Goal: Task Accomplishment & Management: Complete application form

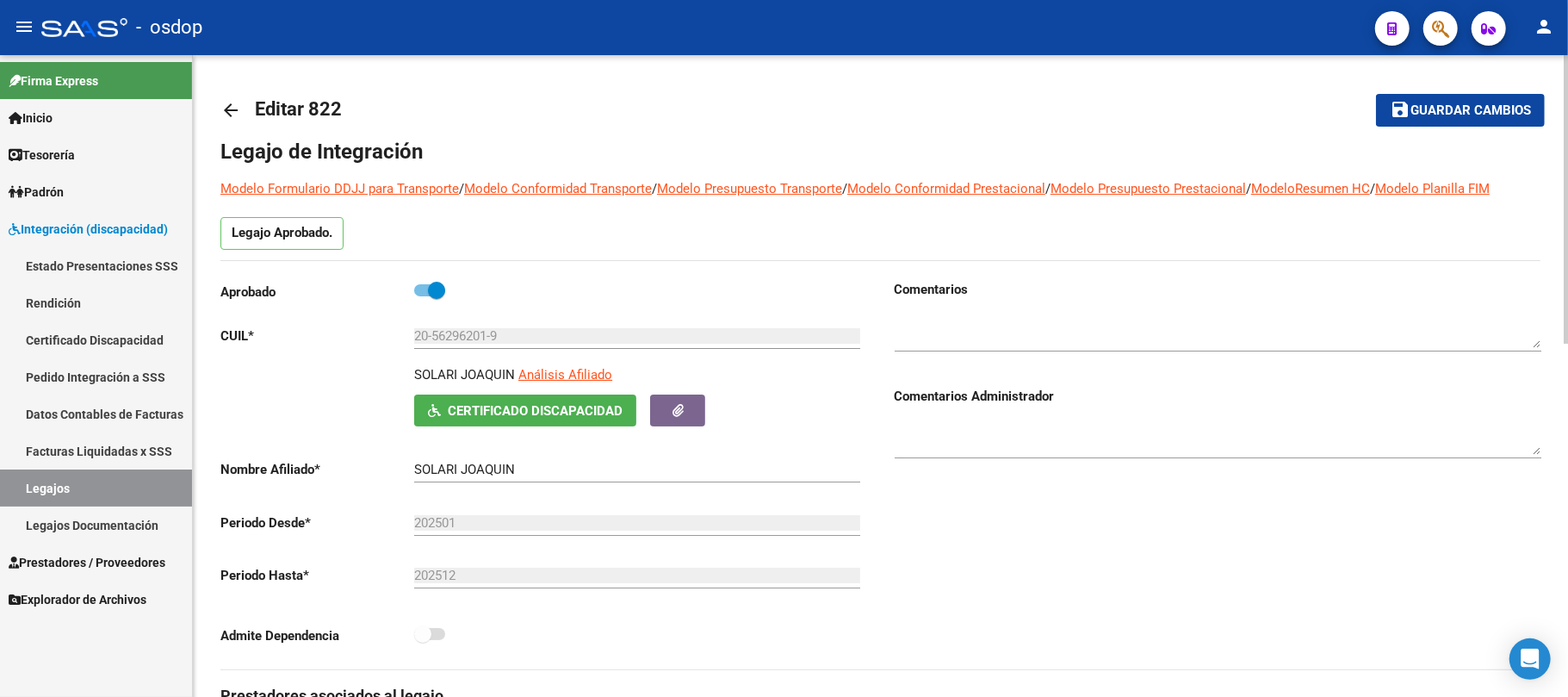
scroll to position [206, 0]
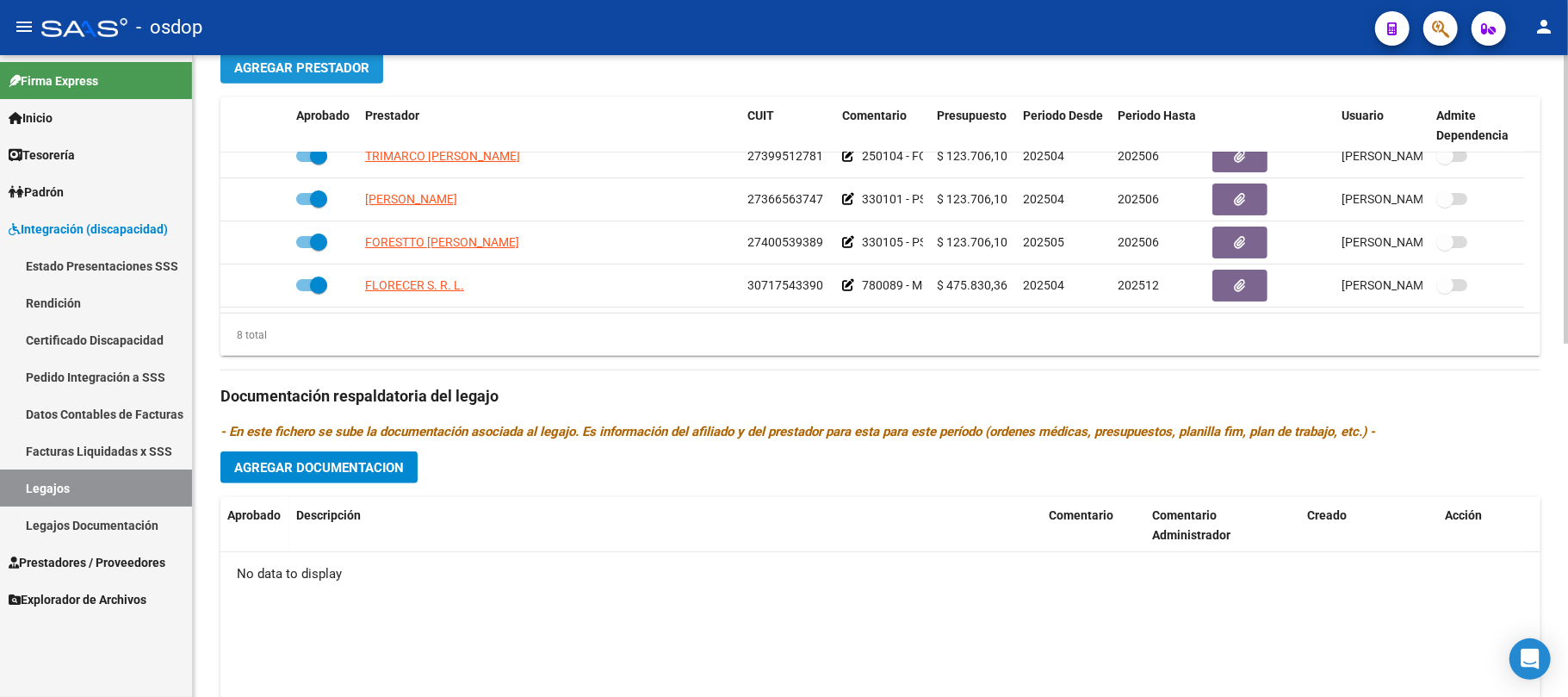
click at [283, 66] on span "Agregar Prestador" at bounding box center [302, 68] width 135 height 15
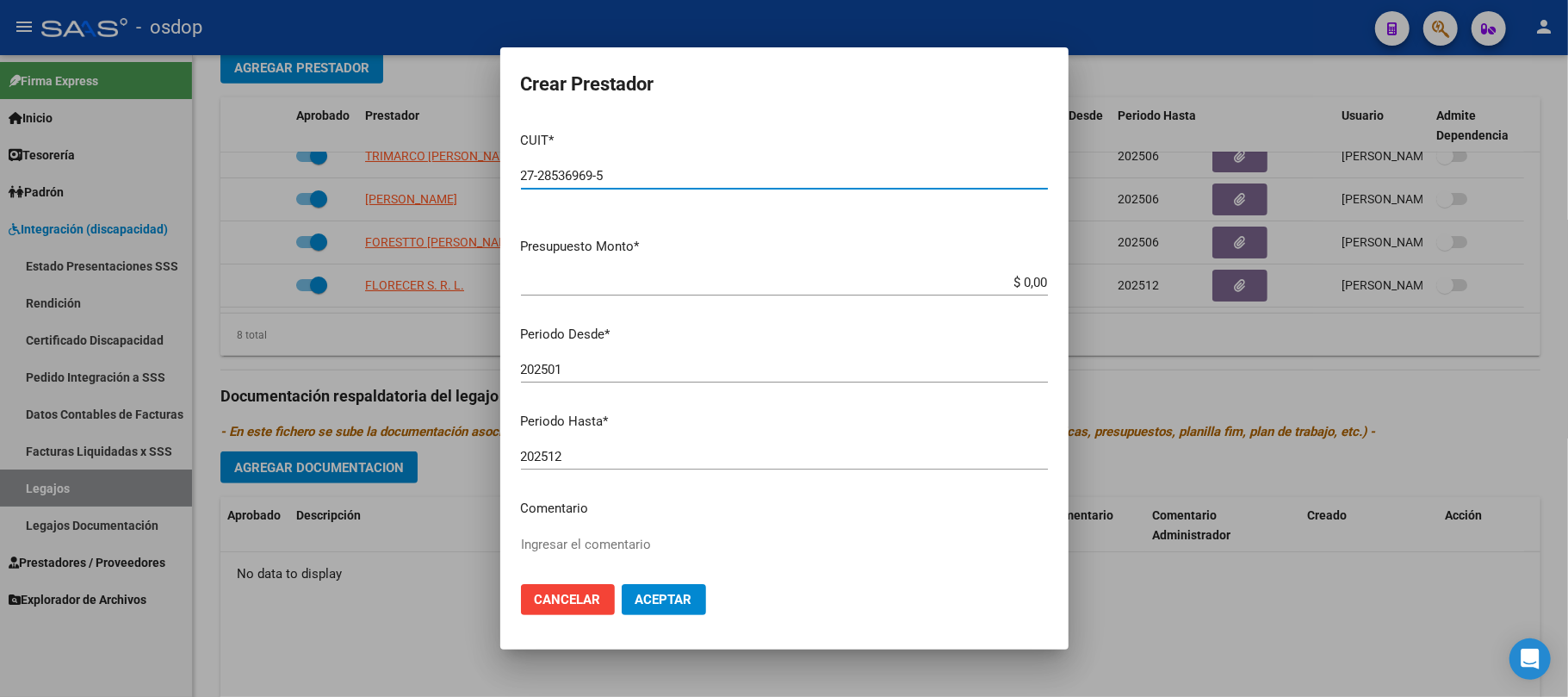
type input "27-28536969-5"
click at [1010, 282] on input "$ 0,00" at bounding box center [784, 282] width 527 height 15
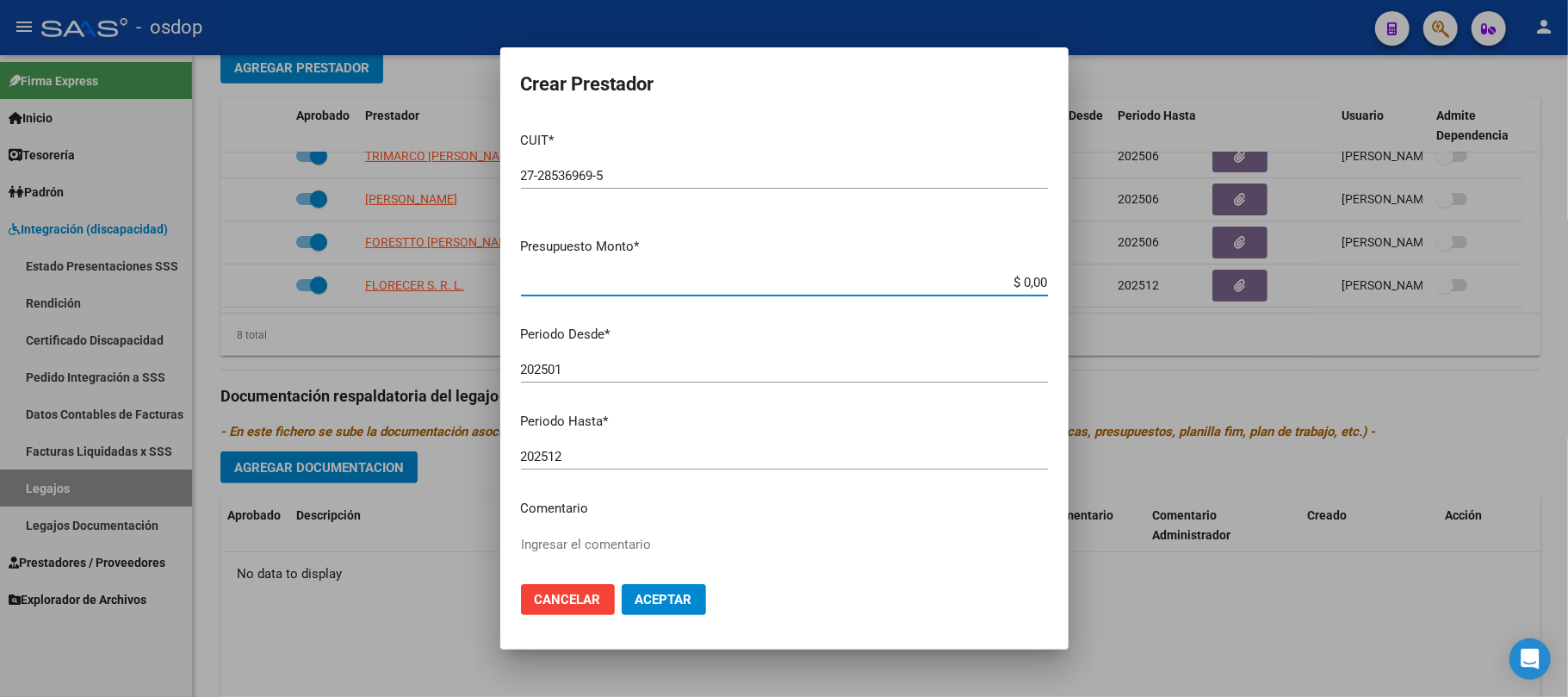
click at [1010, 282] on input "$ 0,00" at bounding box center [784, 282] width 527 height 15
paste input "0,00"
click at [1018, 286] on input "$ 0,00" at bounding box center [784, 282] width 527 height 15
paste input "123.706,1"
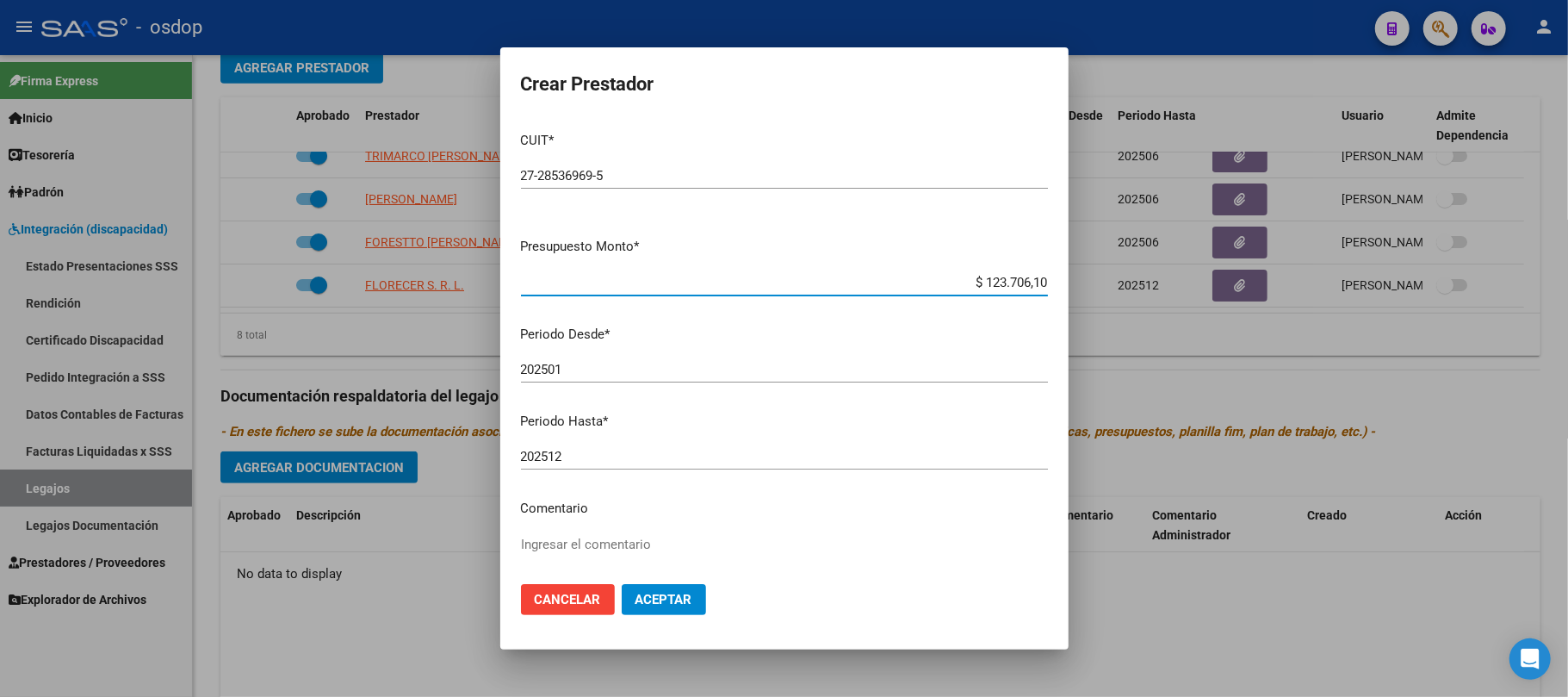
type input "$ 123.706,10"
click at [621, 366] on input "202501" at bounding box center [784, 369] width 527 height 15
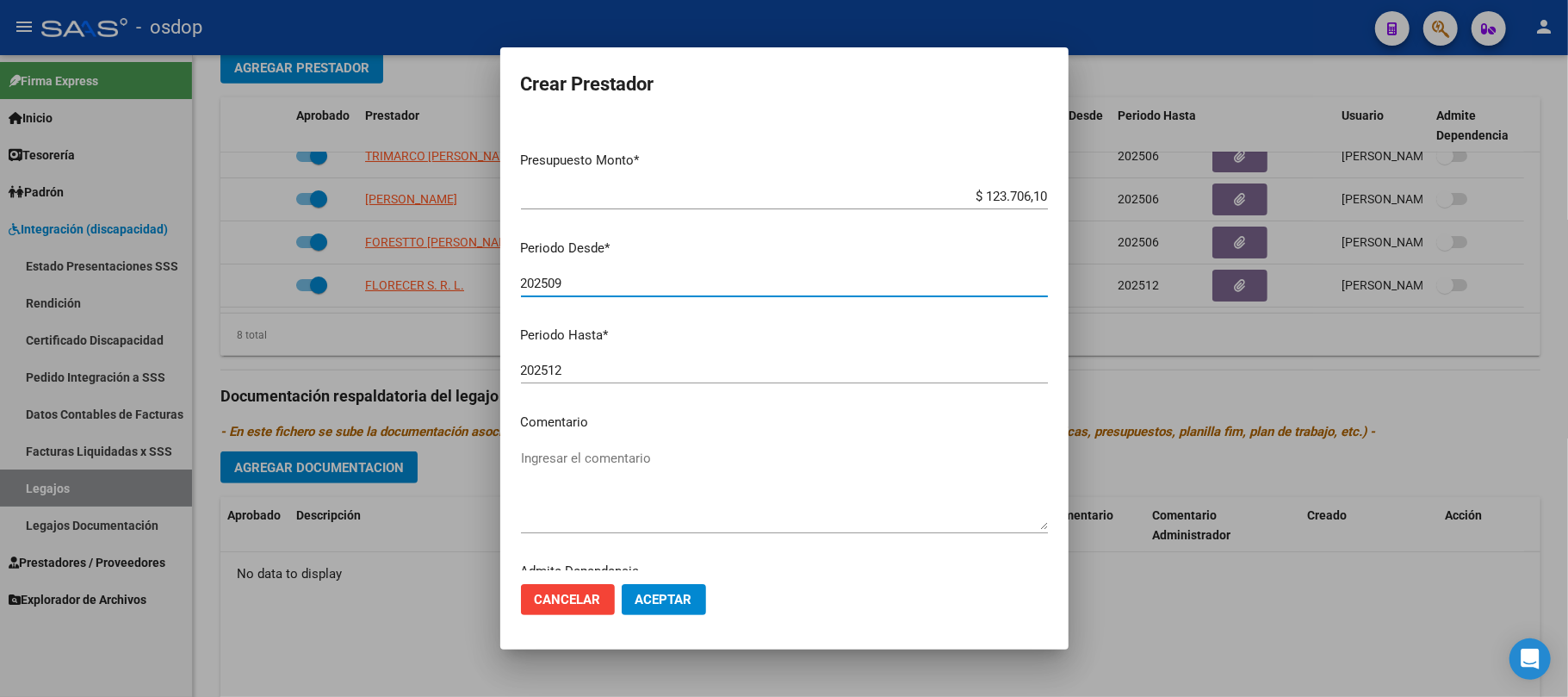
scroll to position [136, 0]
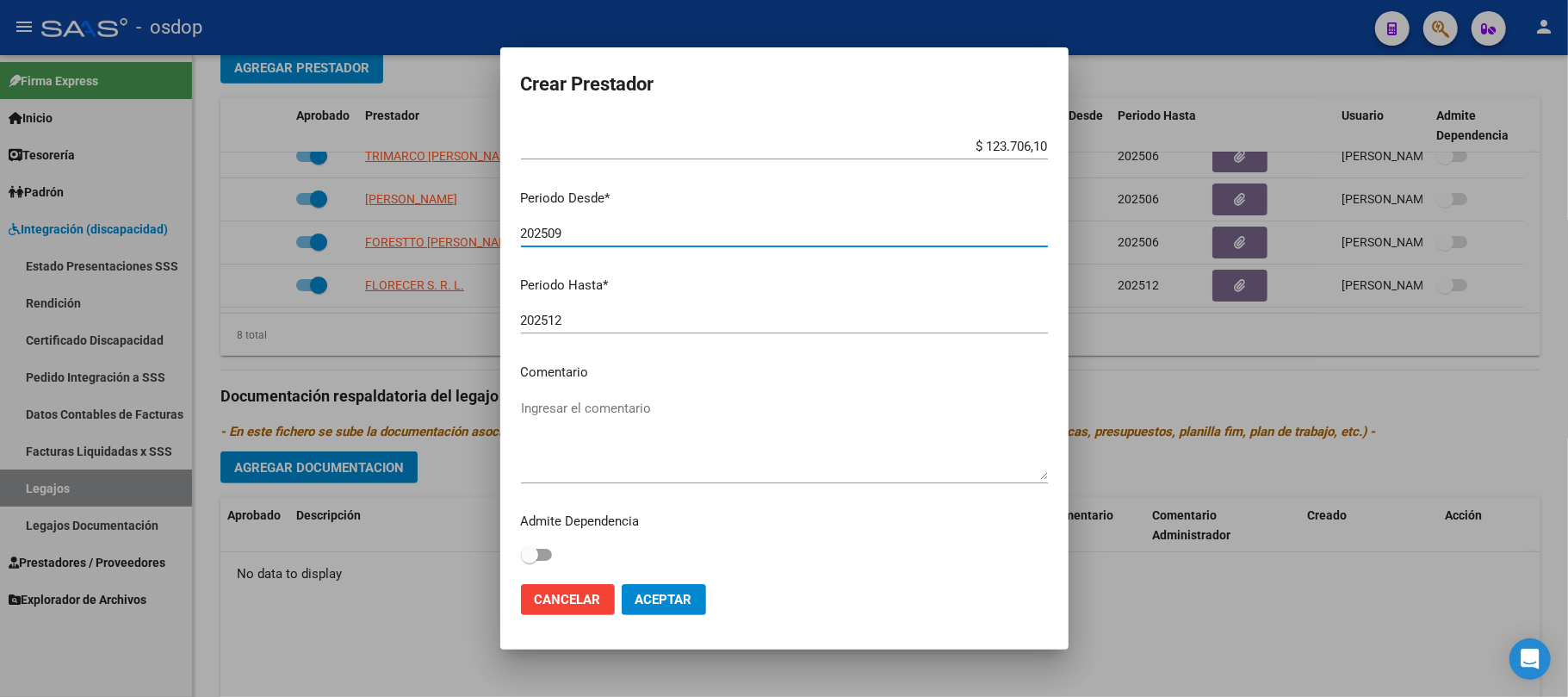
type input "202509"
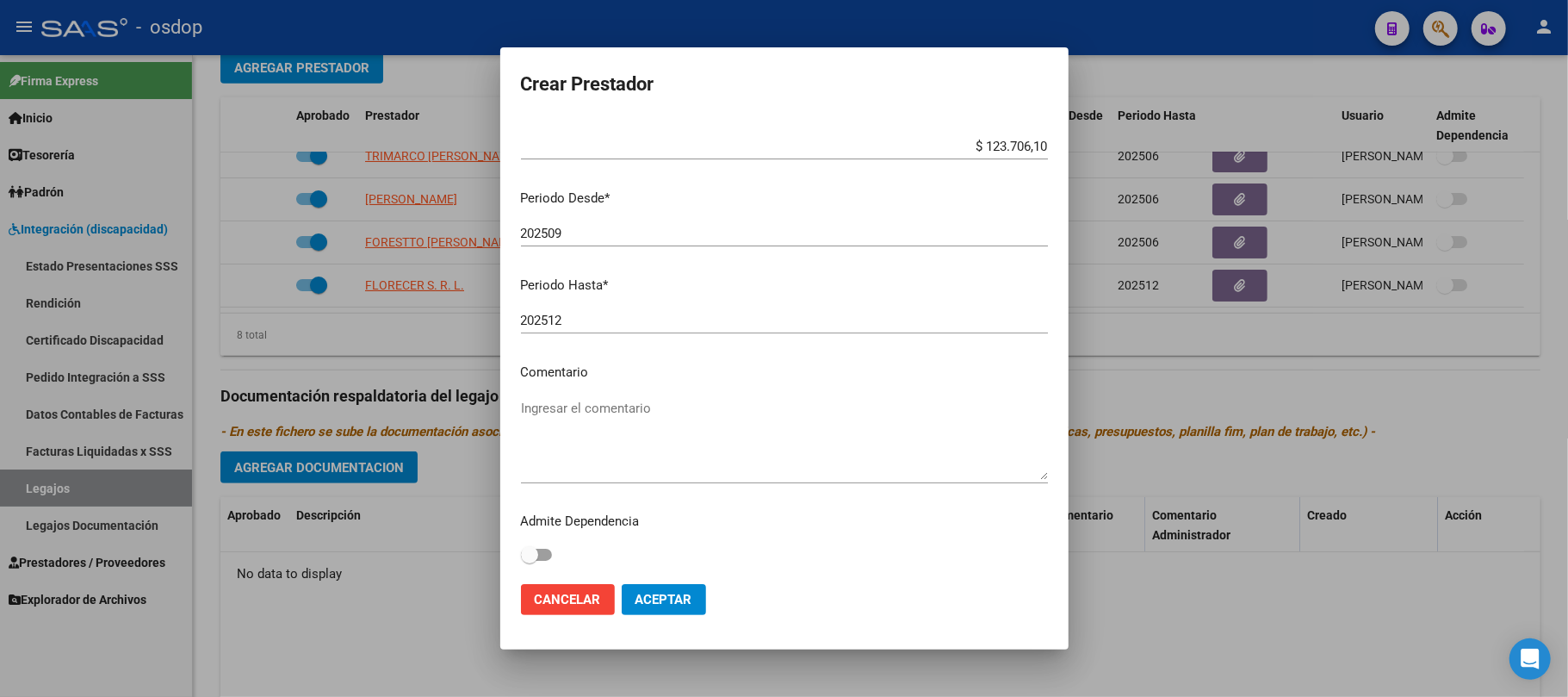
click at [755, 407] on textarea "Ingresar el comentario" at bounding box center [784, 439] width 527 height 81
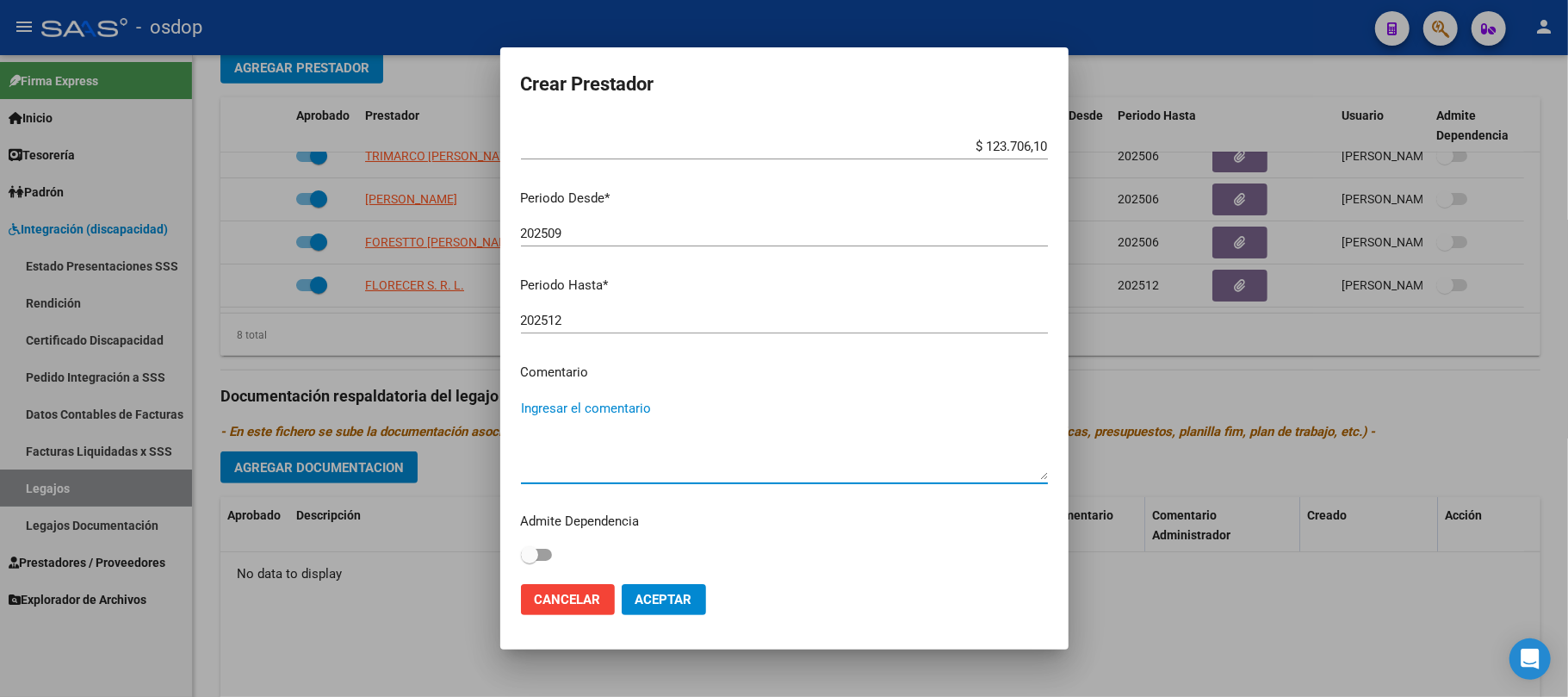
paste textarea "330101 - PSICOTERAPIAS INDIVIDUALES NIÑOS O ADULTOS"
type textarea "330101 - PSICOTERAPIAS INDIVIDUALES NIÑOS O ADULTOS | 2 ses/semanales"
click at [675, 604] on span "Aceptar" at bounding box center [664, 599] width 57 height 15
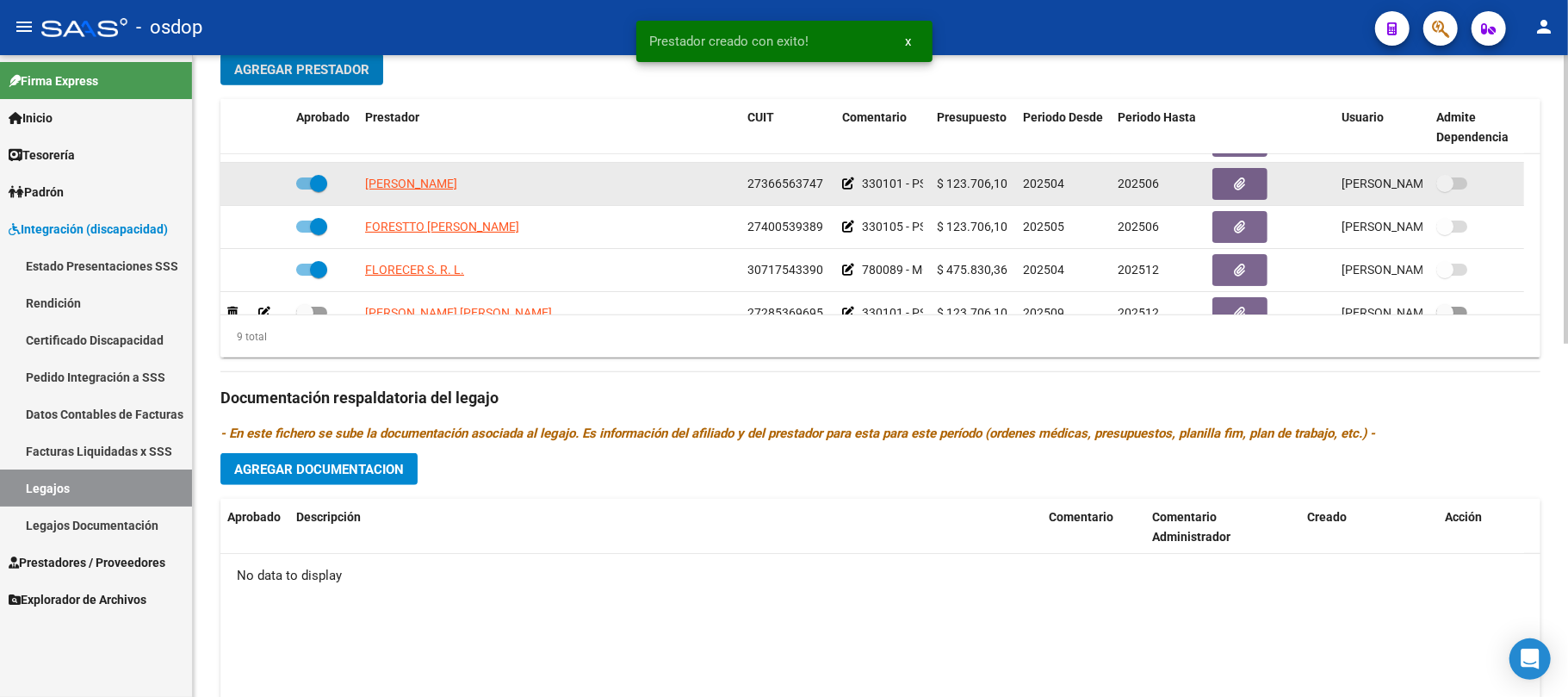
scroll to position [249, 0]
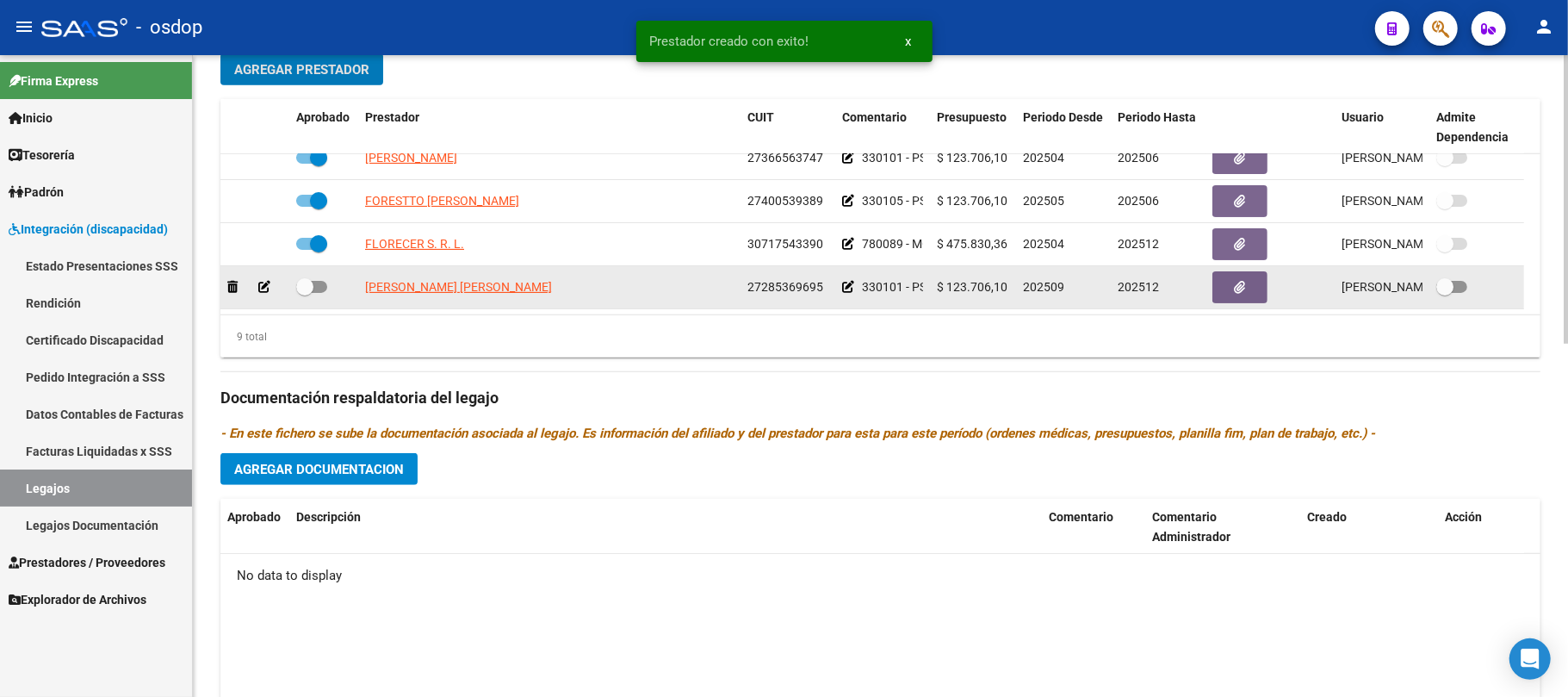
click at [320, 280] on span at bounding box center [312, 286] width 31 height 12
click at [305, 293] on input "checkbox" at bounding box center [304, 293] width 1 height 1
checkbox input "true"
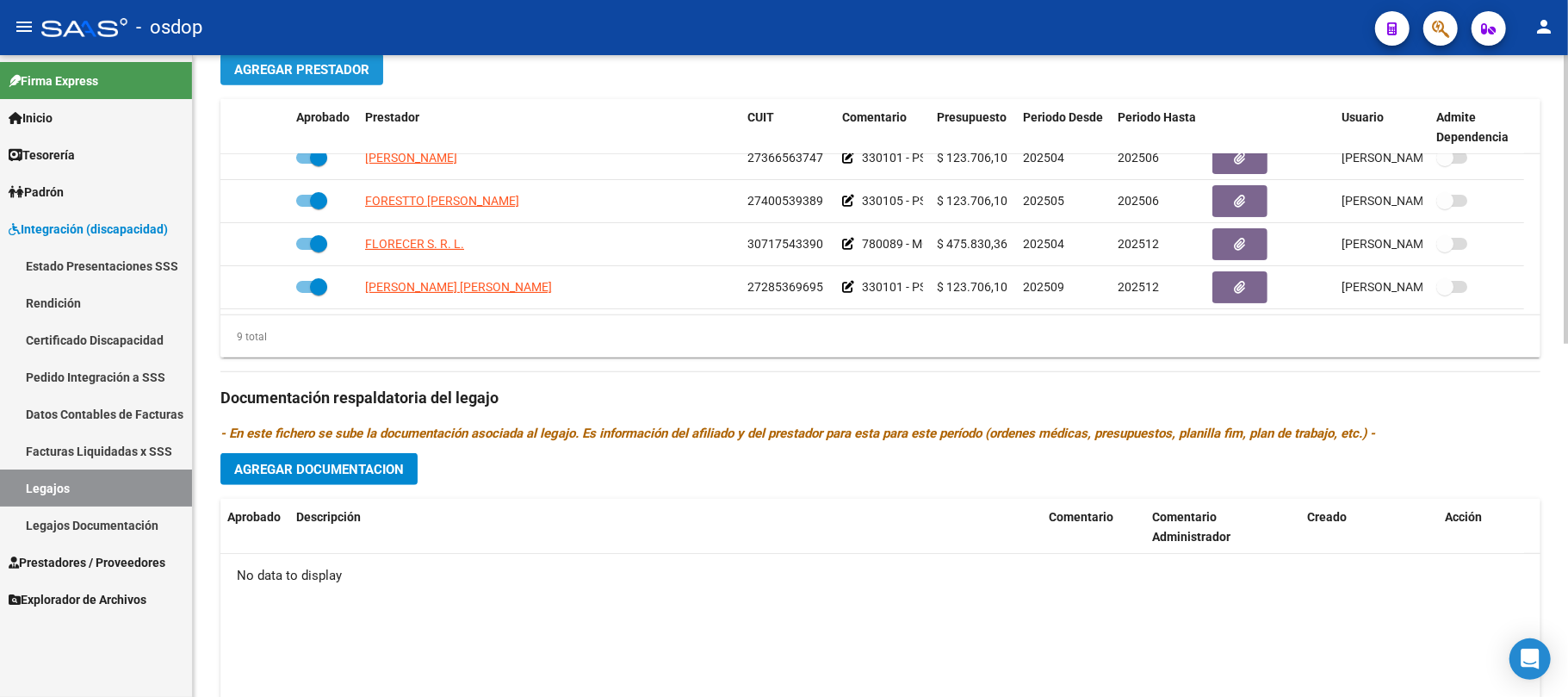
click at [353, 74] on span "Agregar Prestador" at bounding box center [302, 69] width 135 height 15
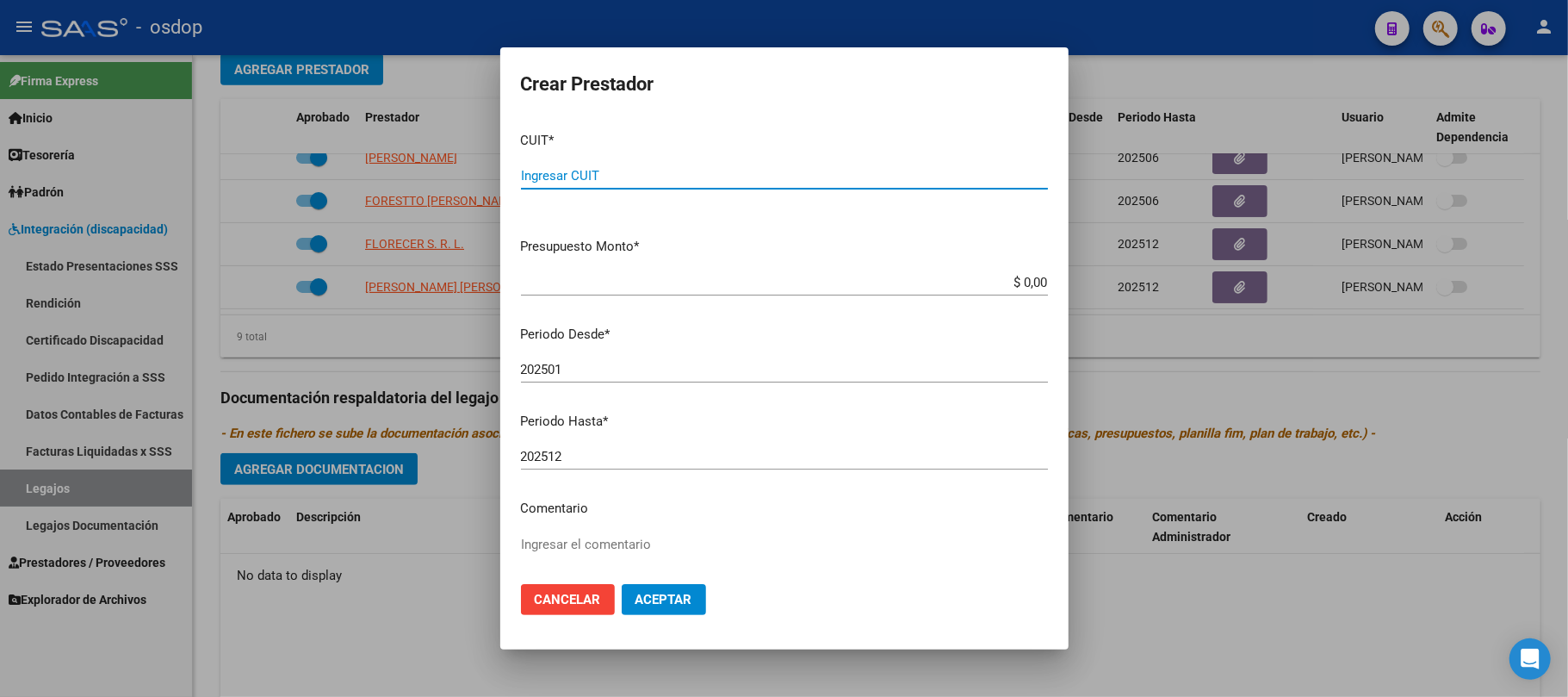
click at [1022, 283] on input "$ 0,00" at bounding box center [784, 282] width 527 height 15
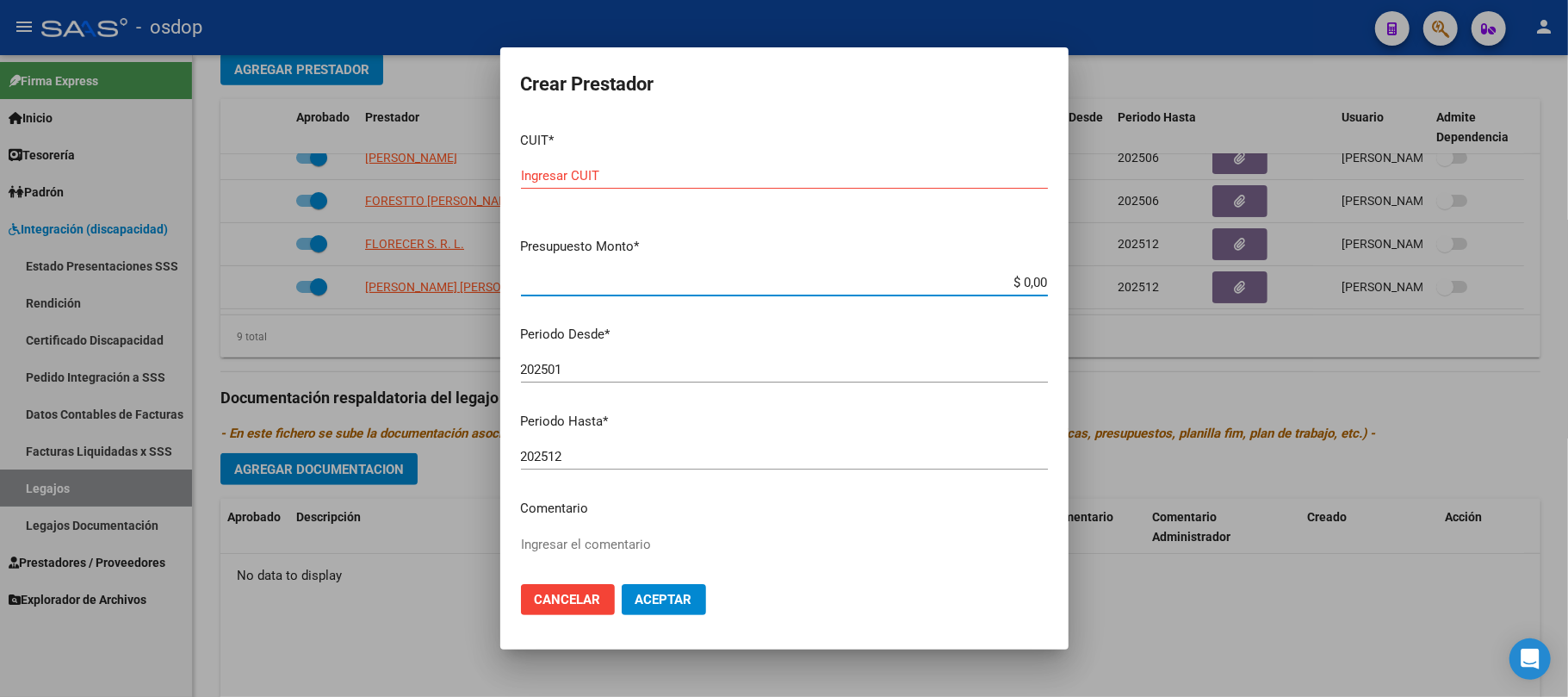
click at [1022, 283] on input "$ 0,00" at bounding box center [784, 282] width 527 height 15
paste input "111.335,49"
type input "$ 111.335,49"
click at [655, 174] on input "Ingresar CUIT" at bounding box center [784, 175] width 527 height 15
click at [641, 181] on input "Ingresar CUIT" at bounding box center [784, 175] width 527 height 15
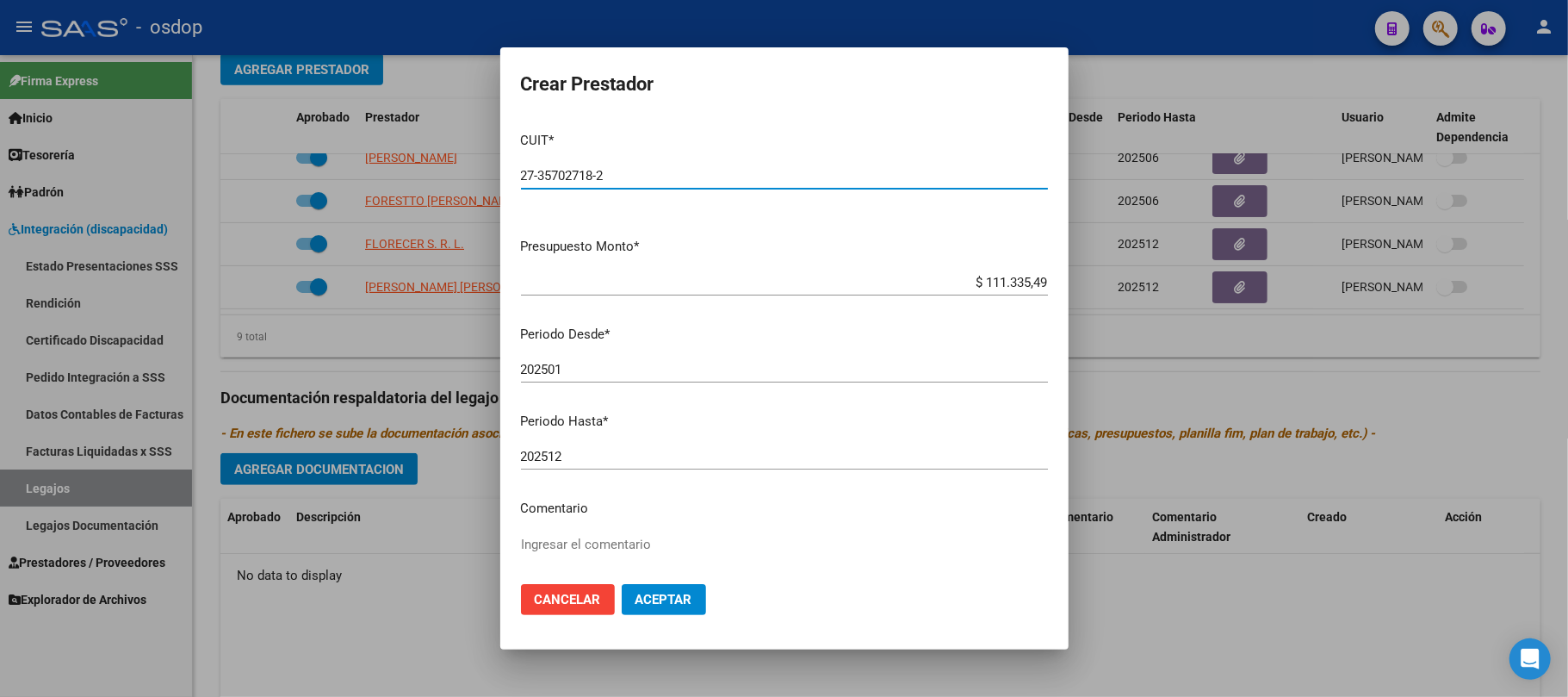
type input "27-35702718-2"
click at [841, 375] on input "202501" at bounding box center [784, 369] width 527 height 15
click at [573, 375] on input "202501" at bounding box center [784, 369] width 527 height 15
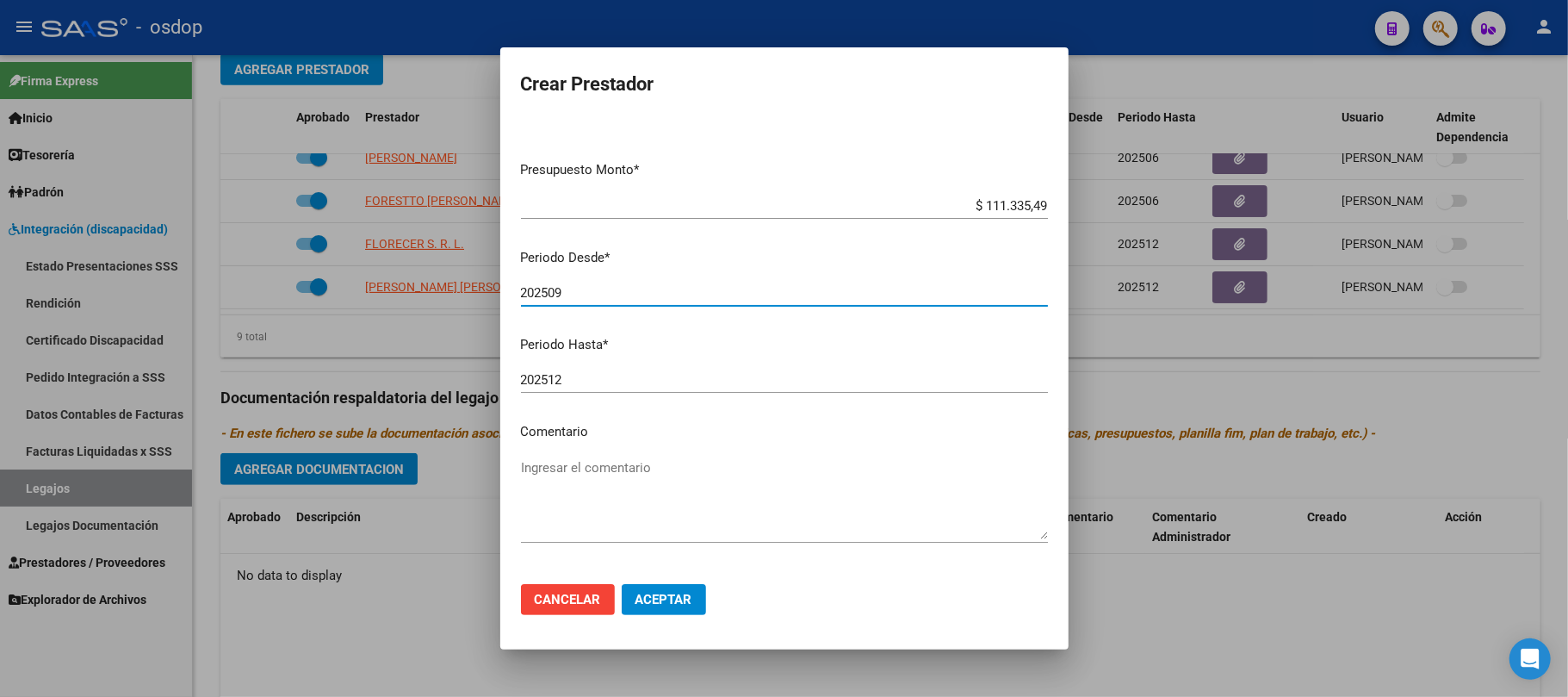
scroll to position [115, 0]
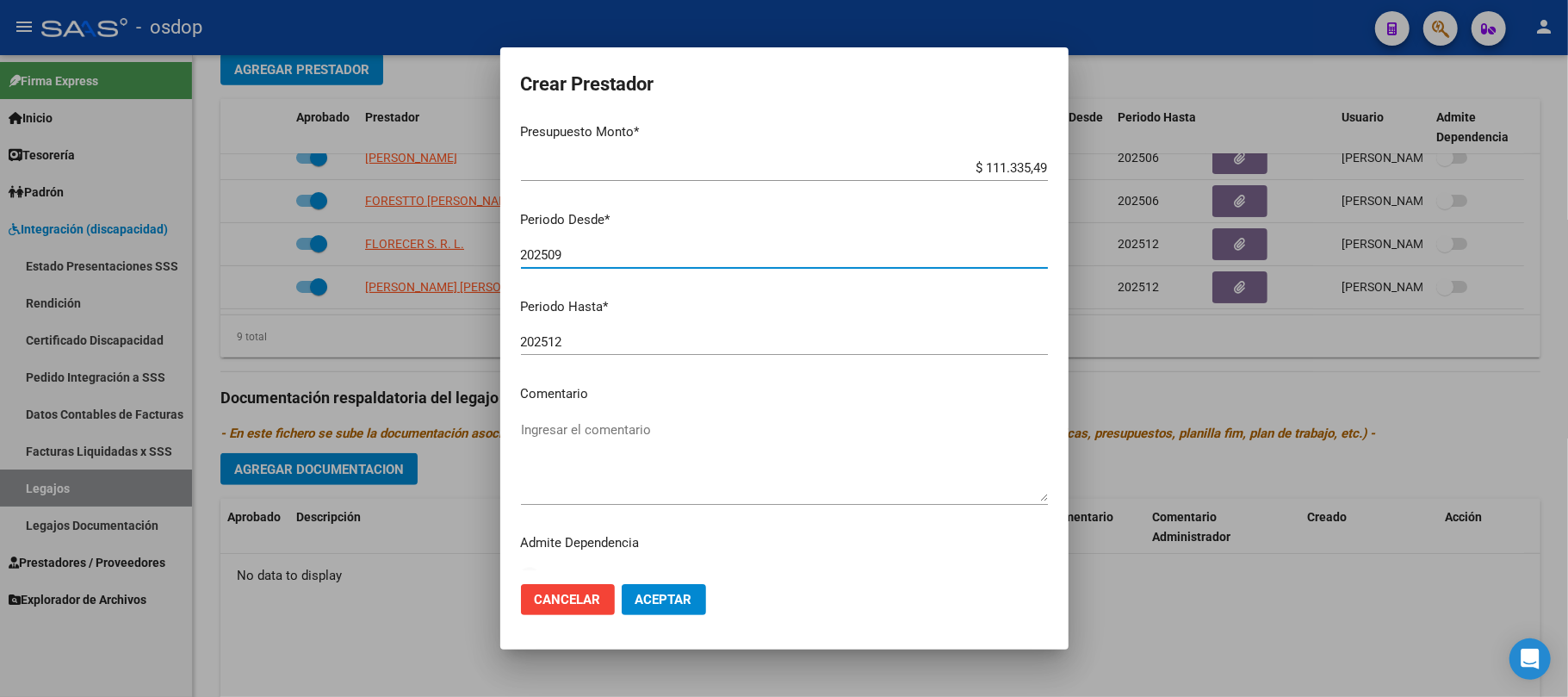
type input "202509"
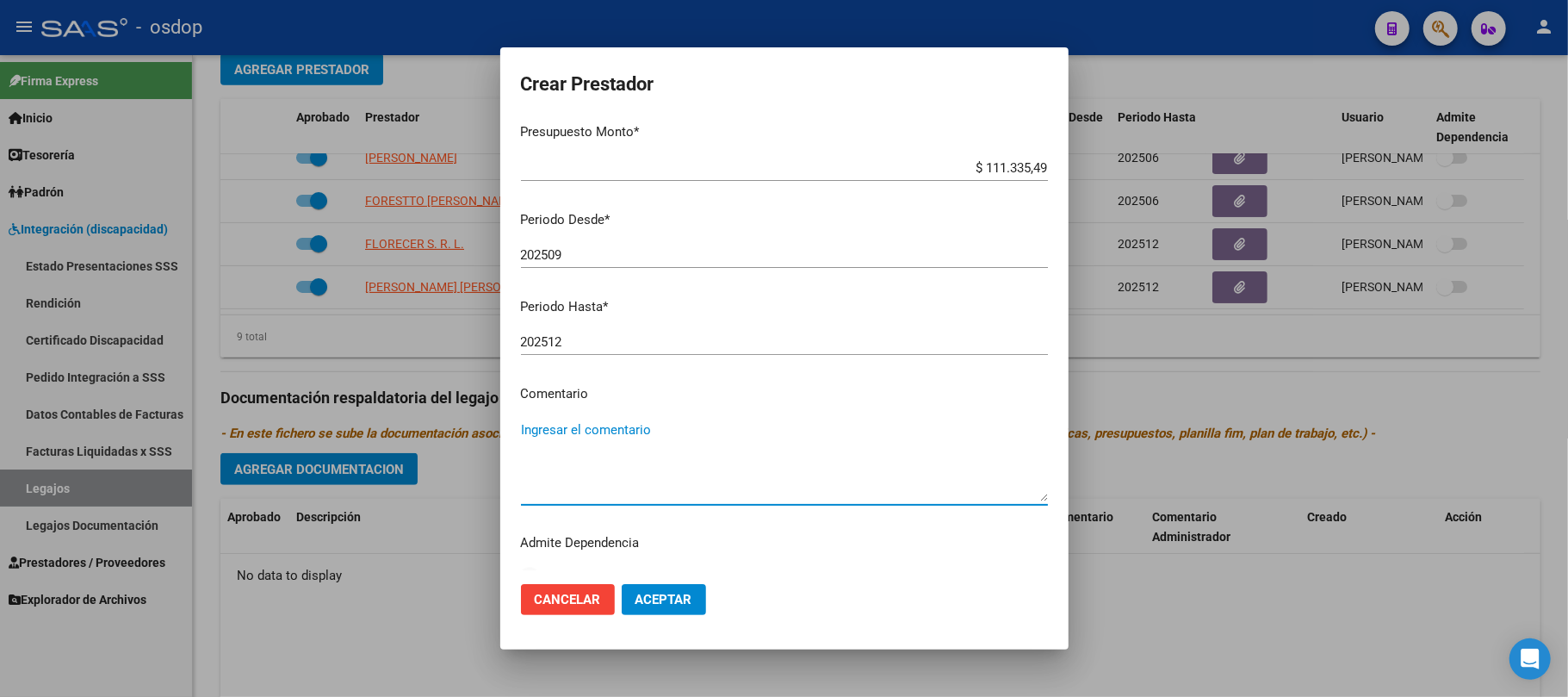
click at [619, 431] on textarea "Ingresar el comentario" at bounding box center [784, 461] width 527 height 81
click at [620, 432] on textarea "Ingresar el comentario" at bounding box center [784, 461] width 527 height 81
paste textarea "330105 - PSICOPEDAGOGIA"
type textarea "330105 - PSICOPEDAGOGIA"
click at [693, 608] on button "Aceptar" at bounding box center [665, 600] width 85 height 31
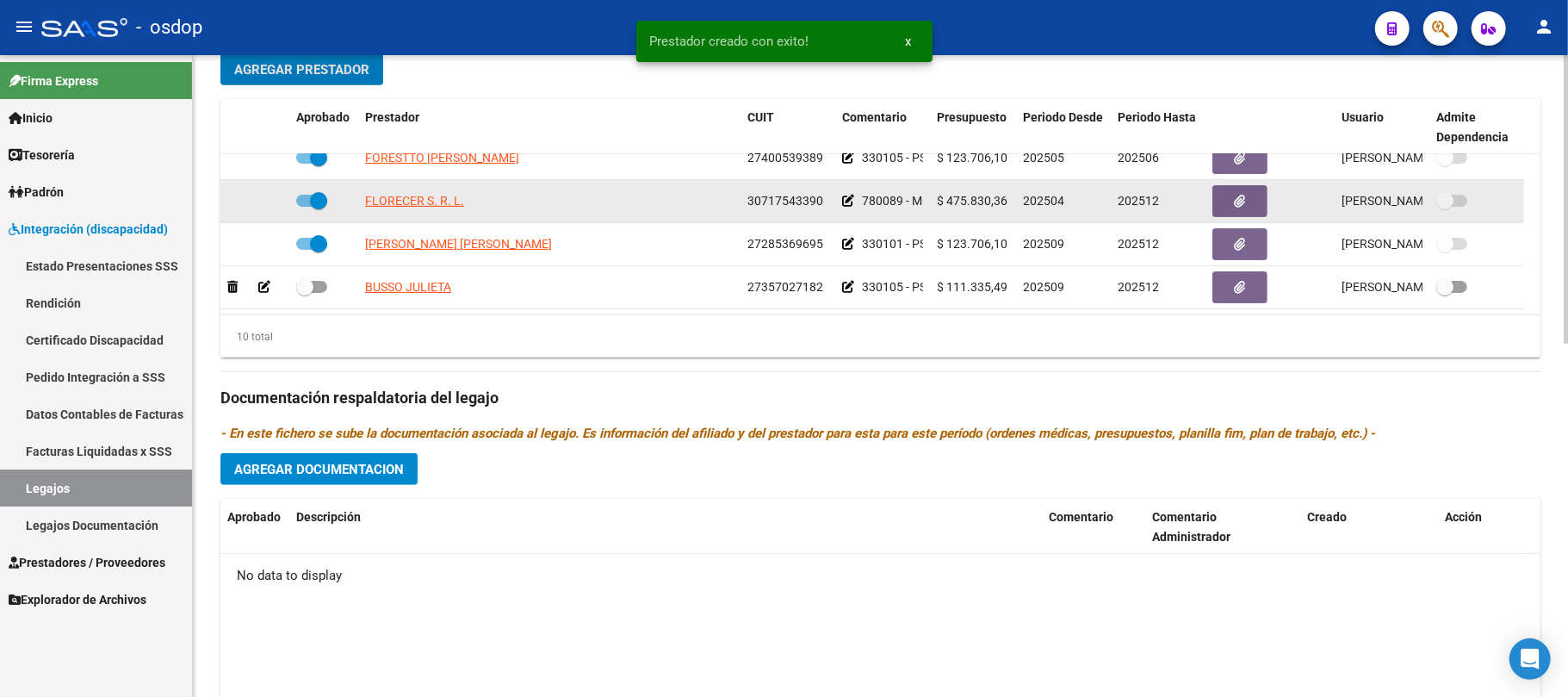
scroll to position [293, 0]
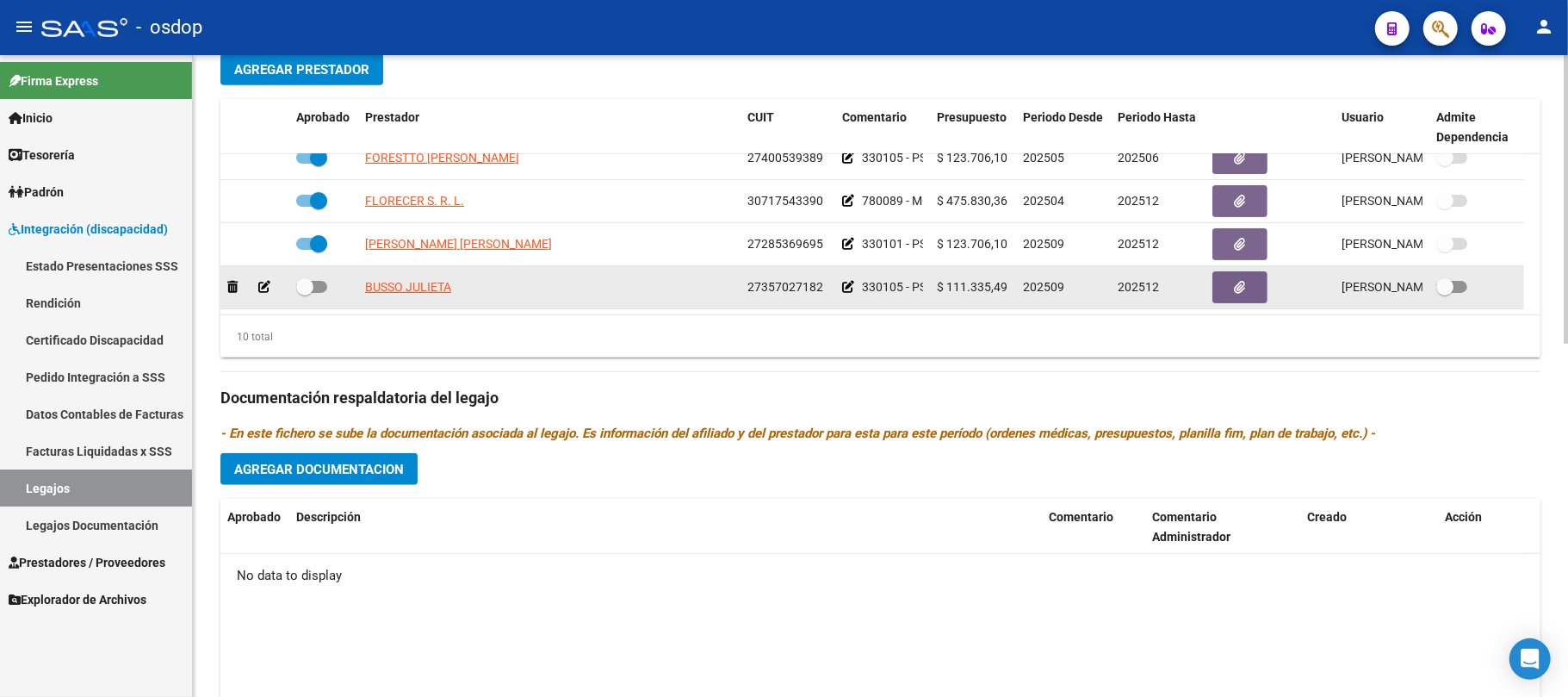
click at [260, 280] on icon at bounding box center [264, 286] width 12 height 12
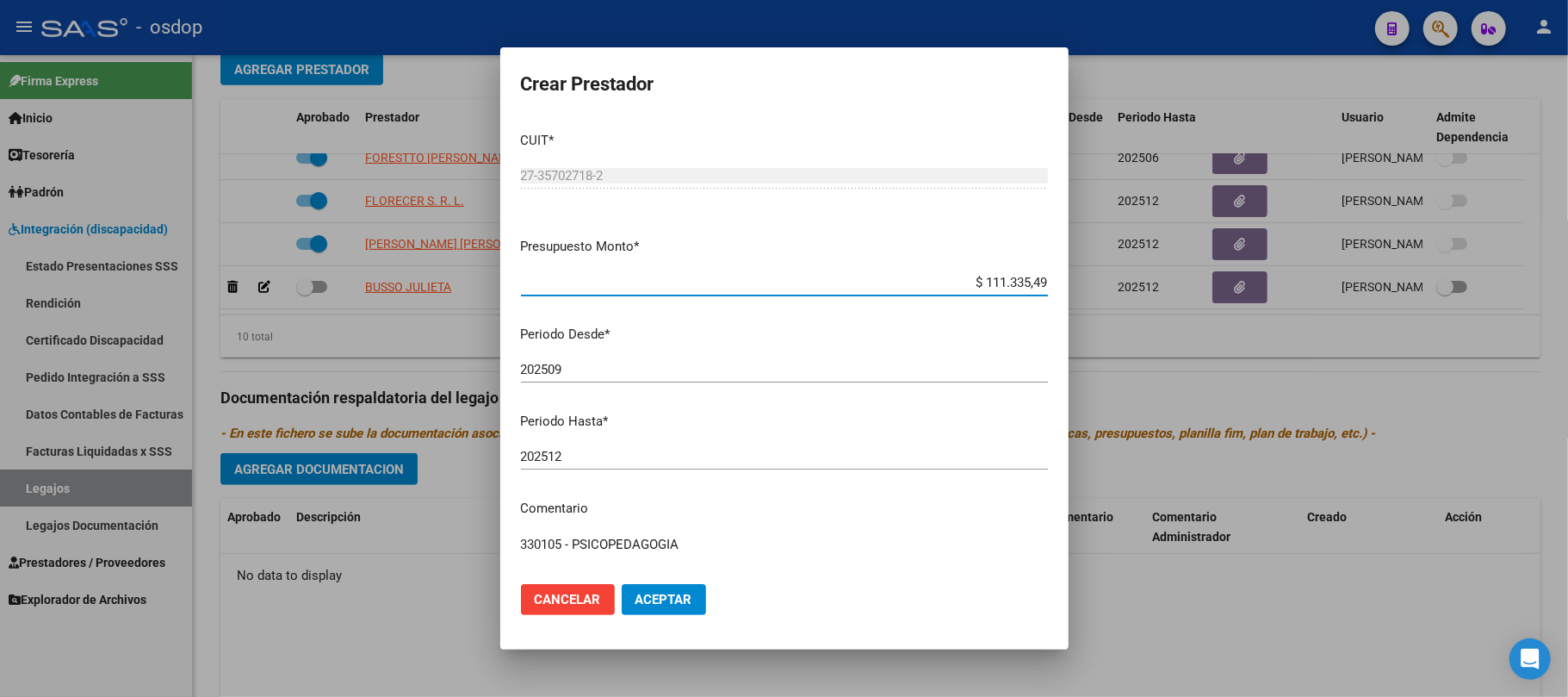
click at [718, 549] on textarea "330105 - PSICOPEDAGOGIA" at bounding box center [784, 575] width 527 height 81
type textarea "330105 - PSICOPEDAGOGIA | 2 ses/semanales"
click at [665, 601] on span "Aceptar" at bounding box center [664, 599] width 57 height 15
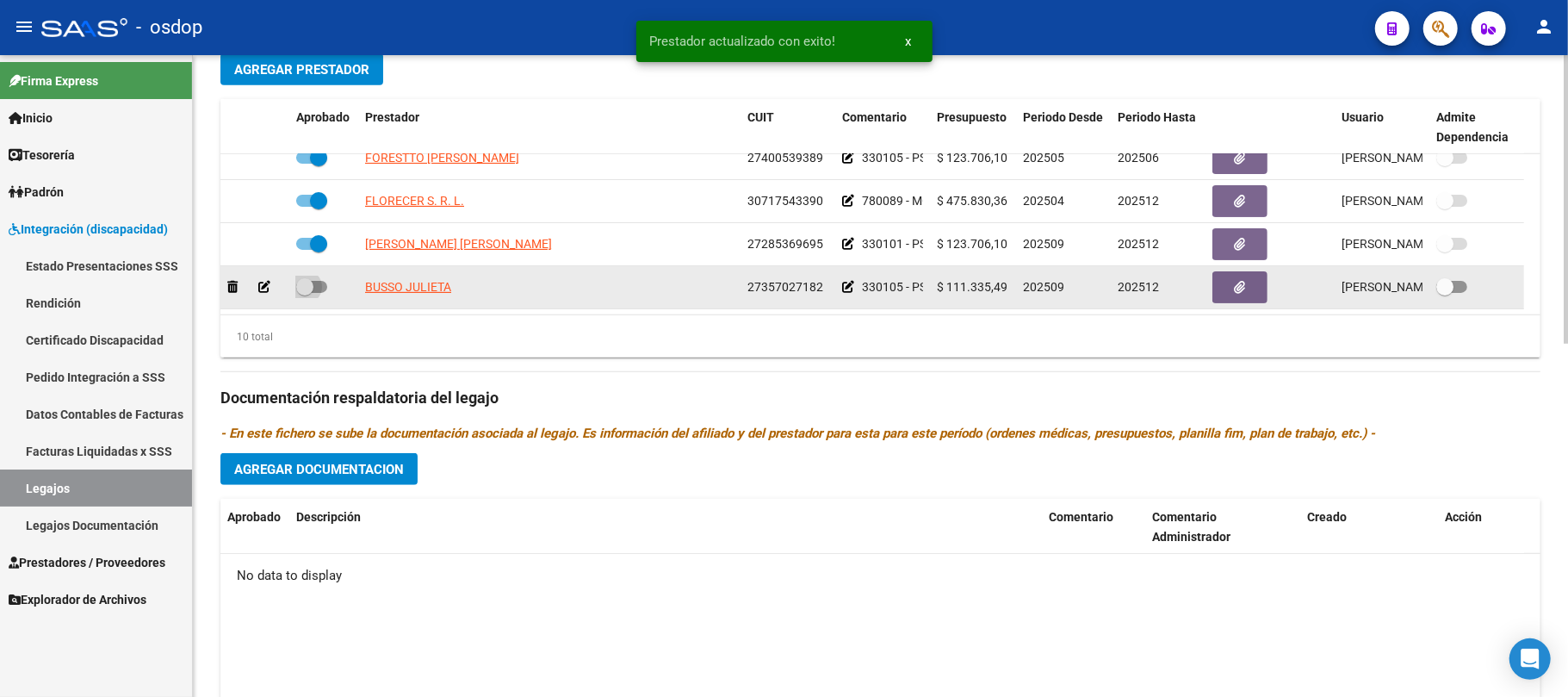
click at [325, 280] on span at bounding box center [312, 286] width 31 height 12
click at [305, 293] on input "checkbox" at bounding box center [304, 293] width 1 height 1
checkbox input "true"
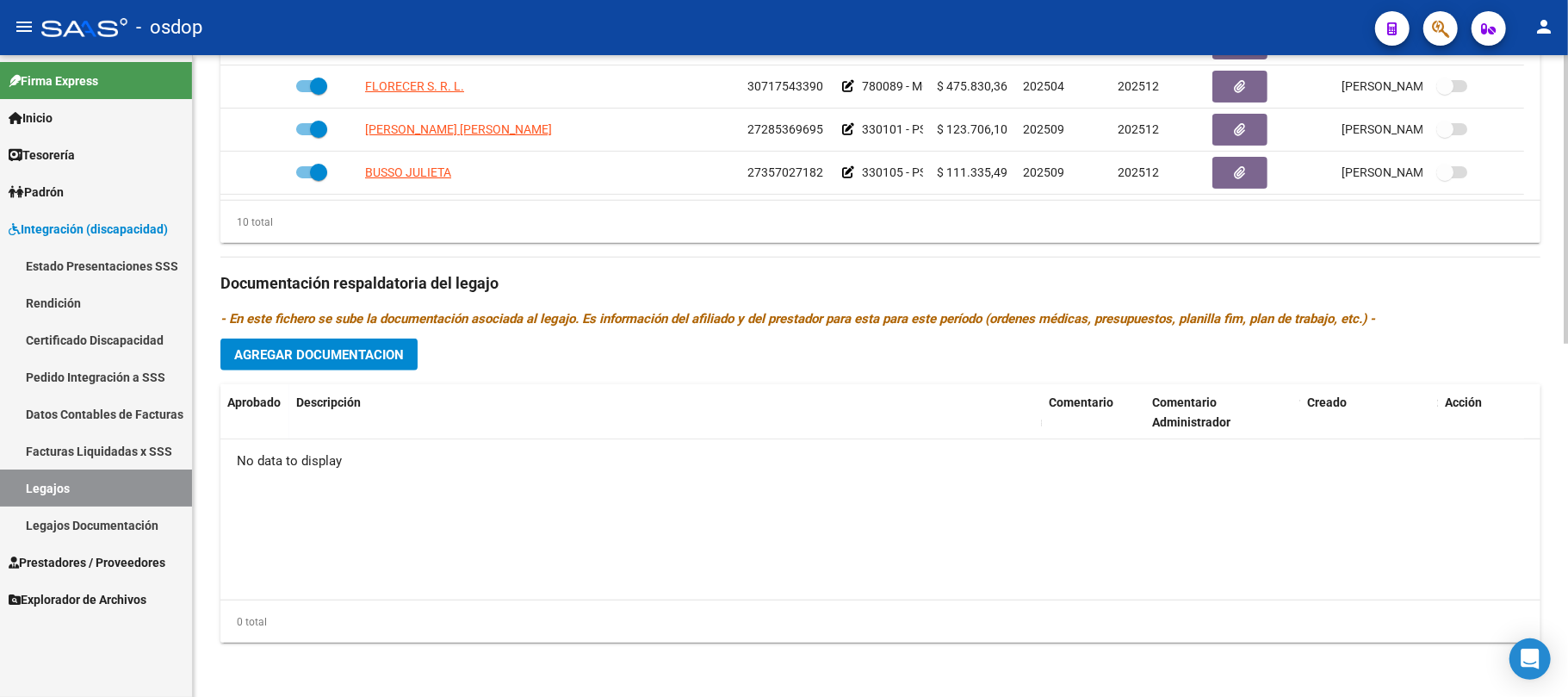
click at [660, 537] on datatable-body "No data to display" at bounding box center [881, 519] width 1320 height 160
click at [855, 593] on datatable-body "No data to display" at bounding box center [881, 519] width 1320 height 160
click at [894, 539] on datatable-body "No data to display" at bounding box center [881, 519] width 1320 height 160
click at [338, 360] on span "Agregar Documentacion" at bounding box center [319, 354] width 170 height 15
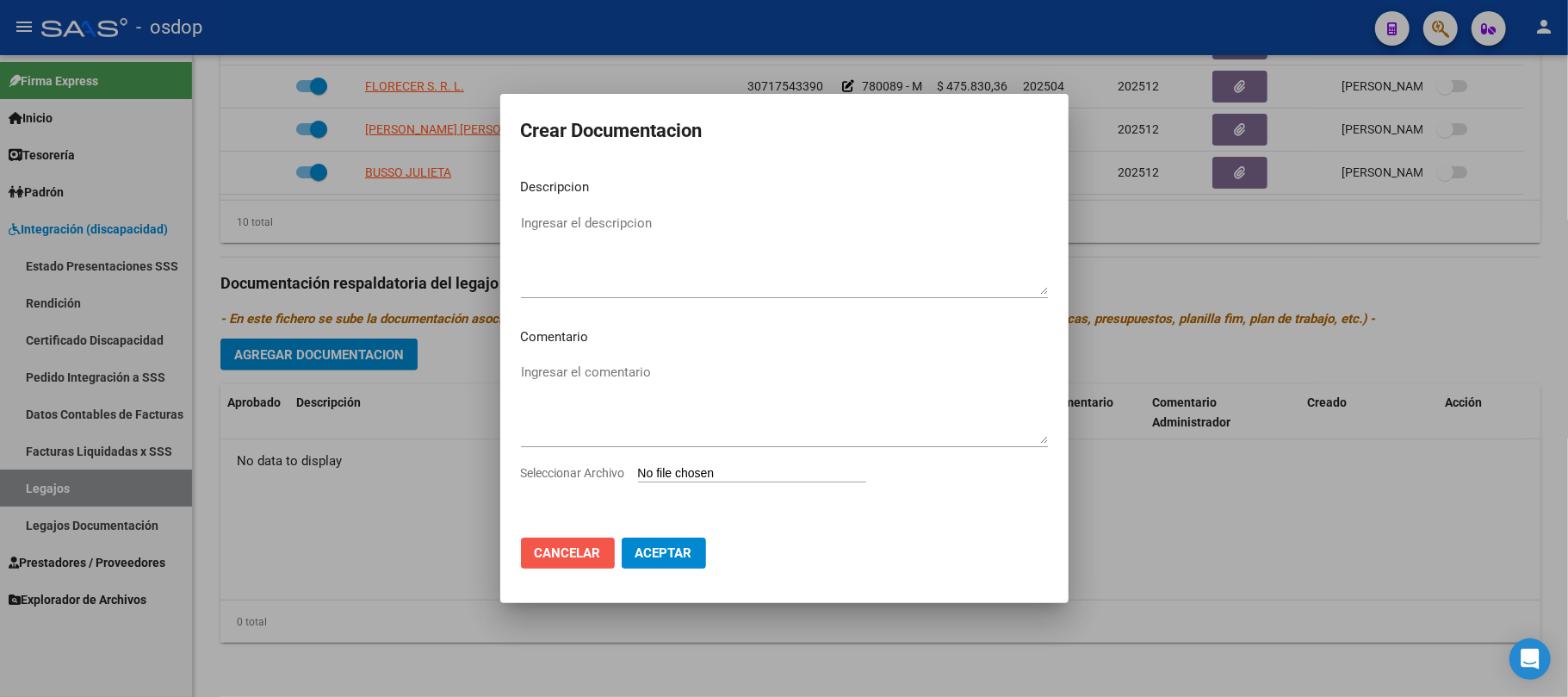
click at [566, 555] on span "Cancelar" at bounding box center [568, 553] width 67 height 15
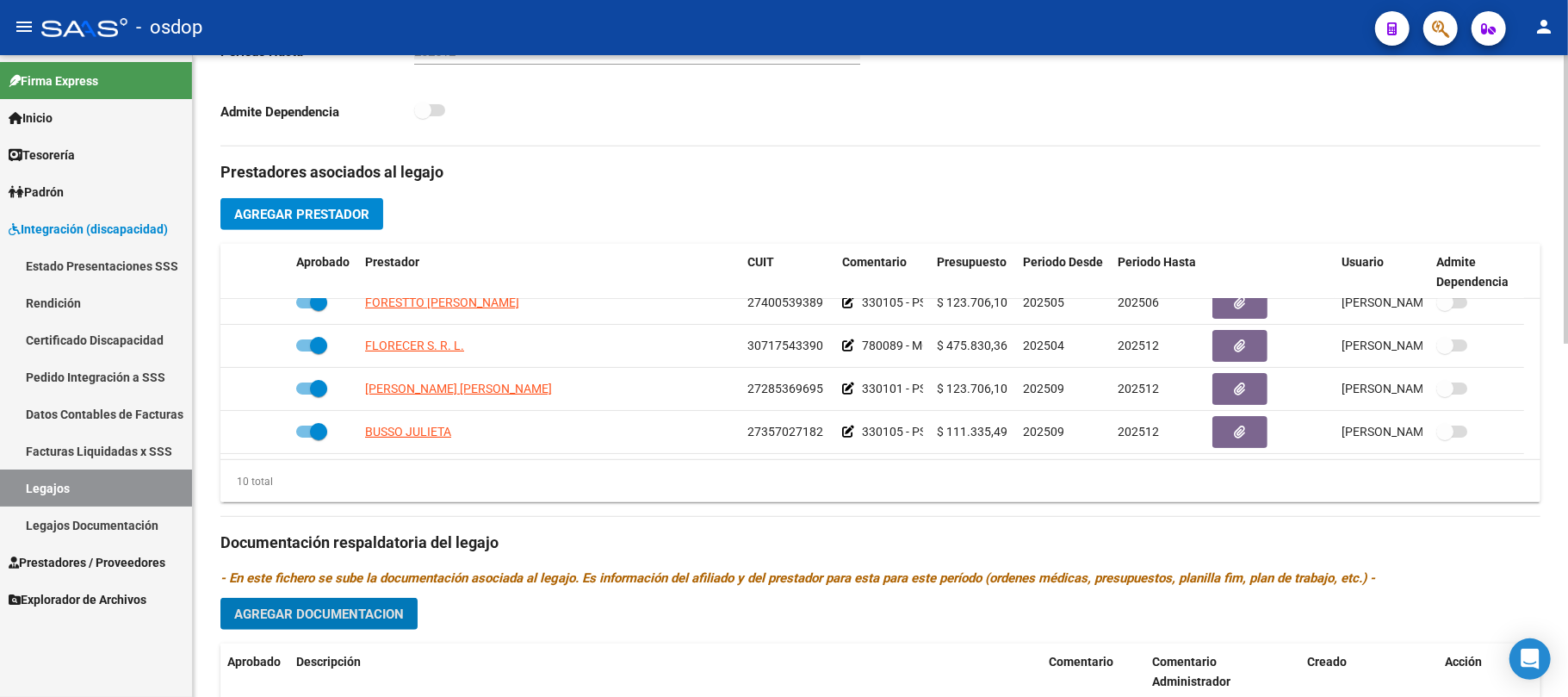
scroll to position [438, 0]
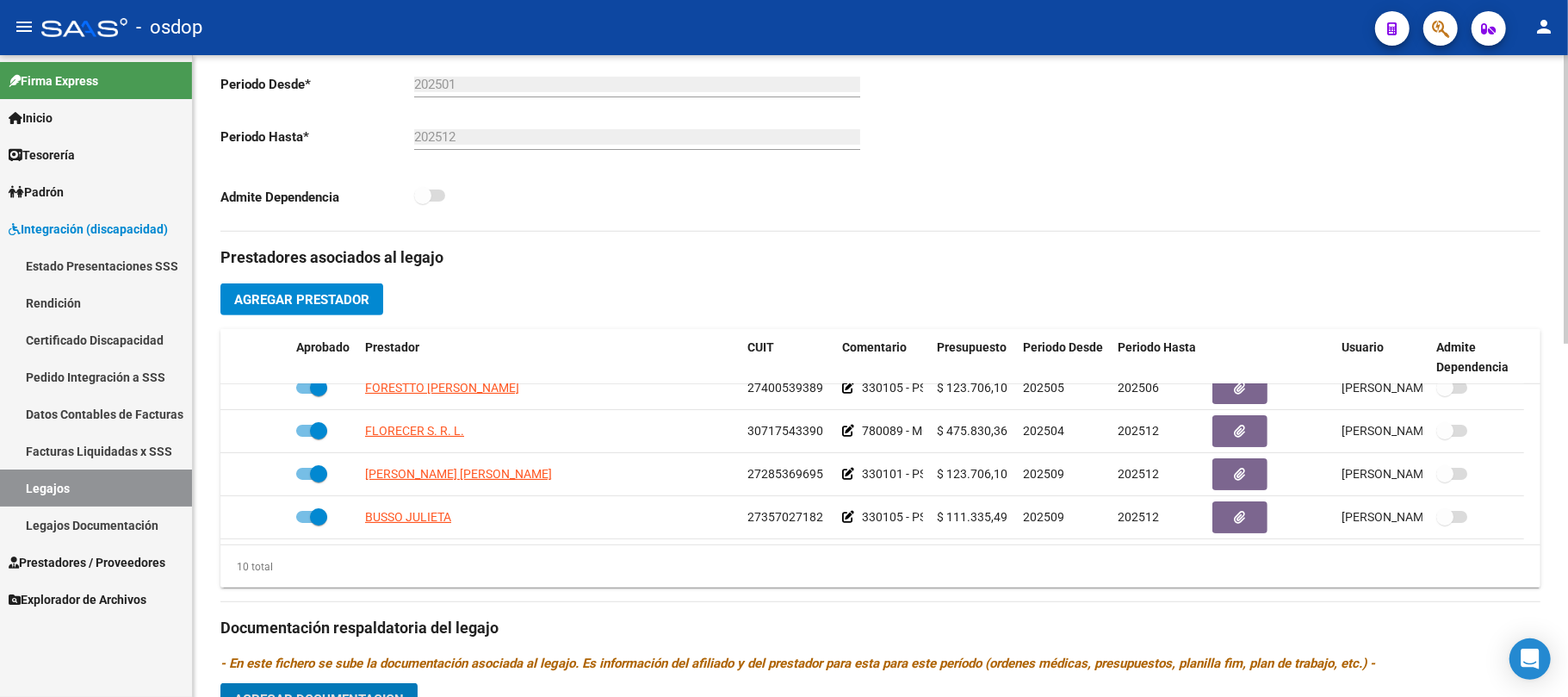
click at [298, 294] on span "Agregar Prestador" at bounding box center [302, 299] width 135 height 15
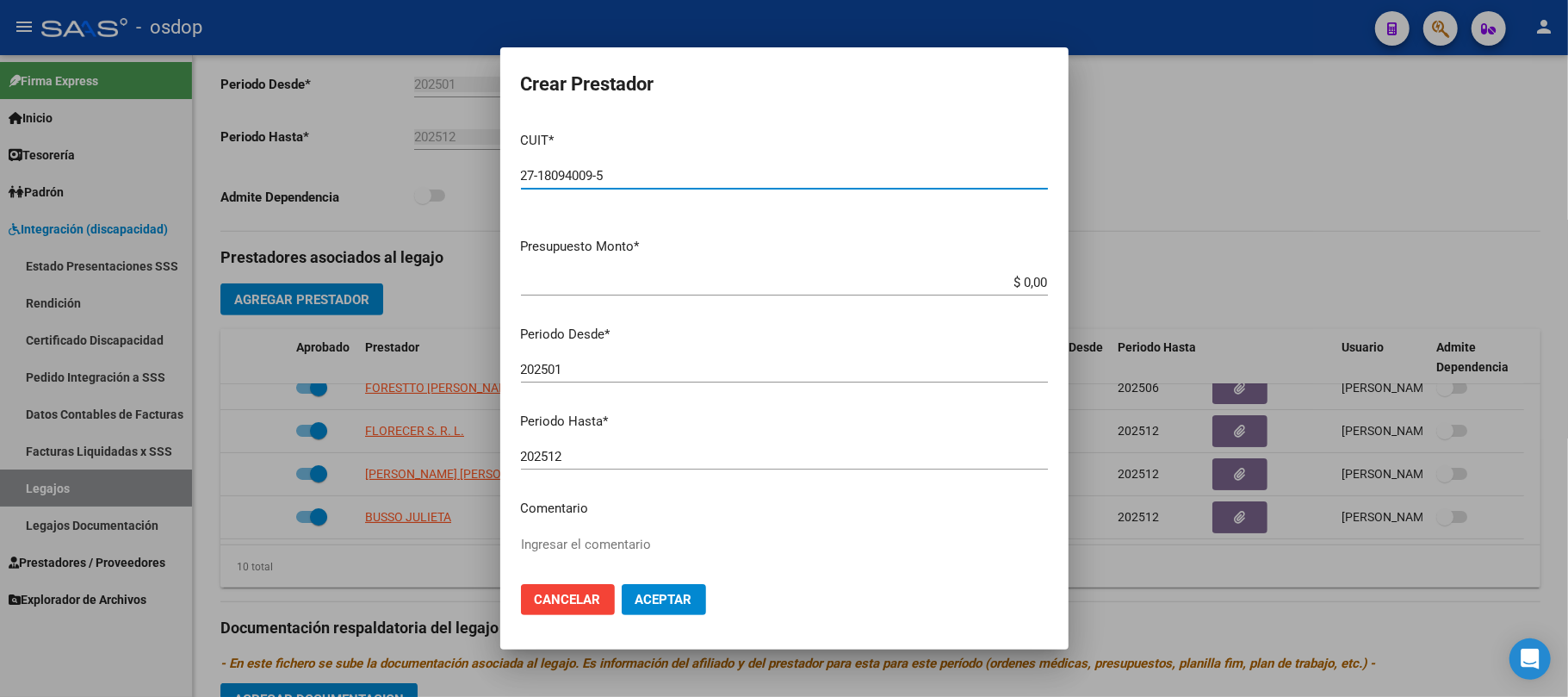
type input "27-18094009-5"
click at [1022, 280] on input "$ 0,00" at bounding box center [784, 282] width 527 height 15
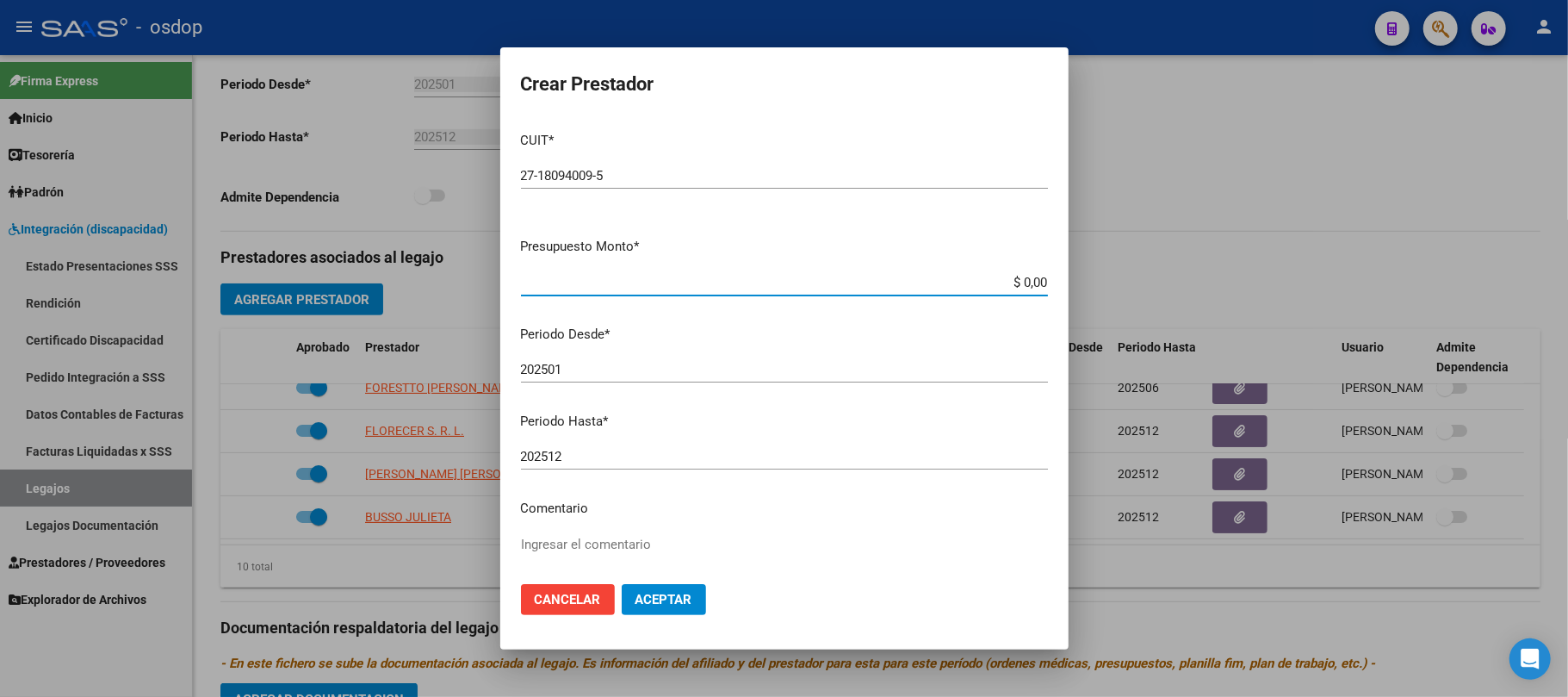
click at [1022, 280] on input "$ 0,00" at bounding box center [784, 282] width 527 height 15
paste input "$ 111.335,49"
type input "$ 111.335,49"
click at [634, 363] on input "202501" at bounding box center [784, 369] width 527 height 15
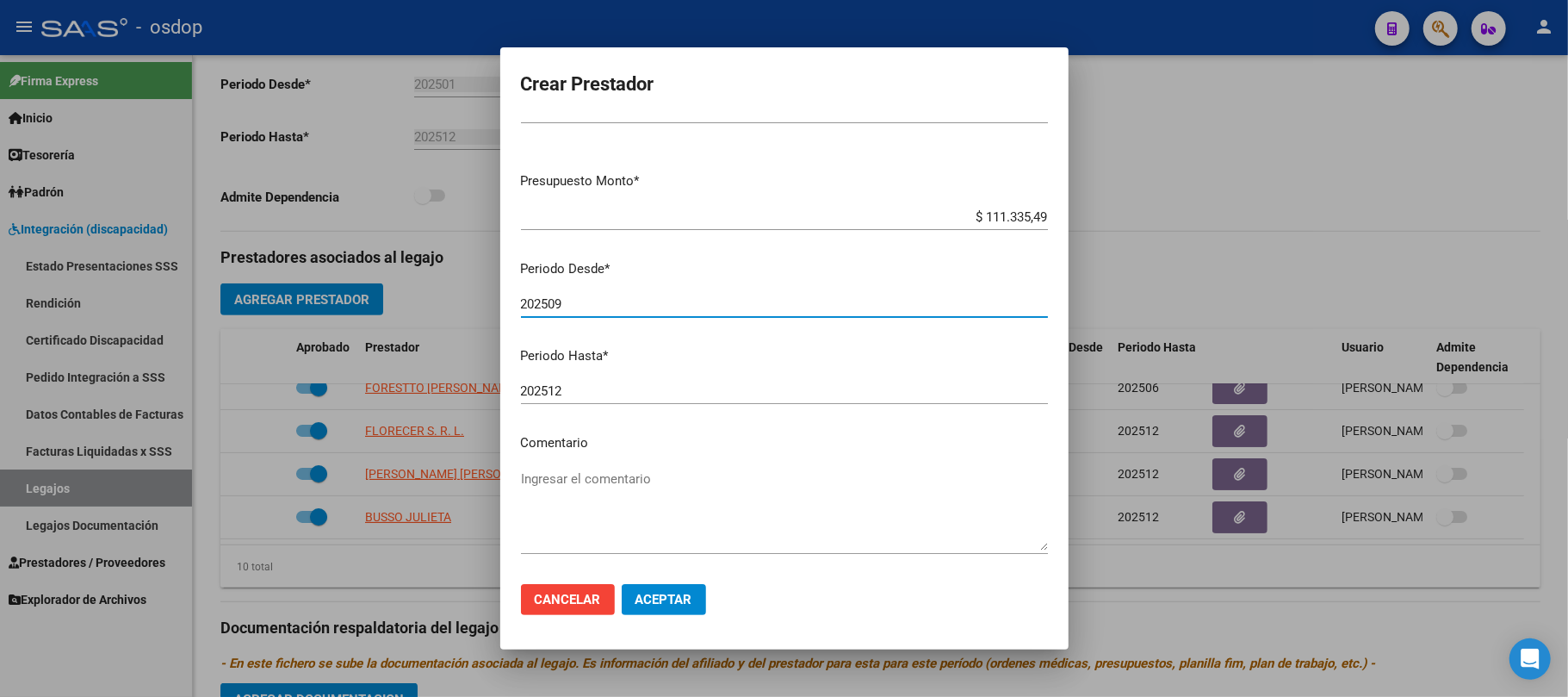
scroll to position [136, 0]
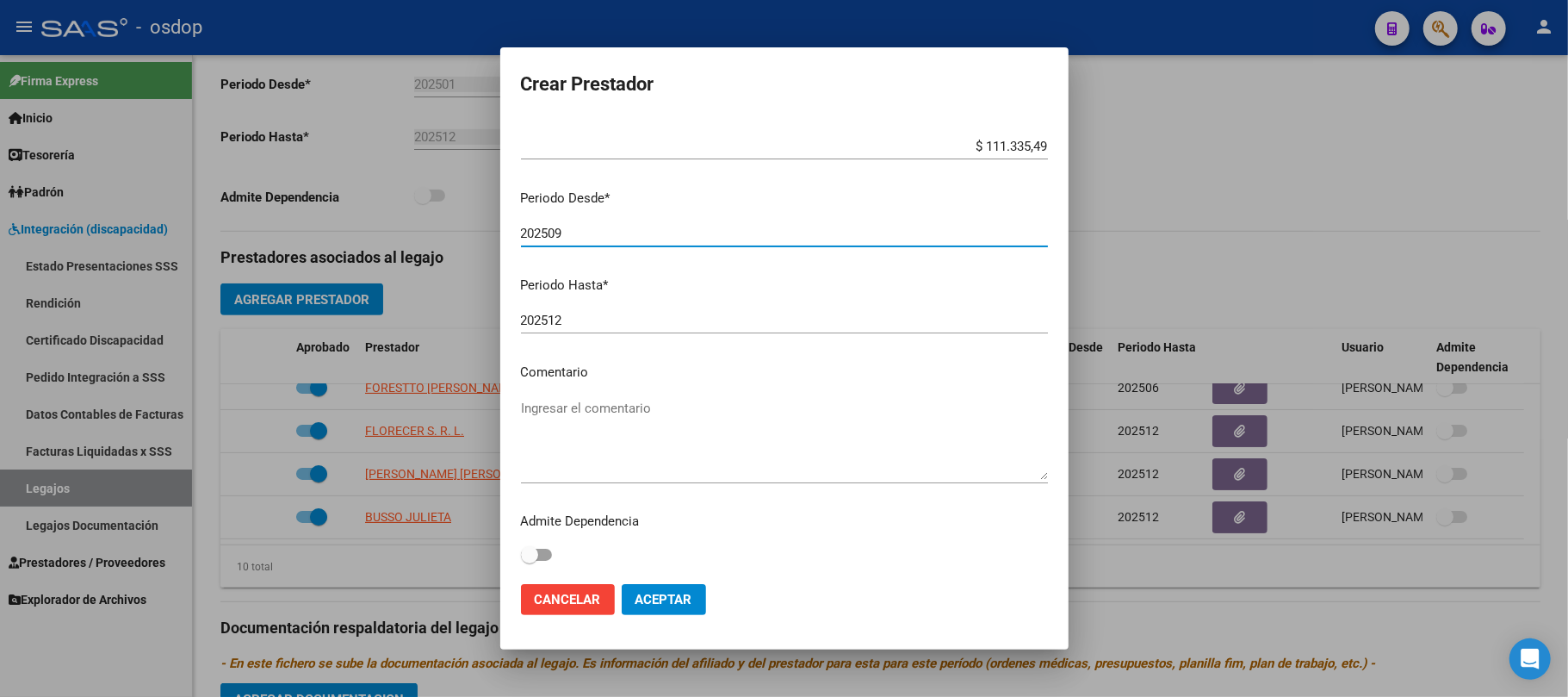
type input "202509"
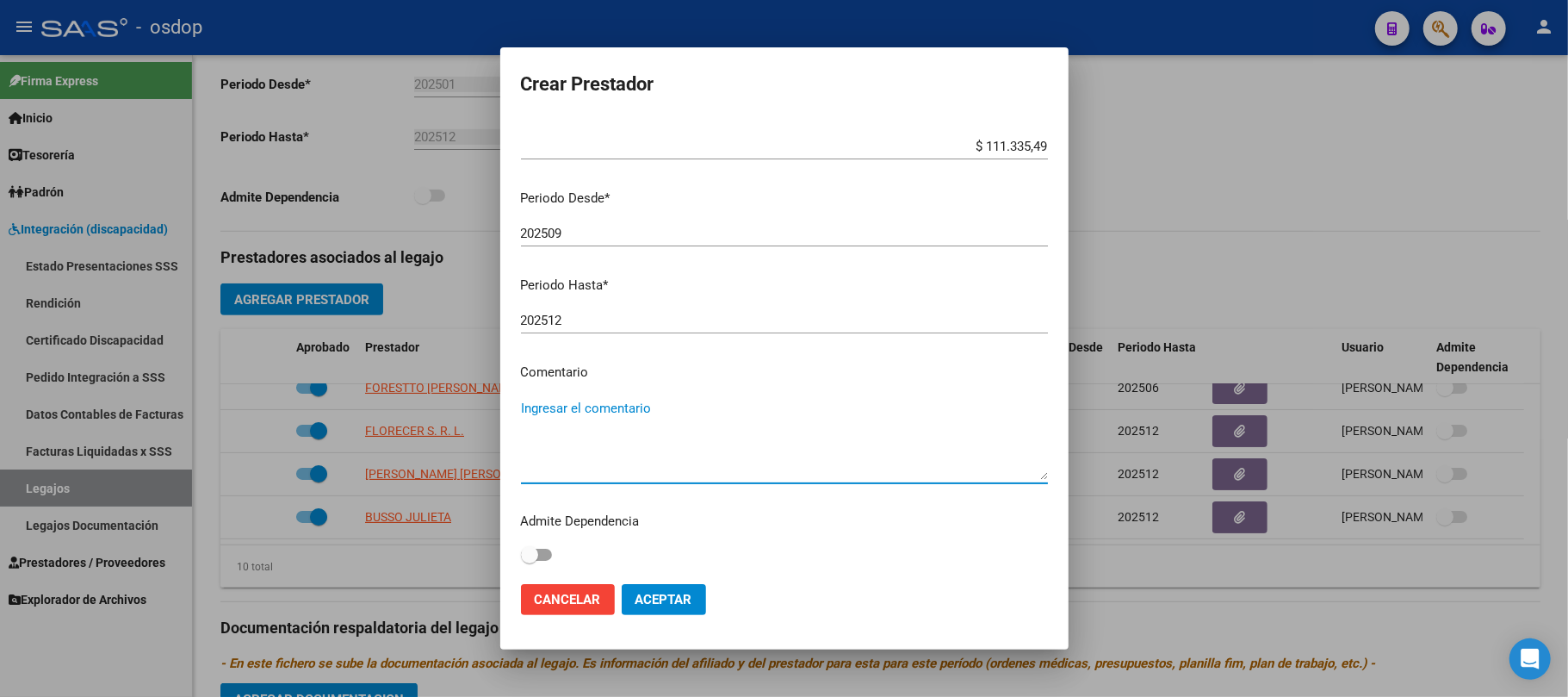
click at [653, 400] on textarea "Ingresar el comentario" at bounding box center [784, 439] width 527 height 81
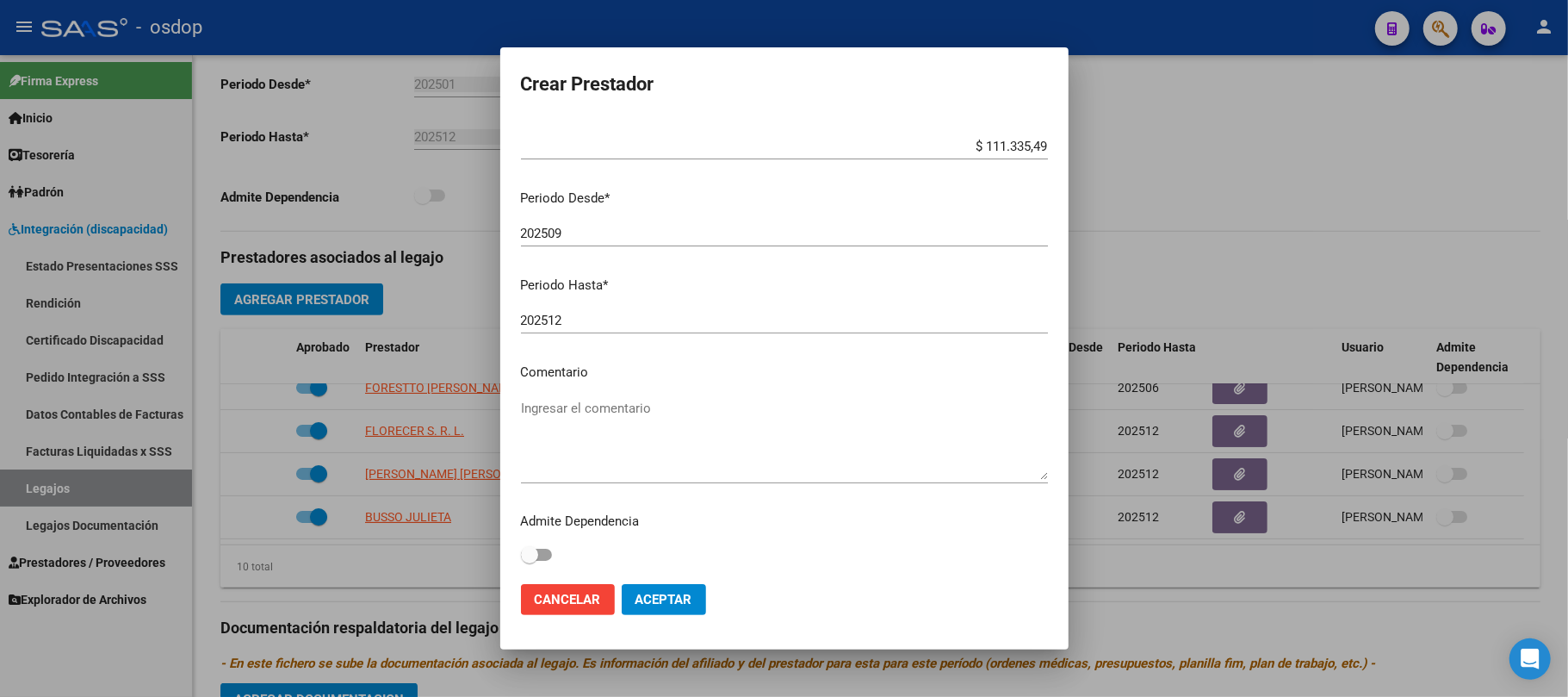
click at [646, 413] on textarea "Ingresar el comentario" at bounding box center [784, 439] width 527 height 81
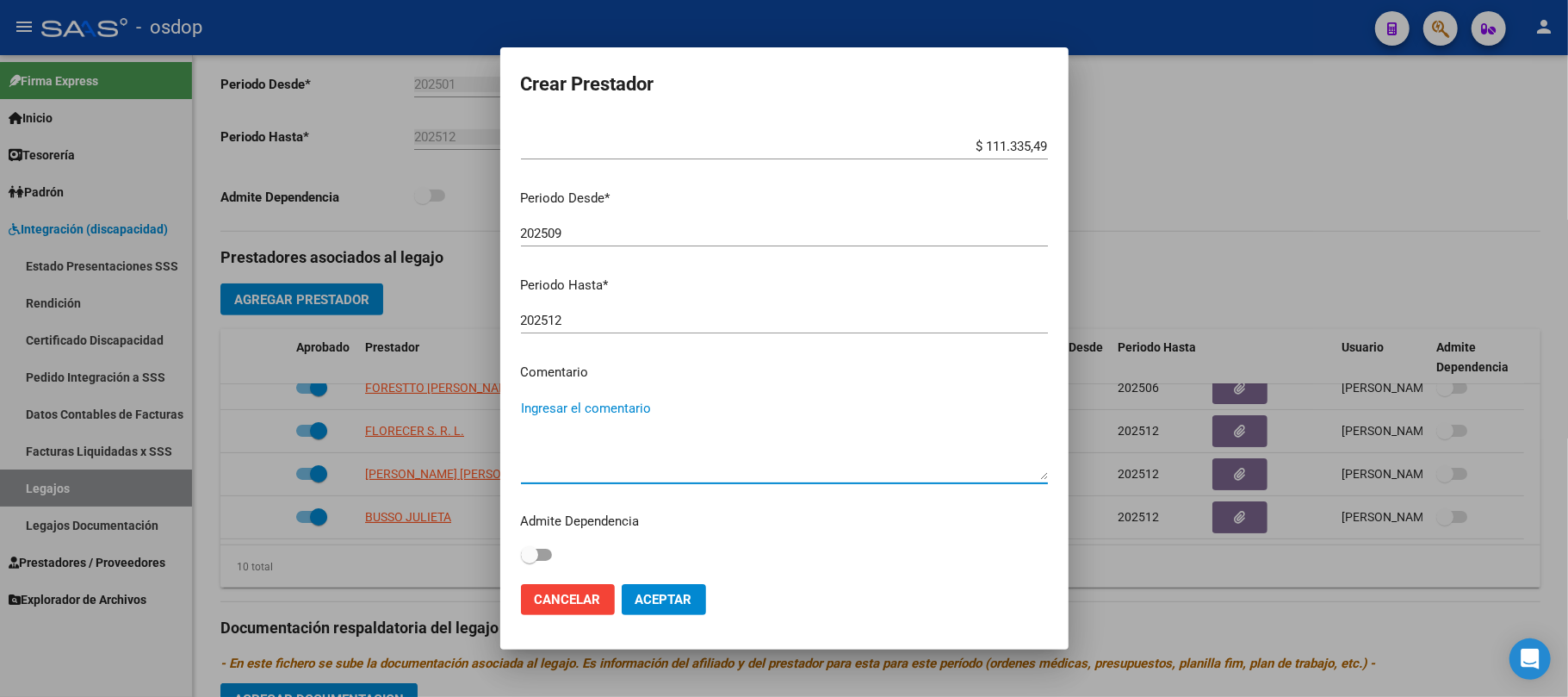
paste textarea "250104 - FONOAUDIOLOGIA"
type textarea "250104 - FONOAUDIOLOGIA | 2 ses/semanales"
click at [675, 608] on button "Aceptar" at bounding box center [665, 600] width 85 height 31
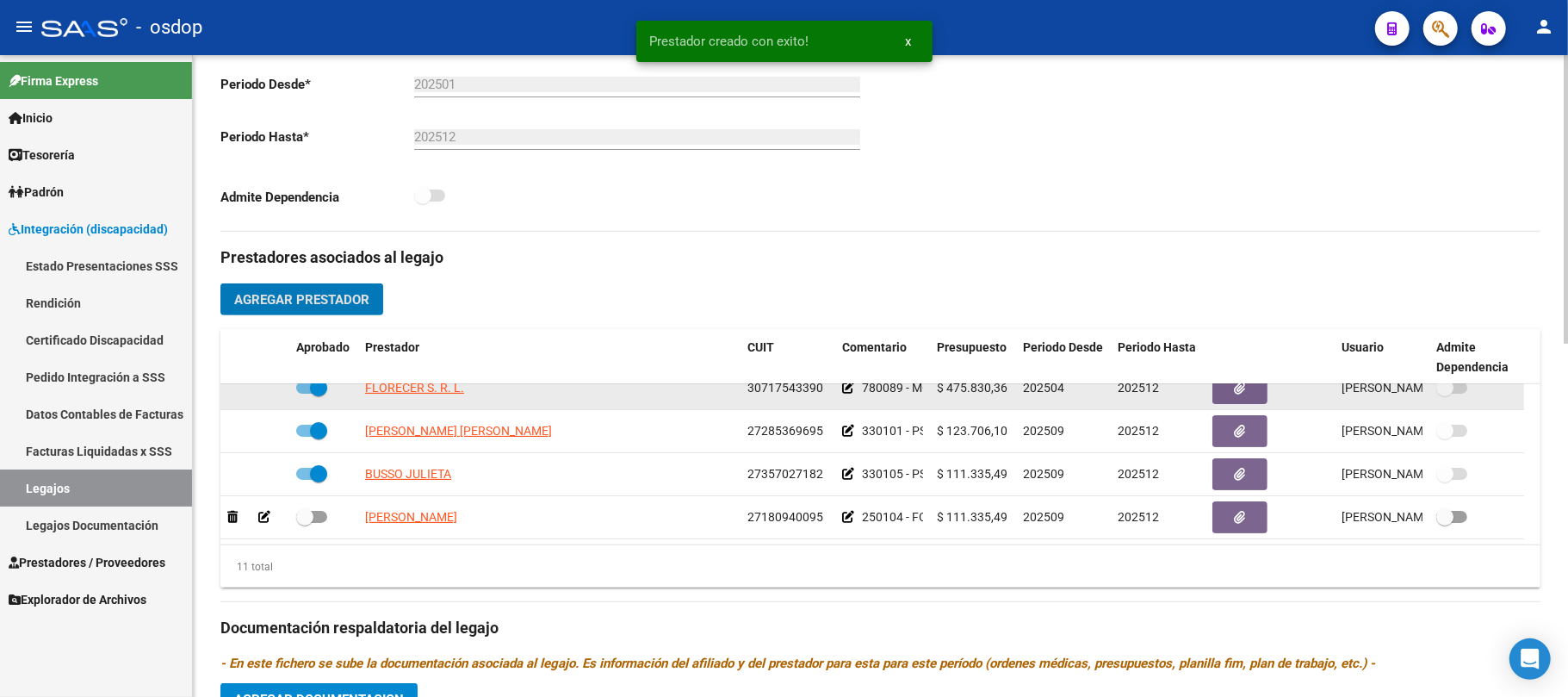
scroll to position [335, 0]
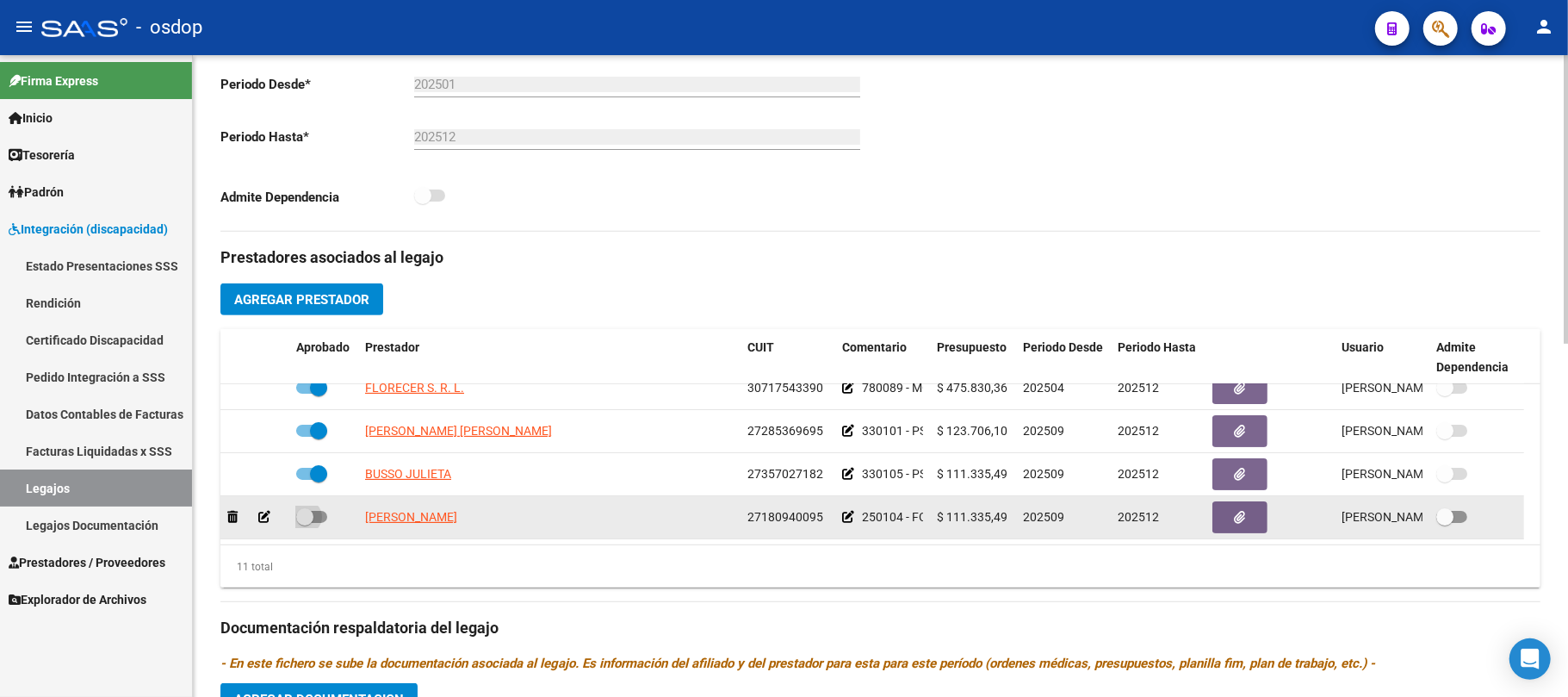
click at [318, 510] on span at bounding box center [312, 516] width 31 height 12
click at [305, 523] on input "checkbox" at bounding box center [304, 523] width 1 height 1
checkbox input "true"
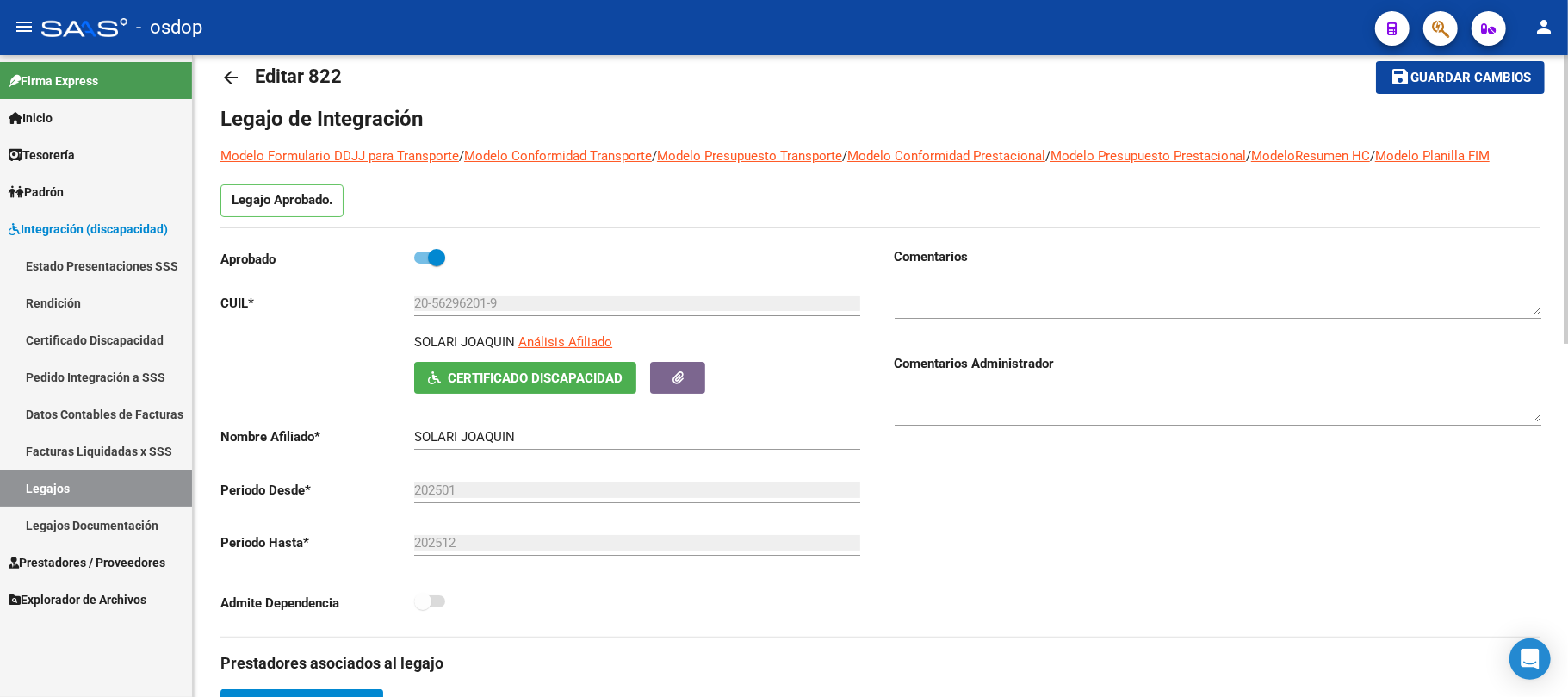
scroll to position [0, 0]
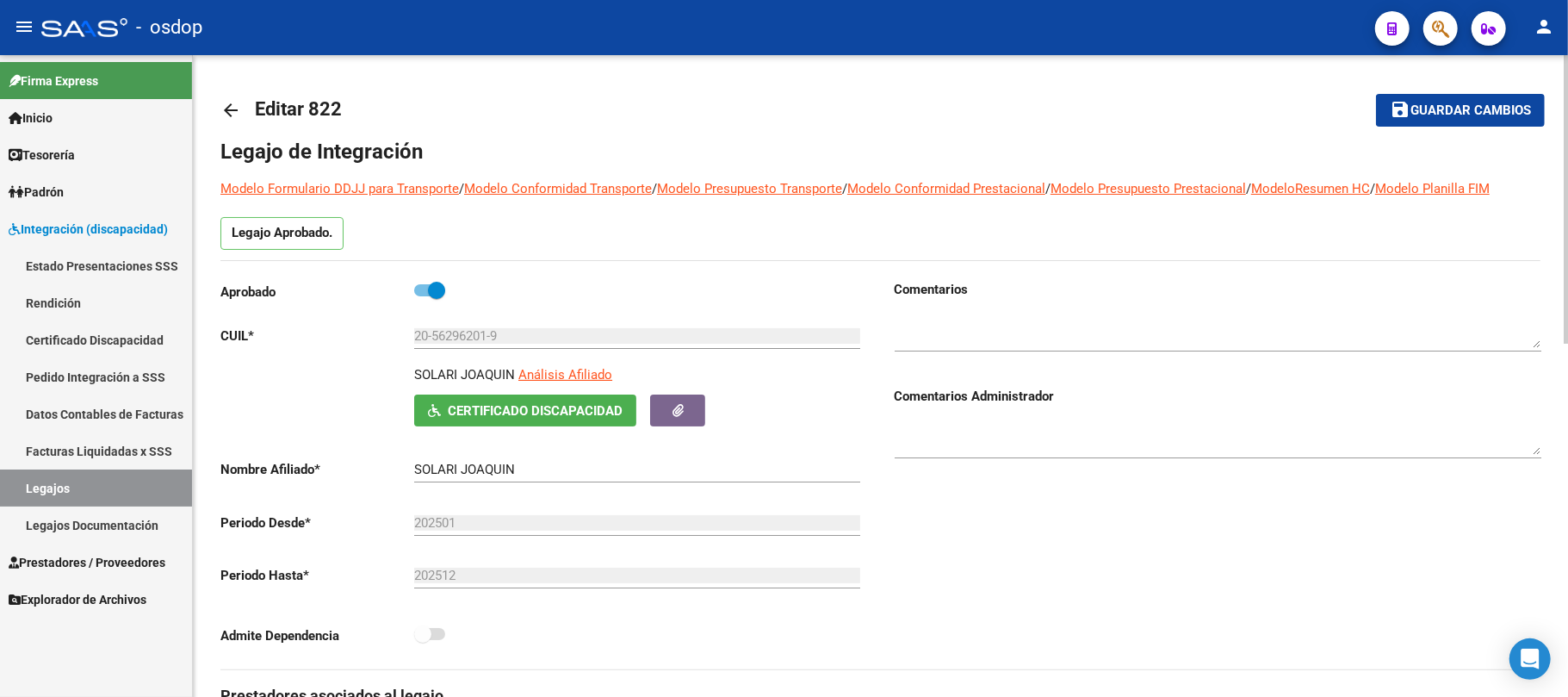
click at [1471, 106] on span "Guardar cambios" at bounding box center [1472, 111] width 121 height 15
click at [84, 490] on link "Legajos" at bounding box center [96, 488] width 192 height 37
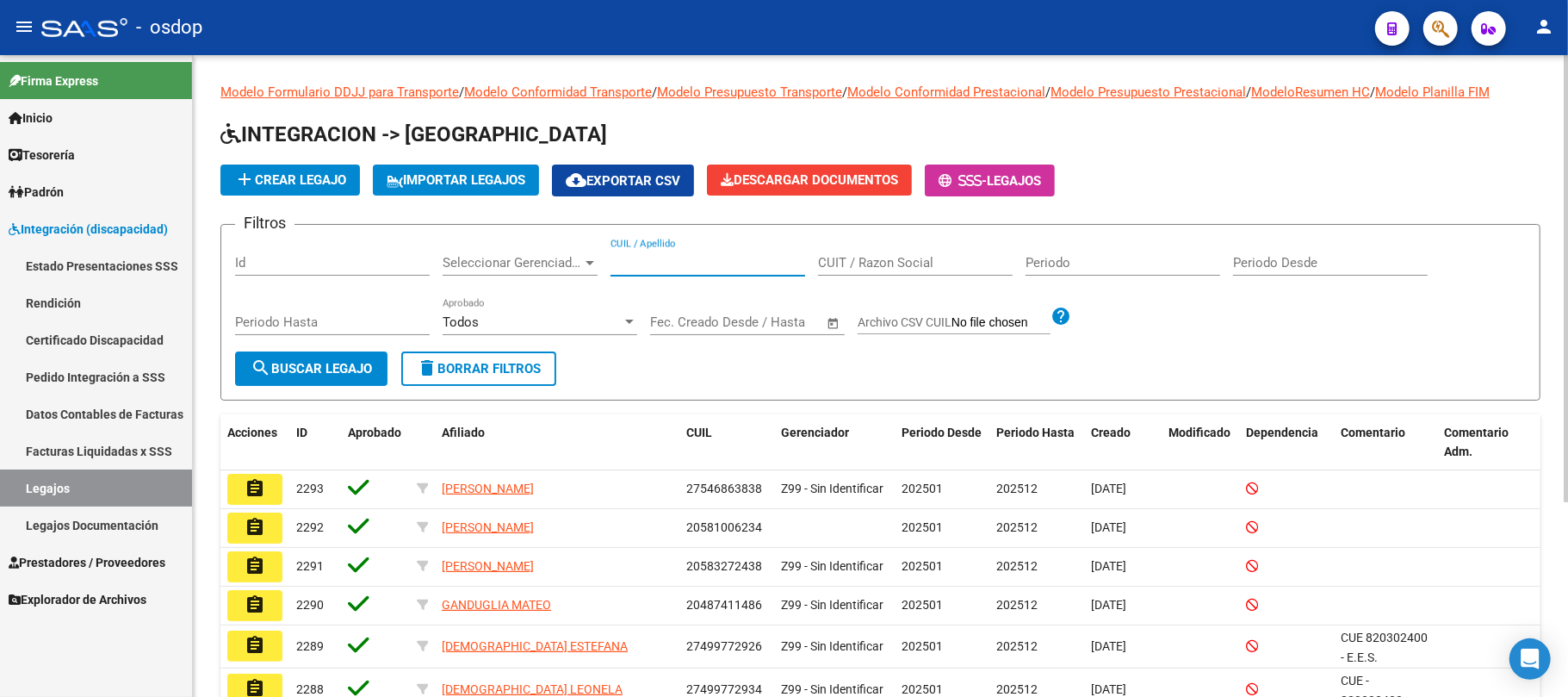
click at [683, 261] on input "CUIL / Apellido" at bounding box center [708, 262] width 195 height 15
paste input "20581006234"
type input "20581006234"
click at [328, 380] on button "search Buscar Legajo" at bounding box center [311, 369] width 152 height 34
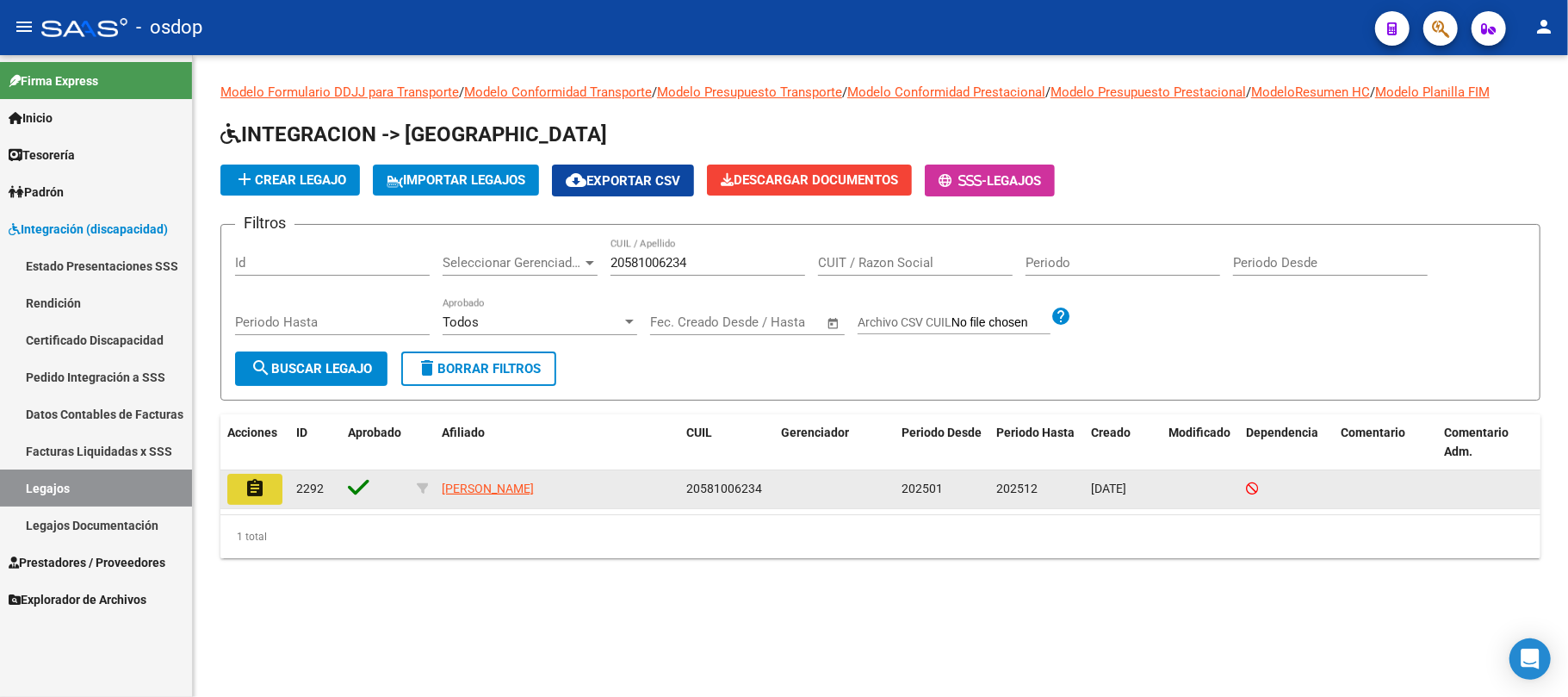
click at [256, 497] on mat-icon "assignment" at bounding box center [254, 488] width 21 height 21
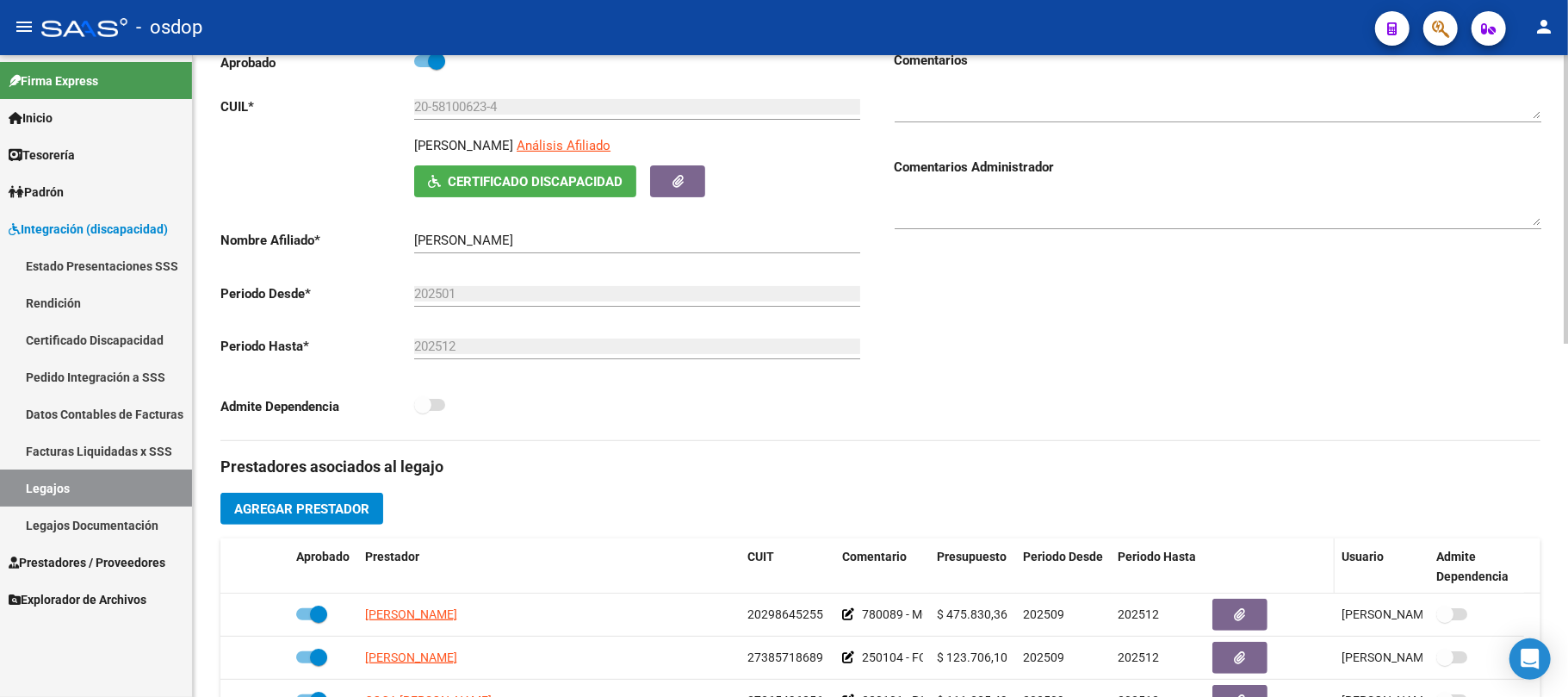
scroll to position [344, 0]
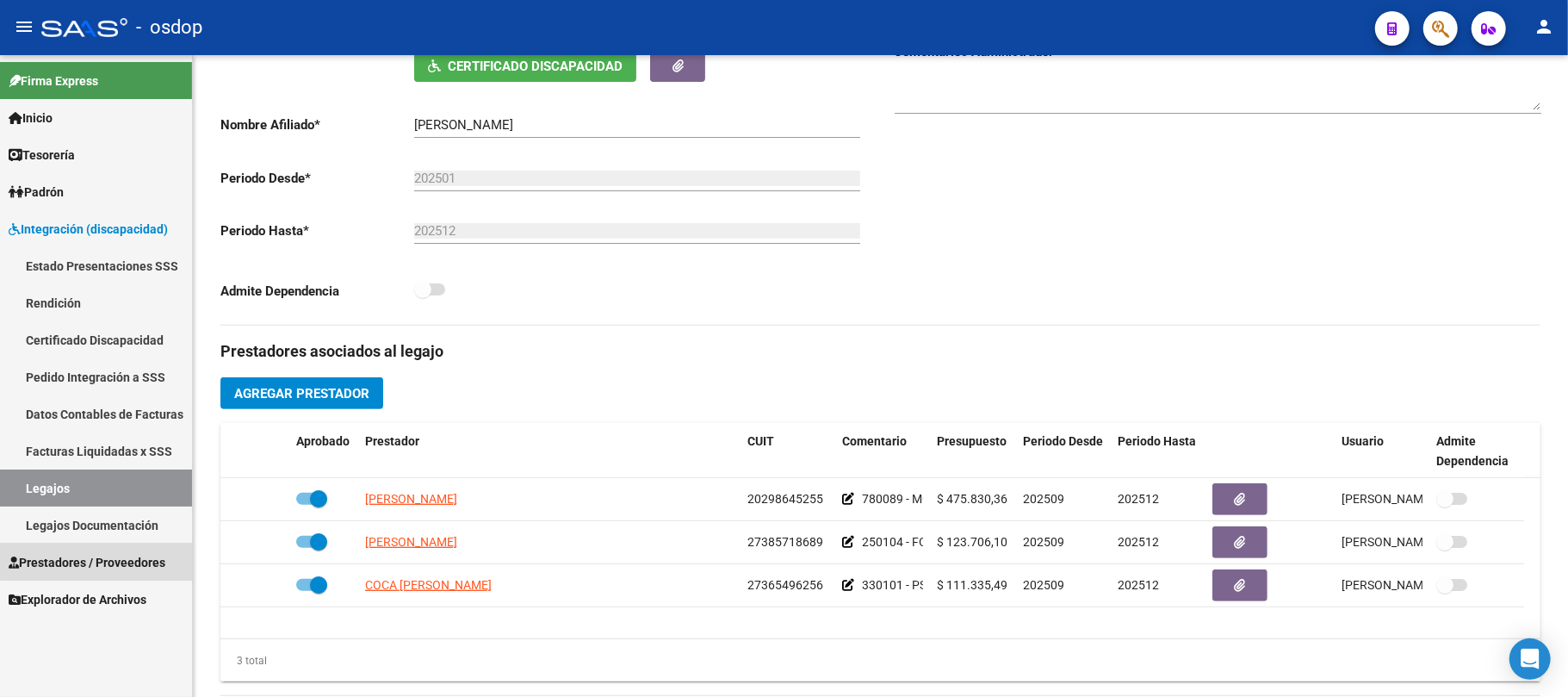
click at [107, 562] on span "Prestadores / Proveedores" at bounding box center [87, 562] width 157 height 19
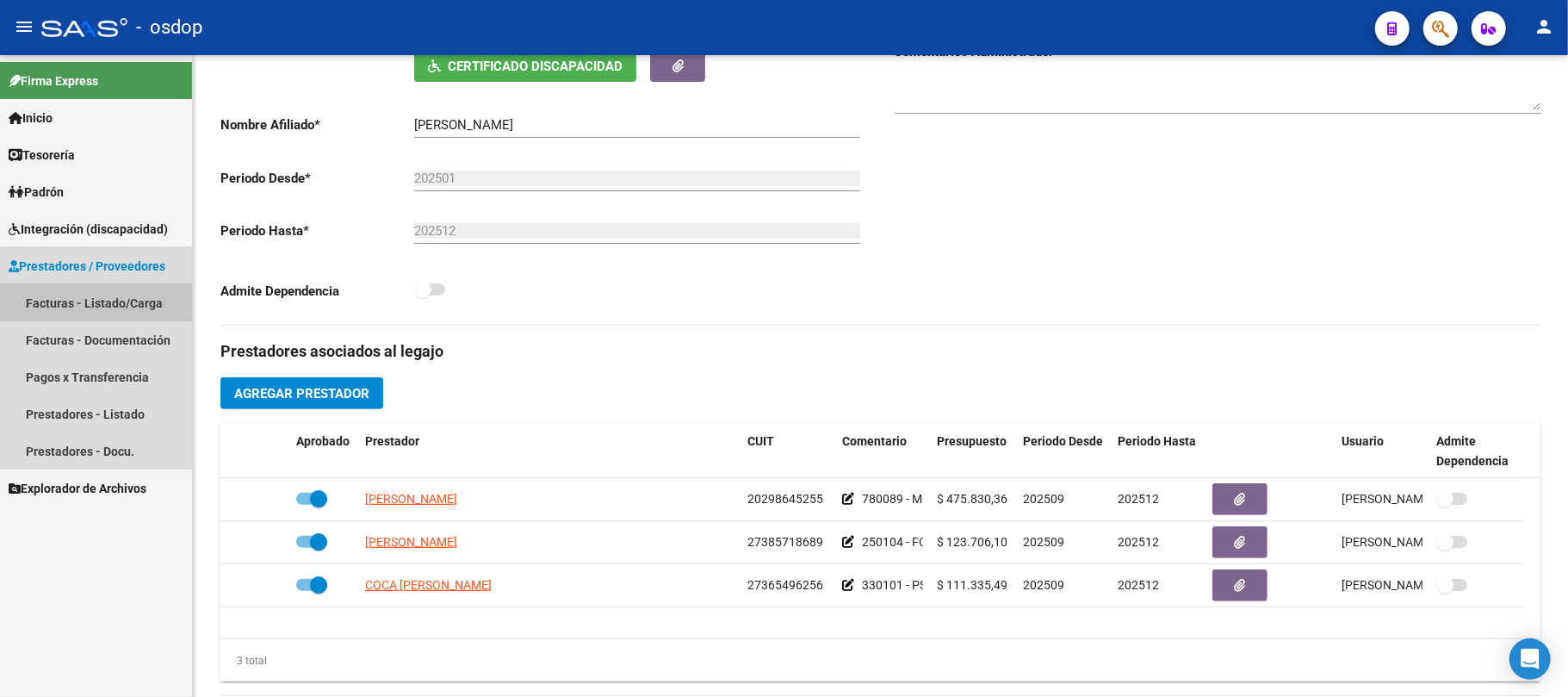
click at [87, 295] on link "Facturas - Listado/Carga" at bounding box center [96, 302] width 192 height 37
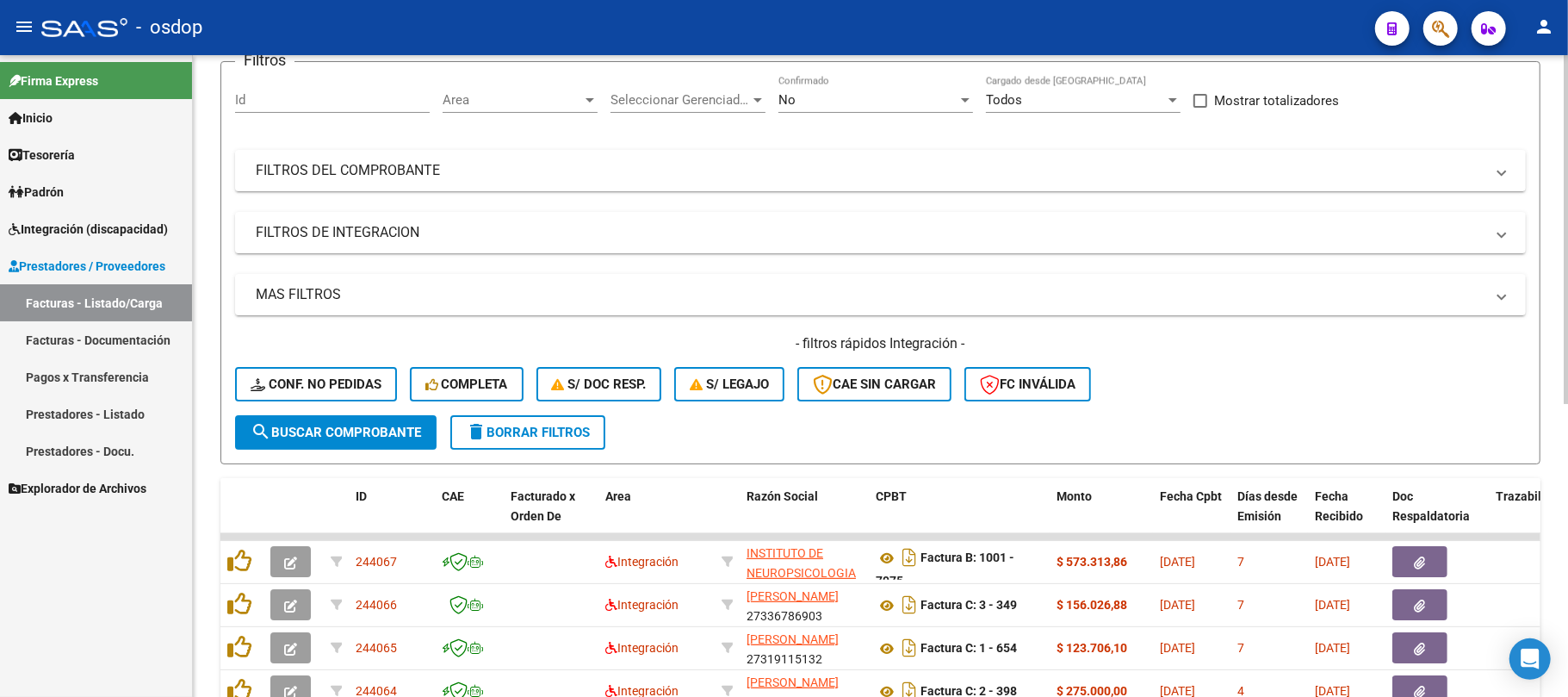
scroll to position [115, 0]
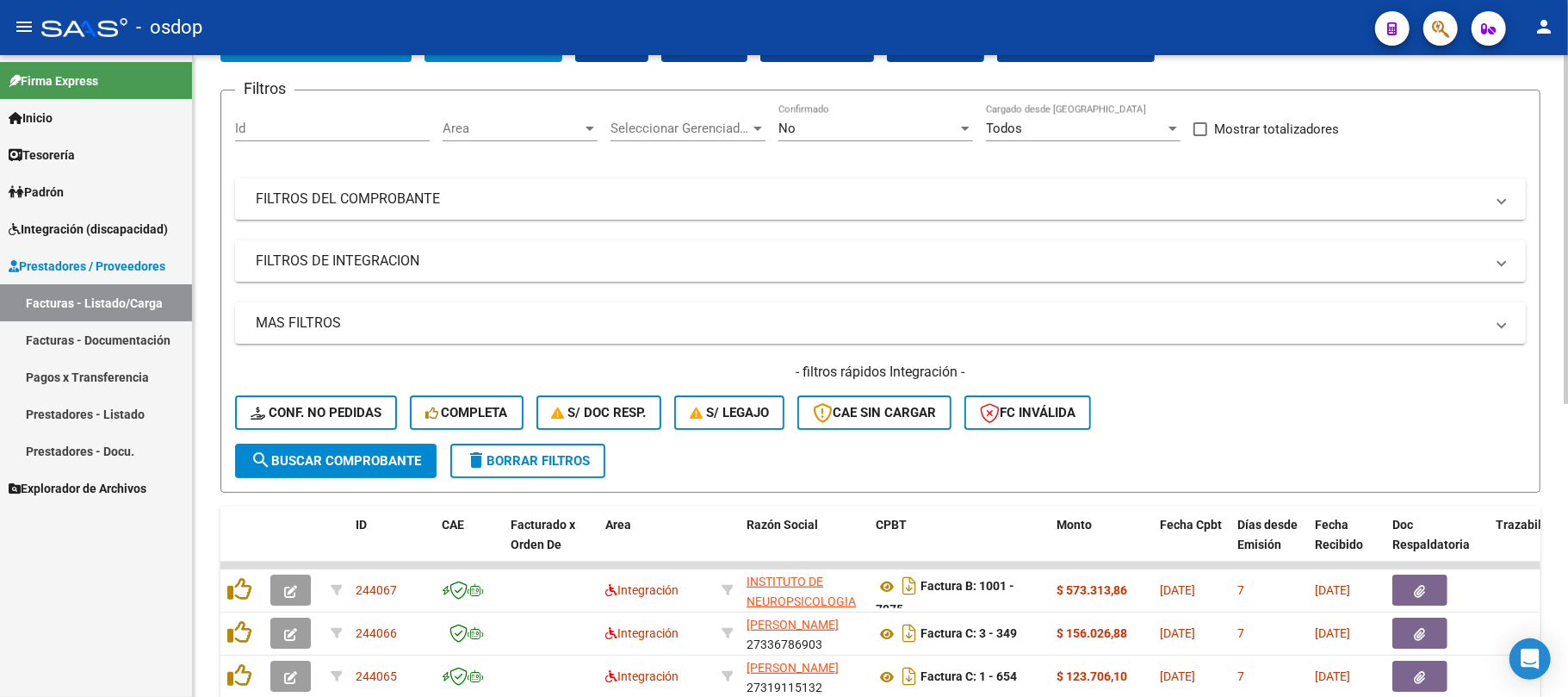
click at [317, 123] on input "Id" at bounding box center [333, 128] width 195 height 15
paste input "243568"
type input "243568"
click at [346, 467] on button "search Buscar Comprobante" at bounding box center [336, 461] width 202 height 34
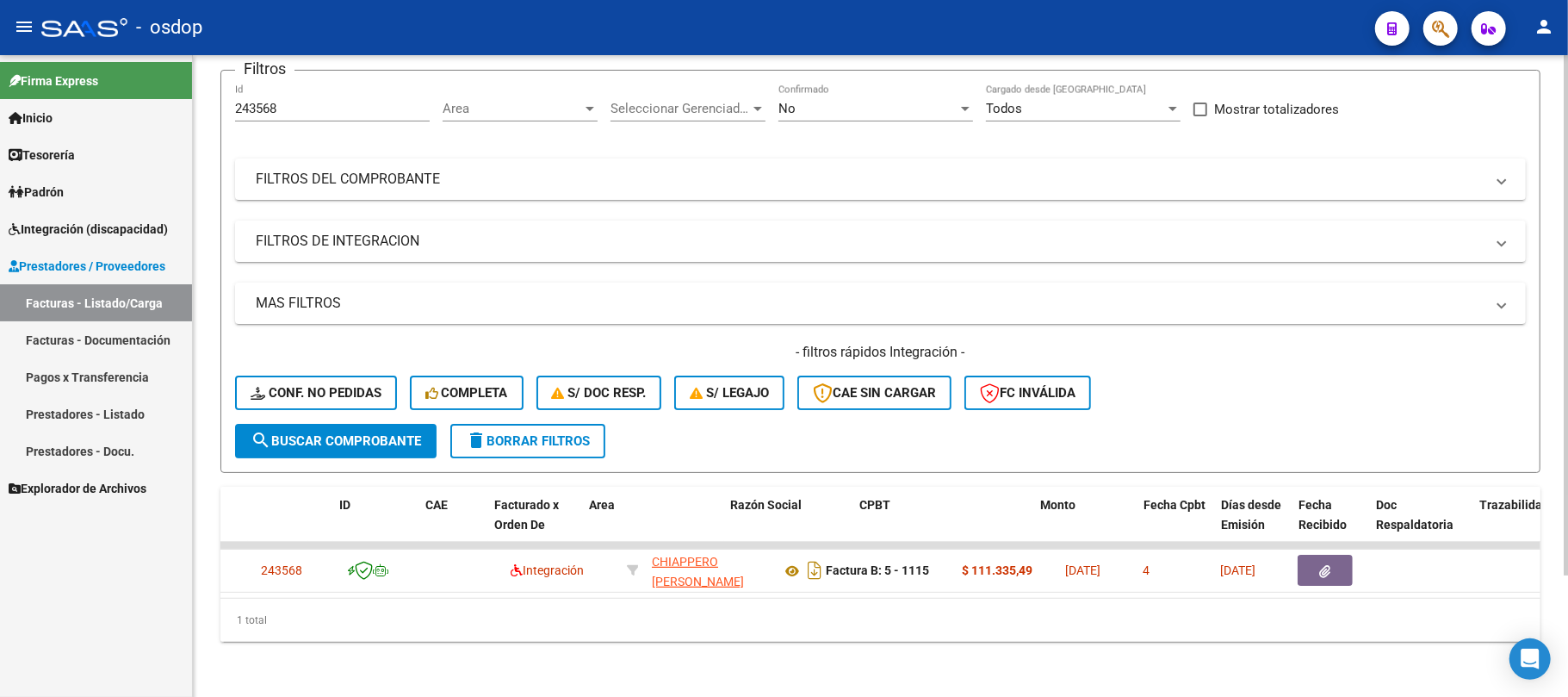
scroll to position [0, 0]
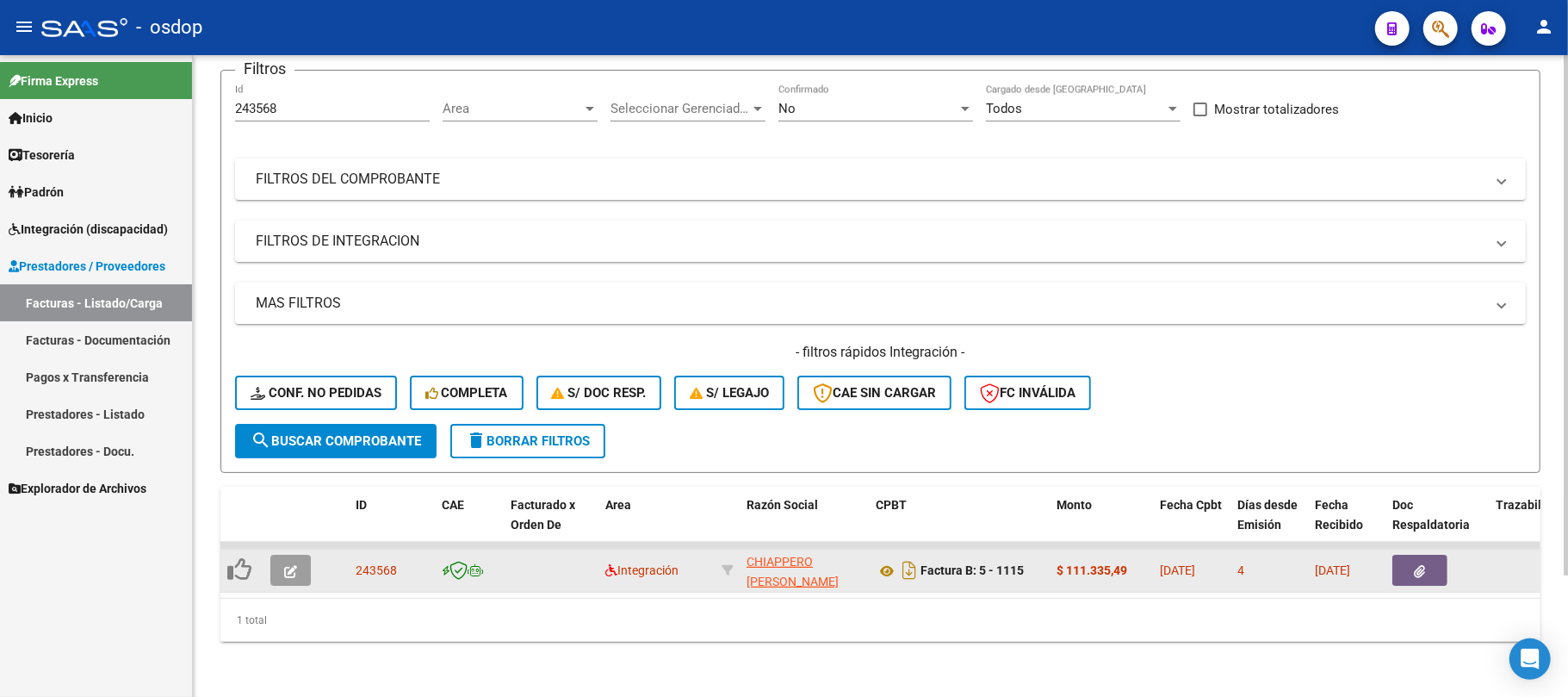
click at [287, 565] on icon "button" at bounding box center [290, 572] width 13 height 13
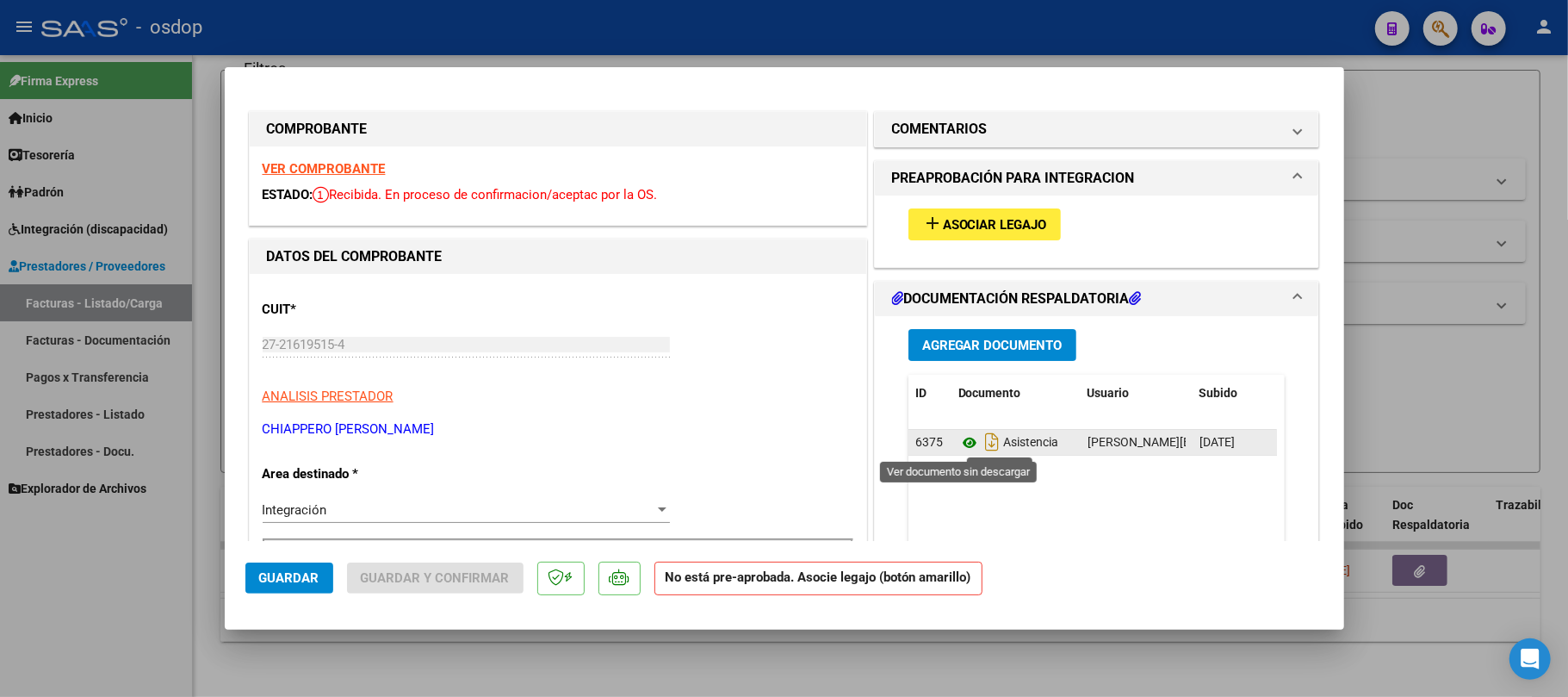
click at [963, 442] on icon at bounding box center [969, 442] width 23 height 21
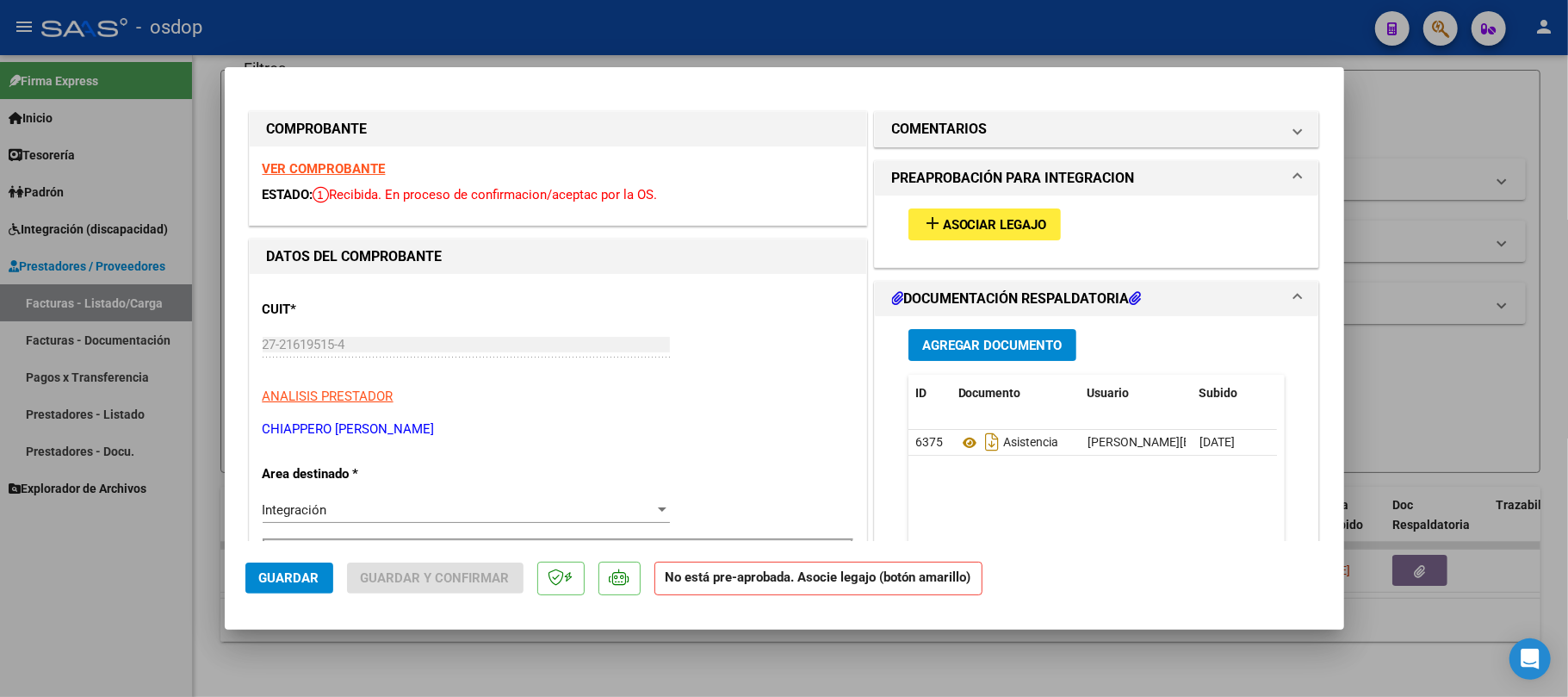
click at [356, 170] on strong "VER COMPROBANTE" at bounding box center [324, 169] width 124 height 15
click at [1021, 217] on span "Asociar Legajo" at bounding box center [995, 225] width 105 height 15
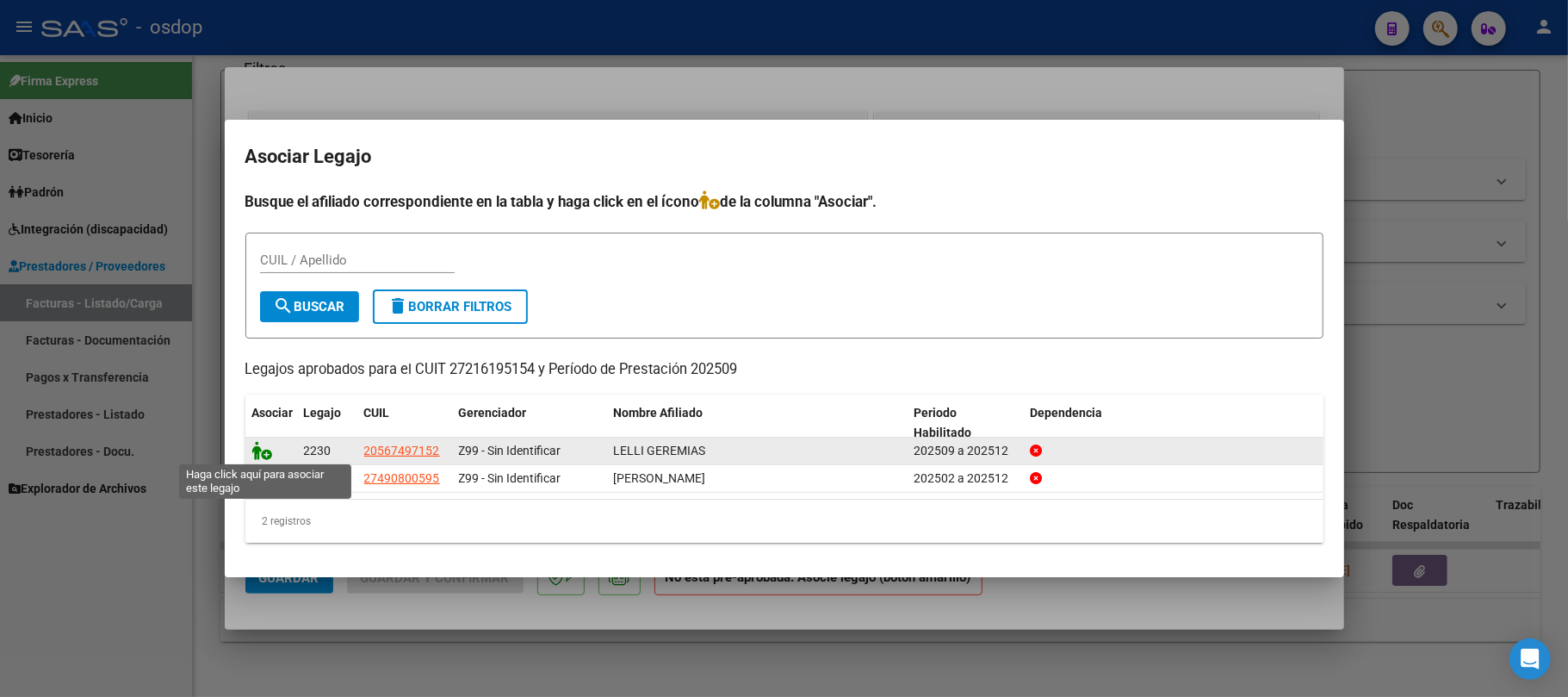
drag, startPoint x: 259, startPoint y: 446, endPoint x: 301, endPoint y: 431, distance: 44.6
click at [259, 445] on icon at bounding box center [262, 450] width 21 height 19
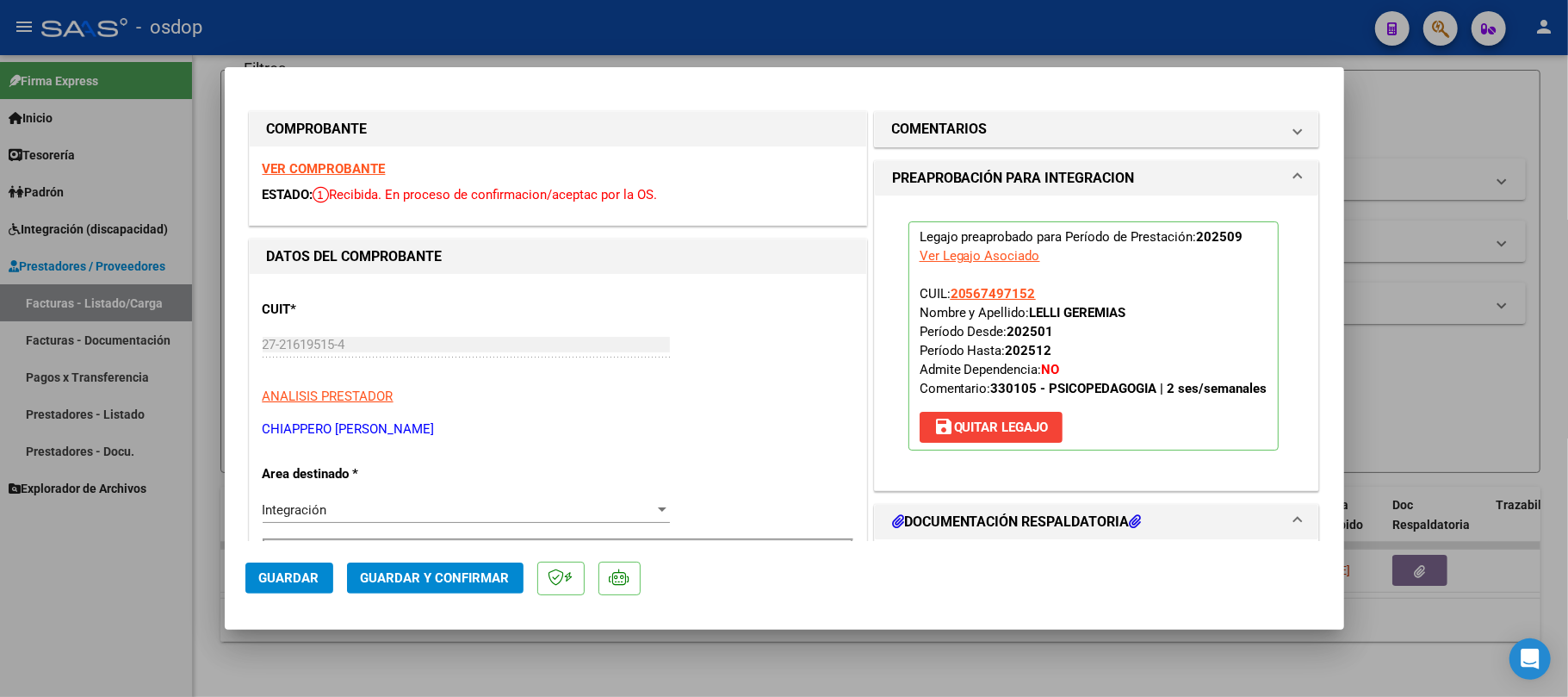
click at [301, 581] on span "Guardar" at bounding box center [289, 577] width 60 height 15
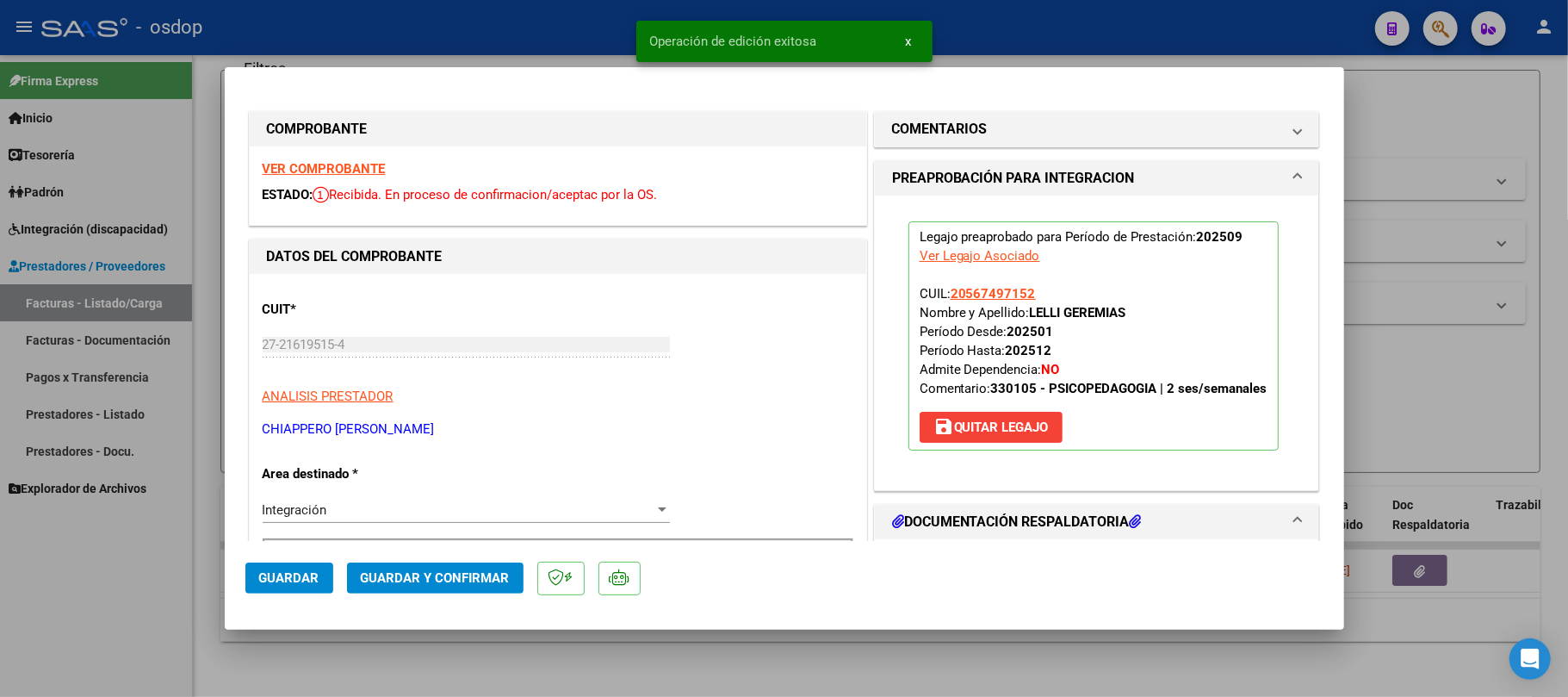
click at [797, 686] on div at bounding box center [784, 348] width 1568 height 697
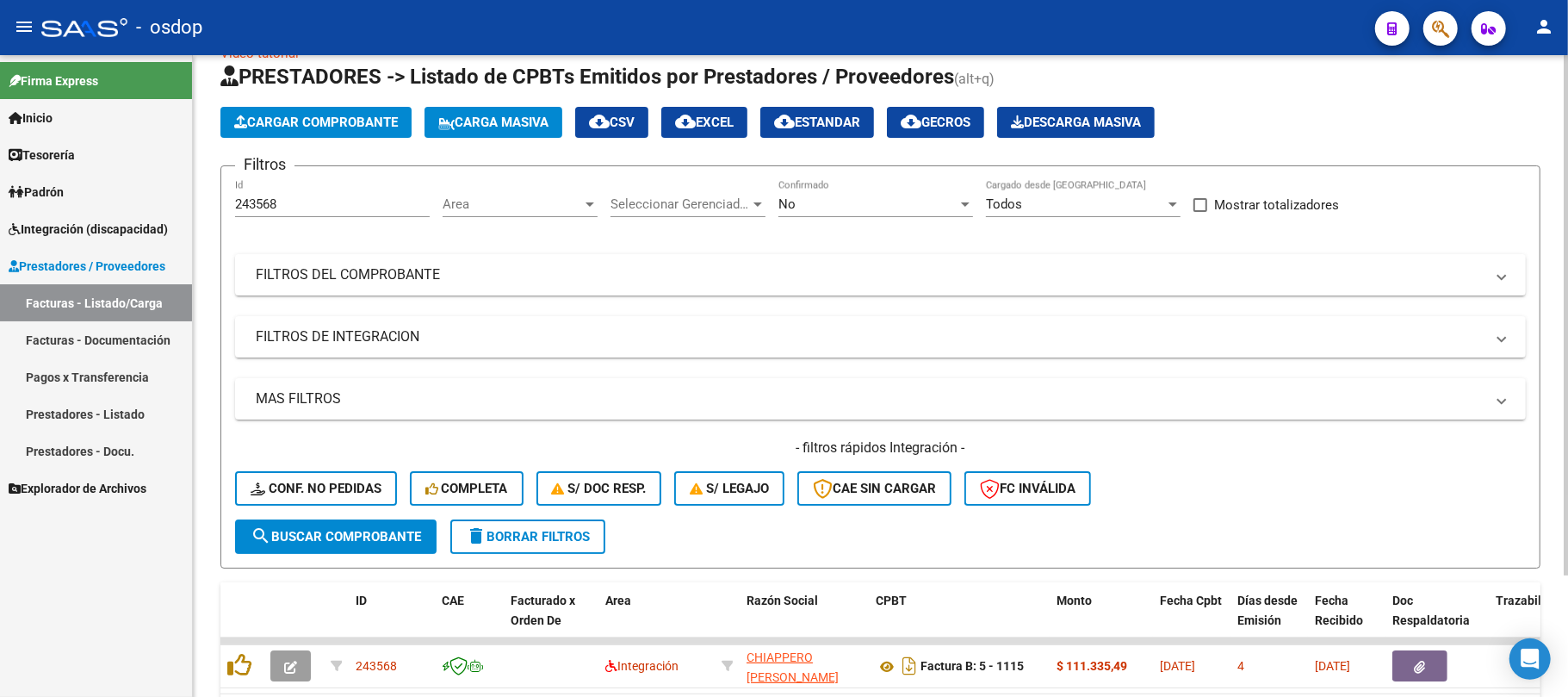
scroll to position [35, 0]
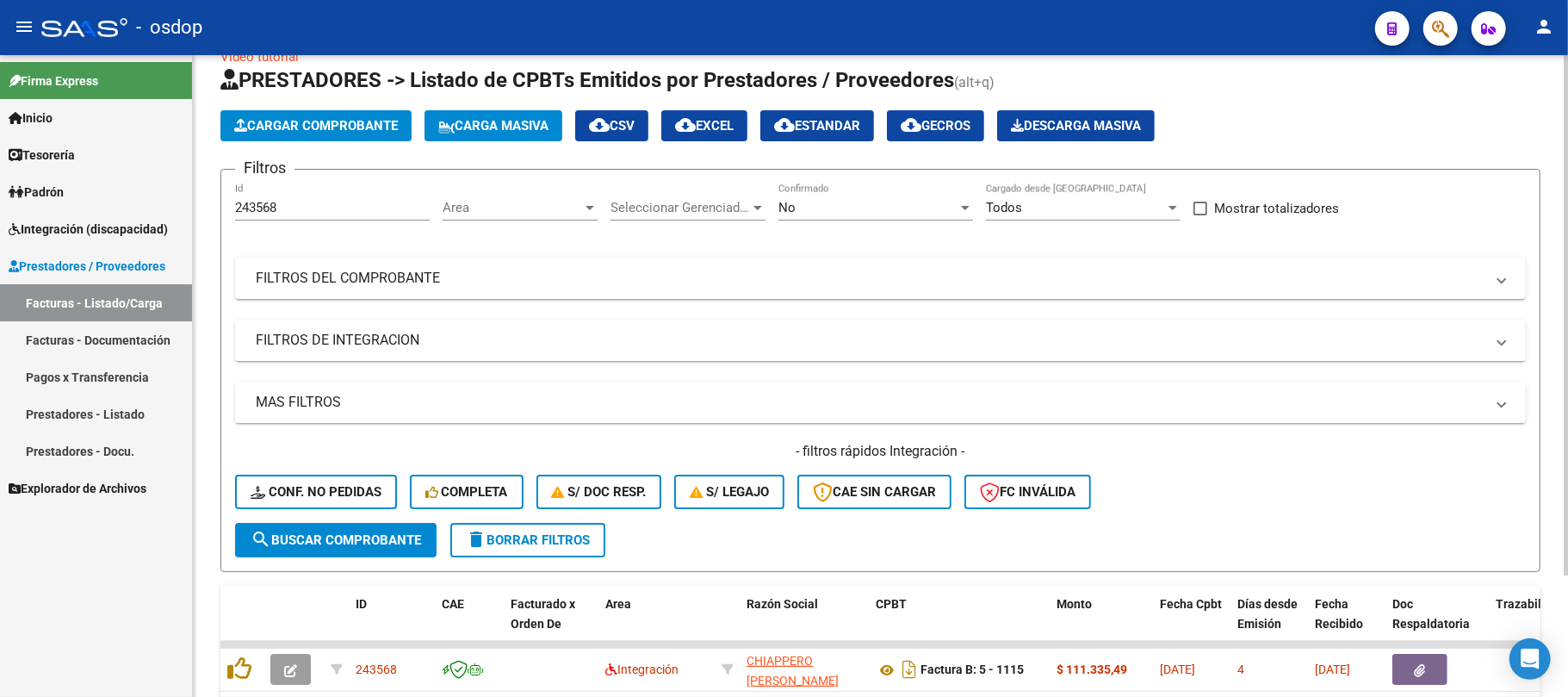
click at [482, 350] on mat-expansion-panel-header "FILTROS DE INTEGRACION" at bounding box center [881, 340] width 1291 height 41
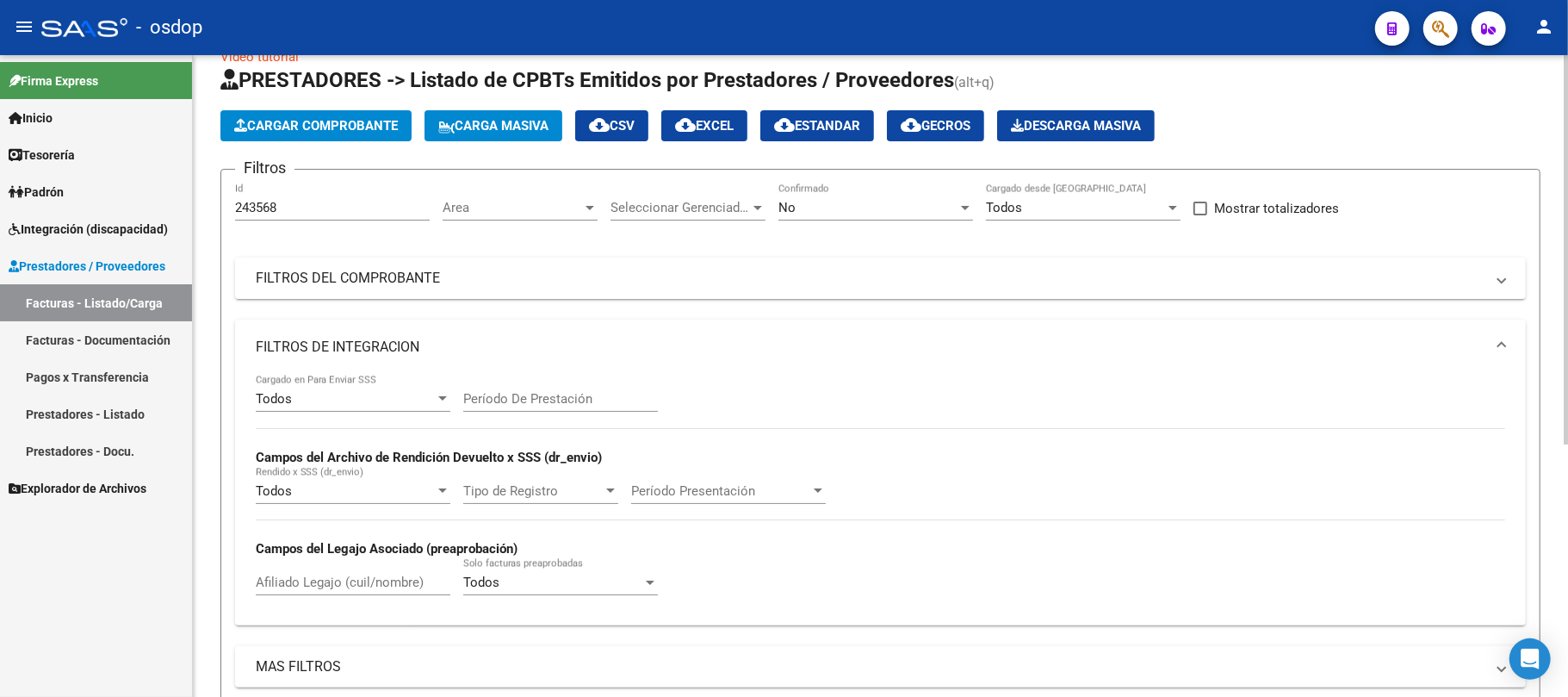
click at [1123, 381] on div "Todos Cargado en Para Enviar SSS Período De Prestación Campos del Archivo de Re…" at bounding box center [881, 492] width 1250 height 237
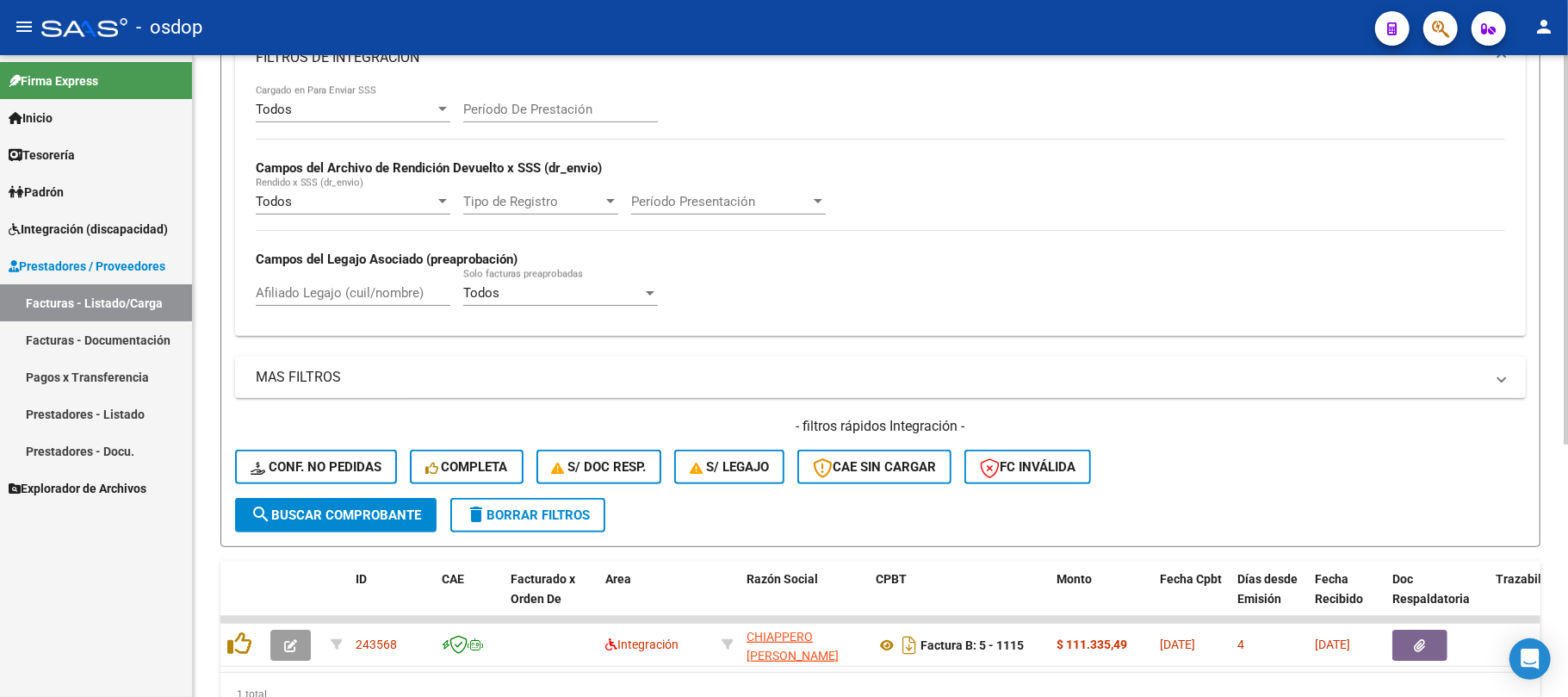
scroll to position [70, 0]
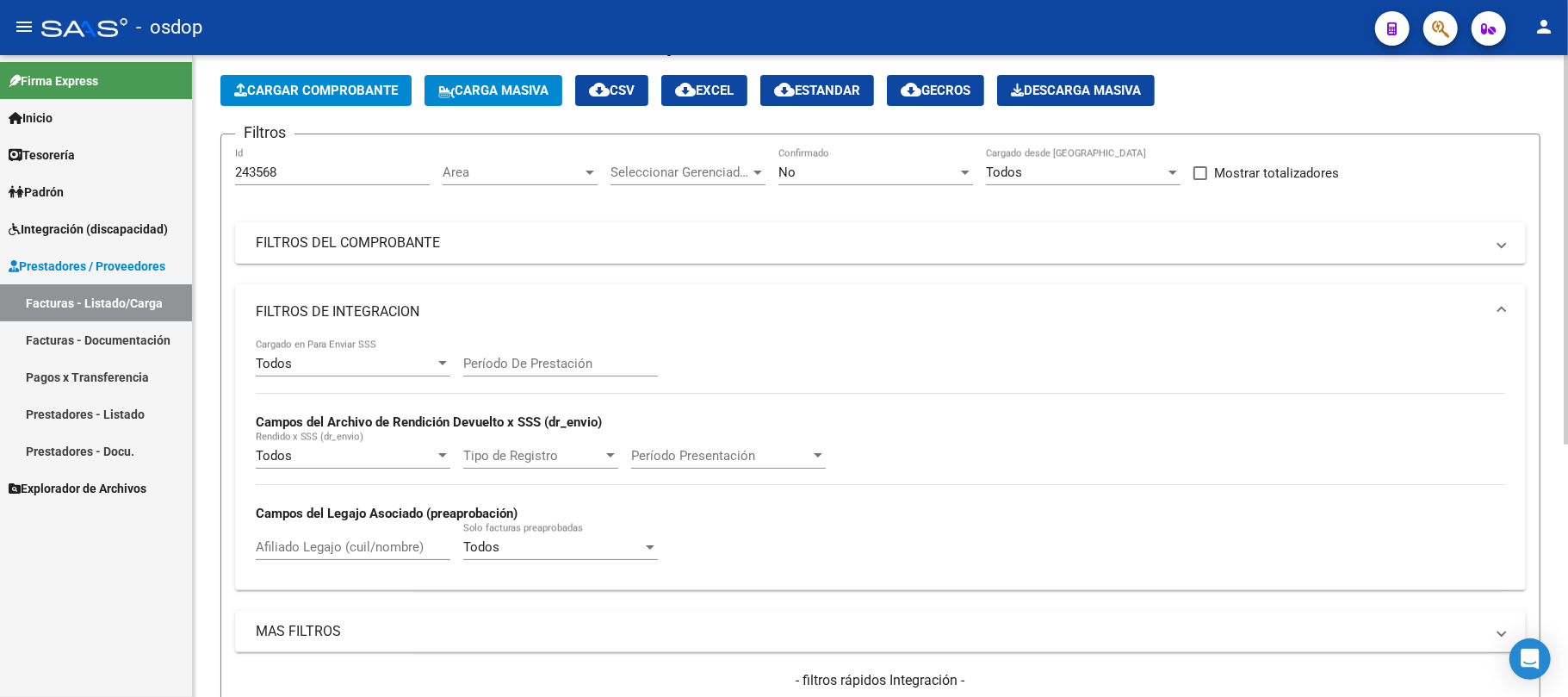
click at [305, 548] on input "Afiliado Legajo (cuil/nombre)" at bounding box center [353, 546] width 195 height 15
paste input "27275392982"
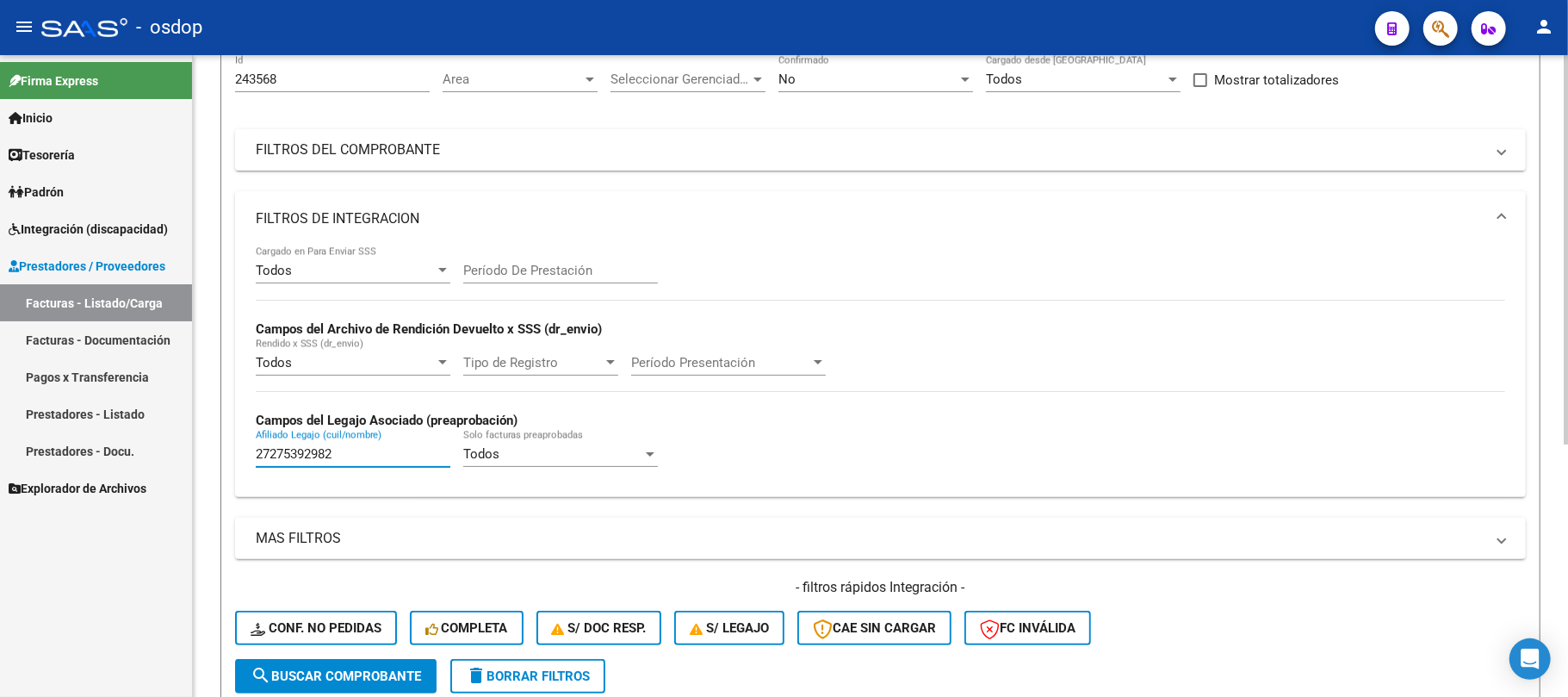
scroll to position [300, 0]
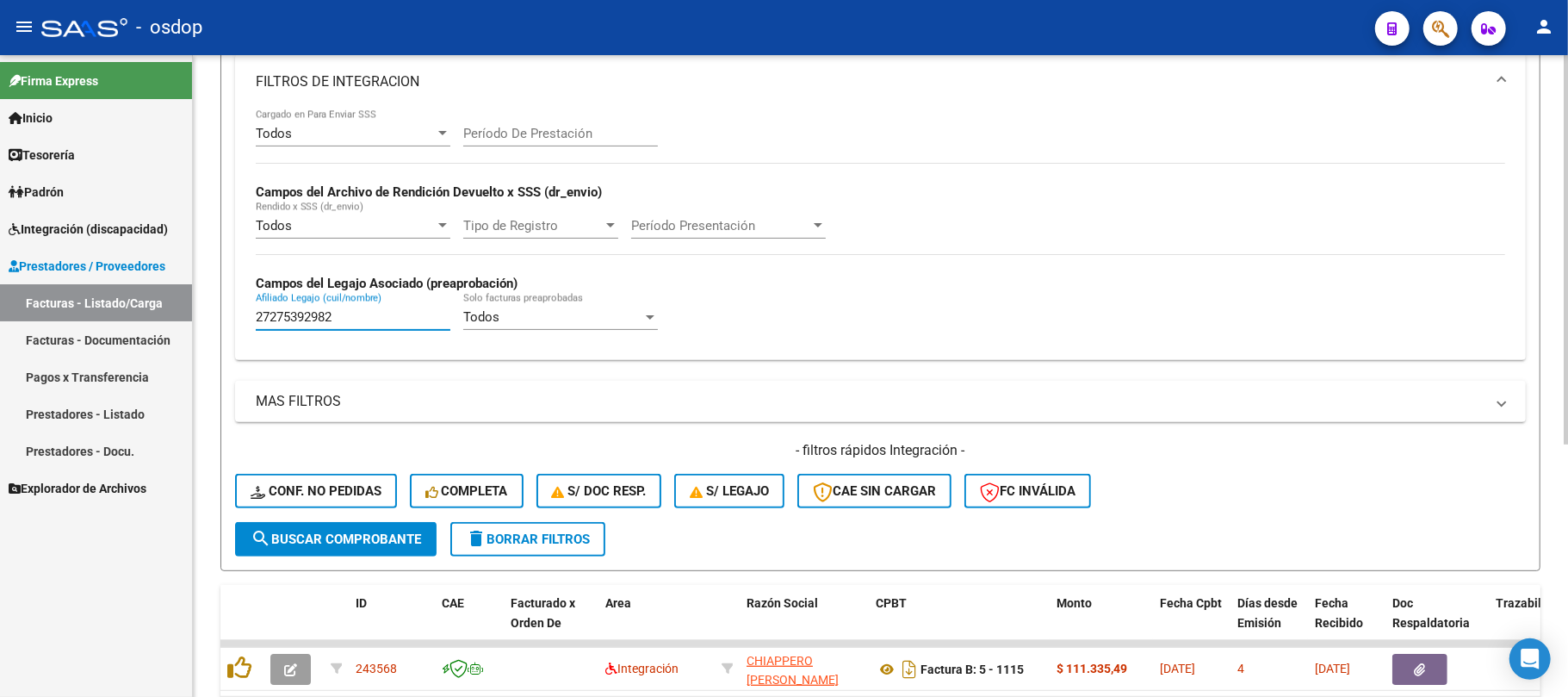
type input "27275392982"
click at [399, 545] on span "search Buscar Comprobante" at bounding box center [335, 538] width 170 height 15
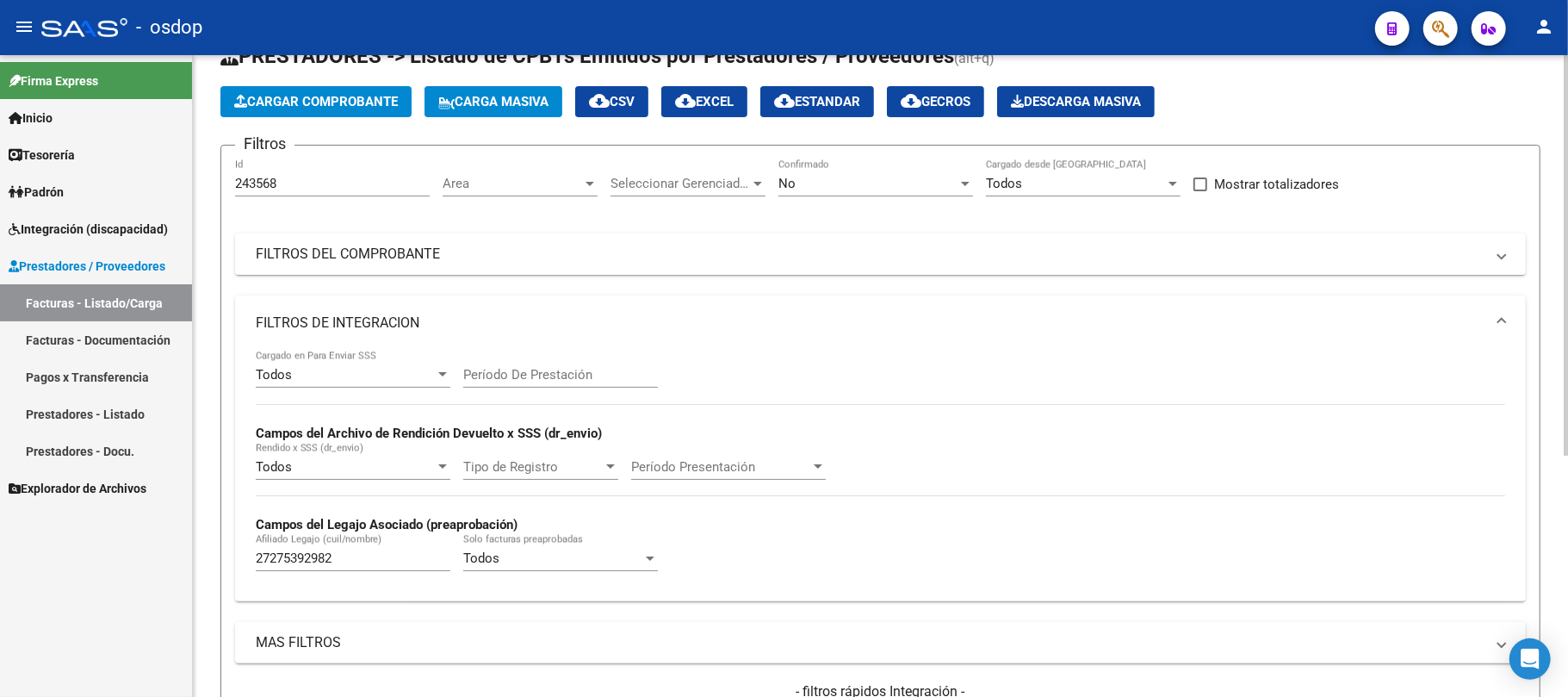
scroll to position [0, 0]
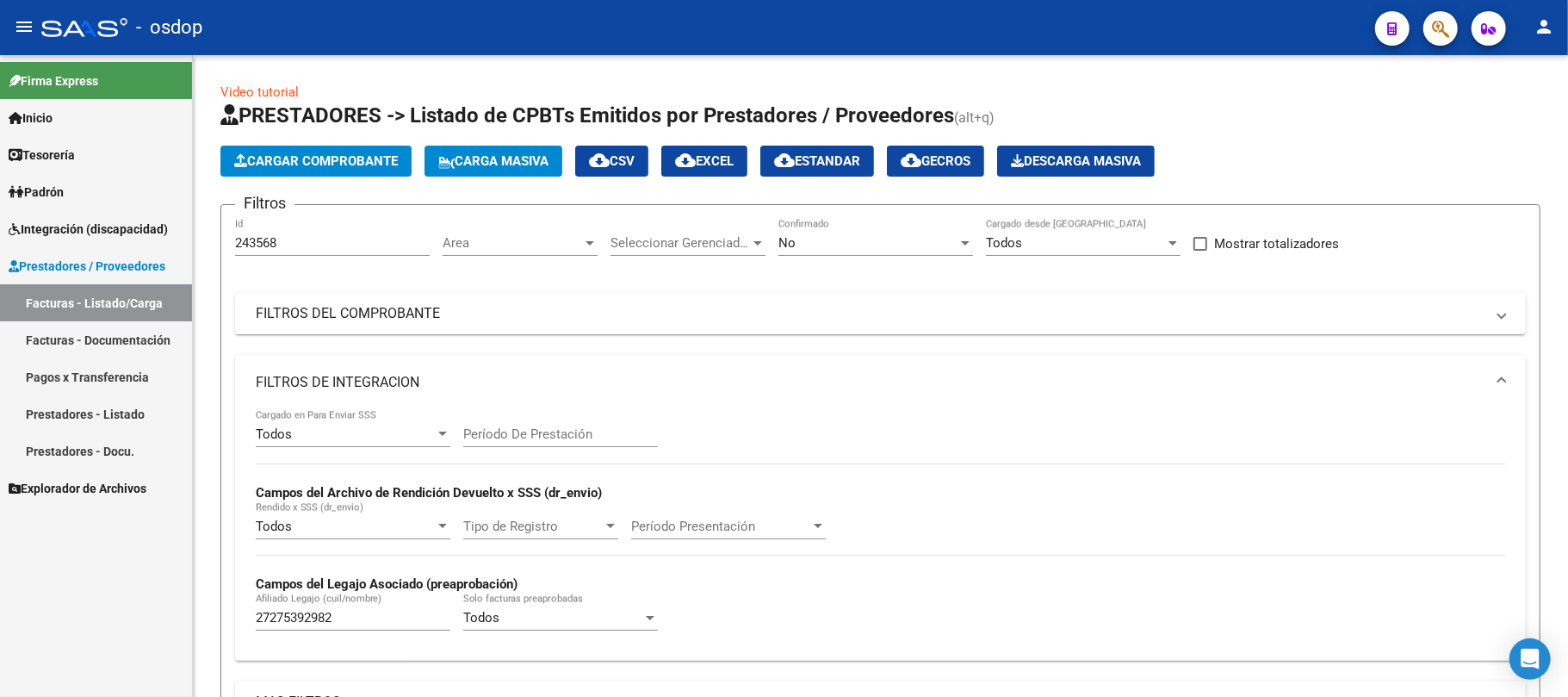
click at [129, 229] on span "Integración (discapacidad)" at bounding box center [88, 229] width 160 height 19
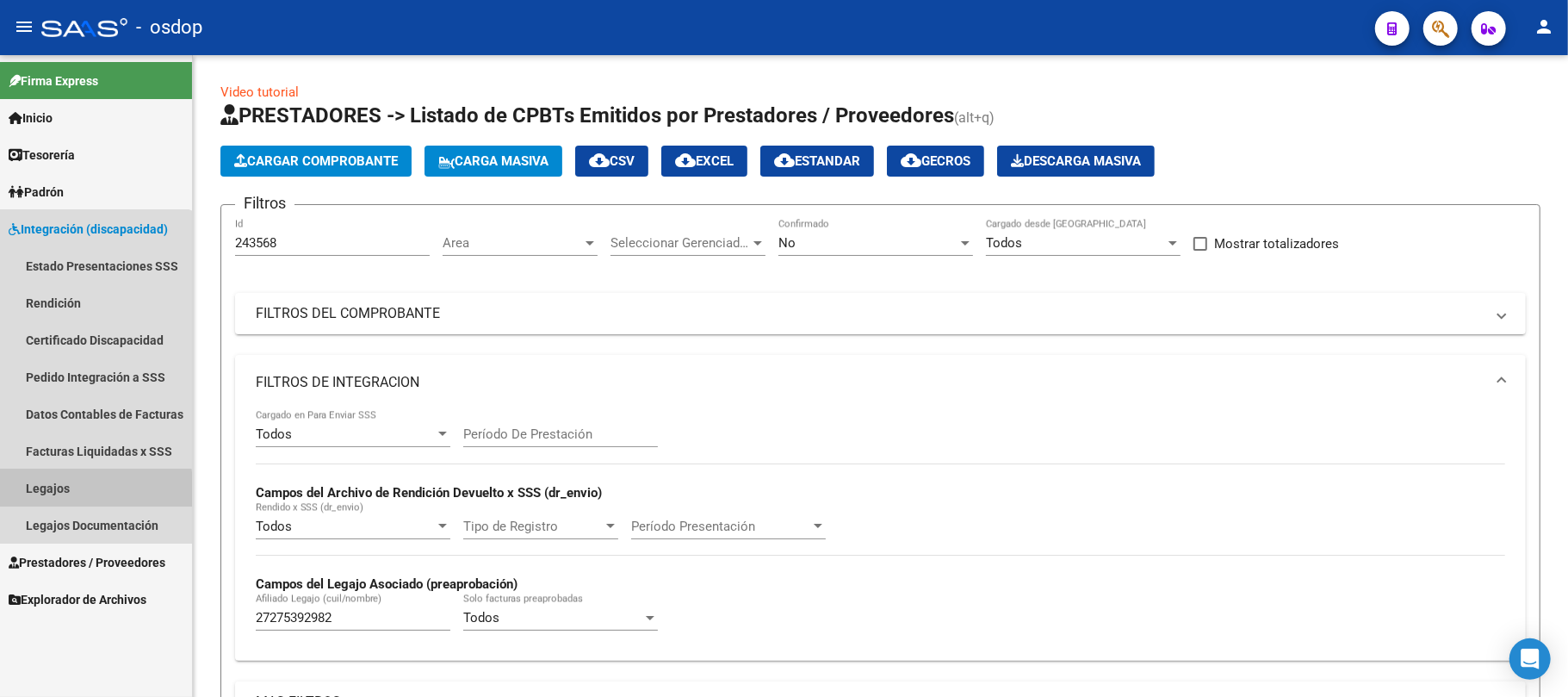
click at [72, 491] on link "Legajos" at bounding box center [96, 488] width 192 height 37
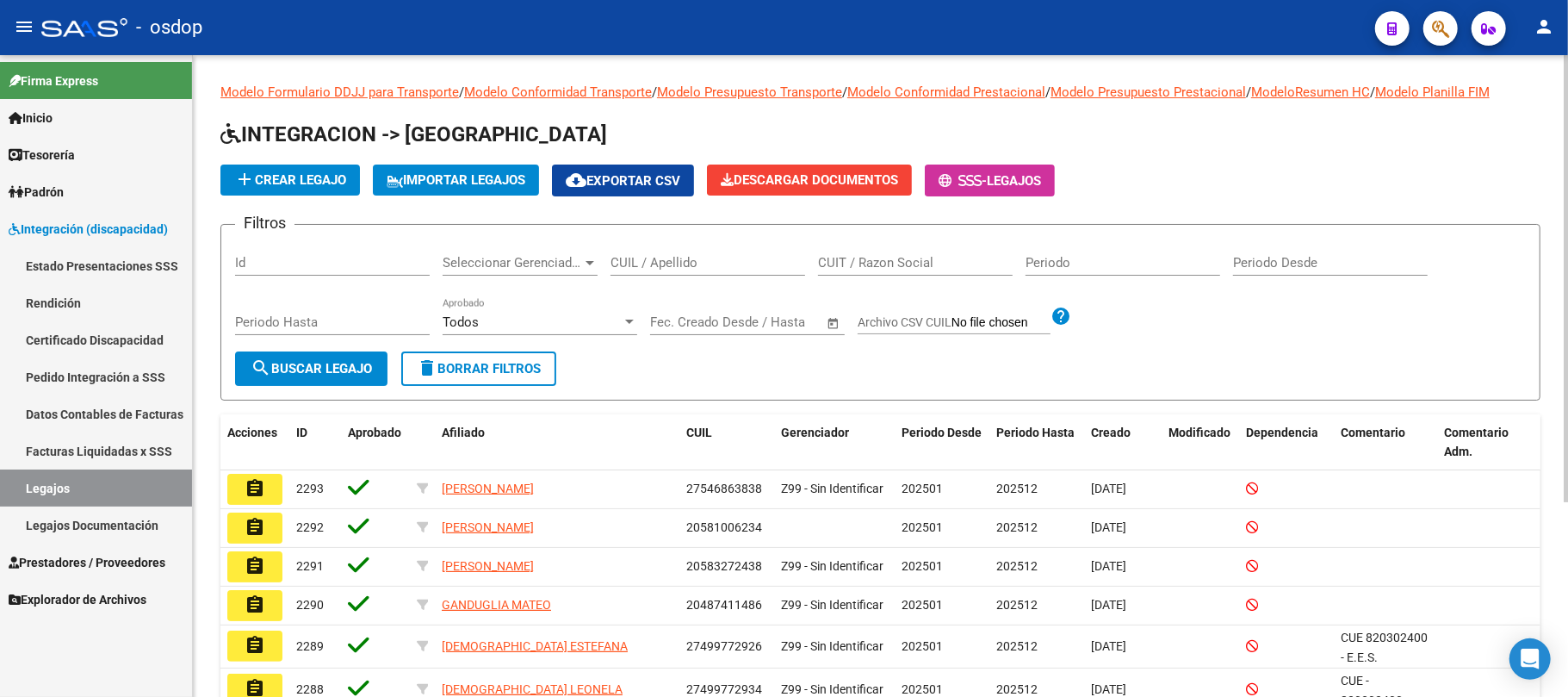
click at [651, 261] on input "CUIL / Apellido" at bounding box center [708, 262] width 195 height 15
paste input "27275392982"
type input "27275392982"
click at [280, 369] on span "search Buscar Legajo" at bounding box center [311, 368] width 122 height 15
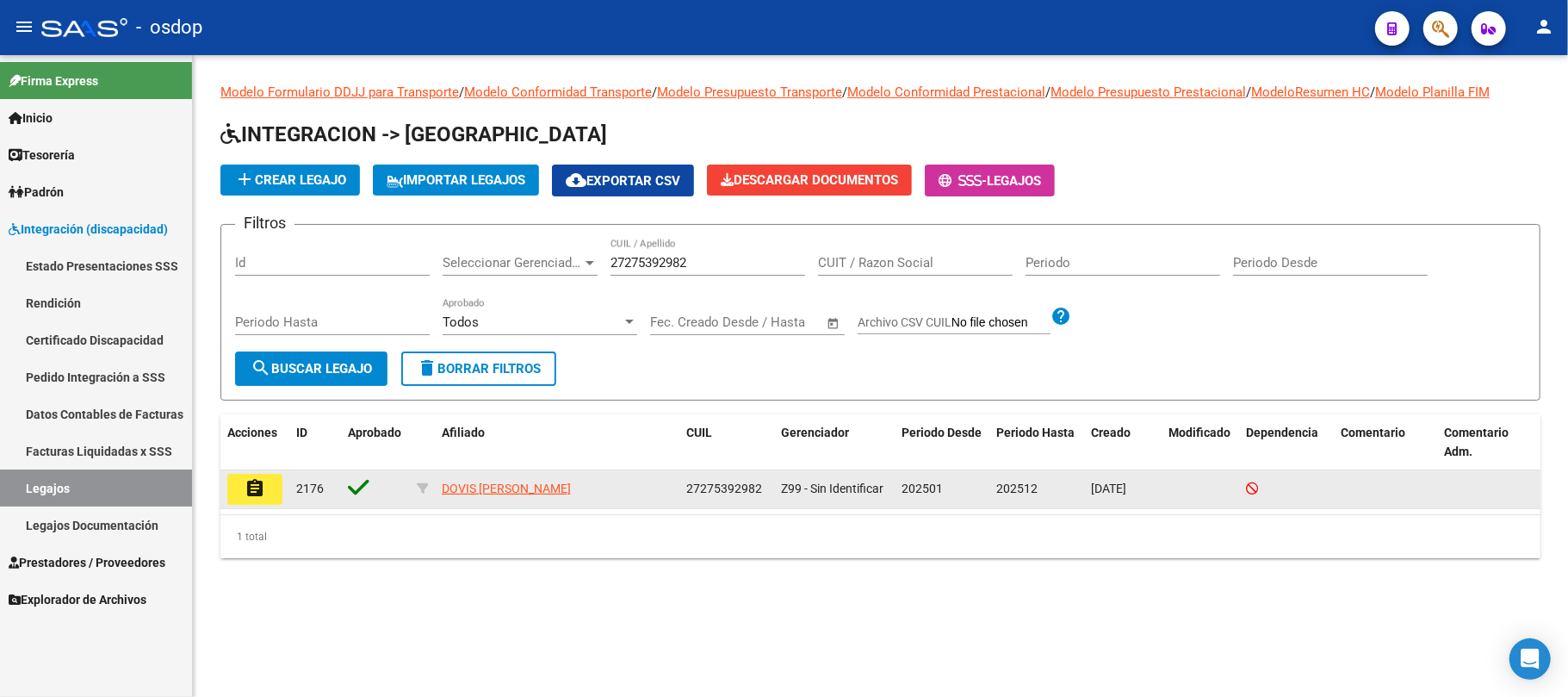
click at [261, 494] on mat-icon "assignment" at bounding box center [254, 488] width 21 height 21
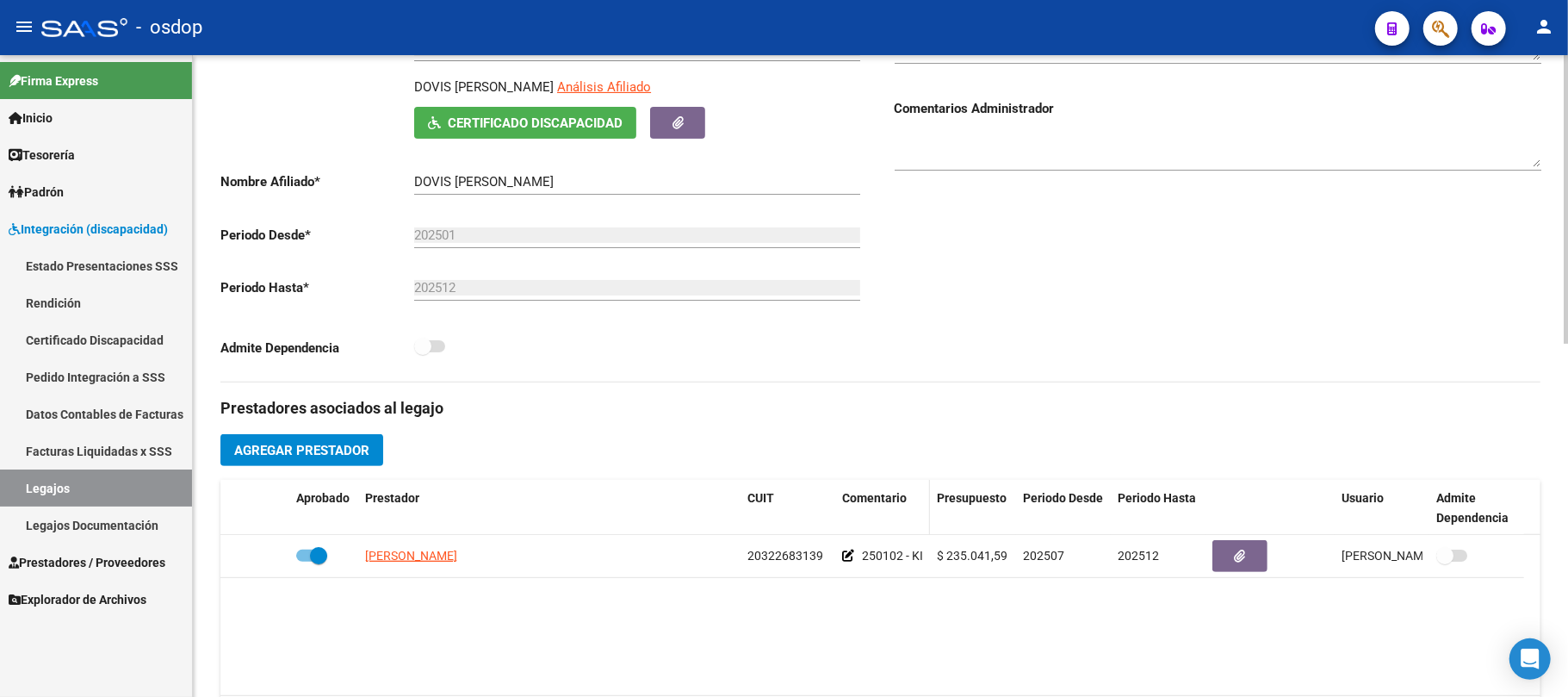
scroll to position [344, 0]
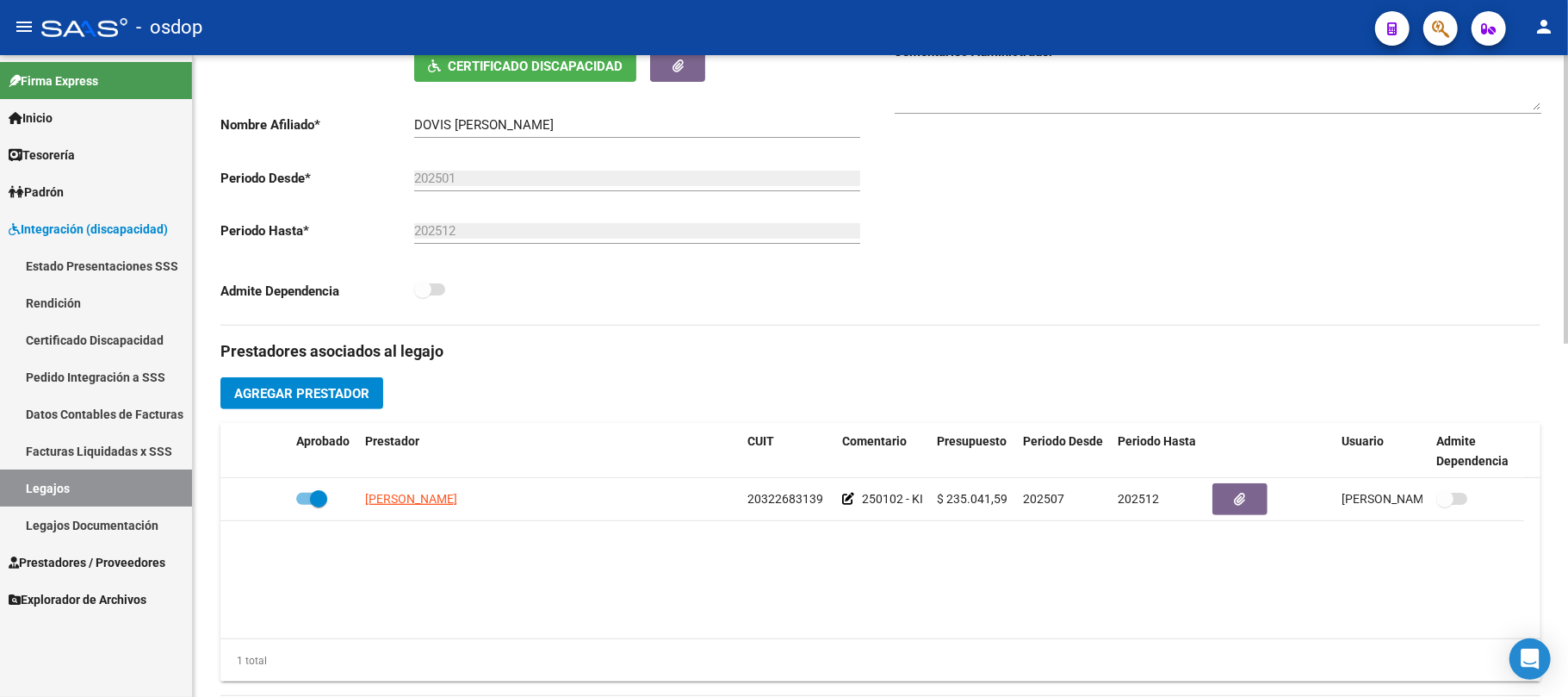
click at [359, 394] on span "Agregar Prestador" at bounding box center [302, 393] width 135 height 15
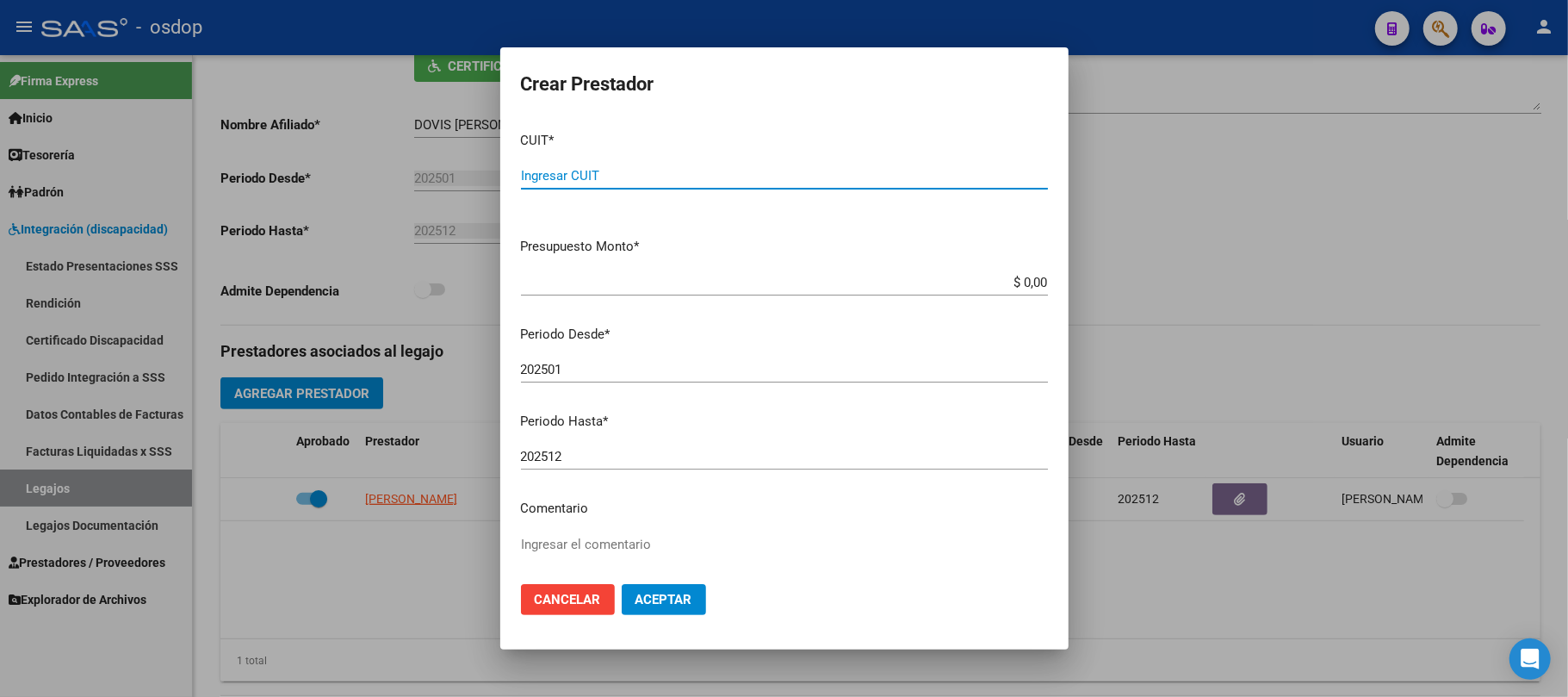
click at [906, 174] on input "Ingresar CUIT" at bounding box center [784, 175] width 527 height 15
type input "27-37075746-7"
click at [1009, 282] on input "$ 0,00" at bounding box center [784, 282] width 527 height 15
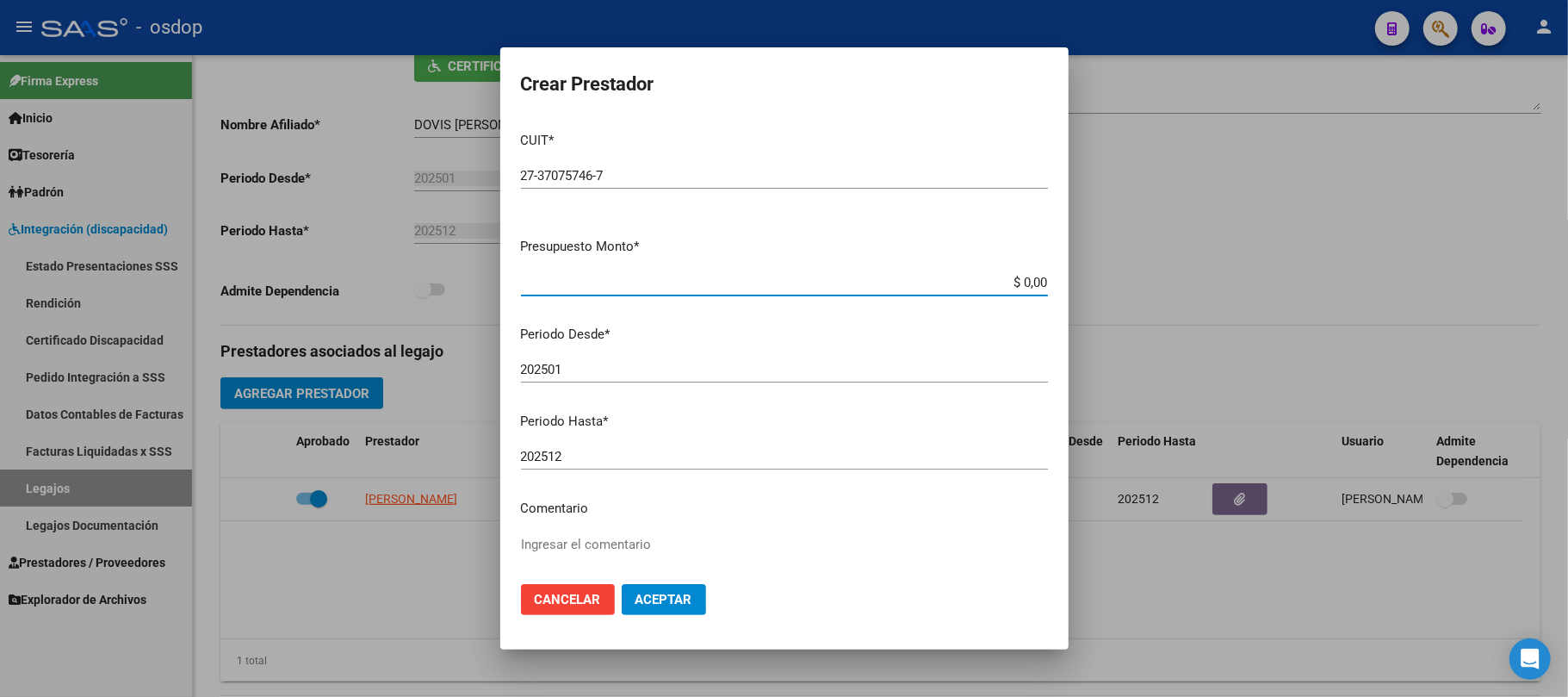
click at [1009, 282] on input "$ 0,00" at bounding box center [784, 282] width 527 height 15
paste input "173.188,54"
type input "$ 173.188,54"
click at [725, 373] on input "202501" at bounding box center [784, 369] width 527 height 15
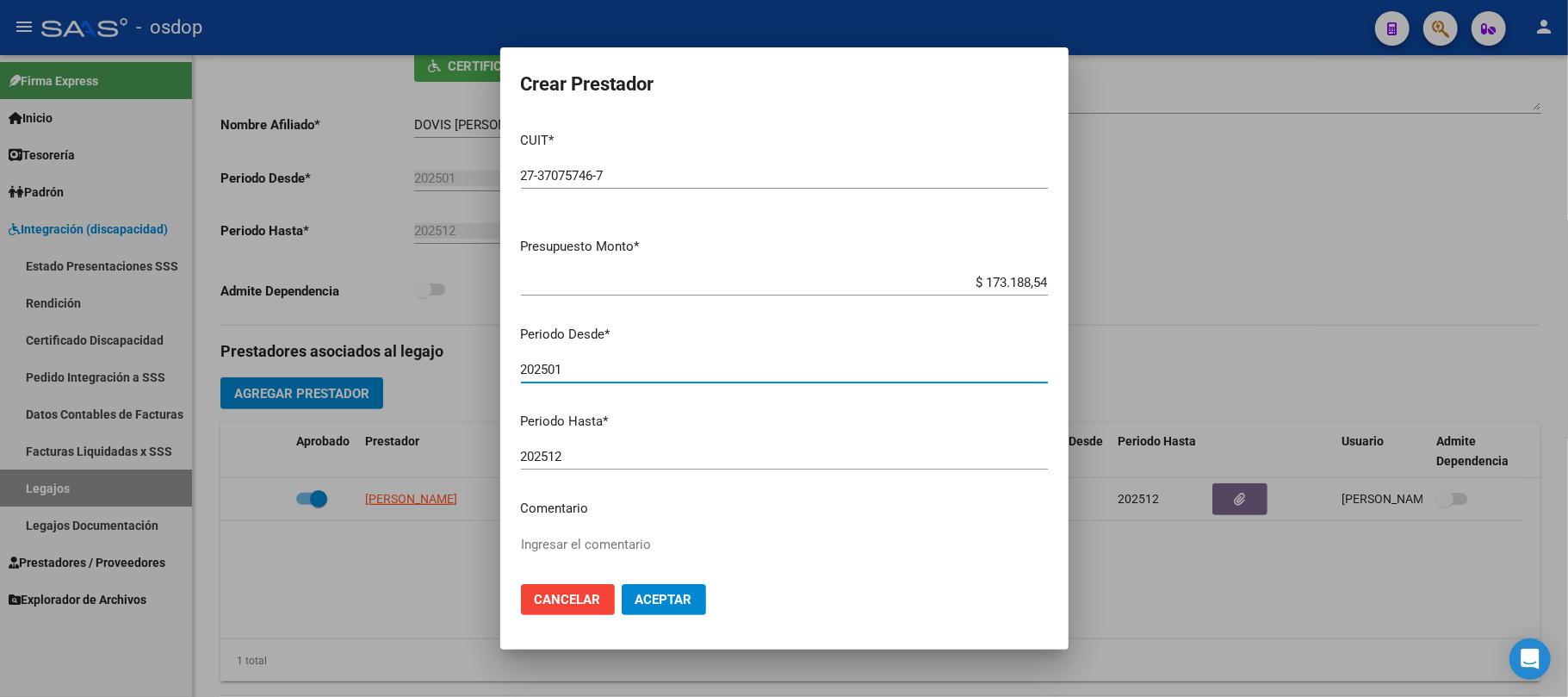
click at [579, 372] on input "202501" at bounding box center [784, 369] width 527 height 15
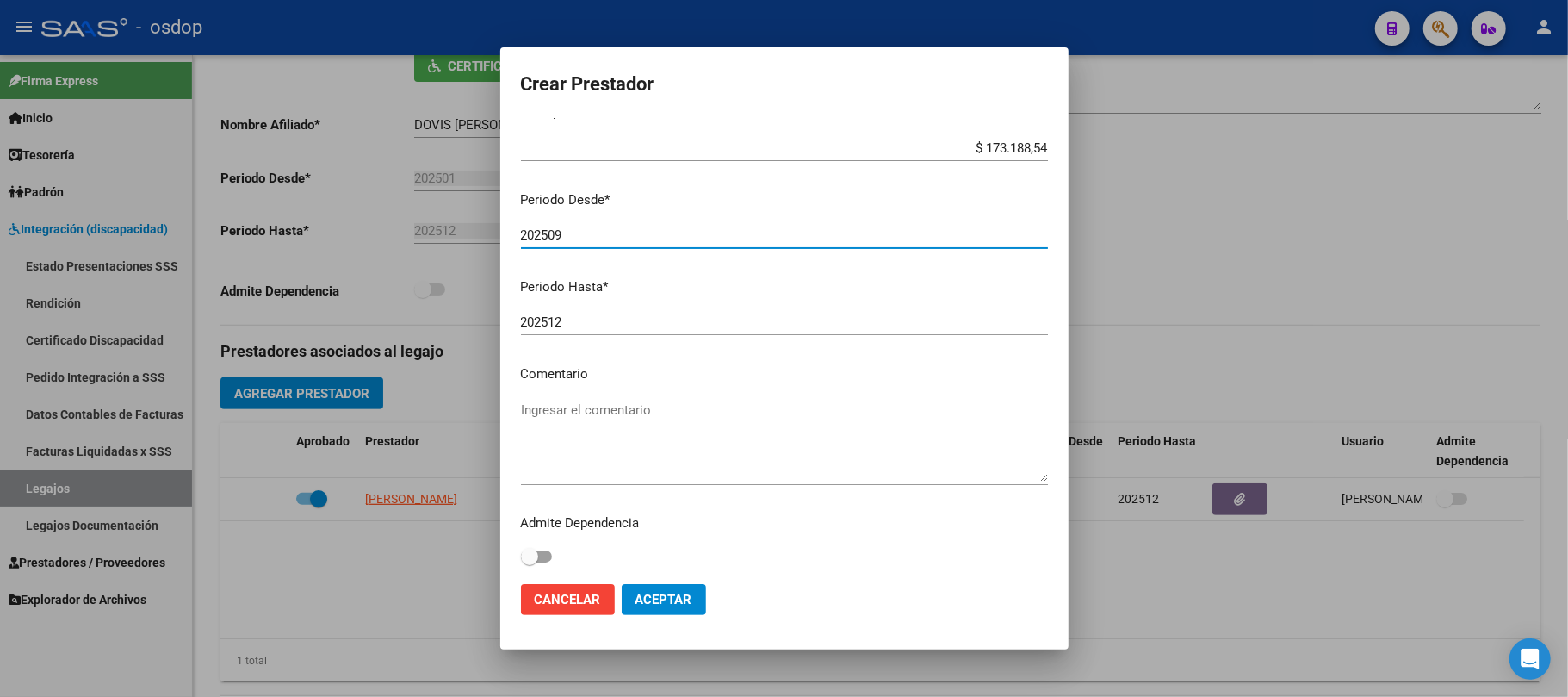
scroll to position [136, 0]
type input "202509"
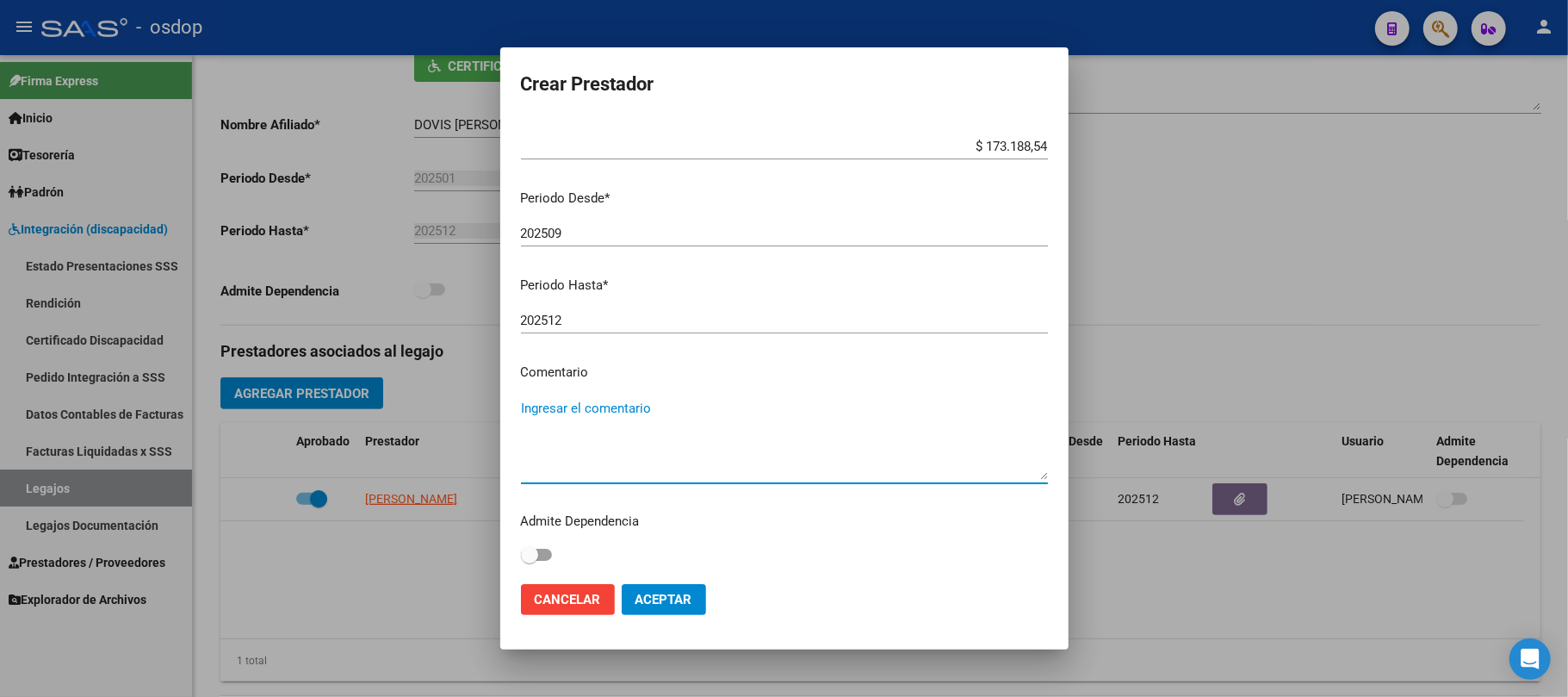
click at [710, 399] on textarea "Ingresar el comentario" at bounding box center [784, 439] width 527 height 81
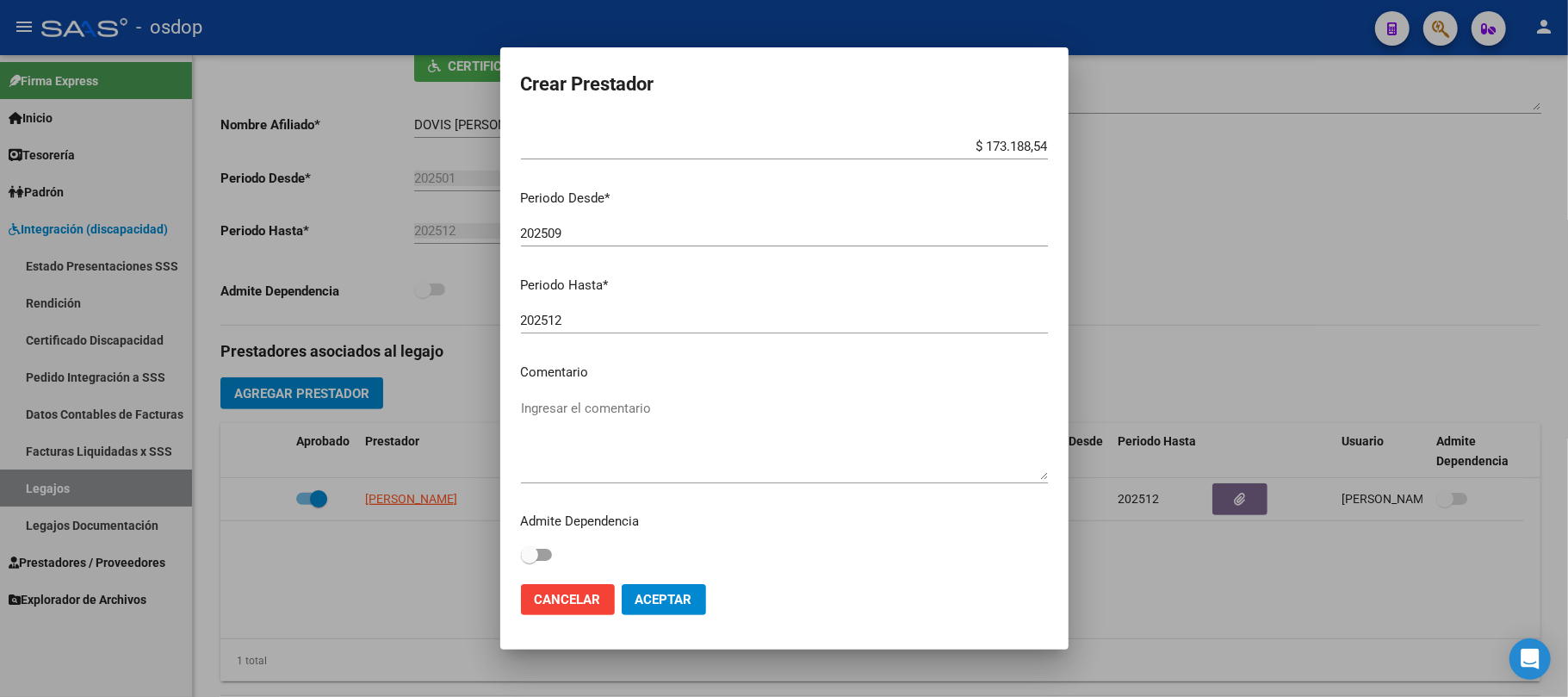
click at [619, 399] on textarea "Ingresar el comentario" at bounding box center [784, 439] width 527 height 81
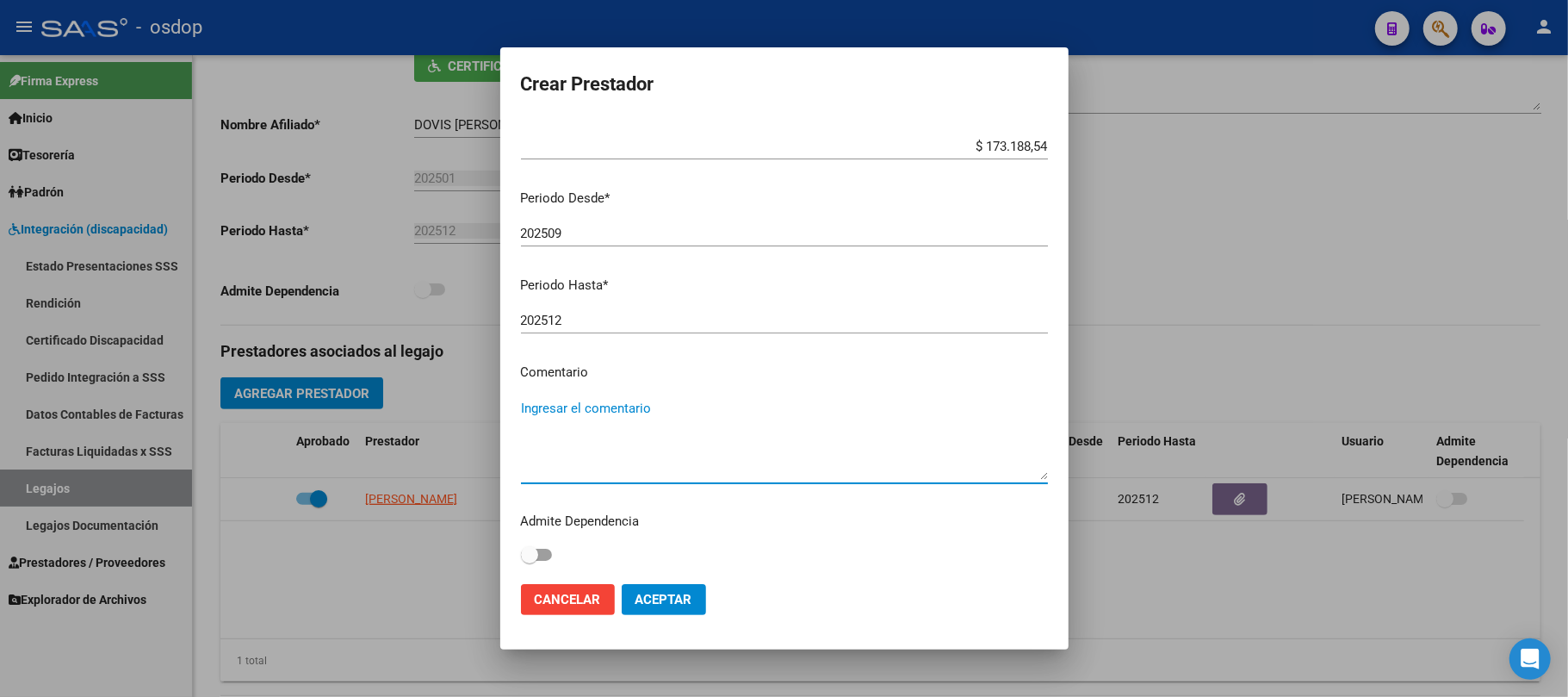
paste textarea "250103 - TERAPIA OCUPACIONAL"
type textarea "250103 - TERAPIA OCUPACIONAL | 3 ses/semanales"
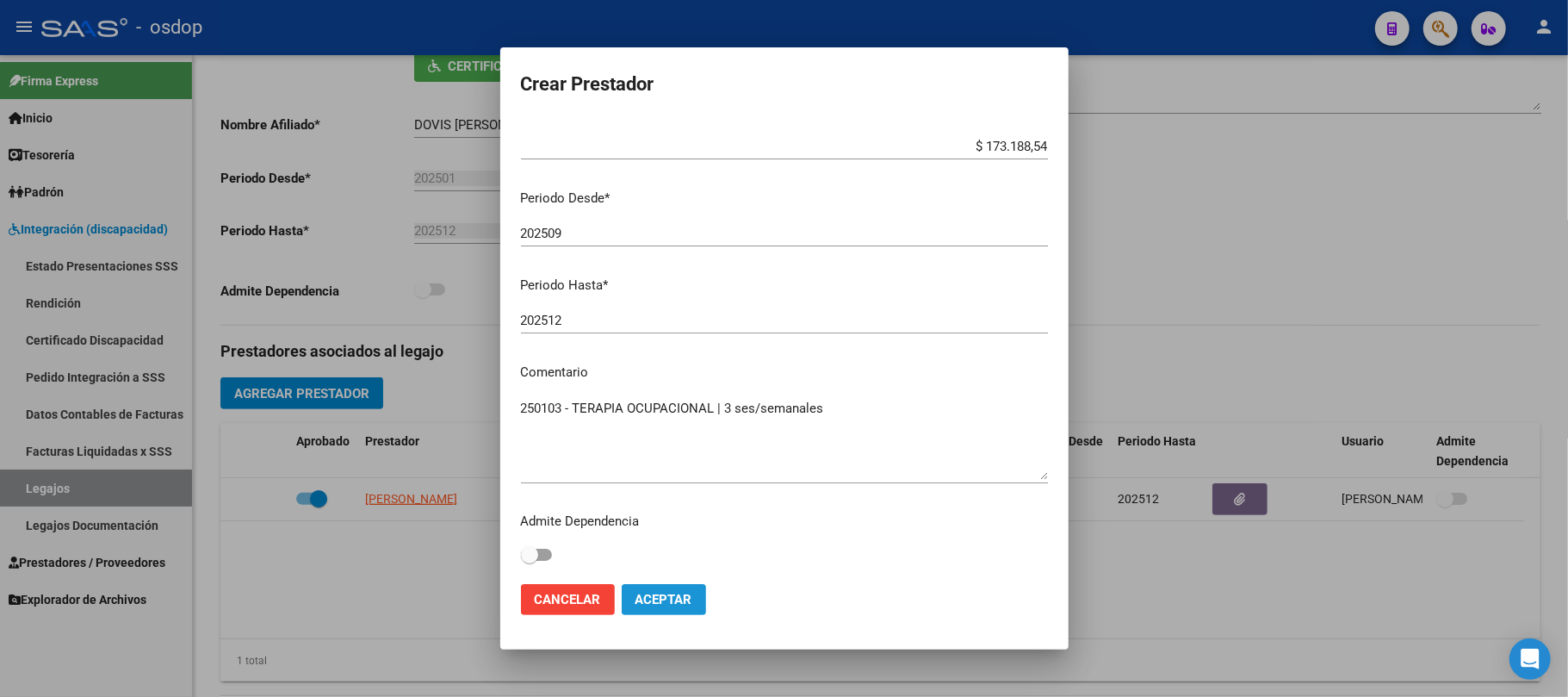
click at [690, 596] on span "Aceptar" at bounding box center [664, 599] width 57 height 15
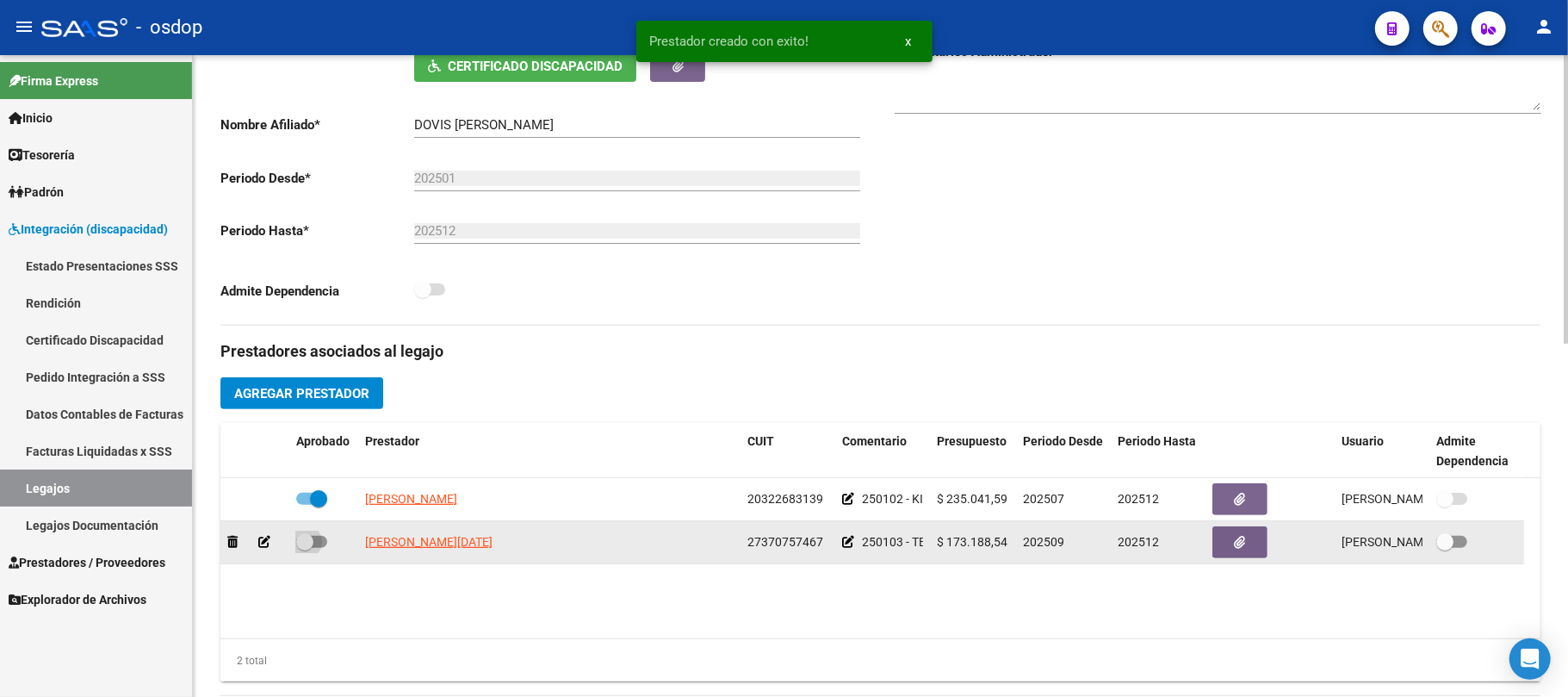
drag, startPoint x: 320, startPoint y: 539, endPoint x: 356, endPoint y: 537, distance: 36.1
click at [320, 538] on span at bounding box center [312, 541] width 31 height 12
click at [305, 547] on input "checkbox" at bounding box center [304, 547] width 1 height 1
checkbox input "true"
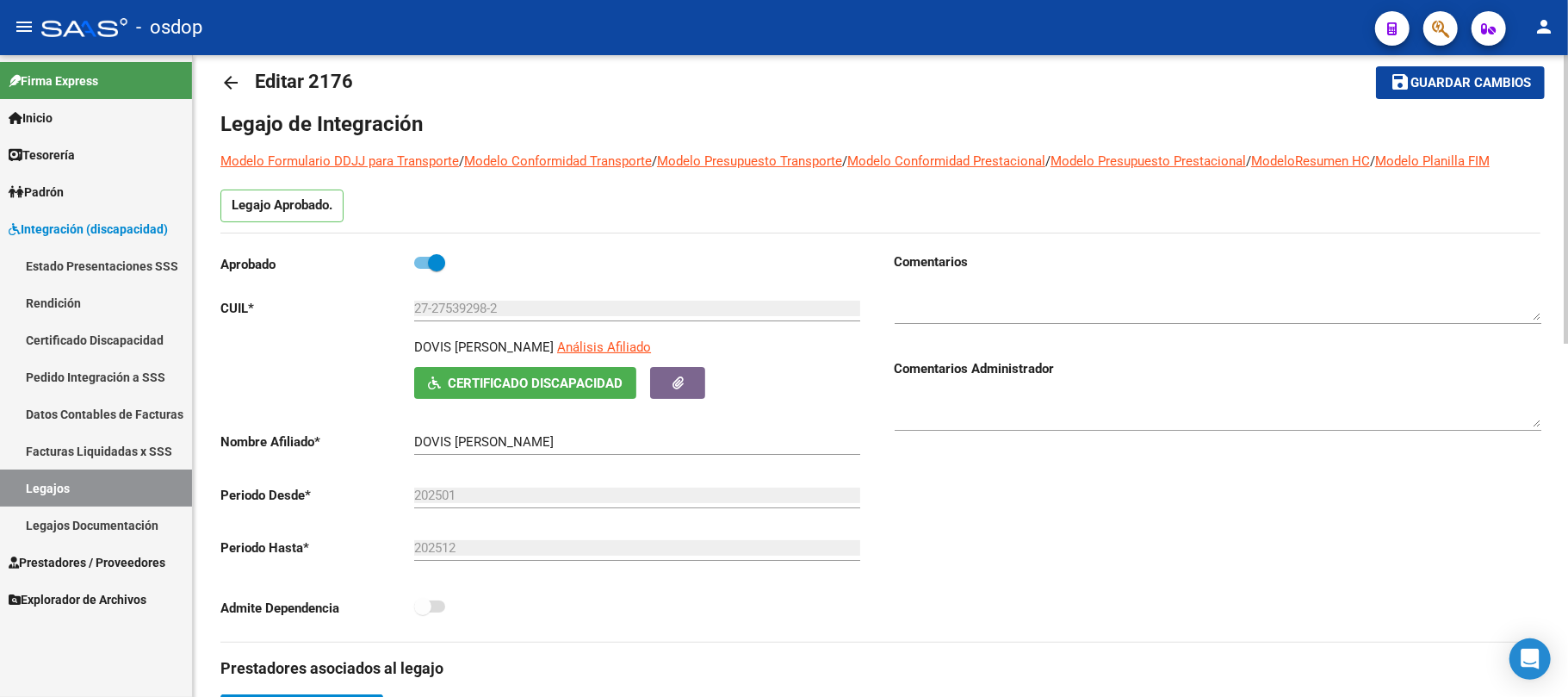
scroll to position [0, 0]
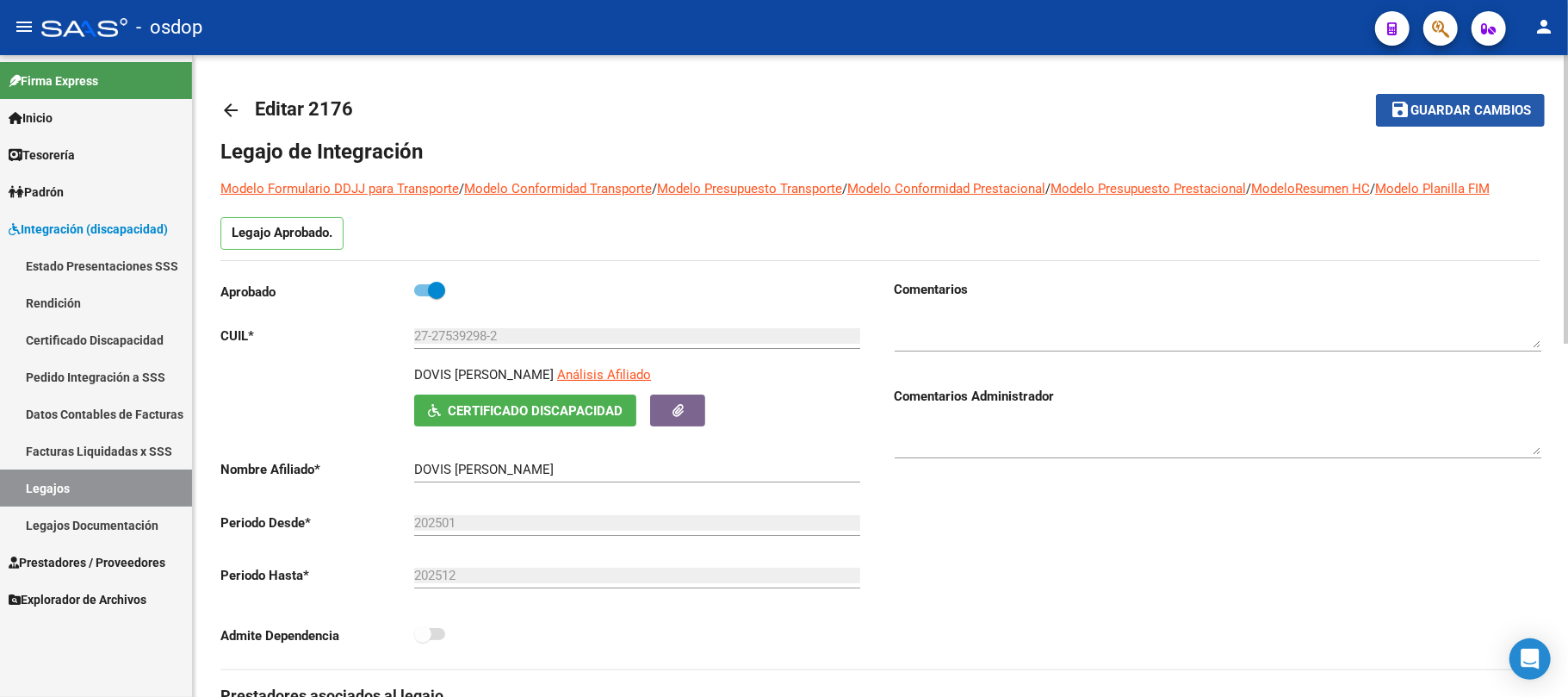
click at [1483, 112] on span "Guardar cambios" at bounding box center [1472, 111] width 121 height 15
click at [1451, 107] on span "Guardar cambios" at bounding box center [1472, 111] width 121 height 15
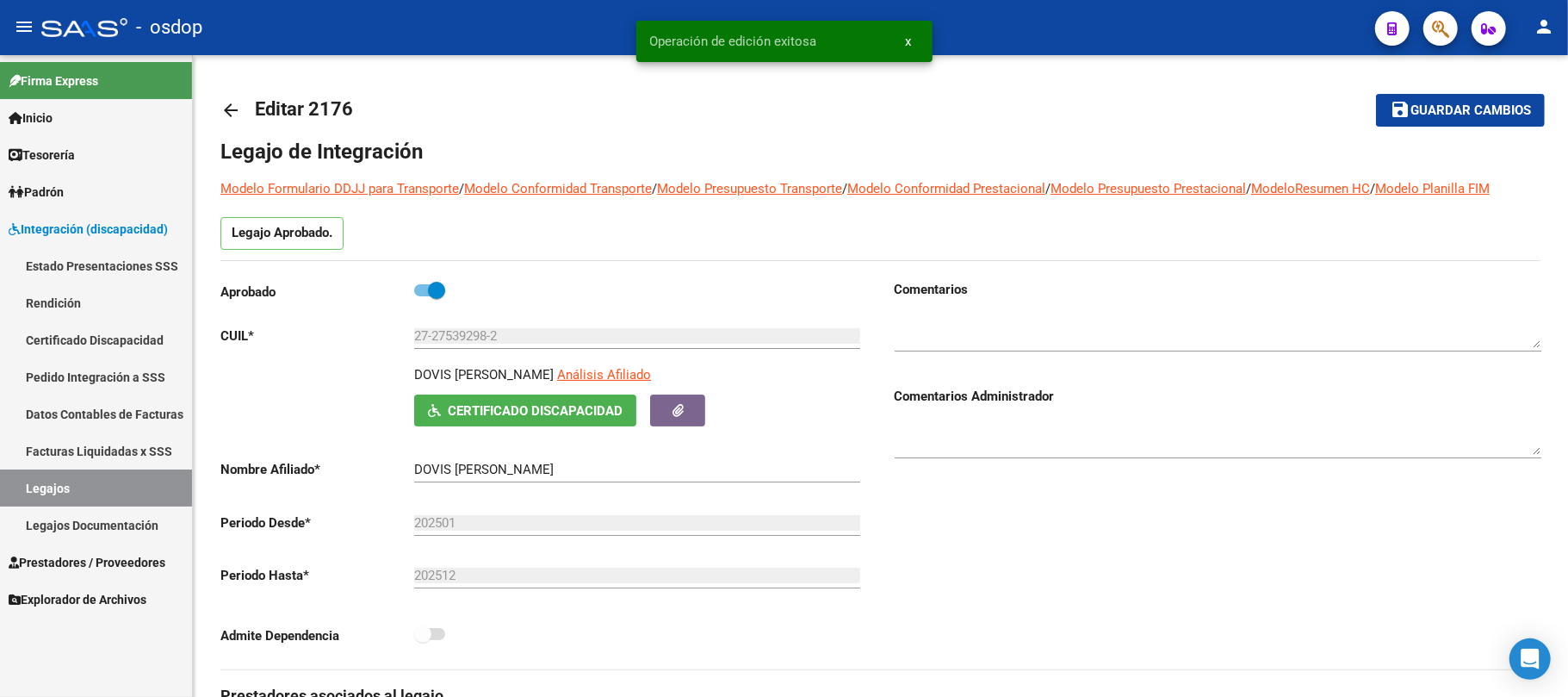
click at [89, 337] on link "Certificado Discapacidad" at bounding box center [96, 339] width 192 height 37
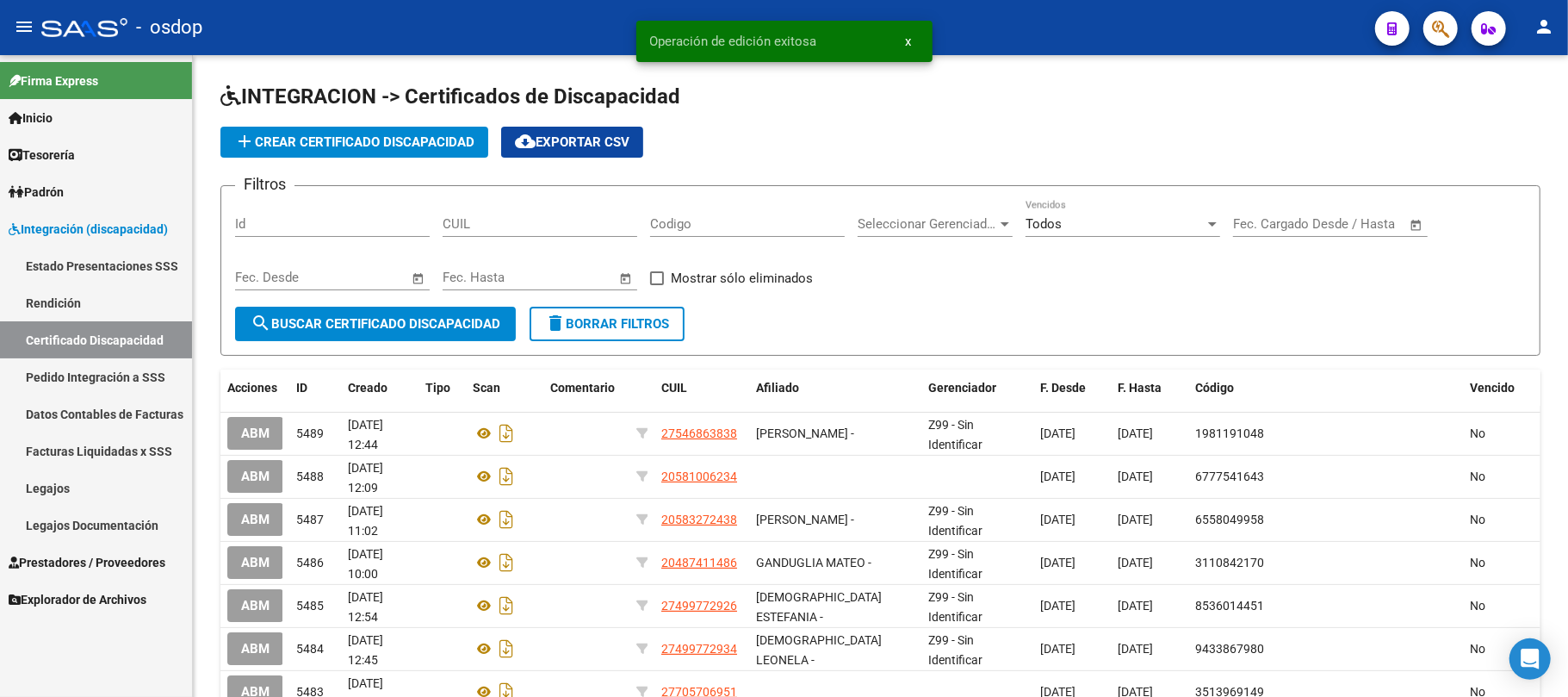
click at [105, 562] on span "Prestadores / Proveedores" at bounding box center [87, 562] width 157 height 19
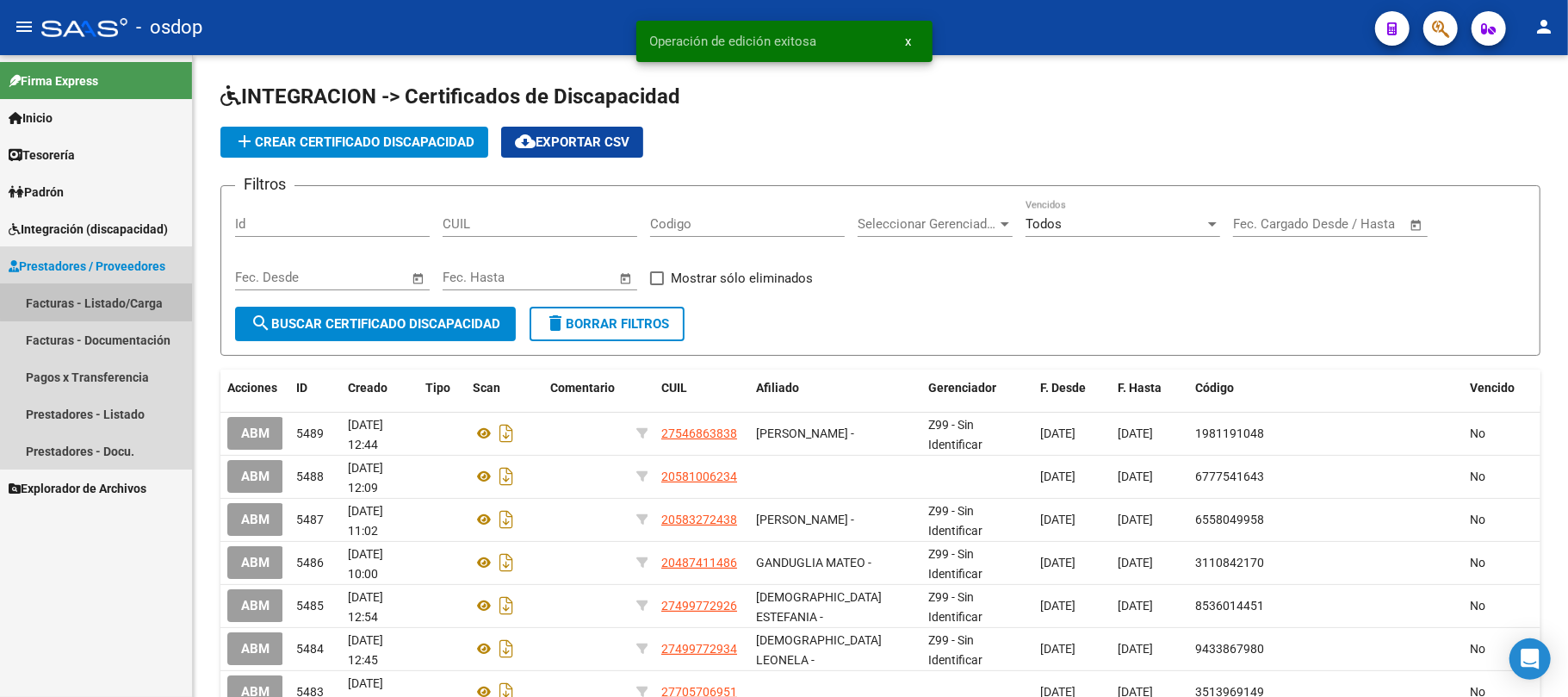
click at [117, 298] on link "Facturas - Listado/Carga" at bounding box center [96, 302] width 192 height 37
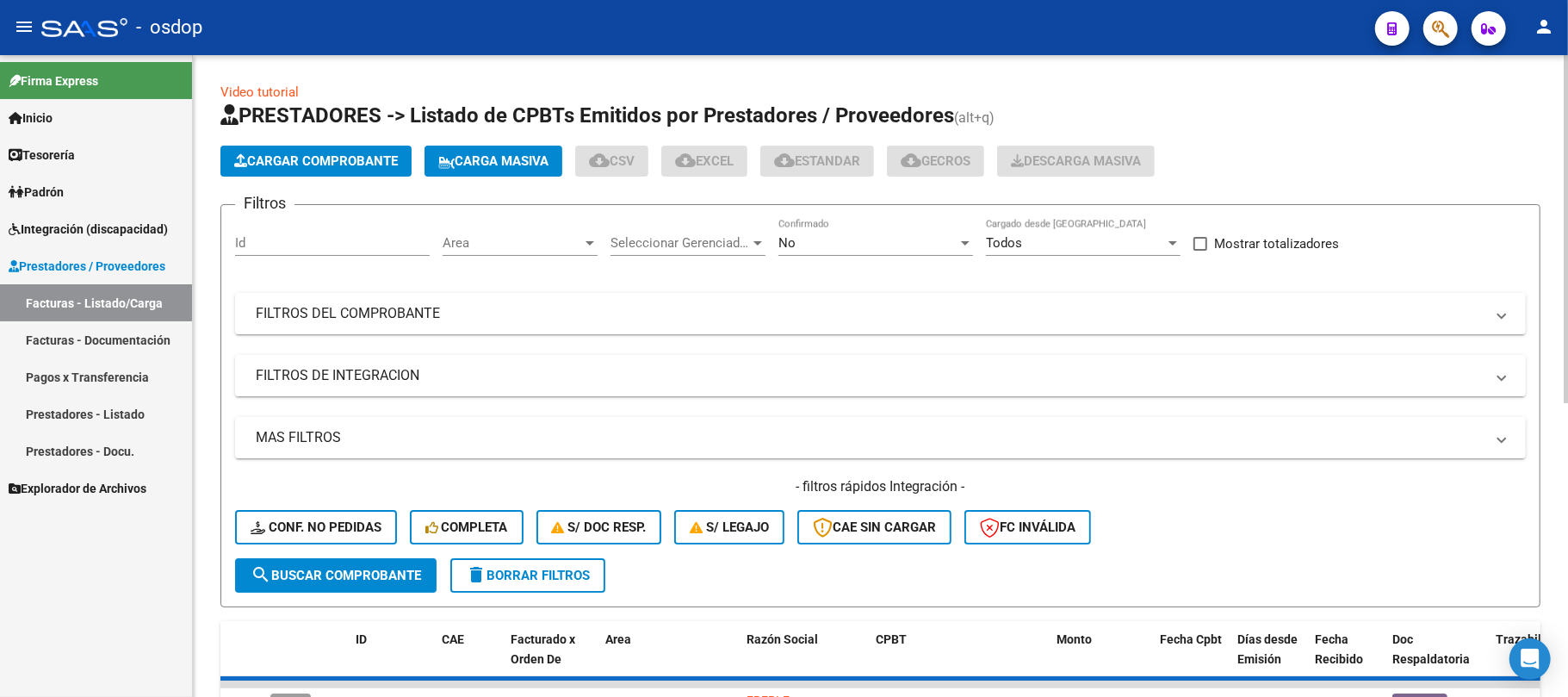
click at [408, 370] on mat-panel-title "FILTROS DE INTEGRACION" at bounding box center [870, 375] width 1229 height 19
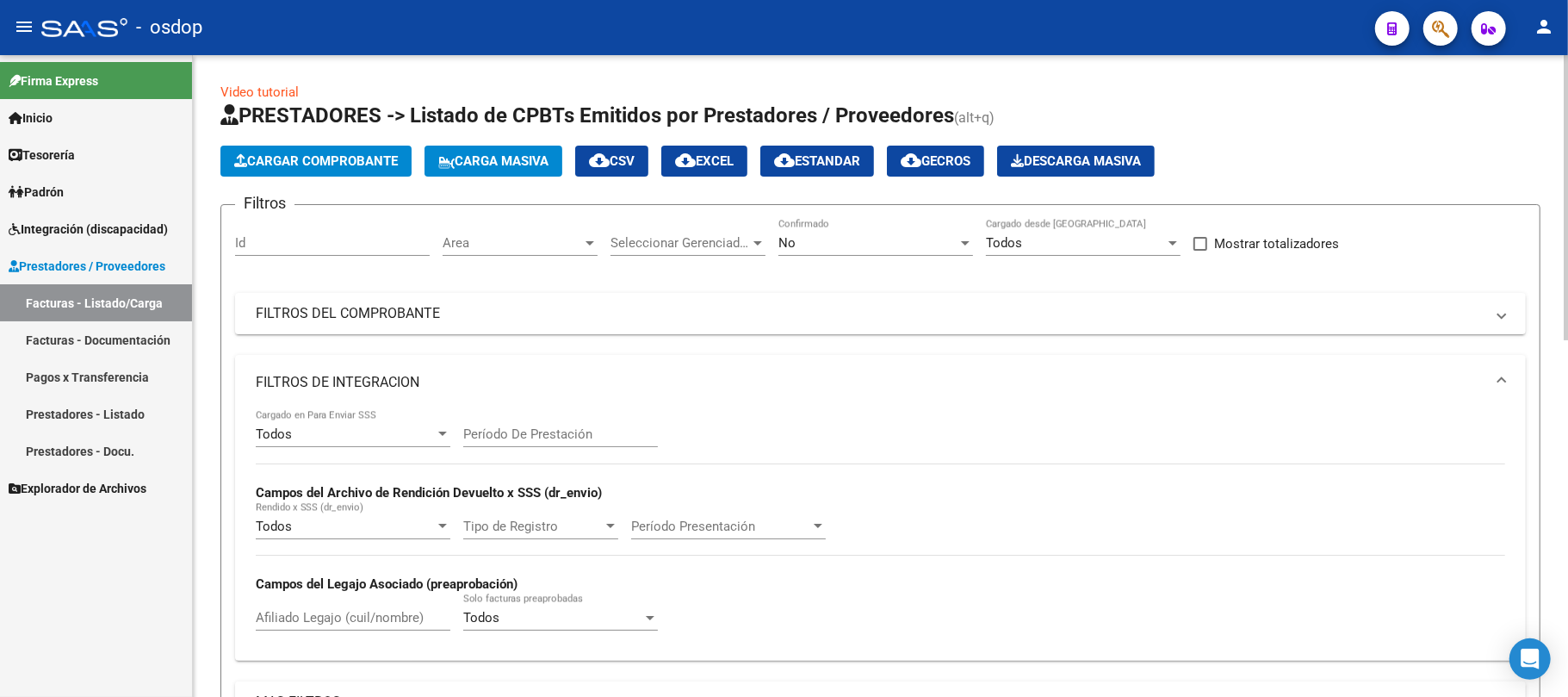
click at [318, 624] on input "Afiliado Legajo (cuil/nombre)" at bounding box center [353, 617] width 195 height 15
paste input "20423072416"
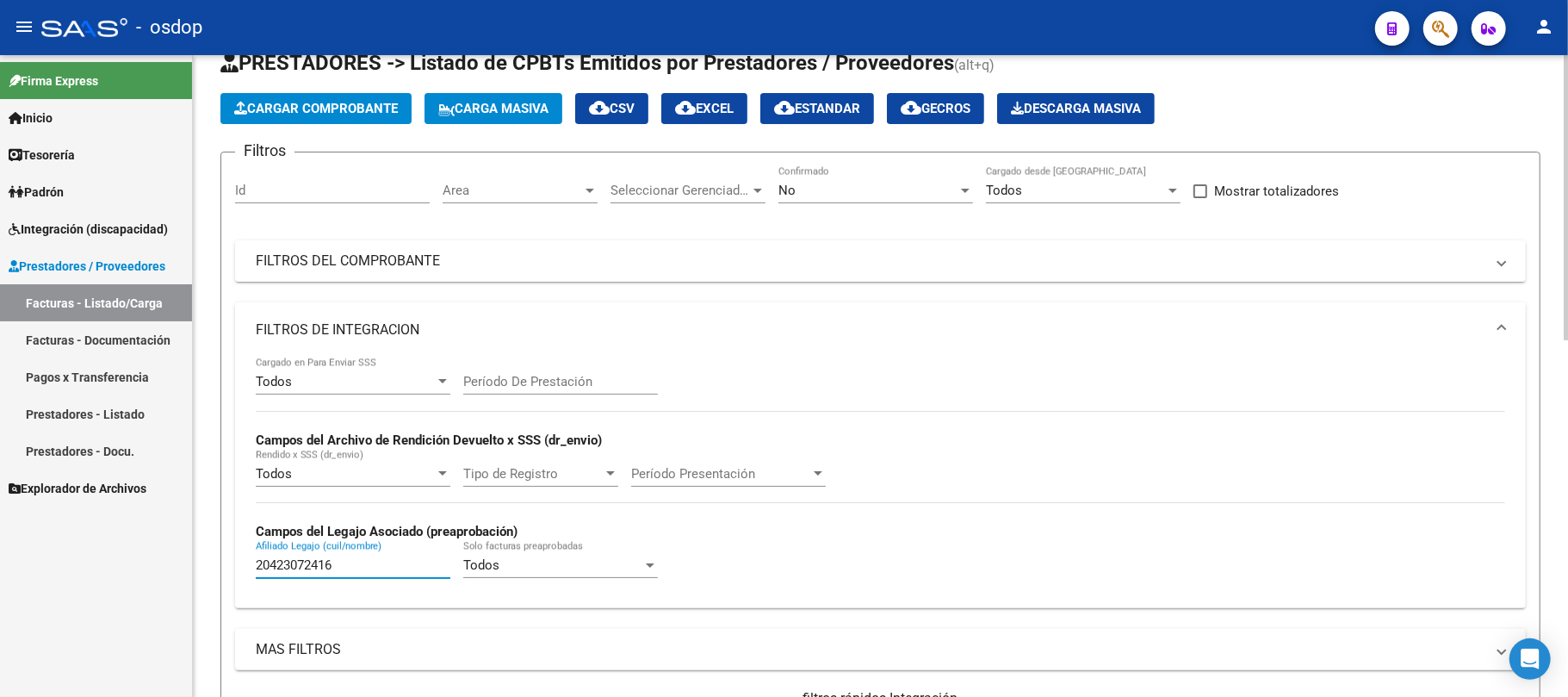
scroll to position [229, 0]
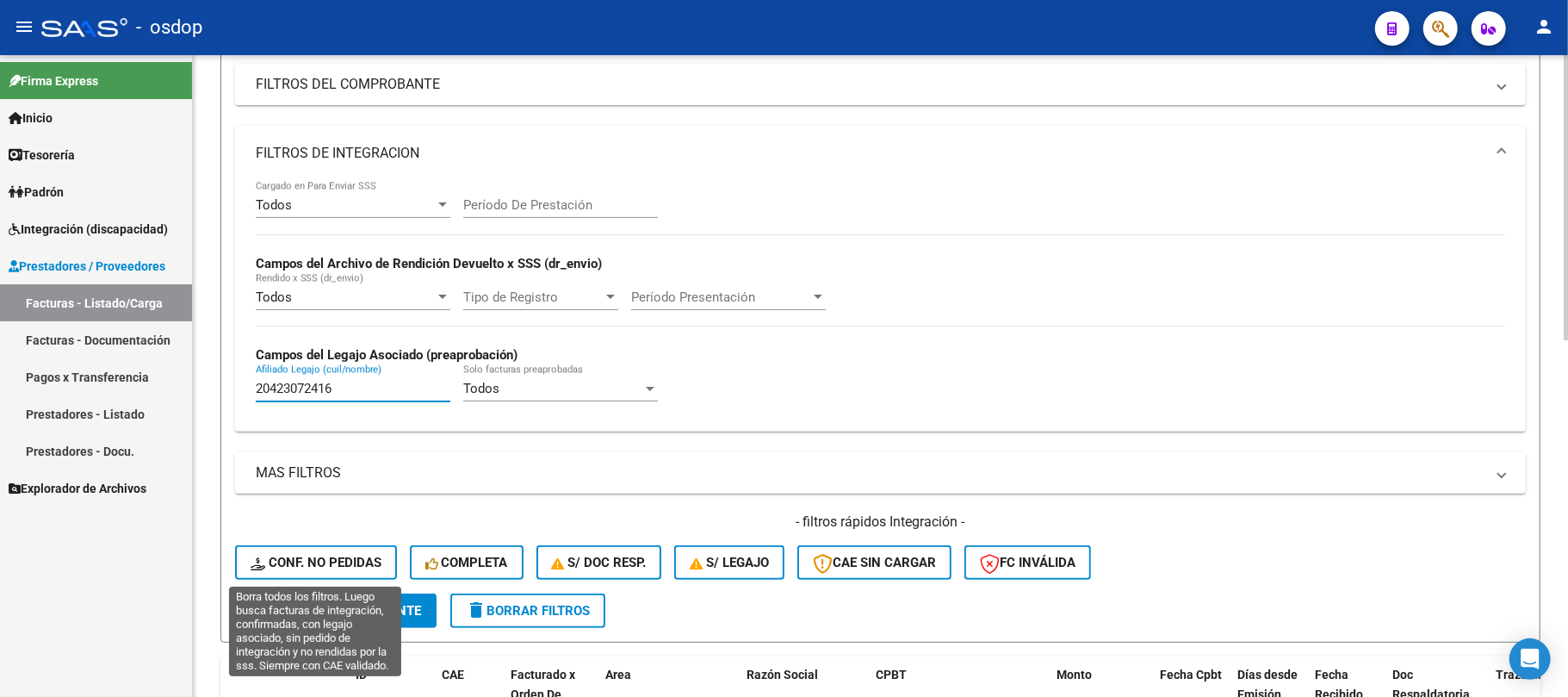
click at [360, 614] on span "search Buscar Comprobante" at bounding box center [335, 610] width 170 height 15
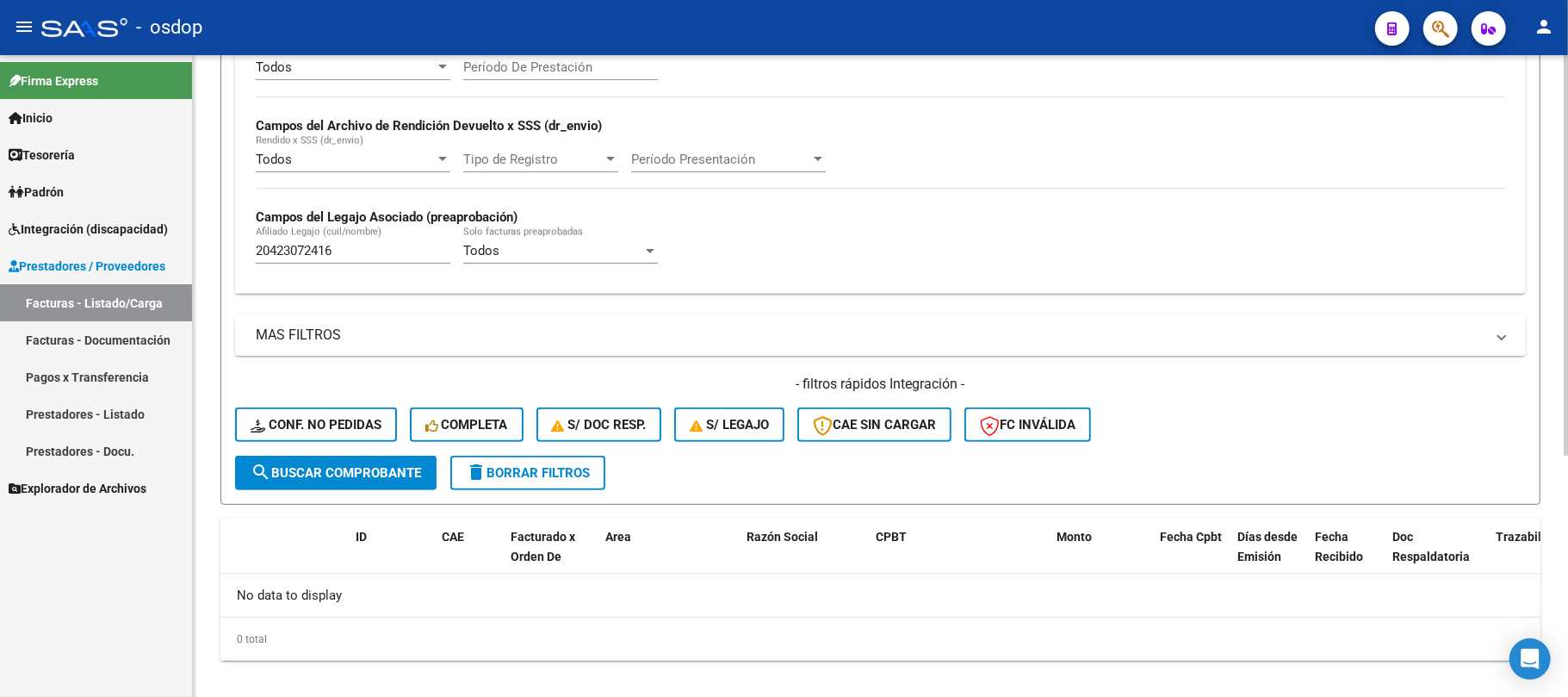
scroll to position [386, 0]
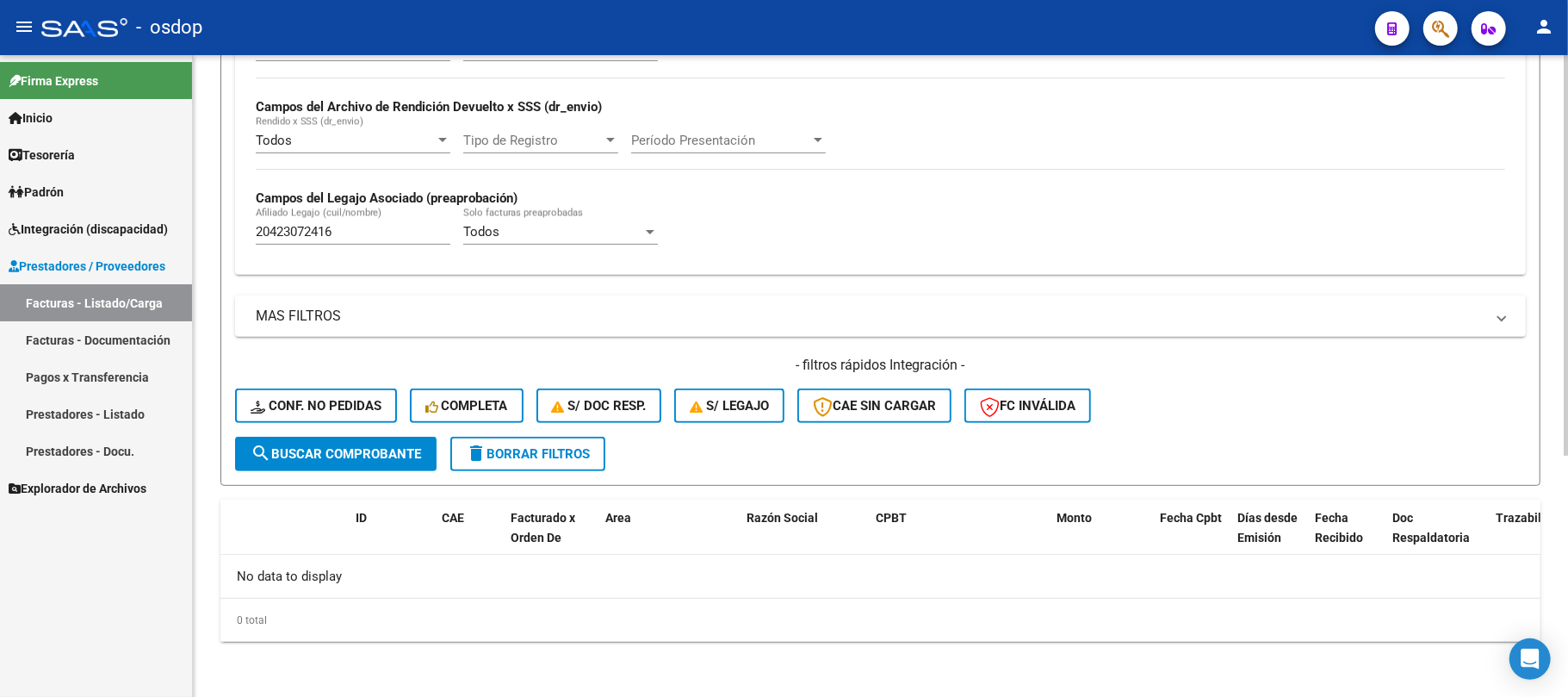
click at [379, 458] on span "search Buscar Comprobante" at bounding box center [335, 454] width 170 height 15
click at [355, 236] on input "20423072416" at bounding box center [353, 231] width 195 height 15
type input "20423072416"
click at [373, 454] on span "search Buscar Comprobante" at bounding box center [335, 454] width 170 height 15
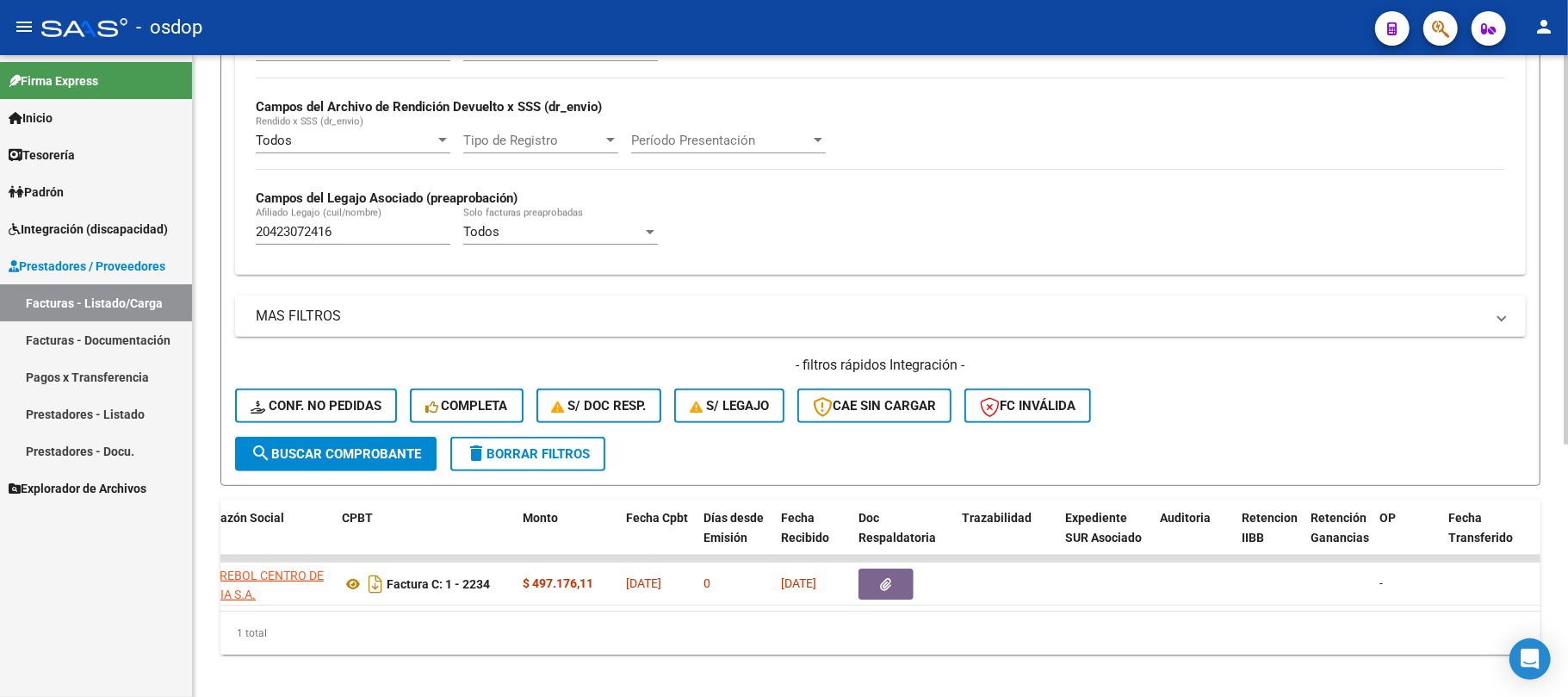
scroll to position [0, 454]
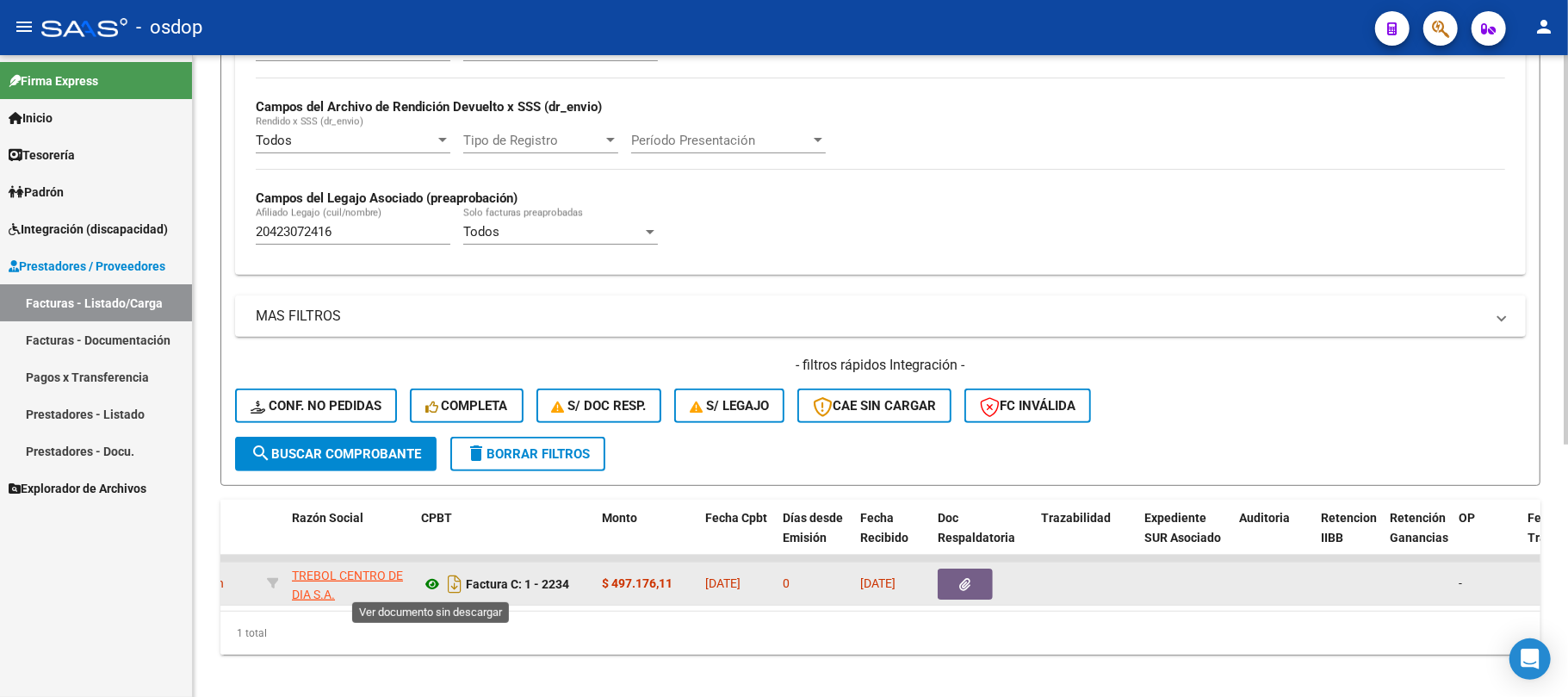
click at [432, 586] on icon at bounding box center [432, 583] width 23 height 21
click at [965, 586] on icon "button" at bounding box center [966, 584] width 11 height 13
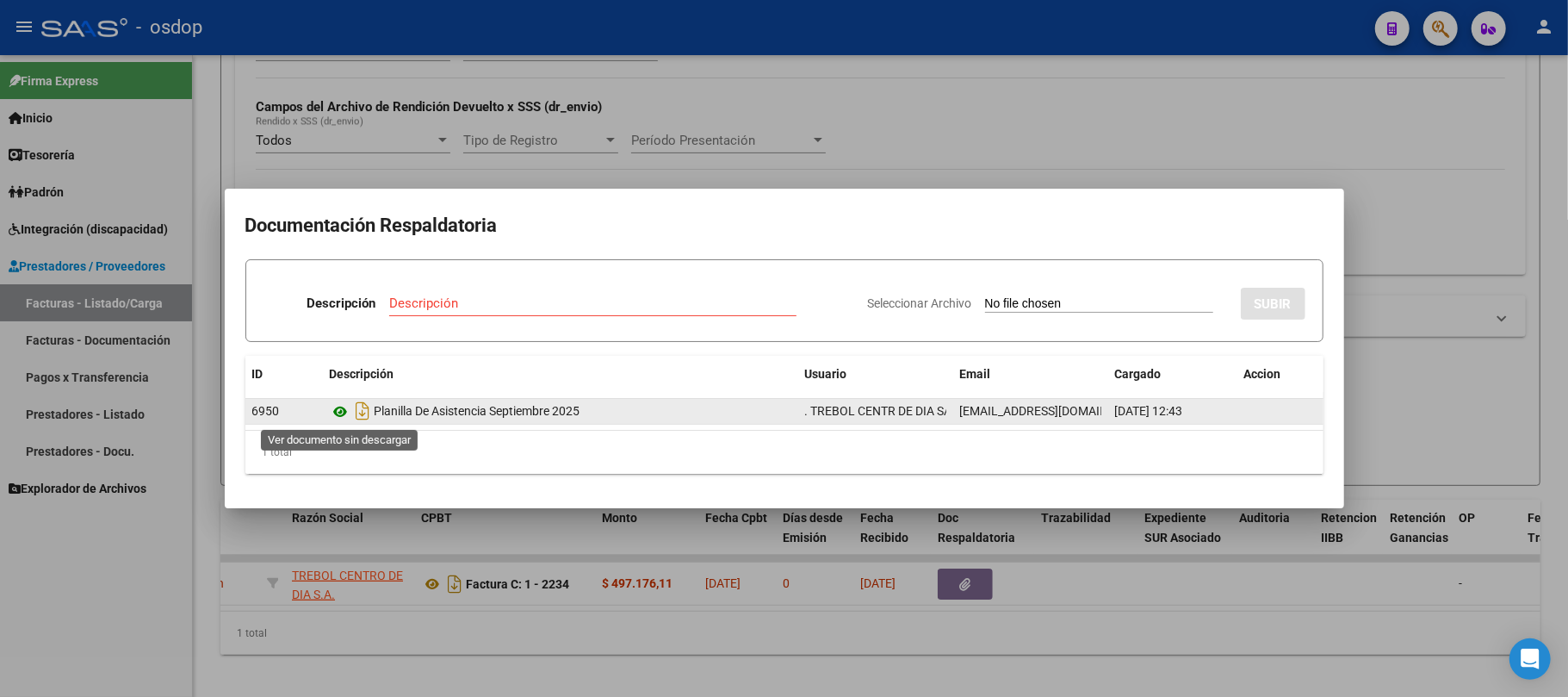
click at [336, 415] on icon at bounding box center [341, 411] width 23 height 21
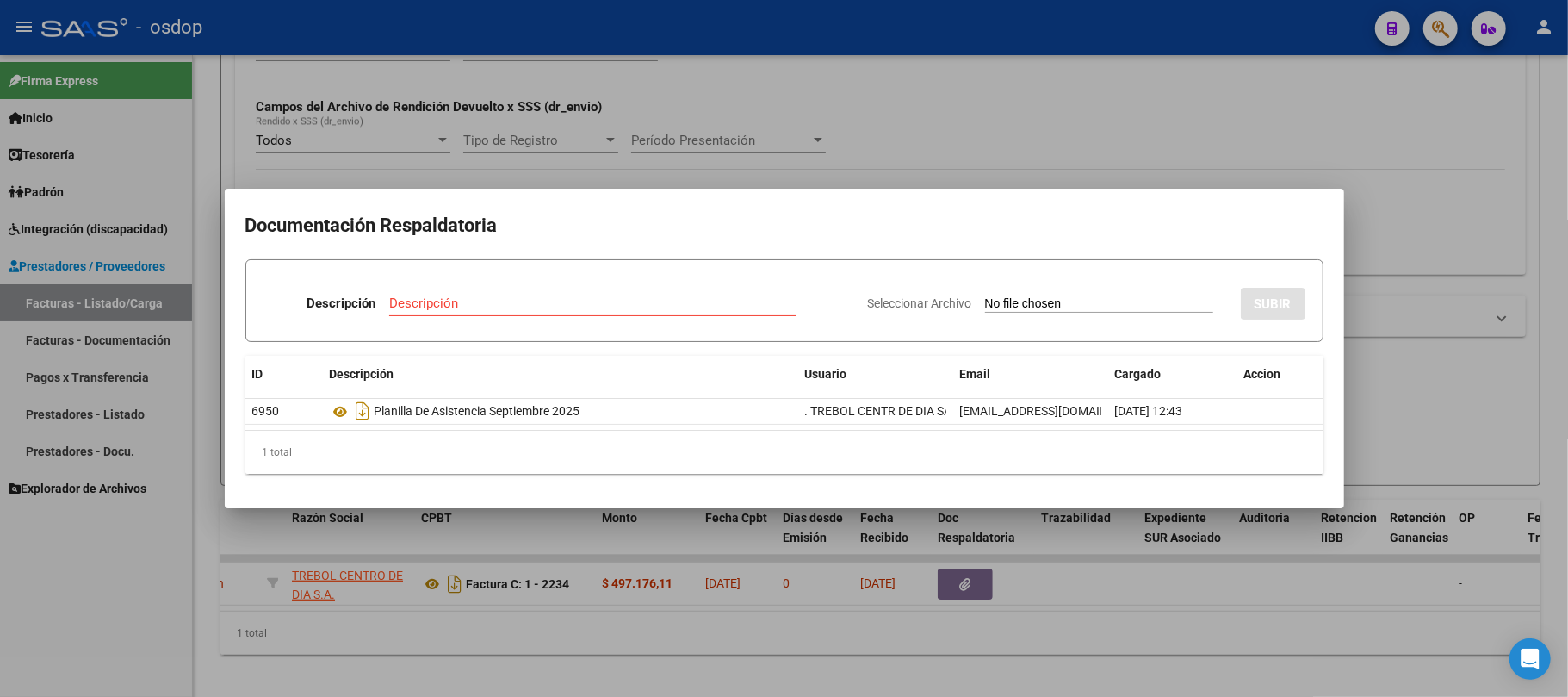
drag, startPoint x: 530, startPoint y: 660, endPoint x: 509, endPoint y: 653, distance: 22.1
click at [528, 660] on div at bounding box center [784, 348] width 1568 height 697
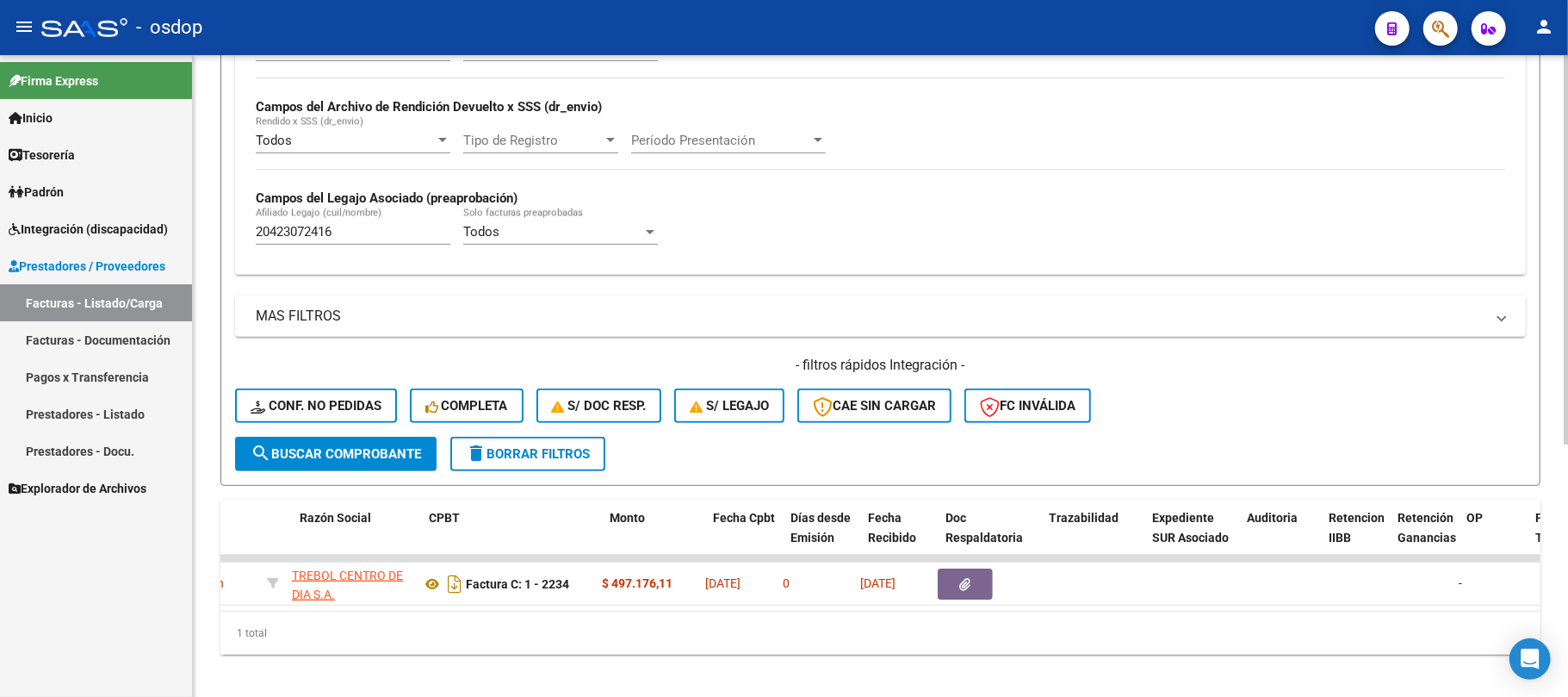
scroll to position [0, 0]
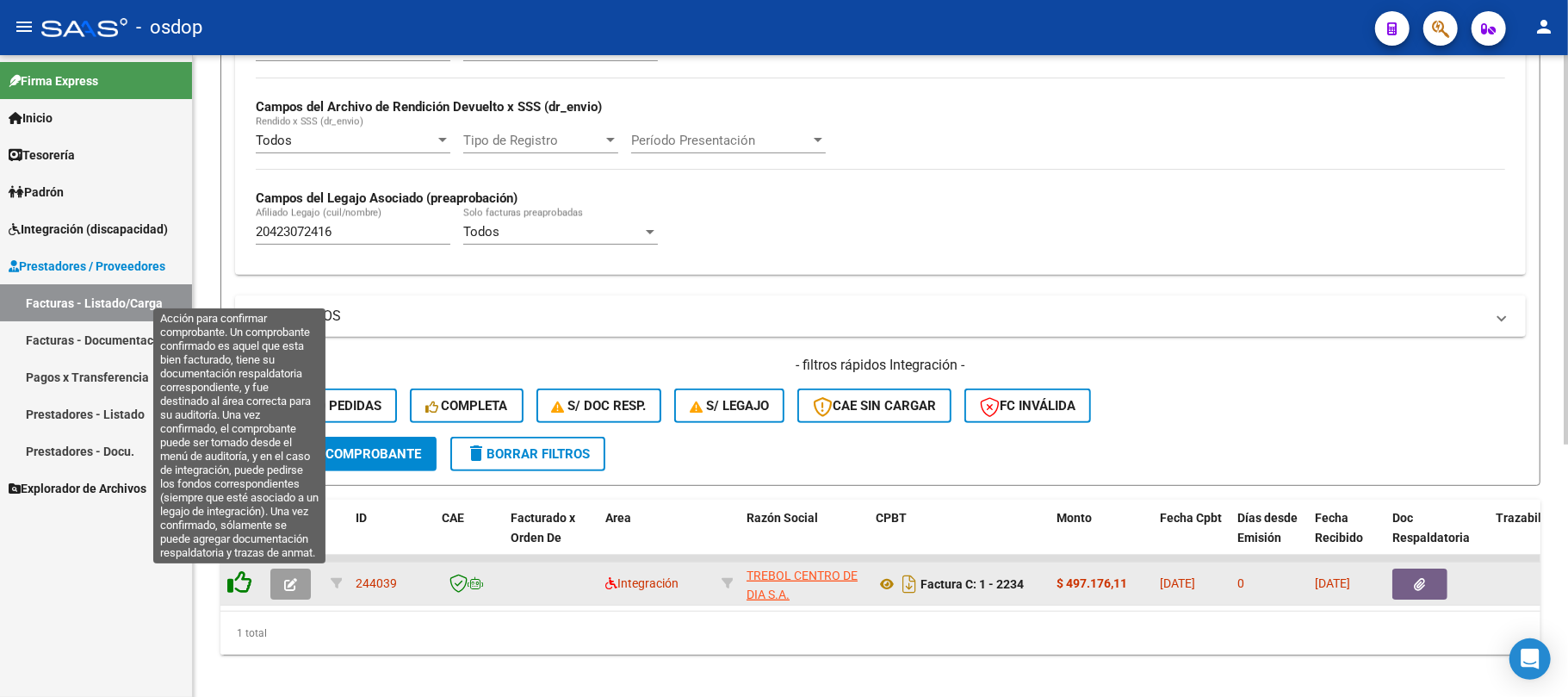
click at [239, 586] on icon at bounding box center [239, 582] width 24 height 24
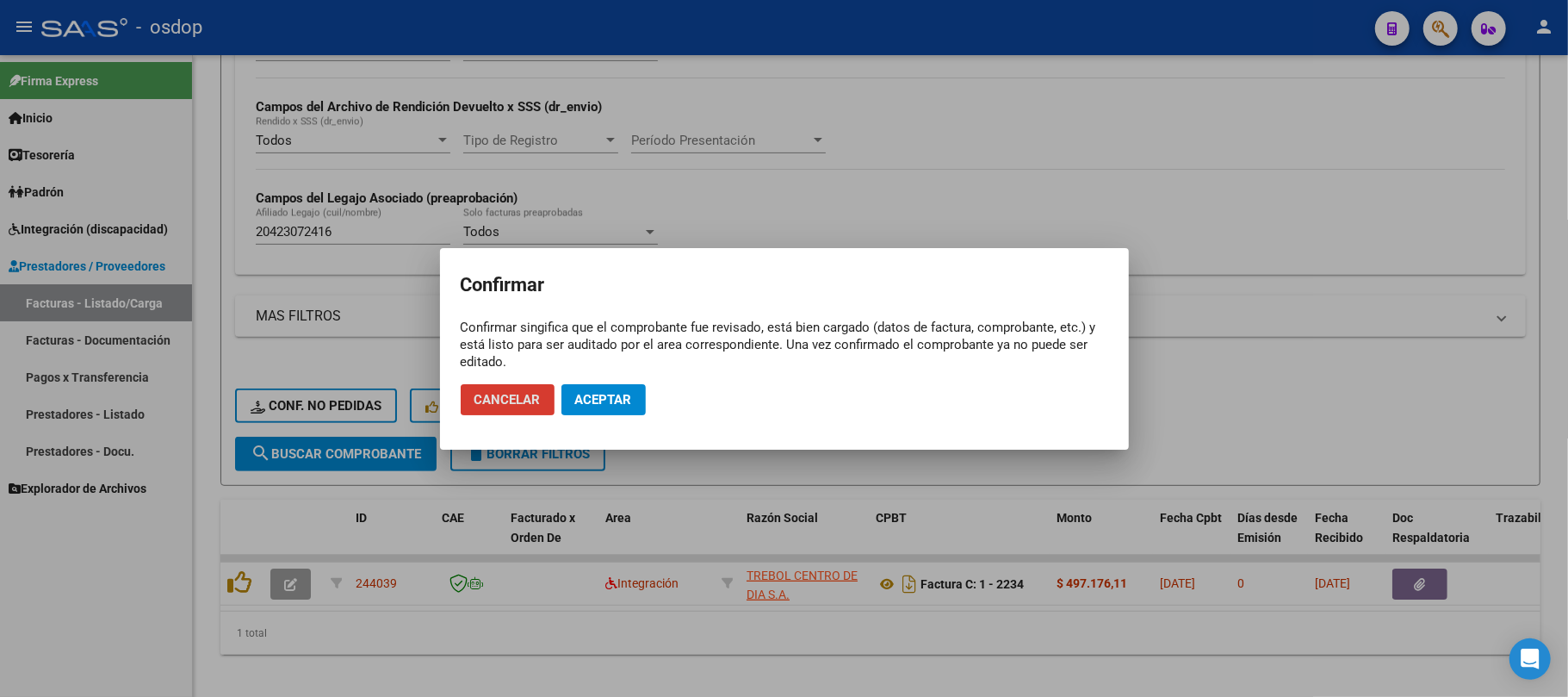
click at [606, 401] on span "Aceptar" at bounding box center [603, 399] width 57 height 15
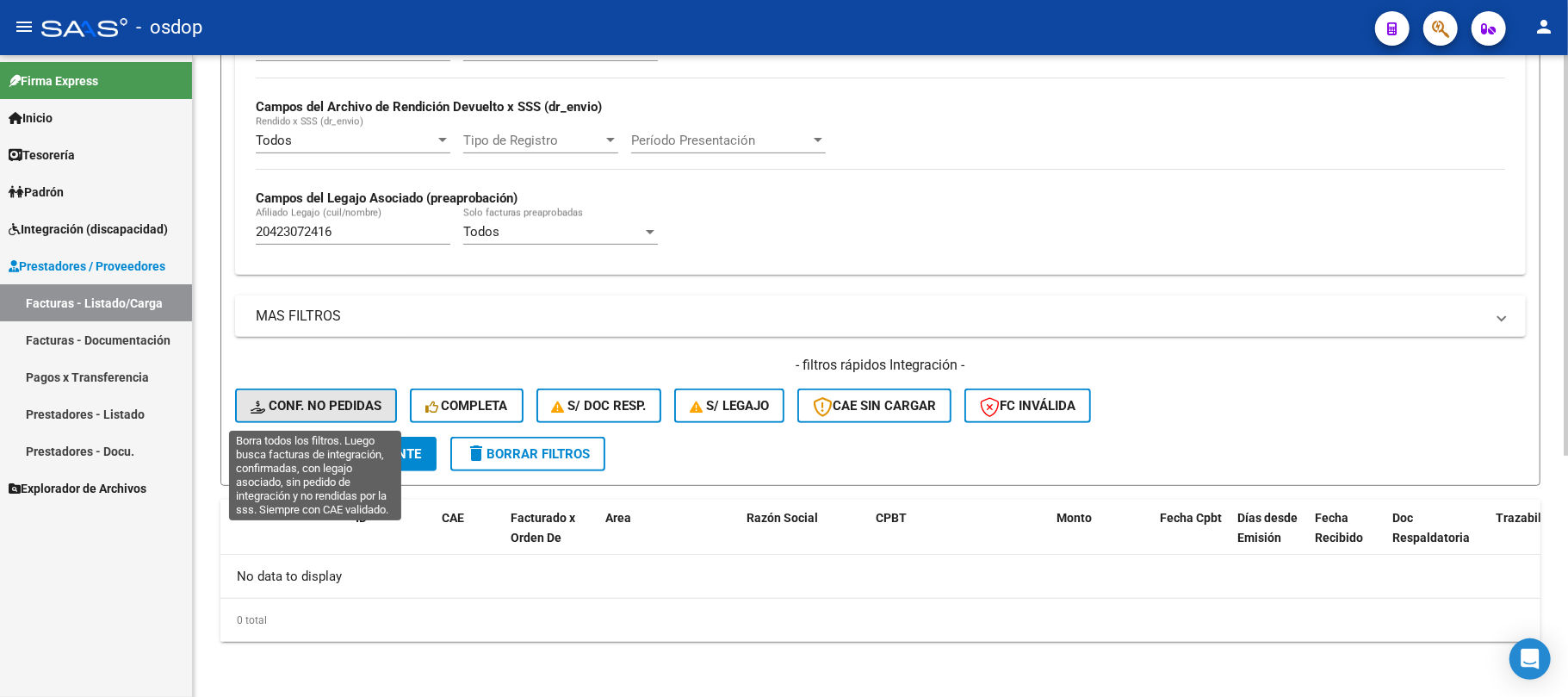
click at [350, 390] on button "Conf. no pedidas" at bounding box center [316, 406] width 162 height 34
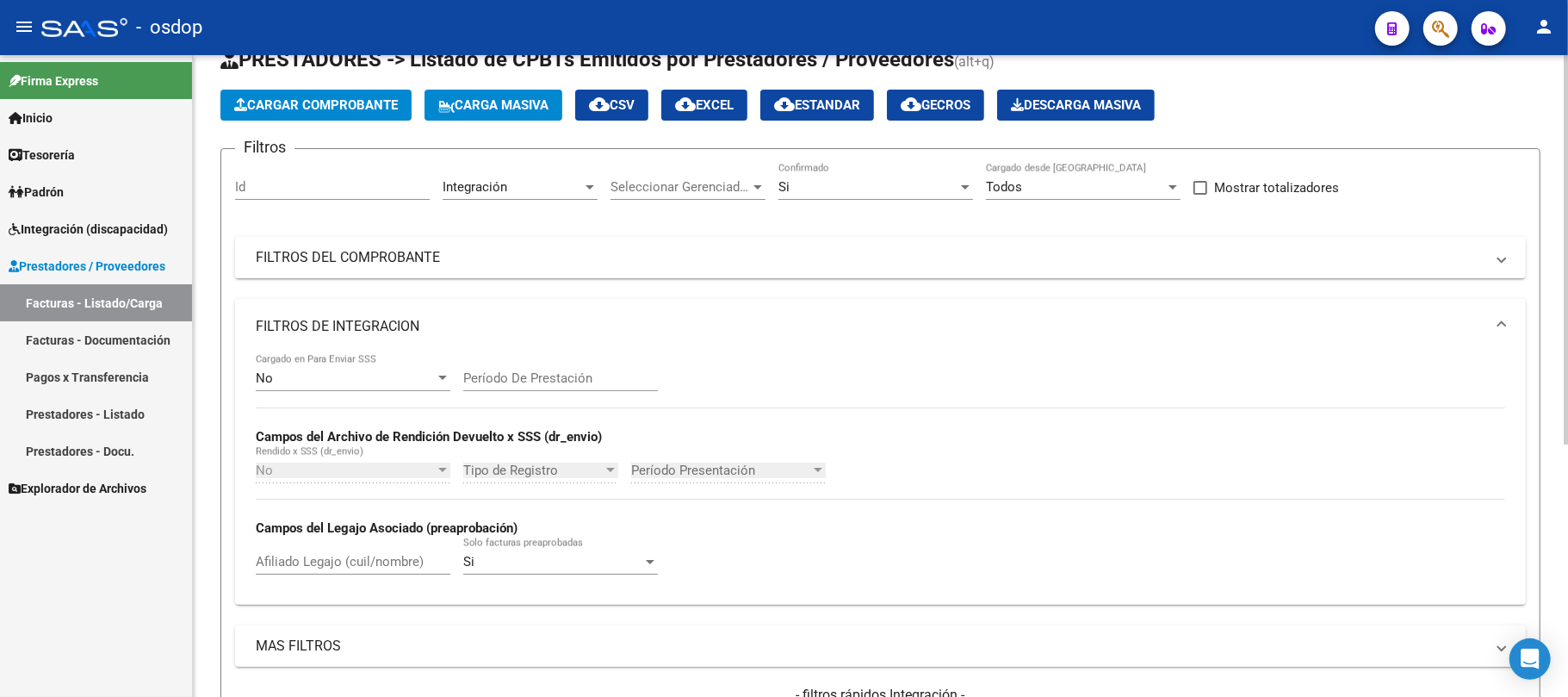
scroll to position [41, 0]
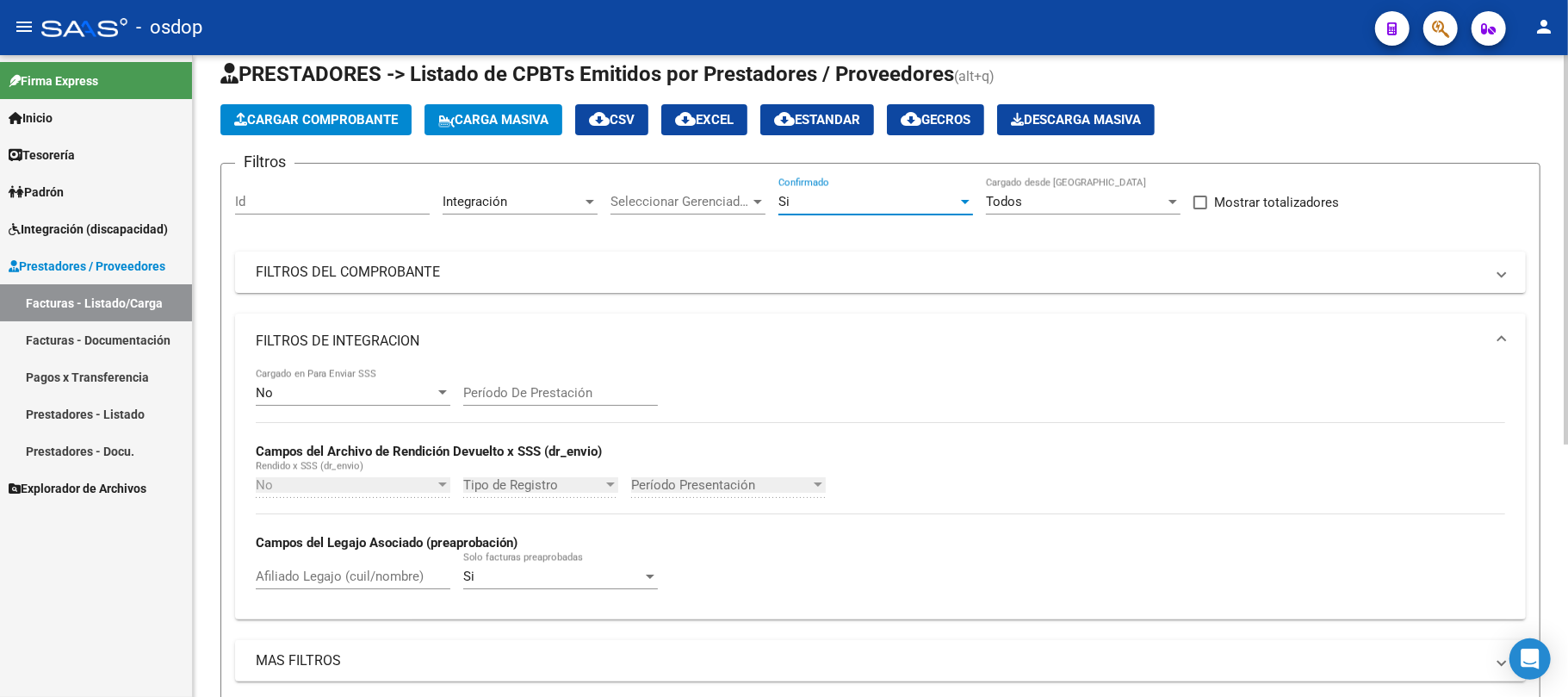
click at [942, 201] on div "Si" at bounding box center [867, 201] width 179 height 15
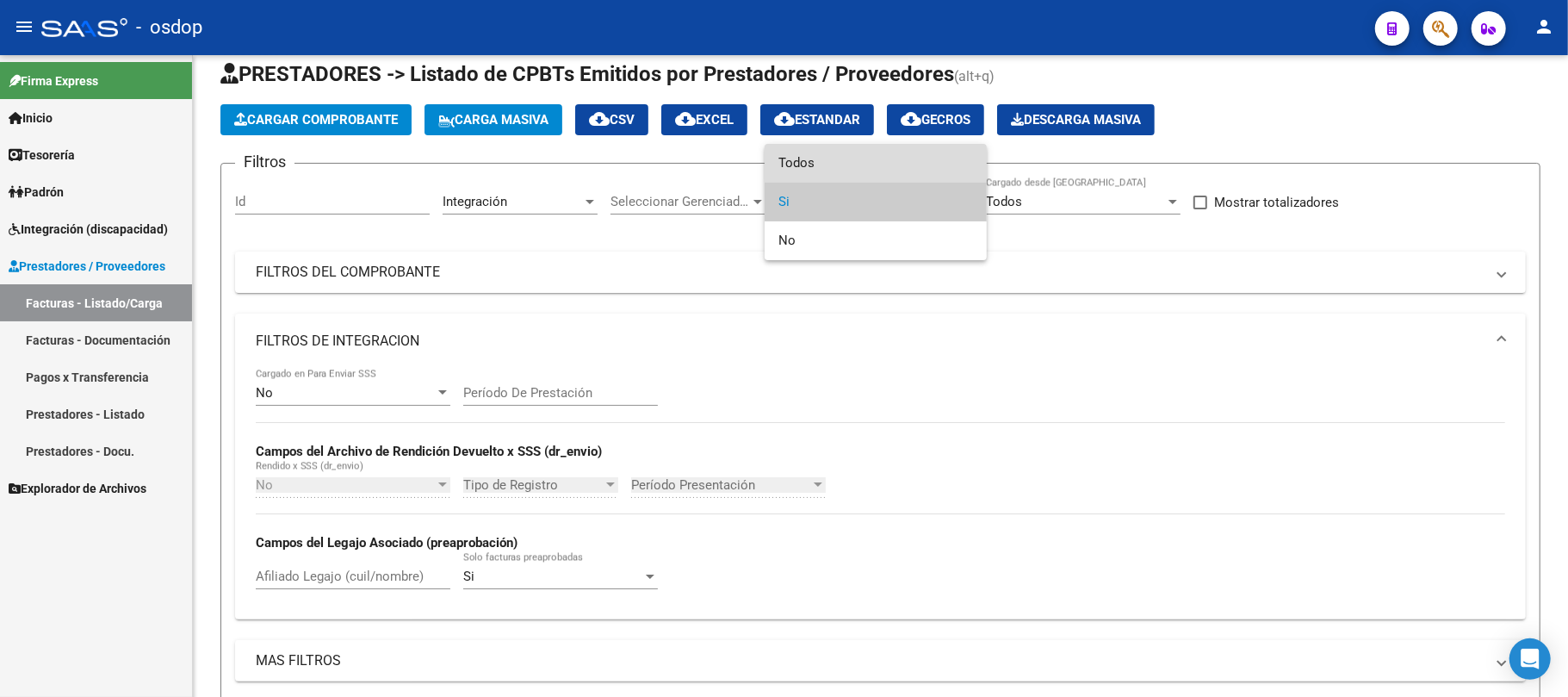
click at [907, 151] on span "Todos" at bounding box center [876, 163] width 195 height 39
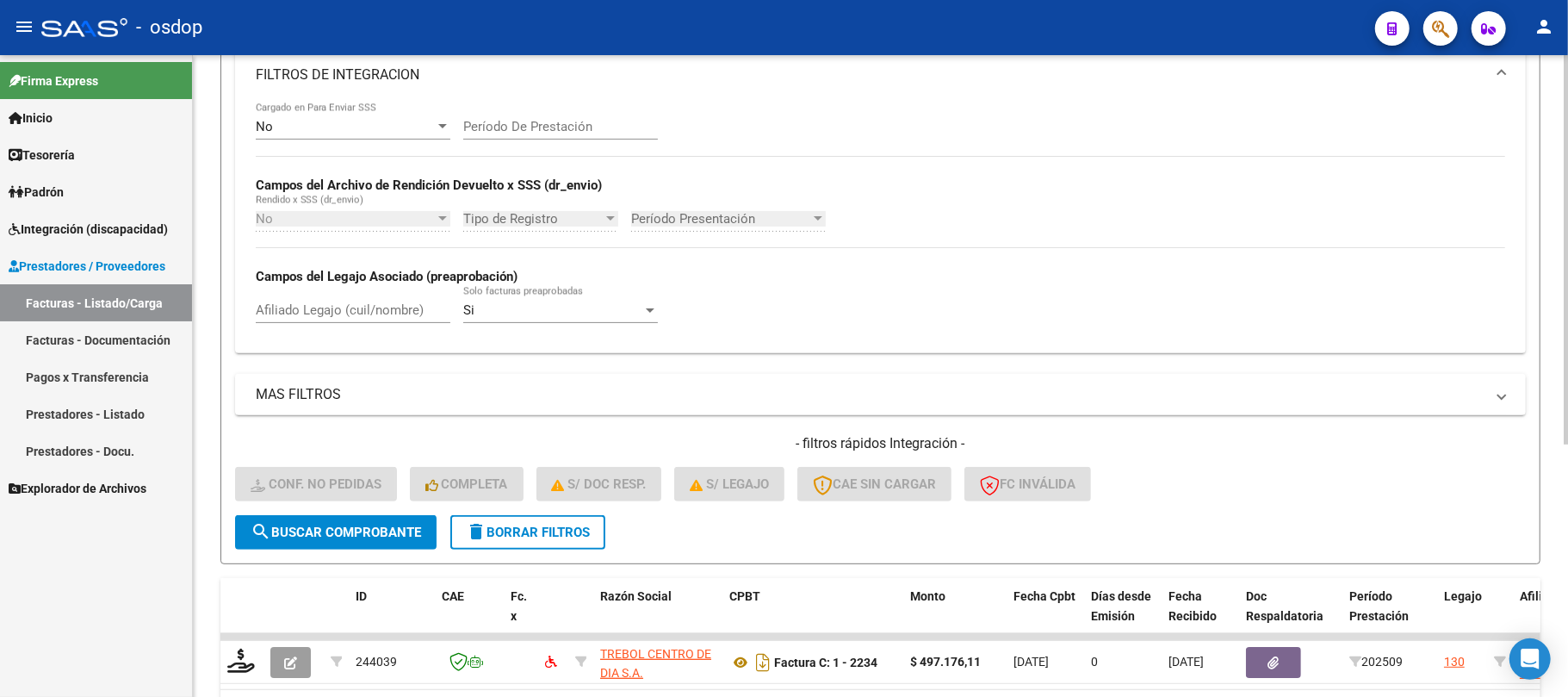
scroll to position [386, 0]
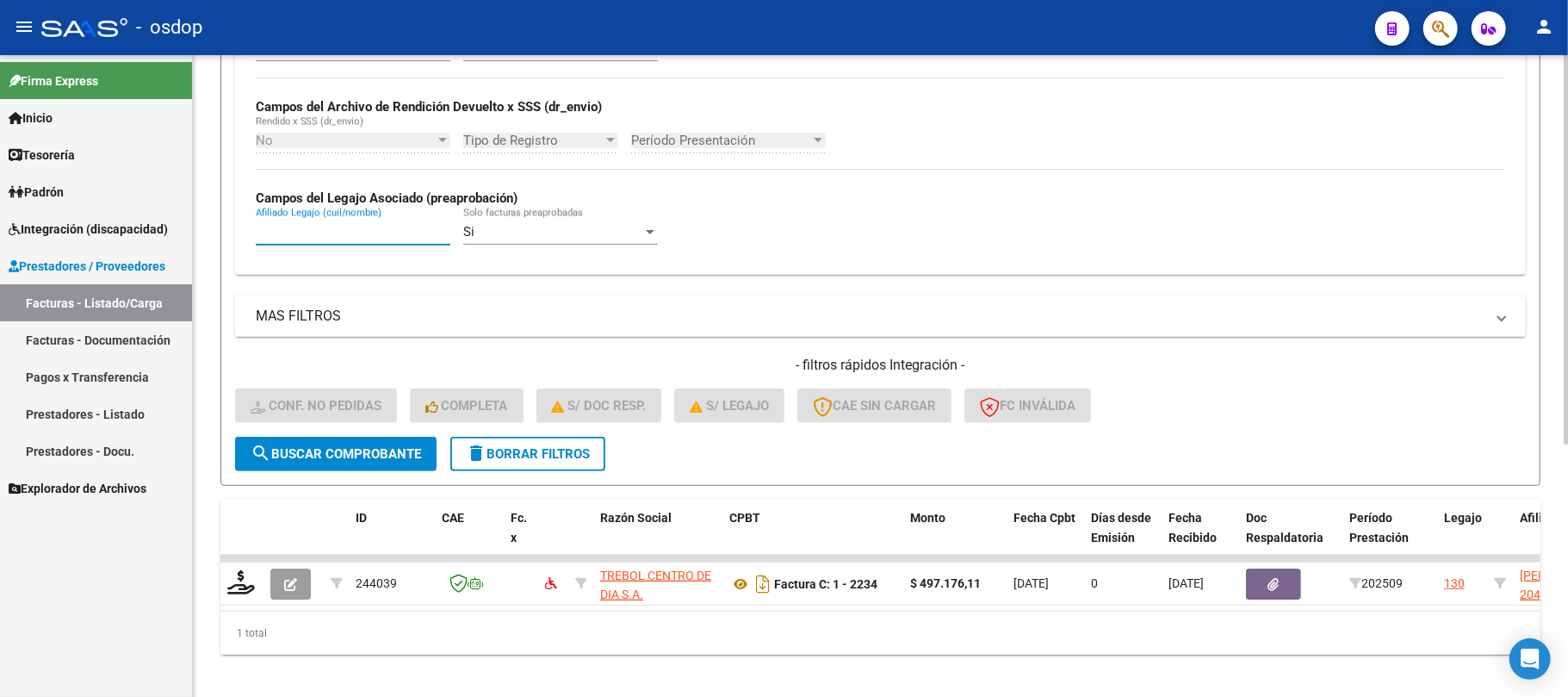
click at [350, 234] on input "Afiliado Legajo (cuil/nombre)" at bounding box center [353, 231] width 195 height 15
paste input "20423072416"
click at [387, 459] on span "search Buscar Comprobante" at bounding box center [335, 454] width 170 height 15
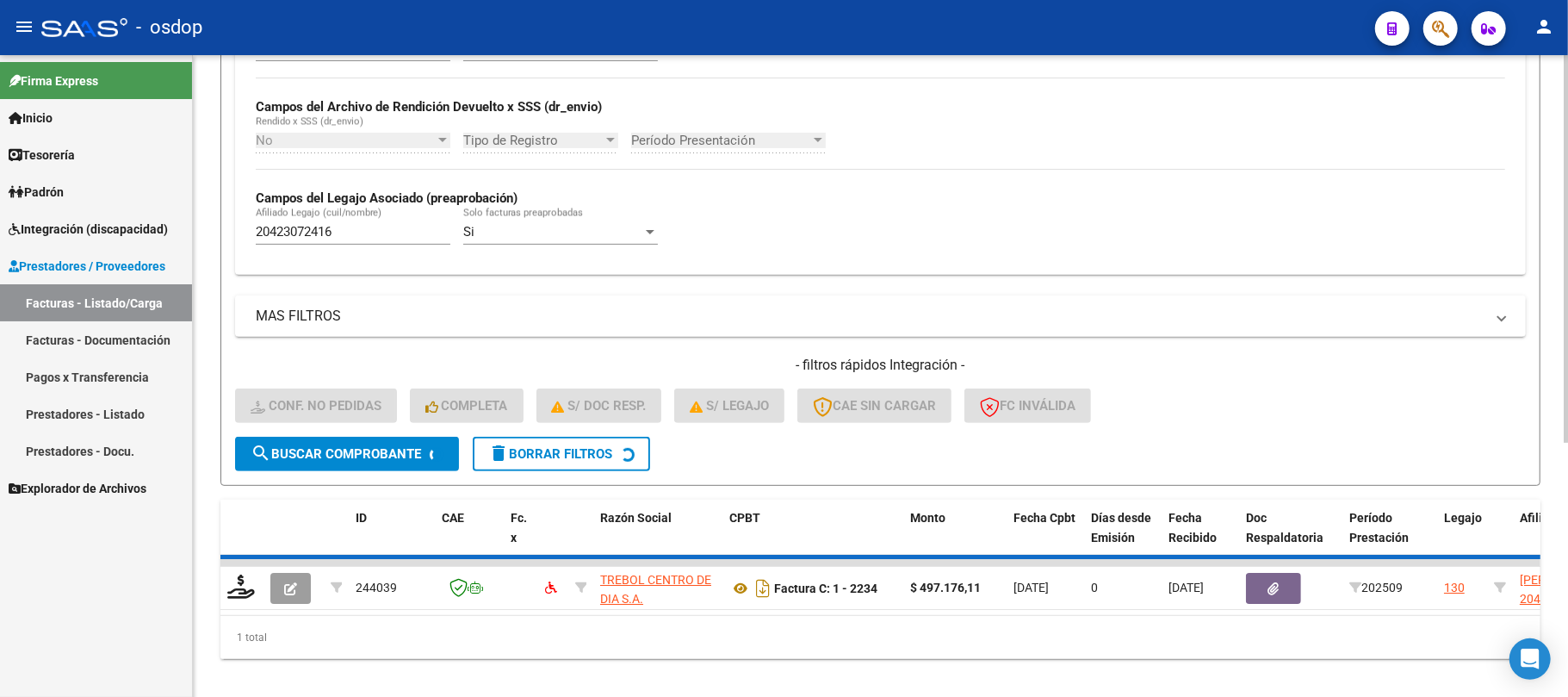
click at [355, 233] on input "20423072416" at bounding box center [353, 231] width 195 height 15
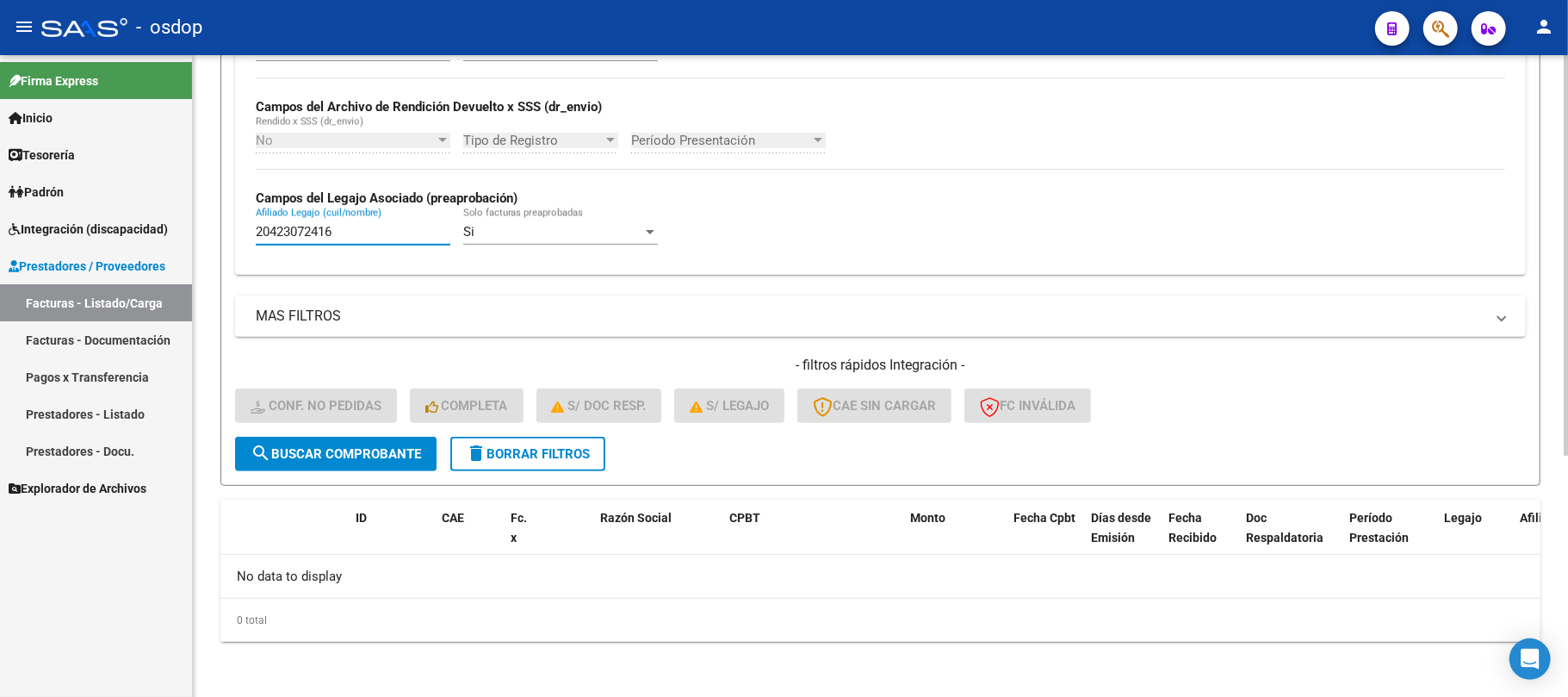
type input "20423072416"
click at [376, 459] on span "search Buscar Comprobante" at bounding box center [335, 454] width 170 height 15
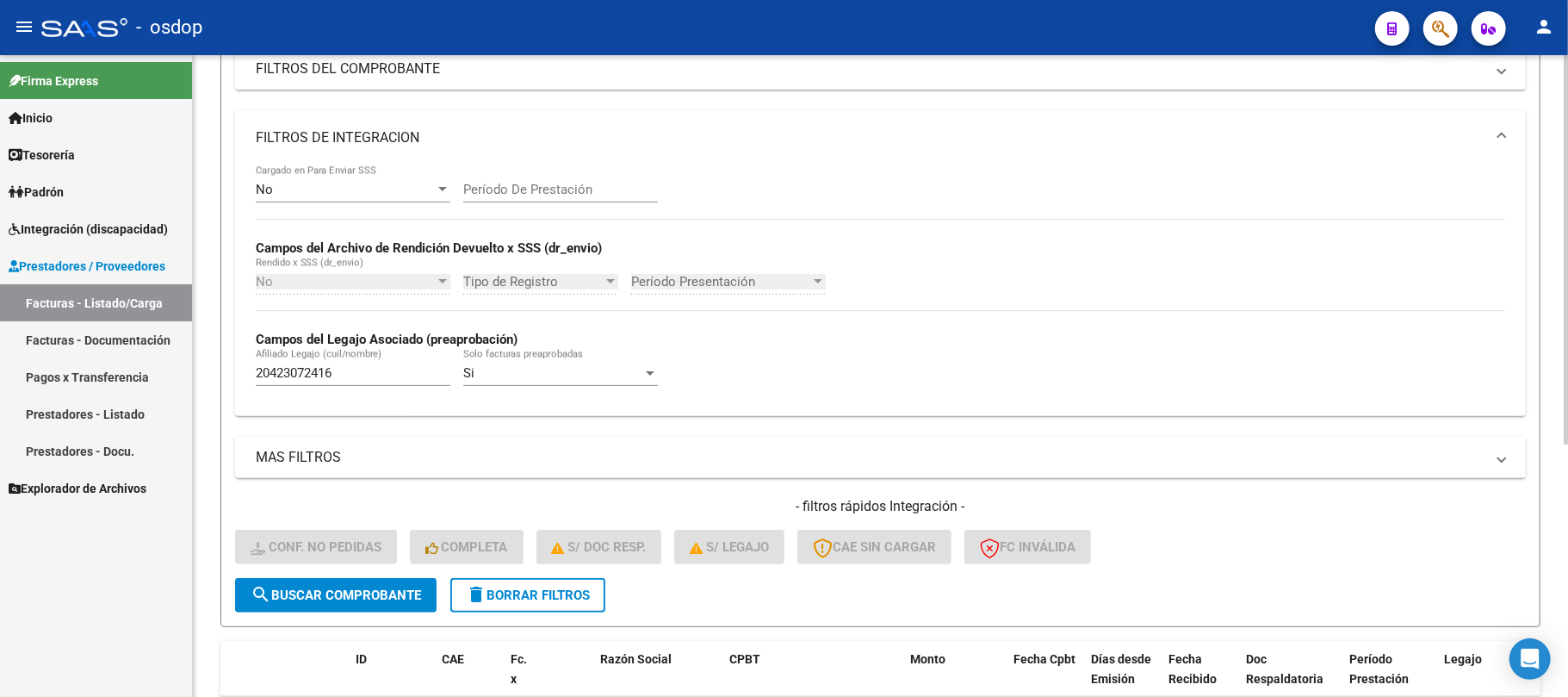
scroll to position [415, 0]
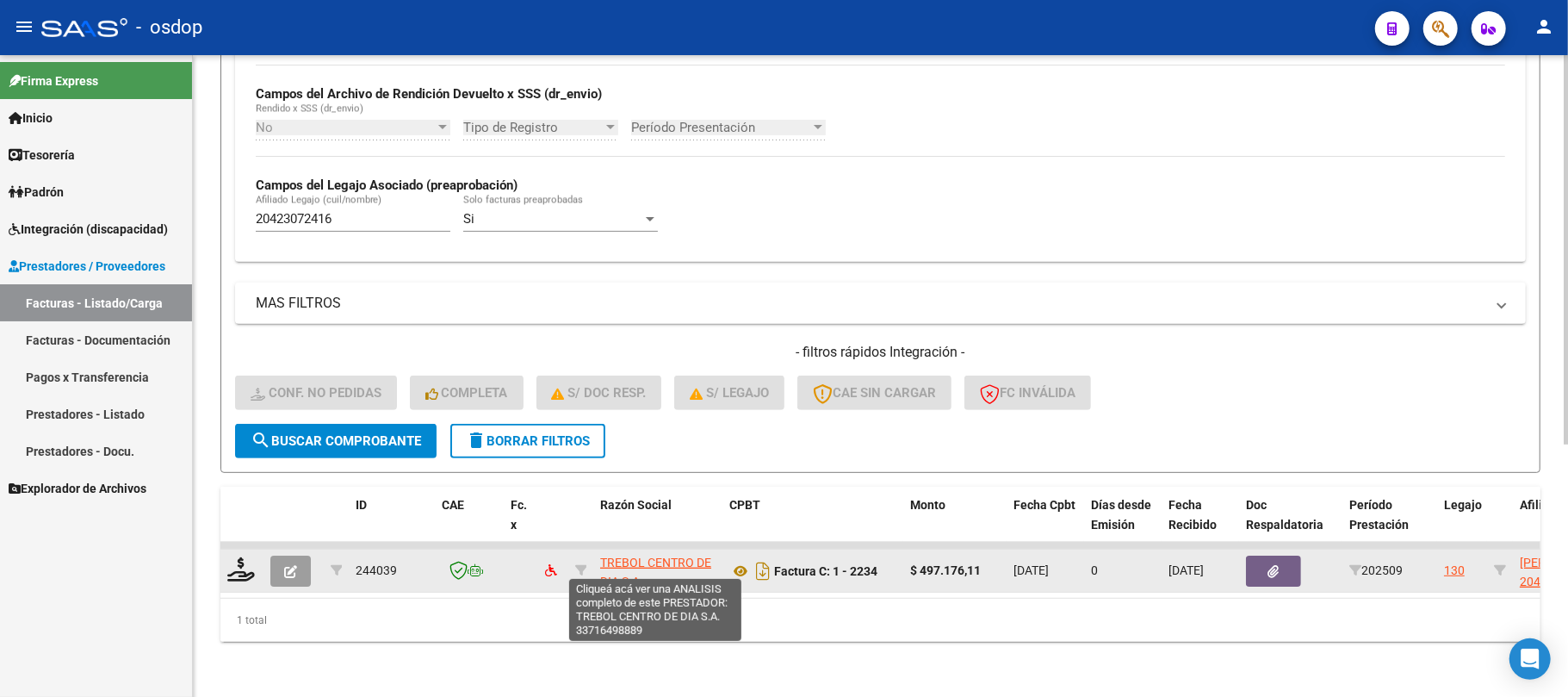
click at [630, 555] on span "TREBOL CENTRO DE DIA S.A." at bounding box center [656, 572] width 111 height 33
type textarea "33716498889"
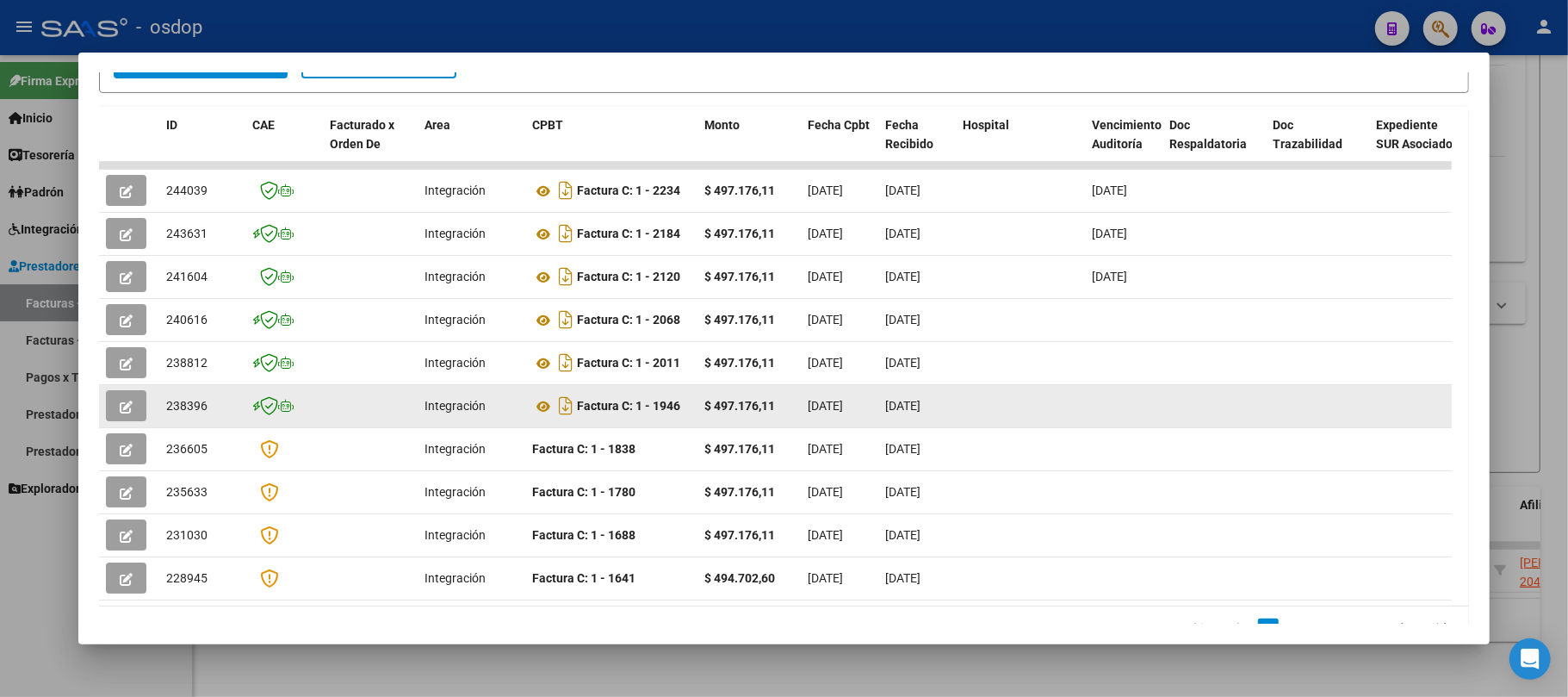
scroll to position [344, 0]
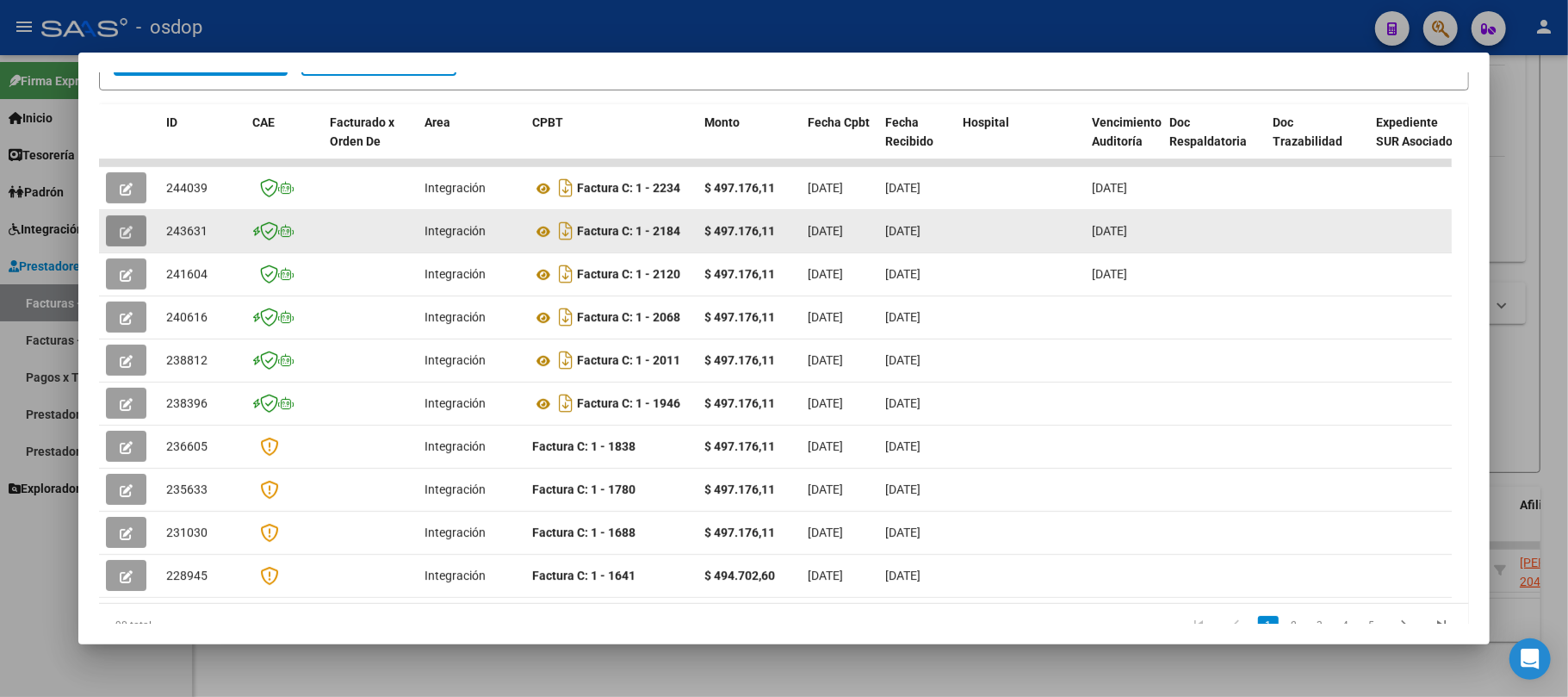
click at [132, 232] on icon "button" at bounding box center [126, 232] width 13 height 13
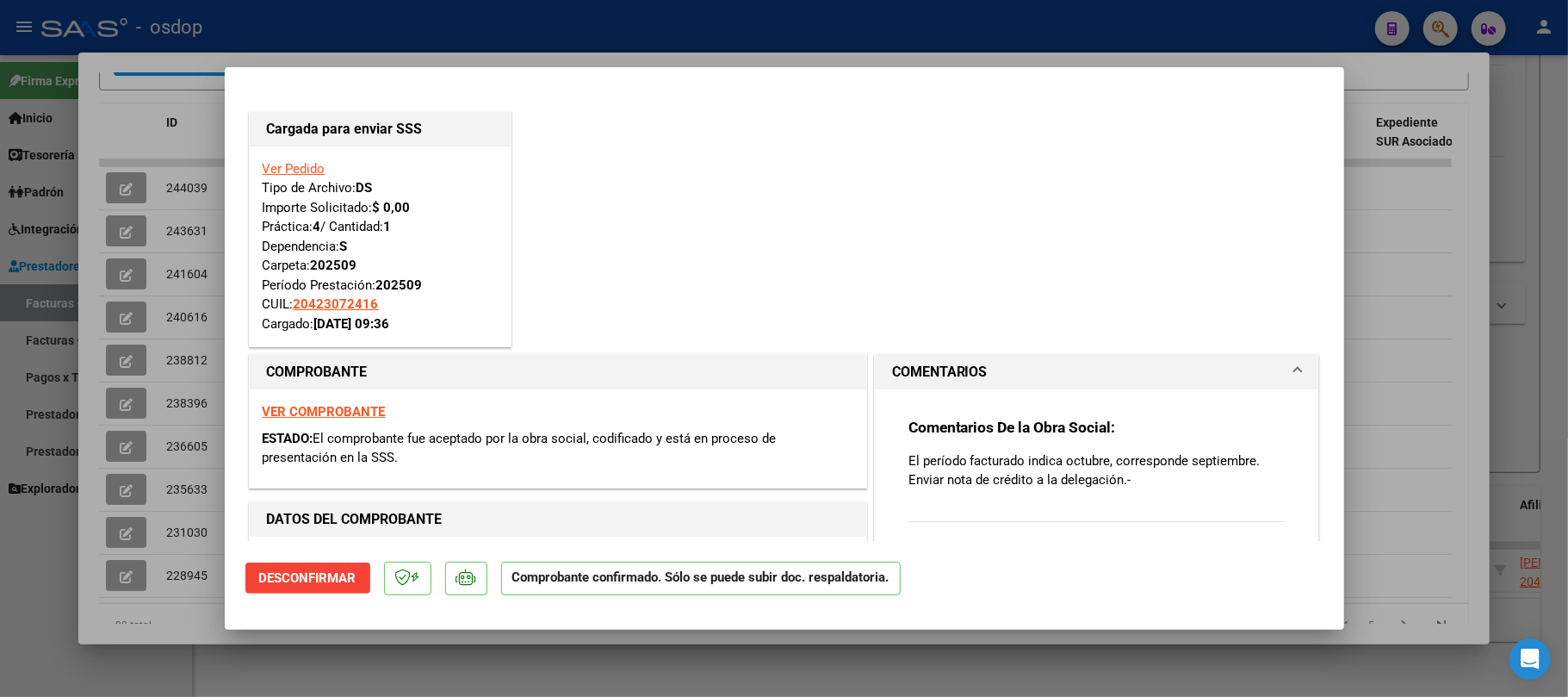
click at [356, 421] on div "VER COMPROBANTE ESTADO: El comprobante fue aceptado por la obra social, codific…" at bounding box center [558, 438] width 617 height 98
click at [359, 415] on strong "VER COMPROBANTE" at bounding box center [324, 411] width 124 height 15
click at [587, 656] on div at bounding box center [784, 348] width 1568 height 697
type input "$ 0,00"
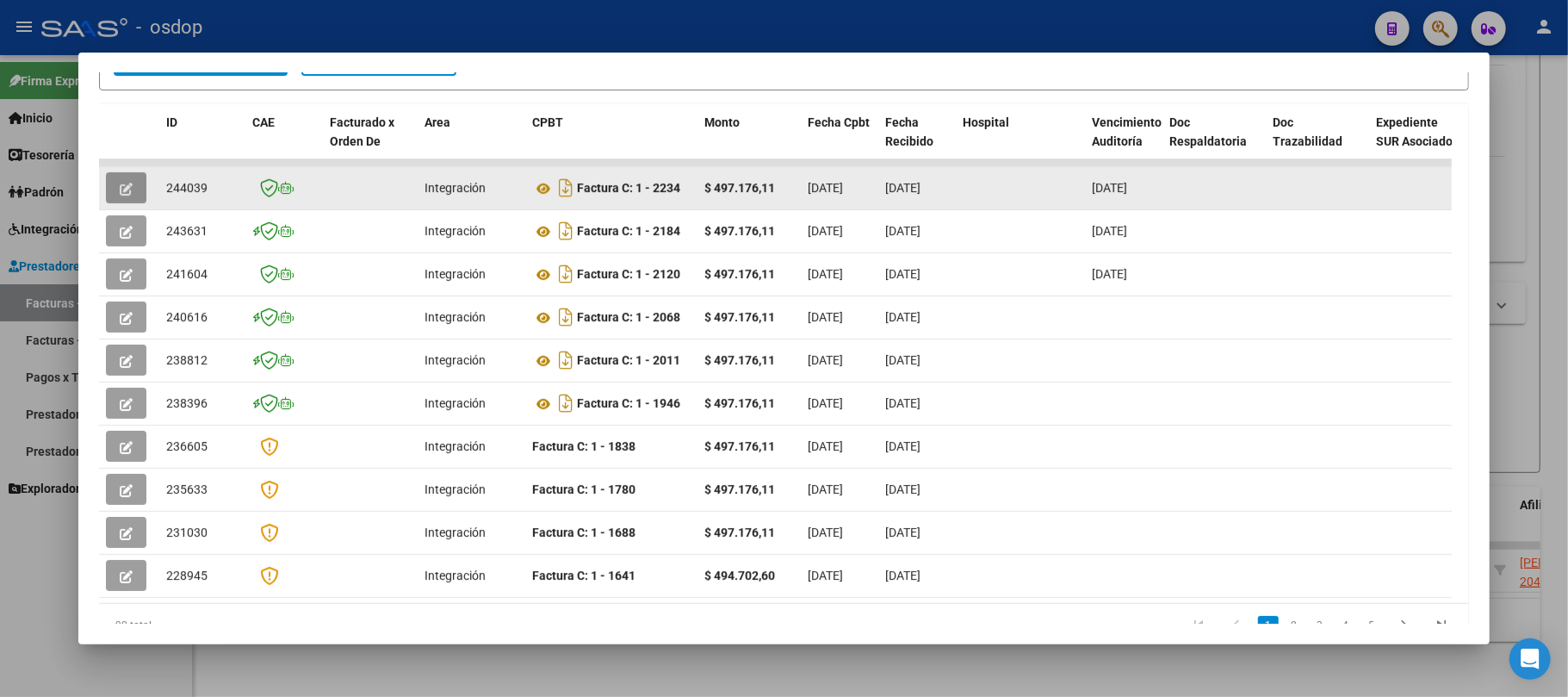
click at [129, 182] on icon "button" at bounding box center [126, 188] width 13 height 13
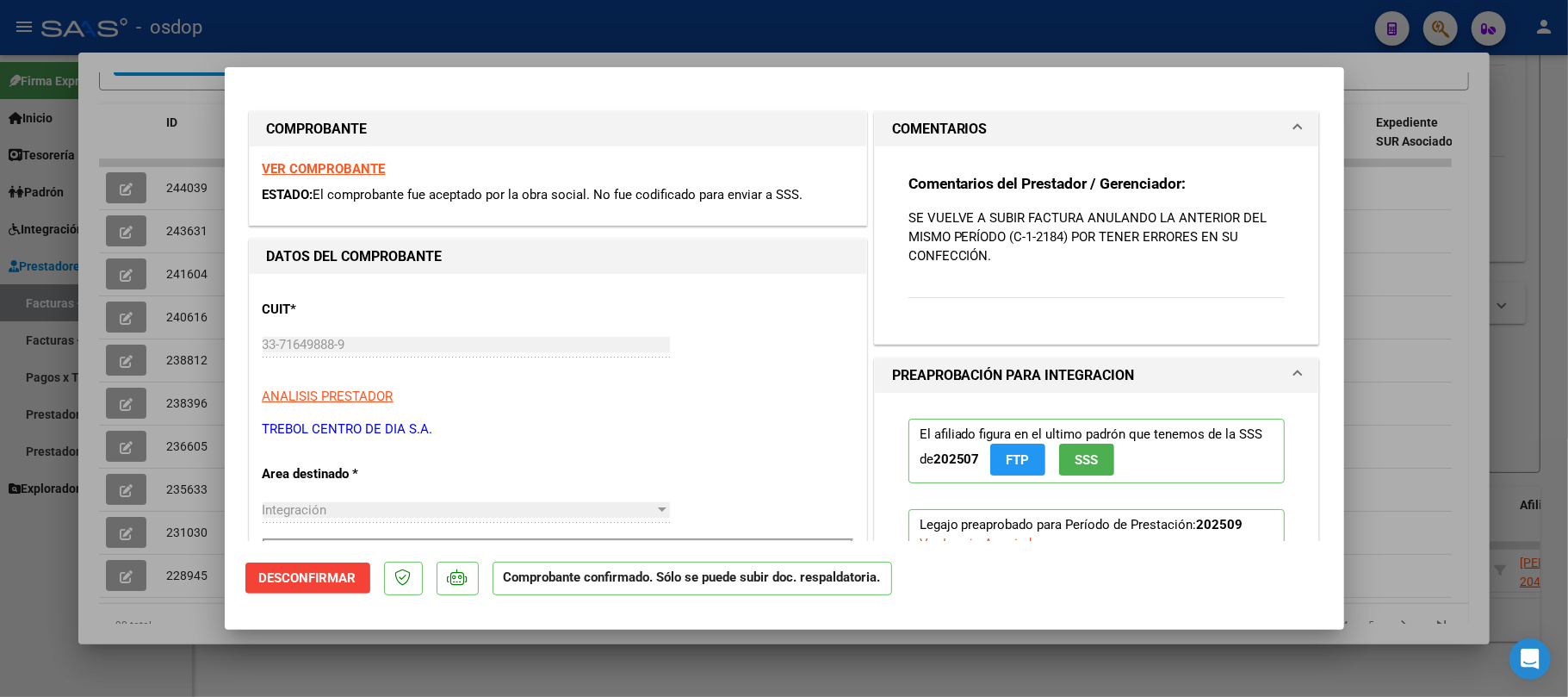
click at [297, 586] on span "Desconfirmar" at bounding box center [308, 577] width 97 height 15
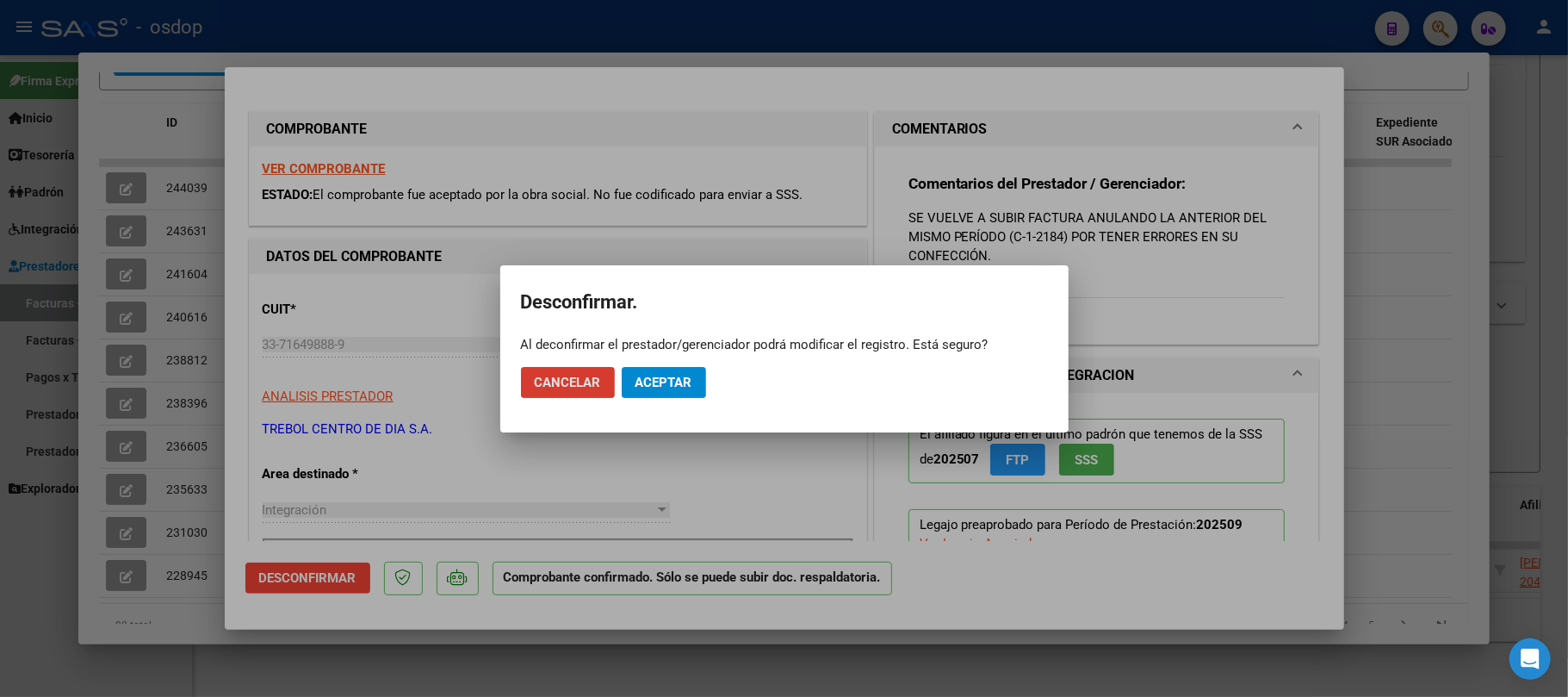
click at [665, 390] on span "Aceptar" at bounding box center [664, 381] width 57 height 15
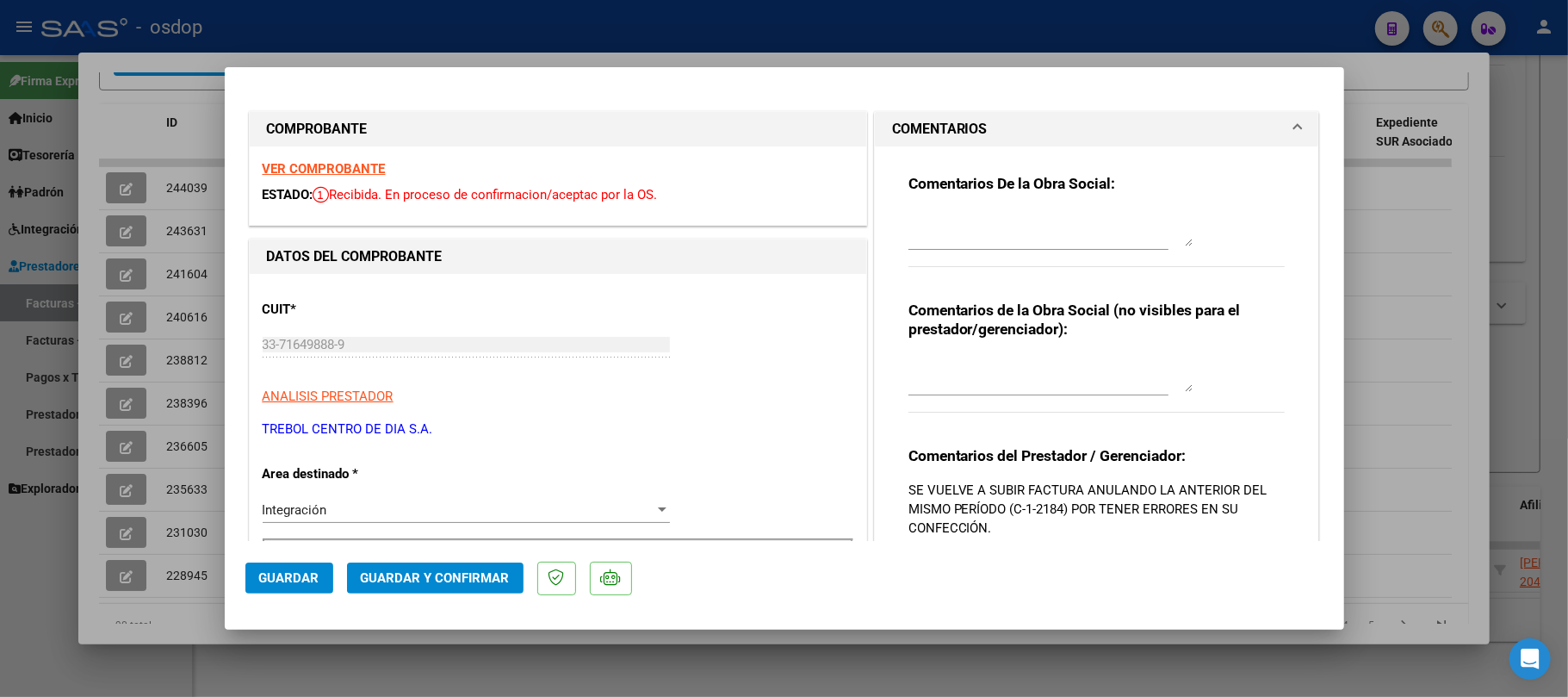
click at [417, 577] on span "Guardar y Confirmar" at bounding box center [435, 577] width 149 height 15
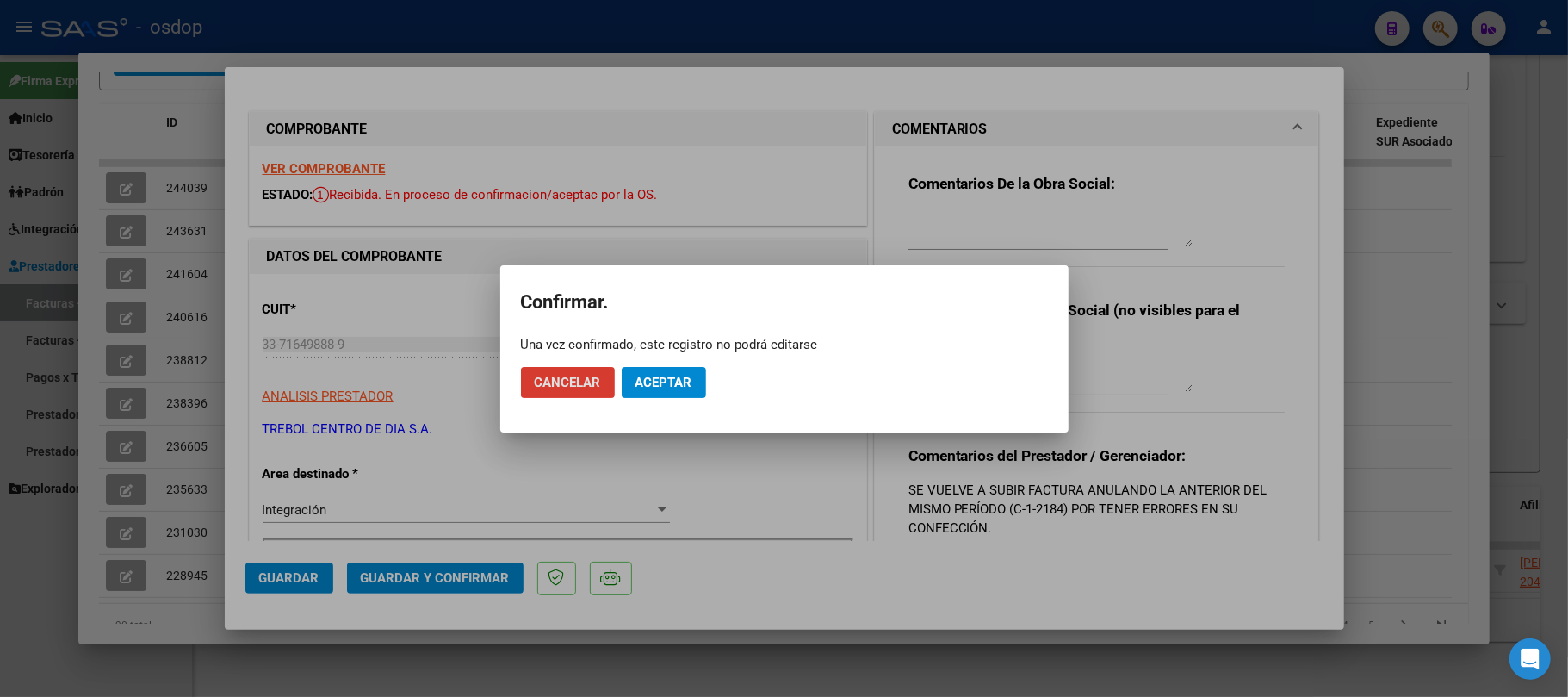
click at [655, 390] on button "Aceptar" at bounding box center [665, 382] width 85 height 31
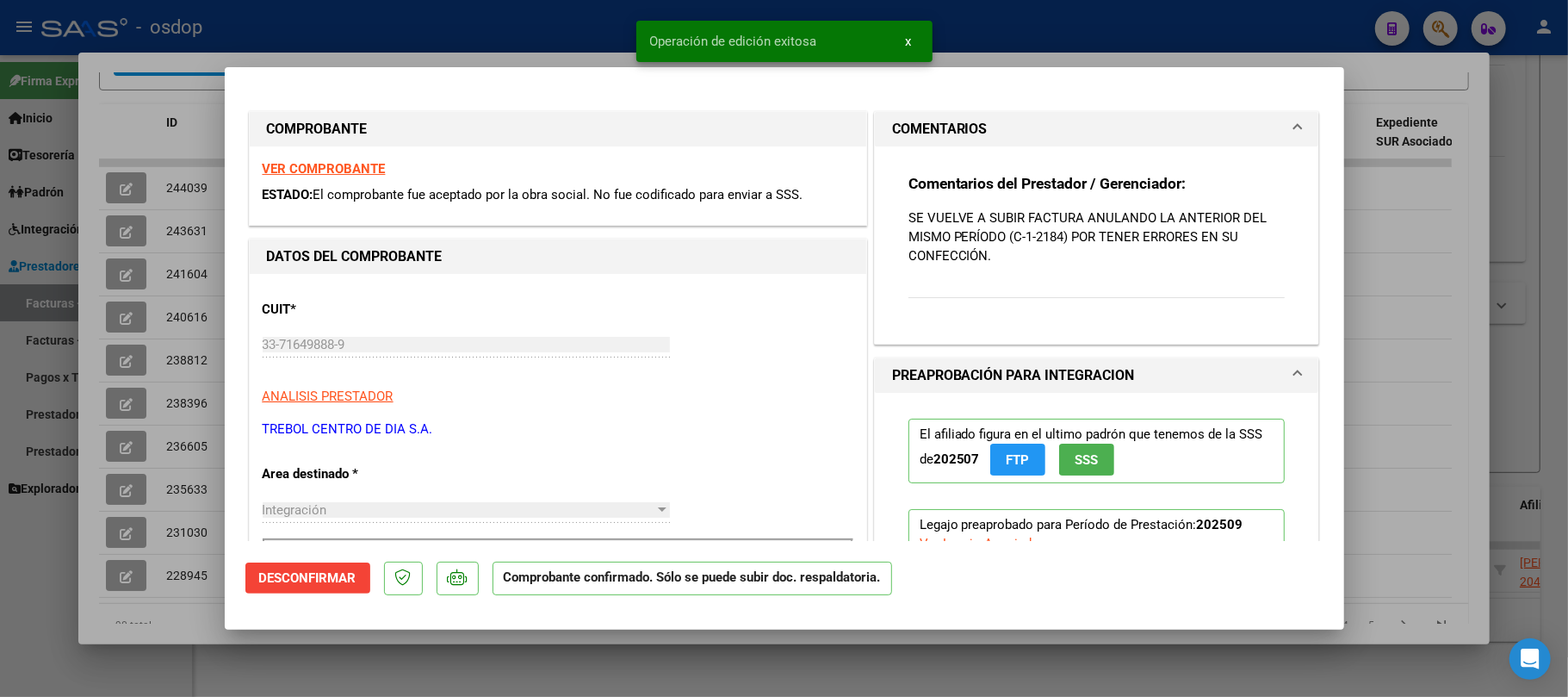
click at [1097, 659] on div at bounding box center [784, 348] width 1568 height 697
type input "$ 0,00"
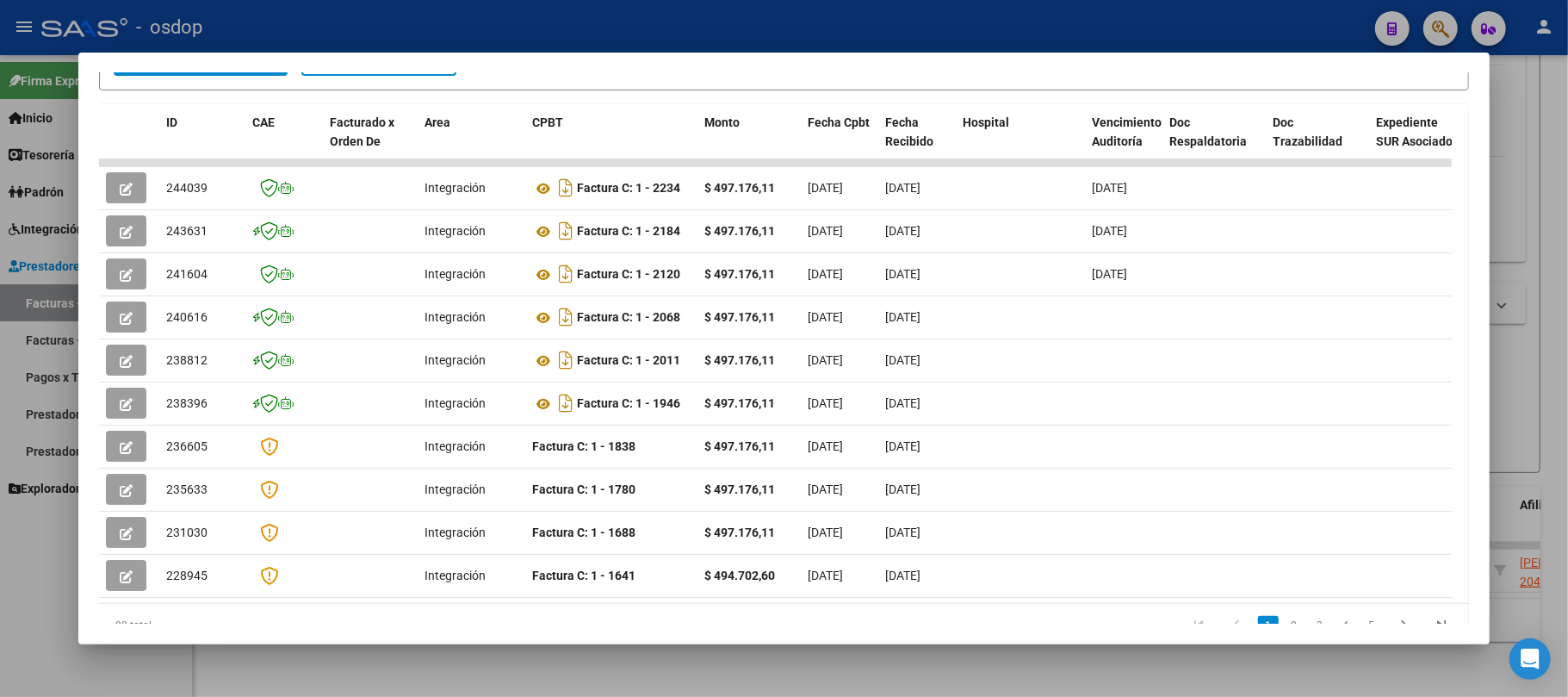
click at [503, 665] on div at bounding box center [784, 348] width 1568 height 697
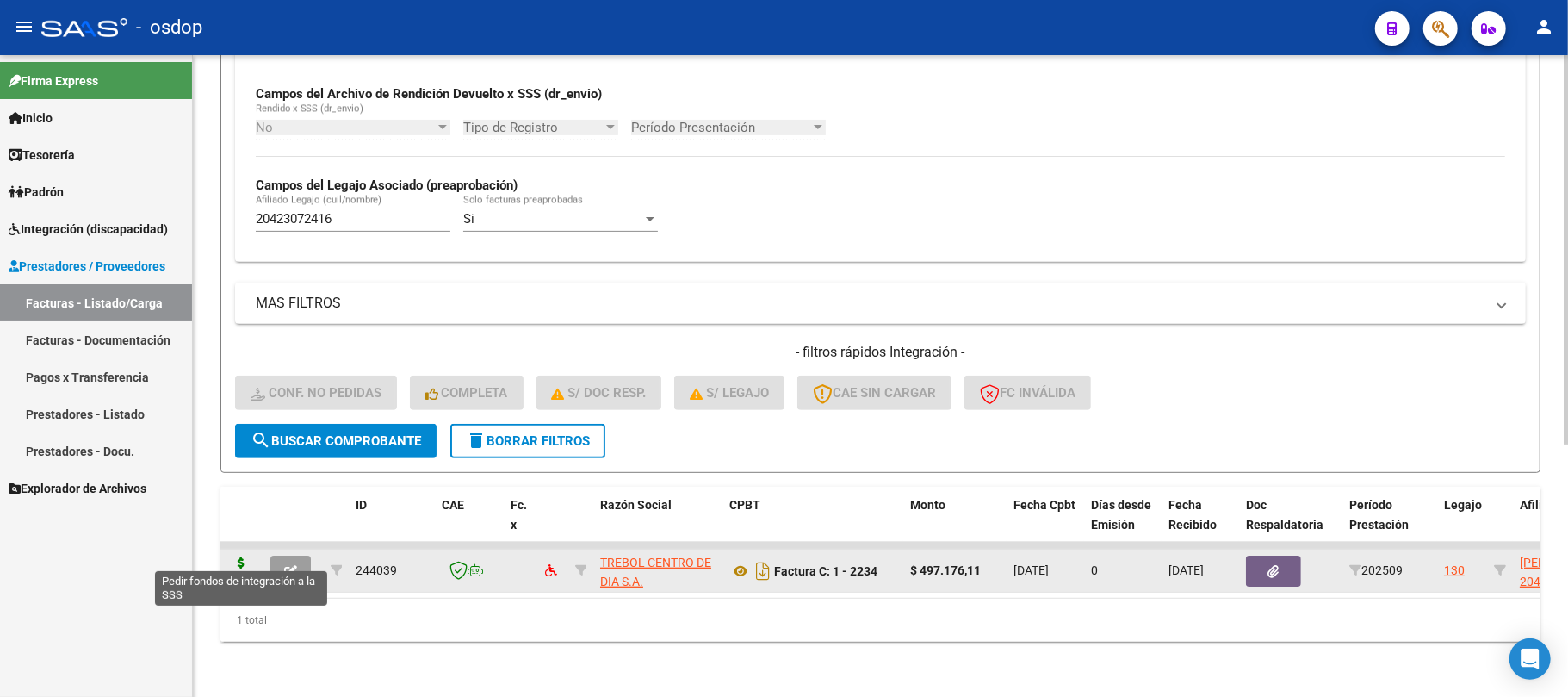
click at [240, 557] on icon at bounding box center [241, 569] width 28 height 24
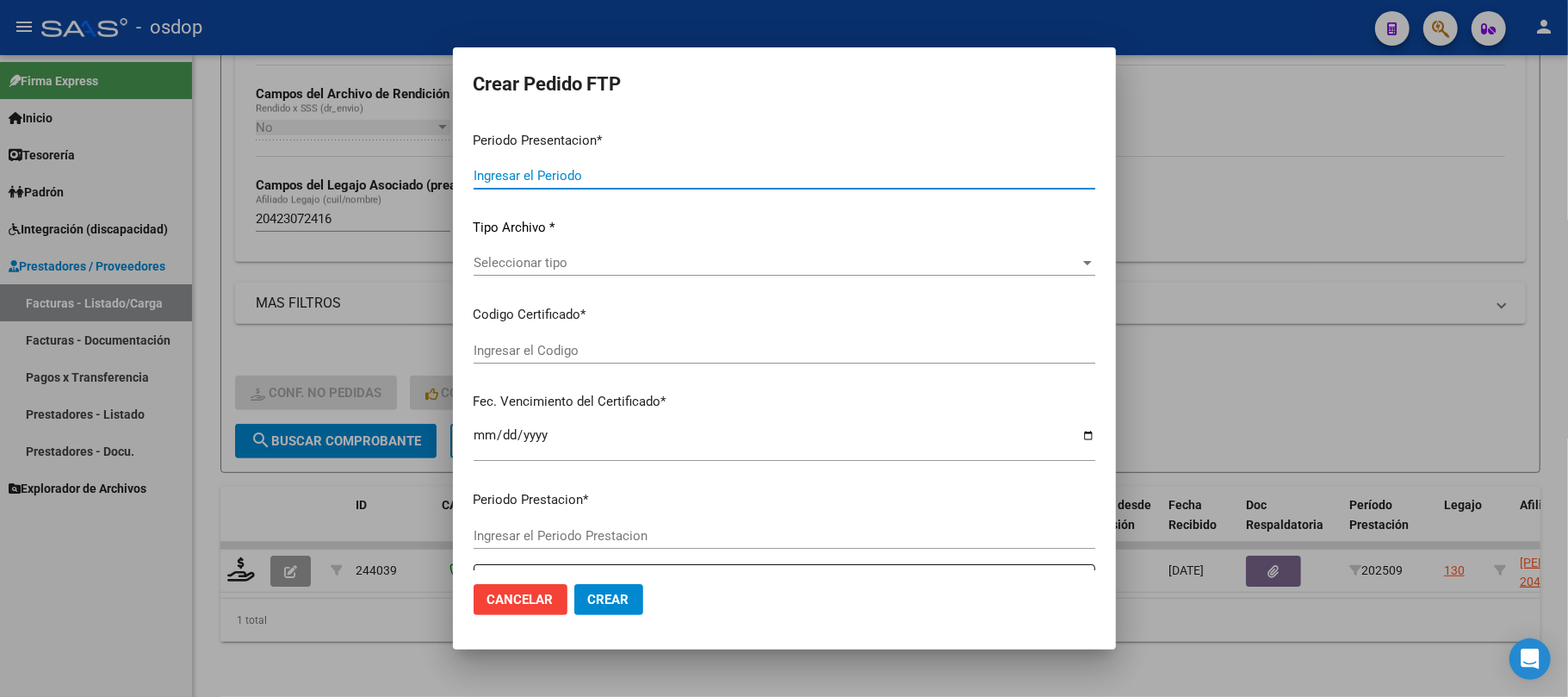
type input "202509"
type input "$ 497.176,11"
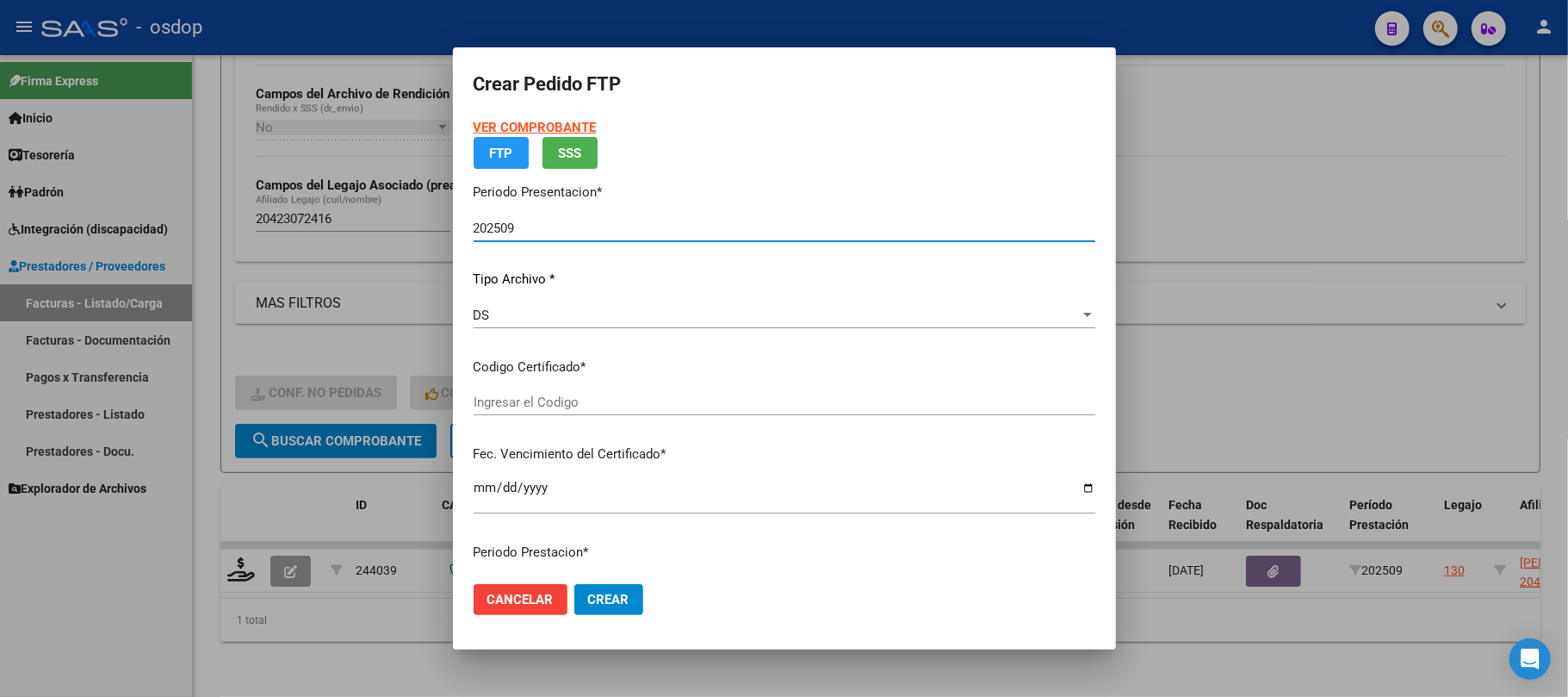
type input "6285302999"
type input "[DATE]"
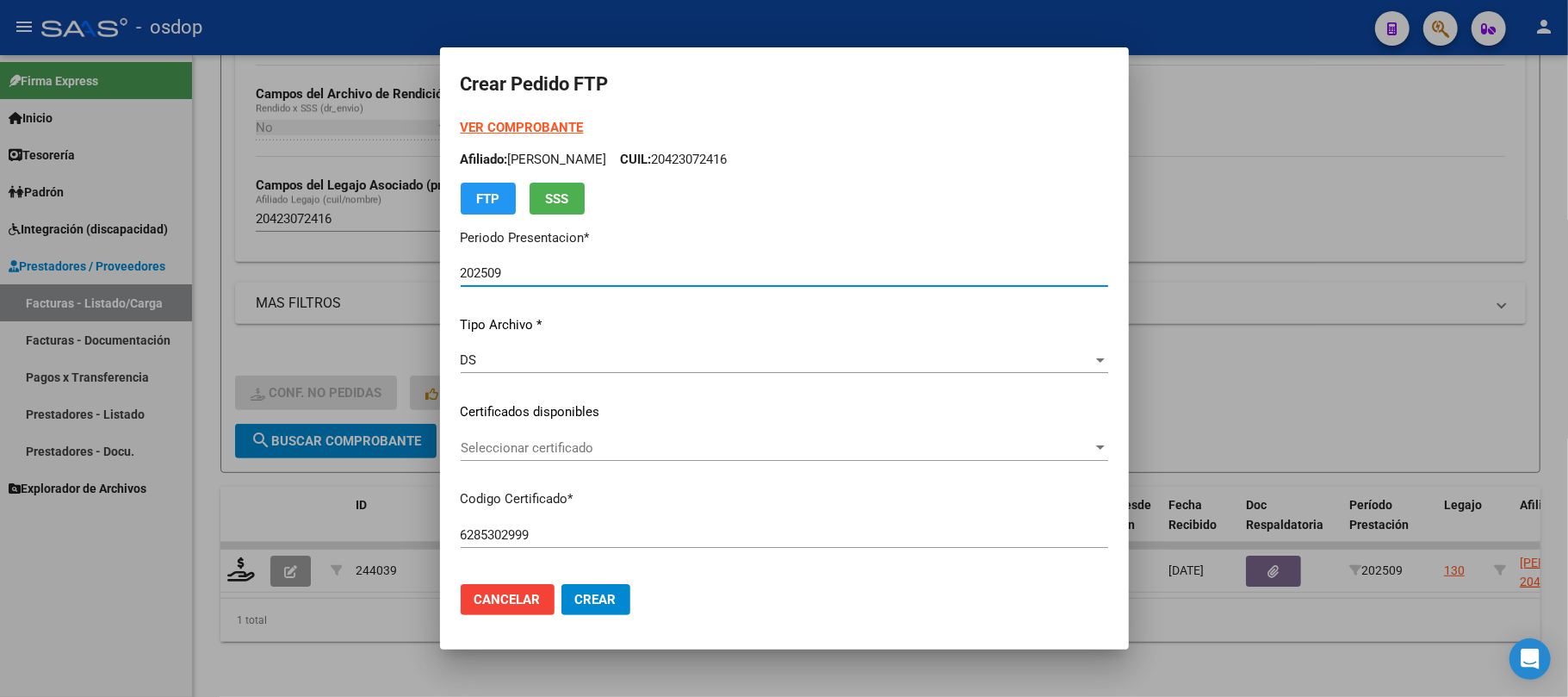
click at [651, 440] on span "Seleccionar certificado" at bounding box center [776, 447] width 632 height 15
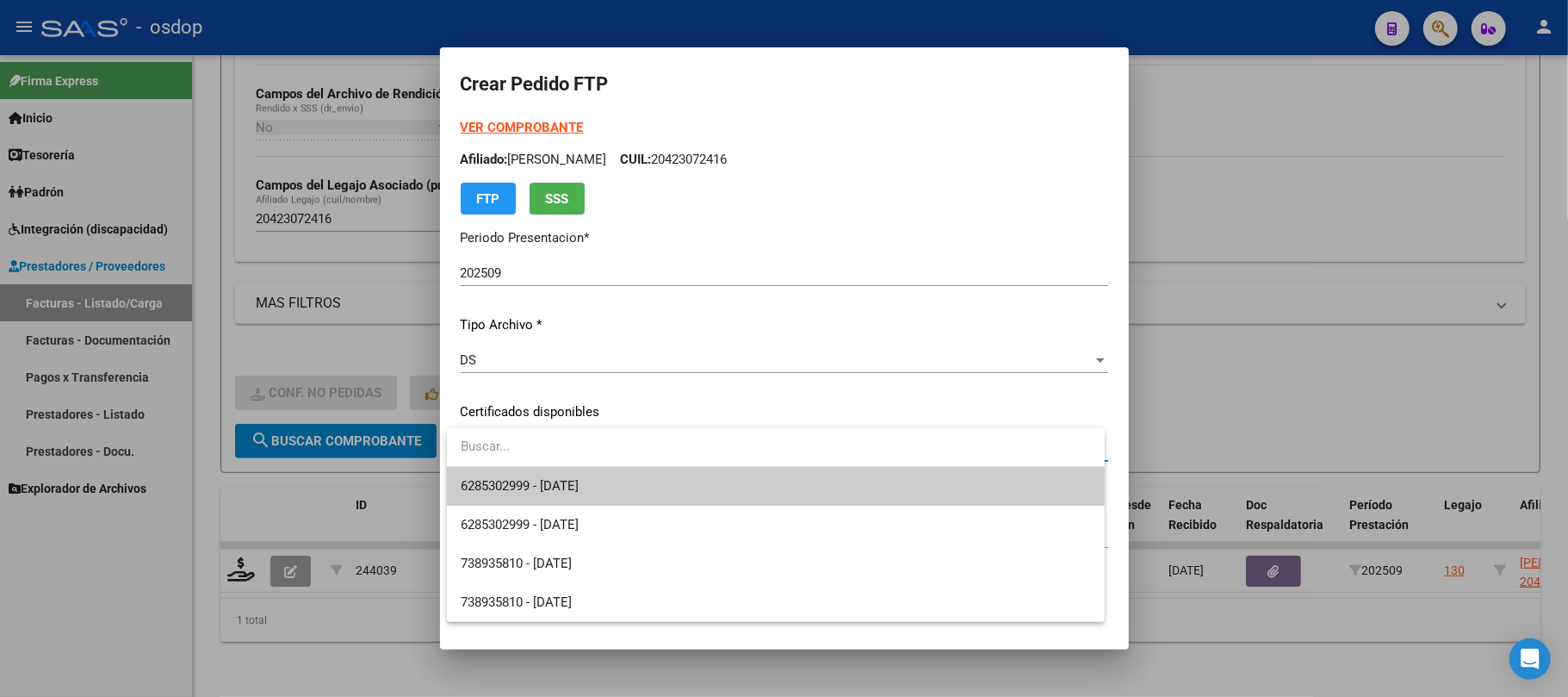
click at [660, 492] on span "6285302999 - [DATE]" at bounding box center [775, 486] width 630 height 39
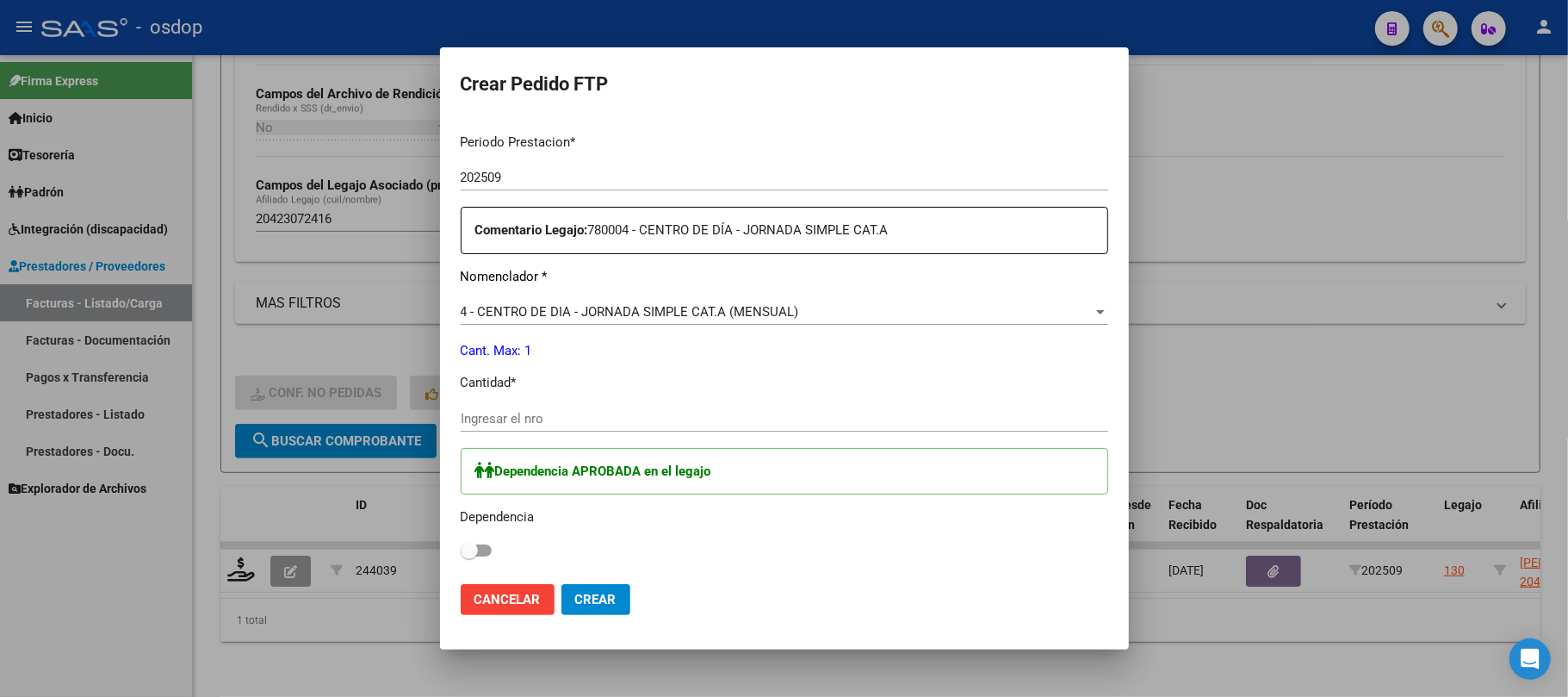
scroll to position [573, 0]
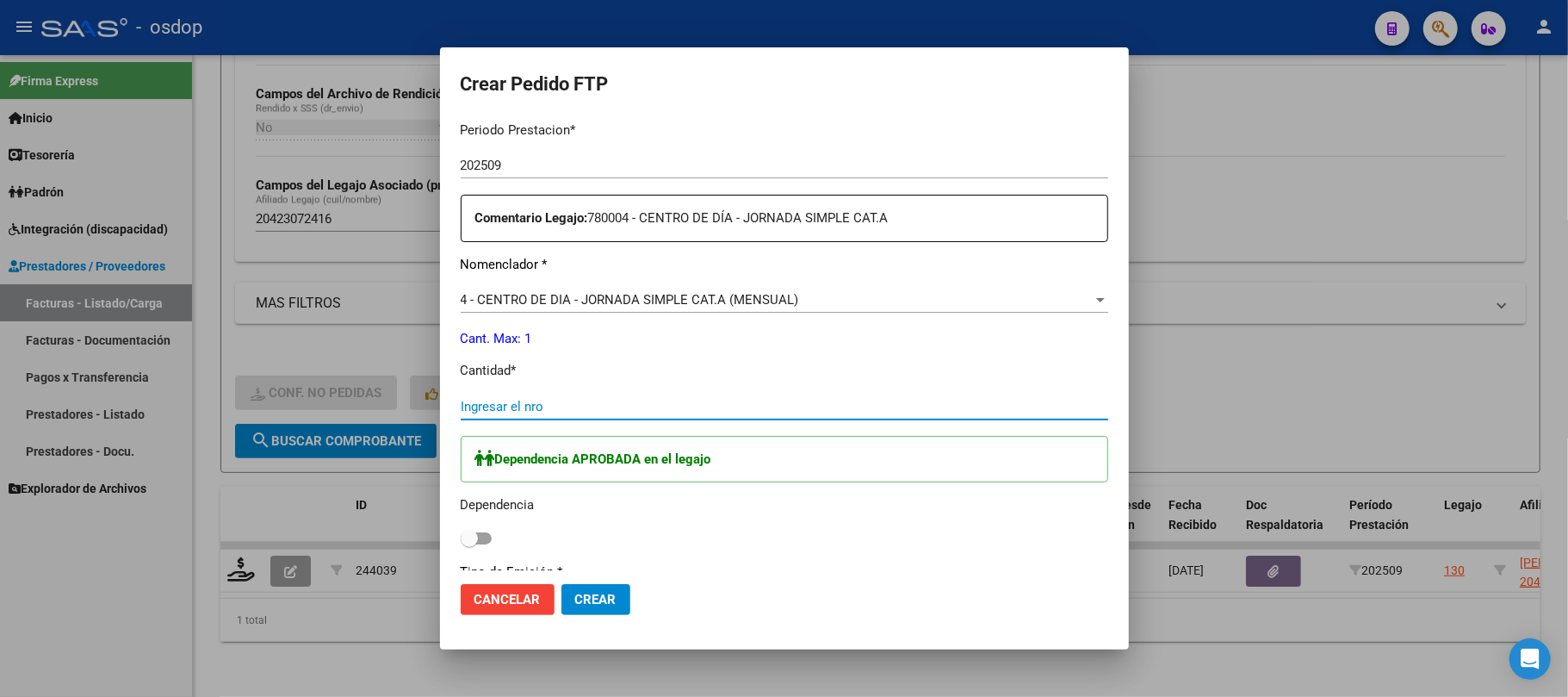
click at [584, 401] on input "Ingresar el nro" at bounding box center [784, 406] width 647 height 15
type input "1"
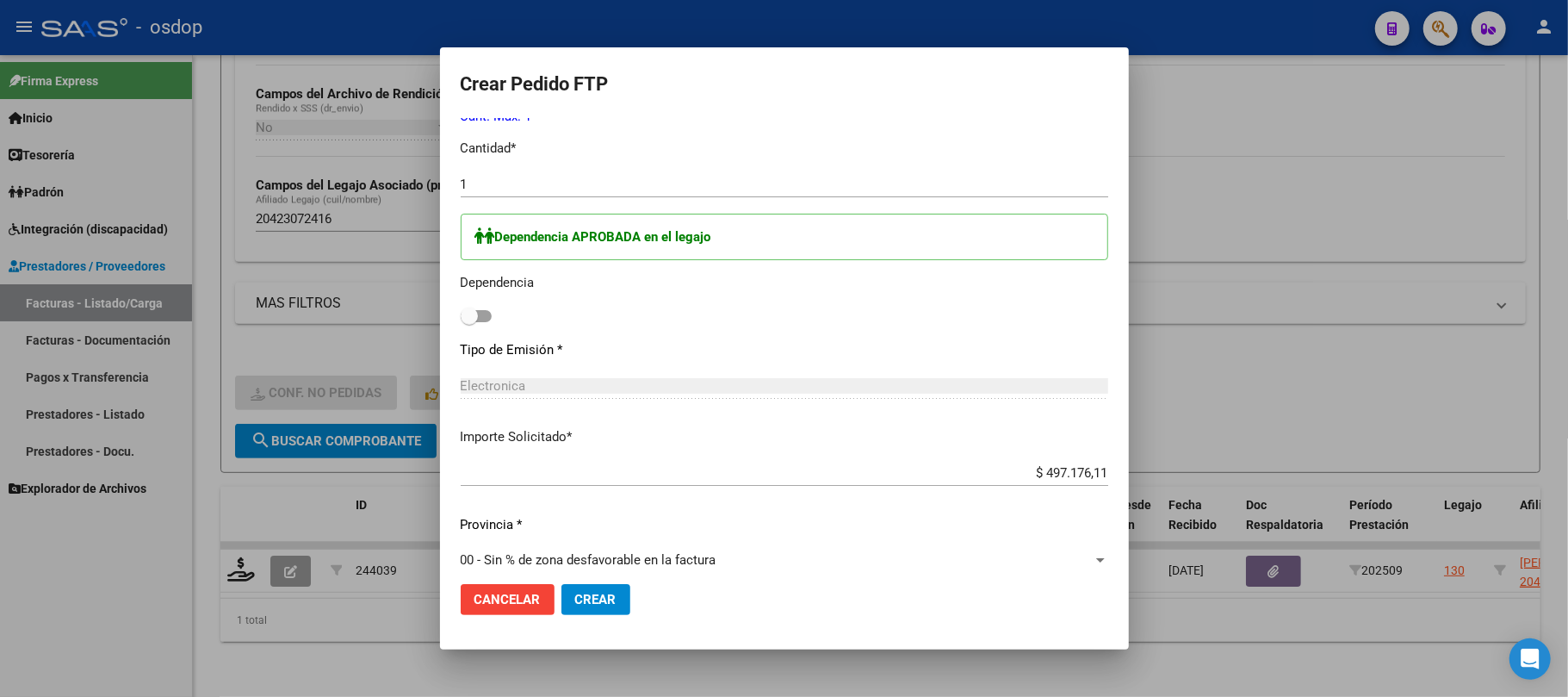
scroll to position [803, 0]
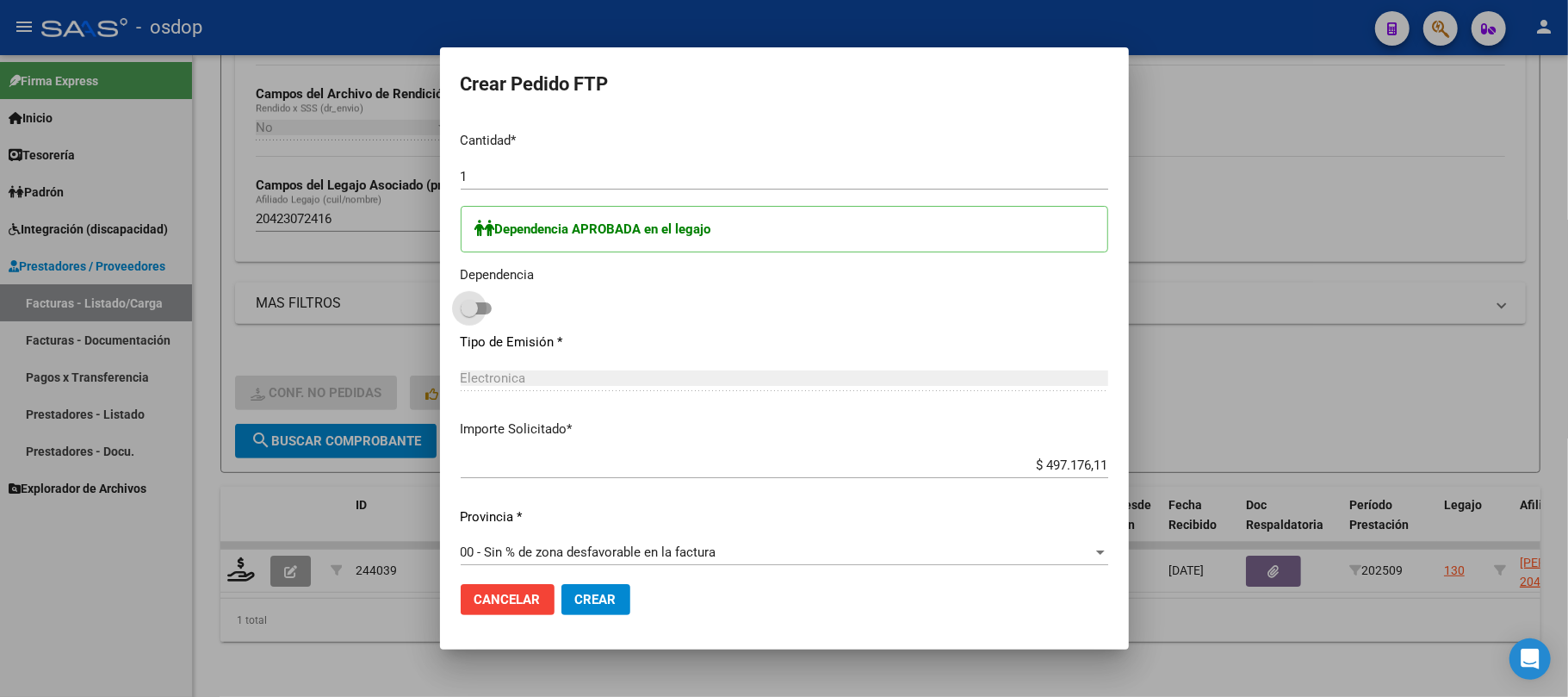
click at [490, 307] on span at bounding box center [476, 307] width 31 height 12
click at [470, 315] on input "checkbox" at bounding box center [469, 315] width 1 height 1
checkbox input "true"
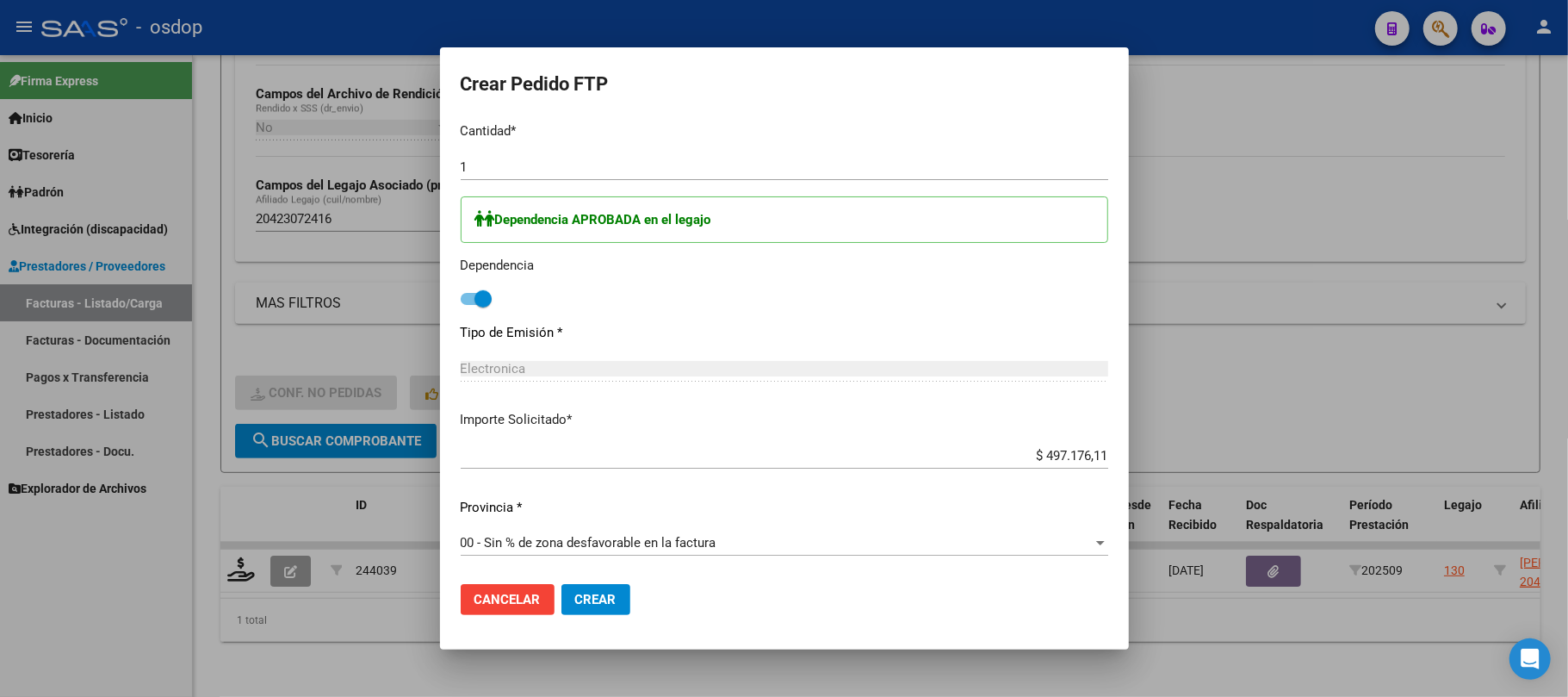
scroll to position [814, 0]
click at [610, 603] on span "Crear" at bounding box center [596, 599] width 41 height 15
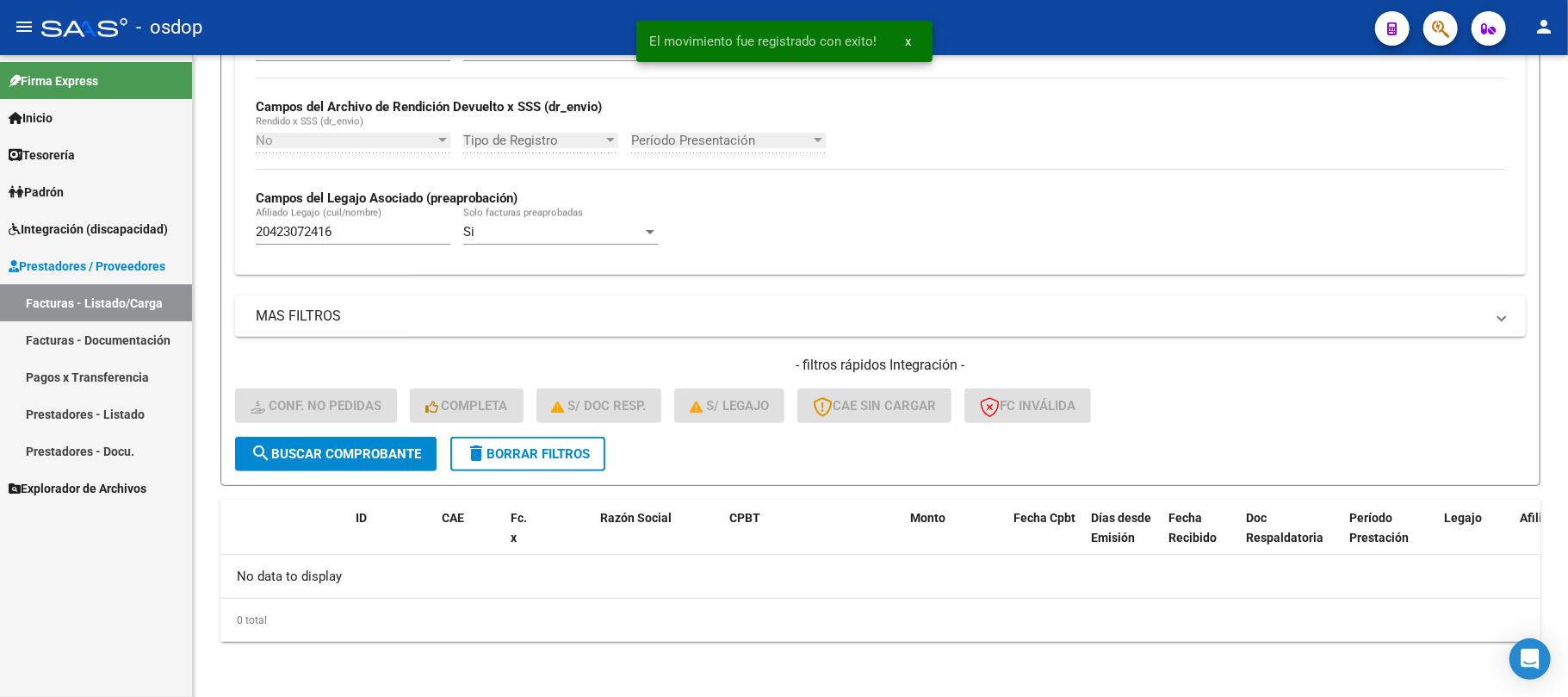
scroll to position [386, 0]
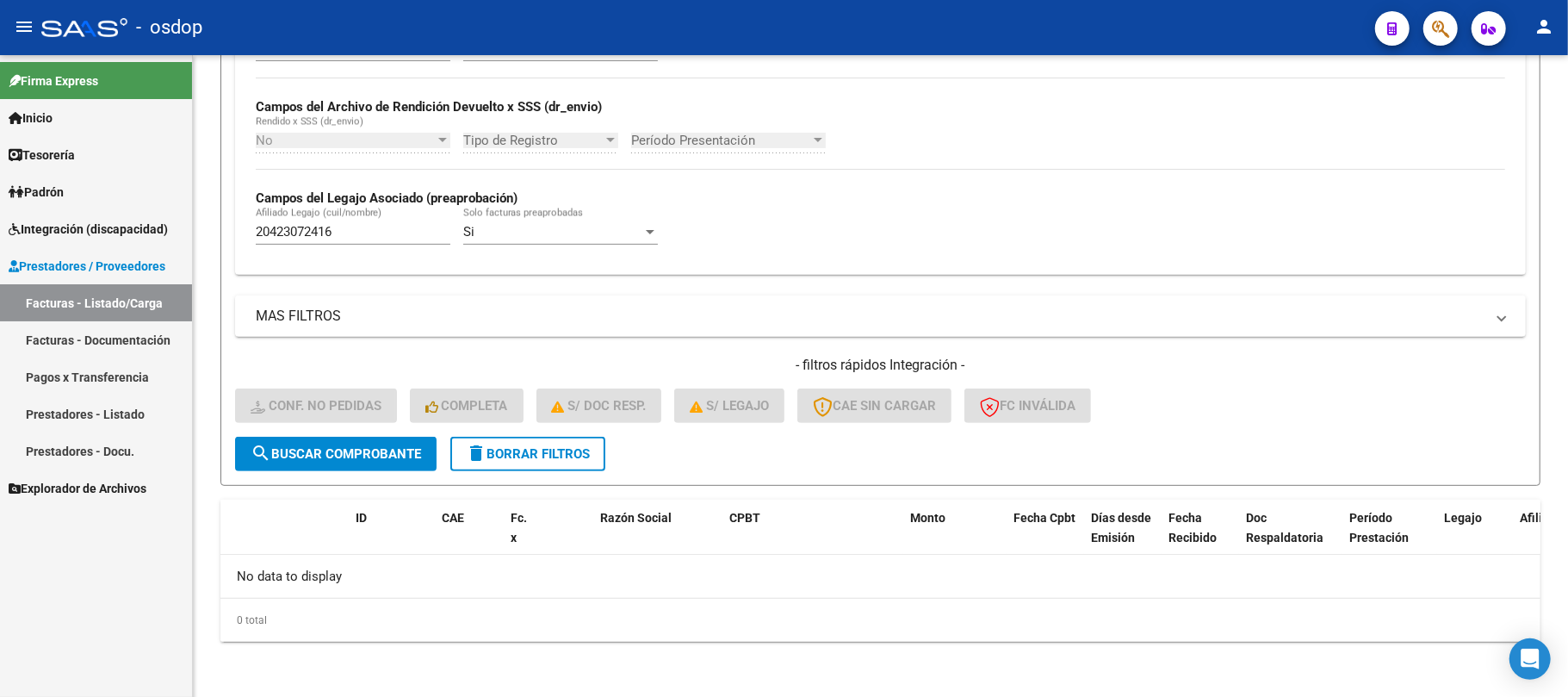
click at [81, 228] on span "Integración (discapacidad)" at bounding box center [88, 229] width 160 height 19
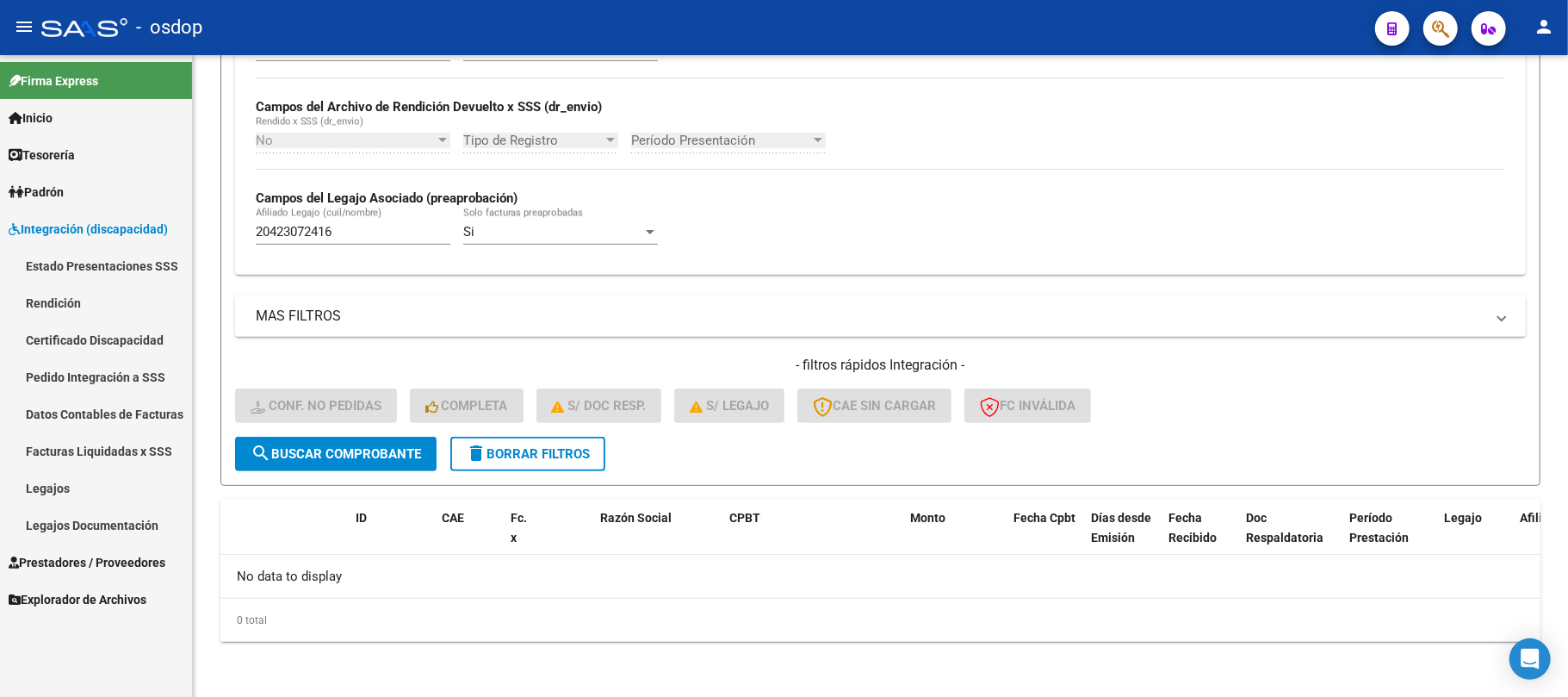
click at [78, 490] on link "Legajos" at bounding box center [96, 488] width 192 height 37
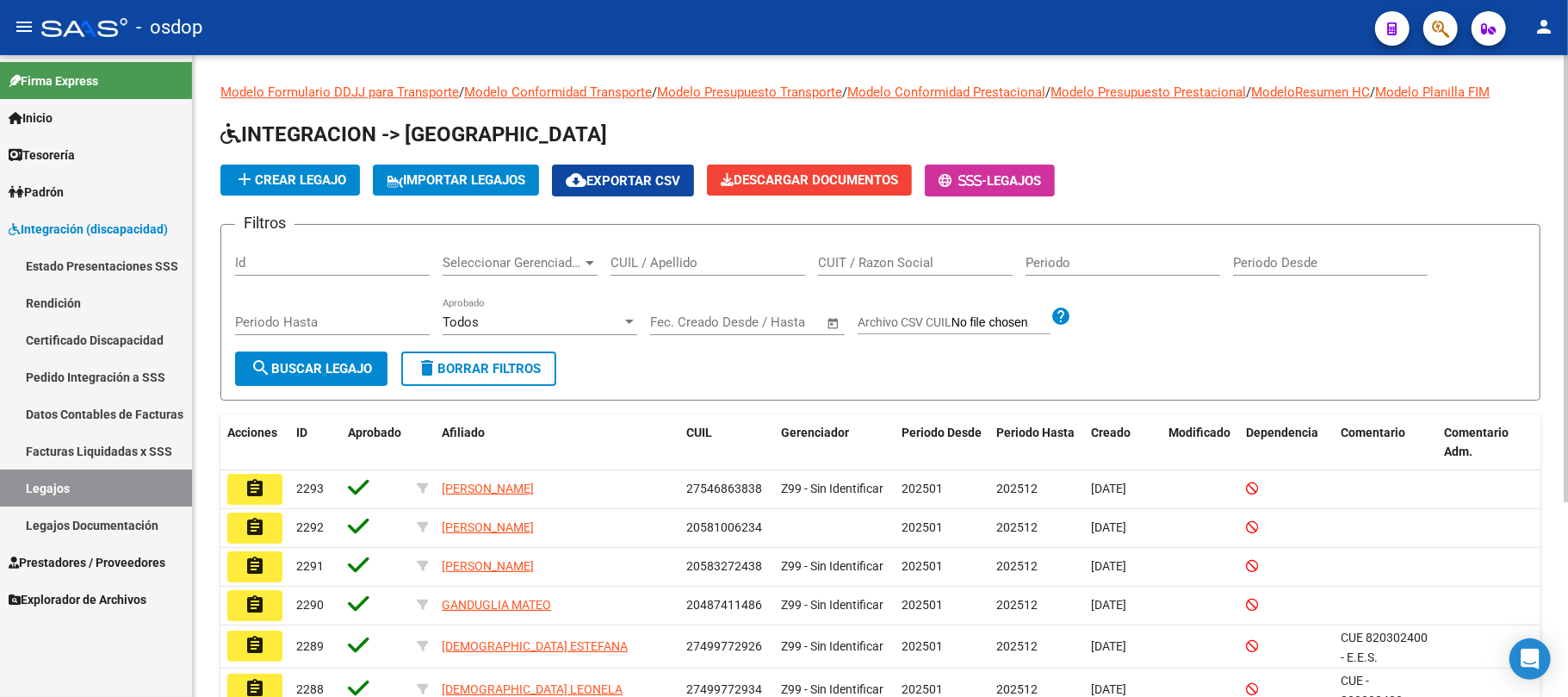
click at [659, 253] on div "CUIL / Apellido" at bounding box center [708, 257] width 195 height 37
paste input "20555293853"
type input "20555293853"
click at [355, 367] on span "search Buscar Legajo" at bounding box center [311, 368] width 122 height 15
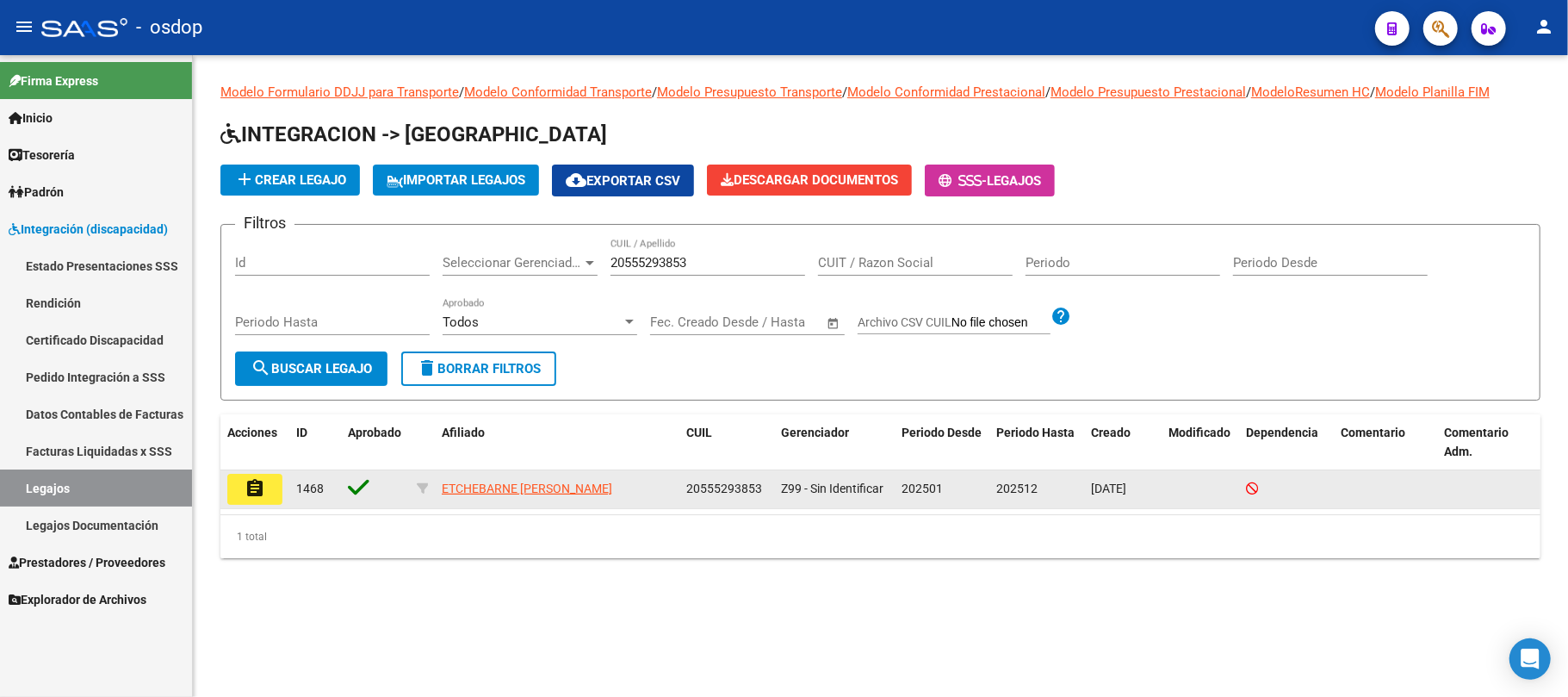
click at [252, 487] on mat-icon "assignment" at bounding box center [254, 488] width 21 height 21
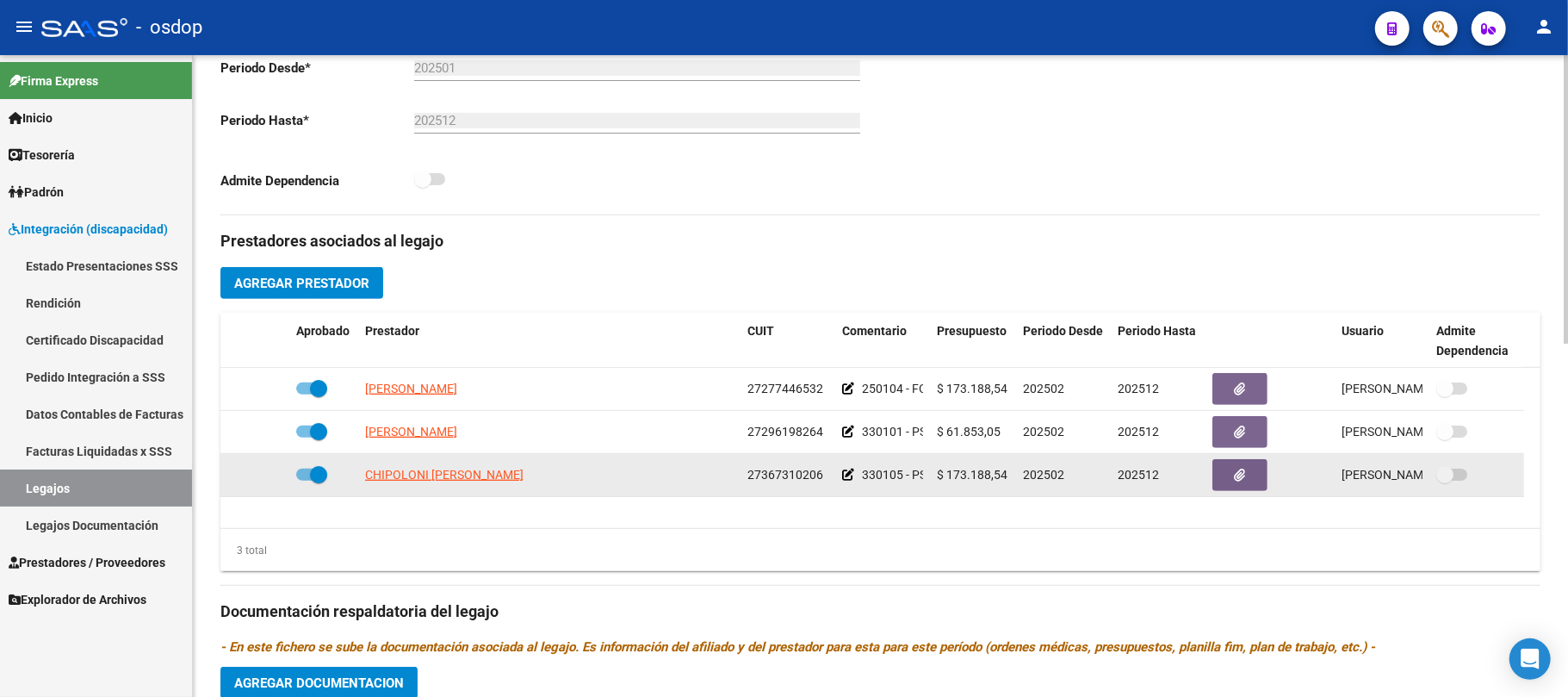
scroll to position [459, 0]
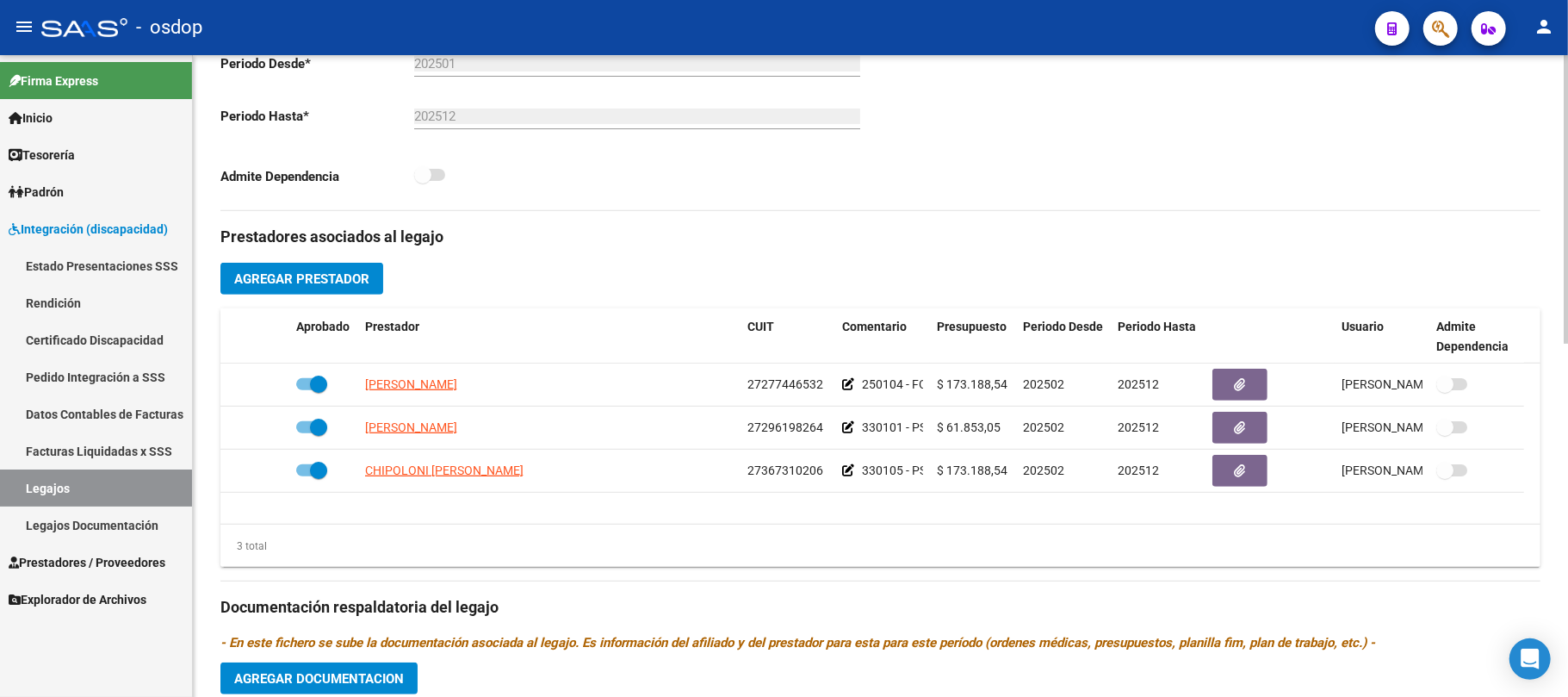
click at [274, 273] on span "Agregar Prestador" at bounding box center [302, 279] width 135 height 15
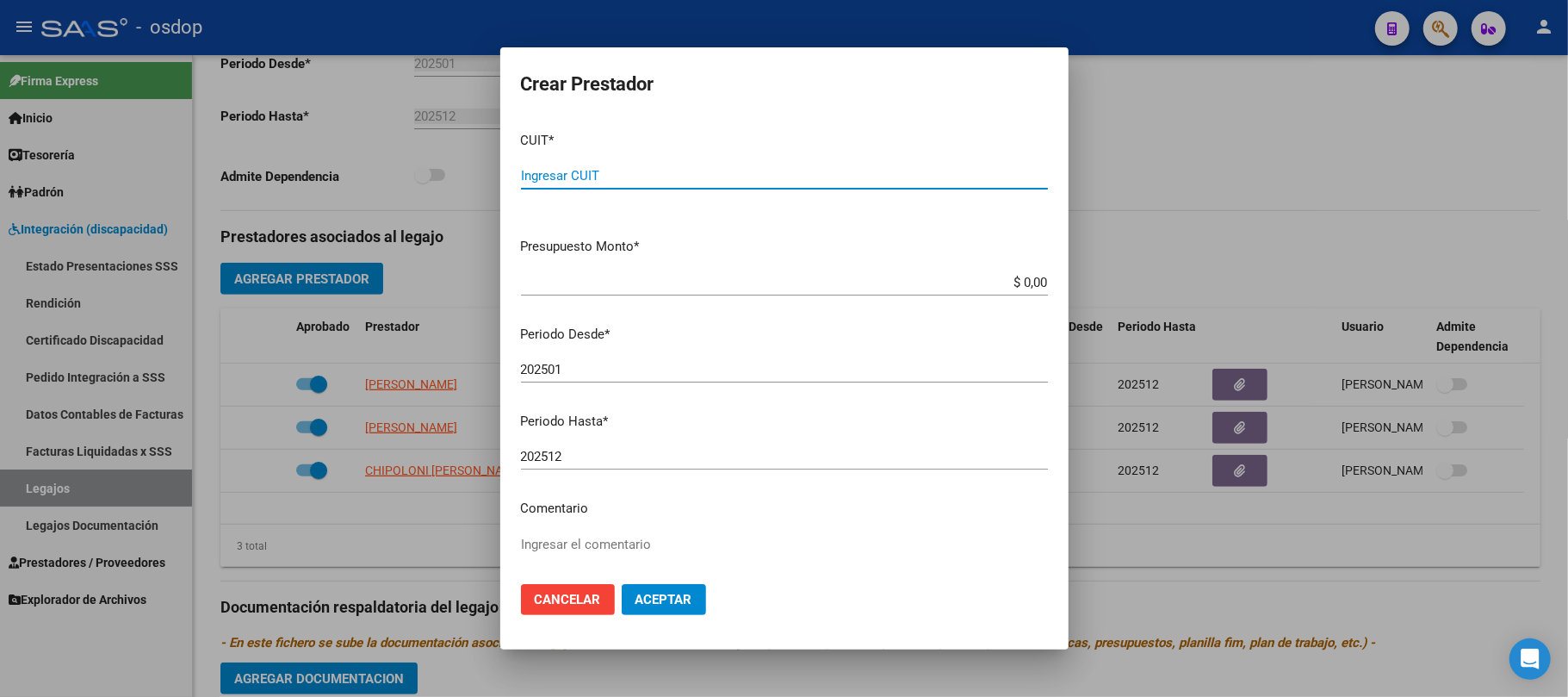
click at [613, 172] on input "Ingresar CUIT" at bounding box center [784, 175] width 527 height 15
type input "30-71533341-0"
click at [1024, 279] on input "$ 0,00" at bounding box center [784, 282] width 527 height 15
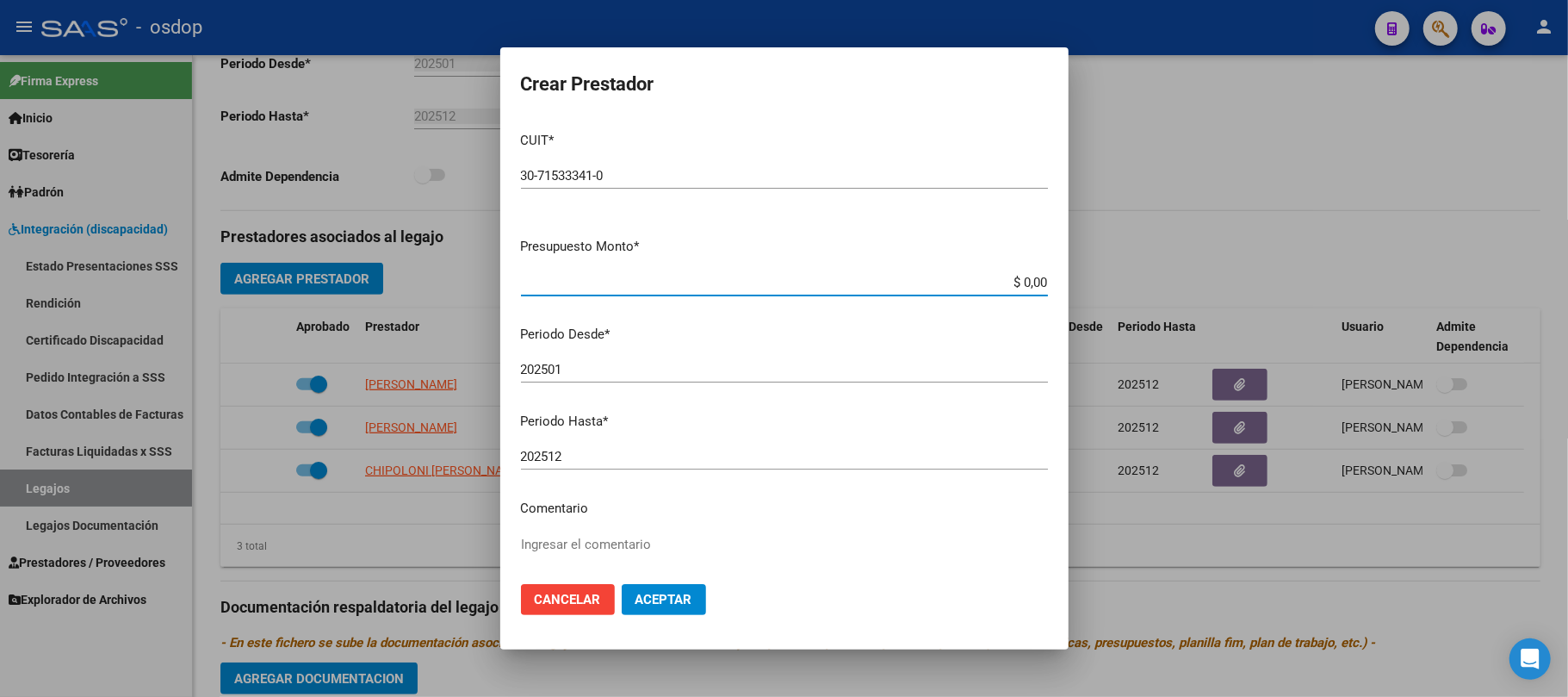
click at [1024, 279] on input "$ 0,00" at bounding box center [784, 282] width 527 height 15
paste input "475.830,36"
type input "$ 475.830,36"
click at [606, 358] on div "202501 Ingresar el periodo" at bounding box center [784, 369] width 527 height 26
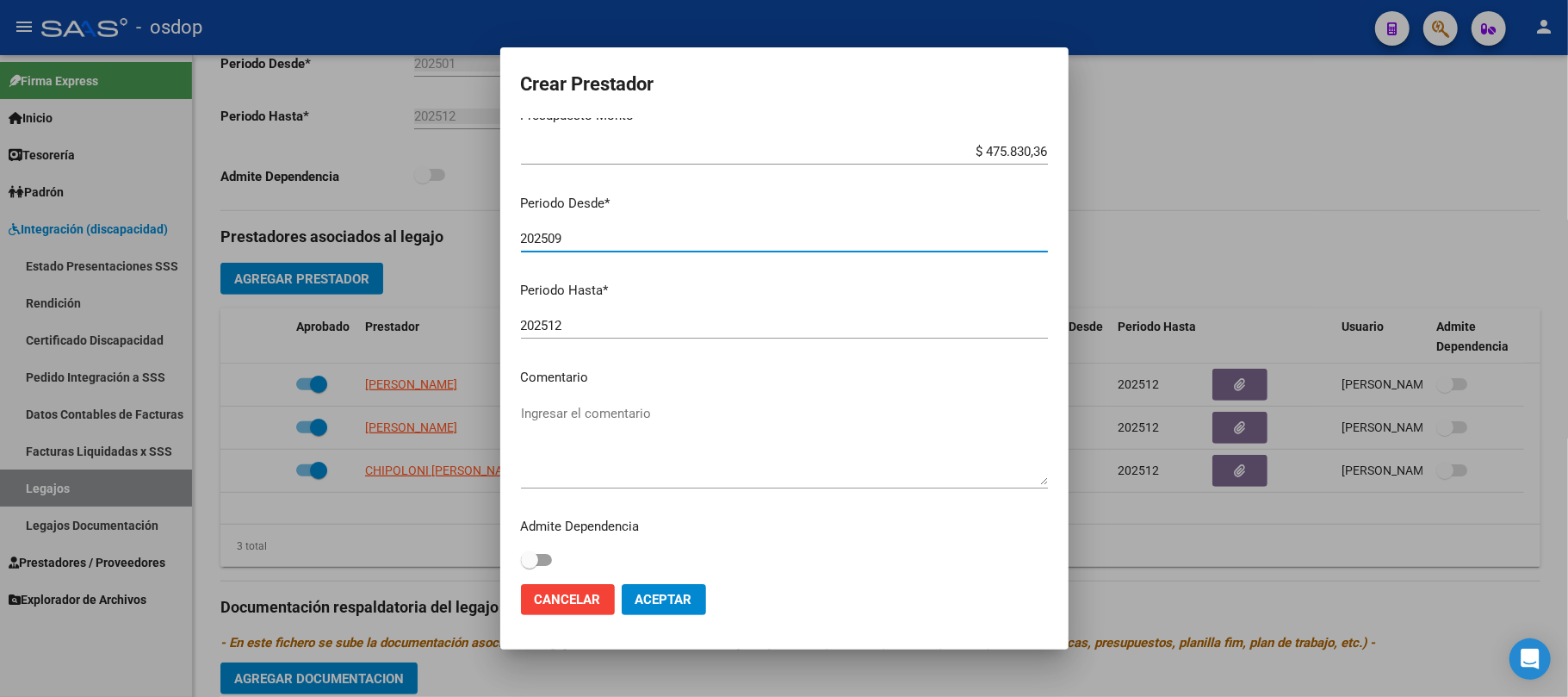
scroll to position [136, 0]
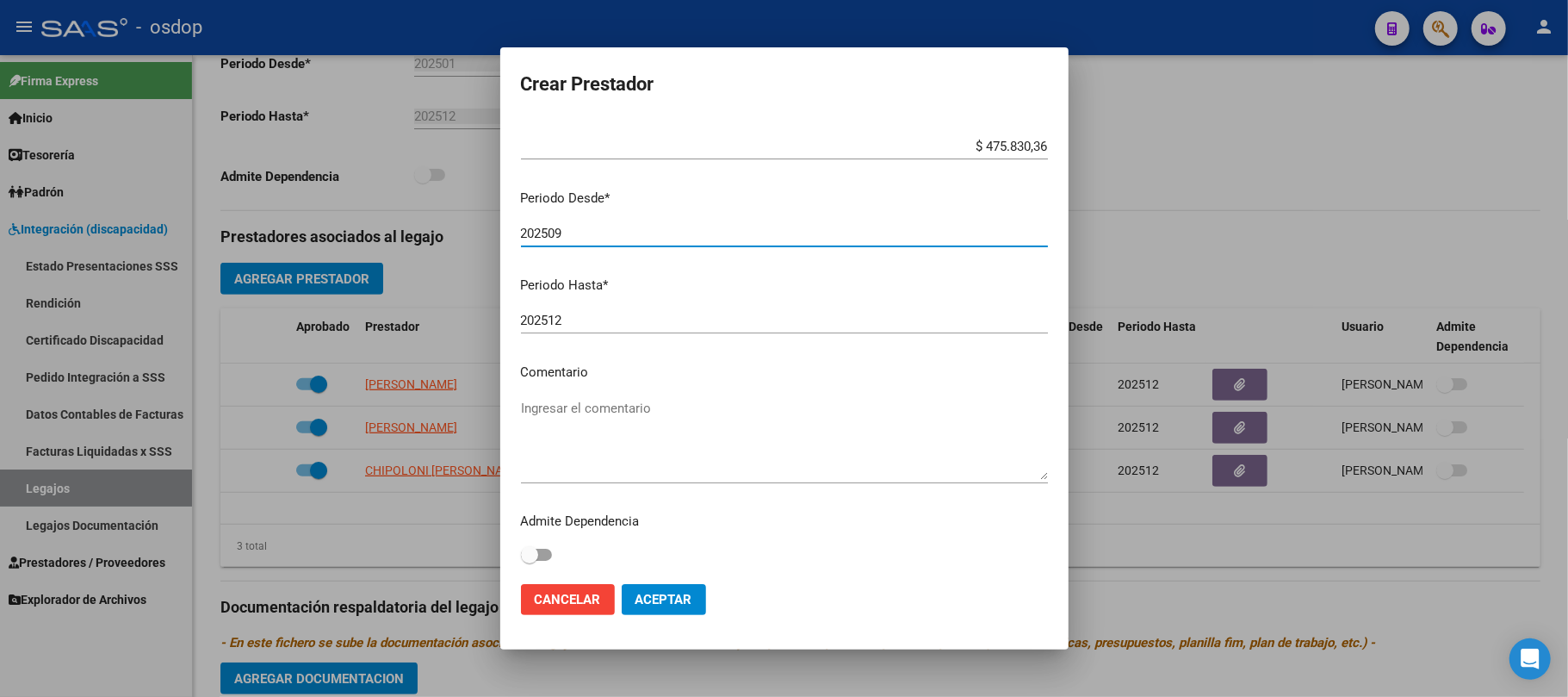
type input "202509"
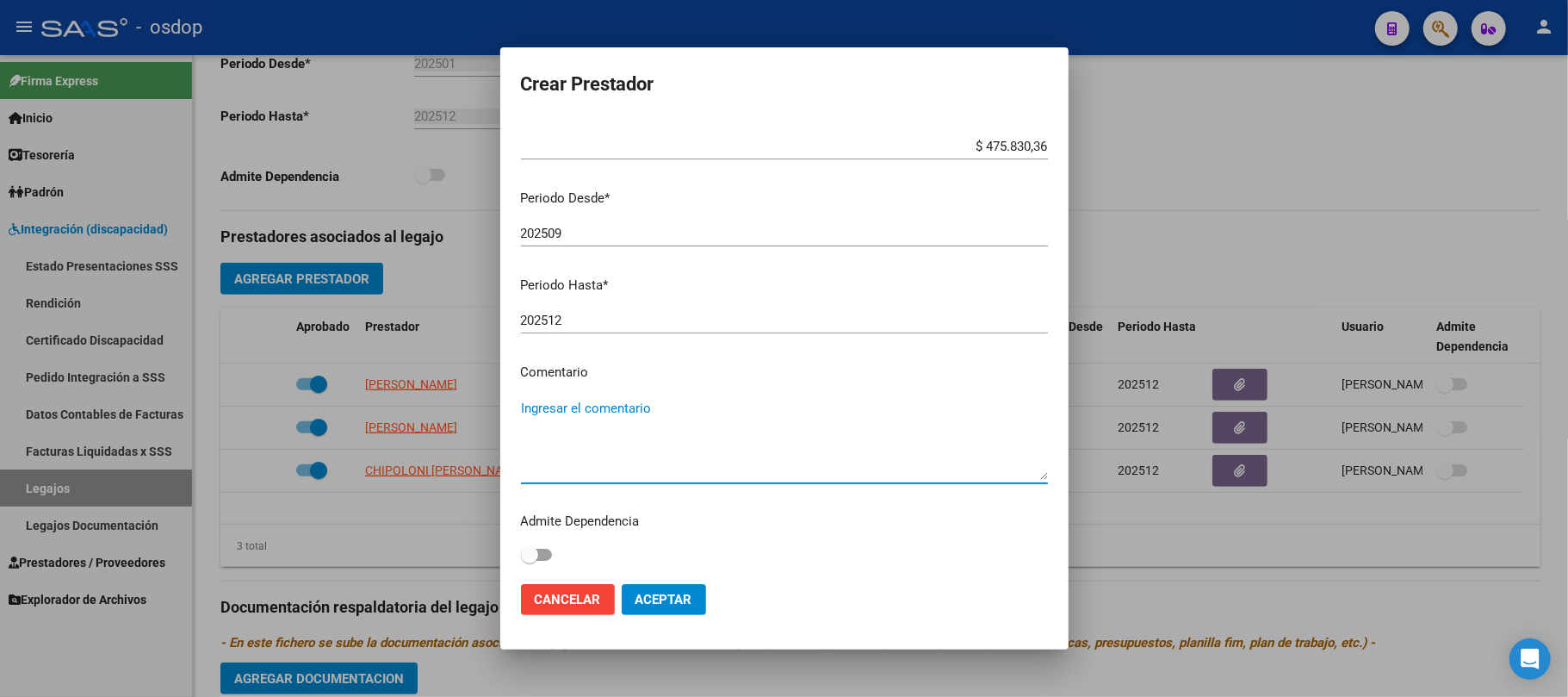
click at [638, 417] on textarea "Ingresar el comentario" at bounding box center [784, 439] width 527 height 81
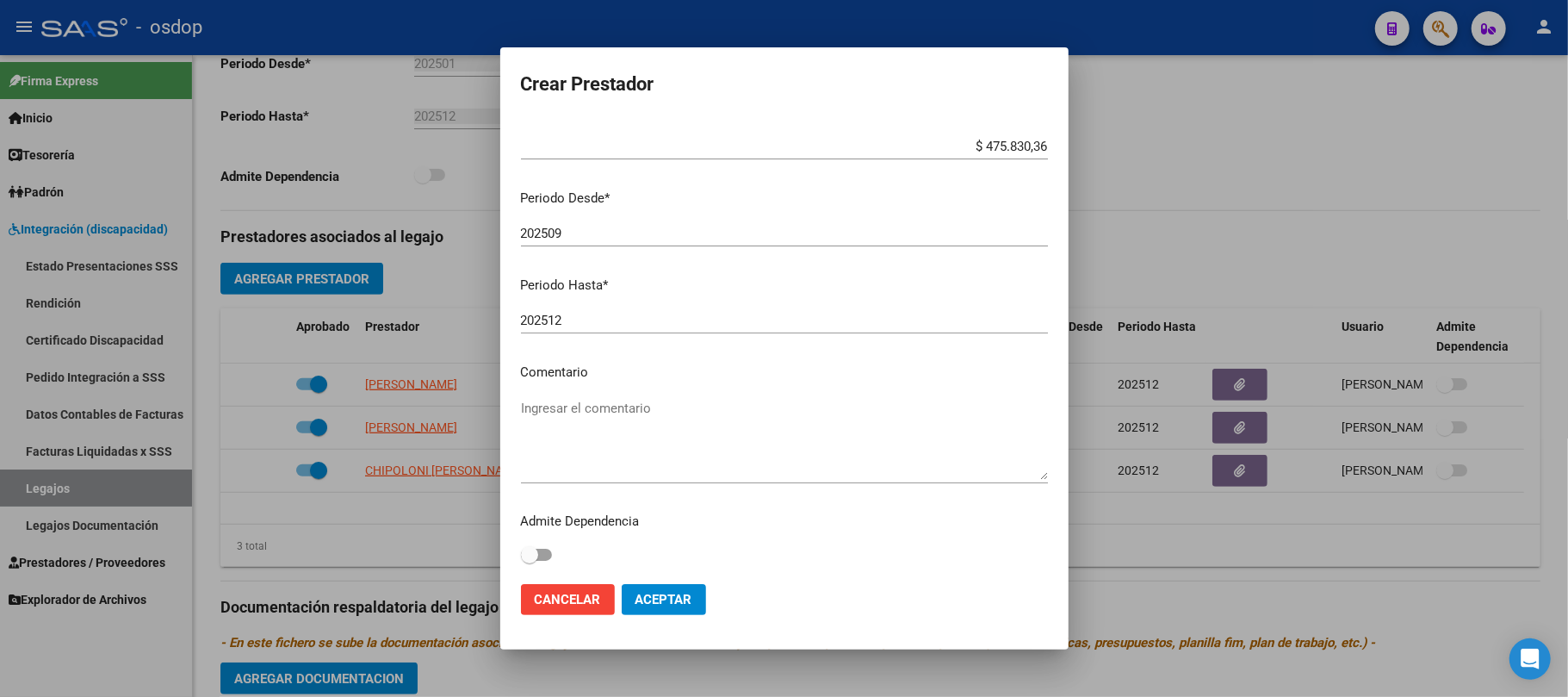
click at [644, 396] on div "Ingresar el comentario" at bounding box center [784, 438] width 527 height 87
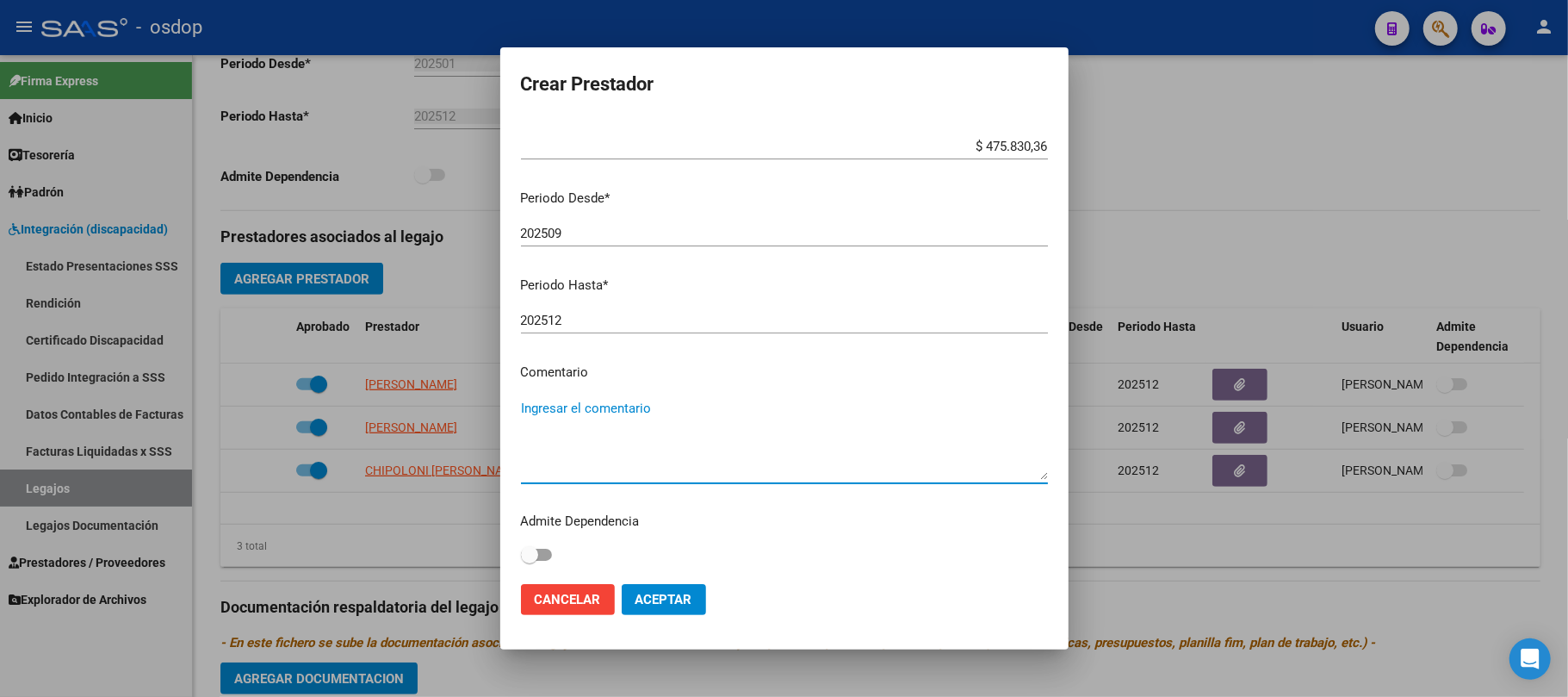
paste textarea "780089 - MÓDULO DE APOYO A LA INTEGRACIÓN ESCOLAR"
type textarea "780089 - MÓDULO DE APOYO A LA INTEGRACIÓN ESCOLAR"
click at [681, 604] on span "Aceptar" at bounding box center [664, 599] width 57 height 15
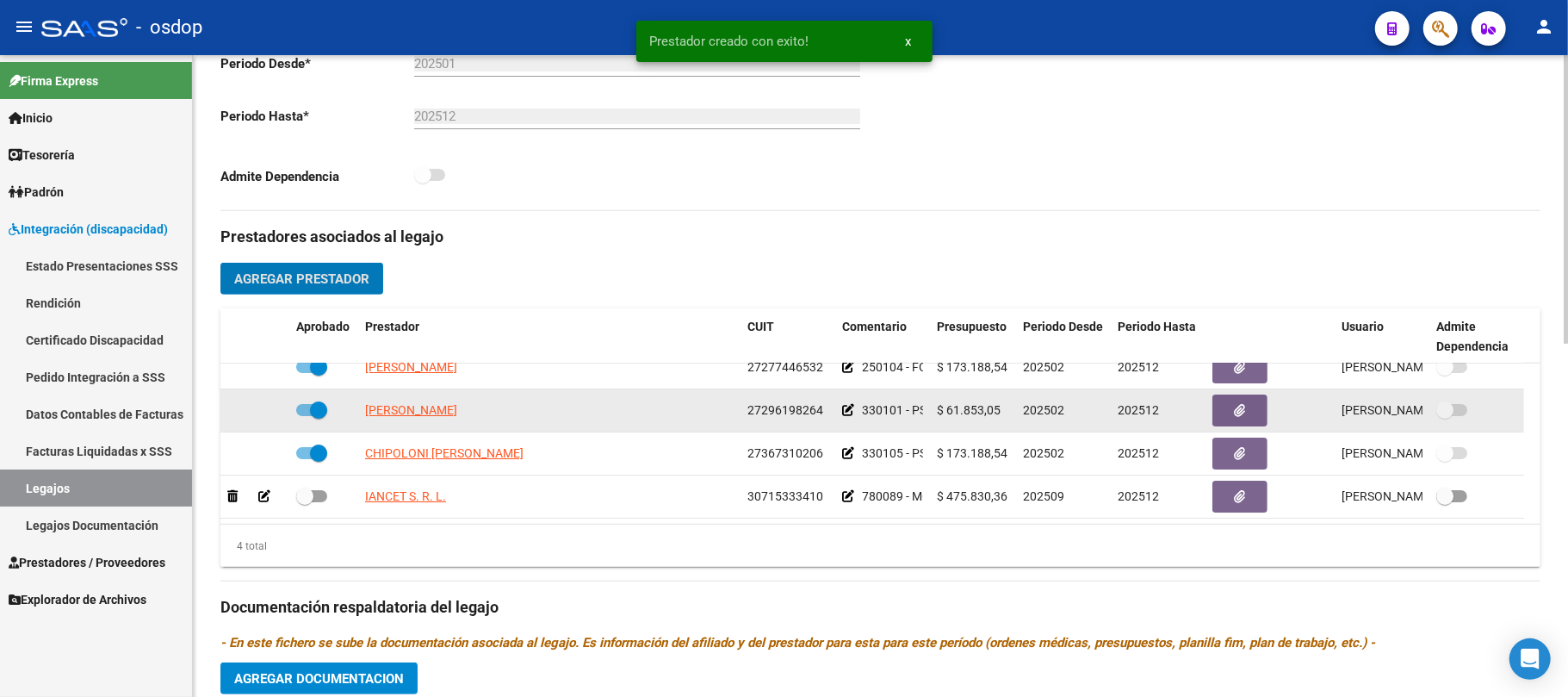
scroll to position [34, 0]
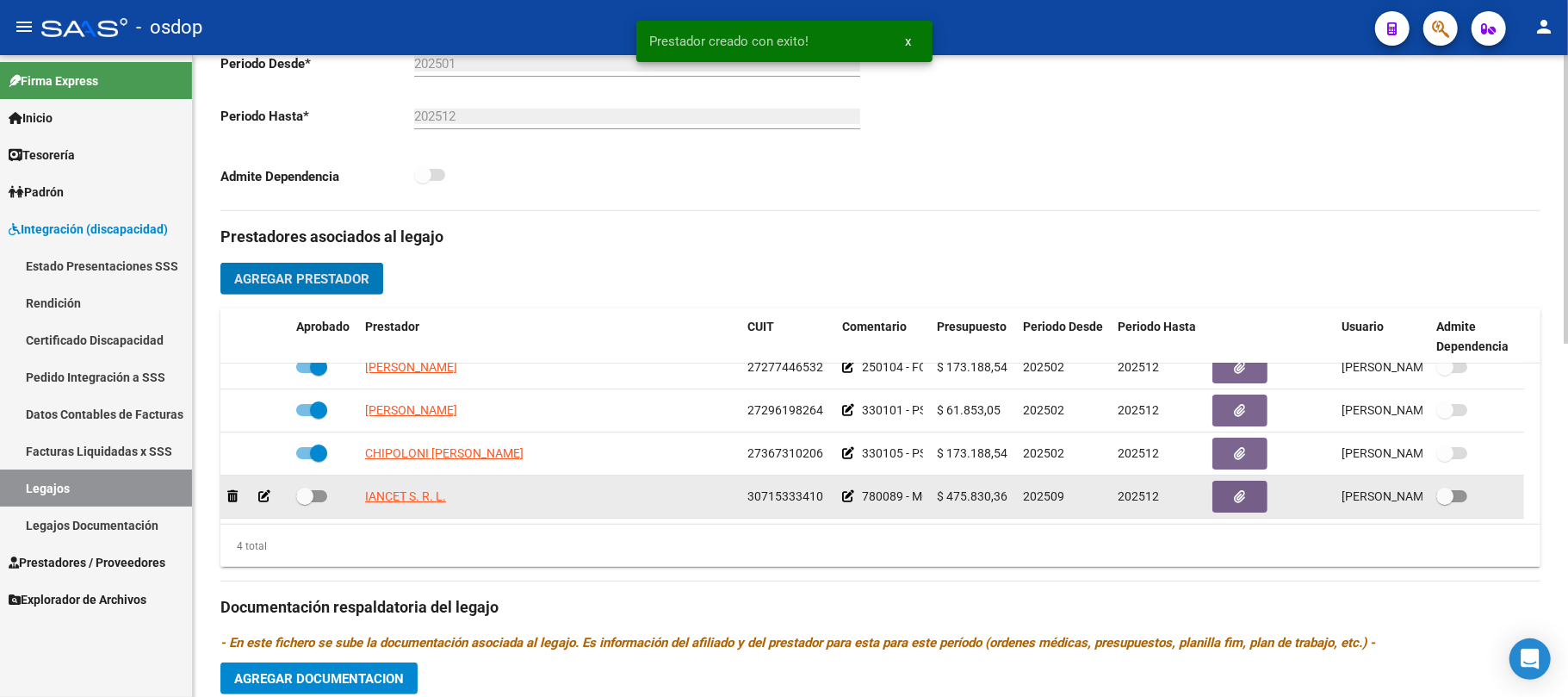
click at [318, 490] on span at bounding box center [312, 495] width 31 height 12
click at [305, 502] on input "checkbox" at bounding box center [304, 502] width 1 height 1
checkbox input "true"
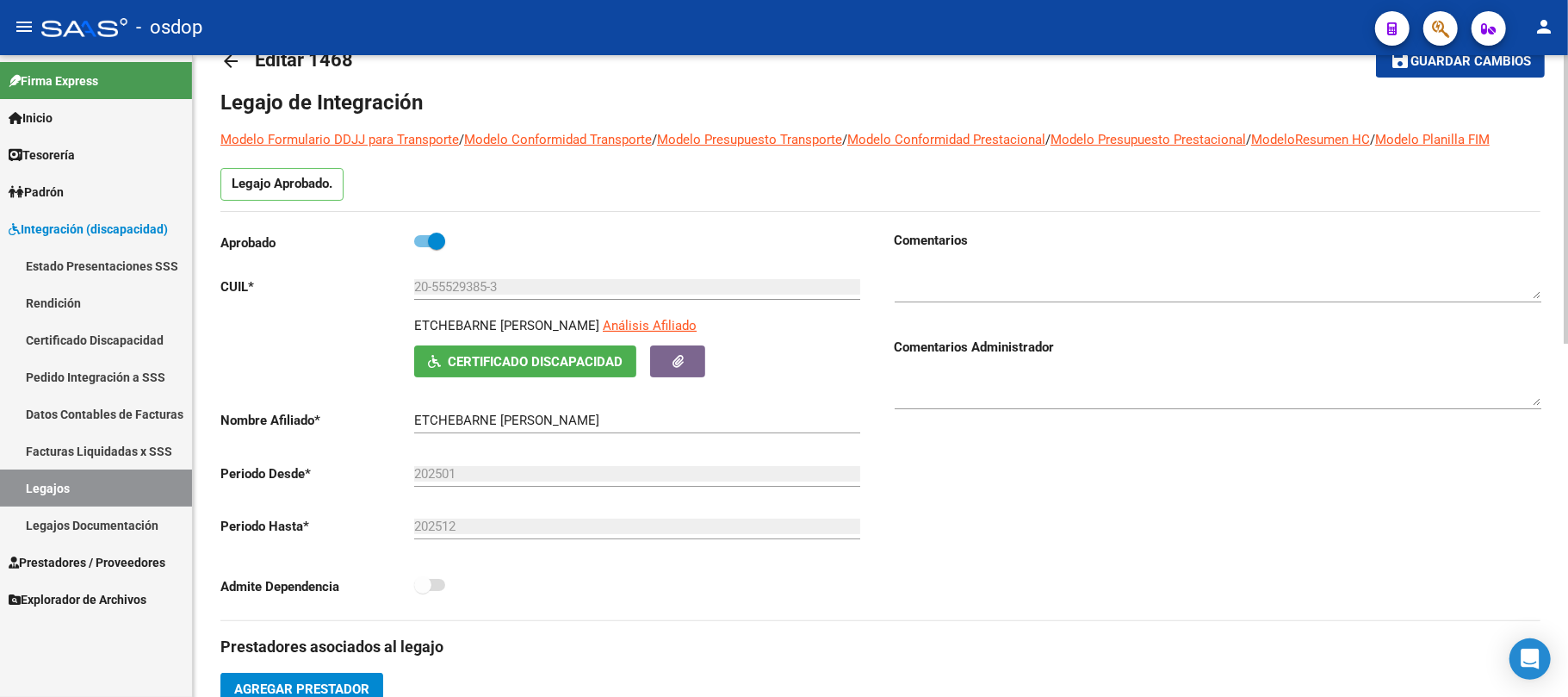
scroll to position [0, 0]
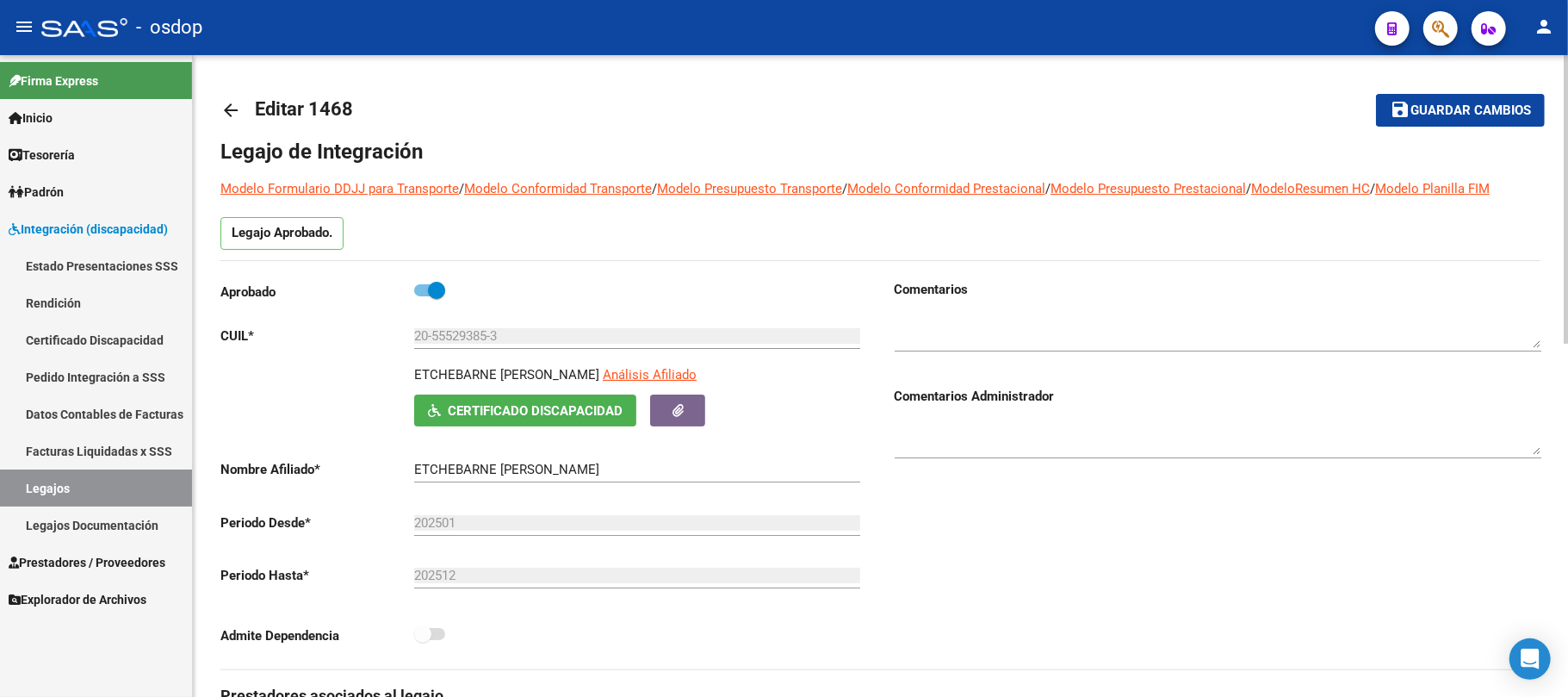
click at [1489, 115] on span "Guardar cambios" at bounding box center [1472, 111] width 121 height 15
click at [1438, 122] on button "save Guardar cambios" at bounding box center [1460, 109] width 169 height 32
click at [1435, 98] on button "save Guardar cambios" at bounding box center [1460, 109] width 169 height 32
click at [83, 486] on link "Legajos" at bounding box center [96, 488] width 192 height 37
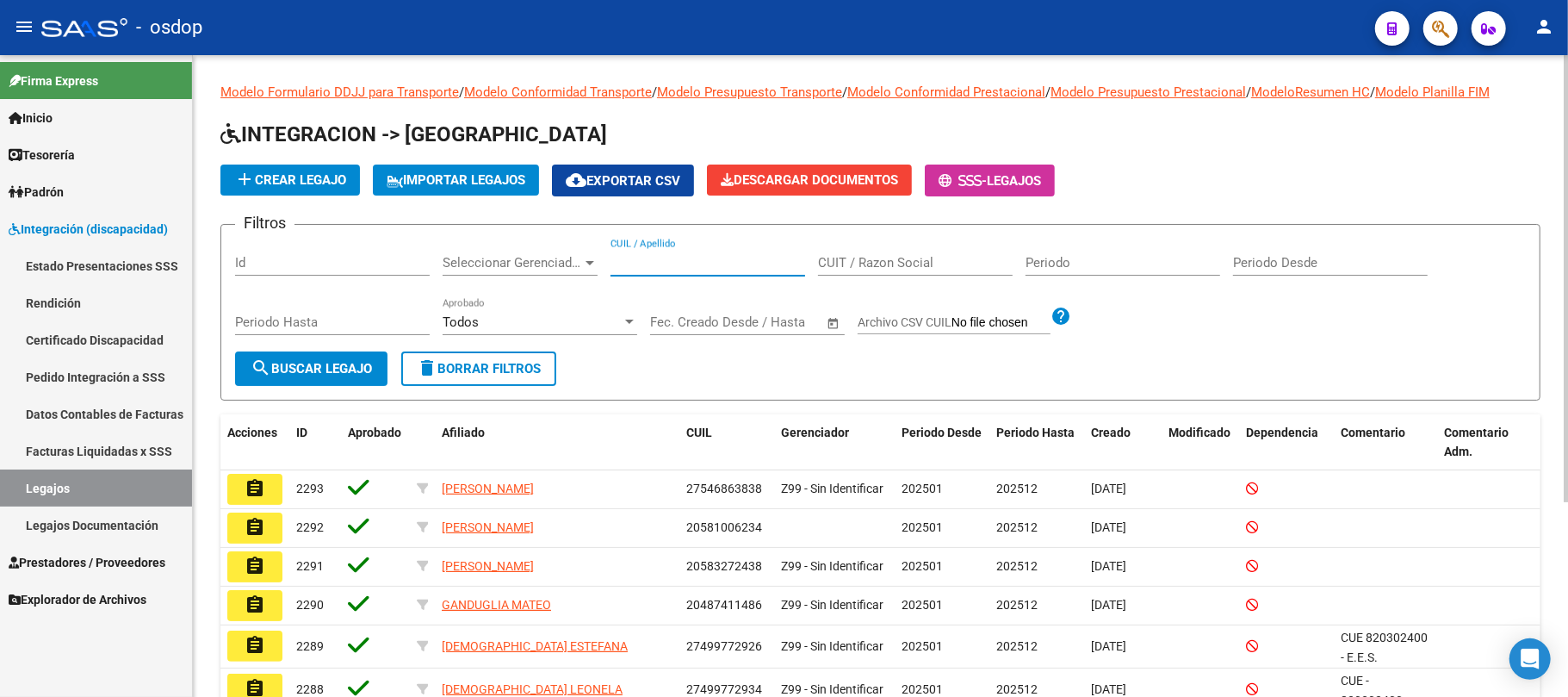
click at [663, 263] on input "CUIL / Apellido" at bounding box center [708, 262] width 195 height 15
paste input "20584189321"
type input "20584189321"
click at [362, 365] on span "search Buscar Legajo" at bounding box center [311, 368] width 122 height 15
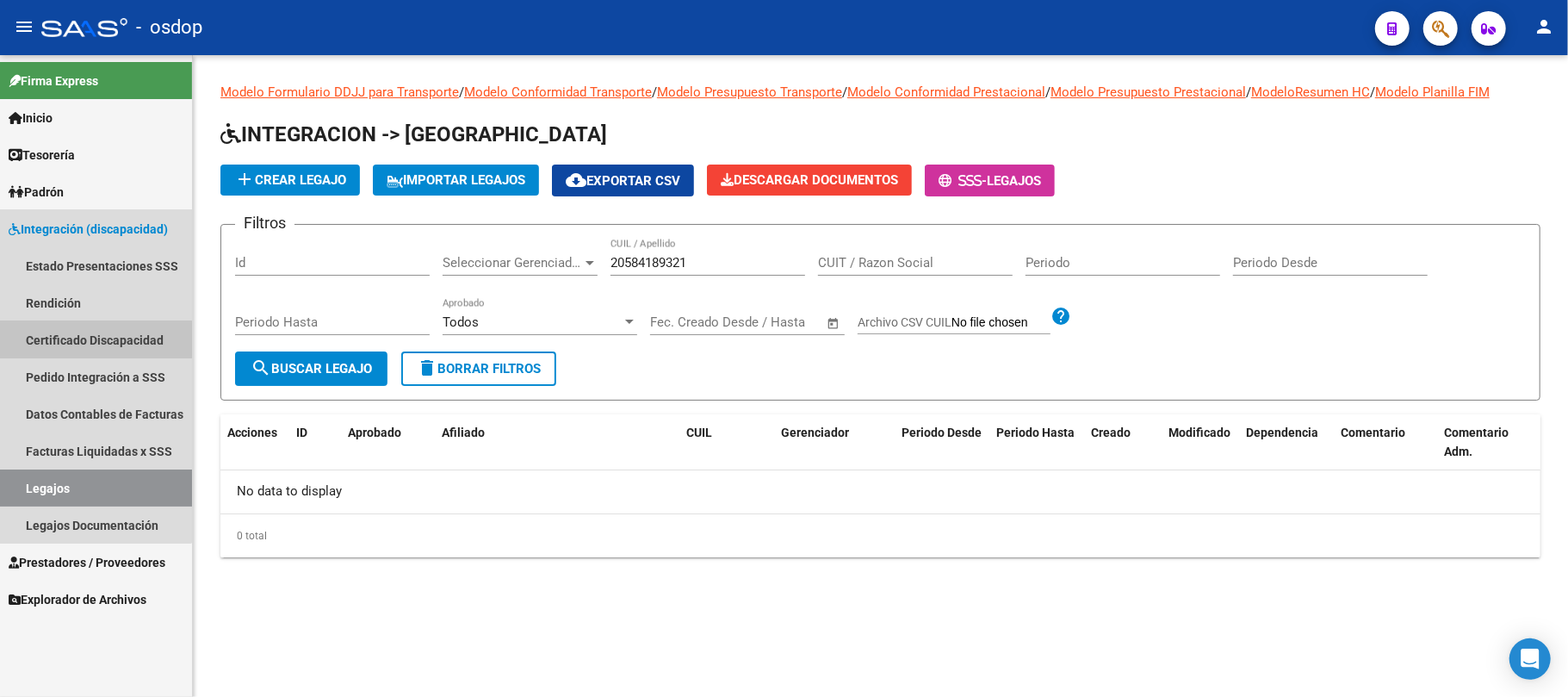
click at [95, 339] on link "Certificado Discapacidad" at bounding box center [96, 339] width 192 height 37
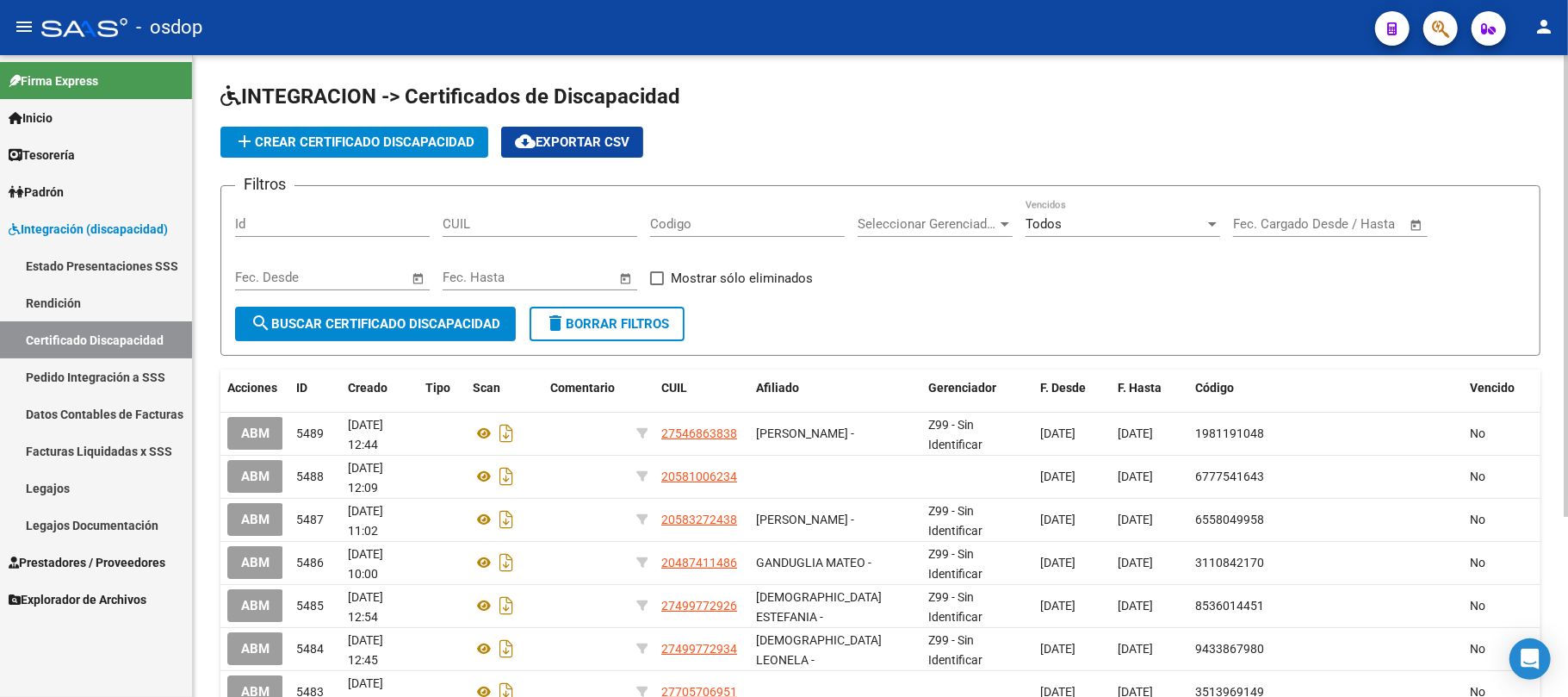
click at [562, 229] on input "CUIL" at bounding box center [540, 224] width 195 height 15
paste input "20-58418932-1"
type input "20-58418932-1"
click at [454, 333] on button "search Buscar Certificado Discapacidad" at bounding box center [375, 324] width 280 height 34
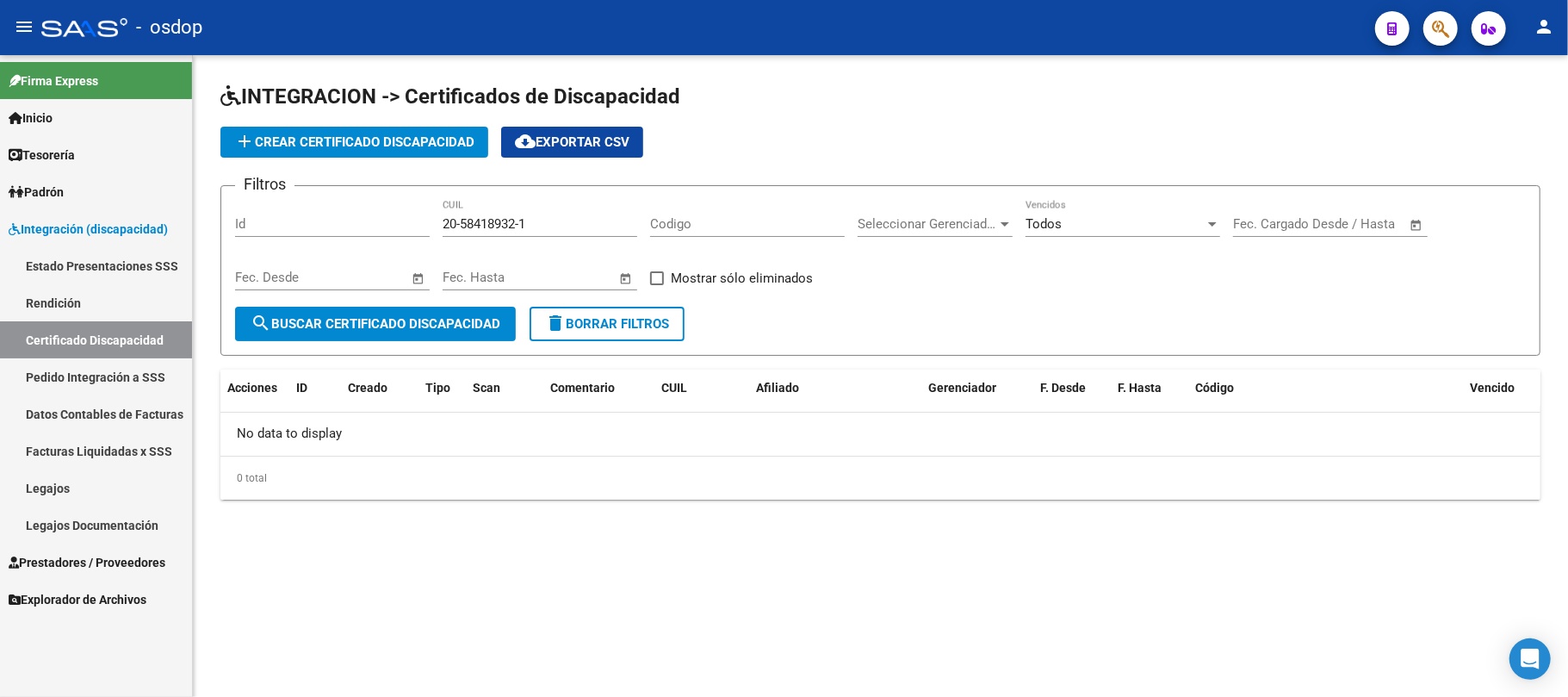
click at [363, 136] on span "add Crear Certificado Discapacidad" at bounding box center [354, 142] width 240 height 15
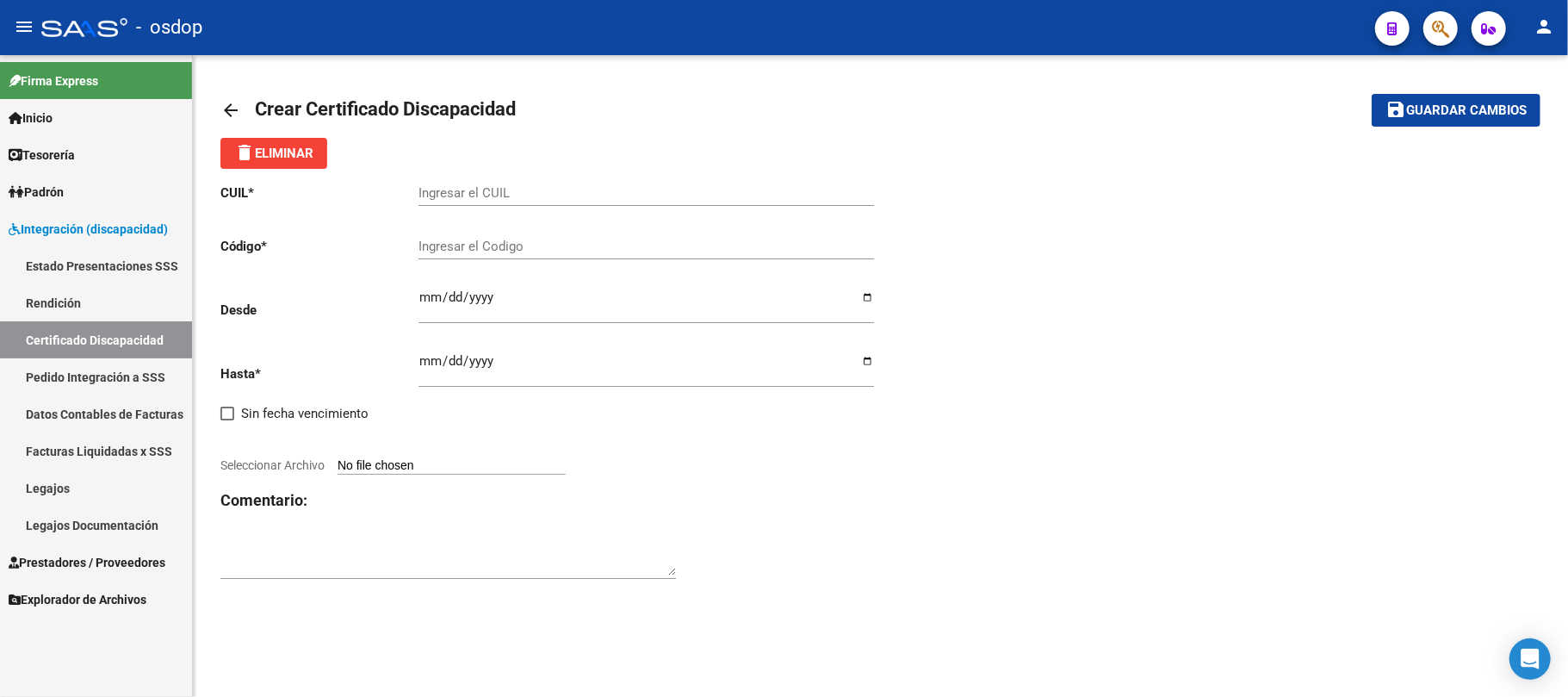
click at [569, 197] on input "Ingresar el CUIL" at bounding box center [646, 192] width 455 height 15
paste input "20-58418932-1"
type input "20-58418932-1"
click at [509, 239] on input "Ingresar el Codigo" at bounding box center [646, 246] width 455 height 15
type input "5767360145"
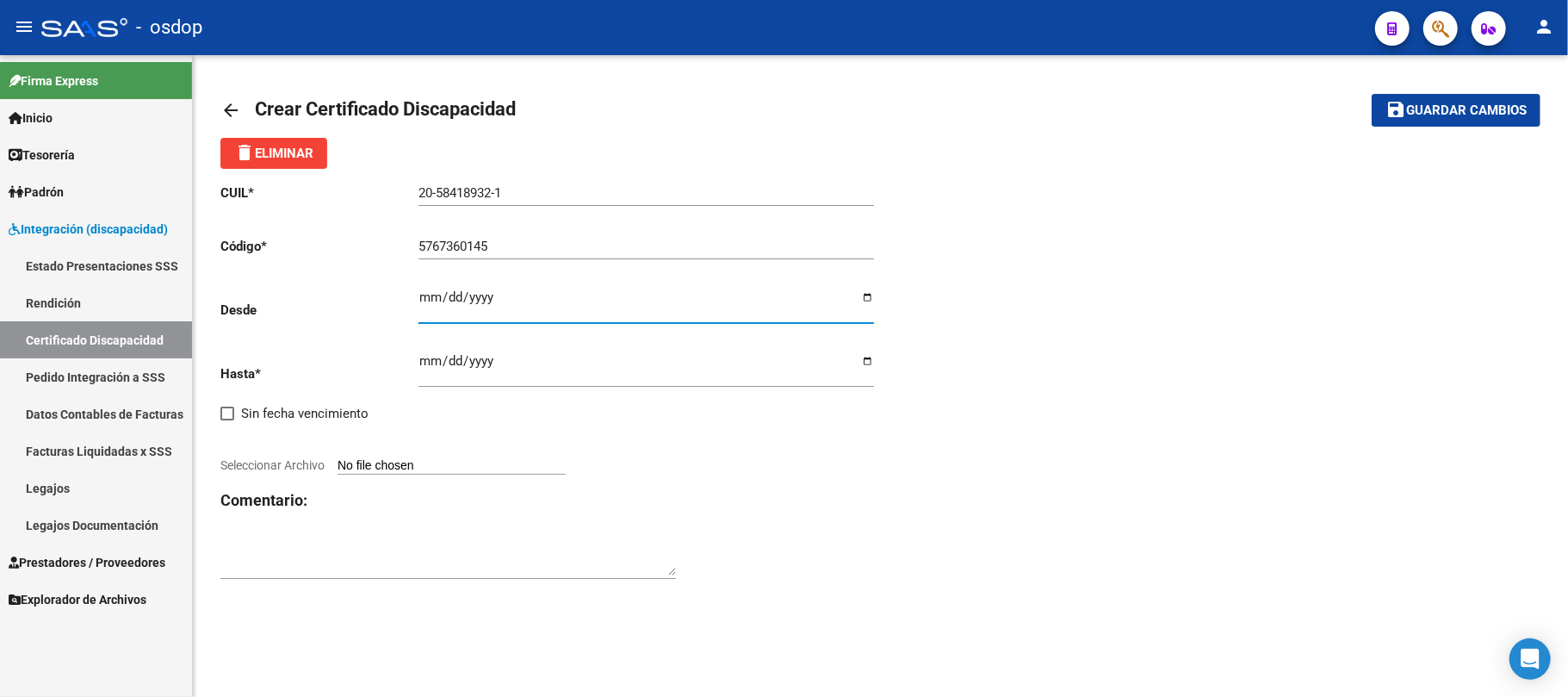
click at [435, 301] on input "Ingresar fec. Desde" at bounding box center [646, 304] width 455 height 28
type input "[DATE]"
click at [431, 363] on input "Ingresar fec. Hasta" at bounding box center [646, 368] width 455 height 28
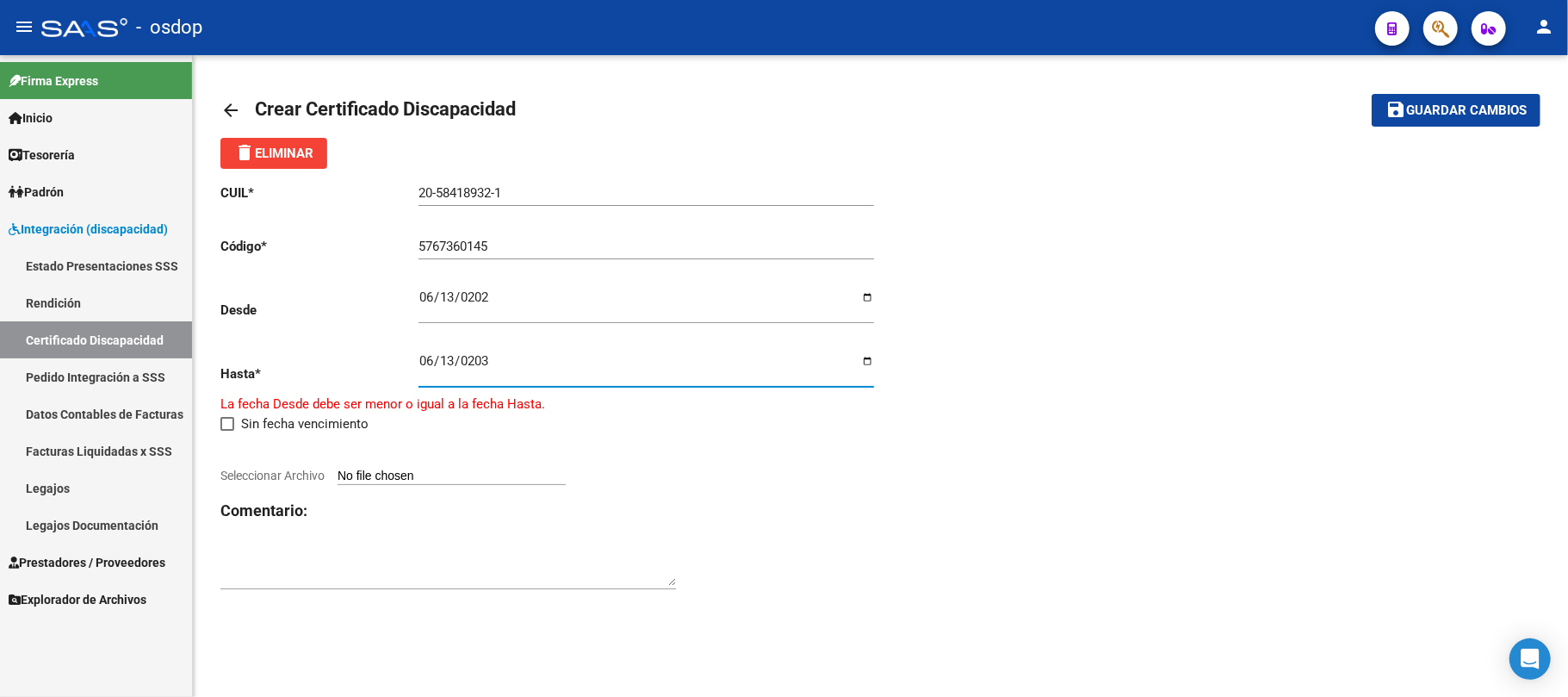
type input "[DATE]"
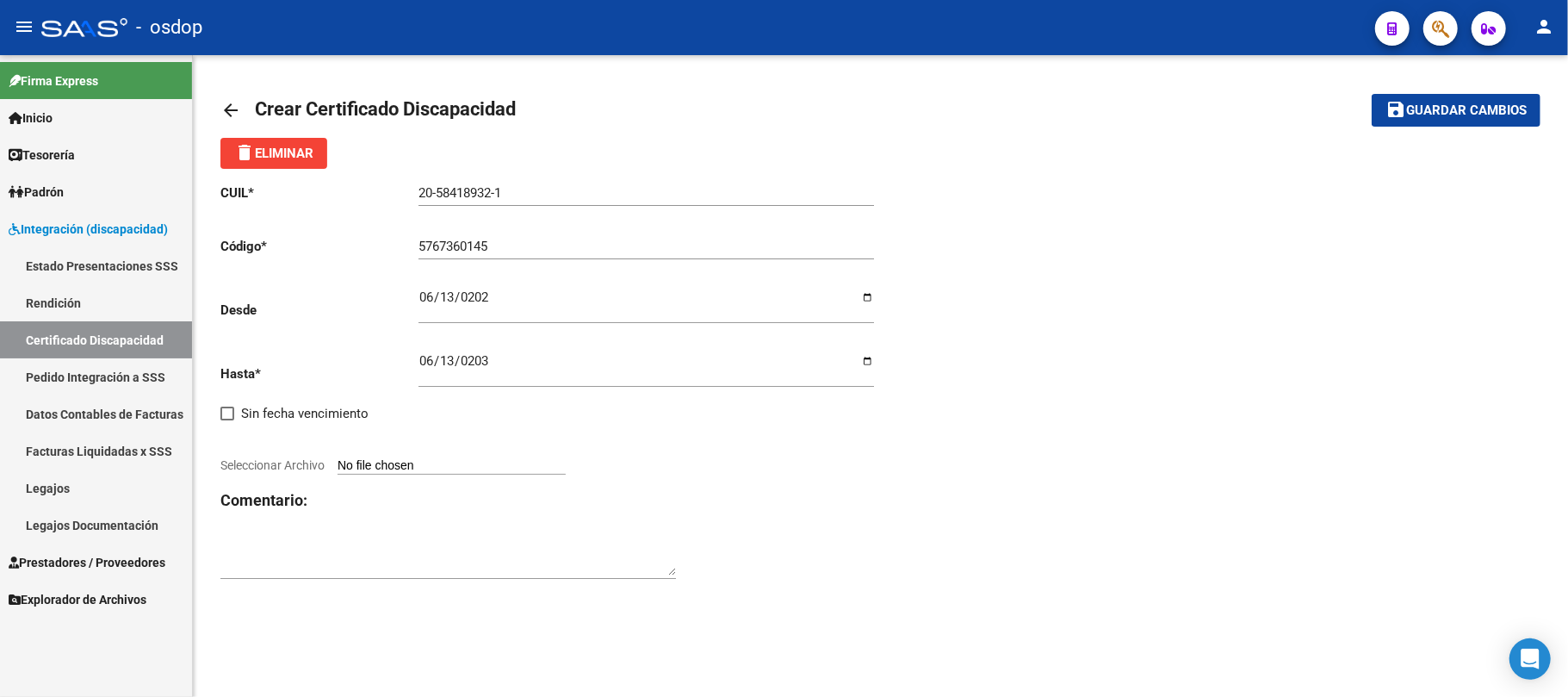
click at [453, 466] on input "Seleccionar Archivo" at bounding box center [451, 466] width 228 height 16
type input "C:\fakepath\20584189321.pdf"
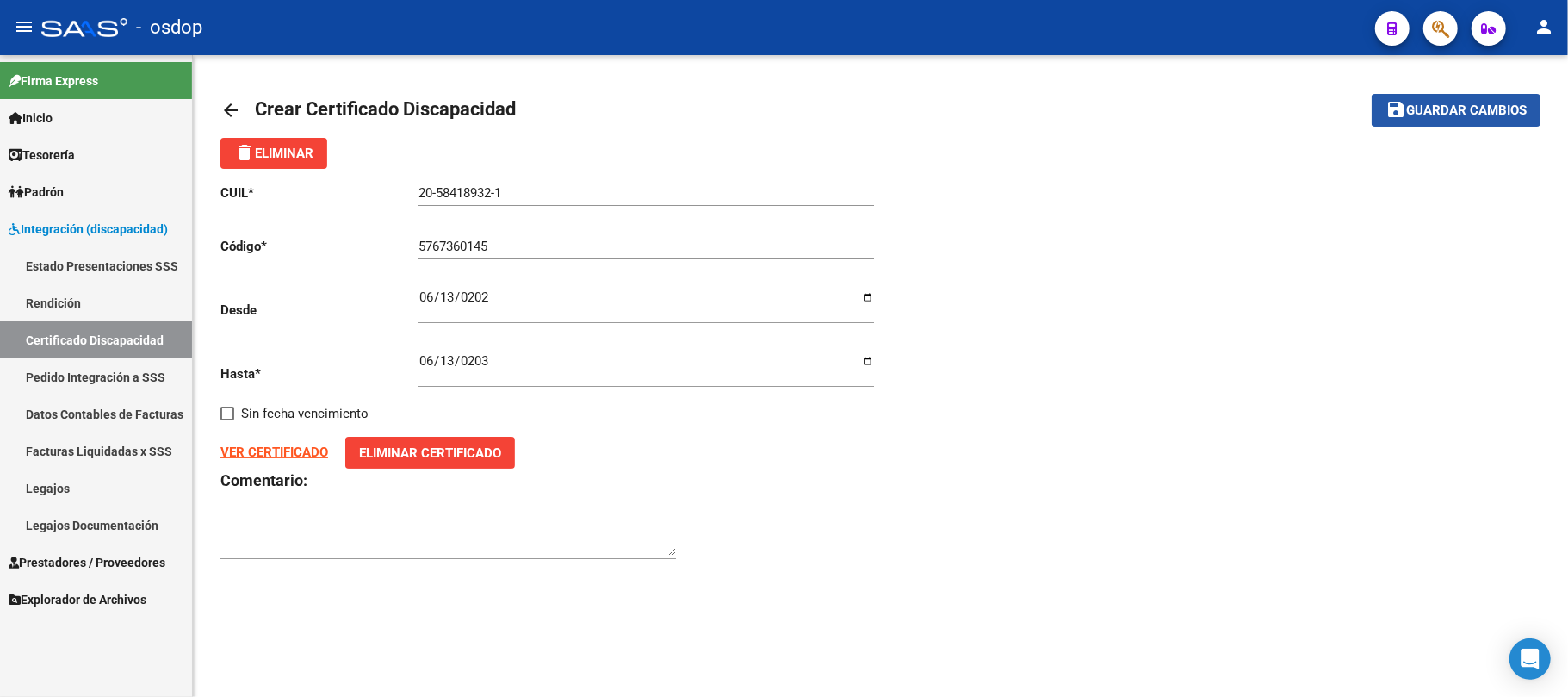
click at [1461, 107] on span "Guardar cambios" at bounding box center [1467, 111] width 121 height 15
click at [98, 484] on link "Legajos" at bounding box center [96, 488] width 192 height 37
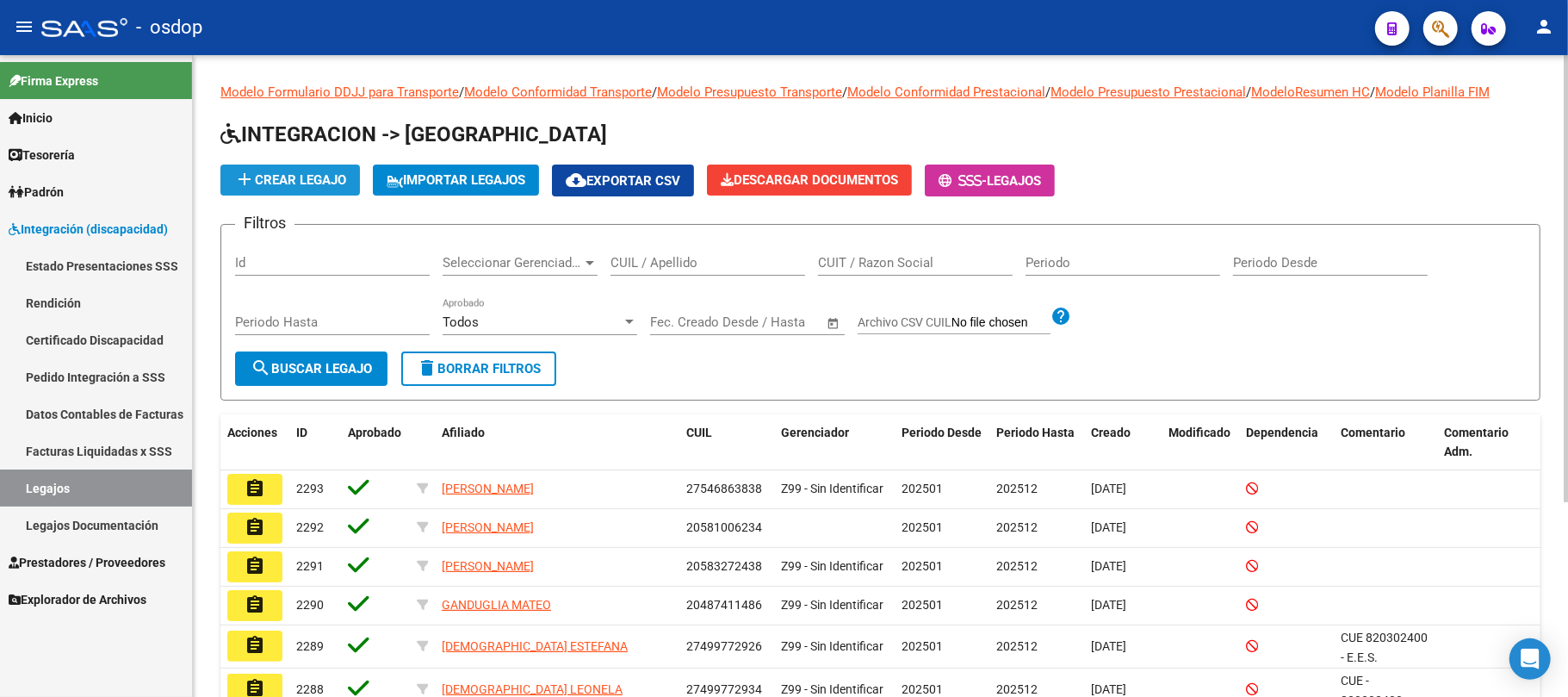
click at [328, 172] on span "add Crear Legajo" at bounding box center [290, 179] width 112 height 15
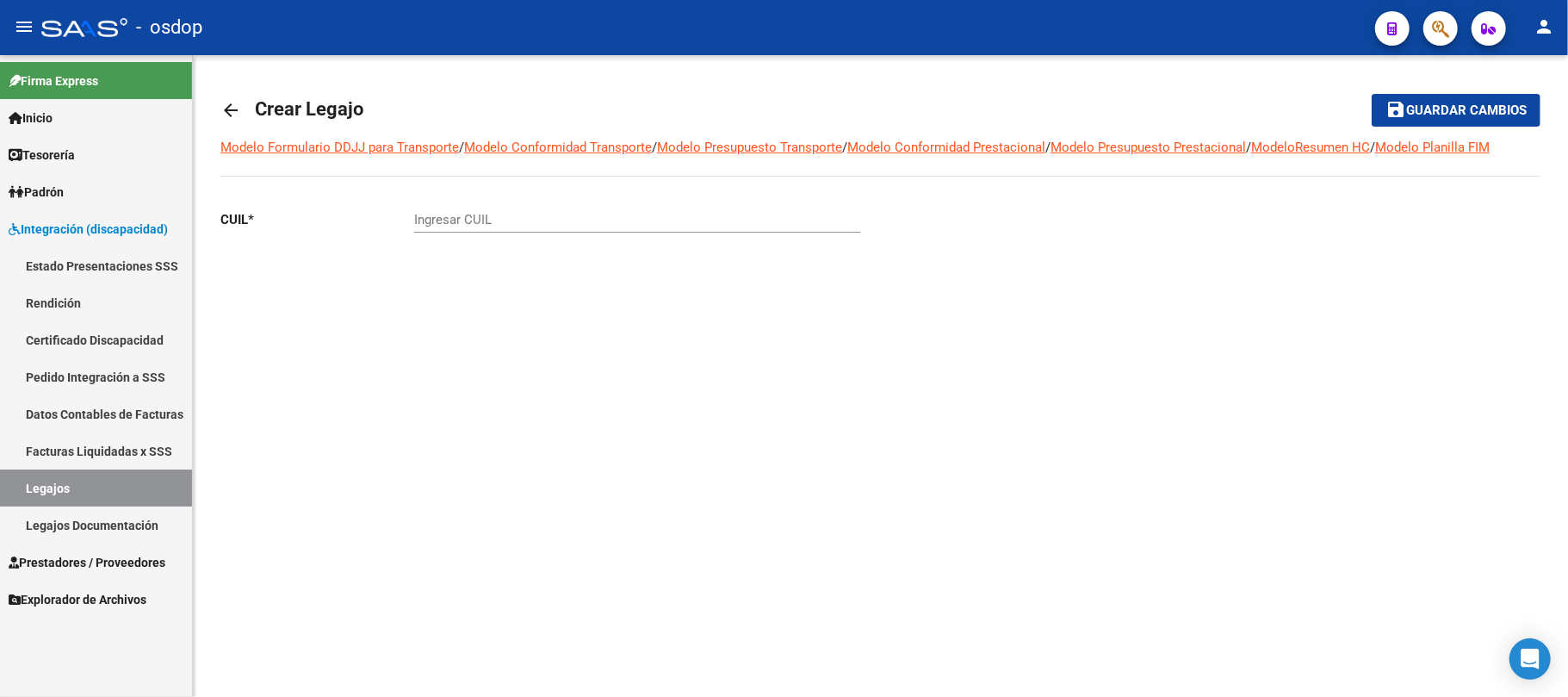
click at [522, 221] on input "Ingresar CUIL" at bounding box center [637, 219] width 446 height 15
paste input "20-58418932-1"
type input "20-58418932-1"
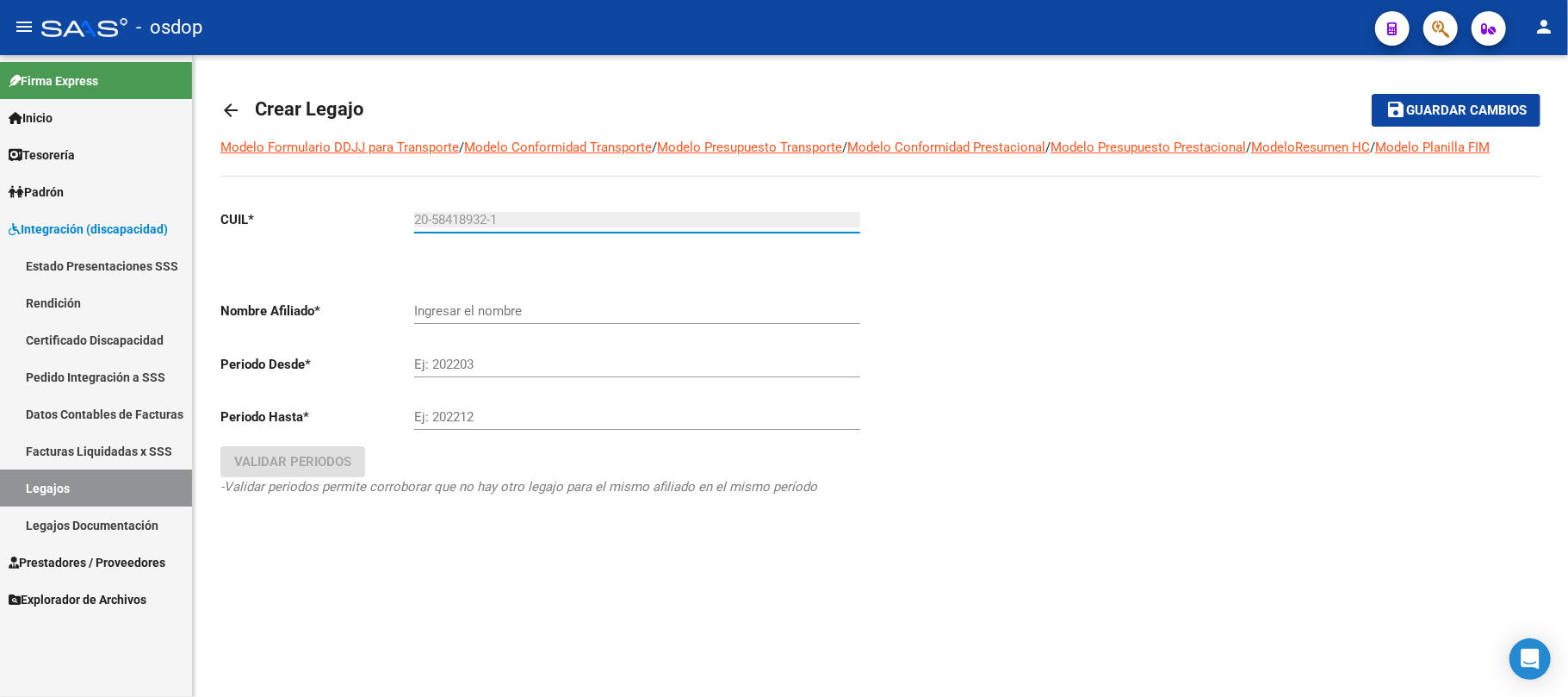
type input "CASALES [PERSON_NAME]"
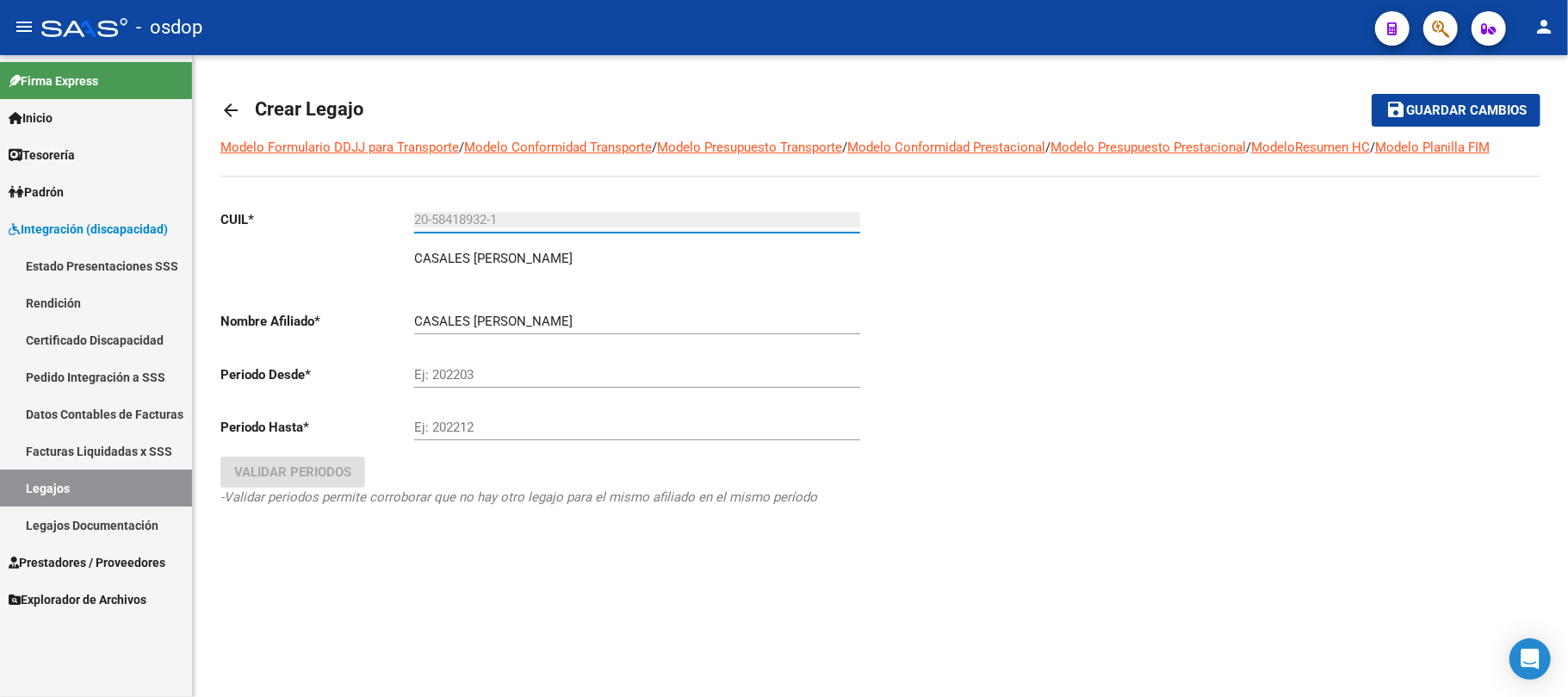
type input "20-58418932-1"
click at [470, 374] on input "Ej: 202203" at bounding box center [637, 374] width 446 height 15
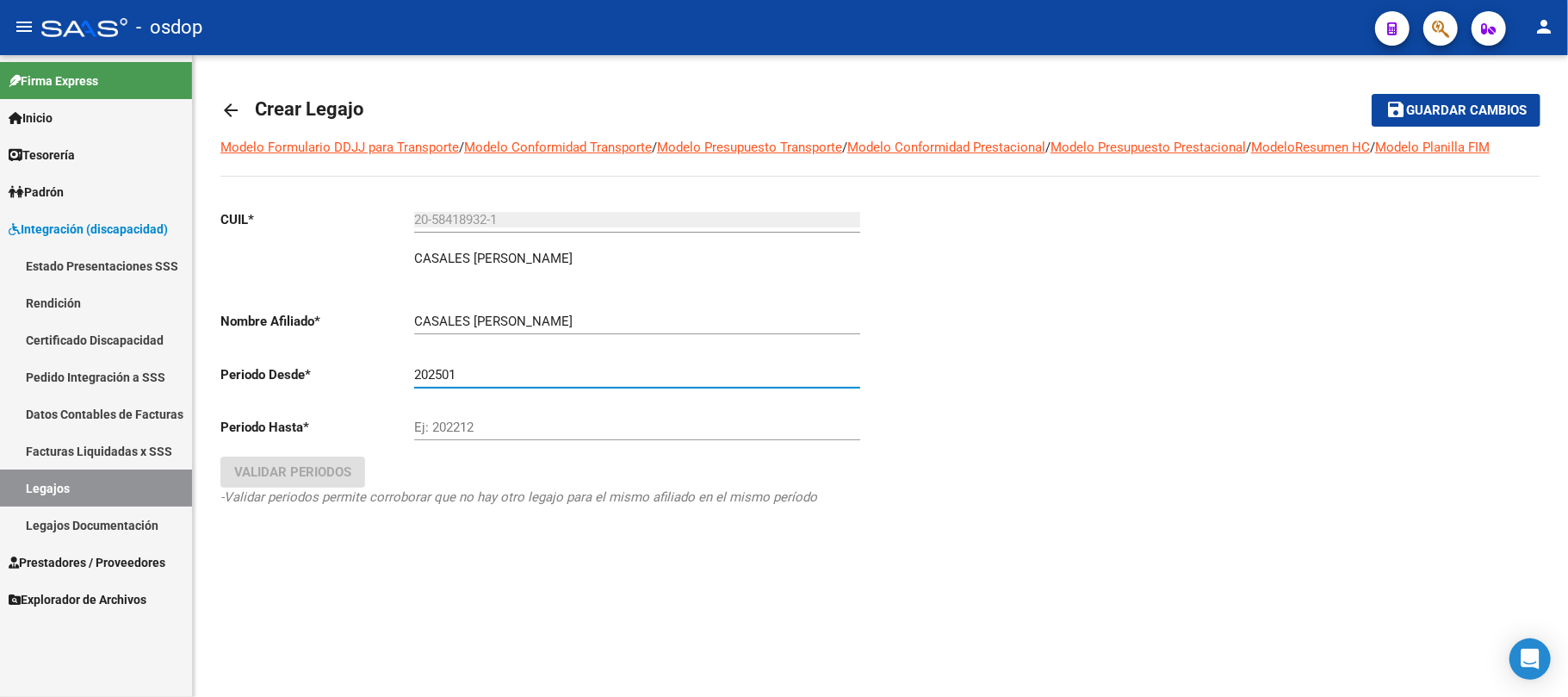
type input "202501"
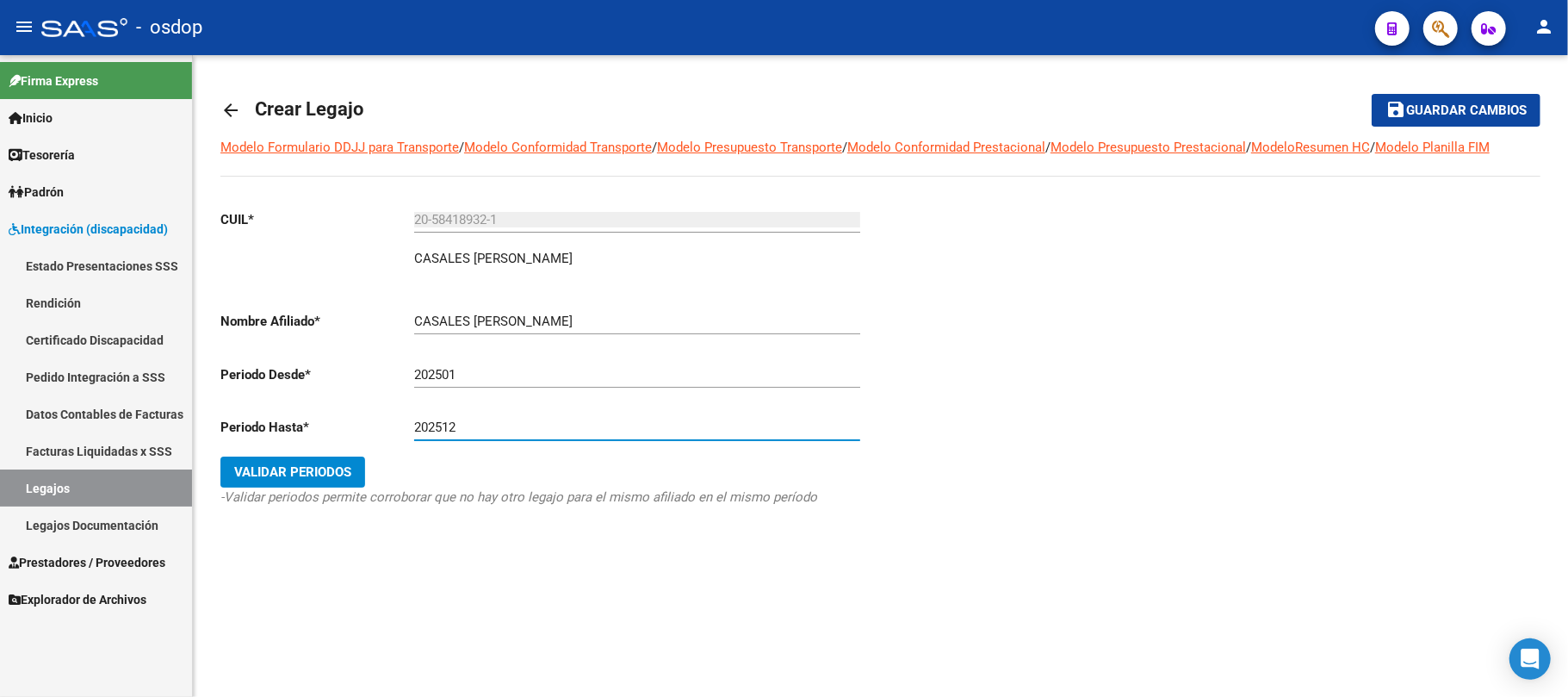
type input "202512"
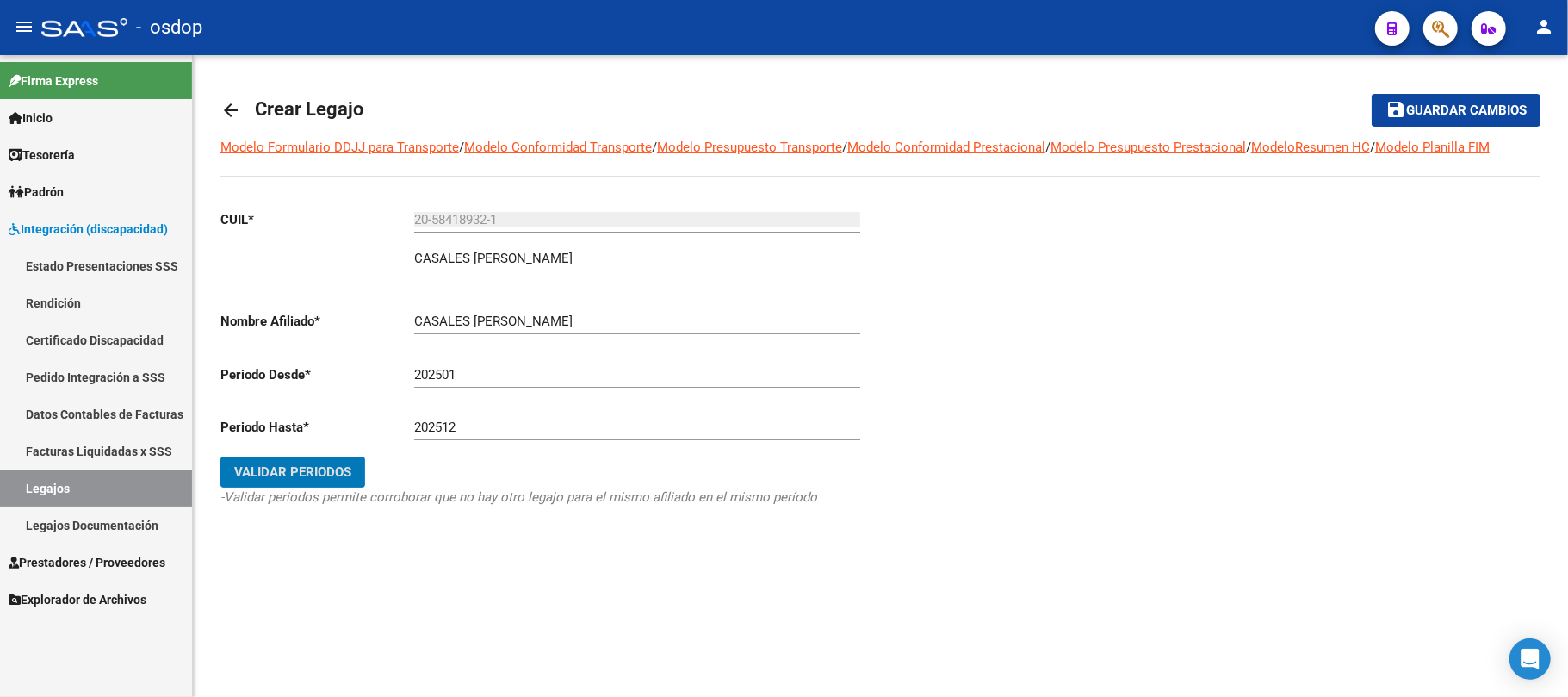
click at [301, 473] on span "Validar Periodos" at bounding box center [293, 472] width 117 height 15
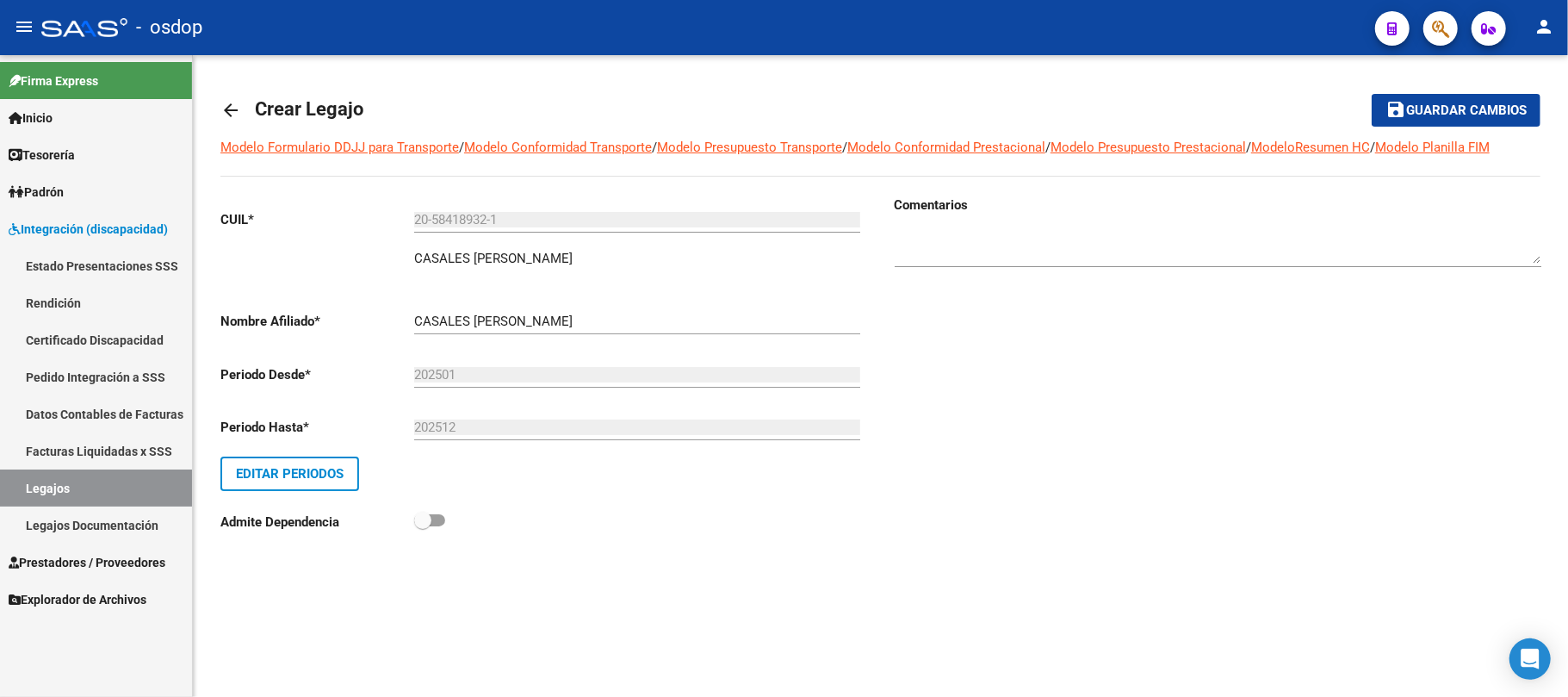
click at [1461, 118] on span "Guardar cambios" at bounding box center [1467, 111] width 121 height 15
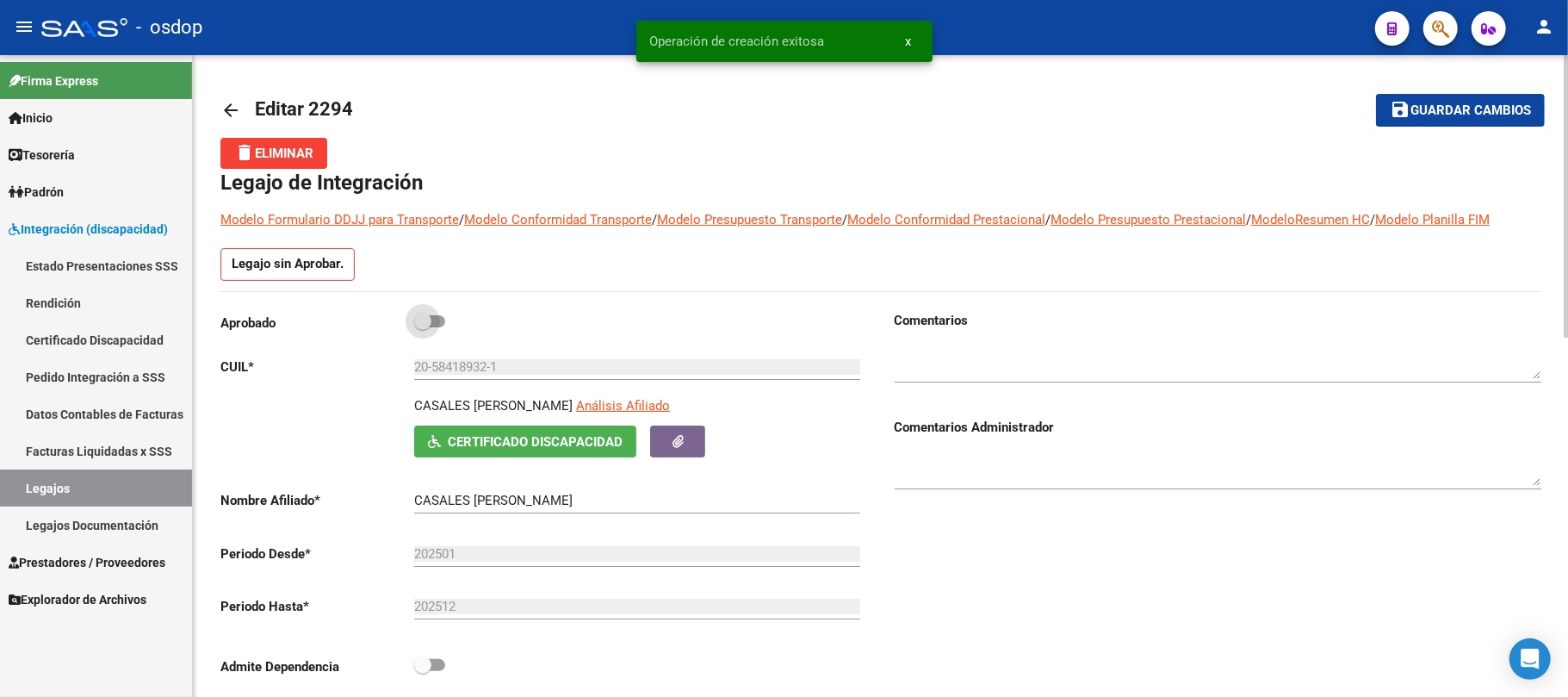
click at [436, 320] on span at bounding box center [429, 321] width 31 height 12
click at [423, 327] on input "checkbox" at bounding box center [422, 327] width 1 height 1
checkbox input "true"
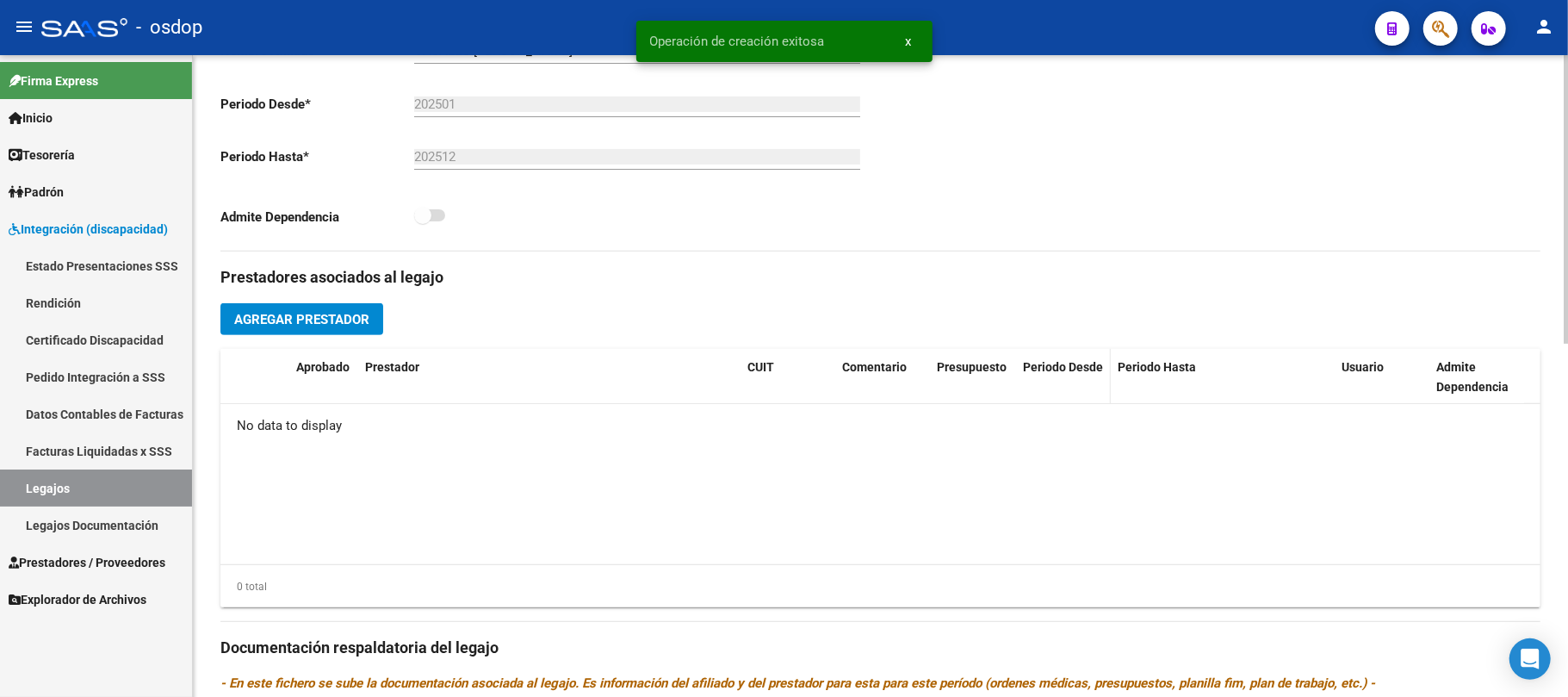
scroll to position [459, 0]
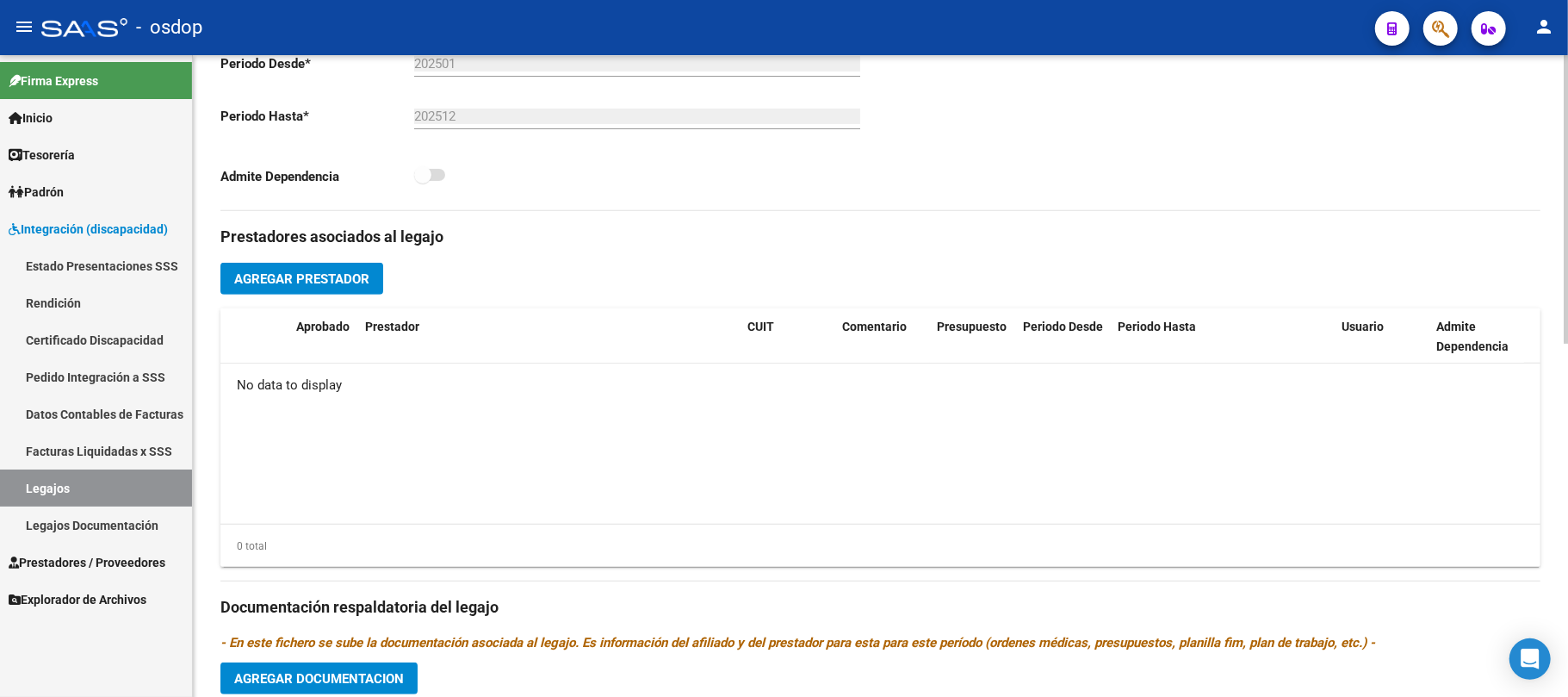
click at [339, 279] on span "Agregar Prestador" at bounding box center [302, 279] width 135 height 15
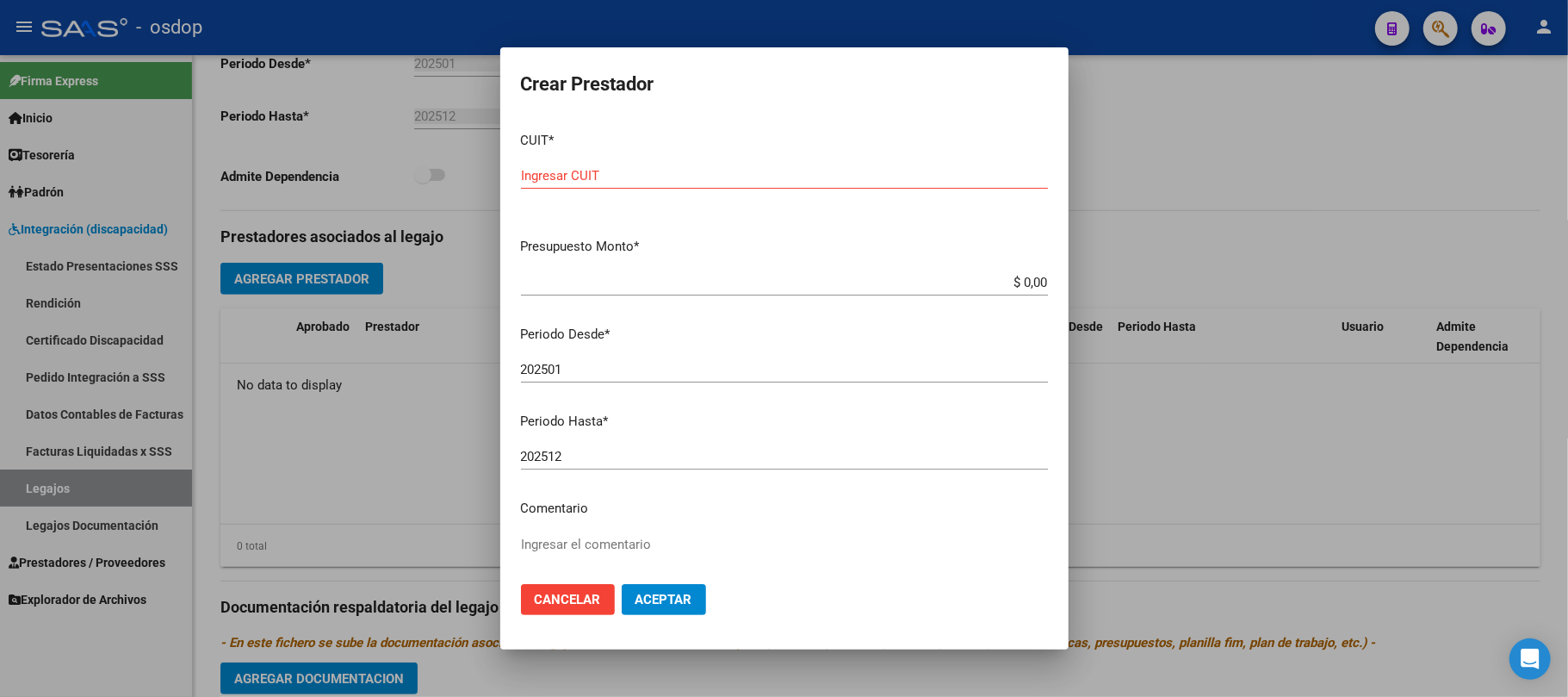
click at [653, 163] on div "Ingresar CUIT" at bounding box center [784, 176] width 527 height 26
type input "27-32209900-8"
click at [1022, 283] on input "$ 0,00" at bounding box center [784, 282] width 527 height 15
paste input "61.853,05"
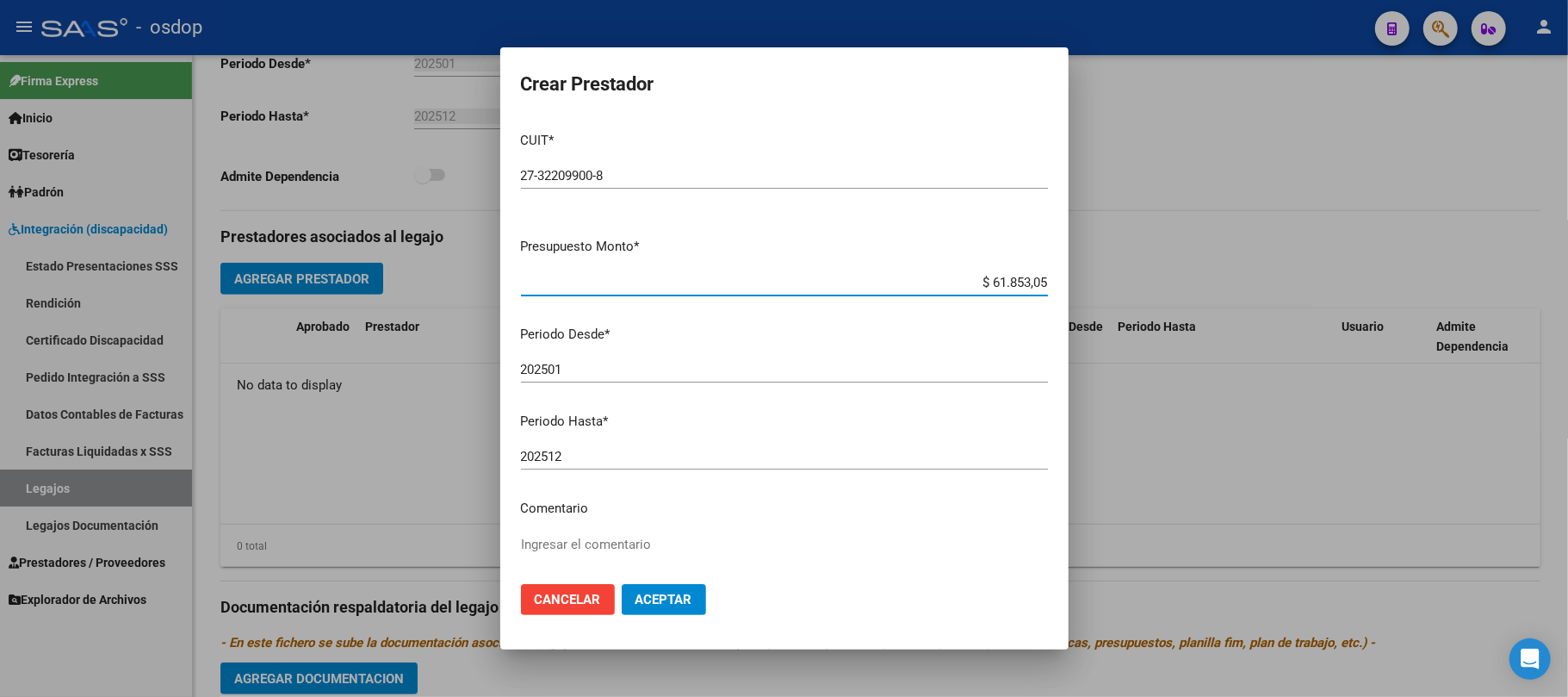
type input "$ 61.853,05"
click at [720, 367] on input "202501" at bounding box center [784, 369] width 527 height 15
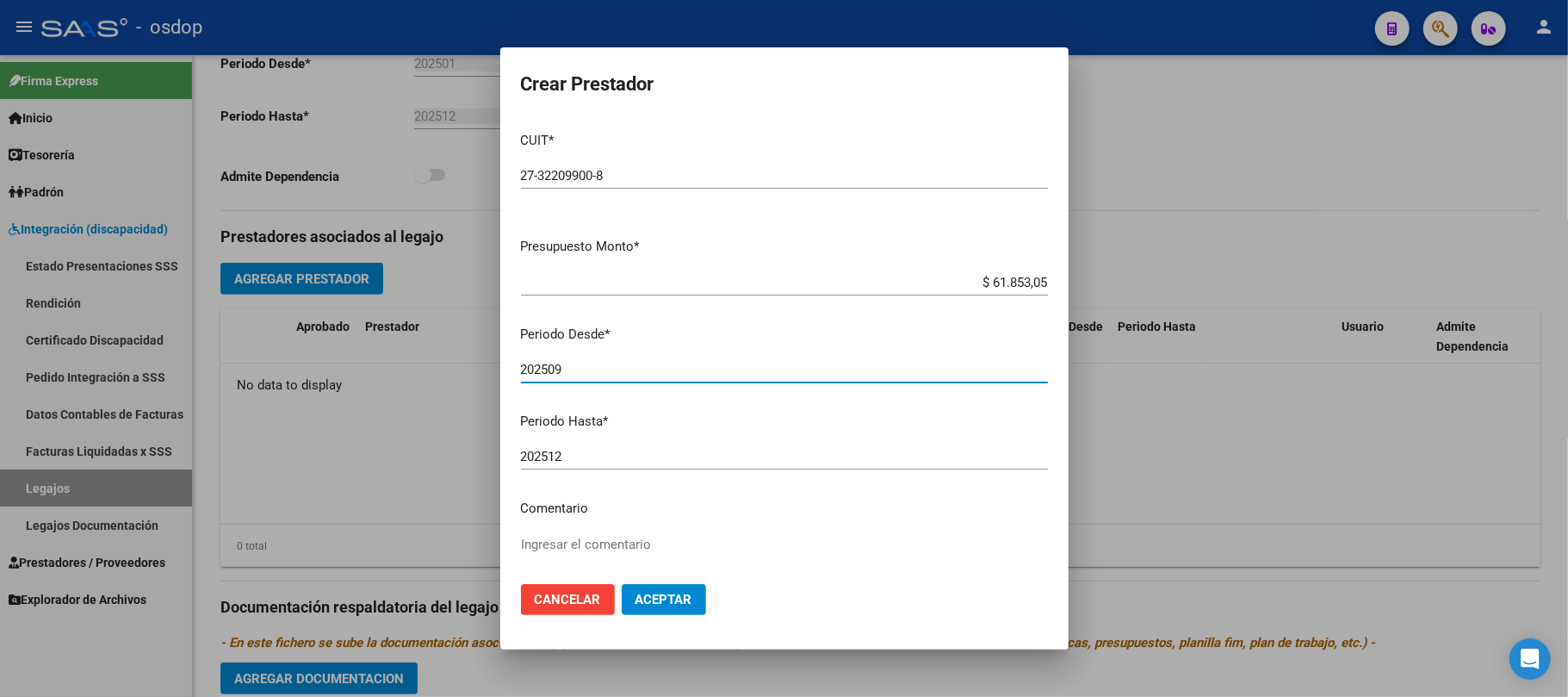
type input "202509"
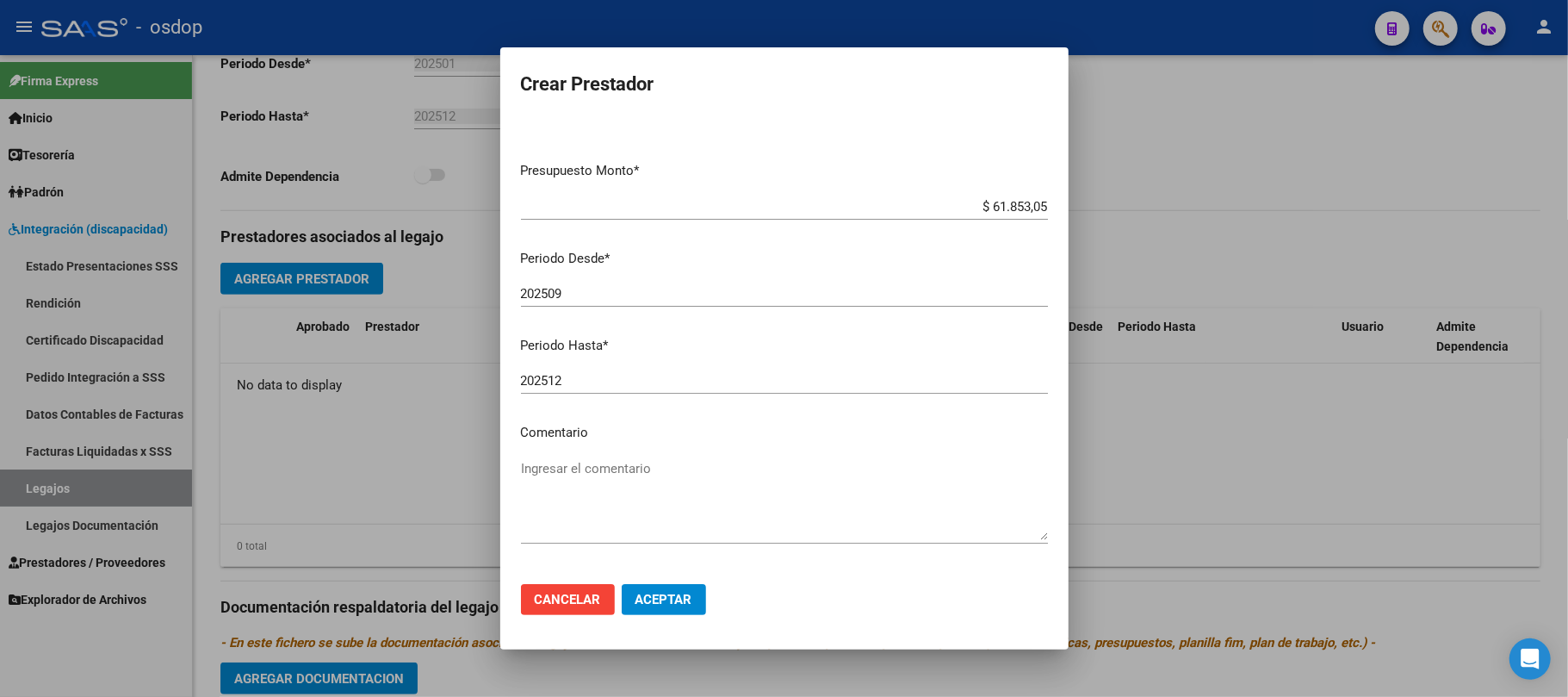
scroll to position [115, 0]
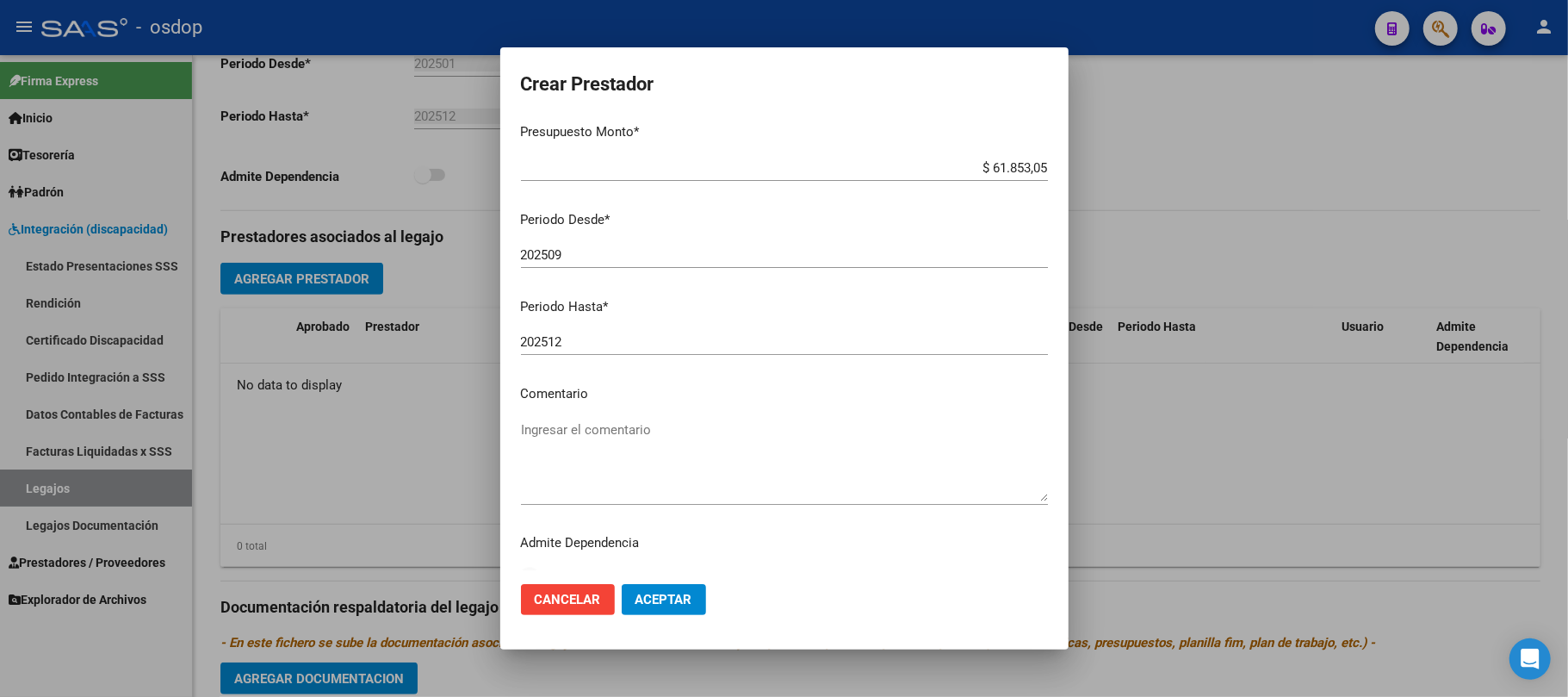
click at [714, 422] on textarea "Ingresar el comentario" at bounding box center [784, 461] width 527 height 81
paste textarea "330105 - PSICOPEDAGOGIA"
type textarea "330105 - PSICOPEDAGOGIA | 1 ses/semanal"
click at [659, 592] on span "Aceptar" at bounding box center [664, 599] width 57 height 15
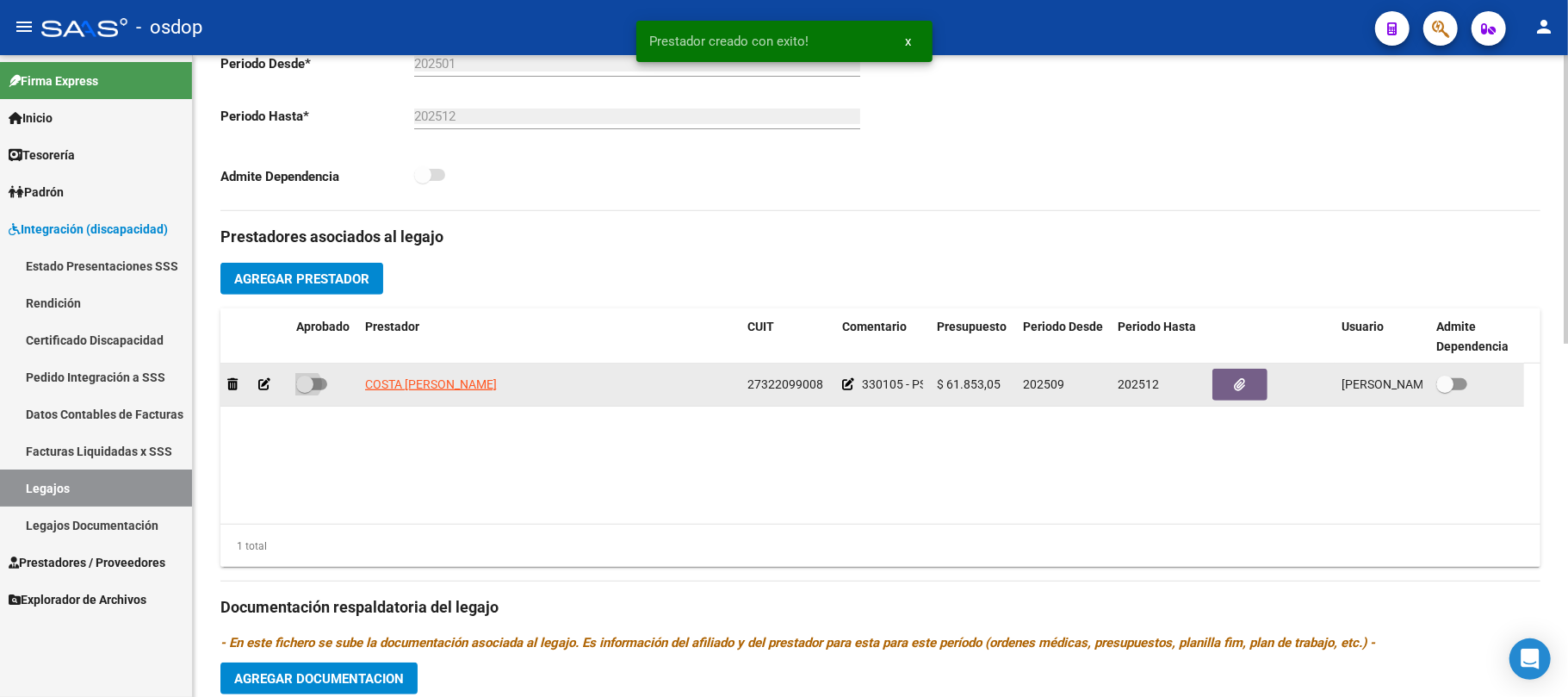
click at [318, 382] on span at bounding box center [312, 383] width 31 height 12
click at [305, 390] on input "checkbox" at bounding box center [304, 390] width 1 height 1
checkbox input "true"
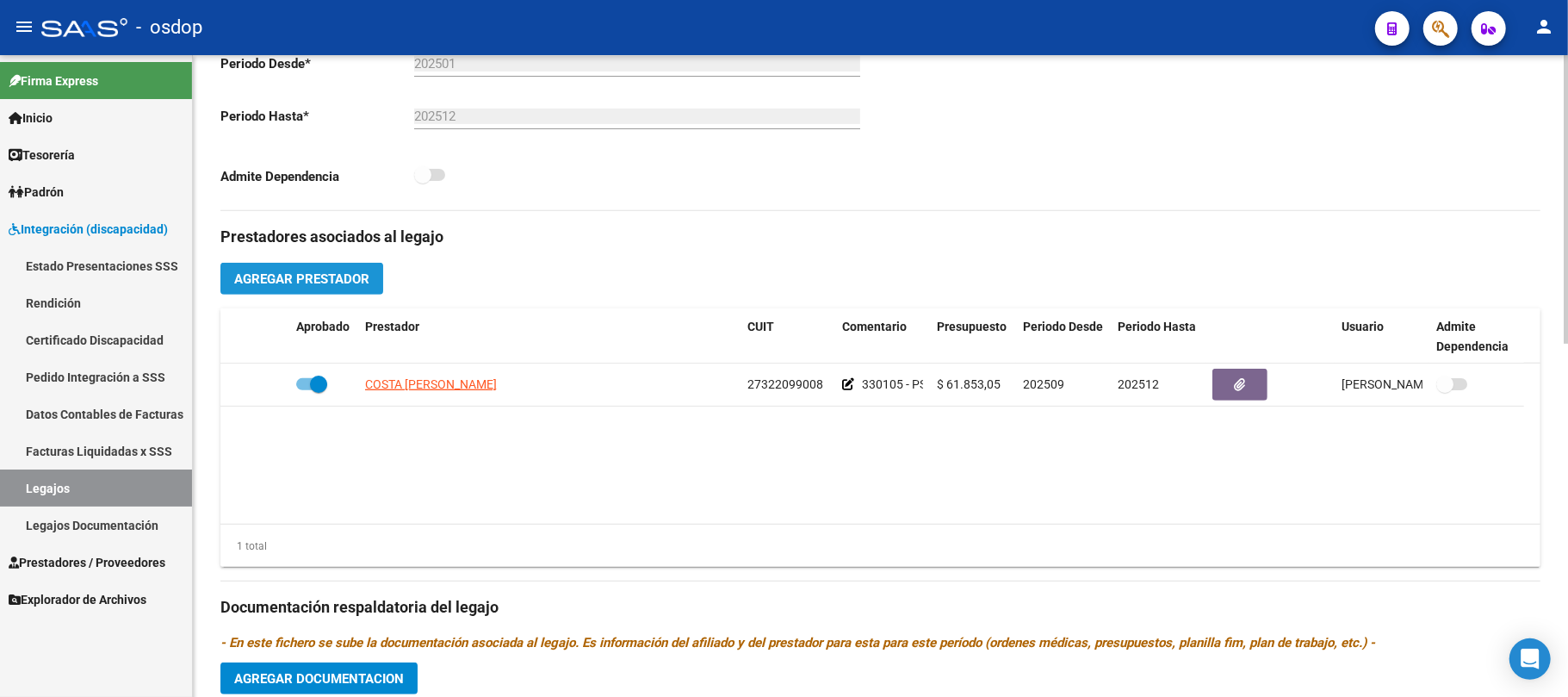
click at [352, 278] on span "Agregar Prestador" at bounding box center [302, 279] width 135 height 15
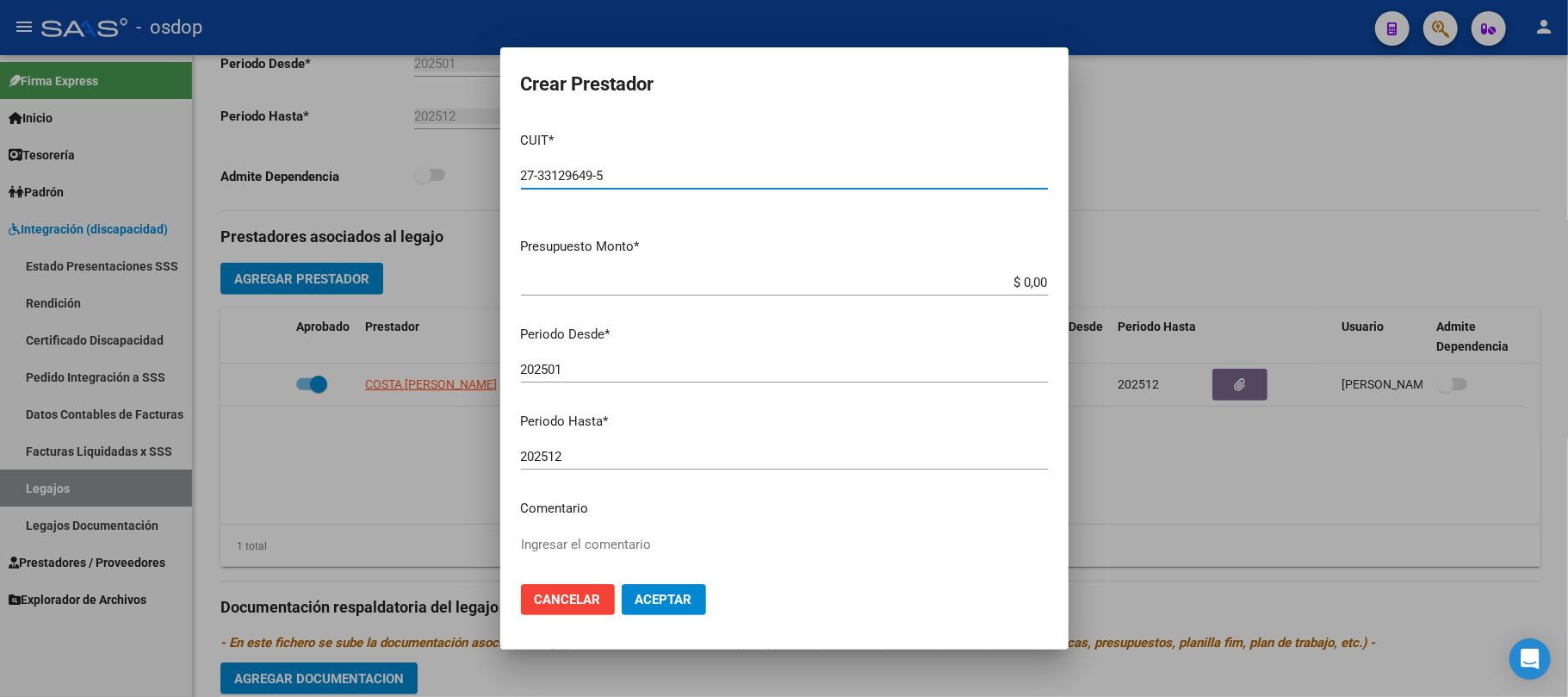
type input "27-33129649-5"
click at [1014, 280] on input "$ 0,00" at bounding box center [784, 282] width 527 height 15
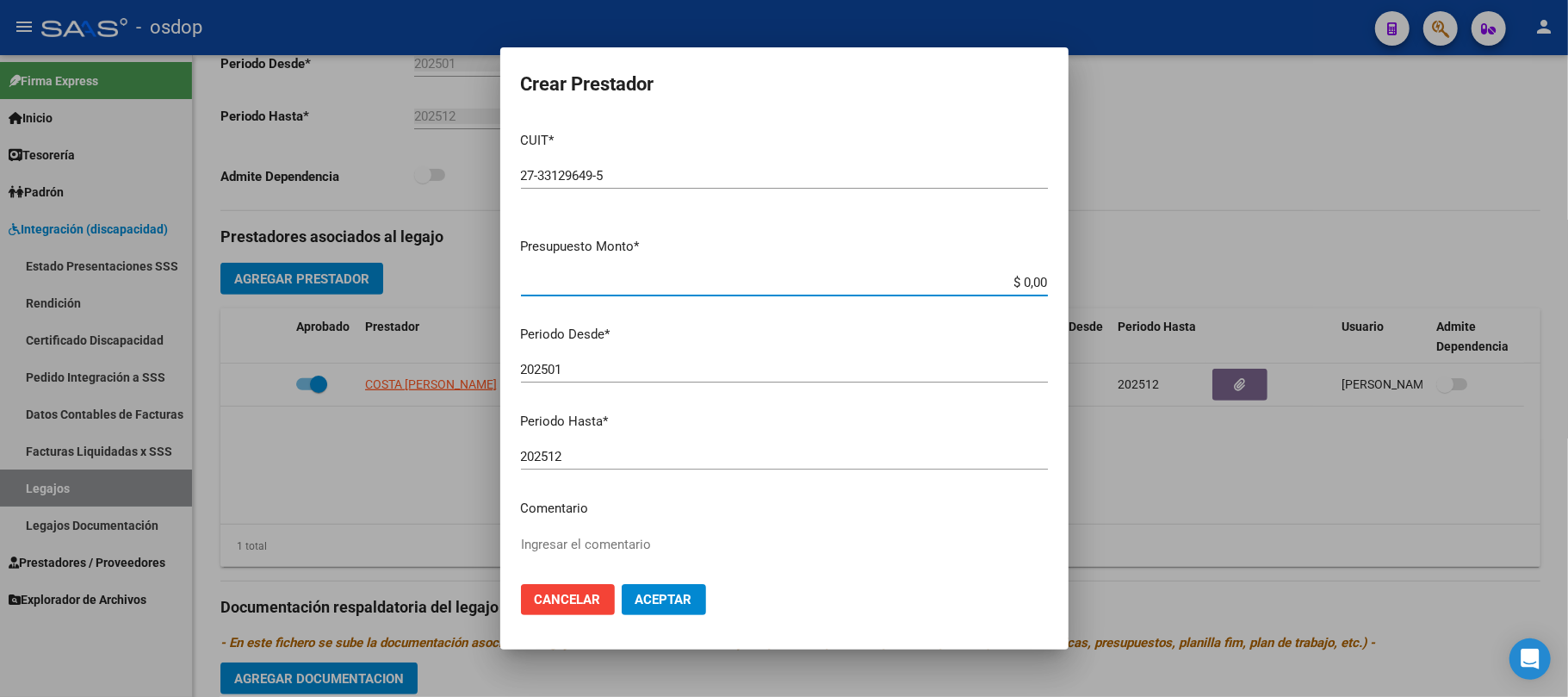
click at [1014, 280] on input "$ 0,00" at bounding box center [784, 282] width 527 height 15
paste input "111.335,49"
type input "$ 111.335,49"
click at [601, 371] on input "202501" at bounding box center [784, 369] width 527 height 15
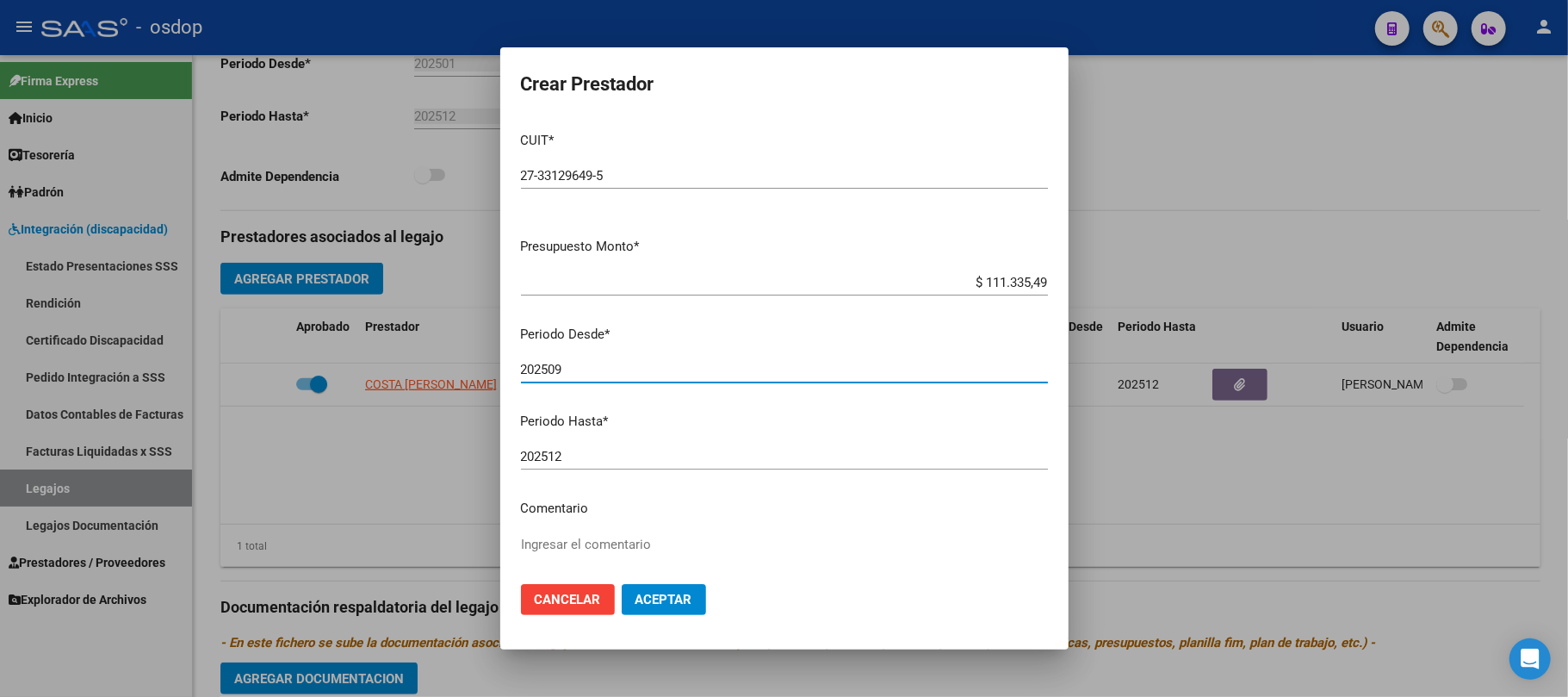
scroll to position [136, 0]
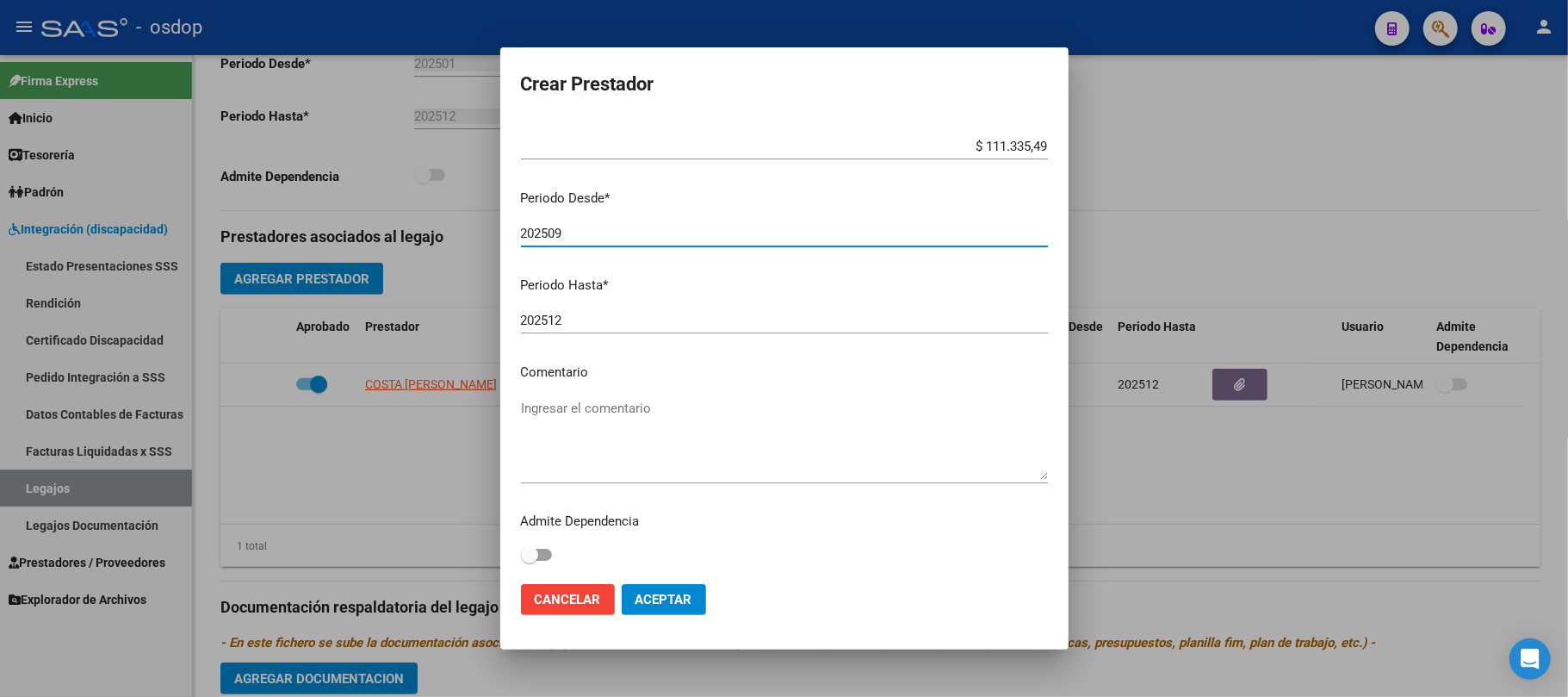
type input "202509"
click at [621, 414] on textarea "Ingresar el comentario" at bounding box center [784, 439] width 527 height 81
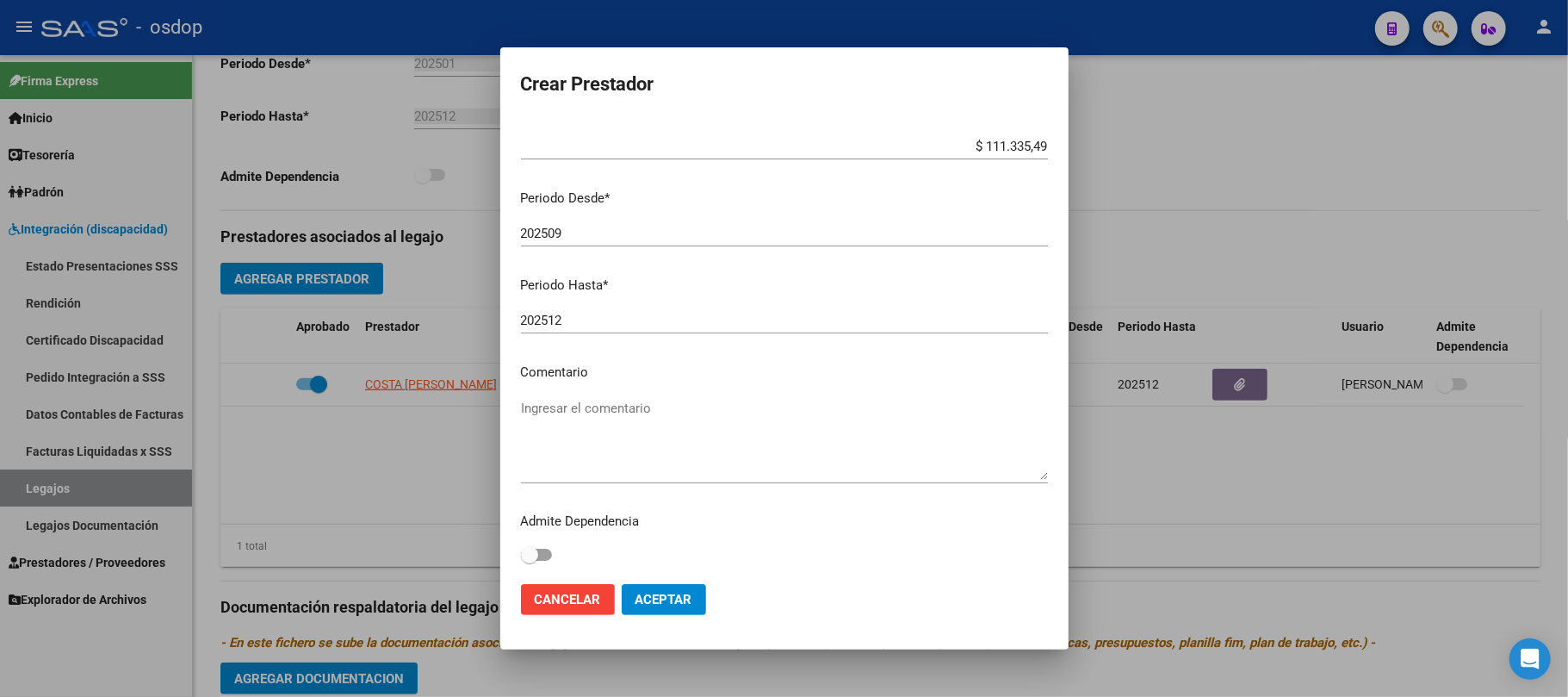
click at [637, 414] on textarea "Ingresar el comentario" at bounding box center [784, 439] width 527 height 81
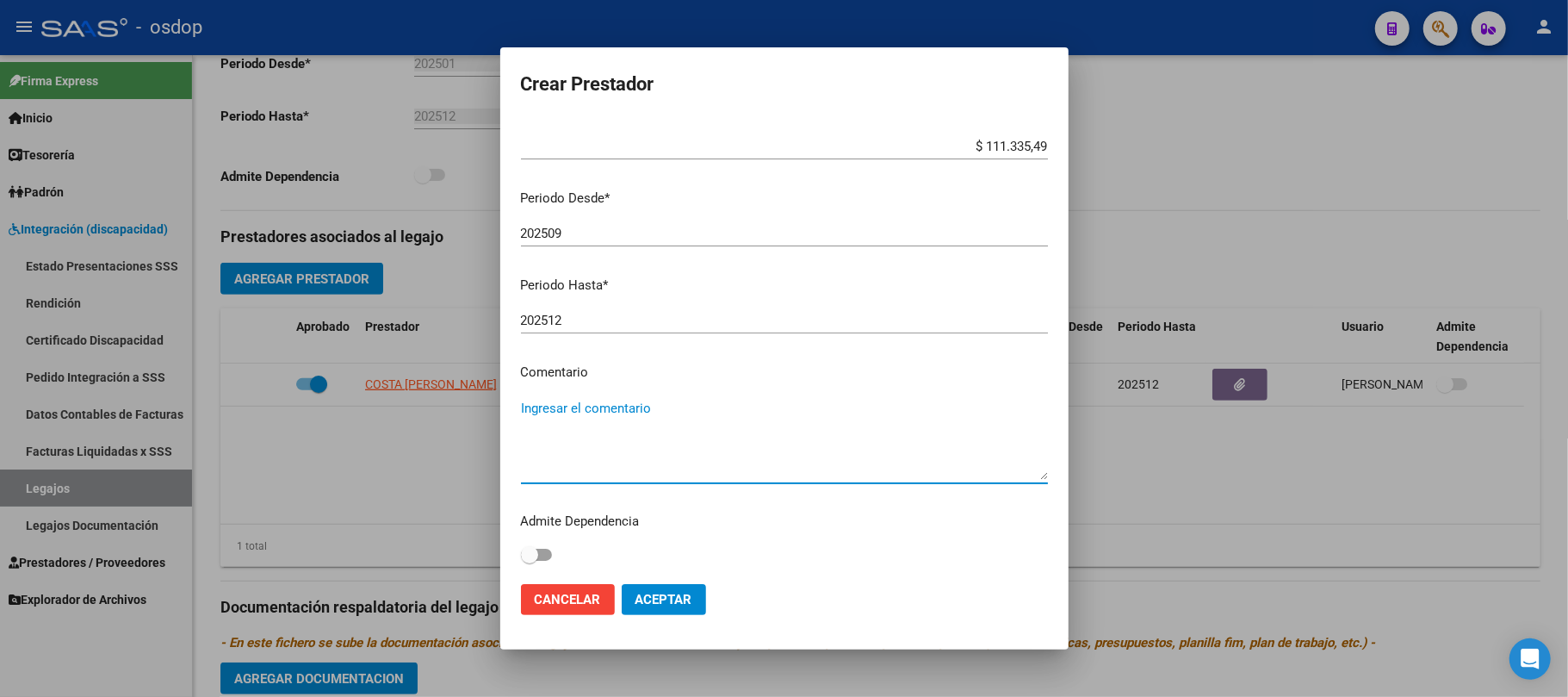
paste textarea "250104 - FONOAUDIOLOGIA"
type textarea "250104 - FONOAUDIOLOGIA | 2 ses/semanales"
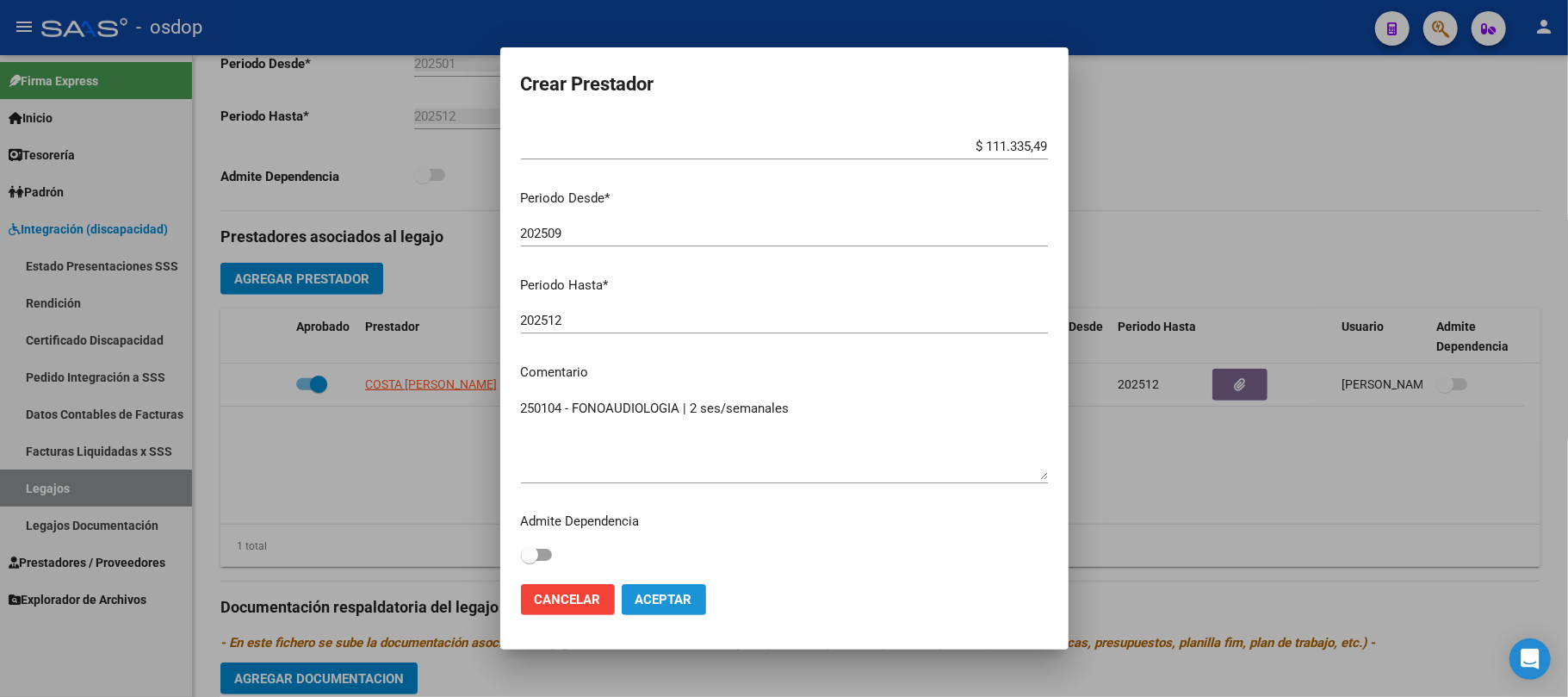
click at [656, 601] on span "Aceptar" at bounding box center [664, 599] width 57 height 15
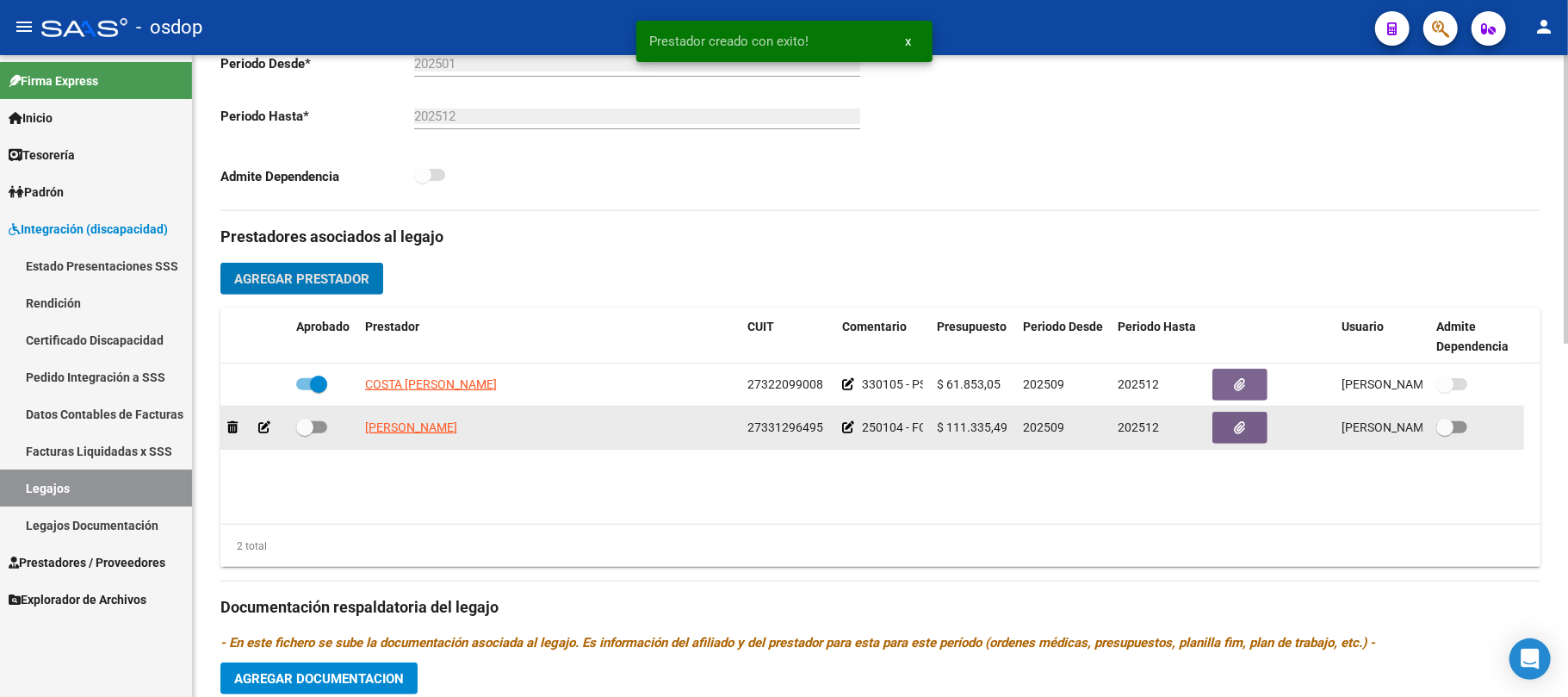
click at [318, 428] on span at bounding box center [312, 426] width 31 height 12
click at [305, 433] on input "checkbox" at bounding box center [304, 433] width 1 height 1
checkbox input "true"
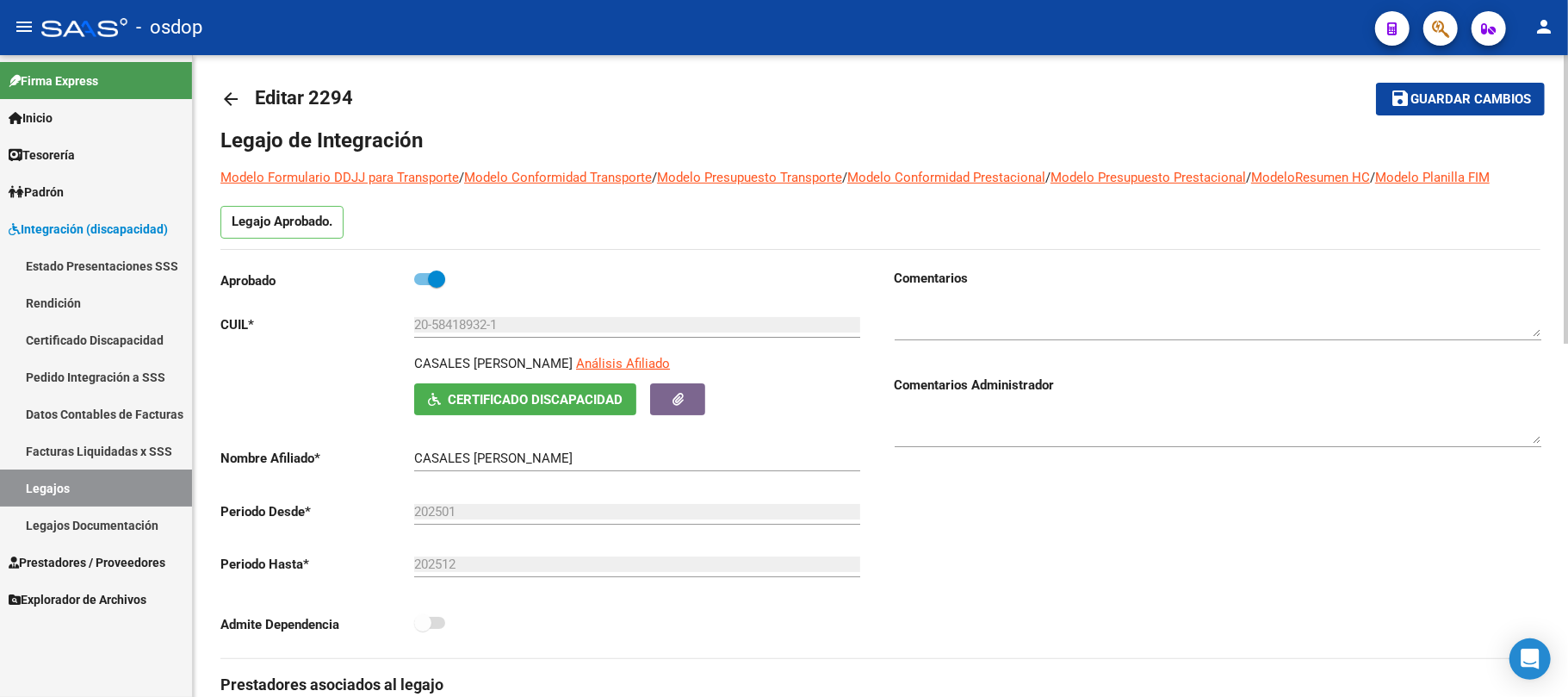
scroll to position [0, 0]
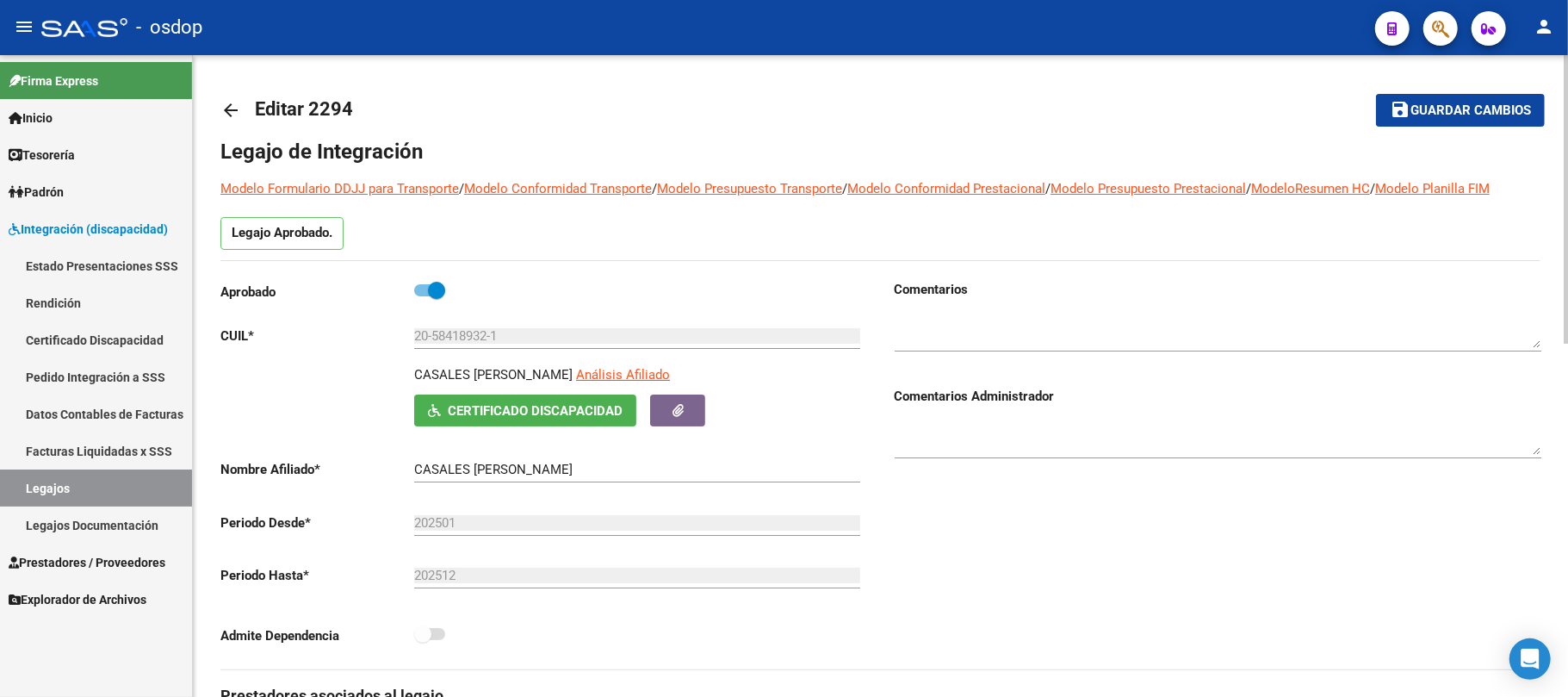
click at [1445, 111] on span "Guardar cambios" at bounding box center [1472, 111] width 121 height 15
click at [108, 555] on span "Prestadores / Proveedores" at bounding box center [87, 562] width 157 height 19
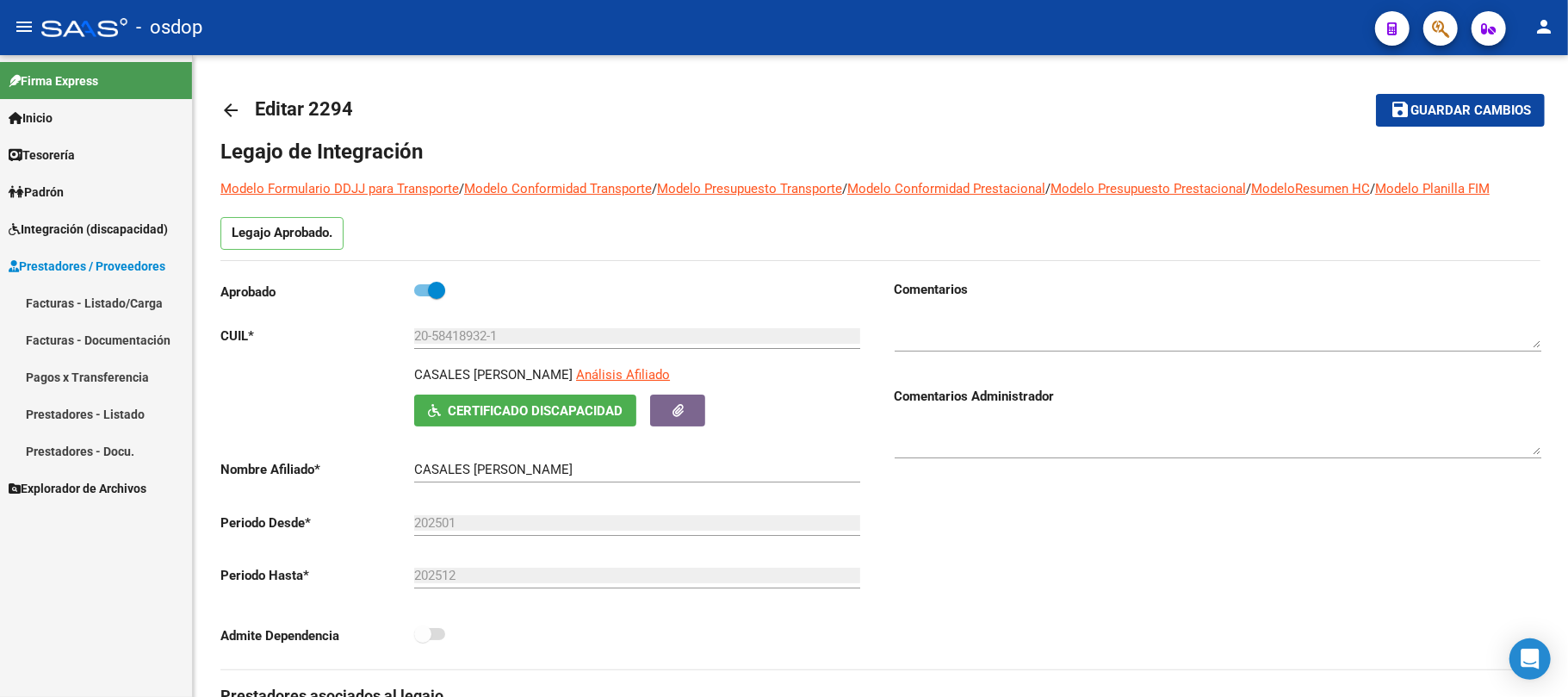
click at [124, 304] on link "Facturas - Listado/Carga" at bounding box center [96, 302] width 192 height 37
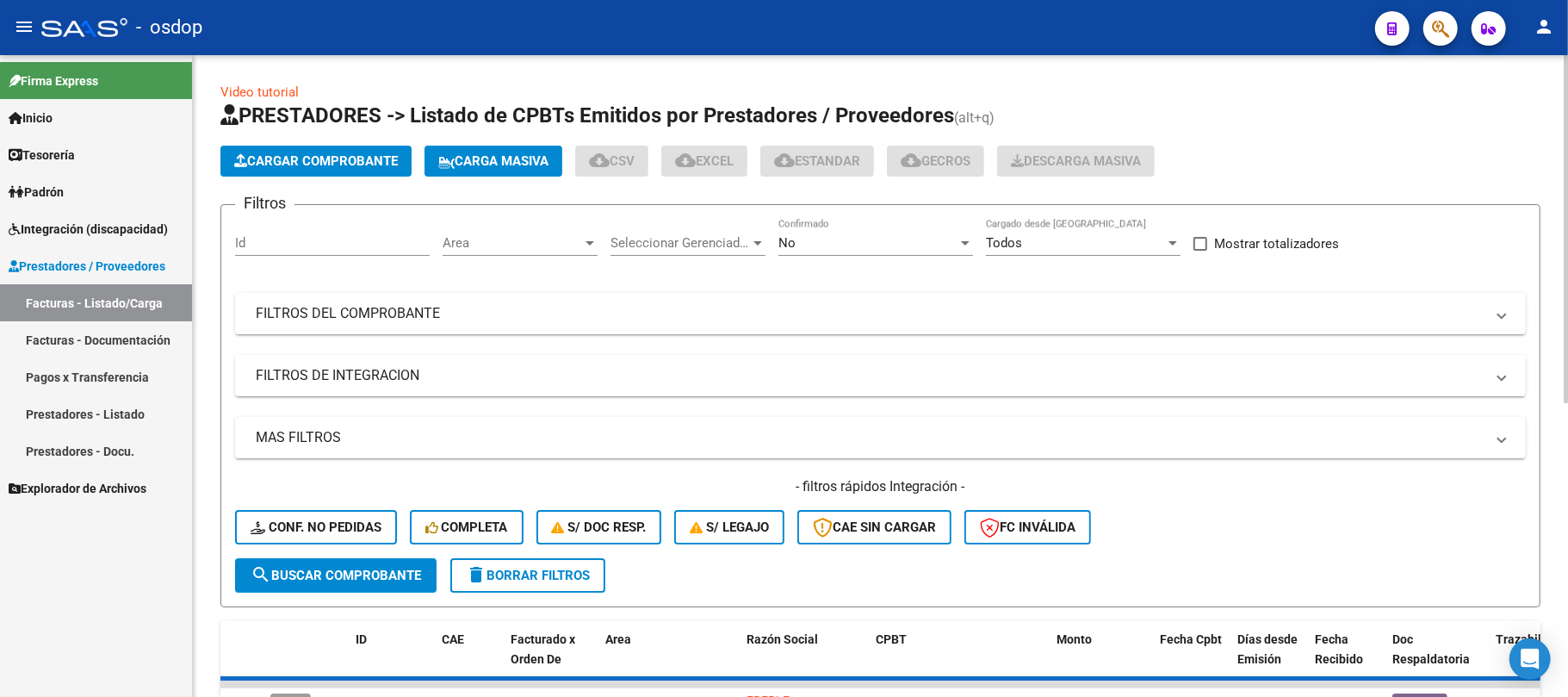
click at [316, 246] on input "Id" at bounding box center [333, 243] width 195 height 15
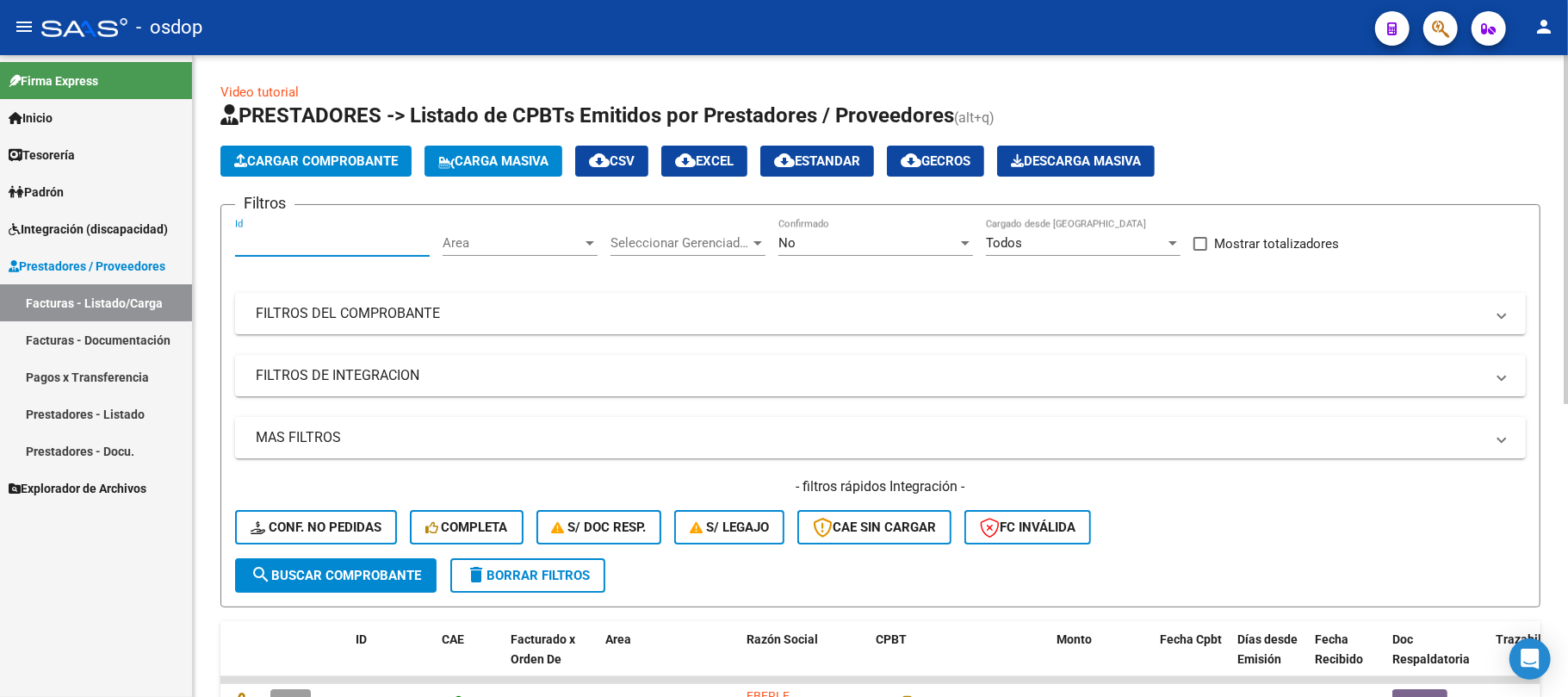
paste input "242590"
type input "242590"
click at [362, 580] on span "search Buscar Comprobante" at bounding box center [335, 574] width 170 height 15
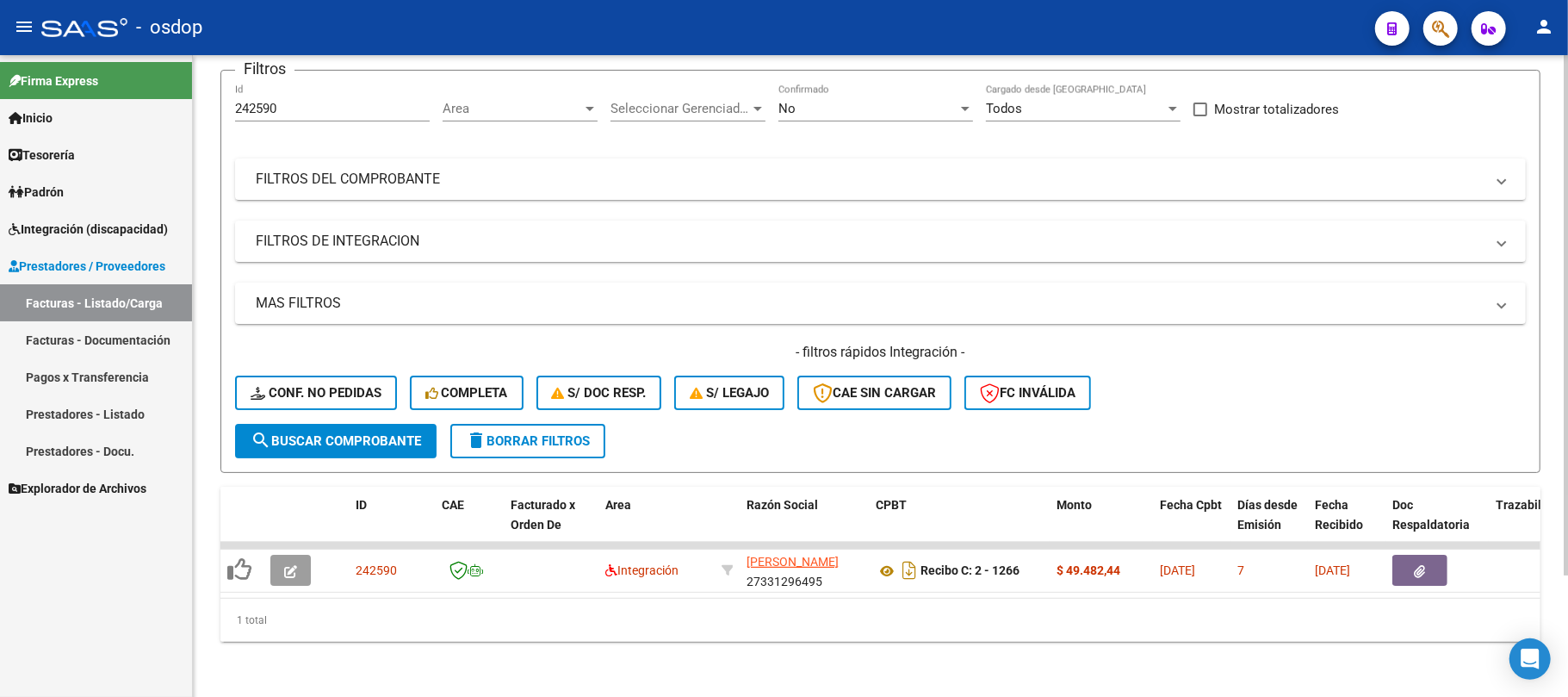
scroll to position [150, 0]
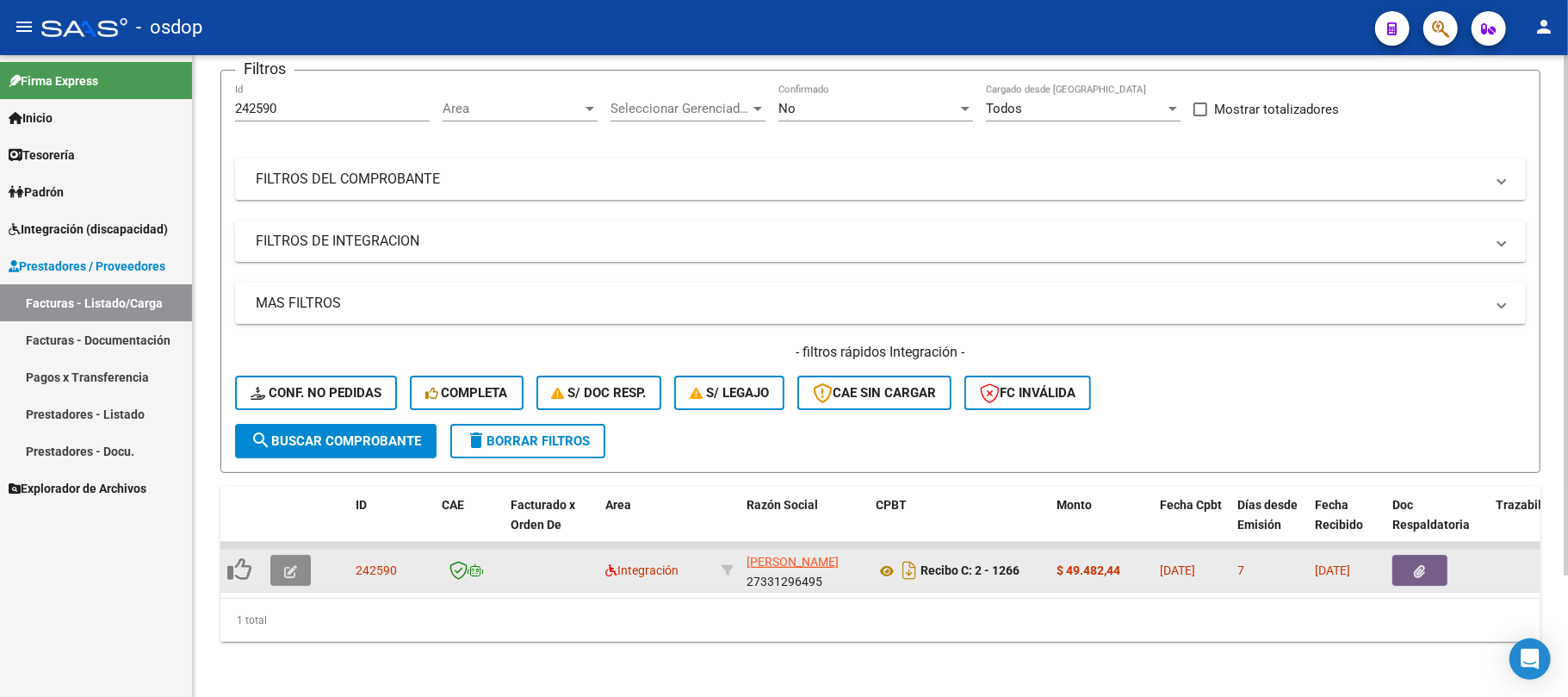
click at [298, 558] on button "button" at bounding box center [290, 570] width 41 height 31
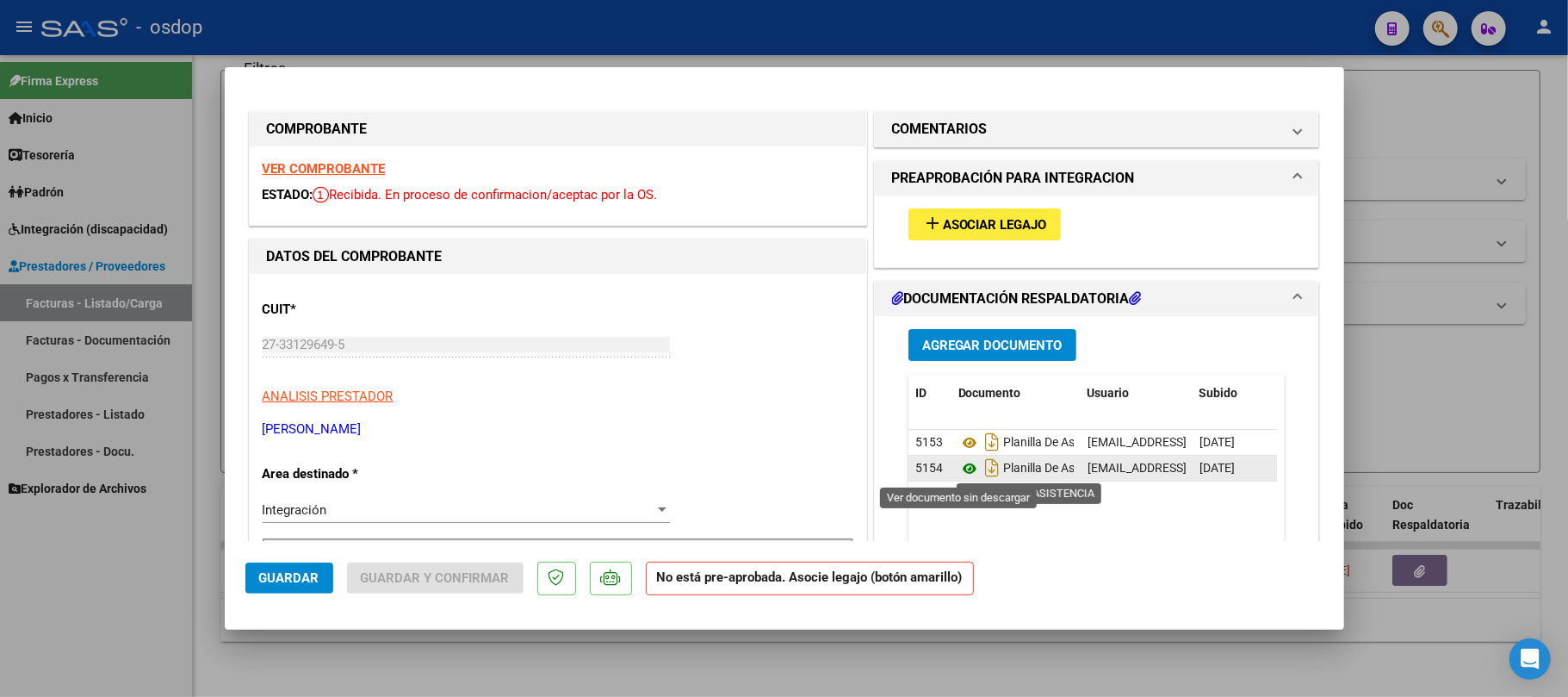
click at [958, 469] on icon at bounding box center [969, 468] width 23 height 21
click at [333, 167] on strong "VER COMPROBANTE" at bounding box center [324, 169] width 124 height 15
click at [954, 221] on span "Asociar Legajo" at bounding box center [995, 225] width 105 height 15
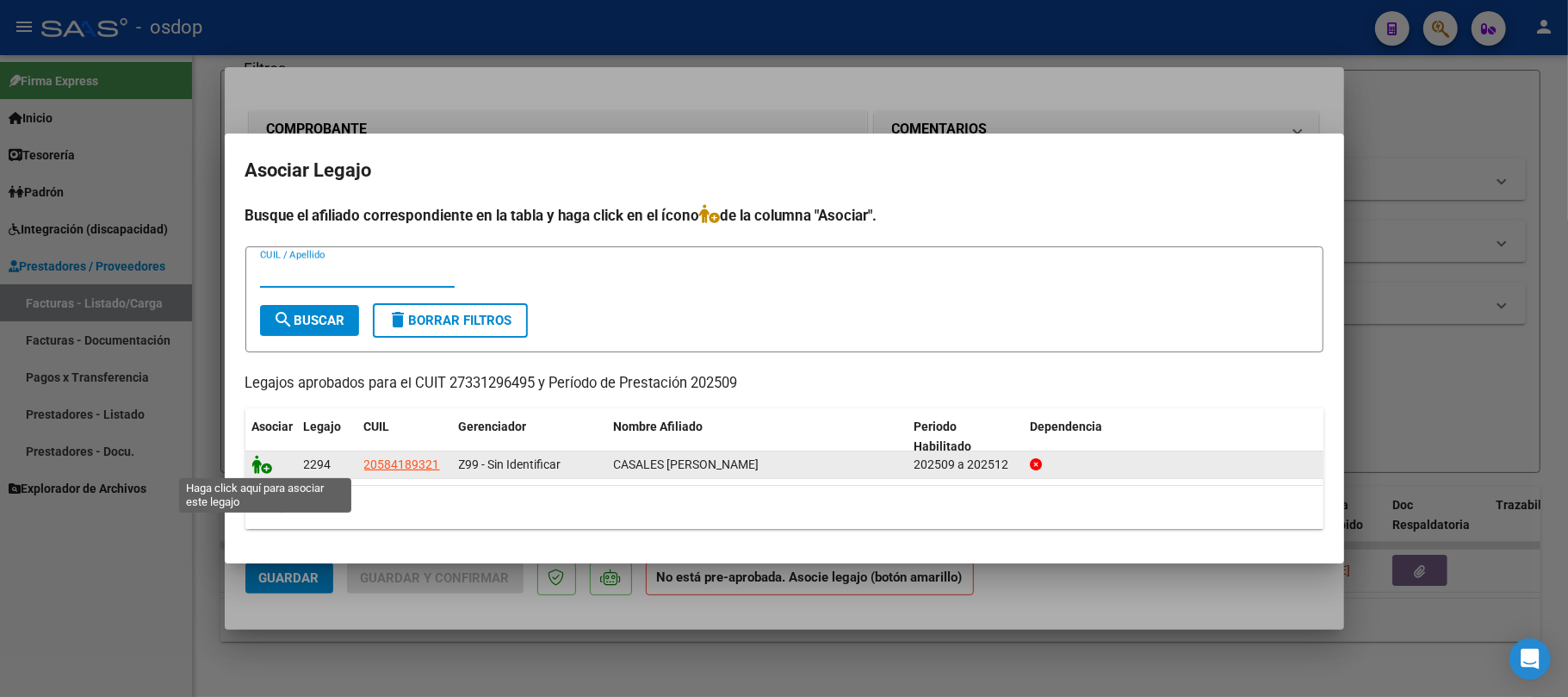
click at [256, 463] on icon at bounding box center [262, 463] width 21 height 19
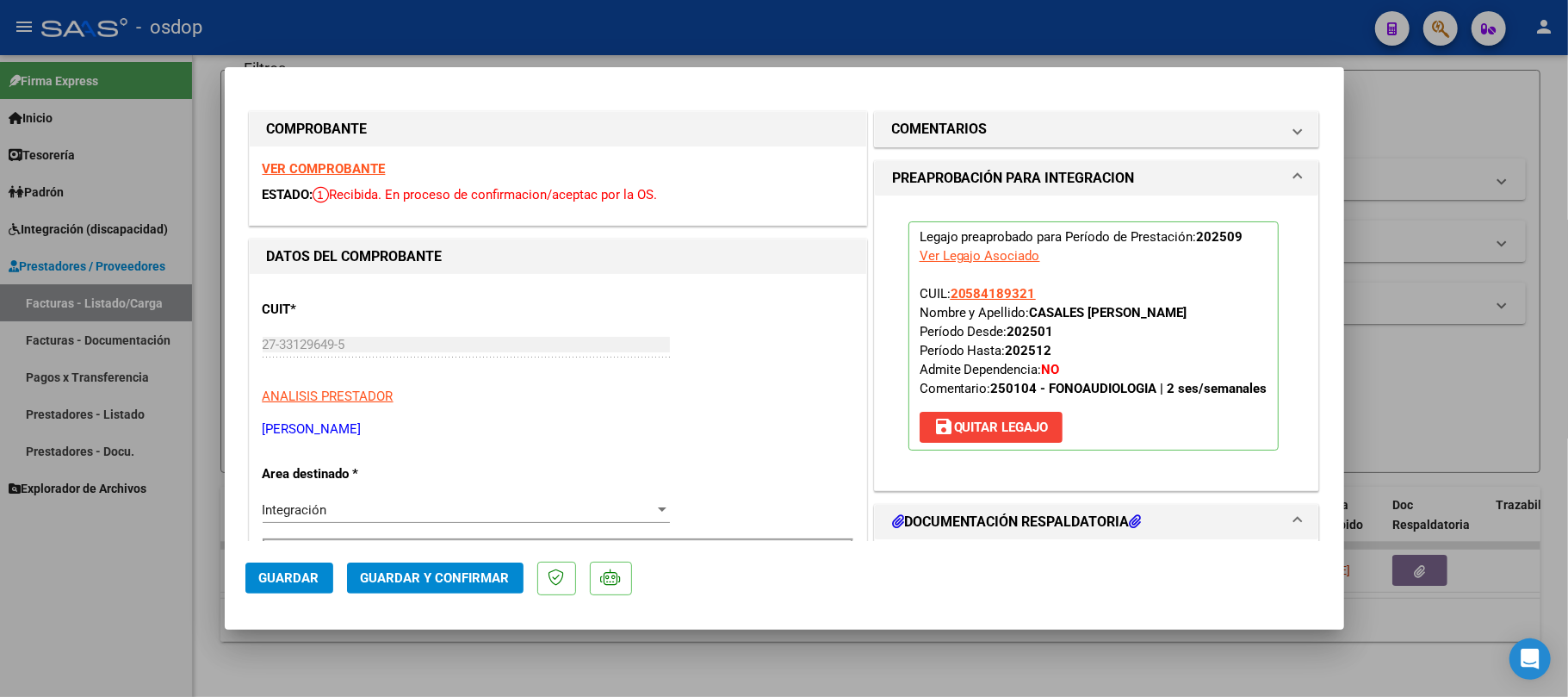
click at [301, 568] on button "Guardar" at bounding box center [289, 578] width 87 height 31
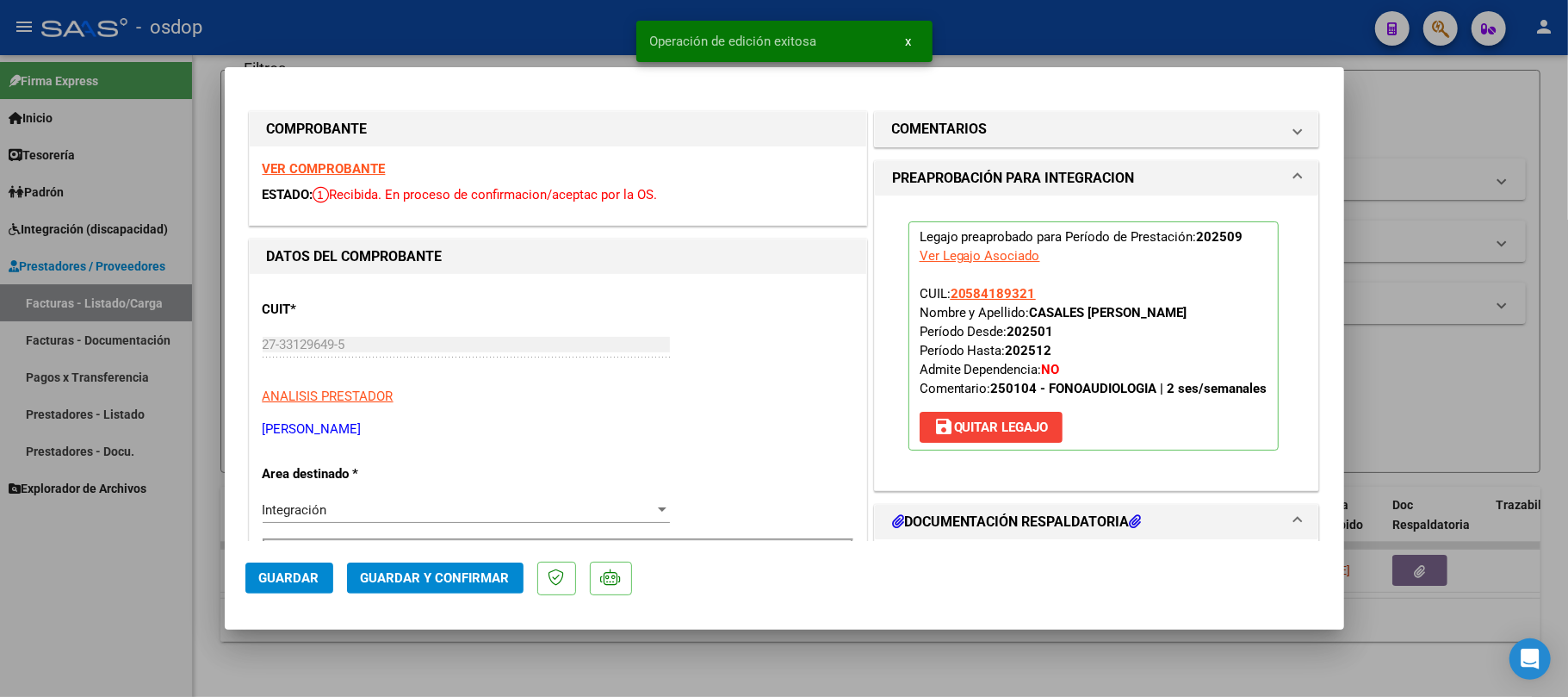
click at [280, 583] on span "Guardar" at bounding box center [289, 577] width 60 height 15
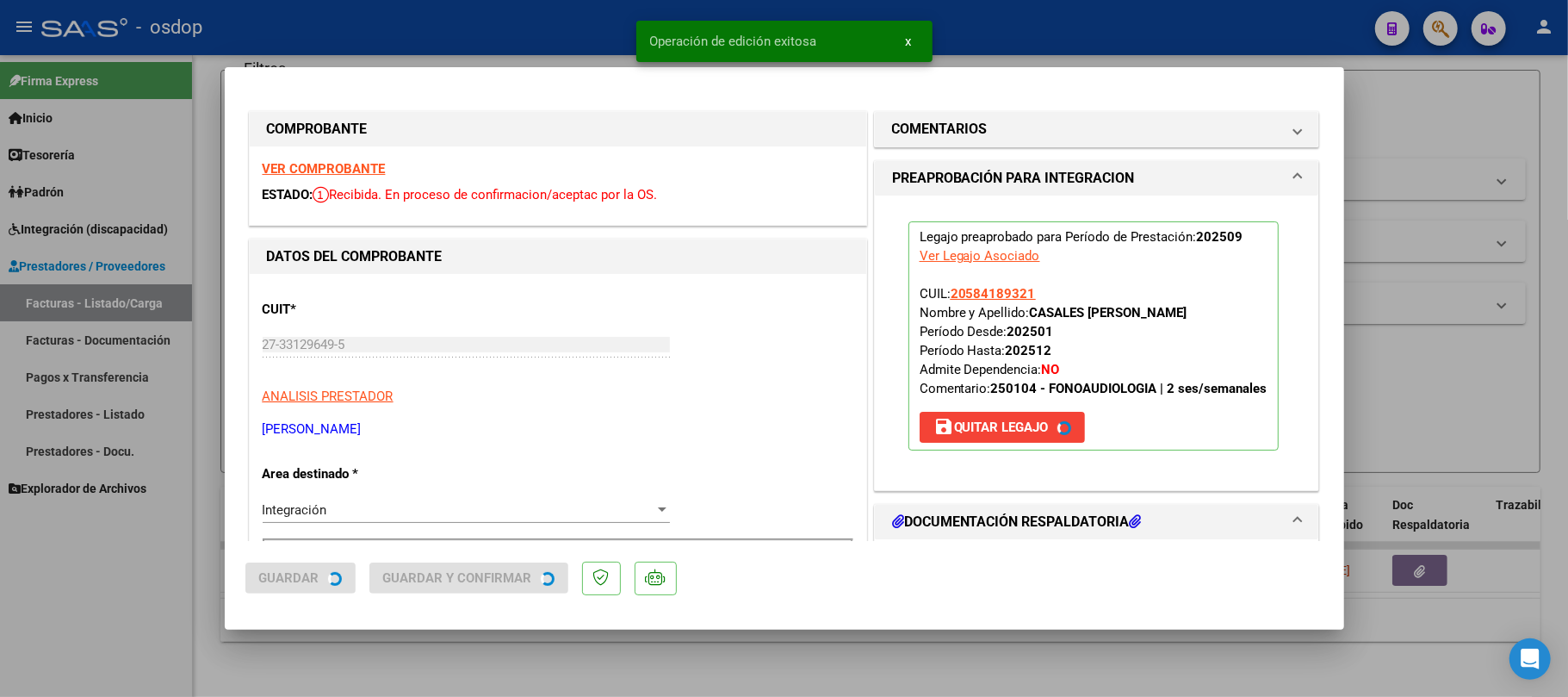
click at [566, 680] on div at bounding box center [784, 348] width 1568 height 697
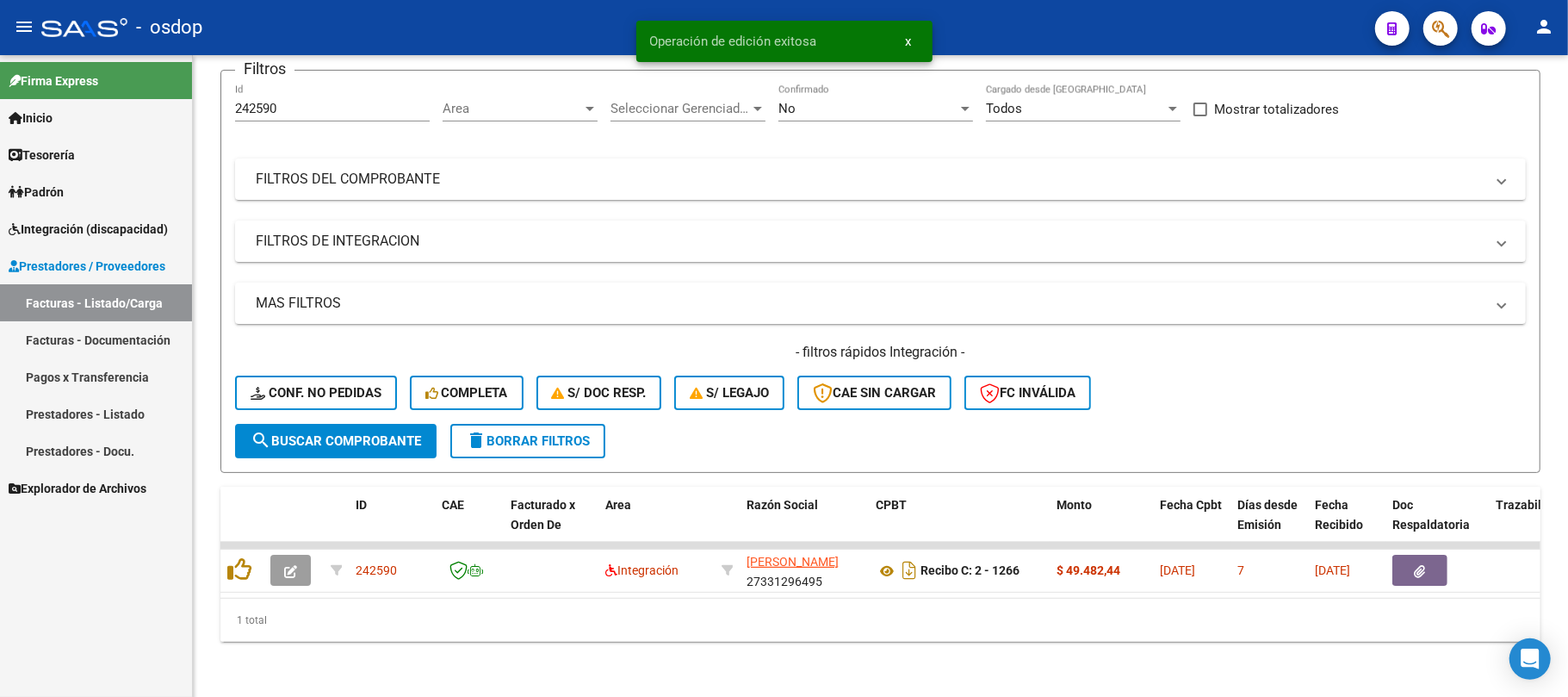
click at [115, 273] on span "Prestadores / Proveedores" at bounding box center [87, 266] width 157 height 19
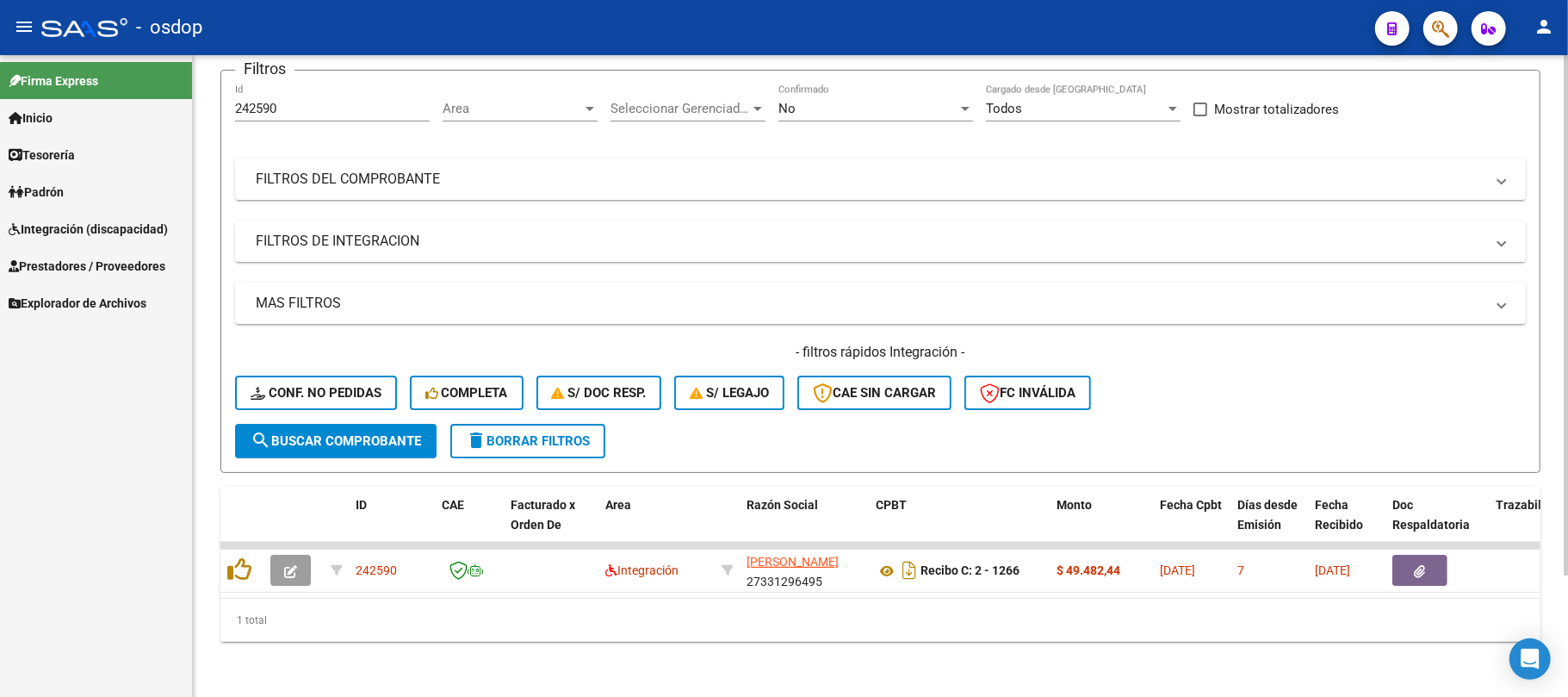
click at [530, 433] on span "delete Borrar Filtros" at bounding box center [528, 440] width 124 height 15
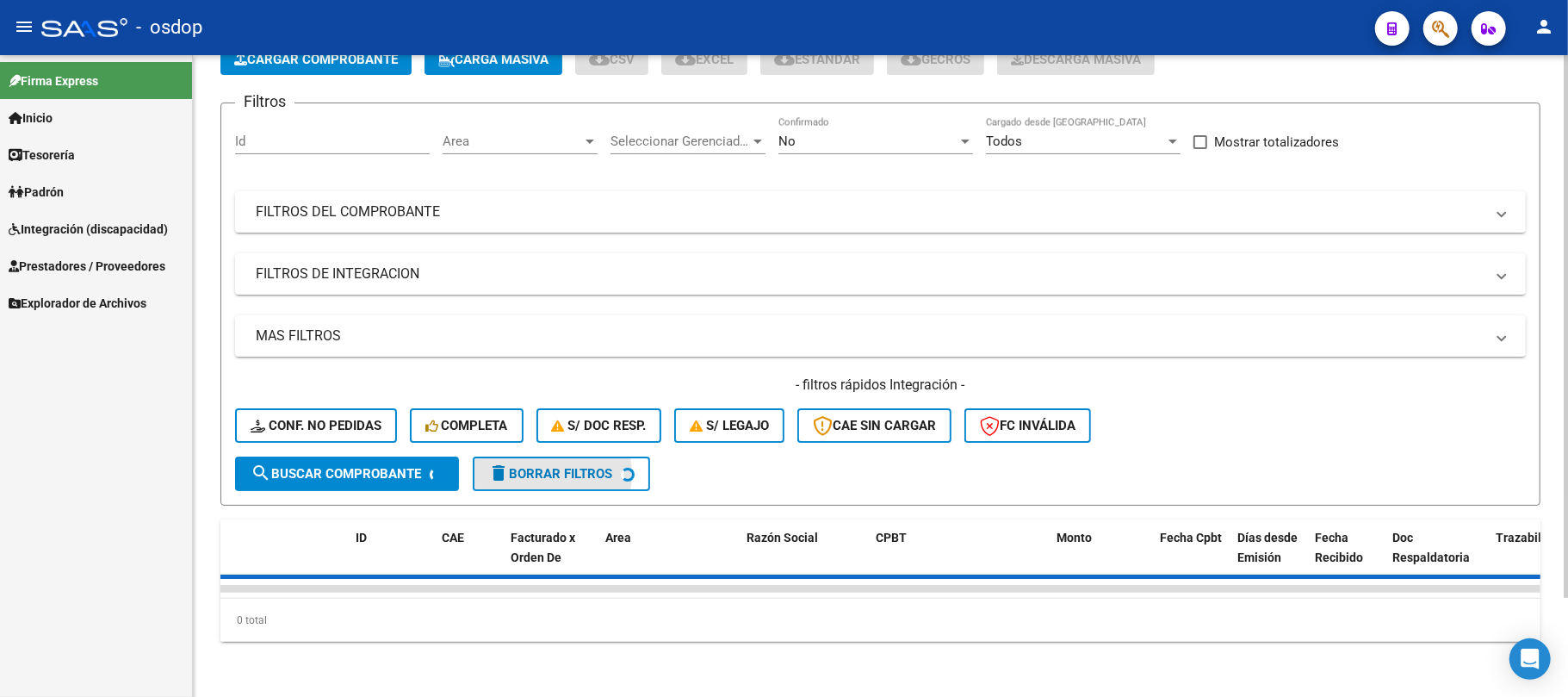
scroll to position [117, 0]
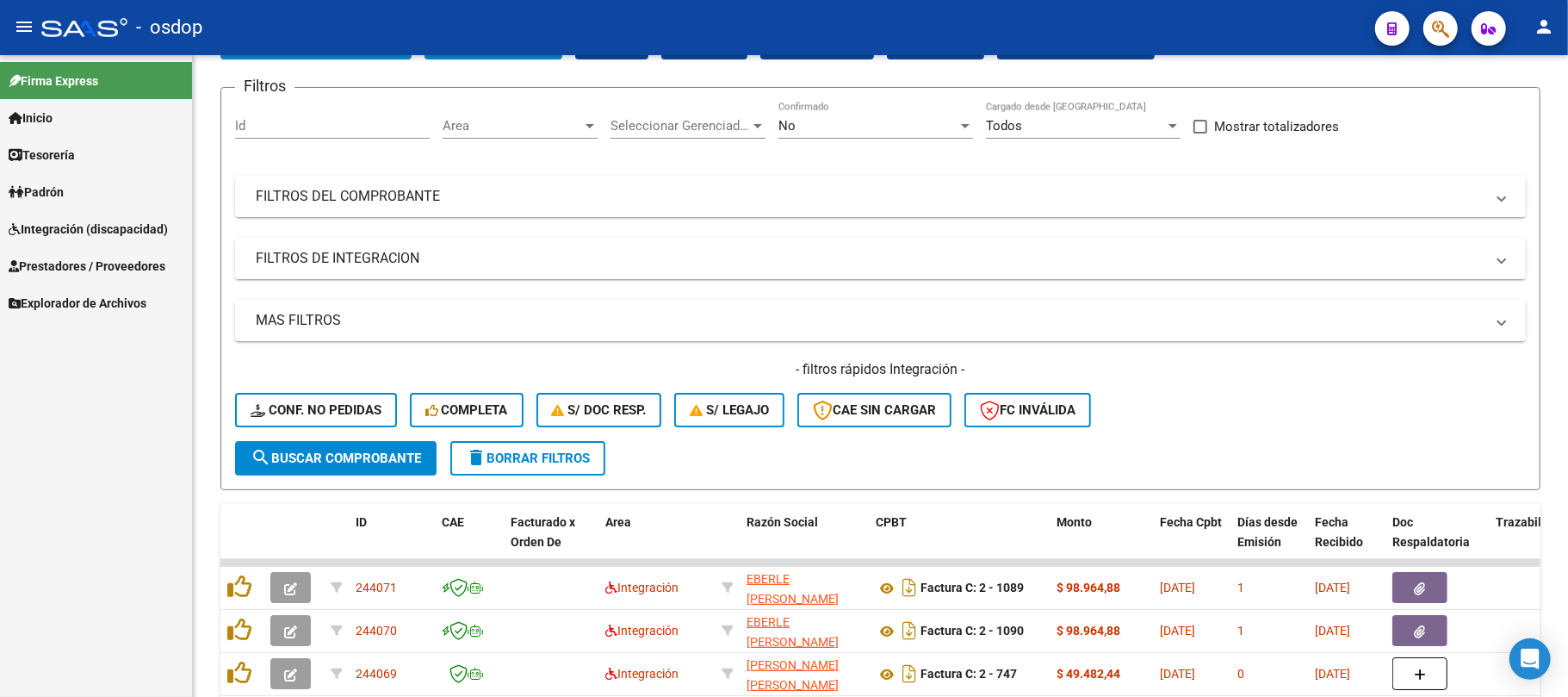
click at [87, 262] on span "Prestadores / Proveedores" at bounding box center [87, 266] width 157 height 19
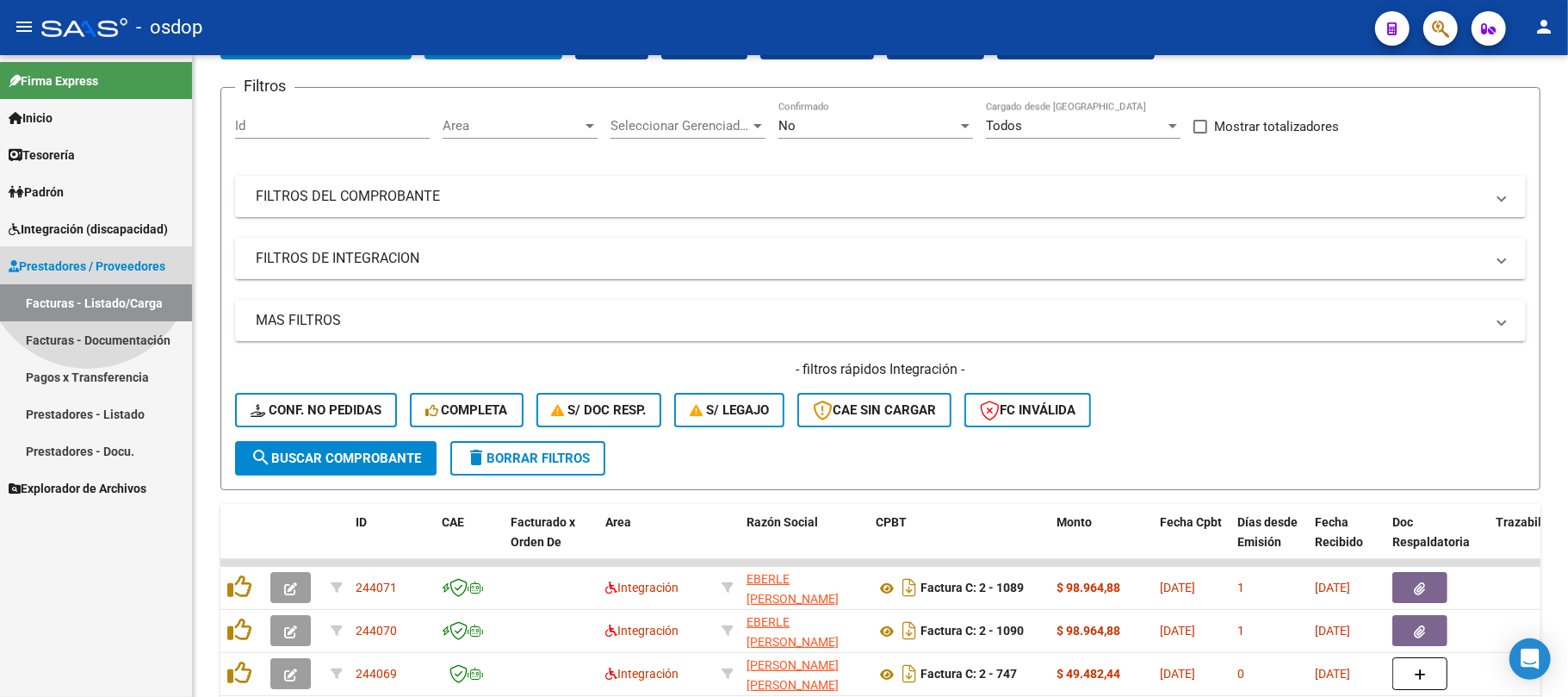
scroll to position [150, 0]
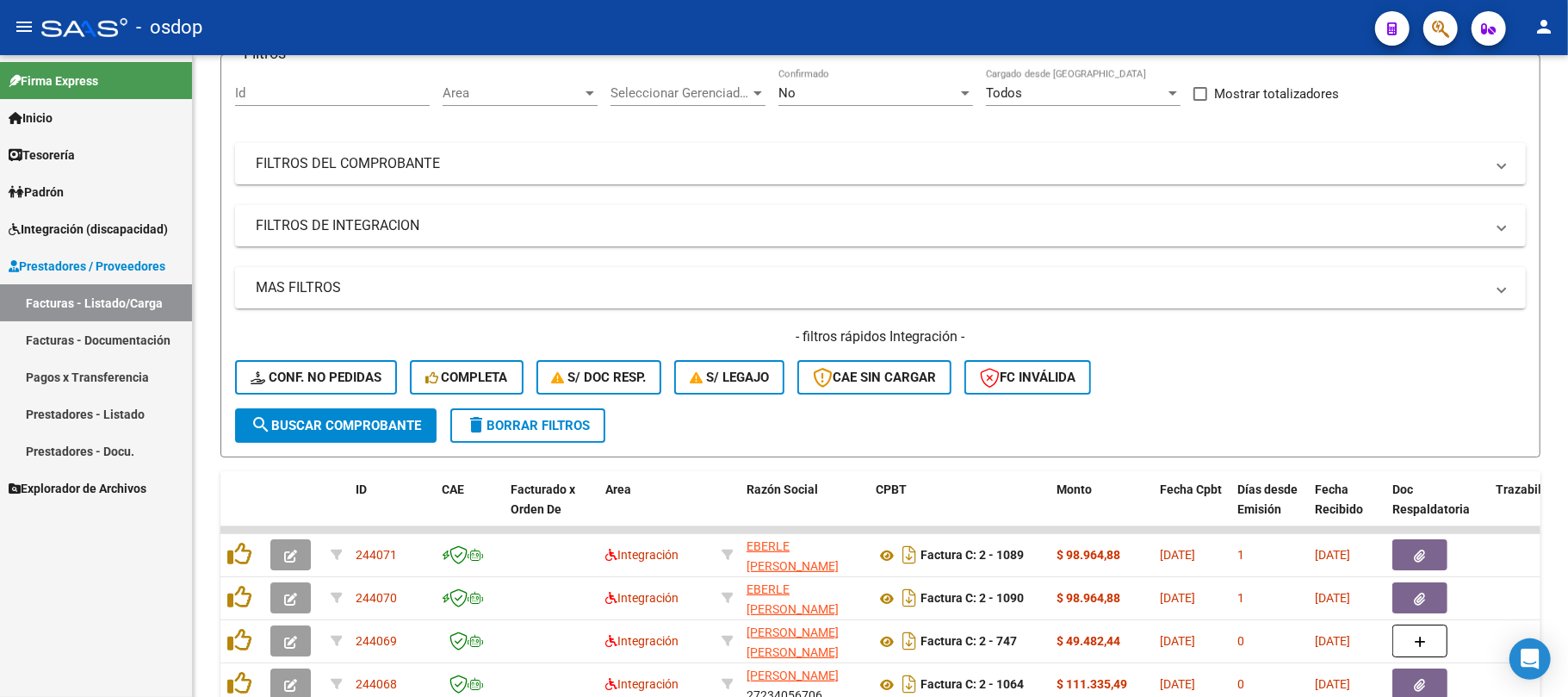
click at [145, 307] on link "Facturas - Listado/Carga" at bounding box center [96, 302] width 192 height 37
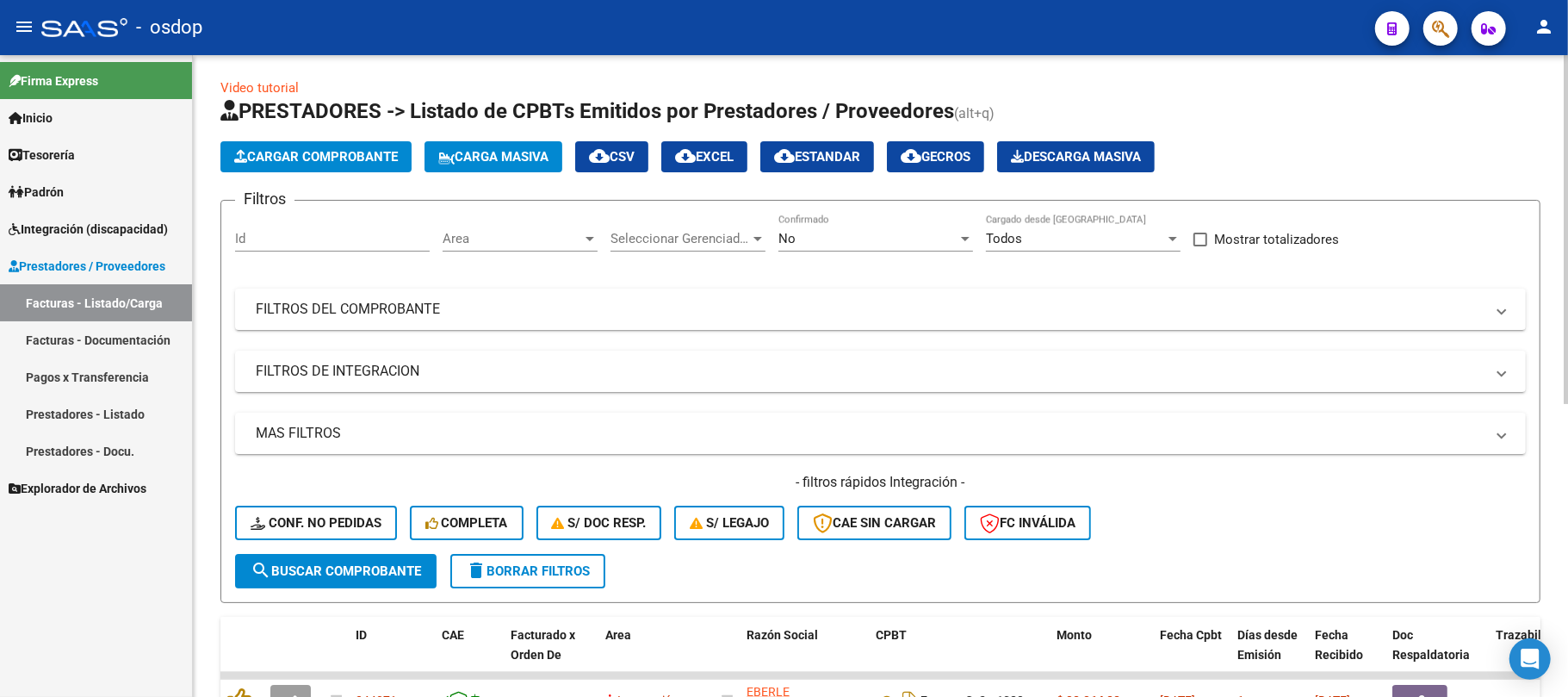
scroll to position [0, 0]
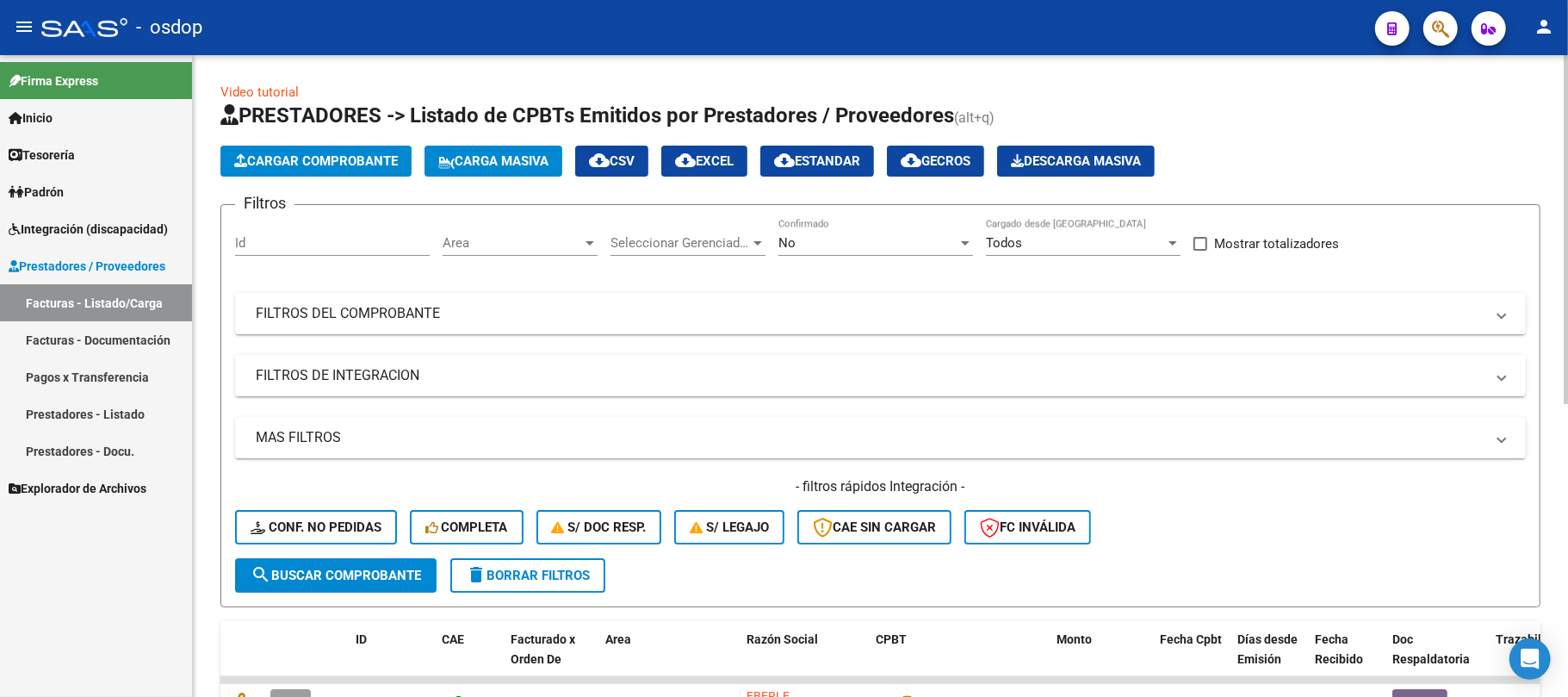
click at [367, 370] on mat-panel-title "FILTROS DE INTEGRACION" at bounding box center [870, 375] width 1229 height 19
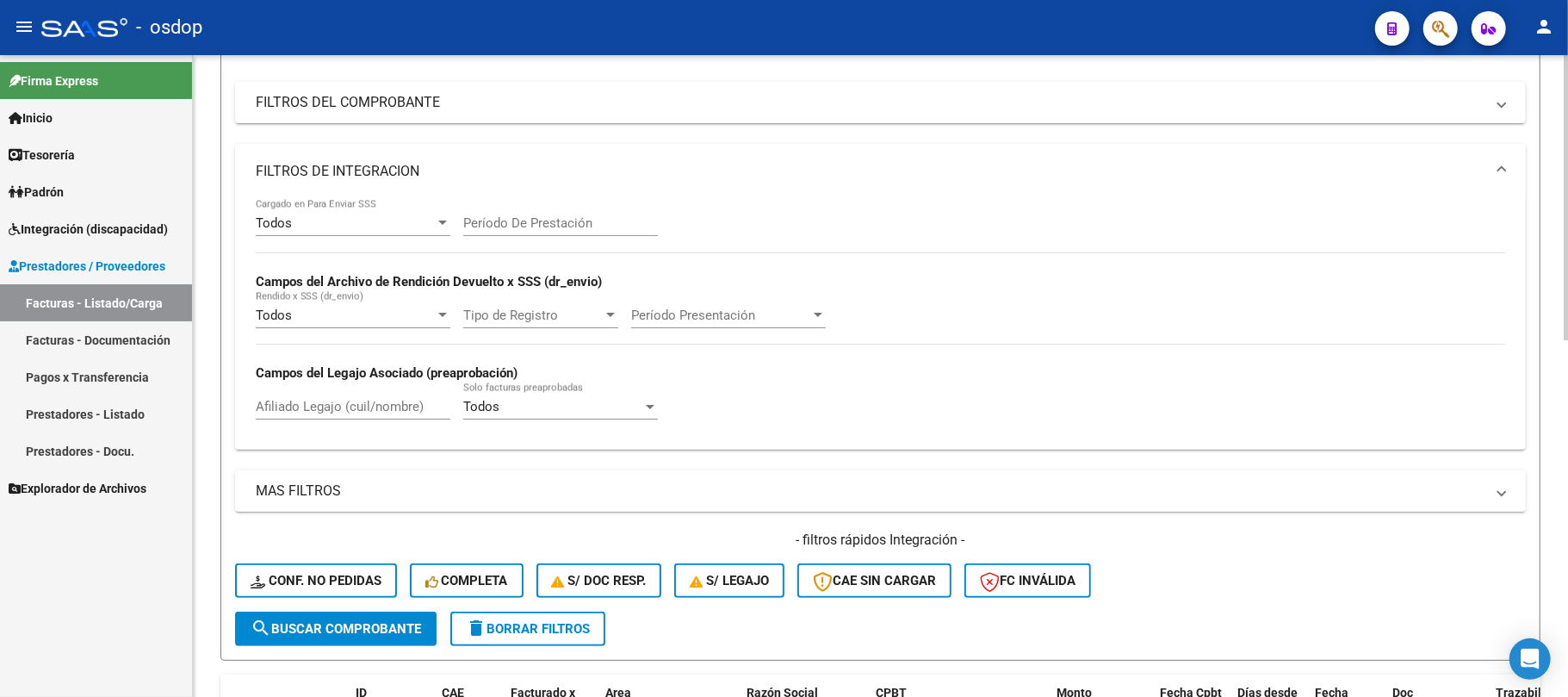
scroll to position [229, 0]
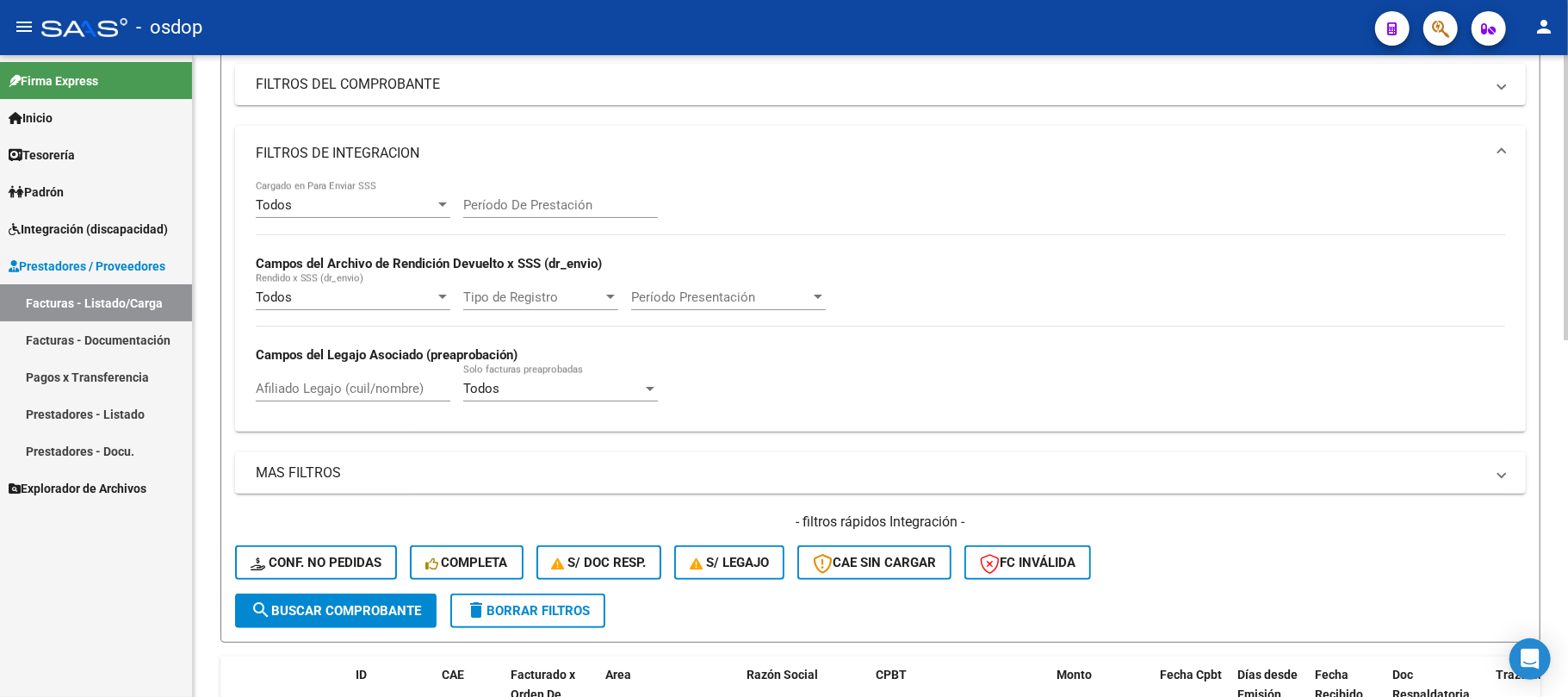
click at [339, 386] on input "Afiliado Legajo (cuil/nombre)" at bounding box center [353, 388] width 195 height 15
paste input "20444063093"
click at [379, 610] on span "search Buscar Comprobante" at bounding box center [335, 610] width 170 height 15
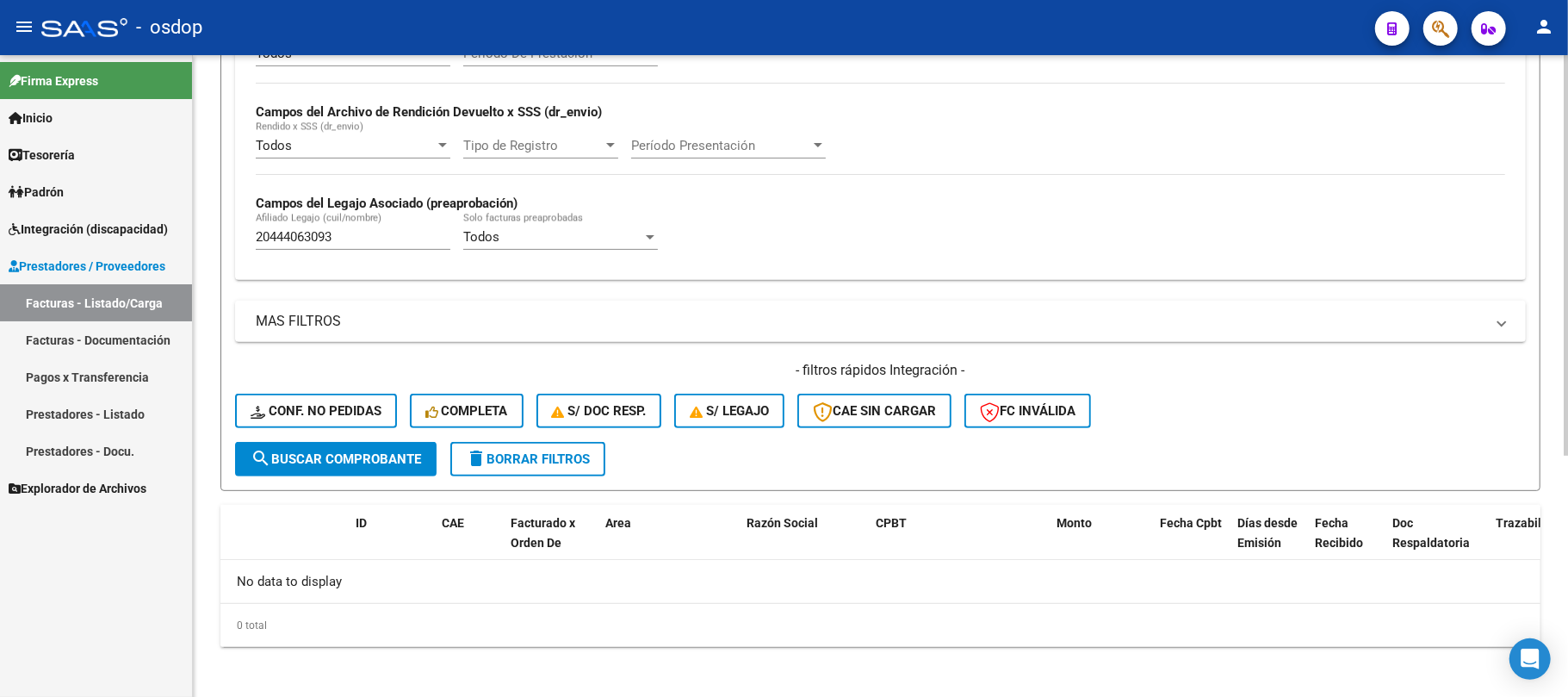
scroll to position [386, 0]
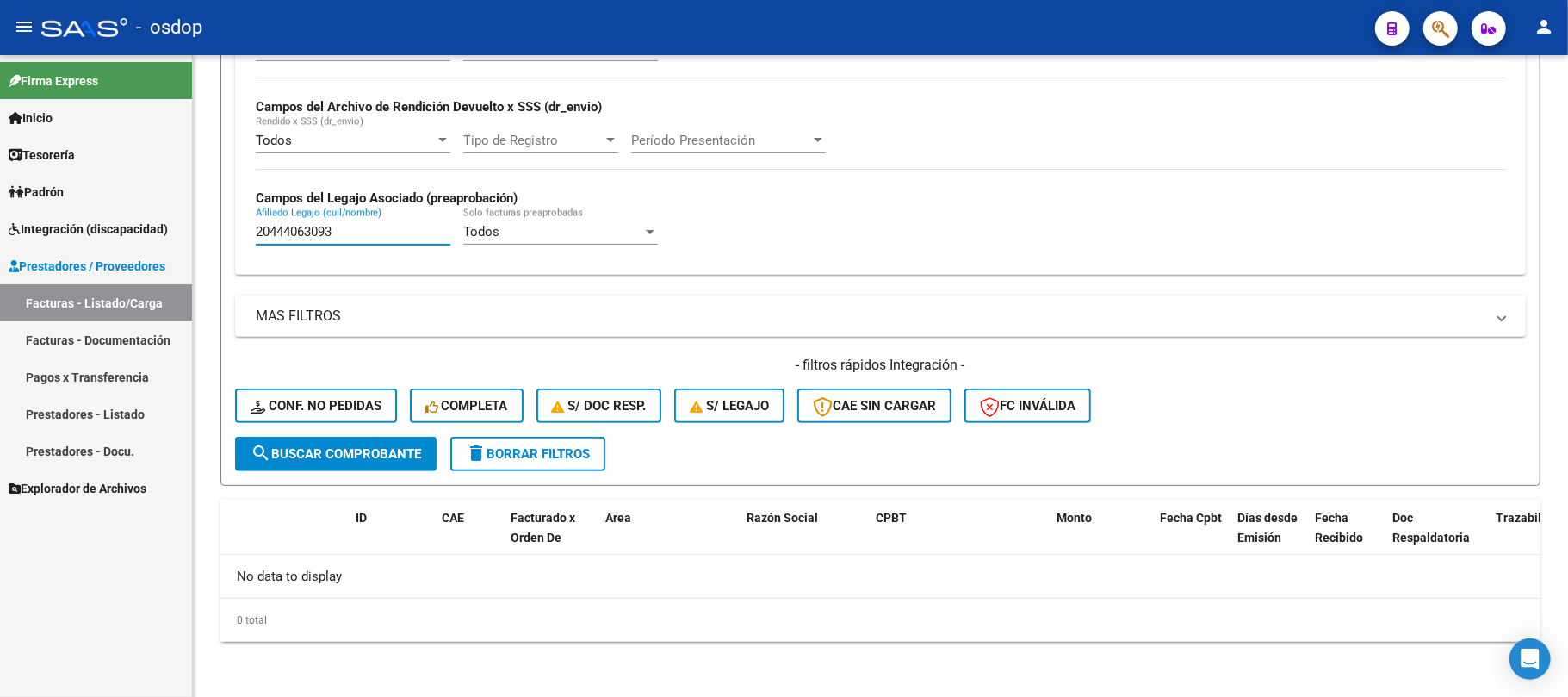
paste input "64761978"
drag, startPoint x: 310, startPoint y: 236, endPoint x: 165, endPoint y: 243, distance: 145.2
click at [165, 243] on mat-sidenav-container "Firma Express Inicio Calendario SSS Instructivos Contacto OS Tesorería Extracto…" at bounding box center [784, 376] width 1568 height 642
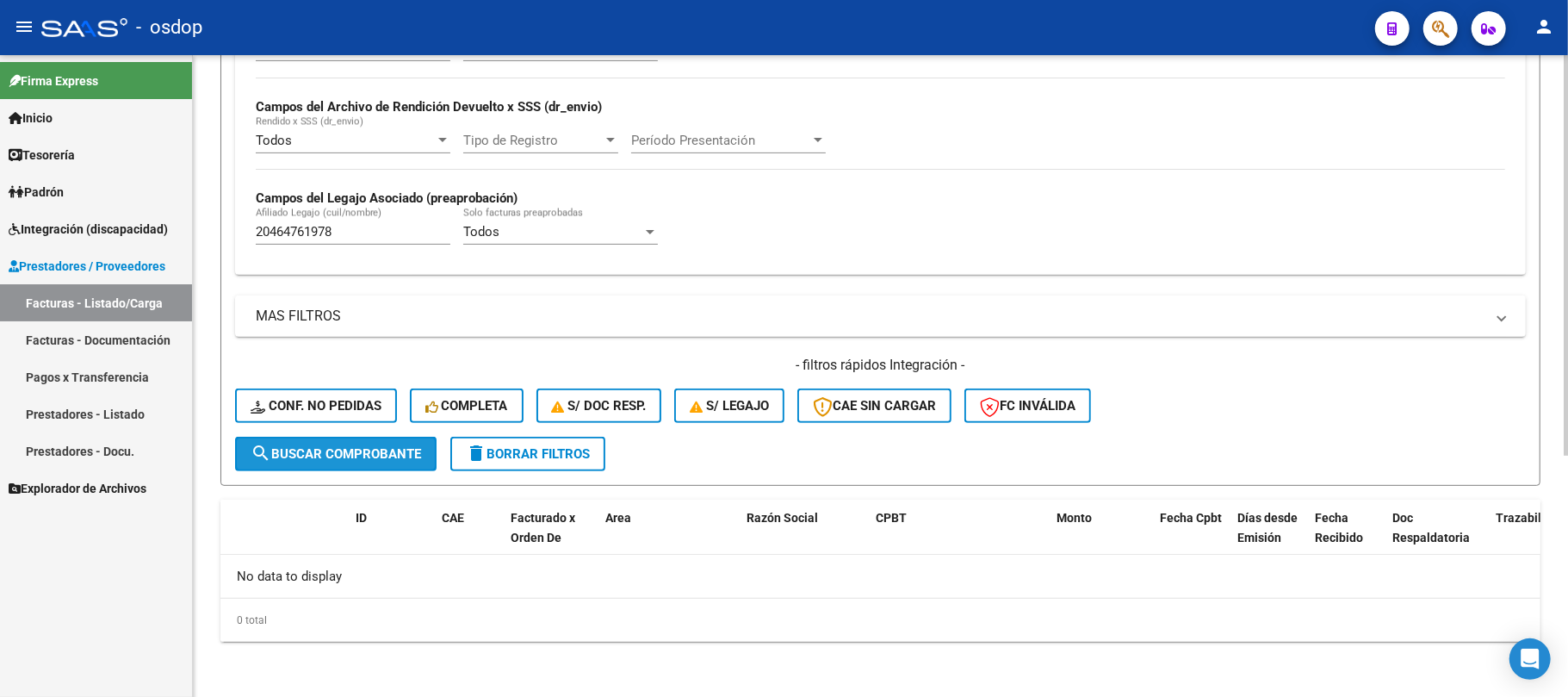
click at [398, 448] on span "search Buscar Comprobante" at bounding box center [335, 454] width 170 height 15
drag, startPoint x: 355, startPoint y: 225, endPoint x: 287, endPoint y: 210, distance: 69.6
click at [156, 231] on mat-sidenav-container "Firma Express Inicio Calendario SSS Instructivos Contacto OS Tesorería Extracto…" at bounding box center [784, 376] width 1568 height 642
click at [370, 221] on div "20464761978 [PERSON_NAME] (cuil/nombre)" at bounding box center [353, 225] width 195 height 37
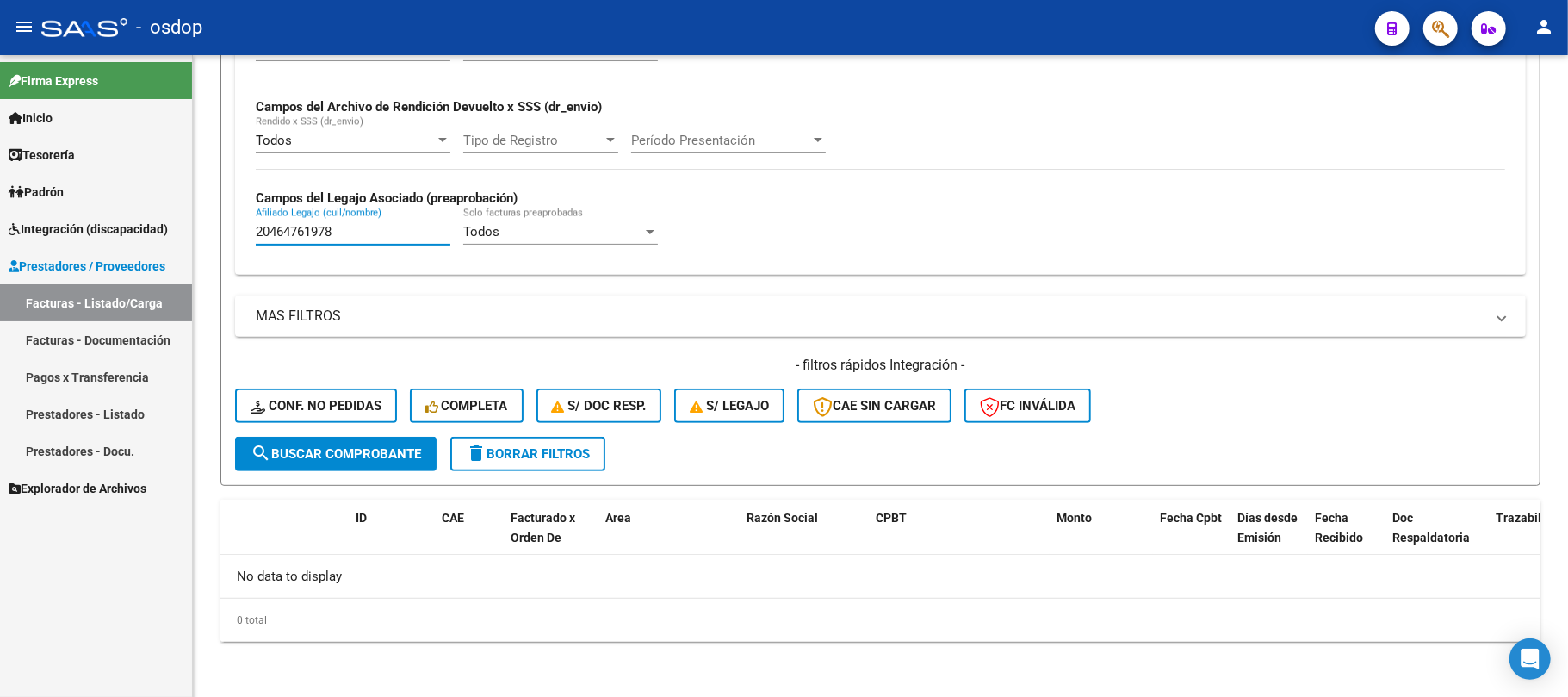
drag, startPoint x: 255, startPoint y: 225, endPoint x: 160, endPoint y: 225, distance: 95.0
click at [160, 225] on mat-sidenav-container "Firma Express Inicio Calendario SSS Instructivos Contacto OS Tesorería Extracto…" at bounding box center [784, 376] width 1568 height 642
paste input "722958271"
click at [407, 452] on span "search Buscar Comprobante" at bounding box center [335, 454] width 170 height 15
drag, startPoint x: 349, startPoint y: 236, endPoint x: 166, endPoint y: 270, distance: 186.1
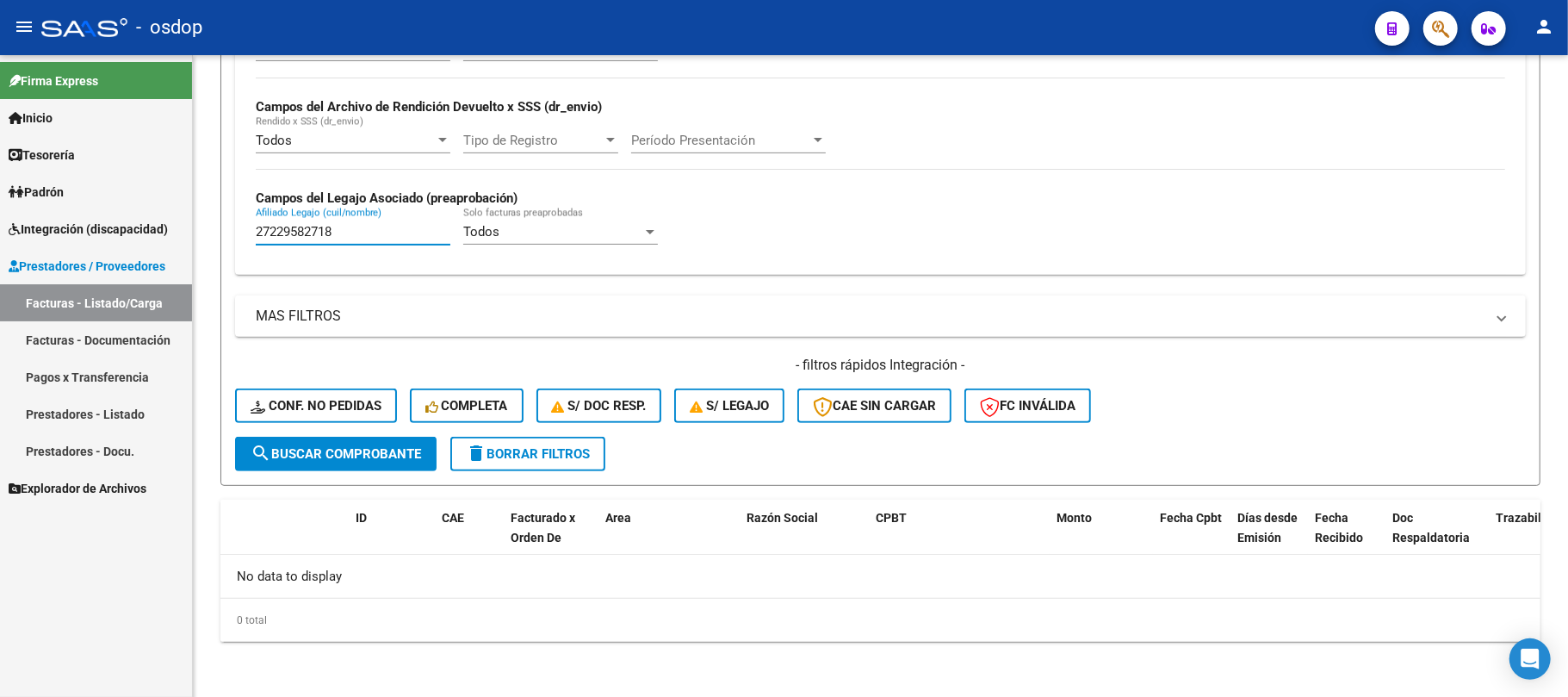
click at [166, 270] on mat-sidenav-container "Firma Express Inicio Calendario SSS Instructivos Contacto OS Tesorería Extracto…" at bounding box center [784, 376] width 1568 height 642
paste input "0480494882"
click at [343, 454] on span "search Buscar Comprobante" at bounding box center [335, 454] width 170 height 15
drag, startPoint x: 343, startPoint y: 241, endPoint x: 170, endPoint y: 256, distance: 173.6
click at [170, 256] on mat-sidenav-container "Firma Express Inicio Calendario SSS Instructivos Contacto OS Tesorería Extracto…" at bounding box center [784, 376] width 1568 height 642
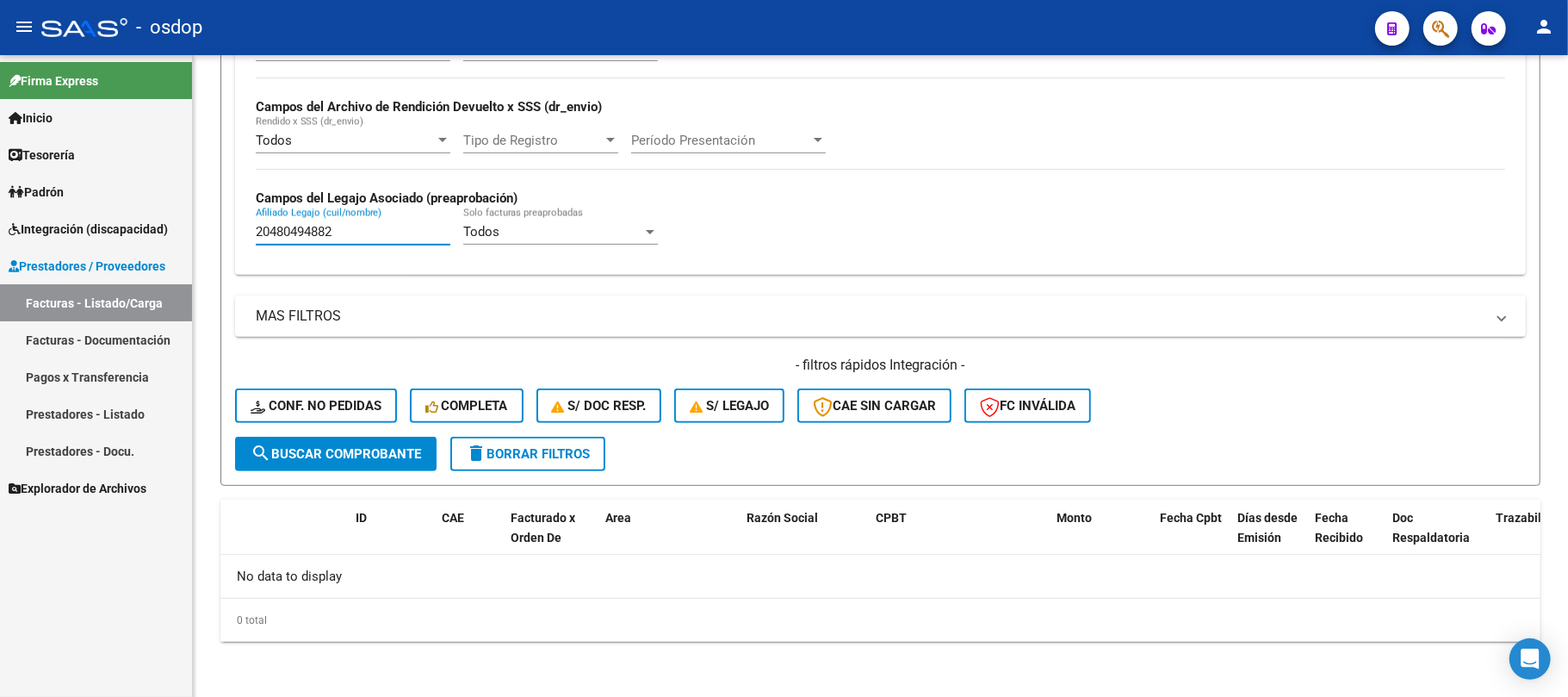
paste input "2583491"
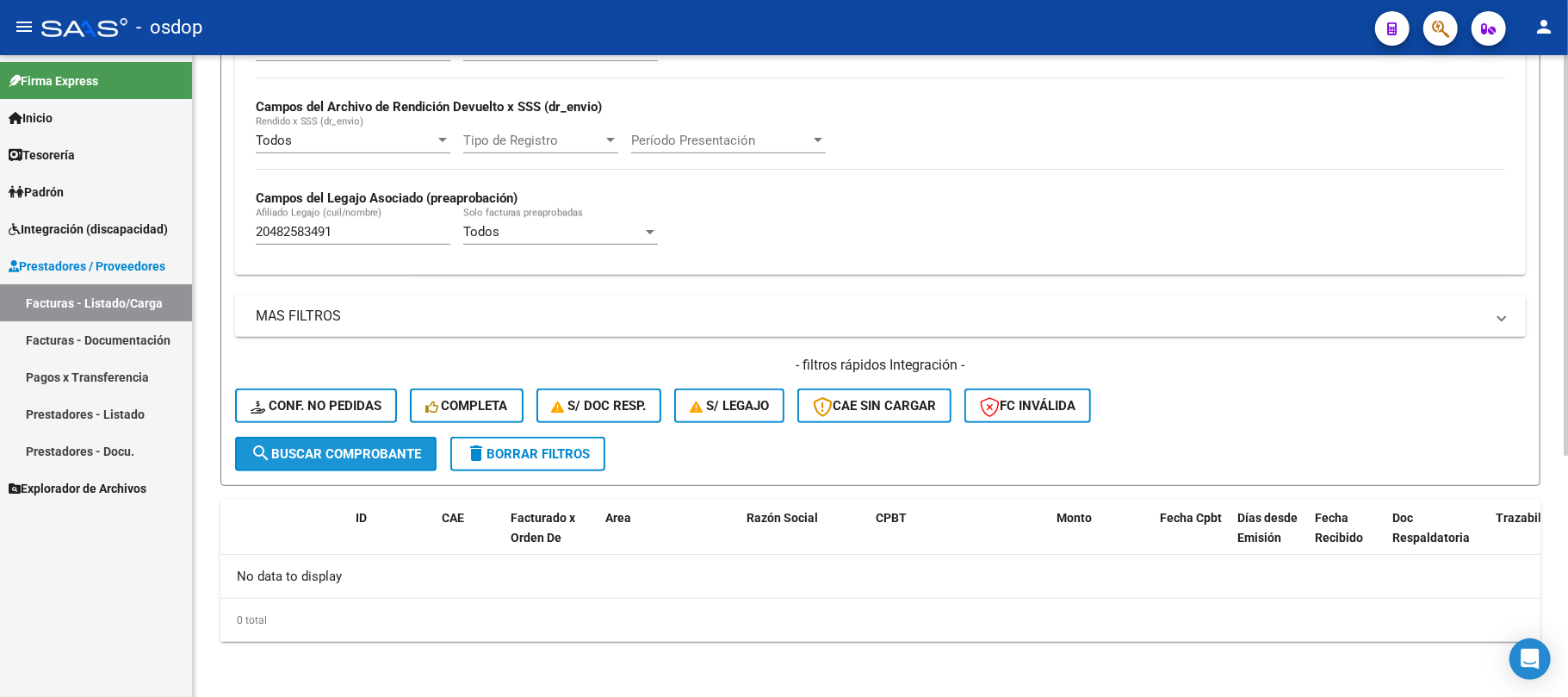
click at [358, 456] on span "search Buscar Comprobante" at bounding box center [335, 454] width 170 height 15
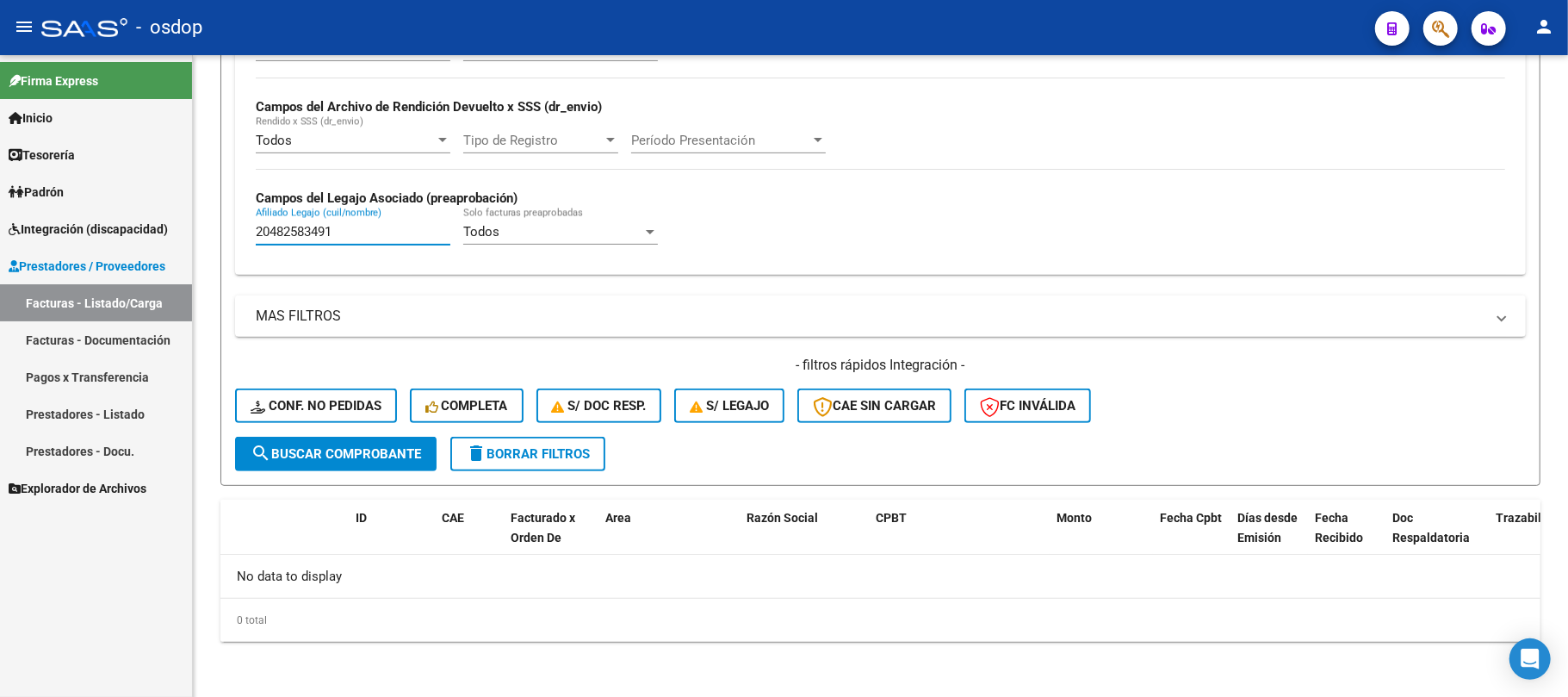
drag, startPoint x: 291, startPoint y: 243, endPoint x: 131, endPoint y: 245, distance: 160.0
click at [131, 244] on mat-sidenav-container "Firma Express Inicio Calendario SSS Instructivos Contacto OS Tesorería Extracto…" at bounding box center [784, 376] width 1568 height 642
paste input "7509565592"
type input "27509565592"
click at [363, 453] on span "search Buscar Comprobante" at bounding box center [335, 454] width 170 height 15
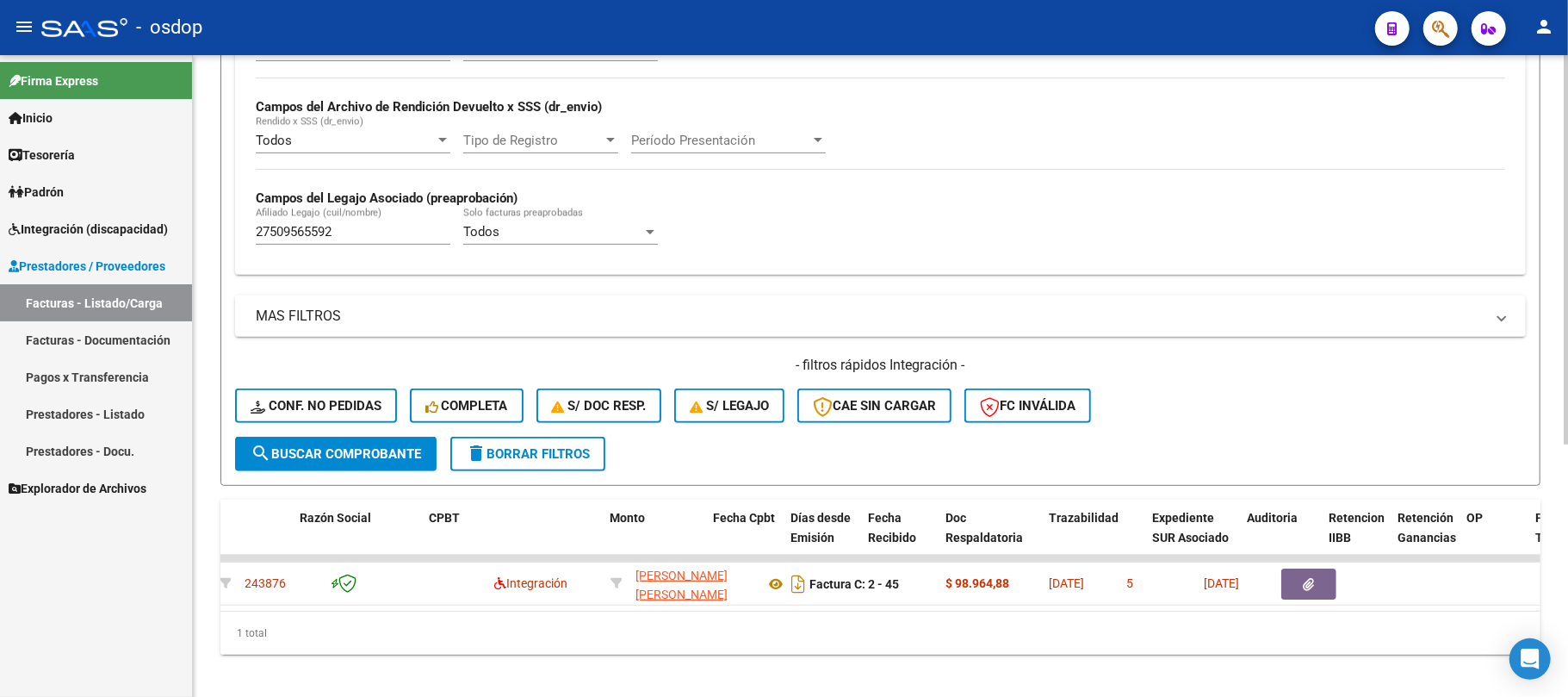
scroll to position [0, 48]
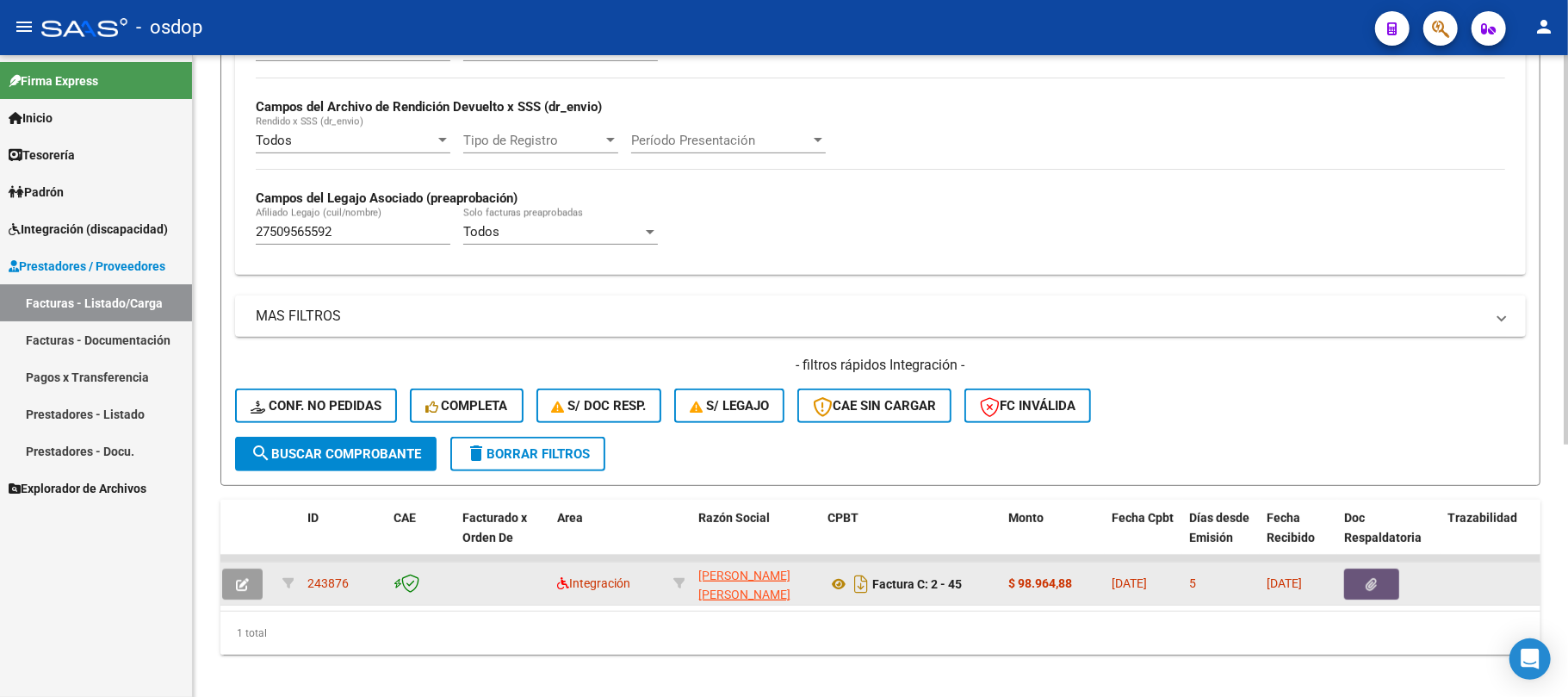
click at [1375, 589] on icon "button" at bounding box center [1372, 584] width 11 height 13
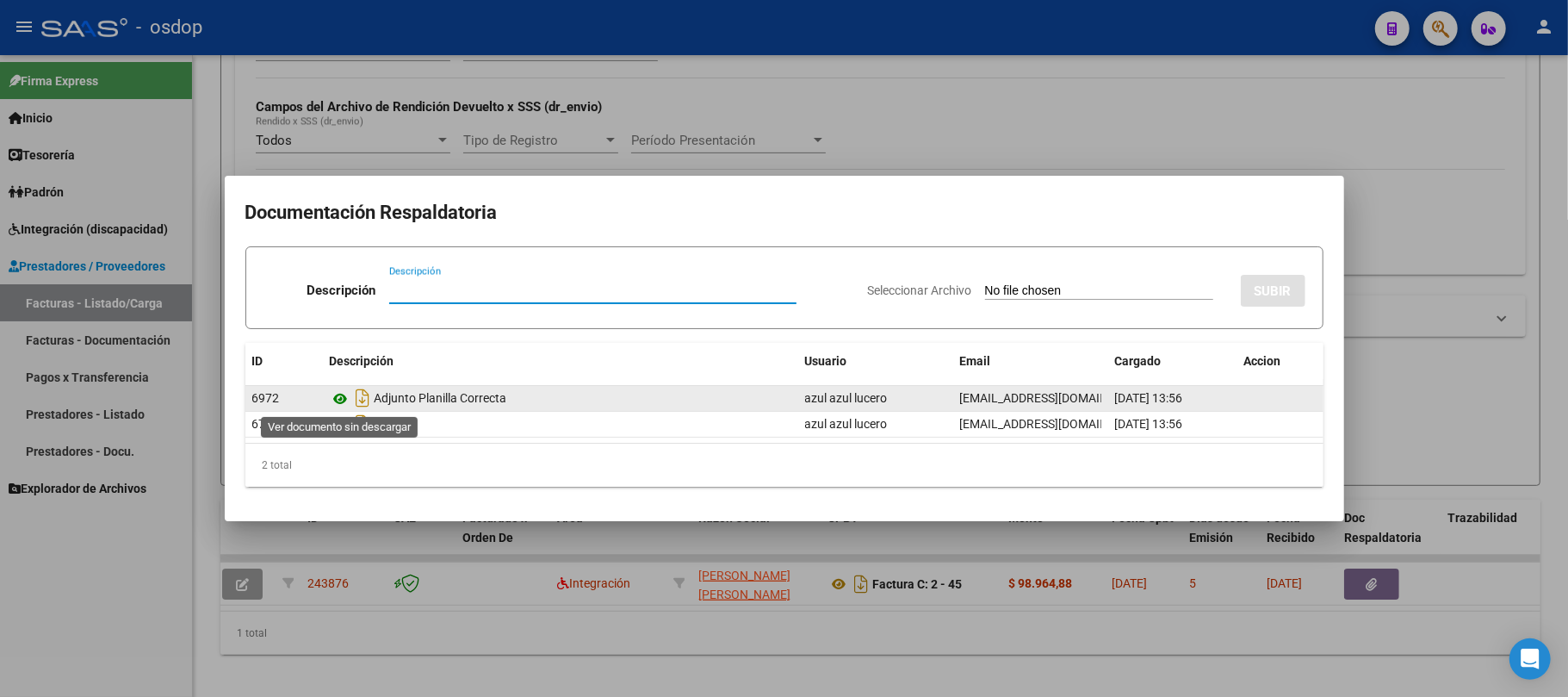
click at [342, 399] on icon at bounding box center [341, 399] width 23 height 21
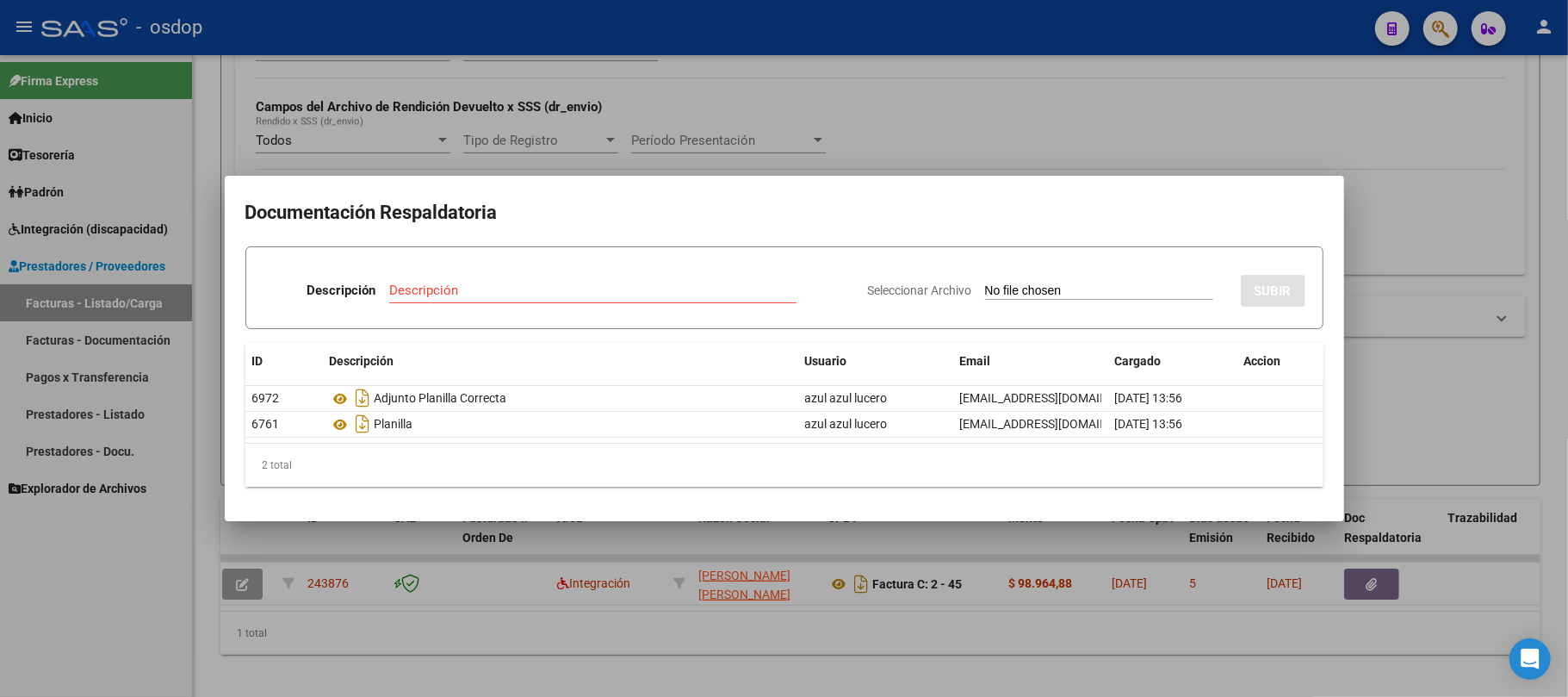
click at [963, 646] on div at bounding box center [784, 348] width 1568 height 697
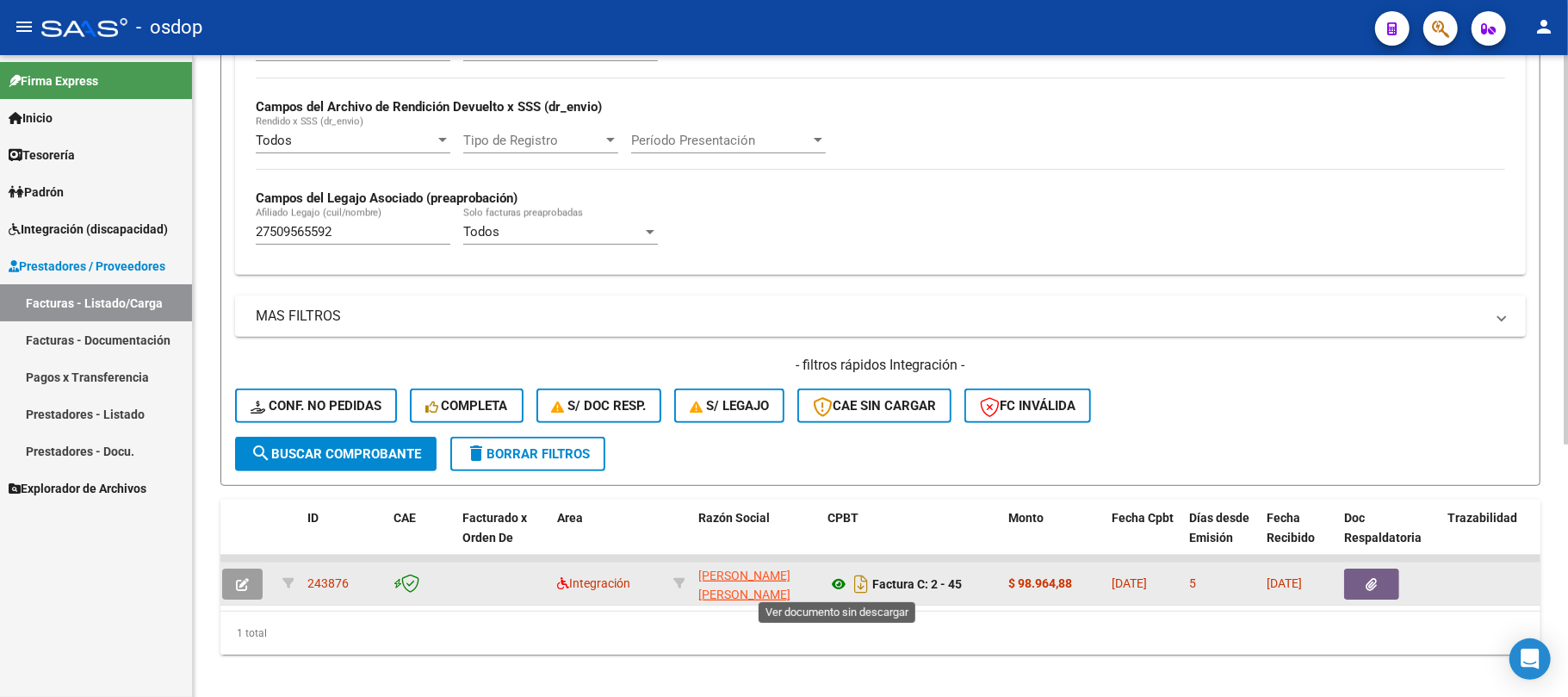
click at [838, 587] on icon at bounding box center [839, 583] width 23 height 21
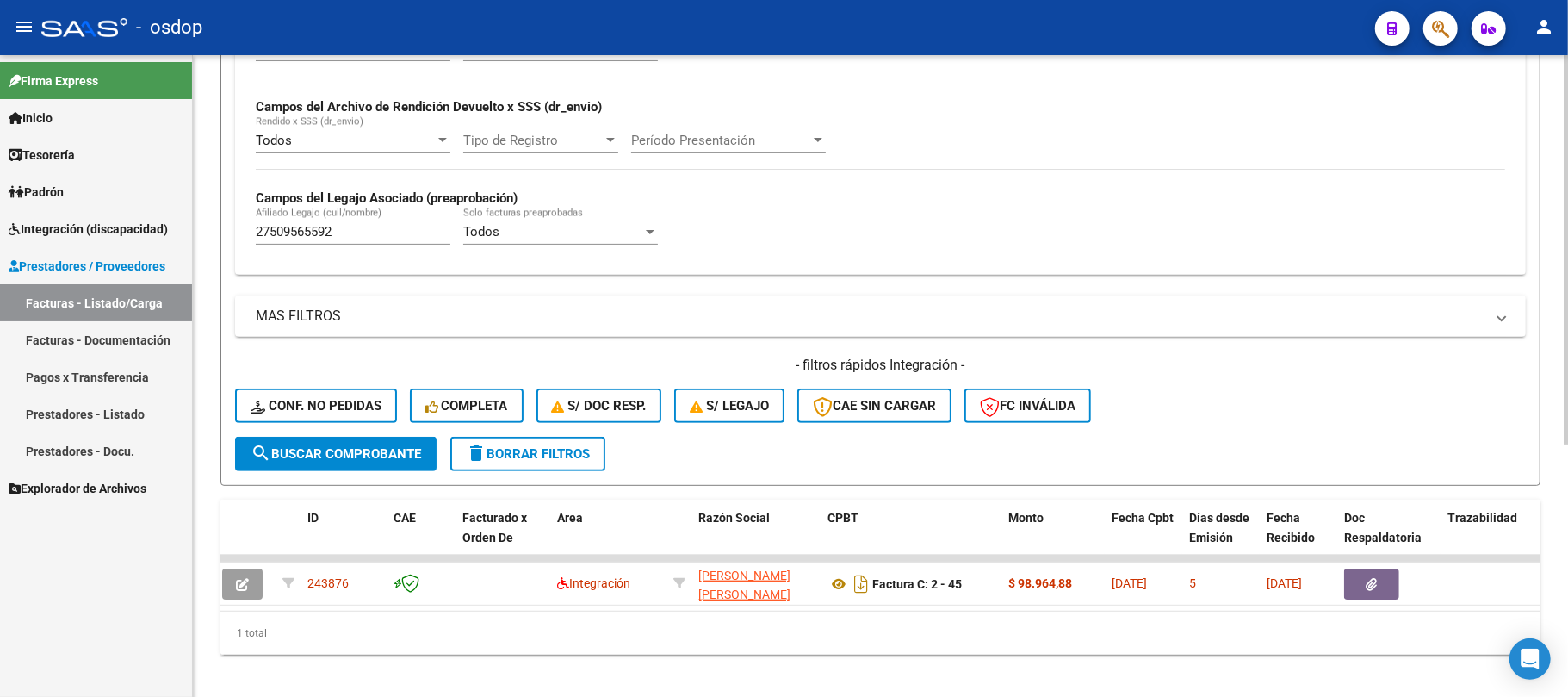
scroll to position [0, 0]
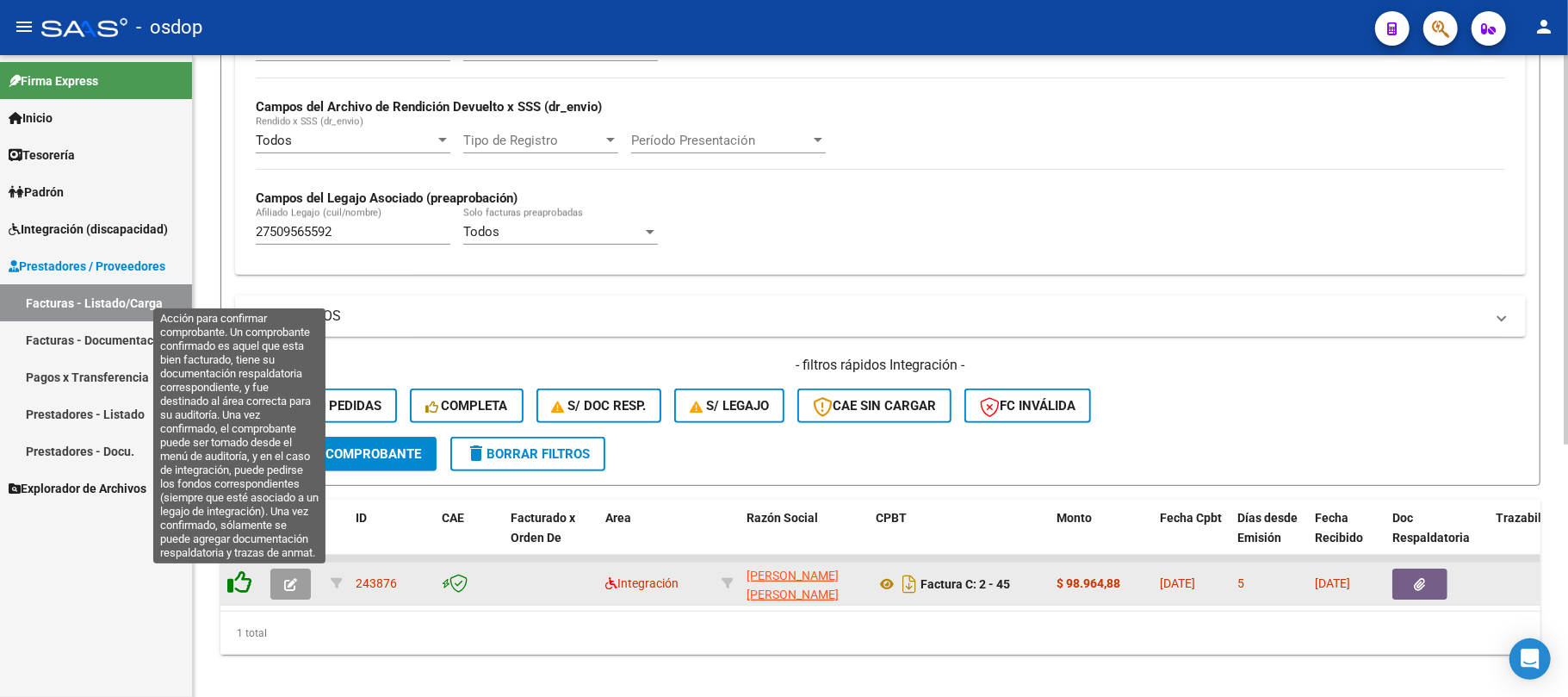
click at [238, 580] on icon at bounding box center [239, 582] width 24 height 24
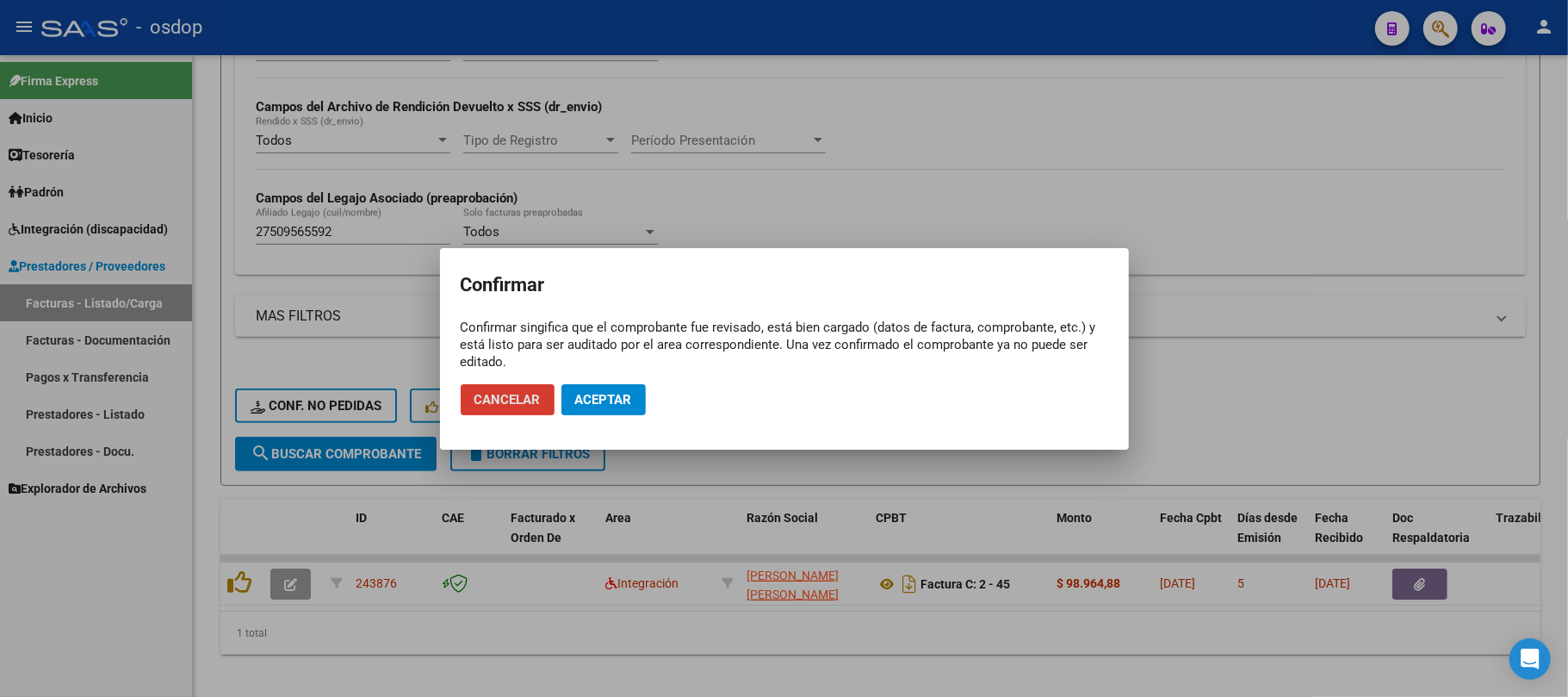
click at [606, 396] on span "Aceptar" at bounding box center [603, 399] width 57 height 15
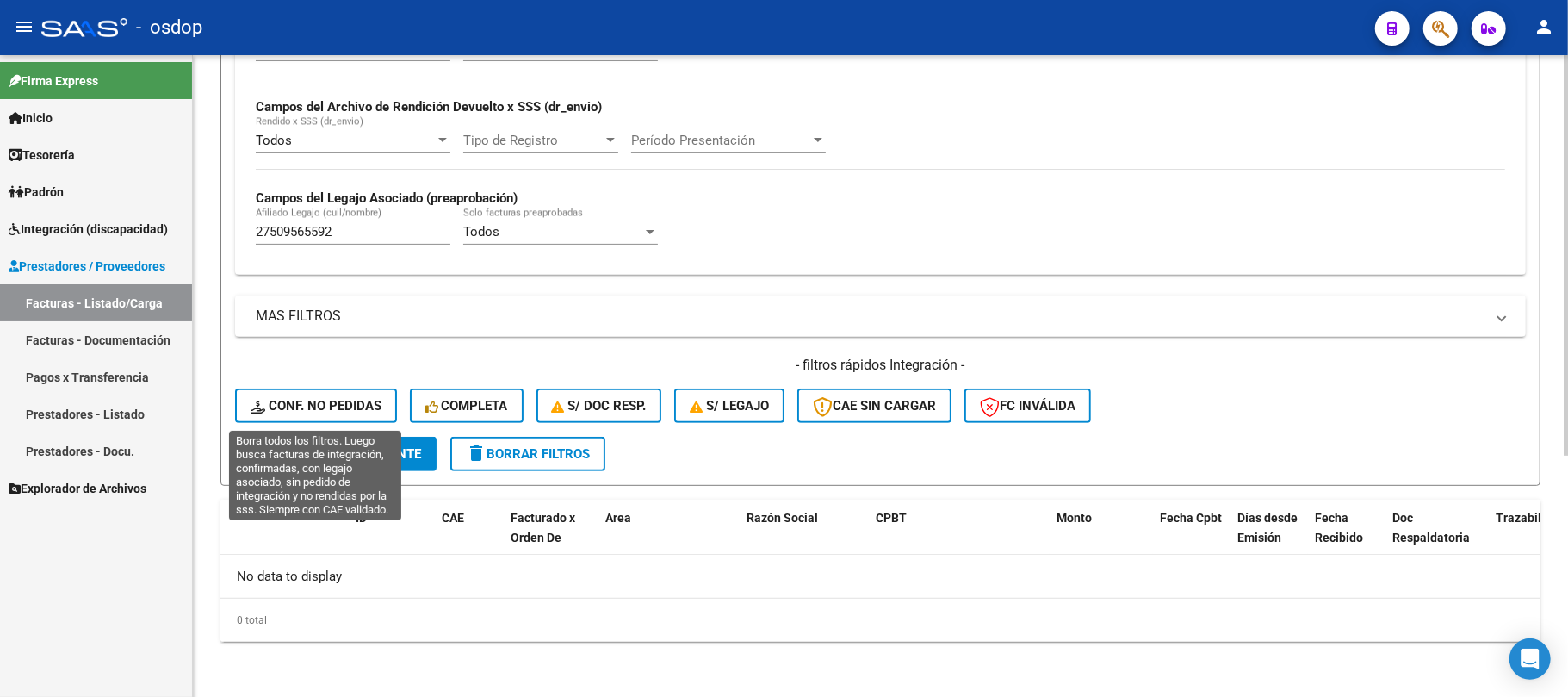
click at [352, 408] on span "Conf. no pedidas" at bounding box center [316, 405] width 131 height 15
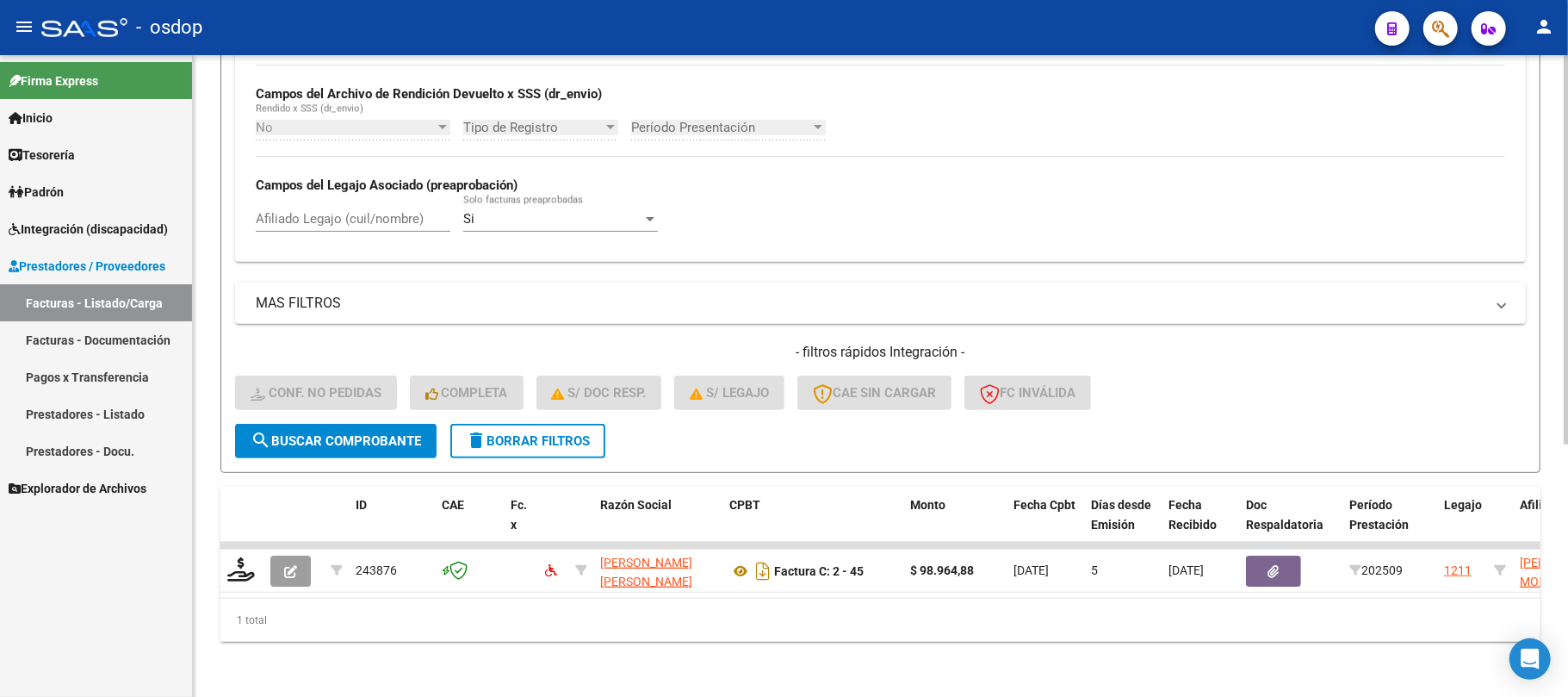
scroll to position [415, 0]
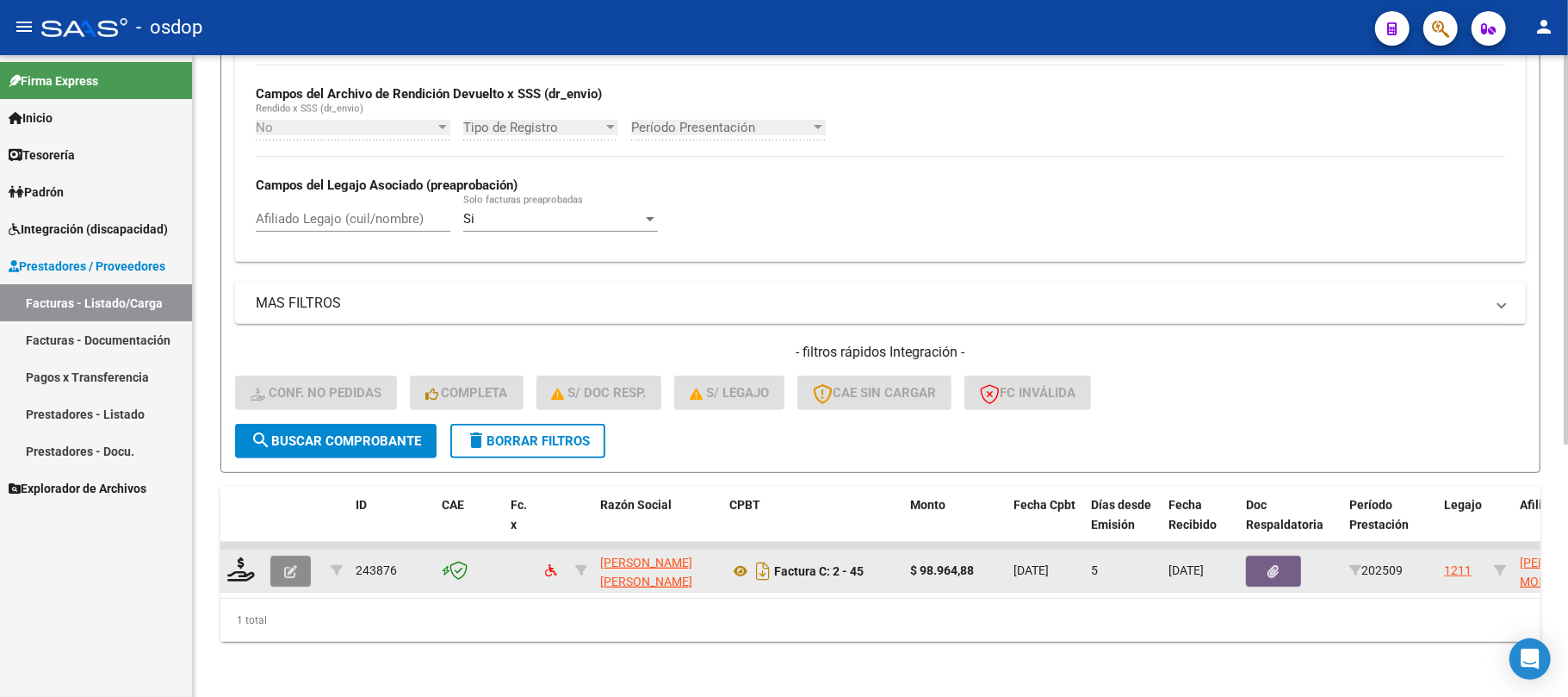
click at [298, 555] on button "button" at bounding box center [290, 571] width 41 height 31
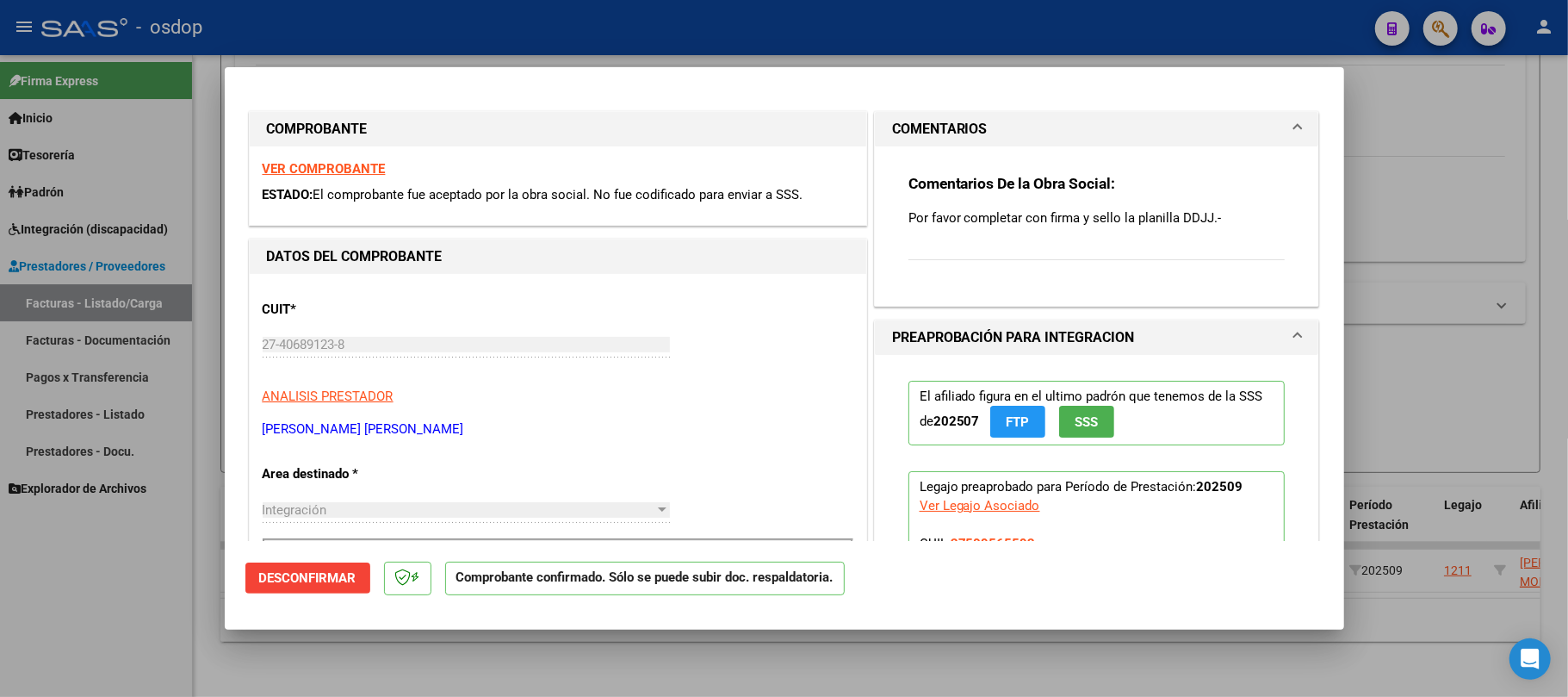
click at [1179, 231] on div "Comentarios De la Obra Social: Por favor completar con firma y sello la planill…" at bounding box center [1097, 226] width 377 height 105
click at [327, 576] on span "Desconfirmar" at bounding box center [308, 577] width 97 height 15
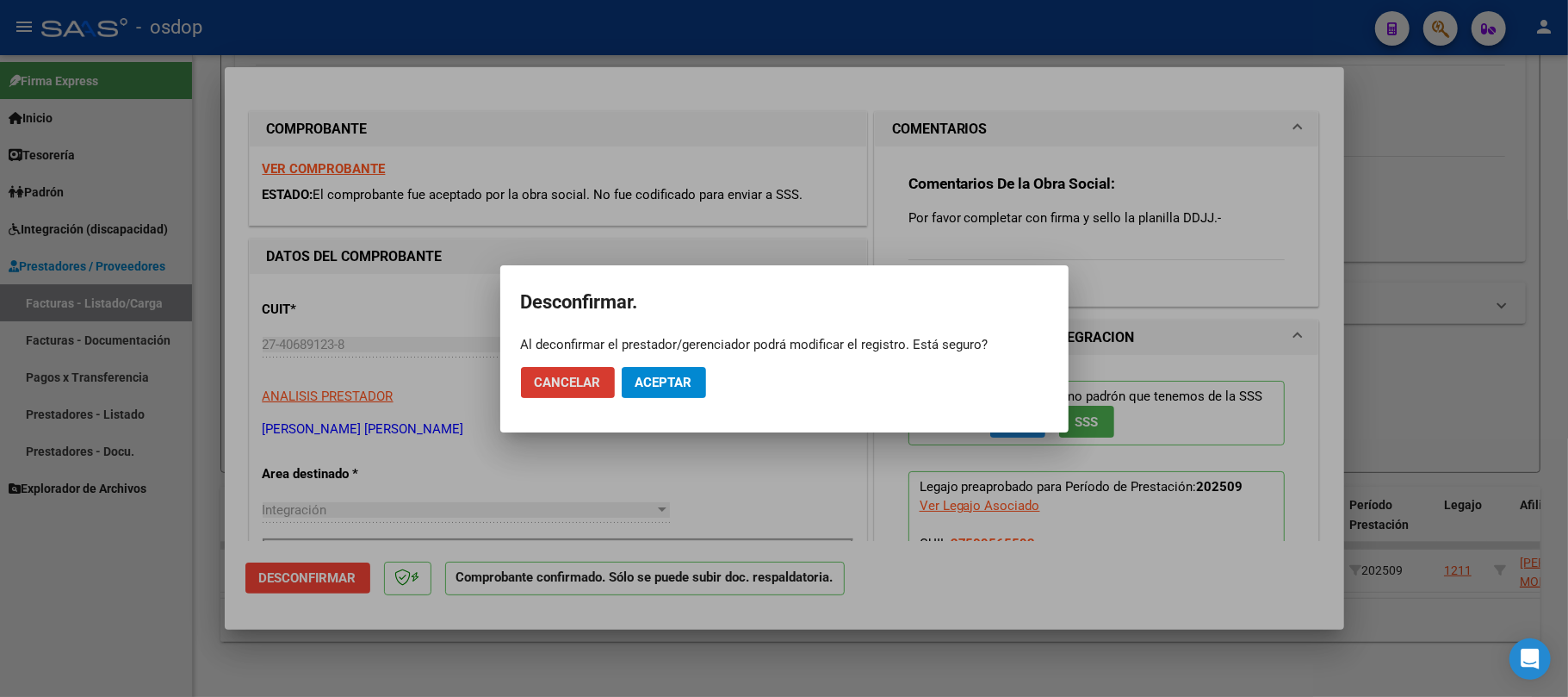
click at [575, 388] on span "Cancelar" at bounding box center [568, 381] width 67 height 15
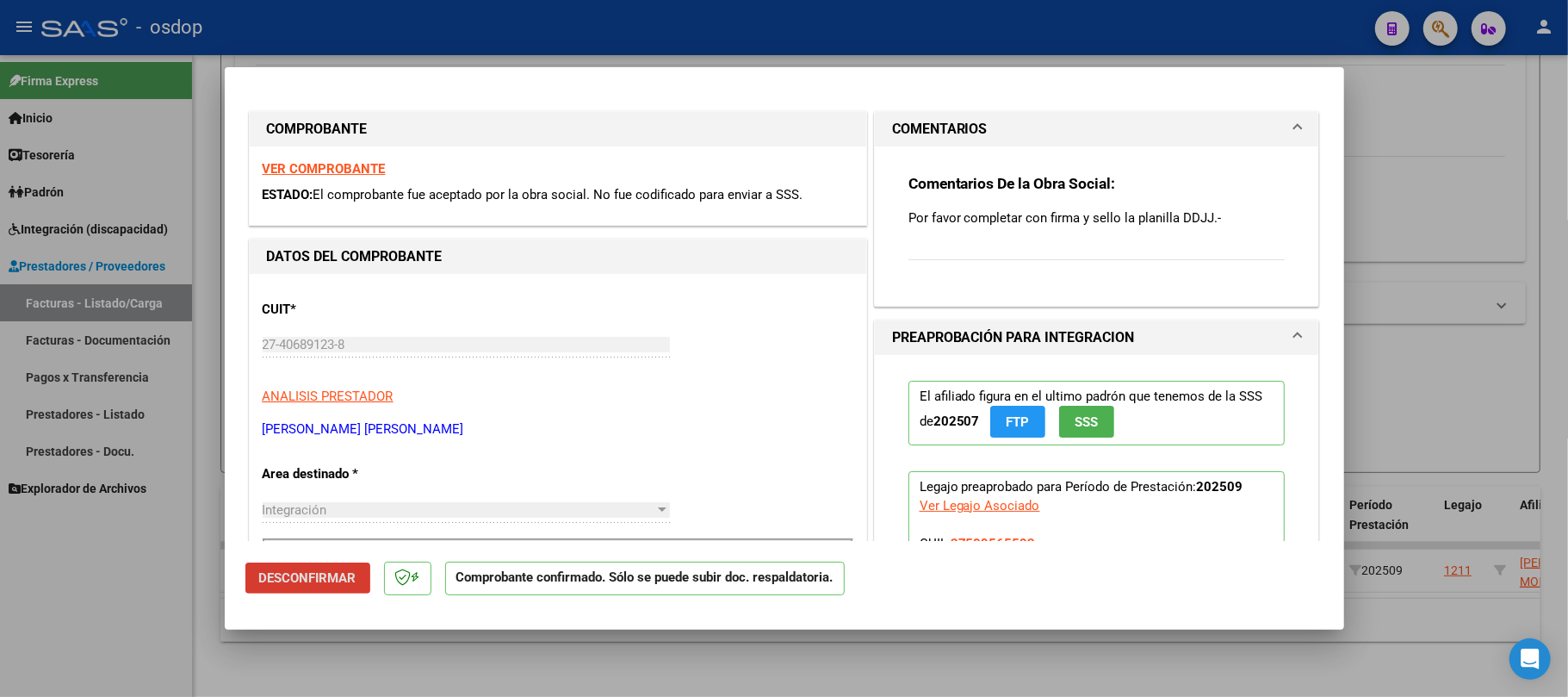
click at [931, 673] on div at bounding box center [784, 348] width 1568 height 697
type input "$ 0,00"
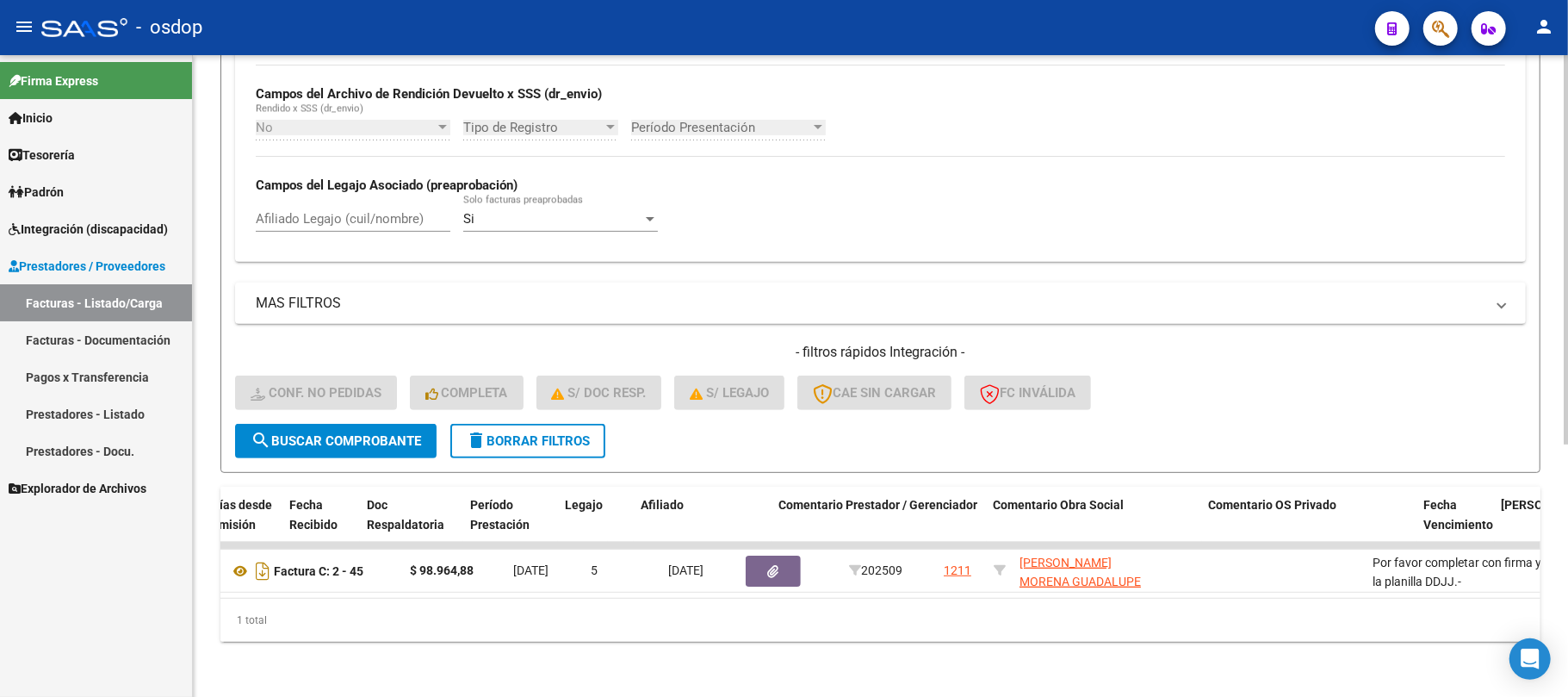
scroll to position [0, 0]
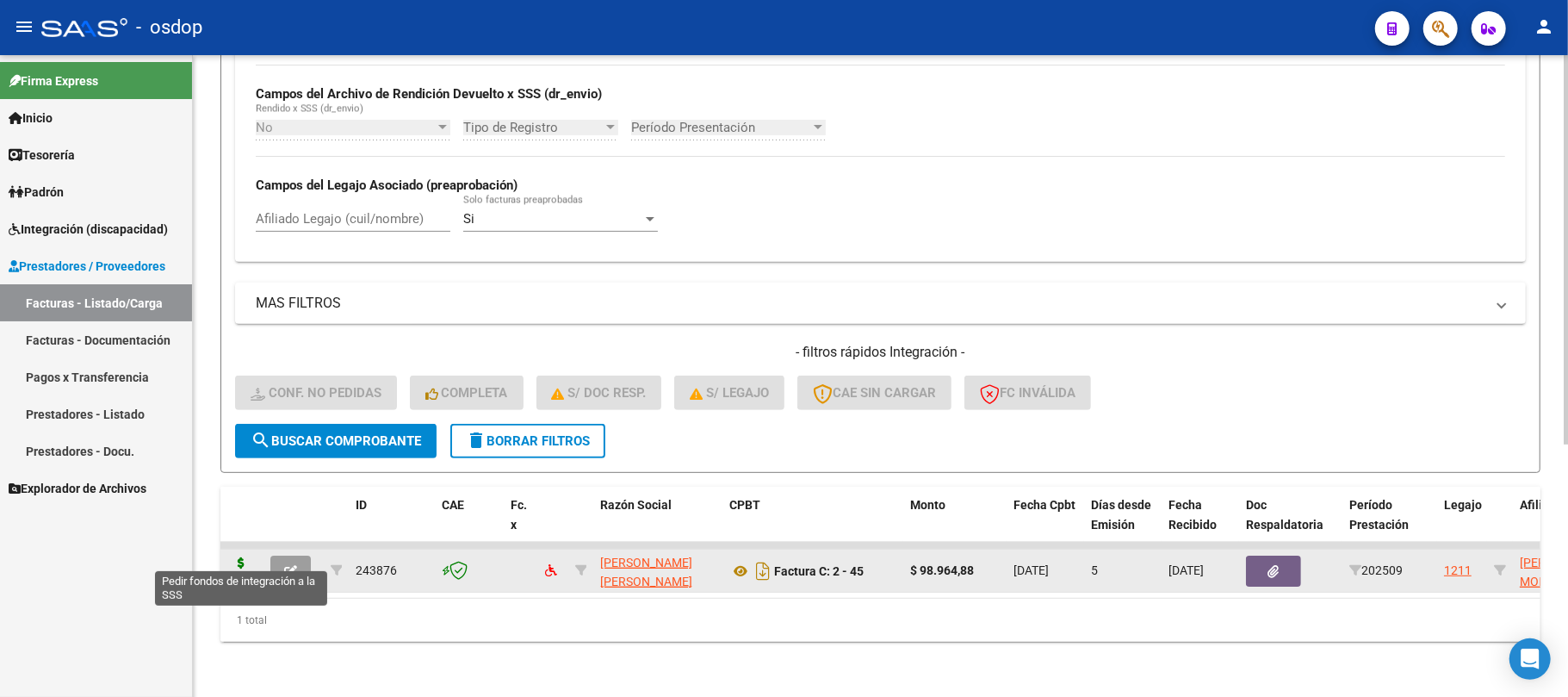
click at [238, 559] on icon at bounding box center [241, 569] width 28 height 24
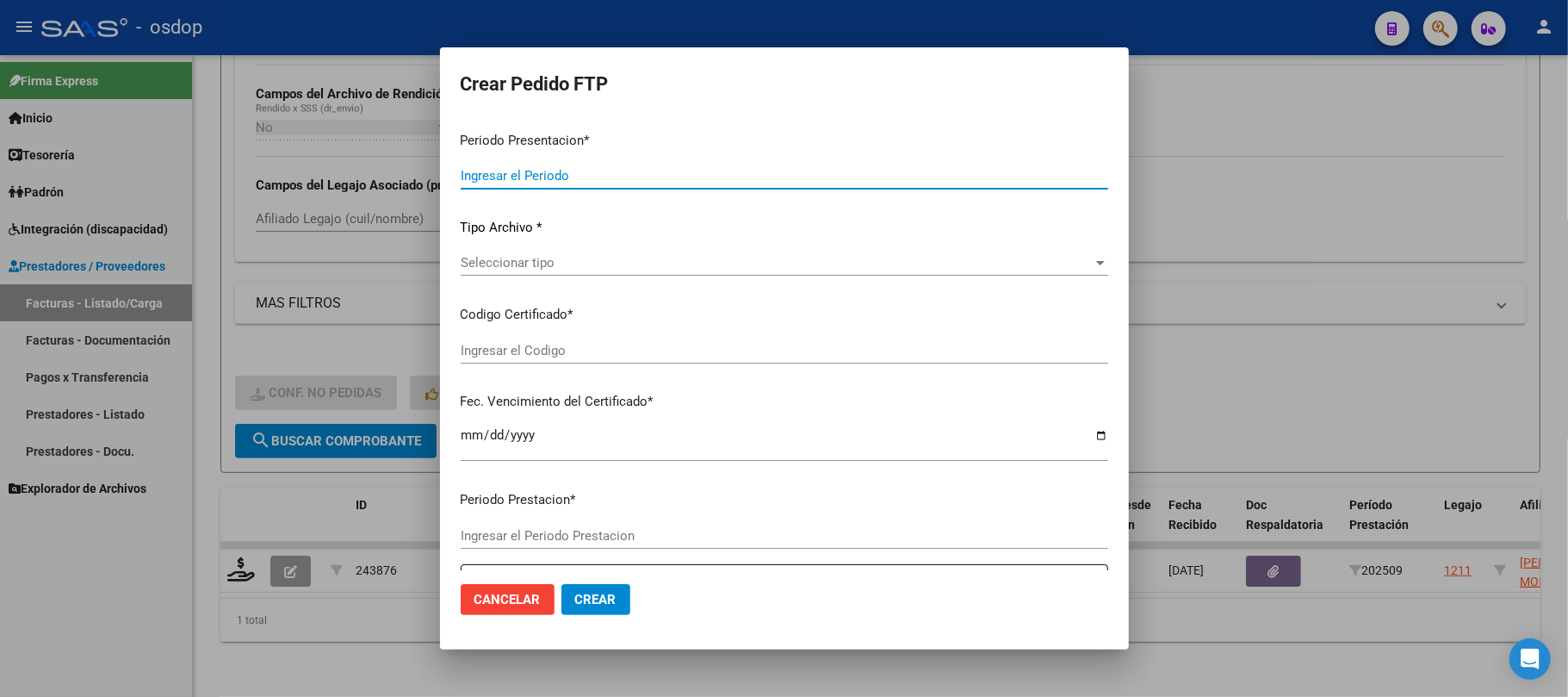
type input "202509"
type input "$ 98.964,88"
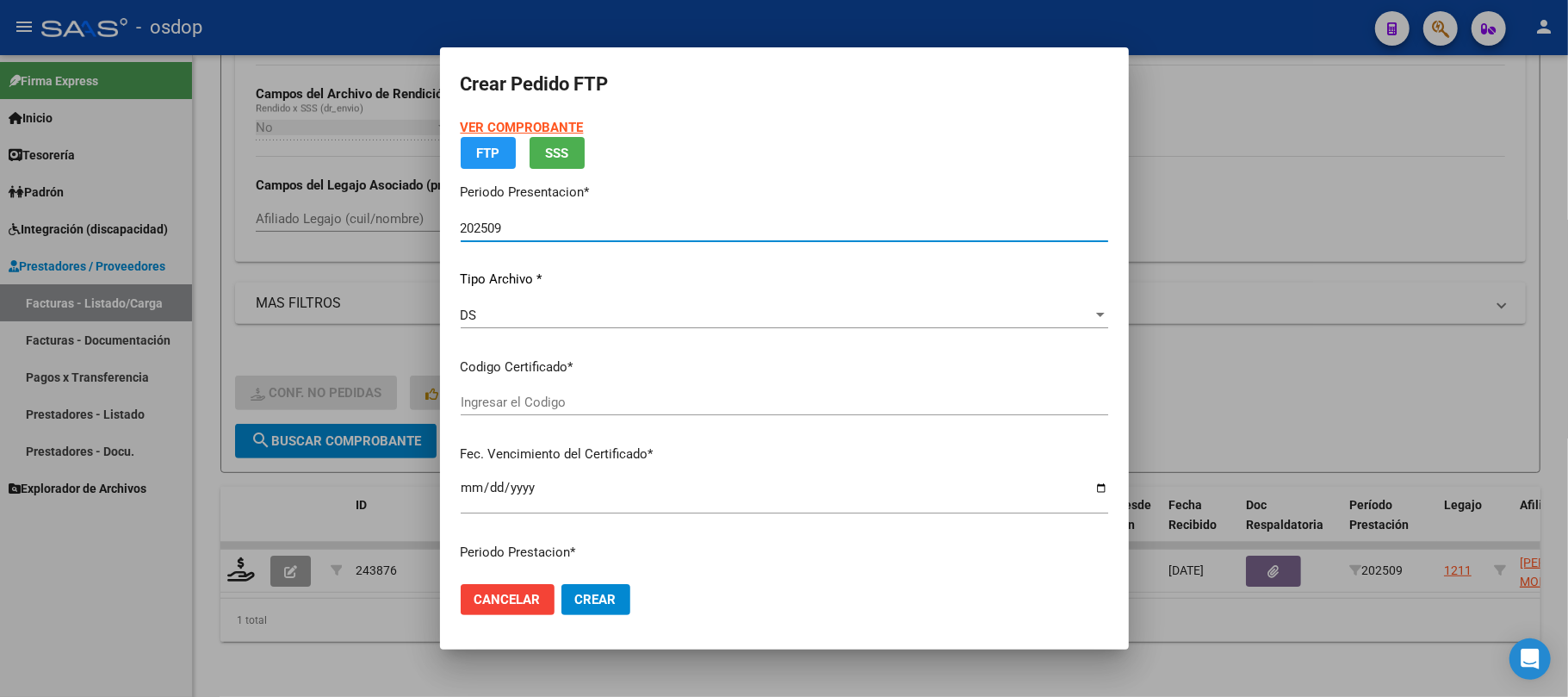
type input "1794312171"
type input "[DATE]"
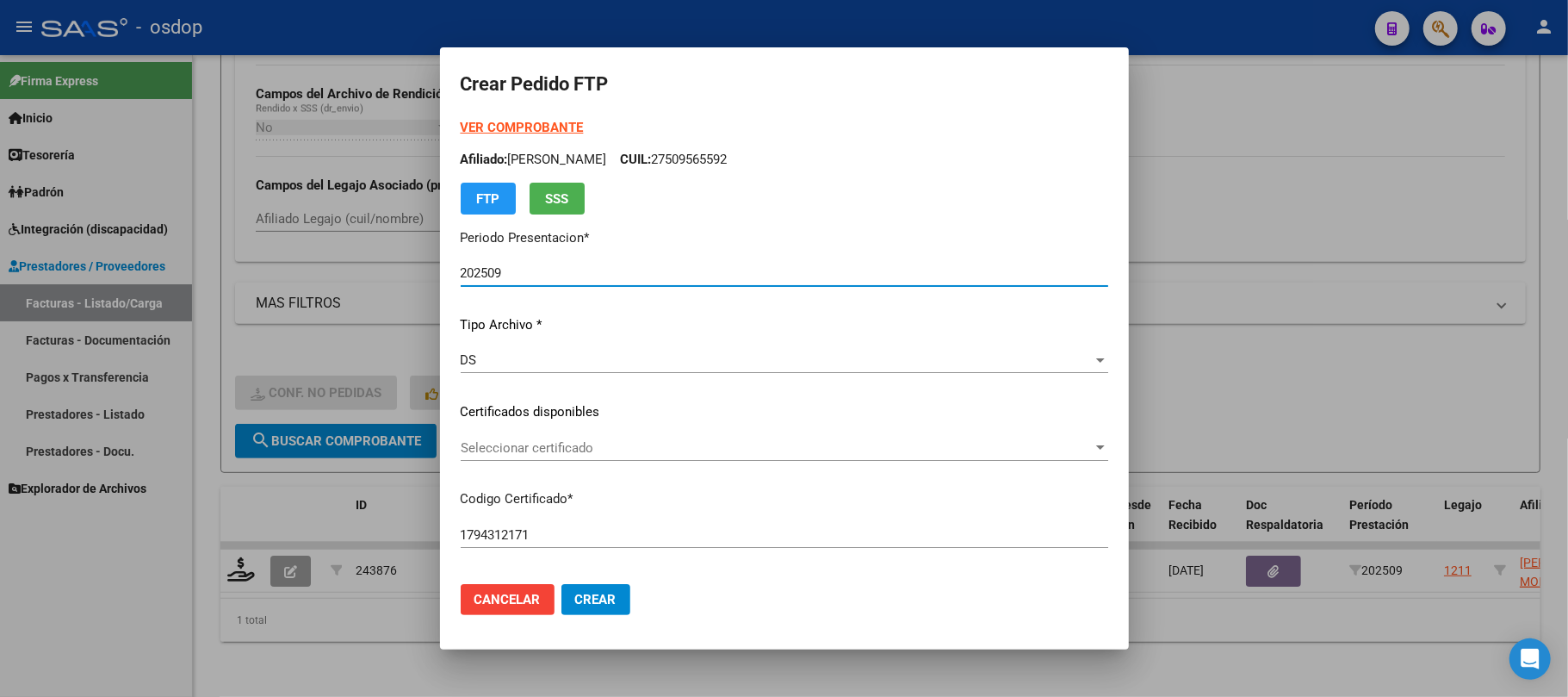
scroll to position [115, 0]
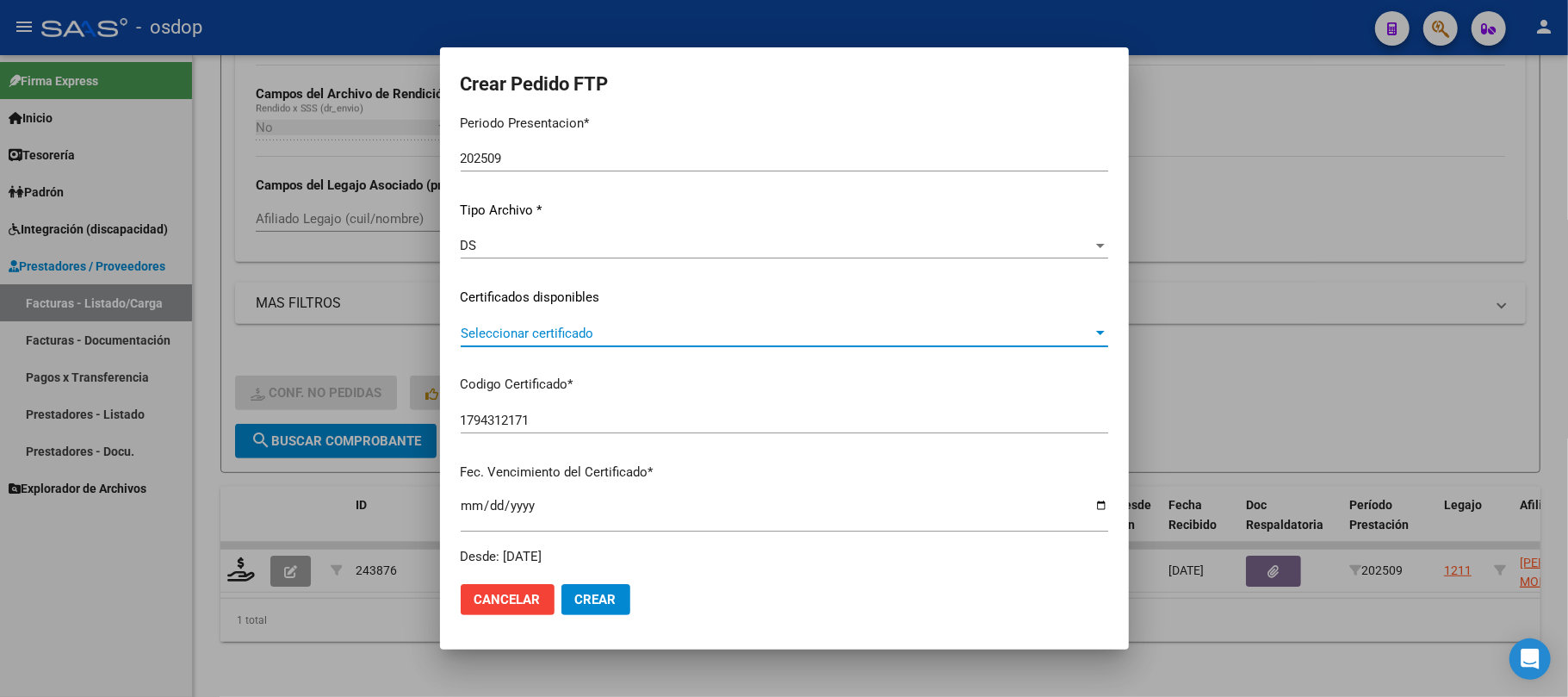
click at [586, 335] on span "Seleccionar certificado" at bounding box center [776, 333] width 632 height 15
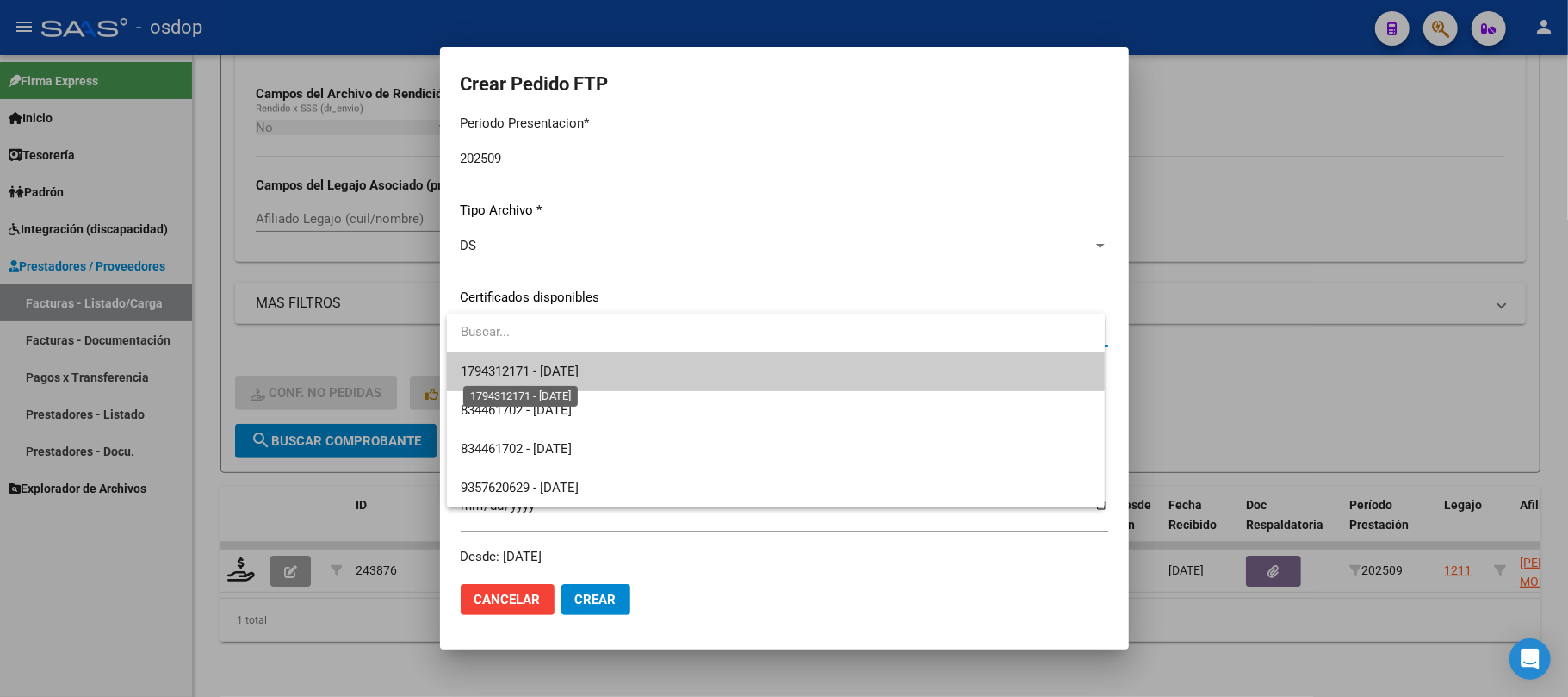
click at [579, 376] on span "1794312171 - [DATE]" at bounding box center [519, 371] width 118 height 15
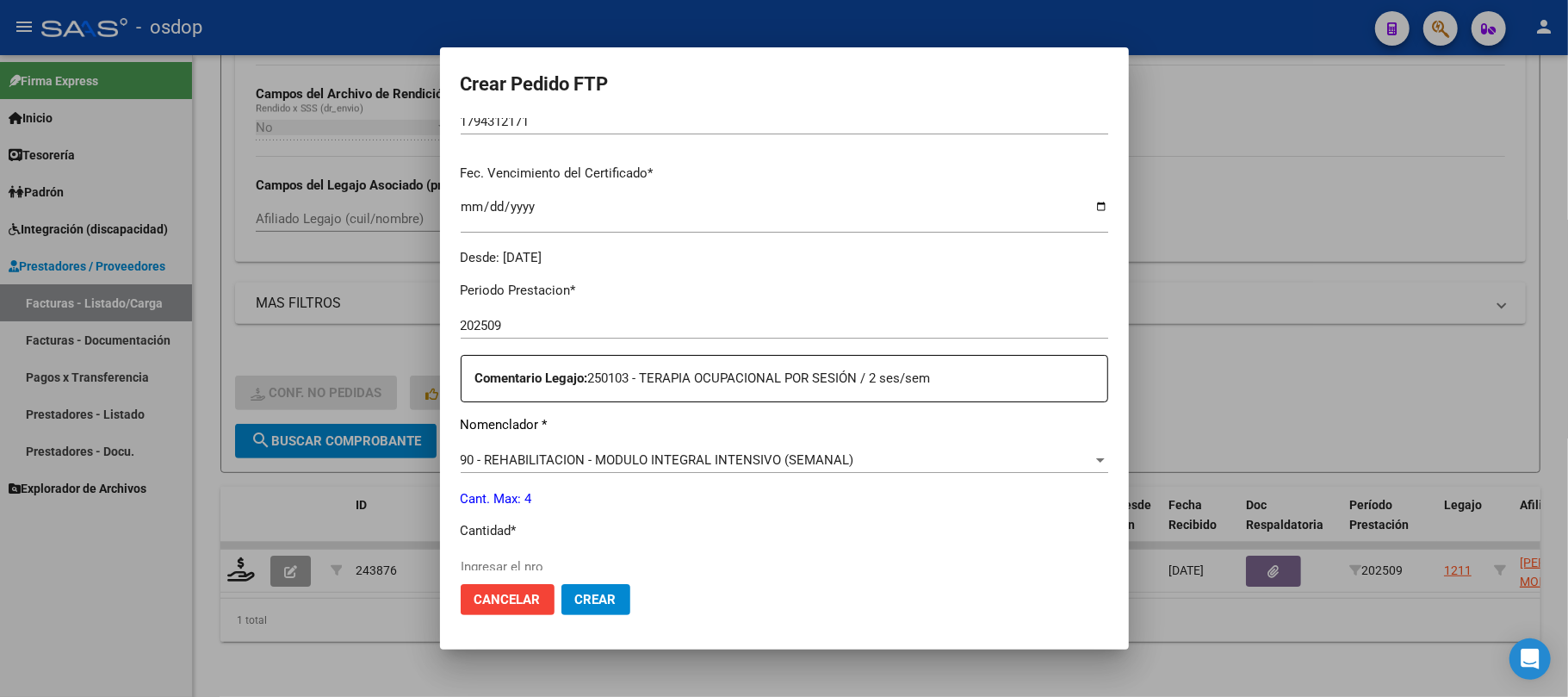
scroll to position [459, 0]
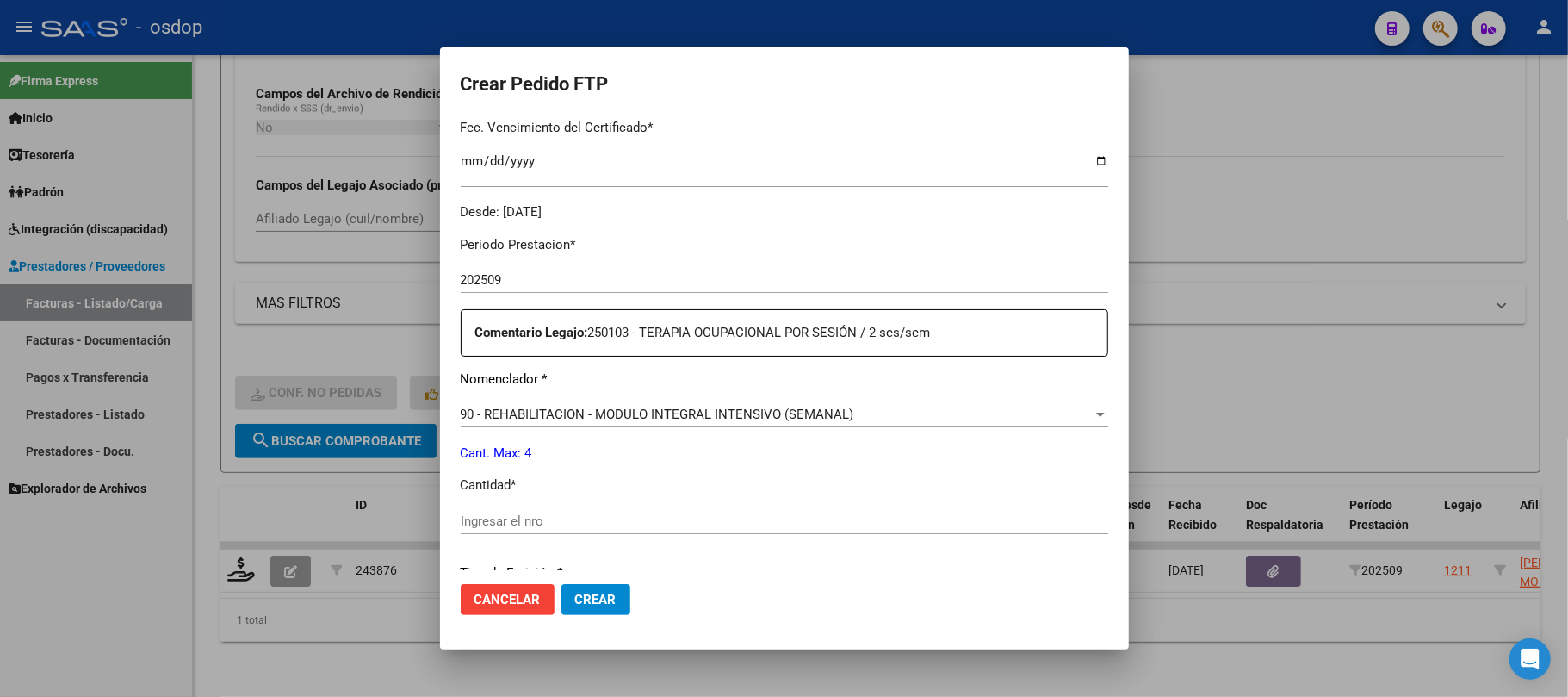
click at [851, 413] on div "90 - REHABILITACION - MODULO INTEGRAL INTENSIVO (SEMANAL)" at bounding box center [776, 414] width 632 height 15
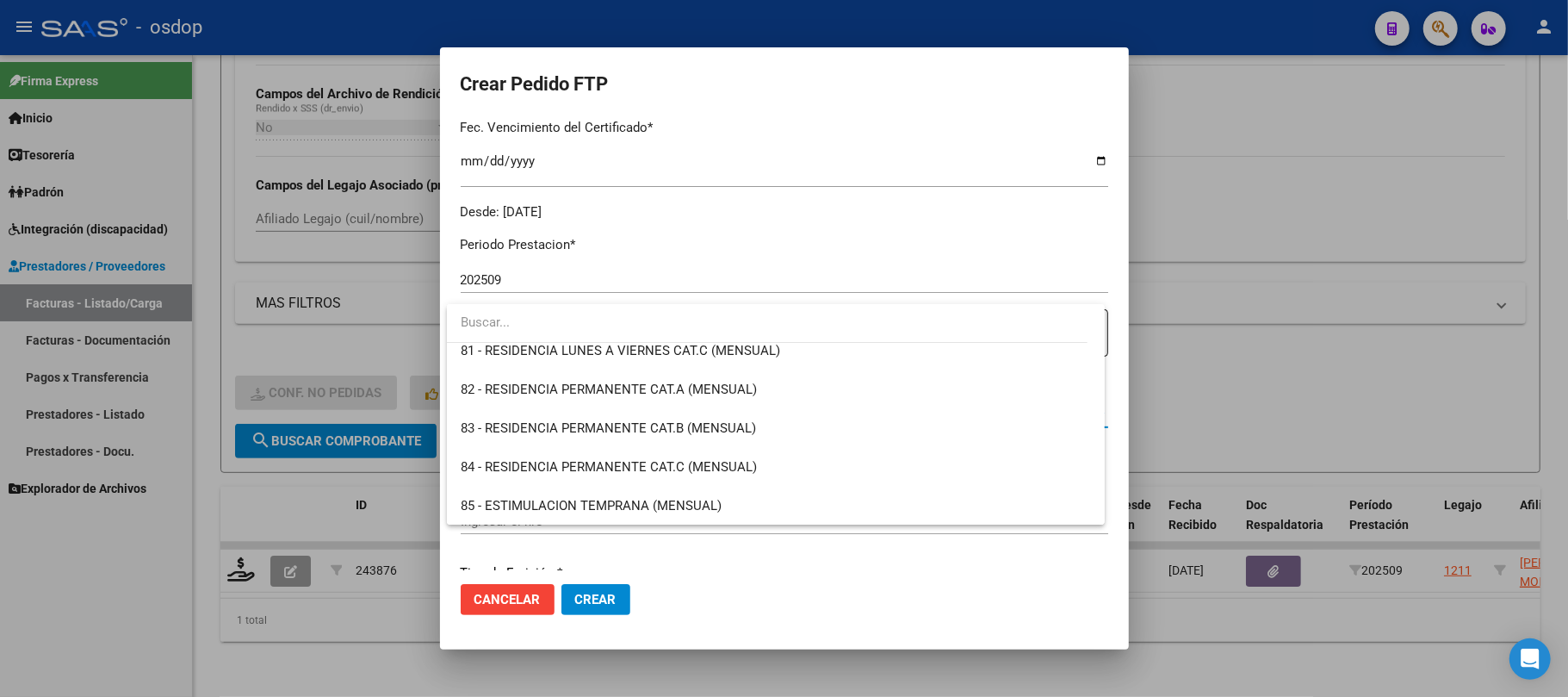
scroll to position [3167, 0]
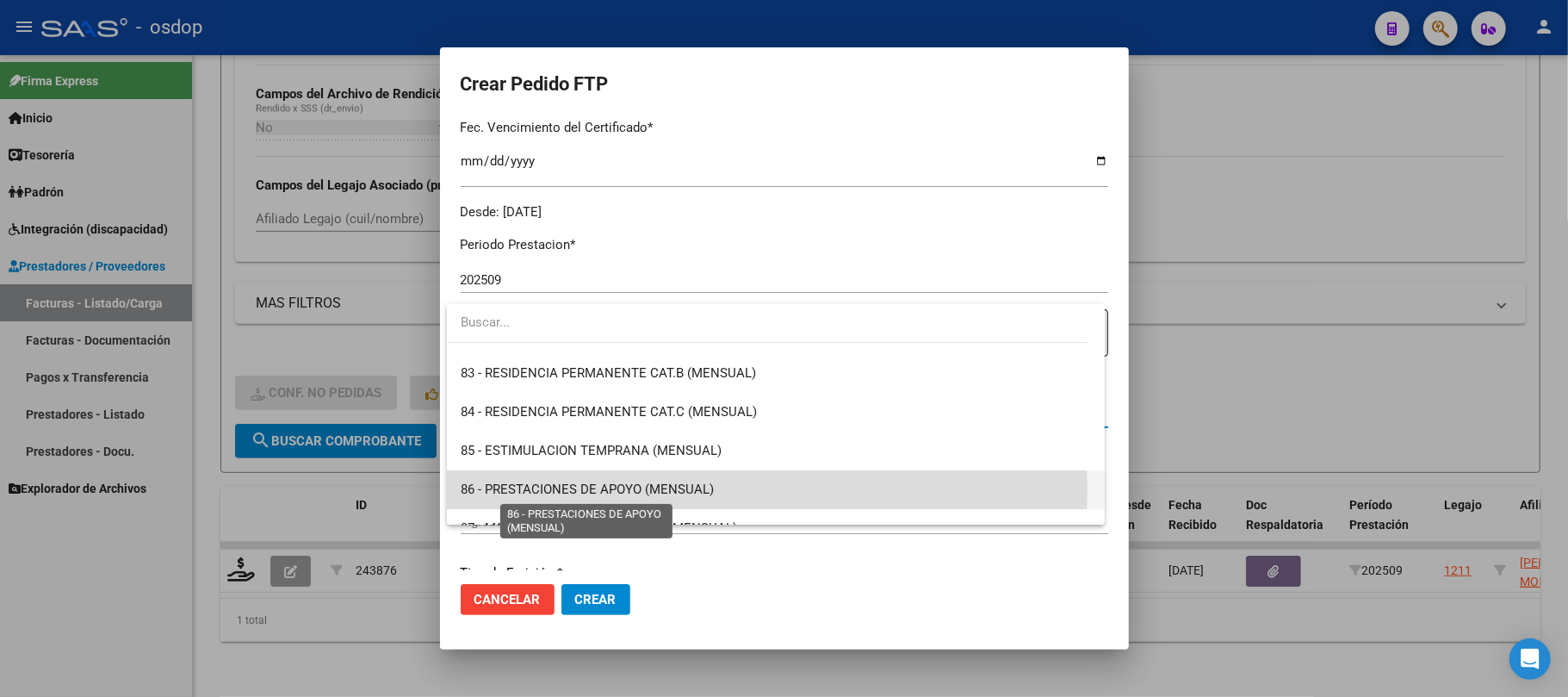
click at [659, 488] on span "86 - PRESTACIONES DE APOYO (MENSUAL)" at bounding box center [587, 489] width 253 height 15
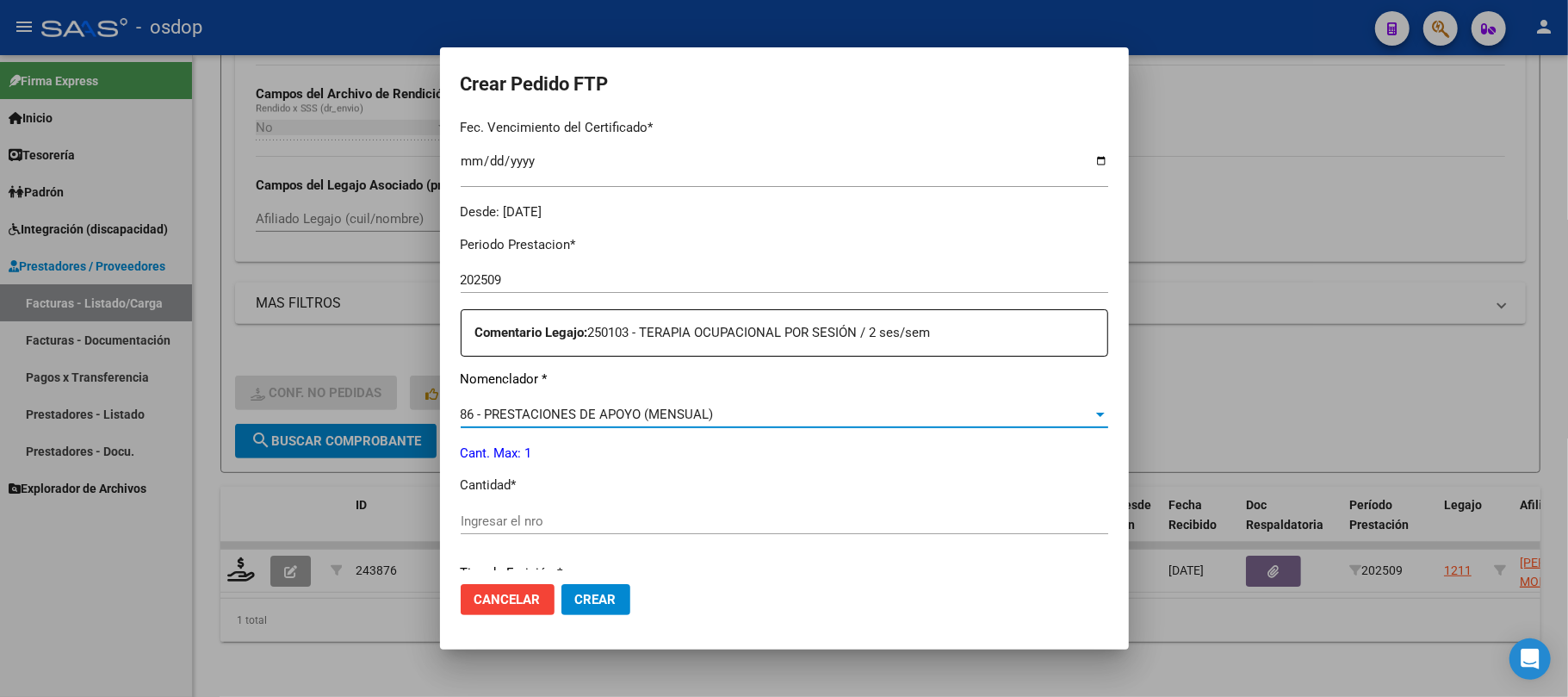
click at [598, 509] on div "Ingresar el nro" at bounding box center [784, 521] width 647 height 26
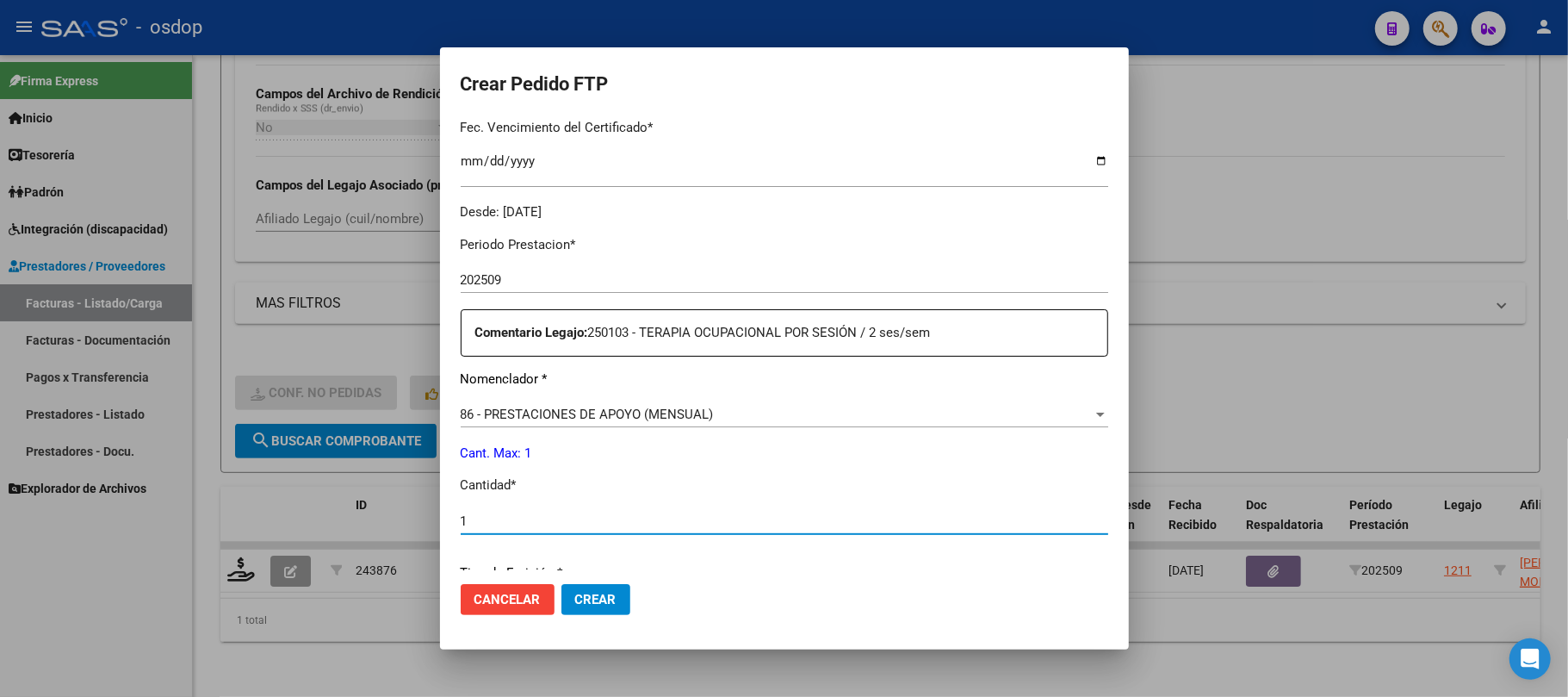
type input "1"
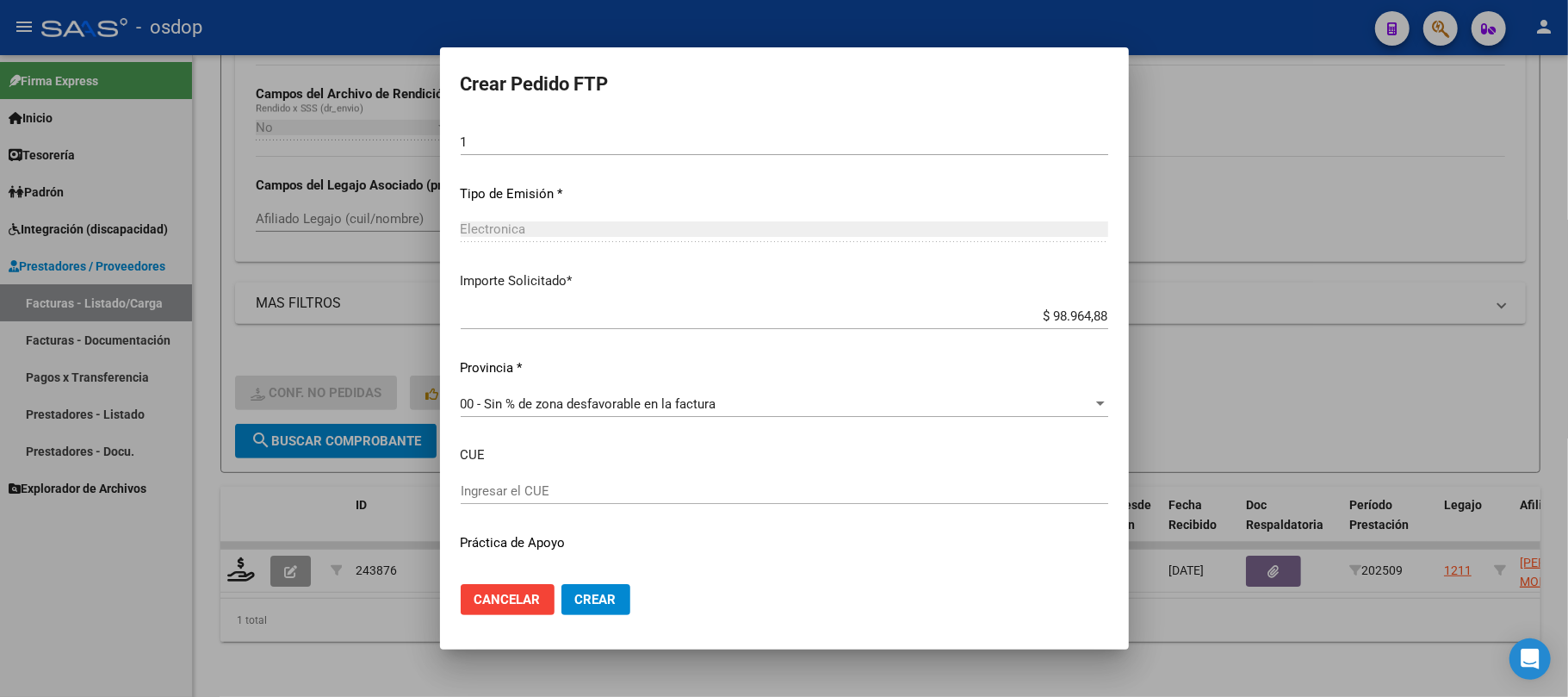
scroll to position [874, 0]
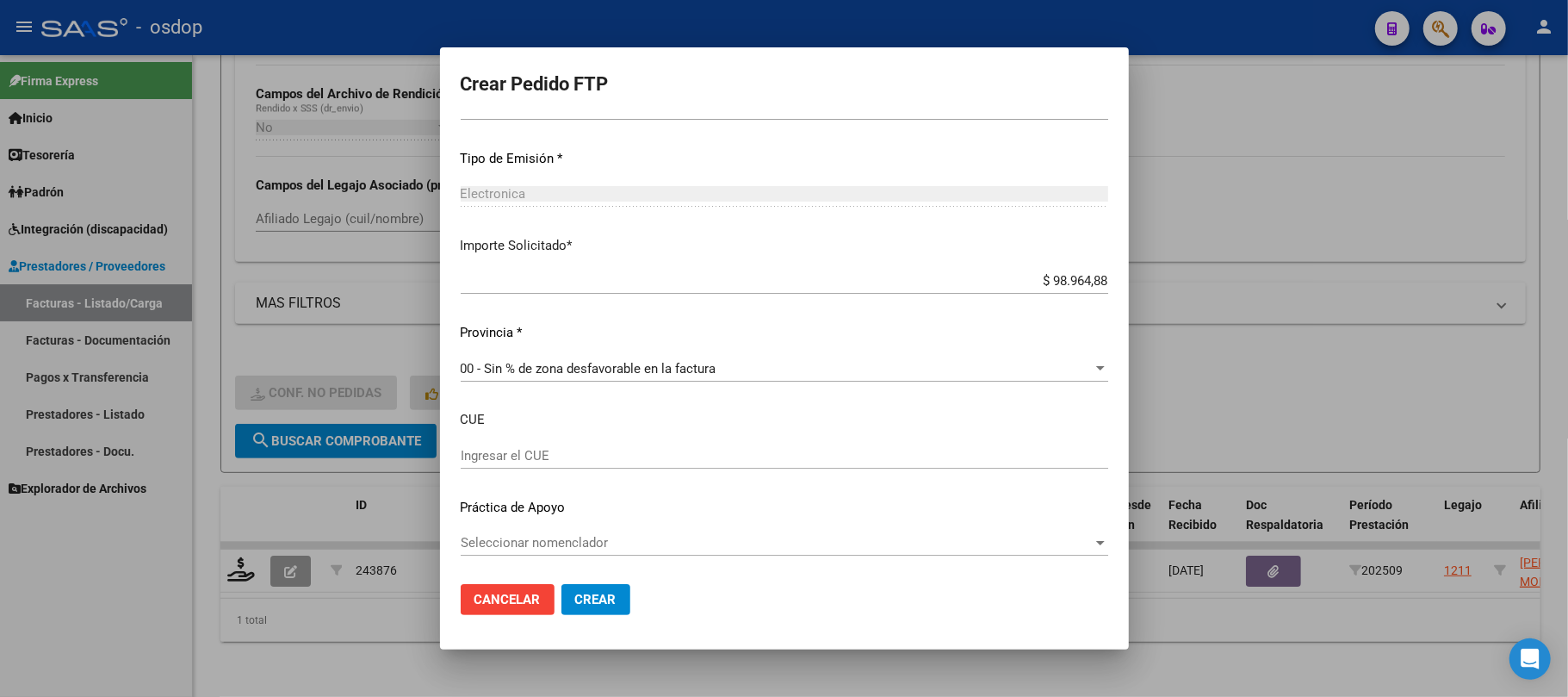
click at [594, 601] on span "Crear" at bounding box center [596, 599] width 41 height 15
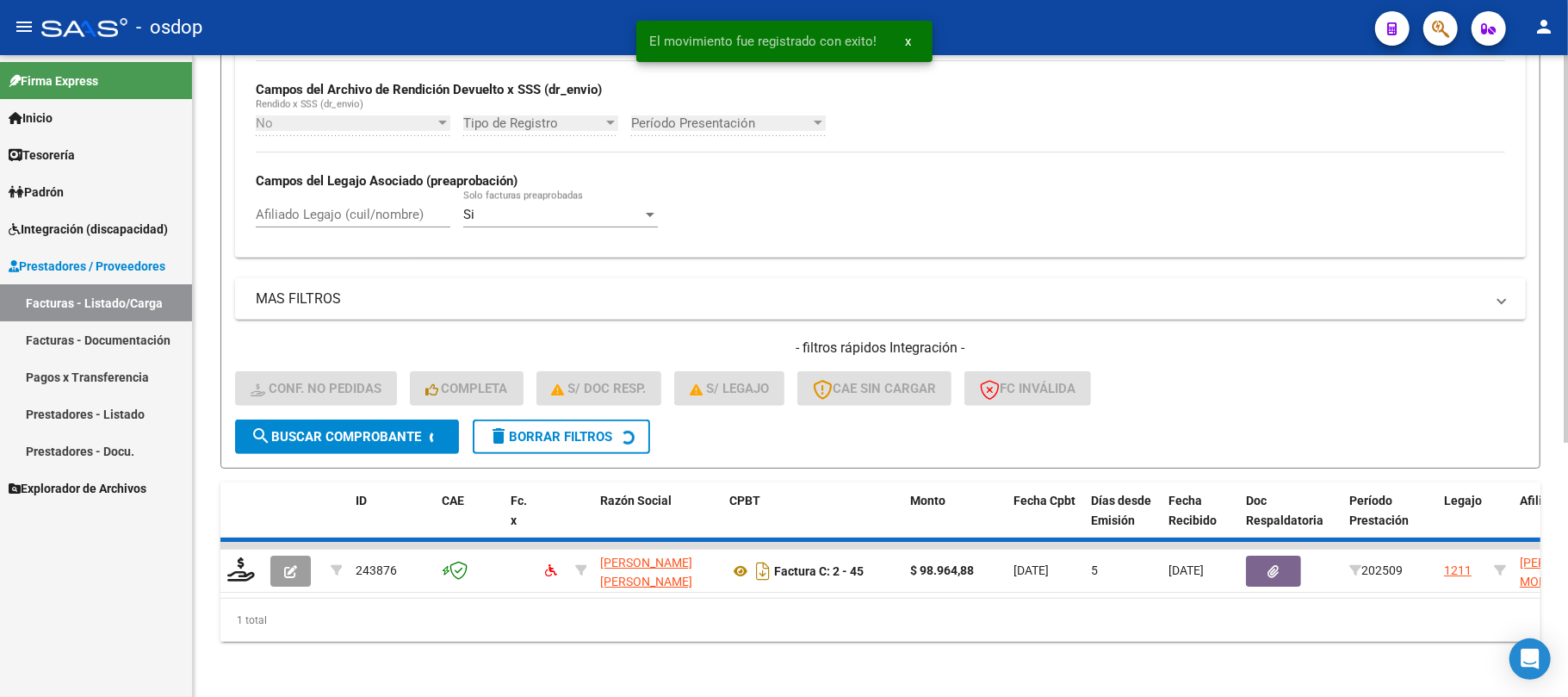
scroll to position [386, 0]
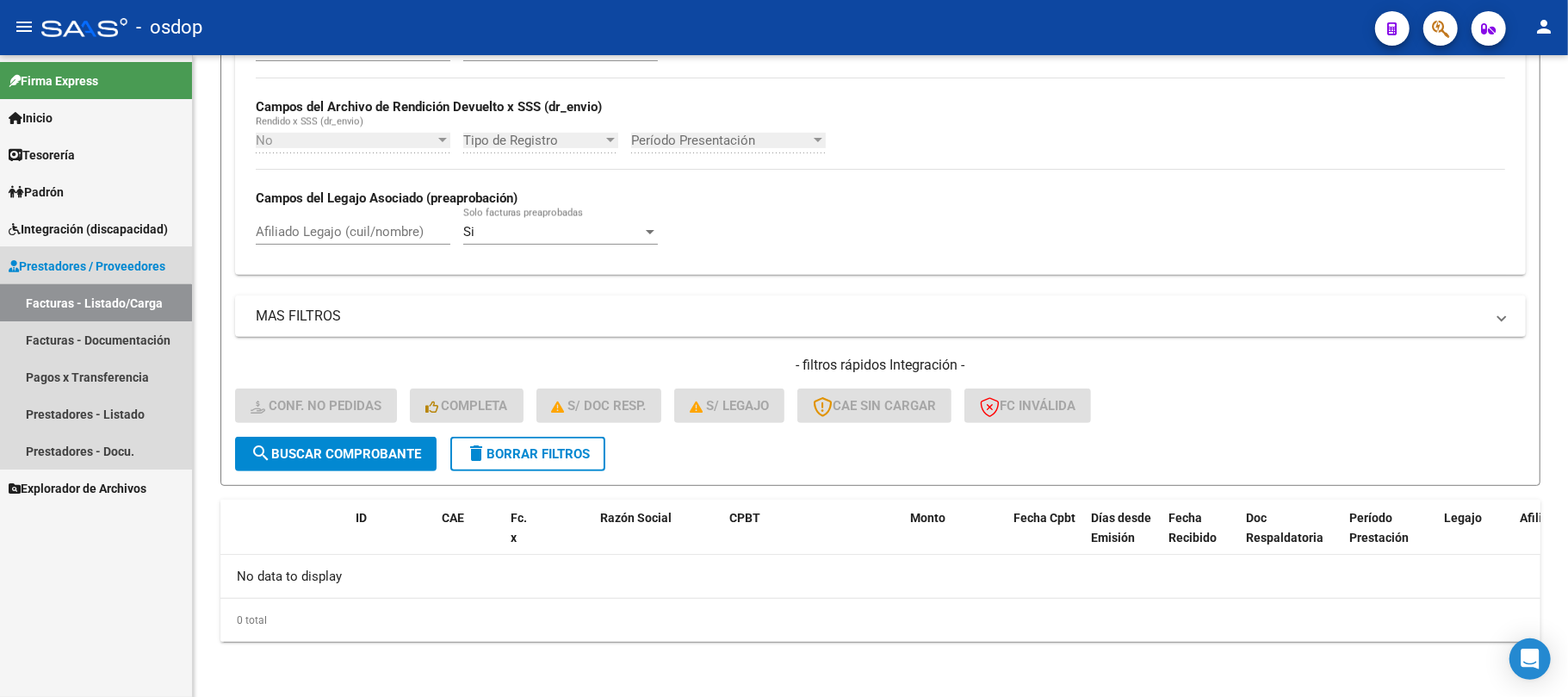
click at [95, 305] on link "Facturas - Listado/Carga" at bounding box center [96, 302] width 192 height 37
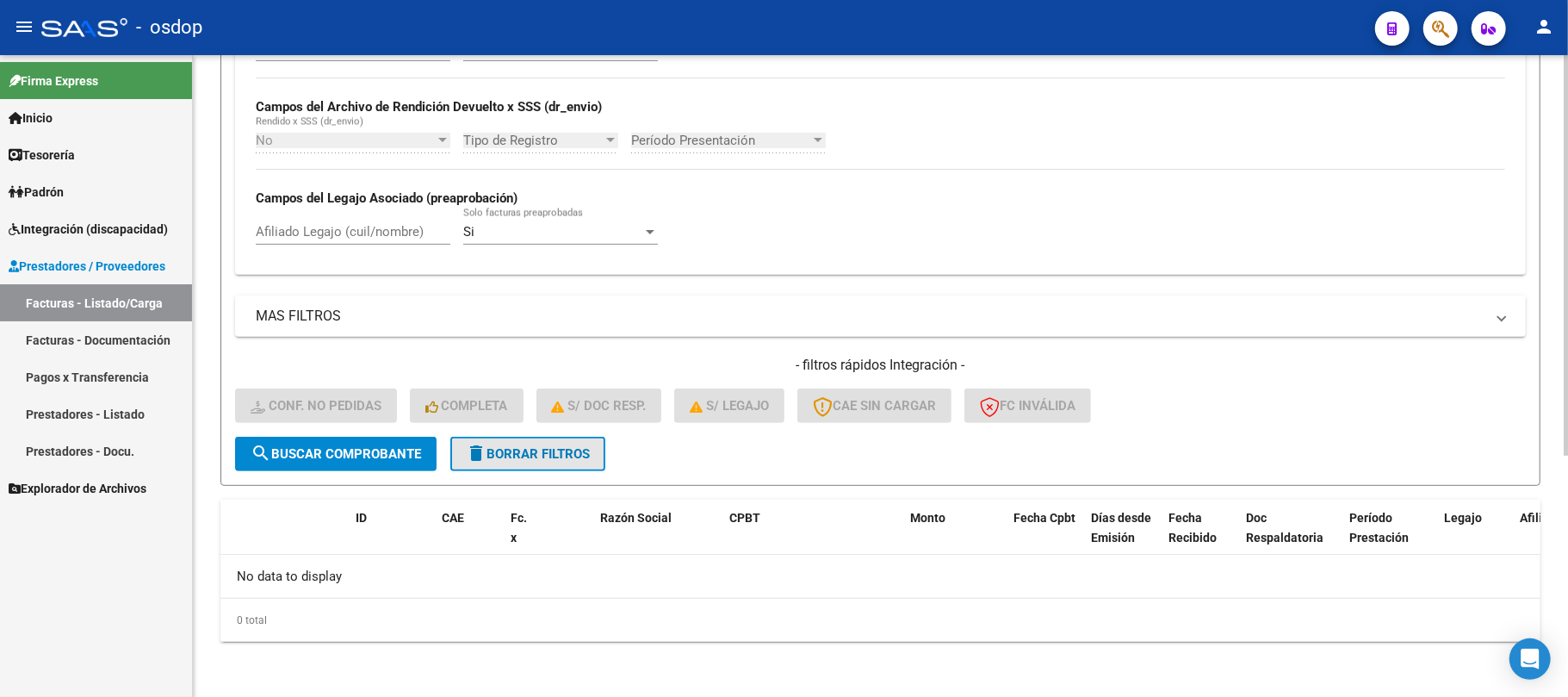
click at [524, 458] on span "delete Borrar Filtros" at bounding box center [528, 454] width 124 height 15
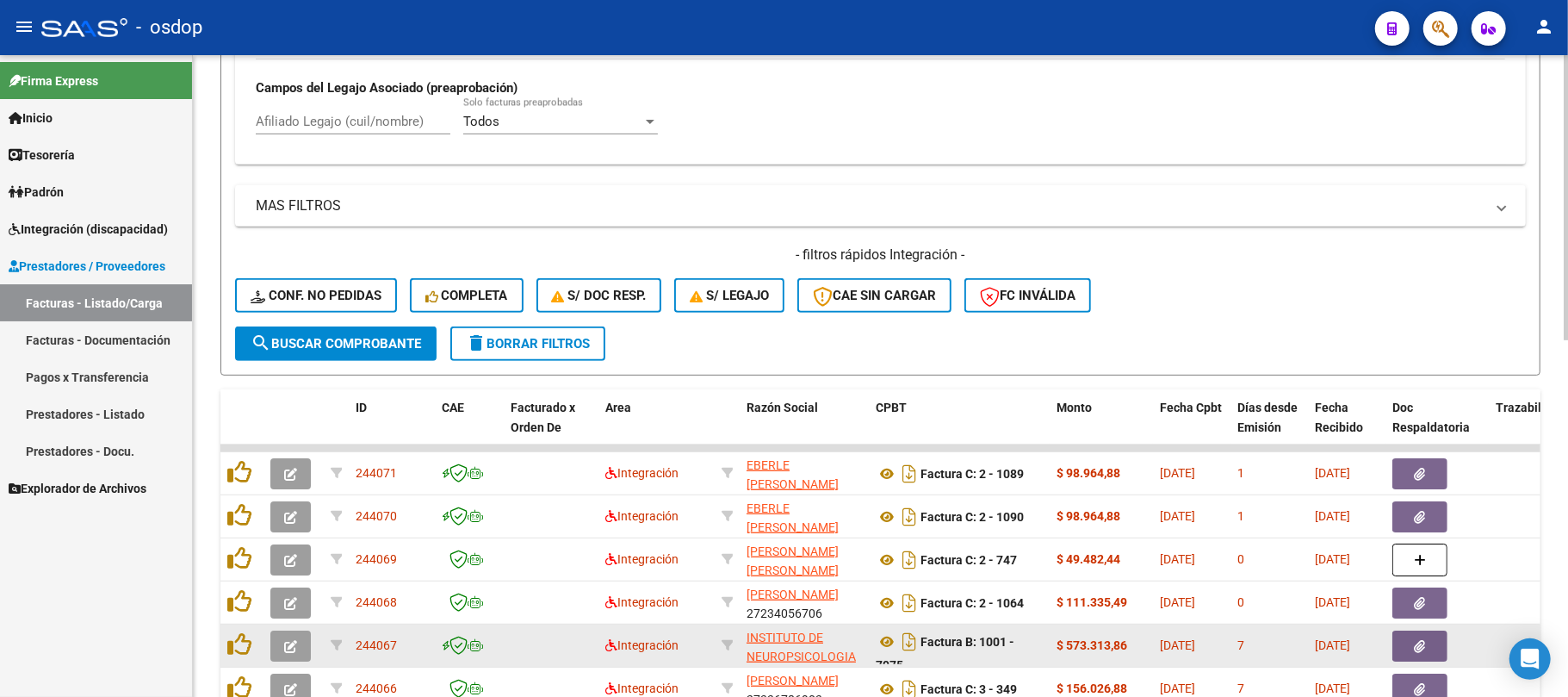
scroll to position [459, 0]
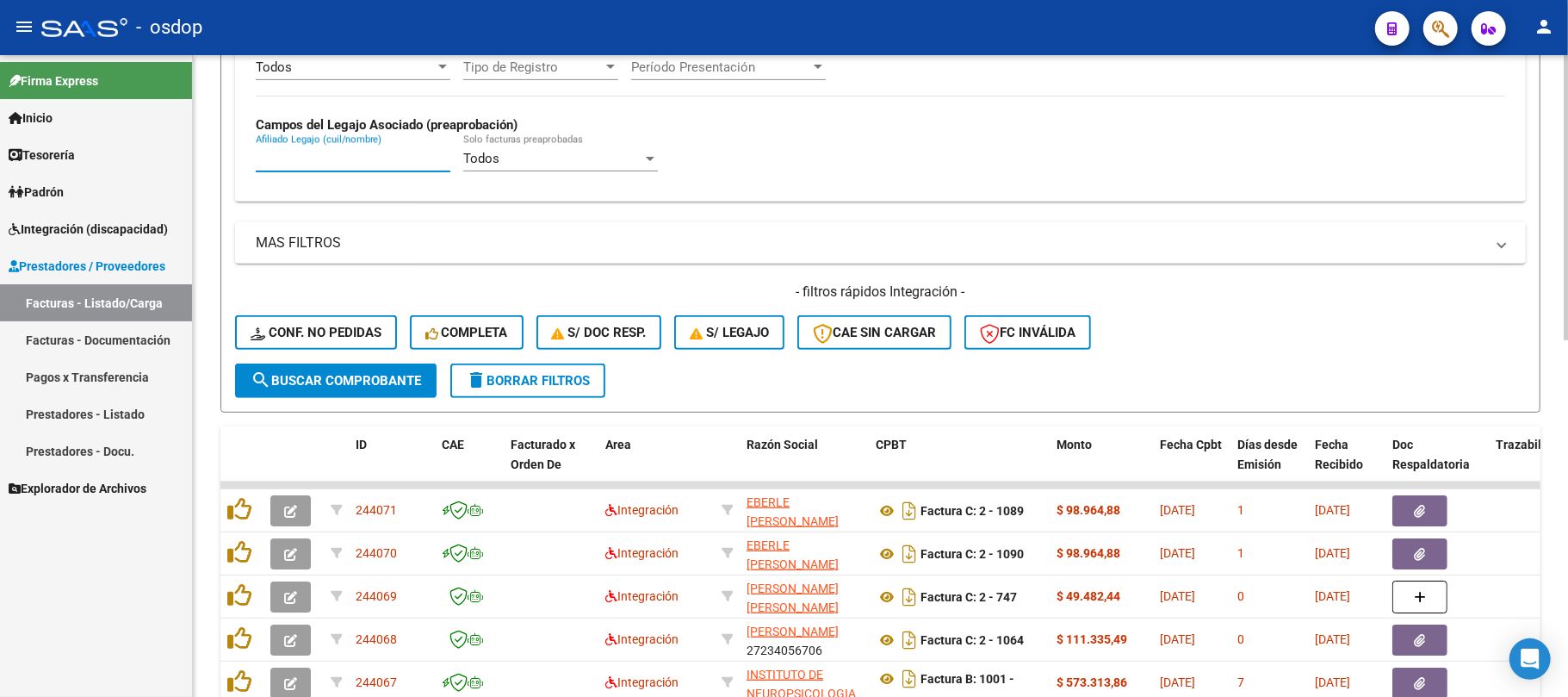
click at [355, 162] on input "Afiliado Legajo (cuil/nombre)" at bounding box center [353, 158] width 195 height 15
paste input "27434165100"
type input "27434165100"
click at [350, 381] on span "search Buscar Comprobante" at bounding box center [335, 381] width 170 height 15
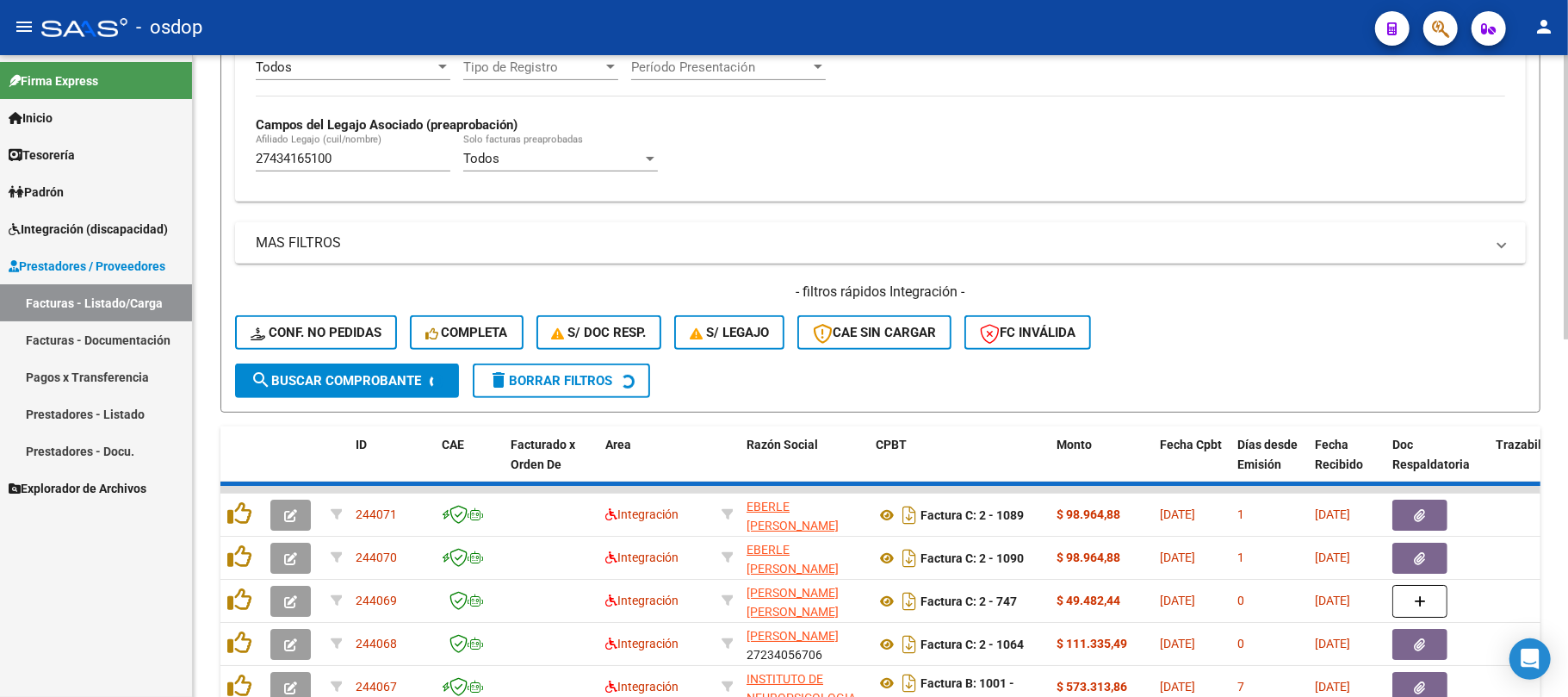
scroll to position [386, 0]
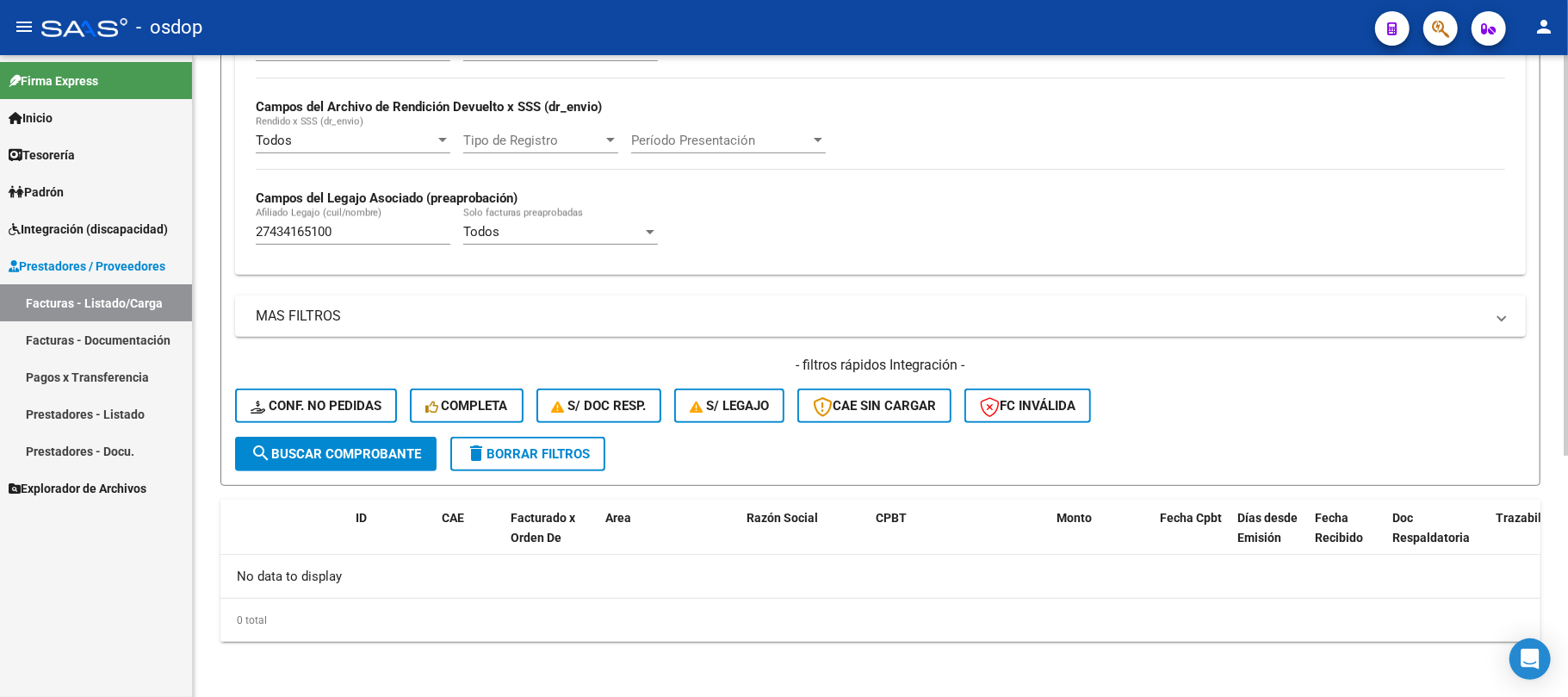
click at [552, 459] on span "delete Borrar Filtros" at bounding box center [528, 454] width 124 height 15
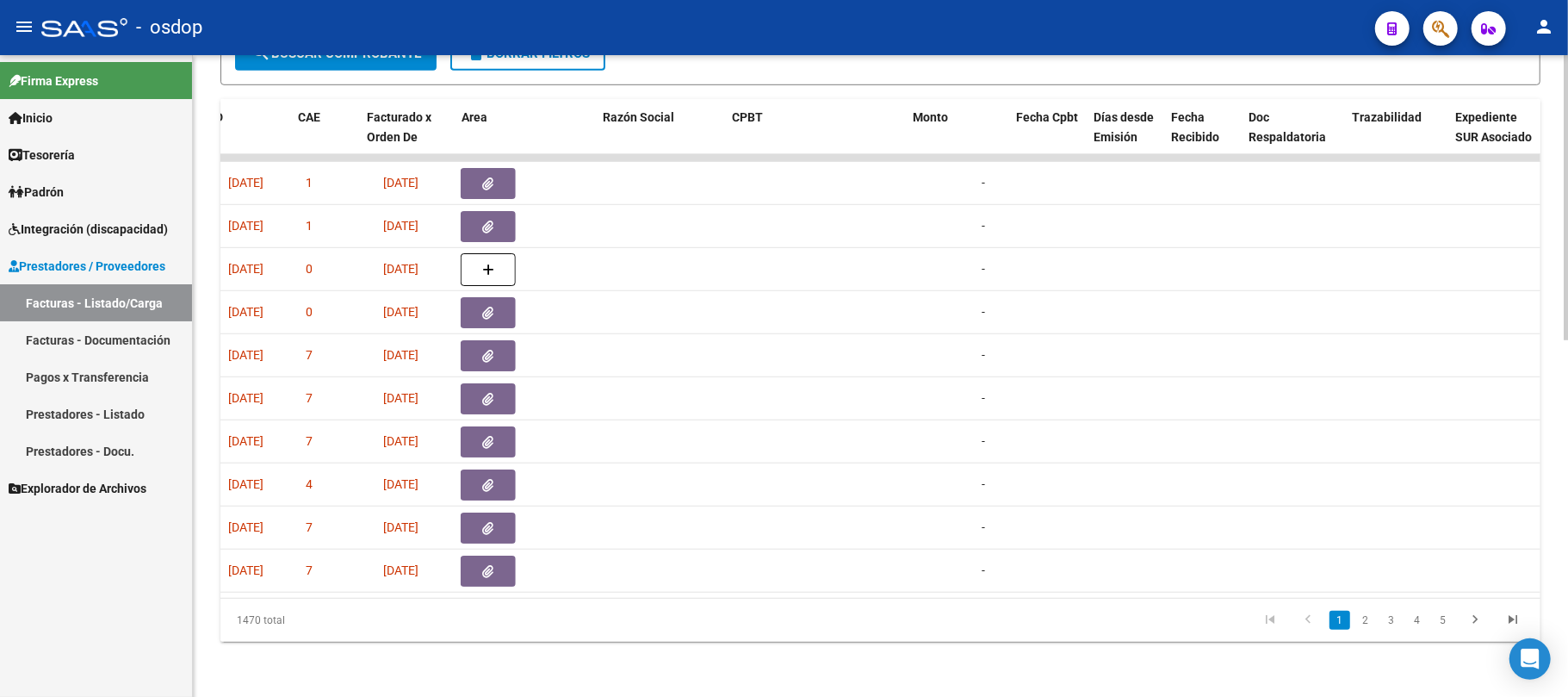
scroll to position [0, 0]
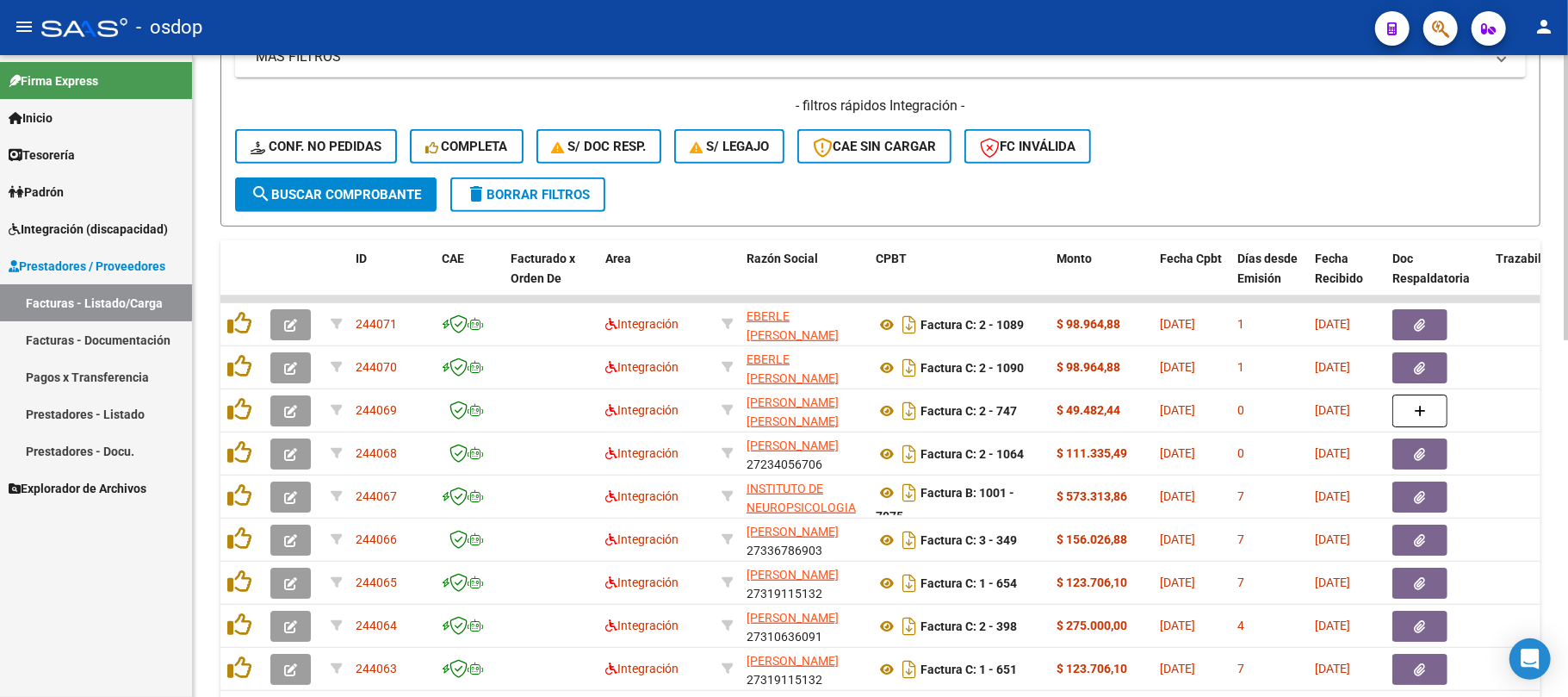
scroll to position [229, 0]
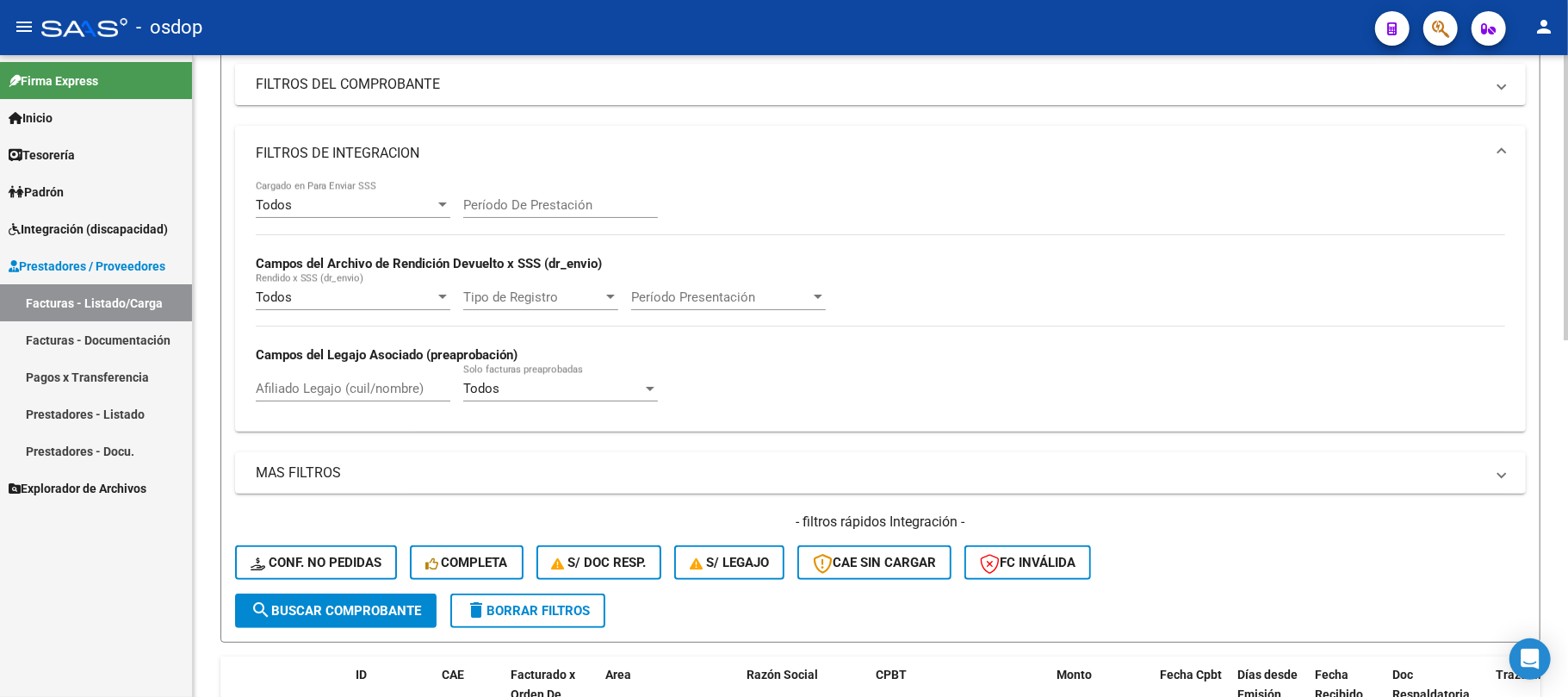
click at [355, 387] on input "Afiliado Legajo (cuil/nombre)" at bounding box center [353, 388] width 195 height 15
paste input "27434165100"
click at [411, 617] on span "search Buscar Comprobante" at bounding box center [335, 610] width 170 height 15
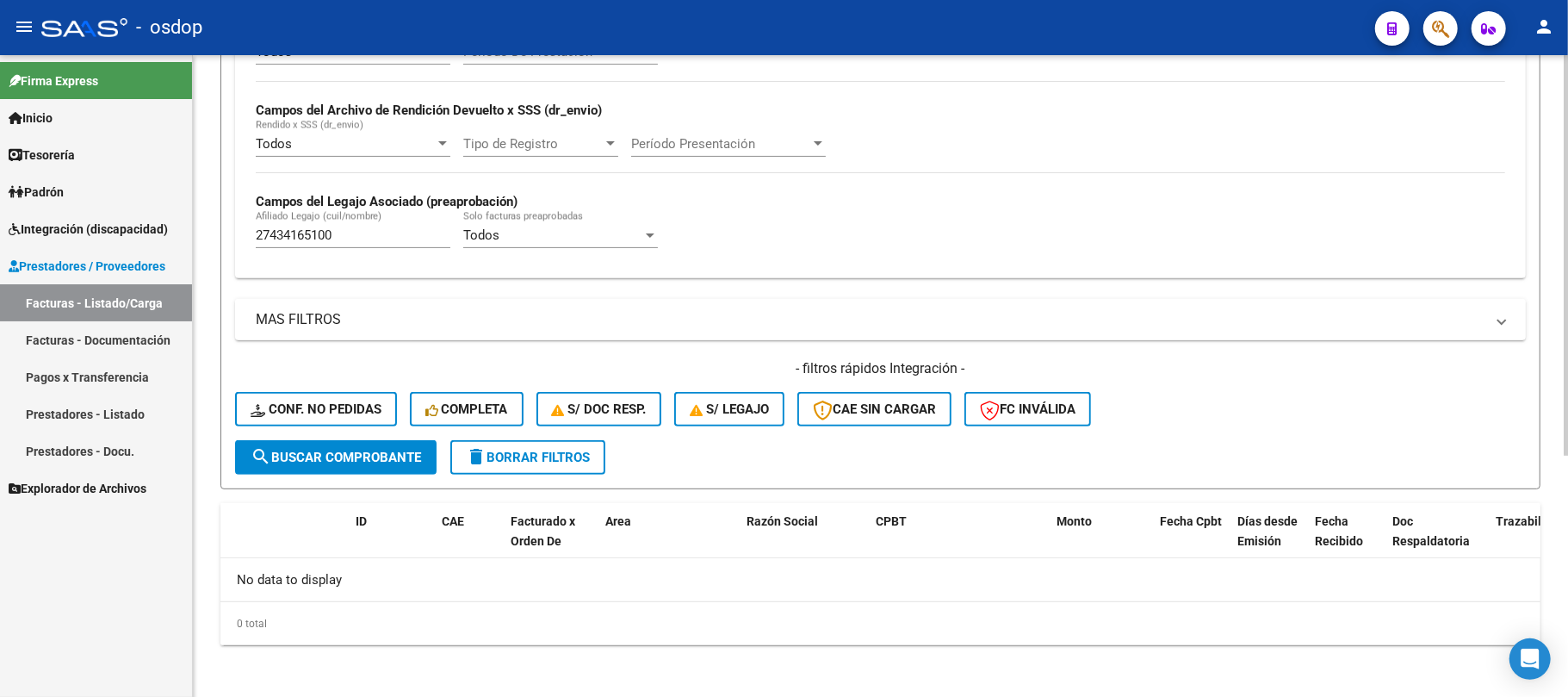
scroll to position [386, 0]
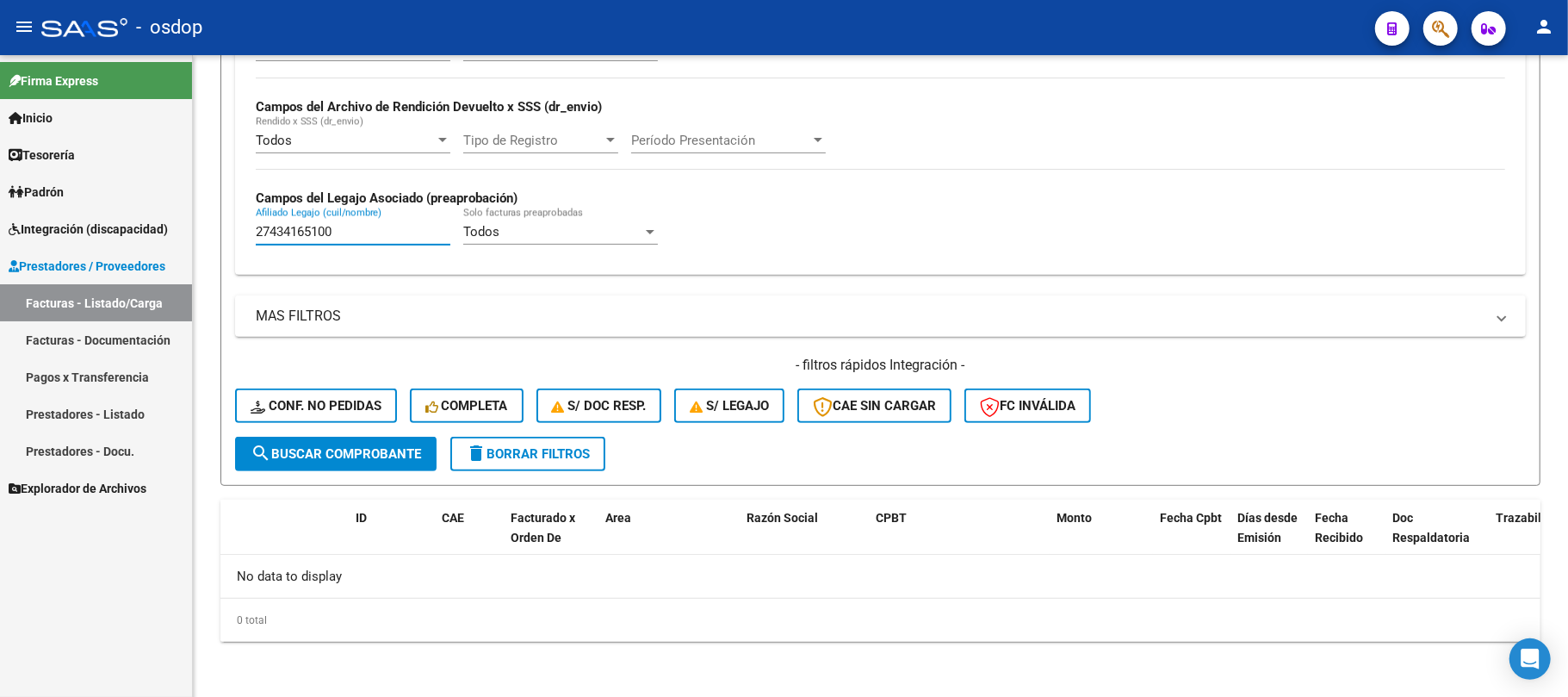
drag, startPoint x: 343, startPoint y: 231, endPoint x: 146, endPoint y: 239, distance: 197.2
click at [146, 239] on mat-sidenav-container "Firma Express Inicio Calendario SSS Instructivos Contacto OS Tesorería Extracto…" at bounding box center [784, 376] width 1568 height 642
paste input "566944508"
type input "27566944508"
click at [367, 452] on span "search Buscar Comprobante" at bounding box center [335, 454] width 170 height 15
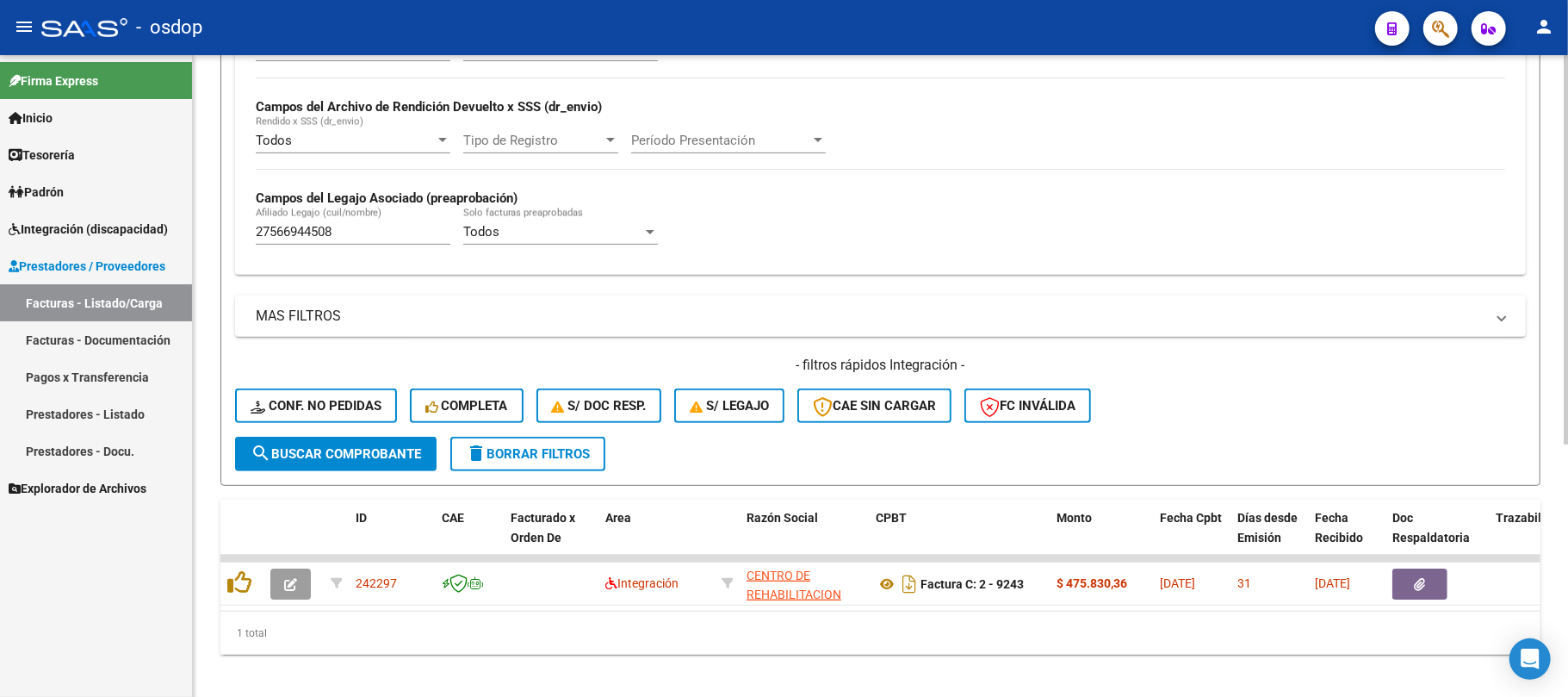
scroll to position [415, 0]
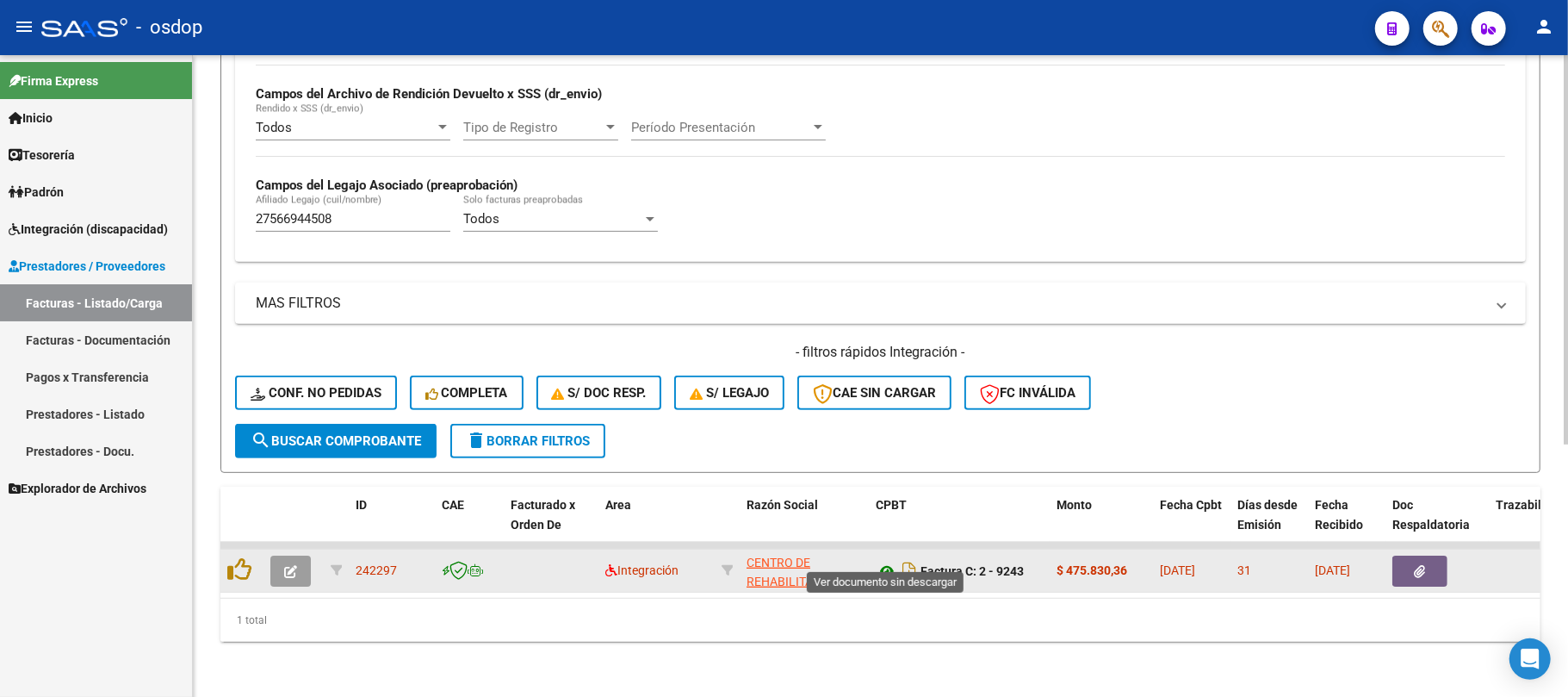
click at [887, 561] on icon at bounding box center [886, 571] width 23 height 21
click at [1415, 565] on icon "button" at bounding box center [1420, 572] width 11 height 13
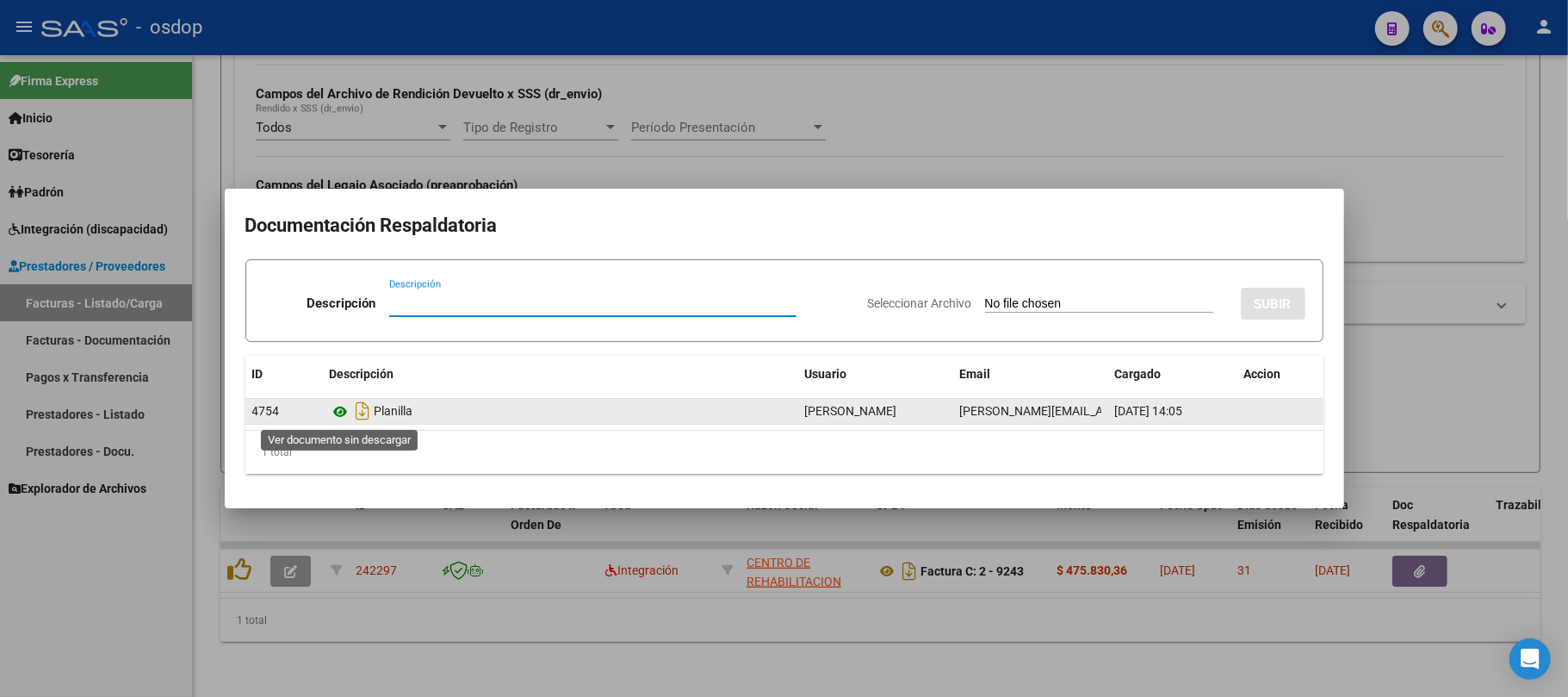
click at [341, 408] on icon at bounding box center [341, 411] width 23 height 21
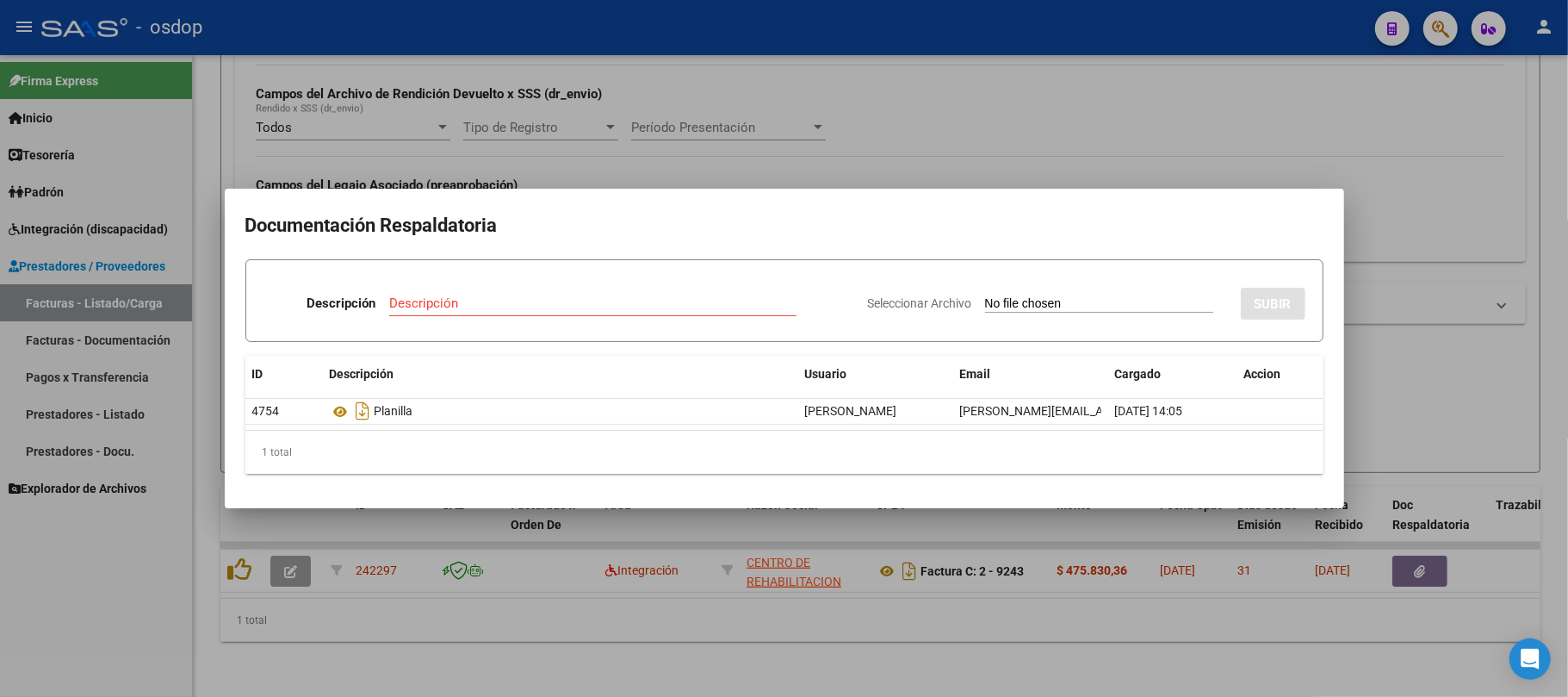
click at [911, 665] on div at bounding box center [784, 348] width 1568 height 697
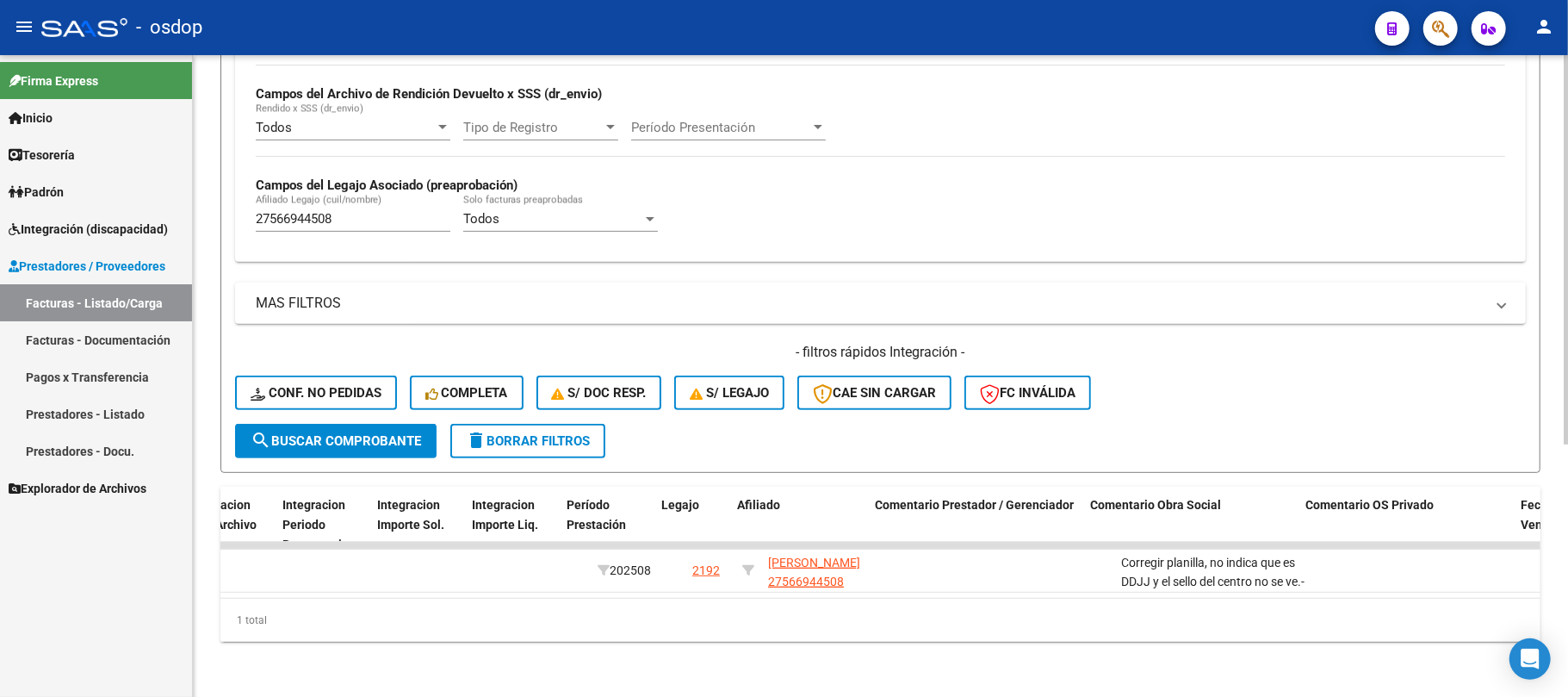
scroll to position [0, 2147]
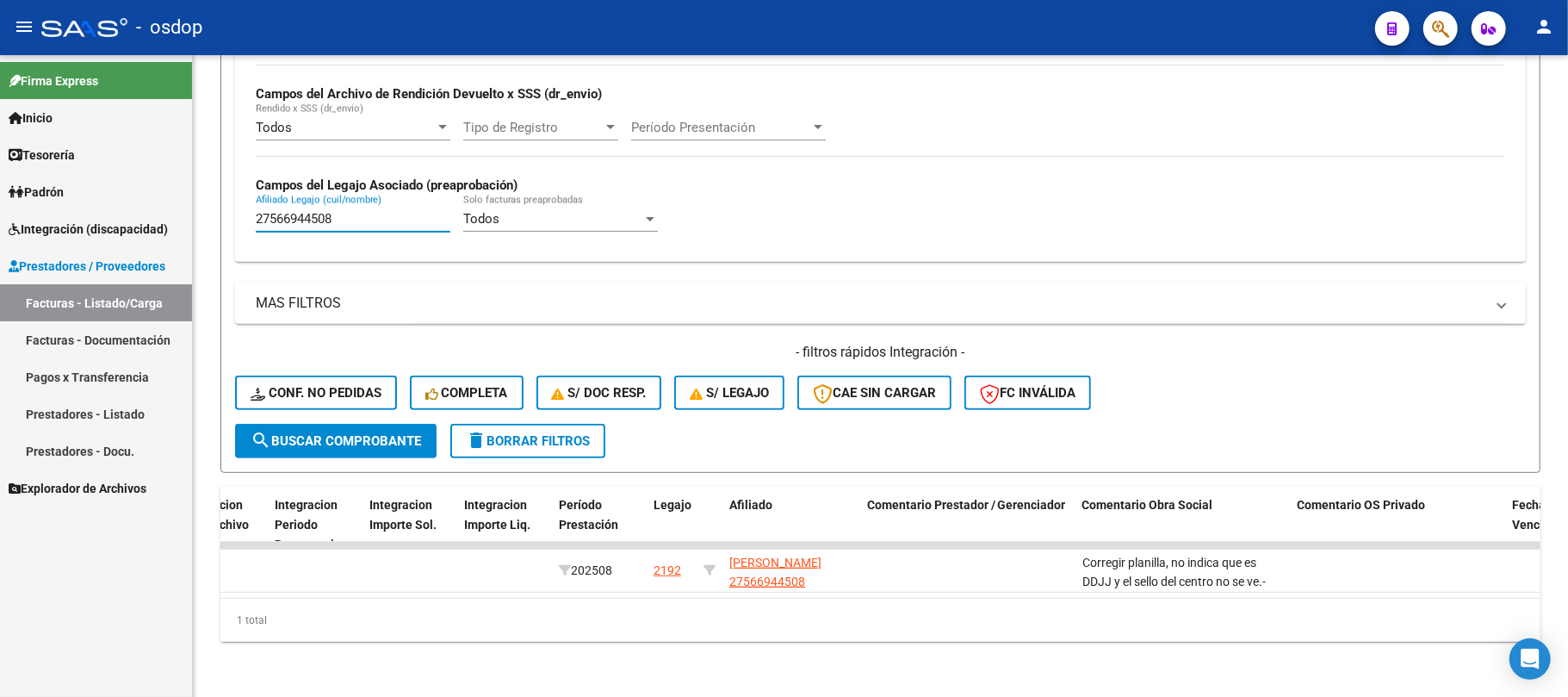
drag, startPoint x: 371, startPoint y: 204, endPoint x: 142, endPoint y: 257, distance: 235.1
click at [142, 257] on mat-sidenav-container "Firma Express Inicio Calendario SSS Instructivos Contacto OS Tesorería Extracto…" at bounding box center [784, 376] width 1568 height 642
click at [567, 433] on span "delete Borrar Filtros" at bounding box center [528, 440] width 124 height 15
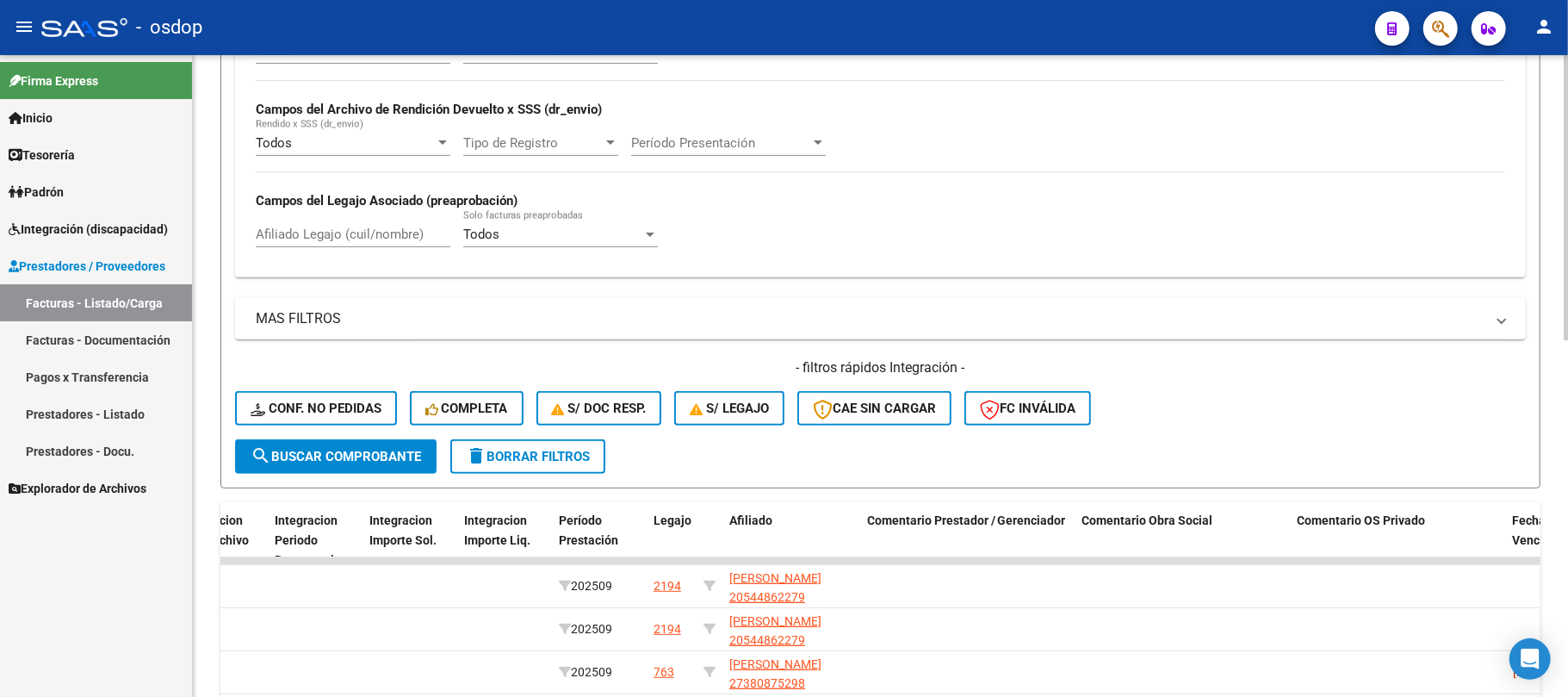
scroll to position [415, 0]
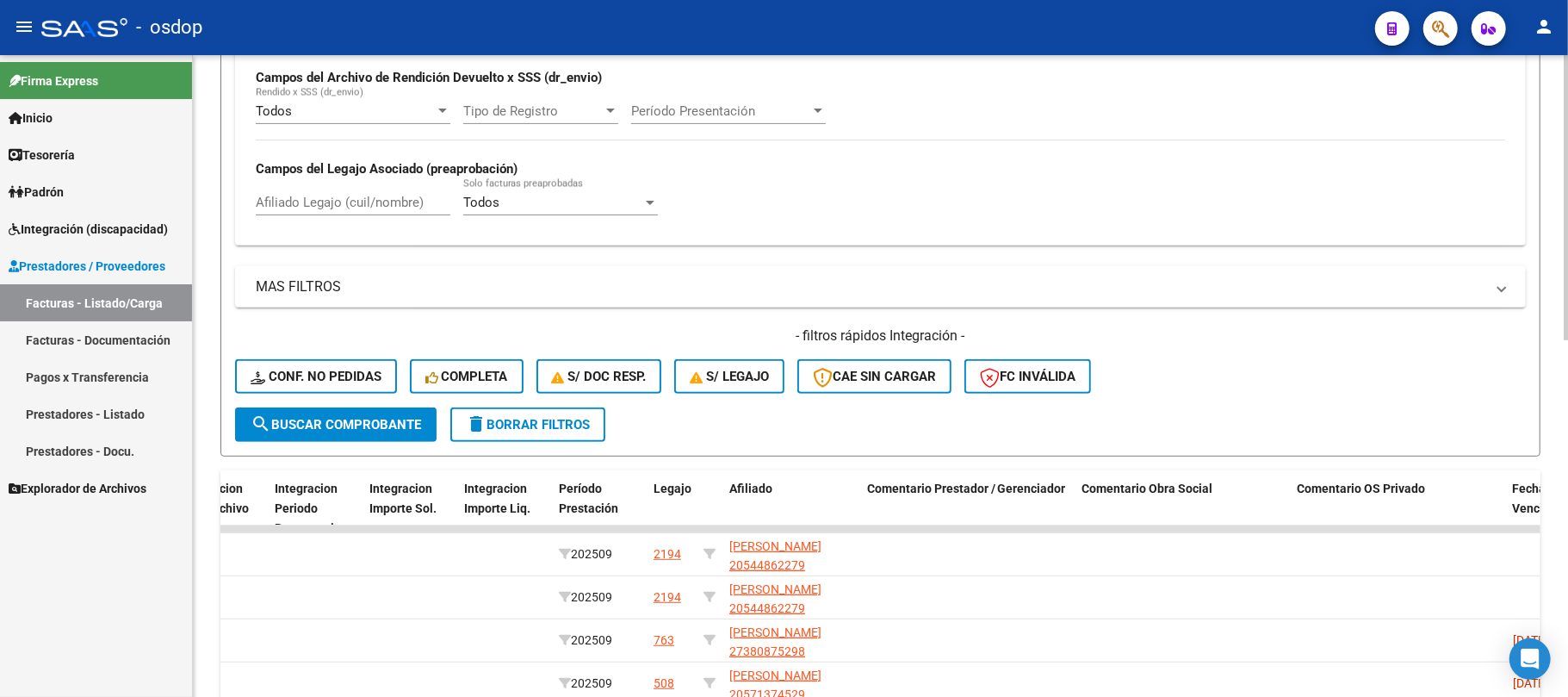
click at [329, 205] on input "Afiliado Legajo (cuil/nombre)" at bounding box center [353, 202] width 195 height 15
paste input "20502937457"
type input "20502937457"
click at [380, 420] on span "search Buscar Comprobante" at bounding box center [335, 424] width 170 height 15
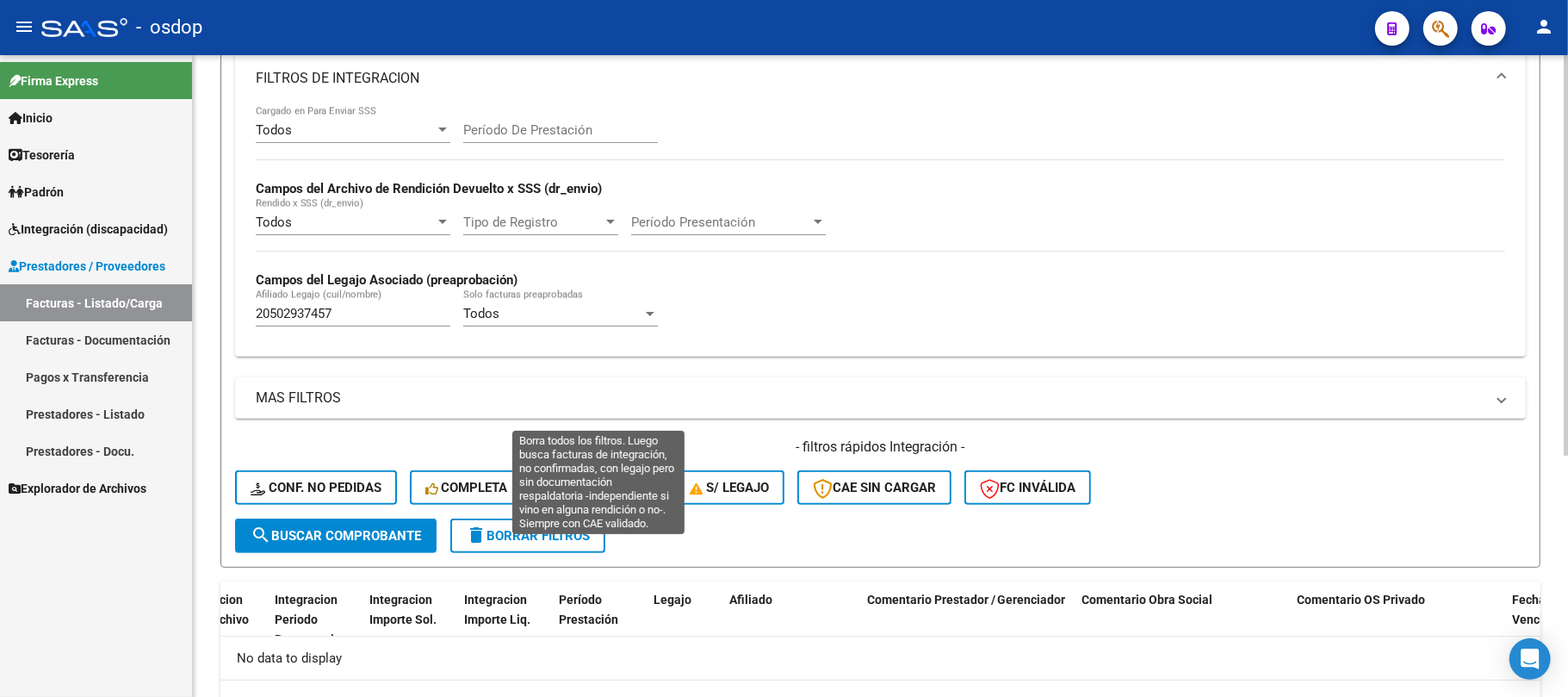
scroll to position [271, 0]
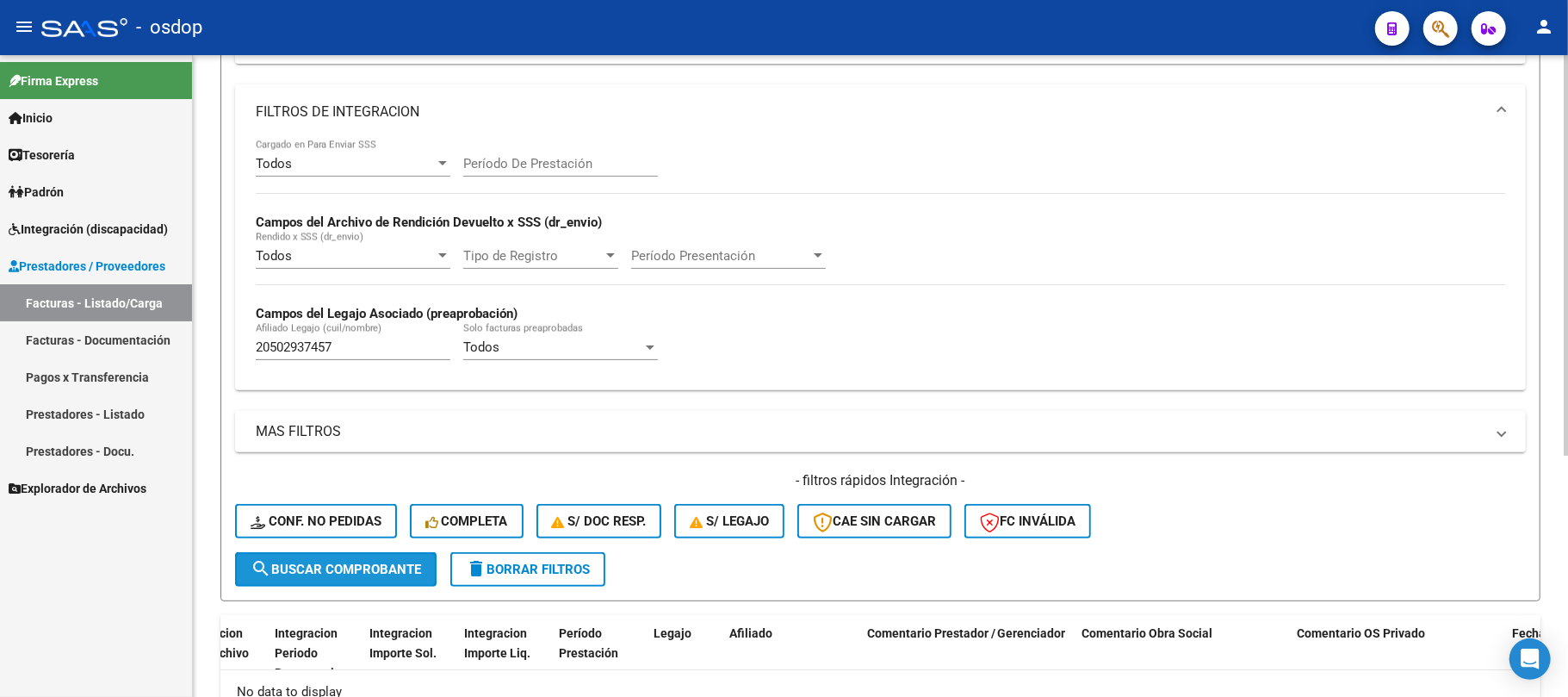
click at [380, 573] on span "search Buscar Comprobante" at bounding box center [335, 569] width 170 height 15
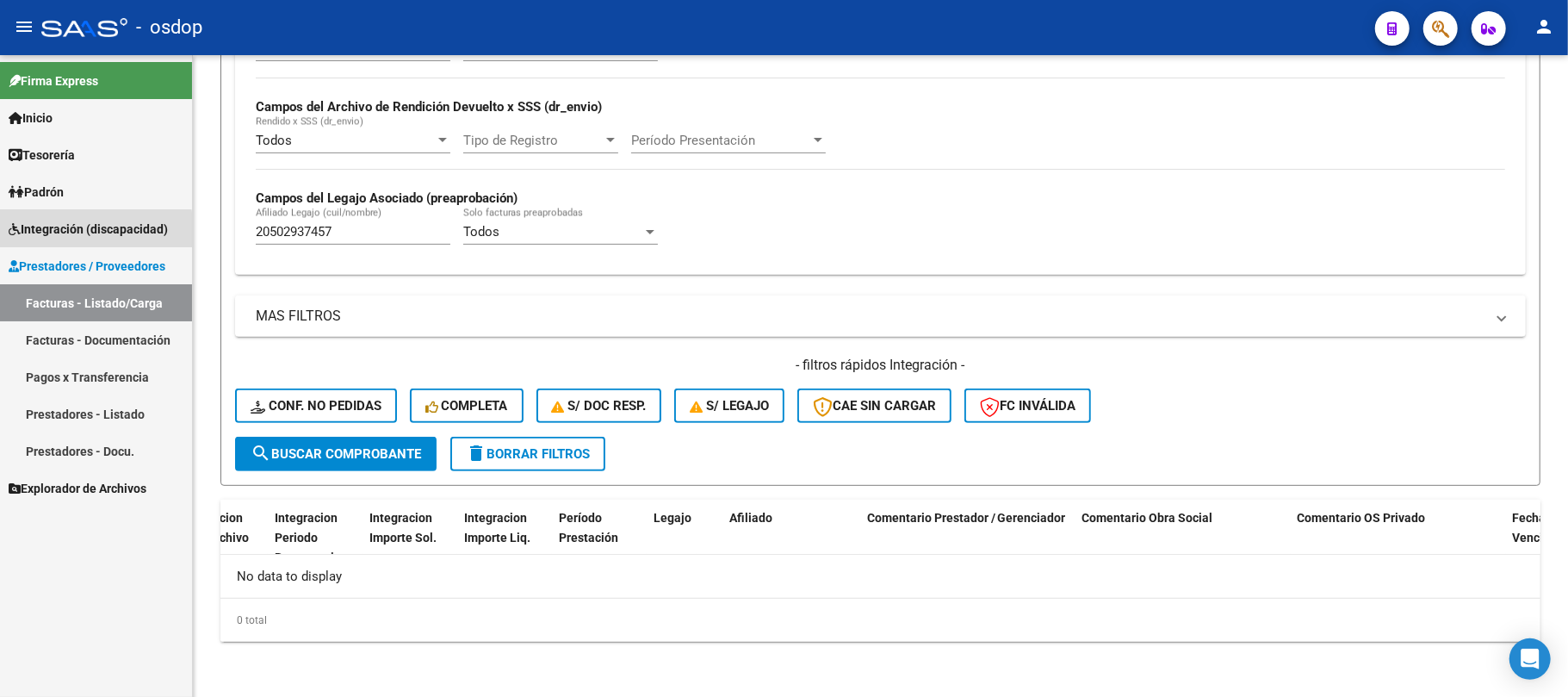
click at [84, 231] on span "Integración (discapacidad)" at bounding box center [88, 229] width 160 height 19
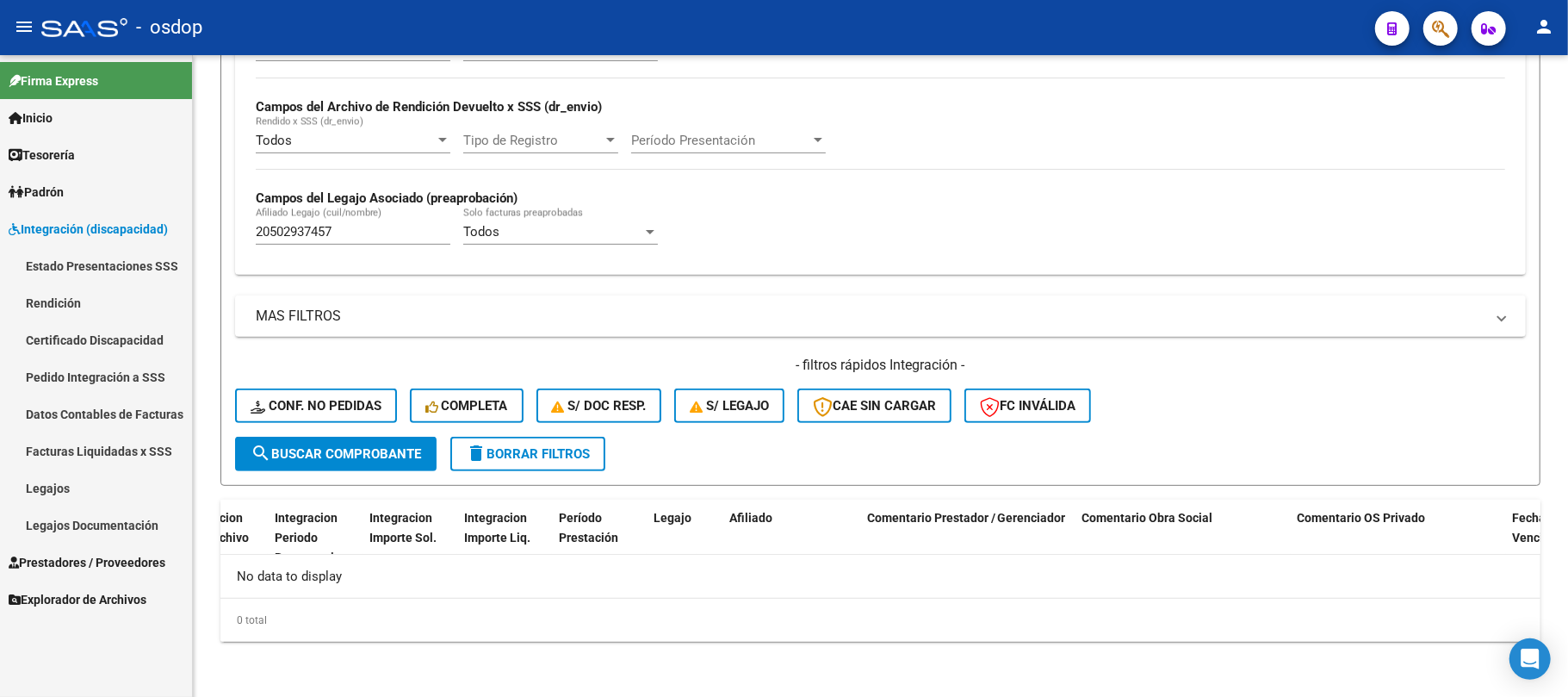
click at [107, 376] on link "Pedido Integración a SSS" at bounding box center [96, 376] width 192 height 37
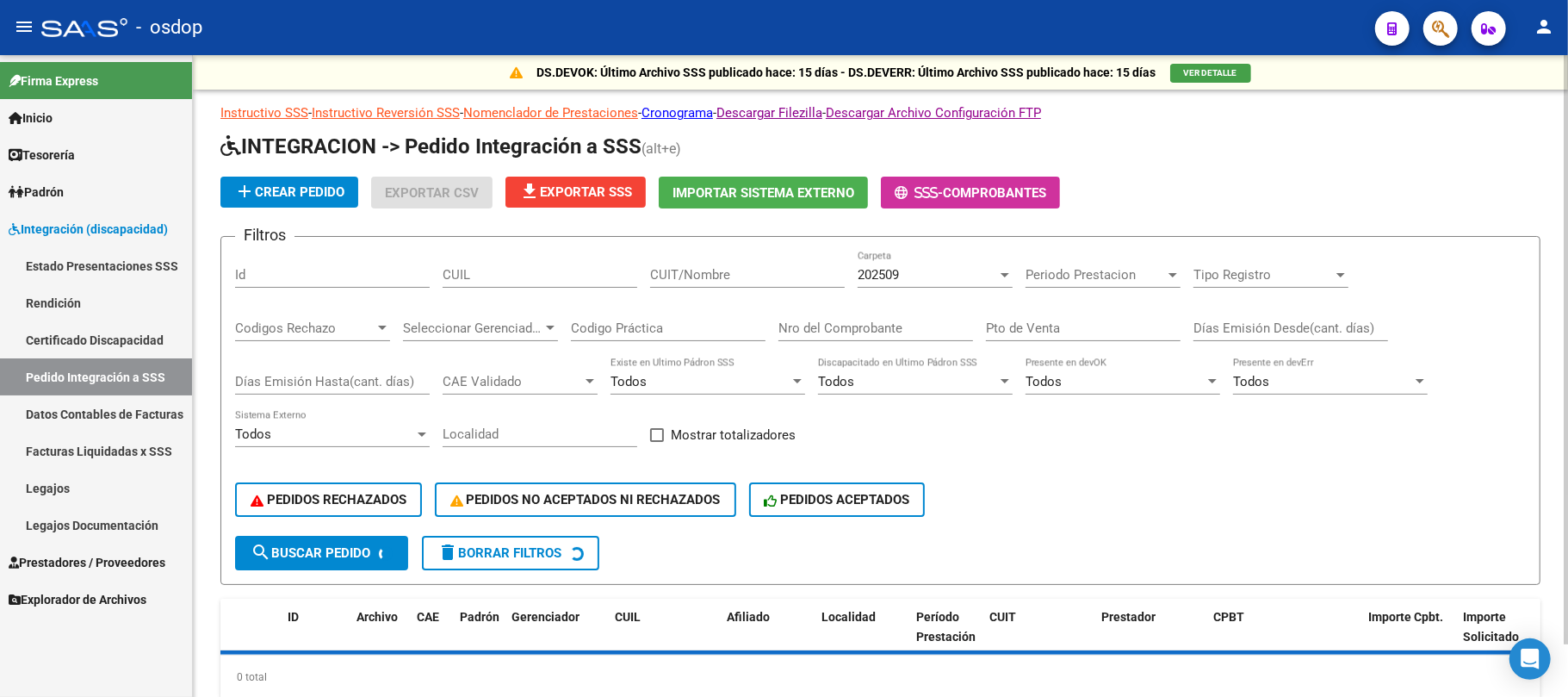
click at [476, 278] on input "CUIL" at bounding box center [540, 274] width 195 height 15
paste input "20502937457"
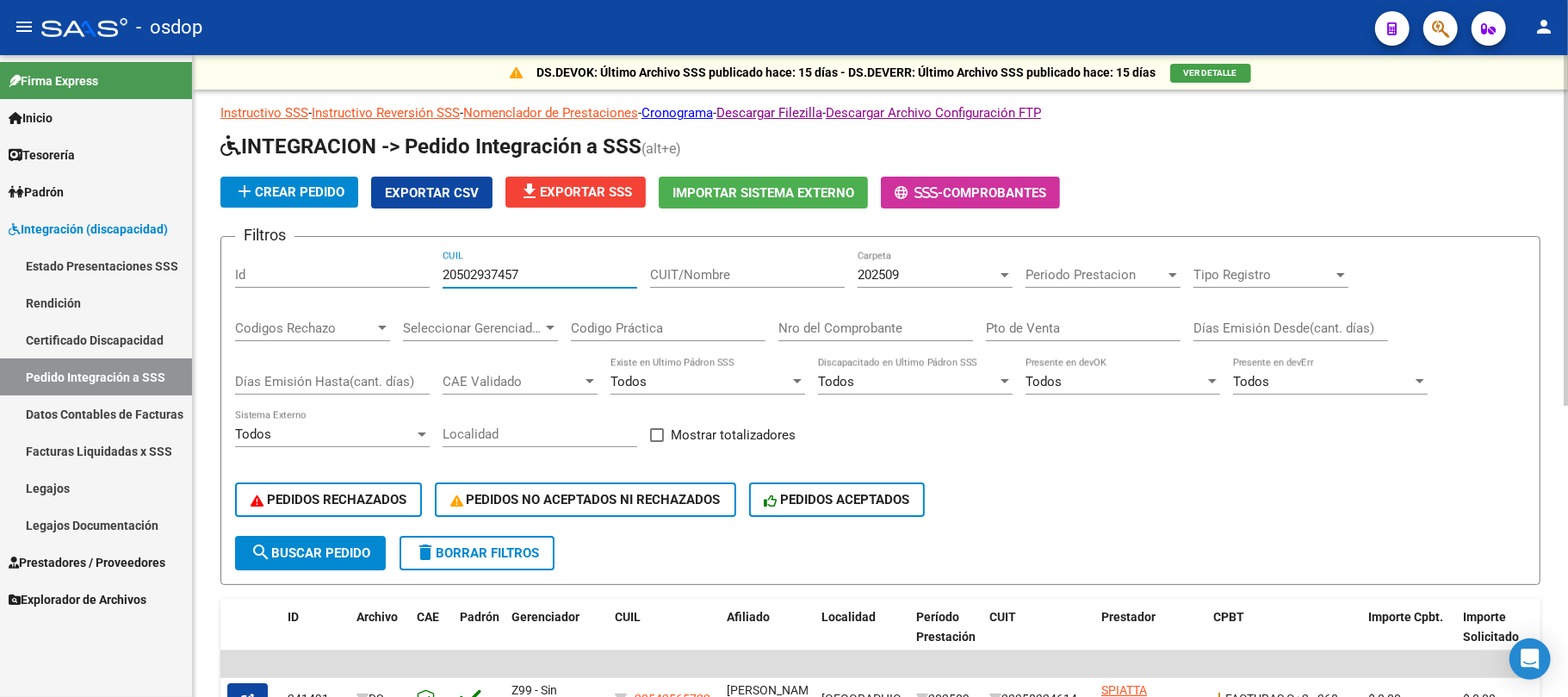
type input "20502937457"
click at [336, 549] on span "search Buscar Pedido" at bounding box center [310, 553] width 120 height 15
click at [1099, 276] on span "Periodo Prestacion" at bounding box center [1096, 274] width 140 height 15
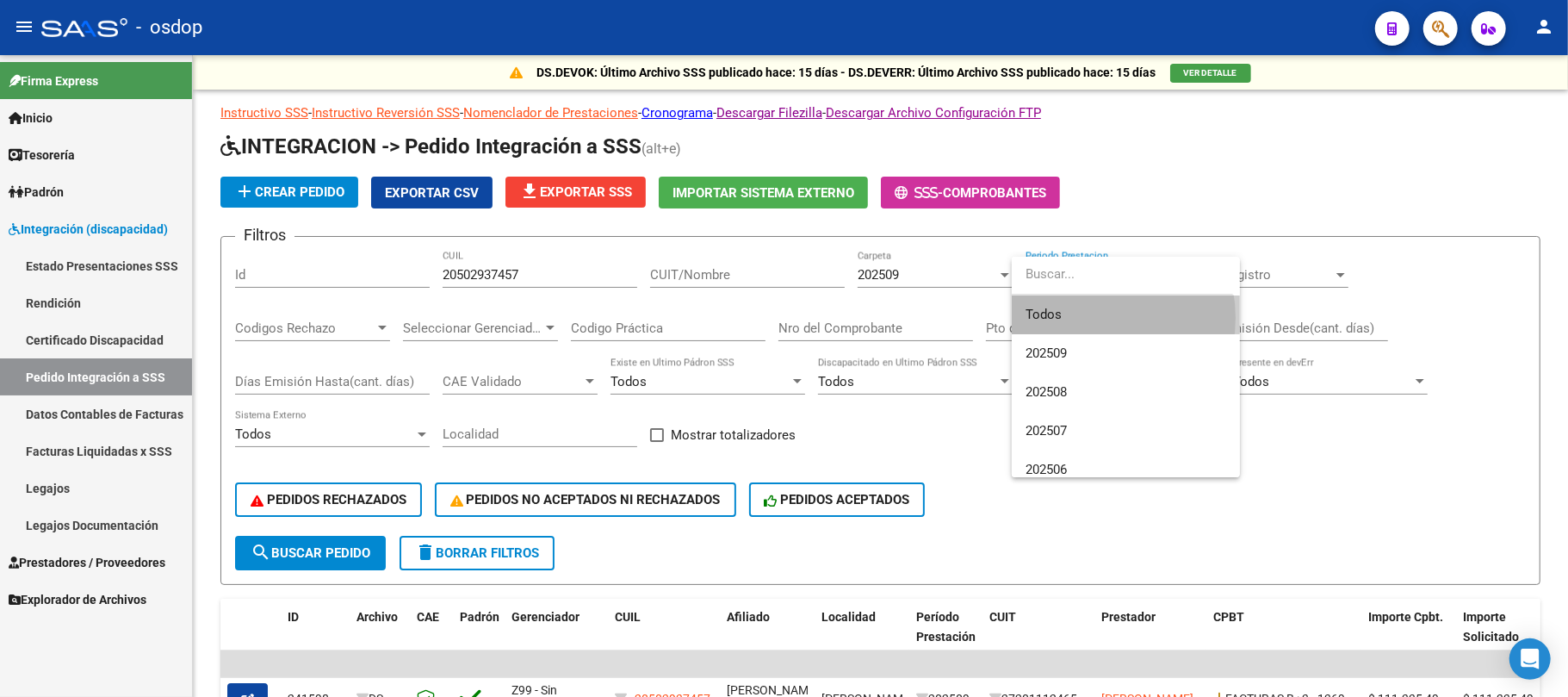
click at [1089, 317] on span "Todos" at bounding box center [1126, 315] width 201 height 39
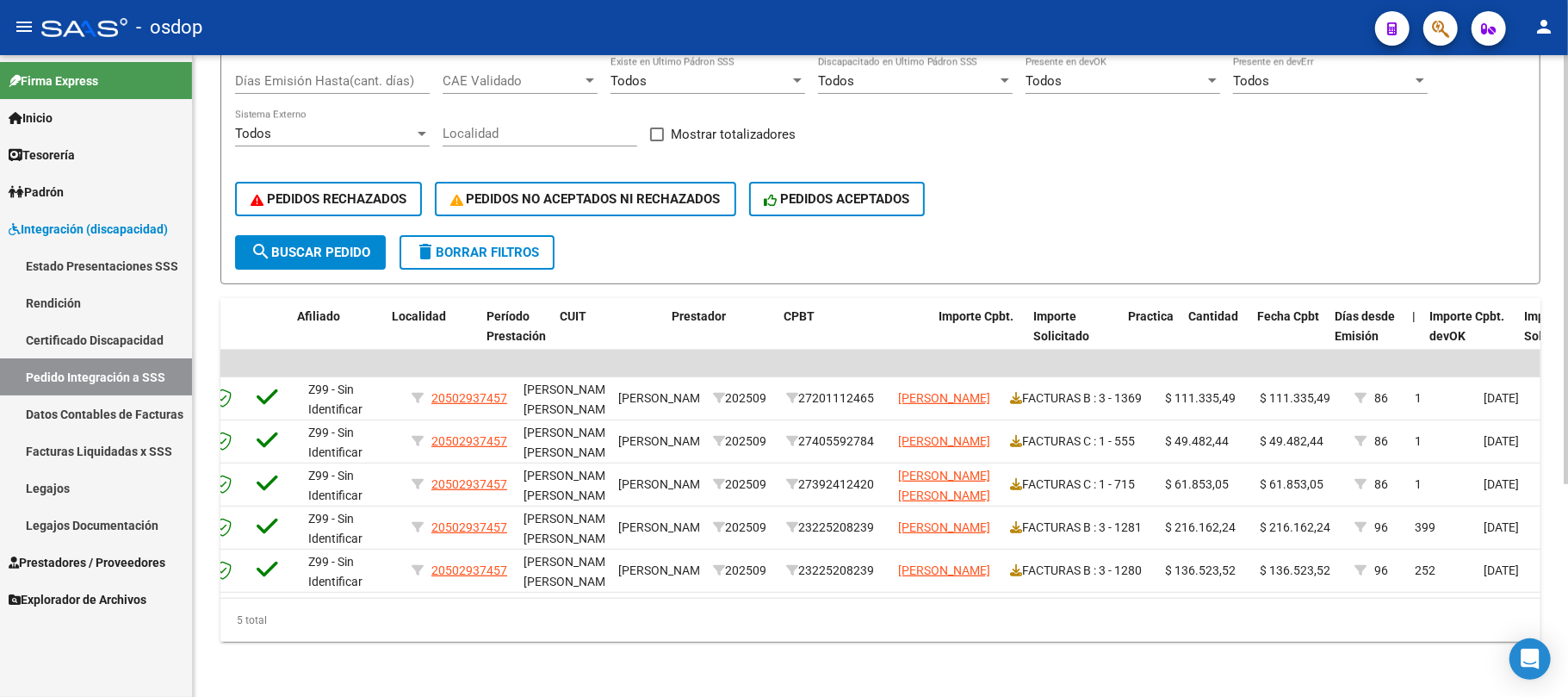
scroll to position [0, 593]
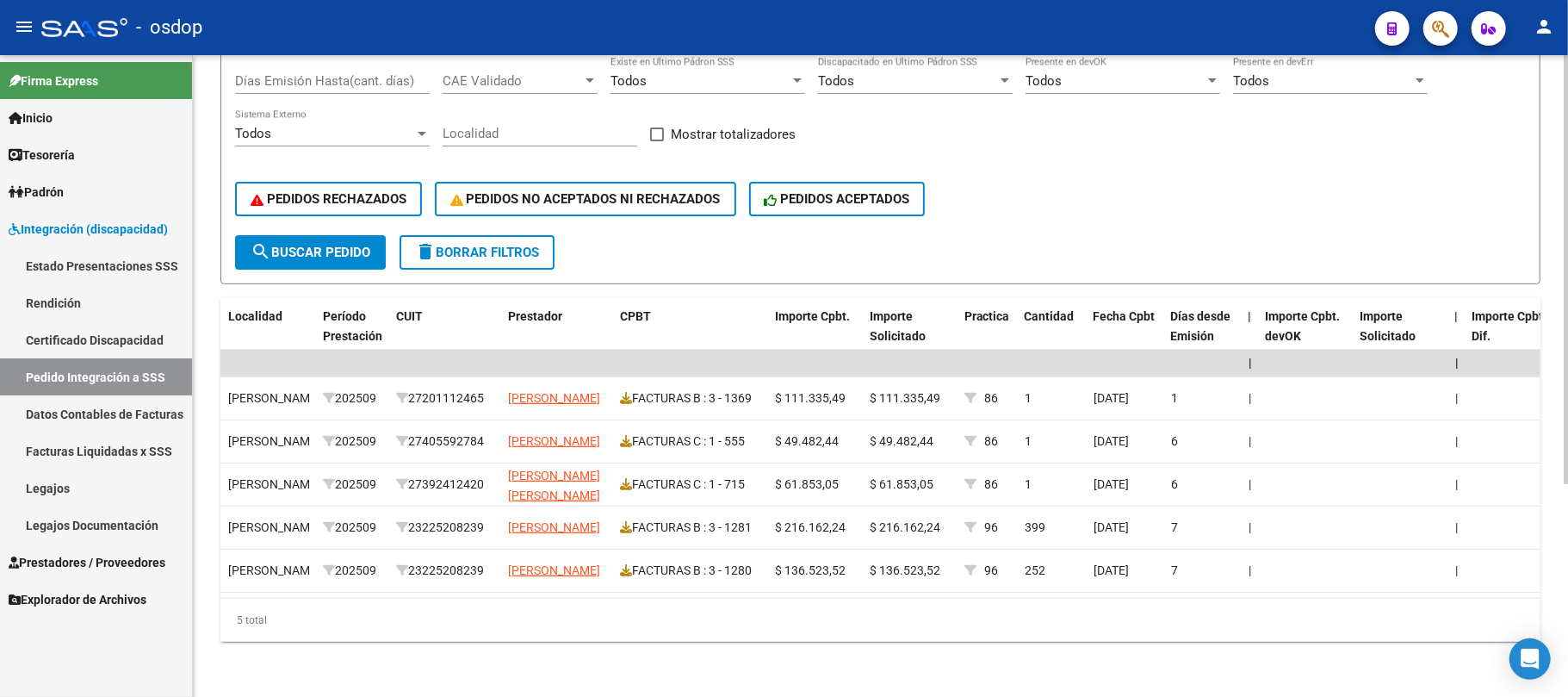
drag, startPoint x: 951, startPoint y: 598, endPoint x: 1103, endPoint y: 598, distance: 152.0
click at [1103, 599] on div "5 total" at bounding box center [881, 620] width 1320 height 43
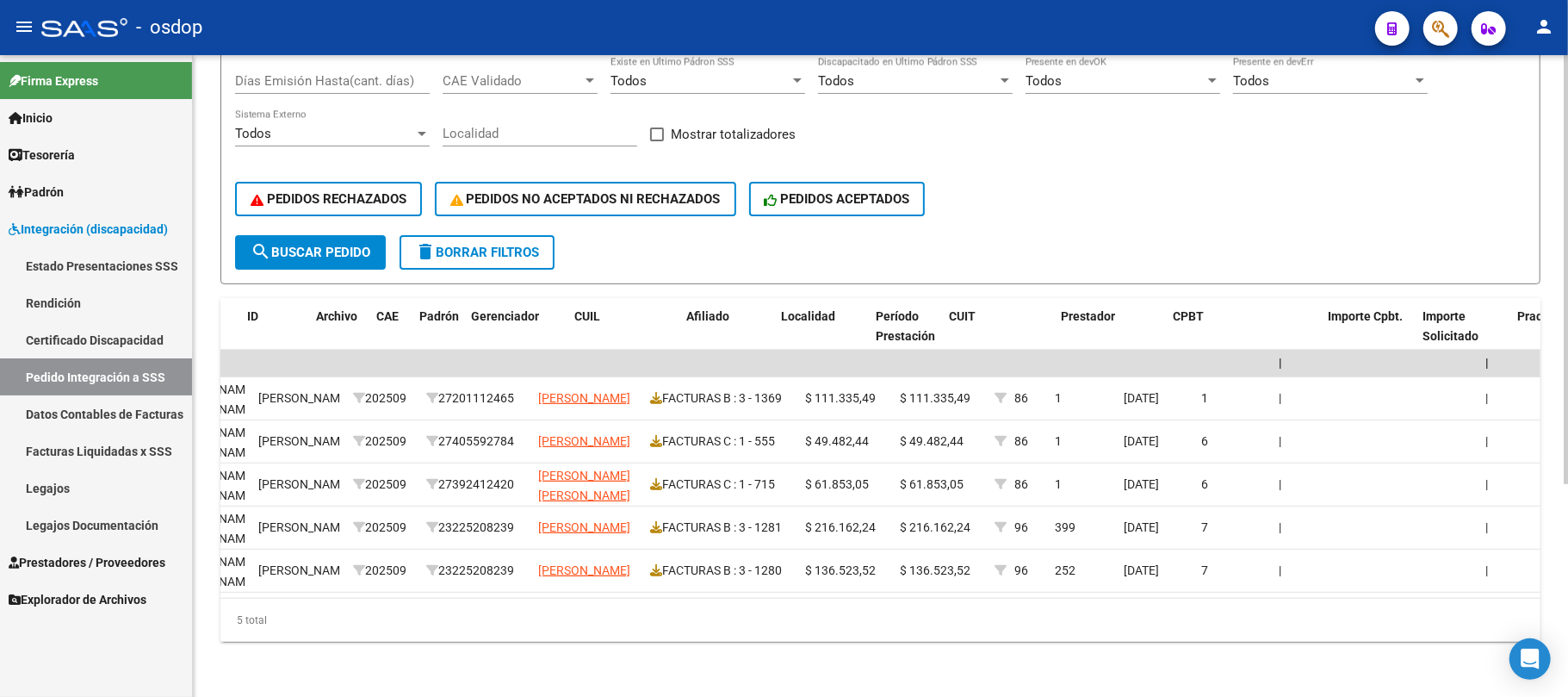
scroll to position [0, 0]
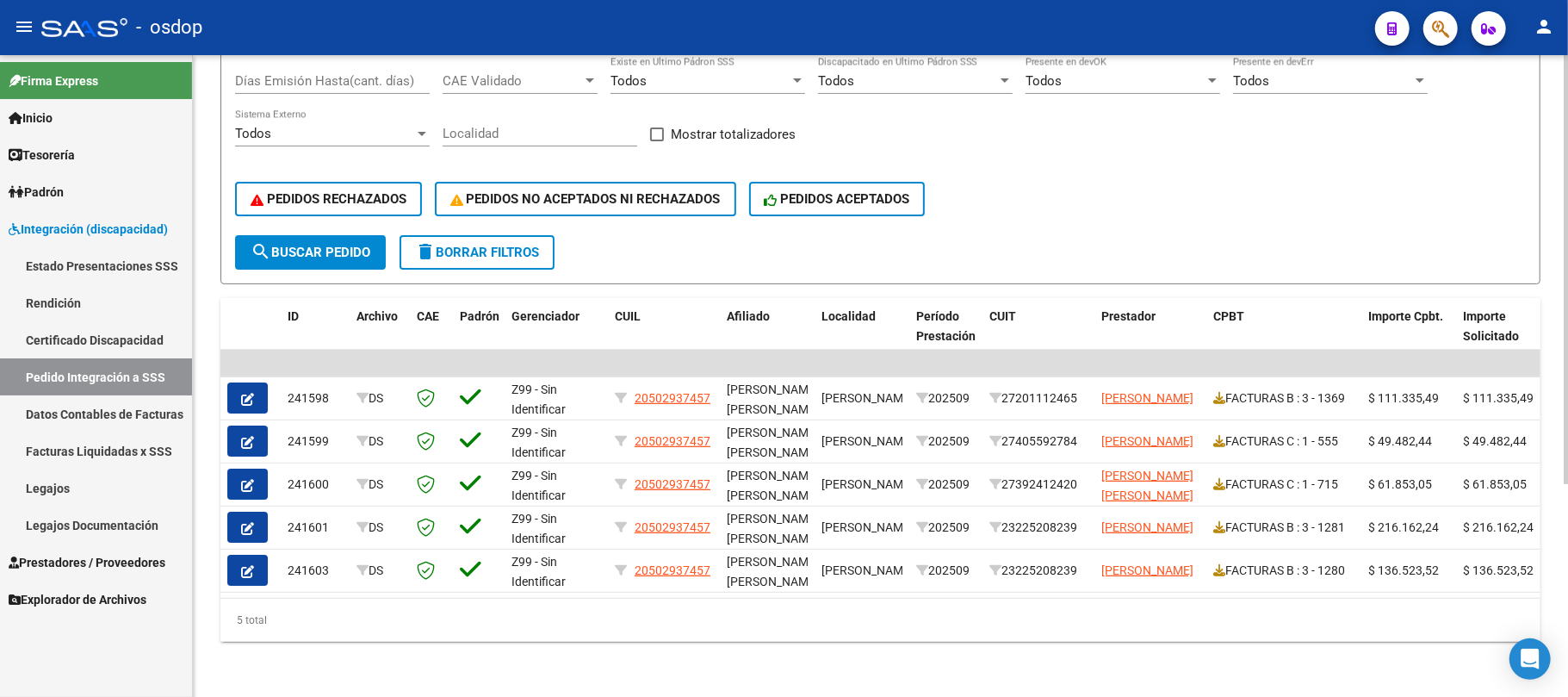
click at [672, 240] on form "Filtros Id 20502937457 CUIL CUIT/Nombre 202509 Carpeta Todos Periodo Prestacion…" at bounding box center [881, 109] width 1320 height 349
click at [79, 558] on span "Prestadores / Proveedores" at bounding box center [87, 562] width 157 height 19
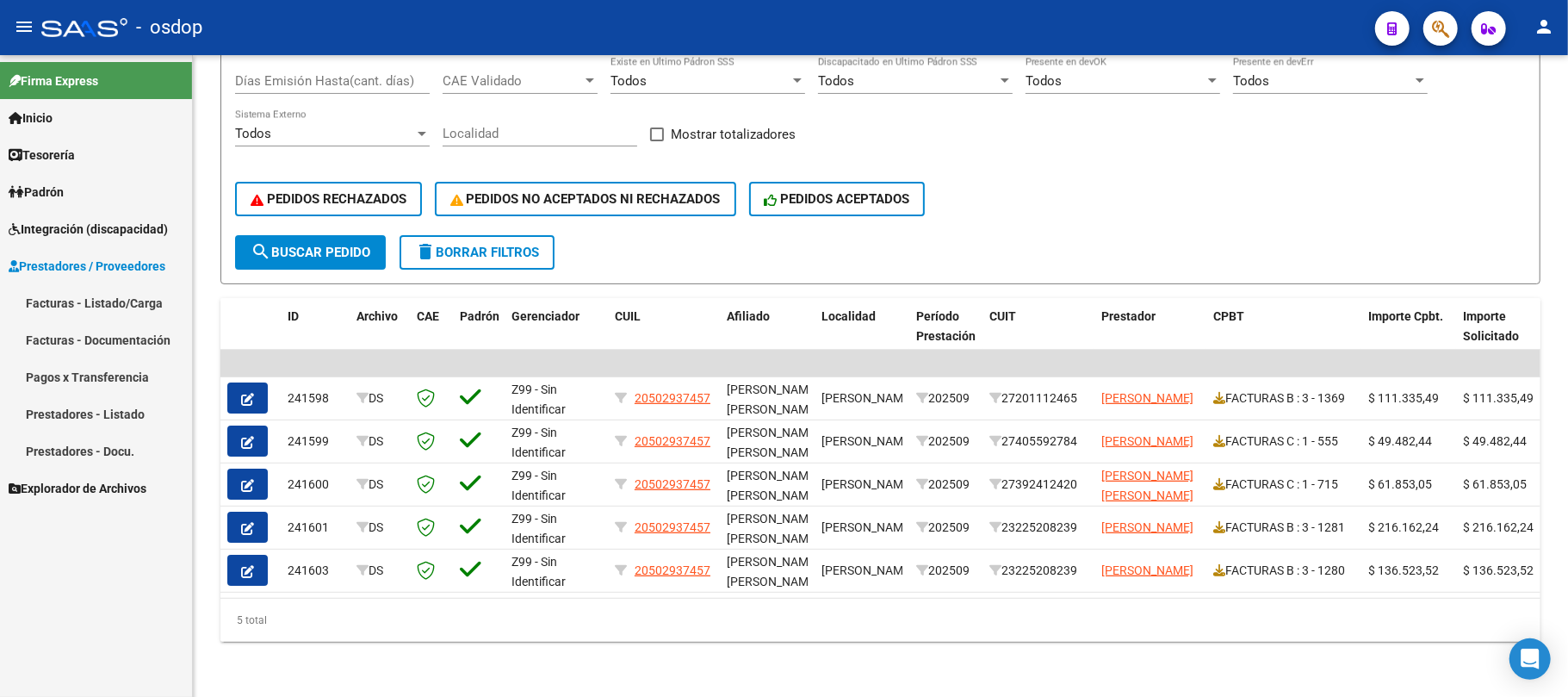
click at [104, 299] on link "Facturas - Listado/Carga" at bounding box center [96, 302] width 192 height 37
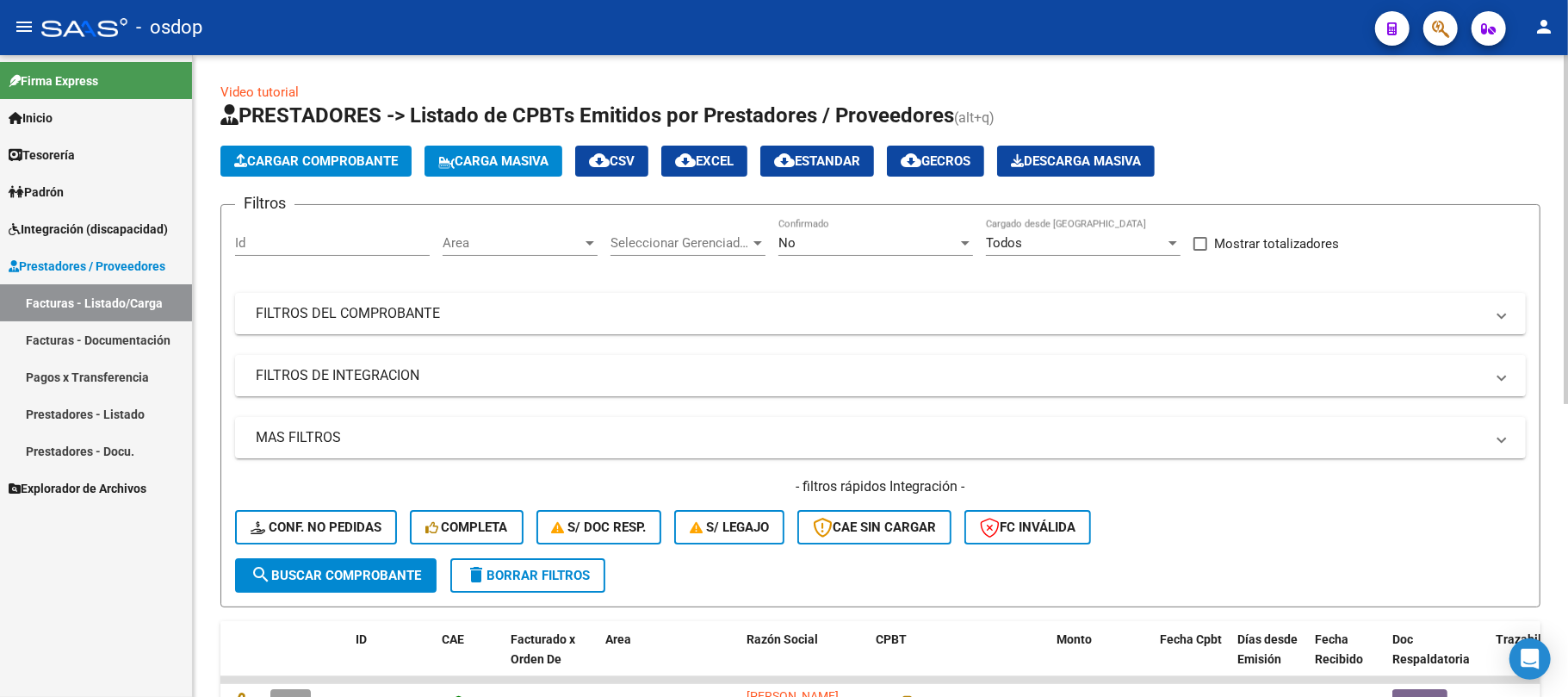
click at [404, 380] on mat-panel-title "FILTROS DE INTEGRACION" at bounding box center [870, 375] width 1229 height 19
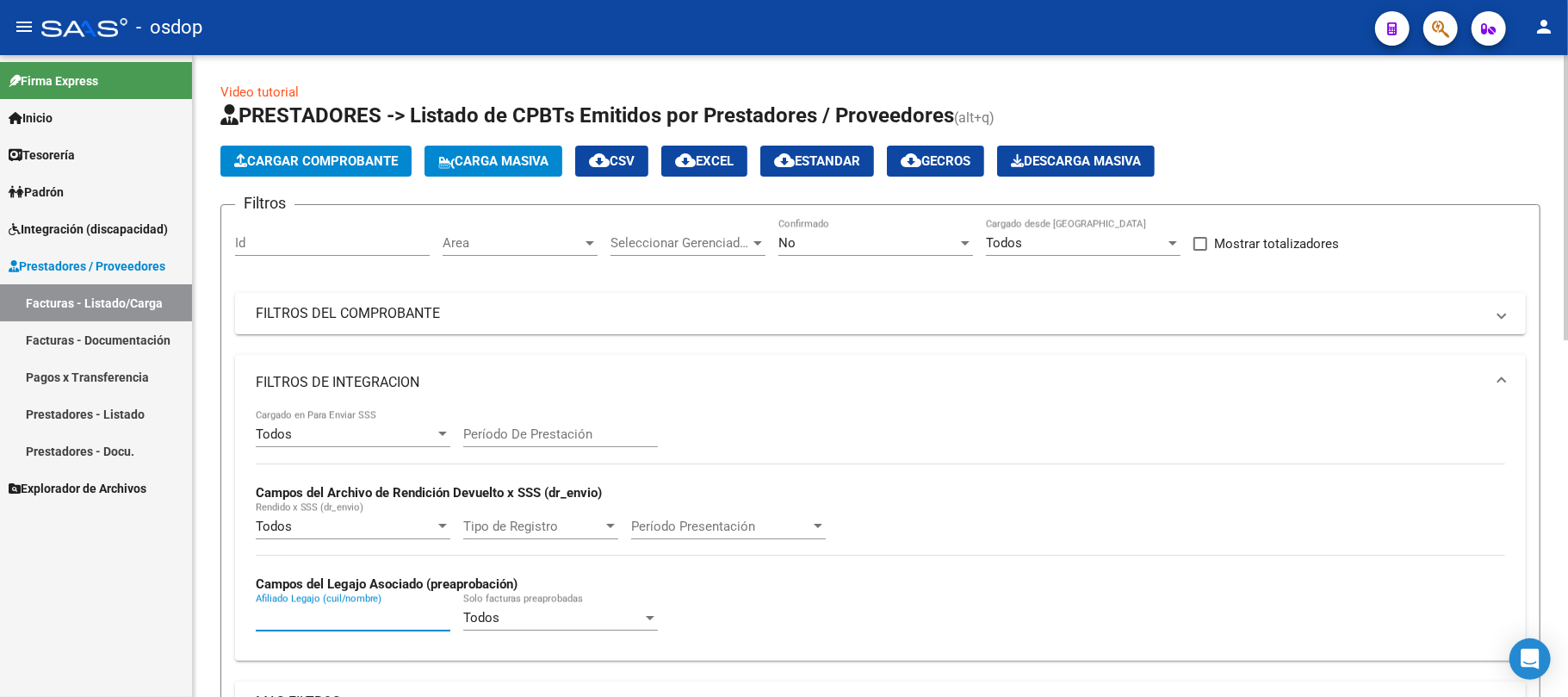
click at [312, 624] on input "Afiliado Legajo (cuil/nombre)" at bounding box center [353, 617] width 195 height 15
paste input "27264630474"
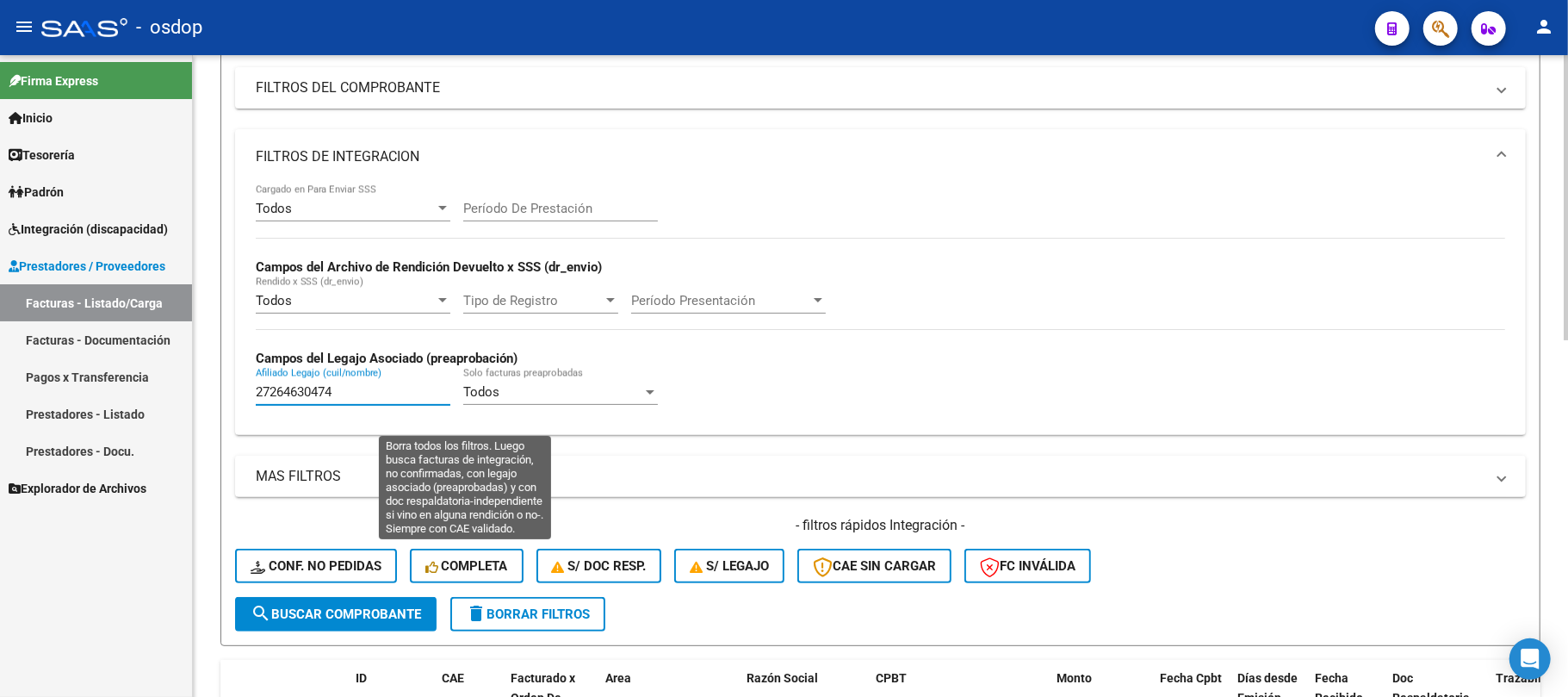
scroll to position [229, 0]
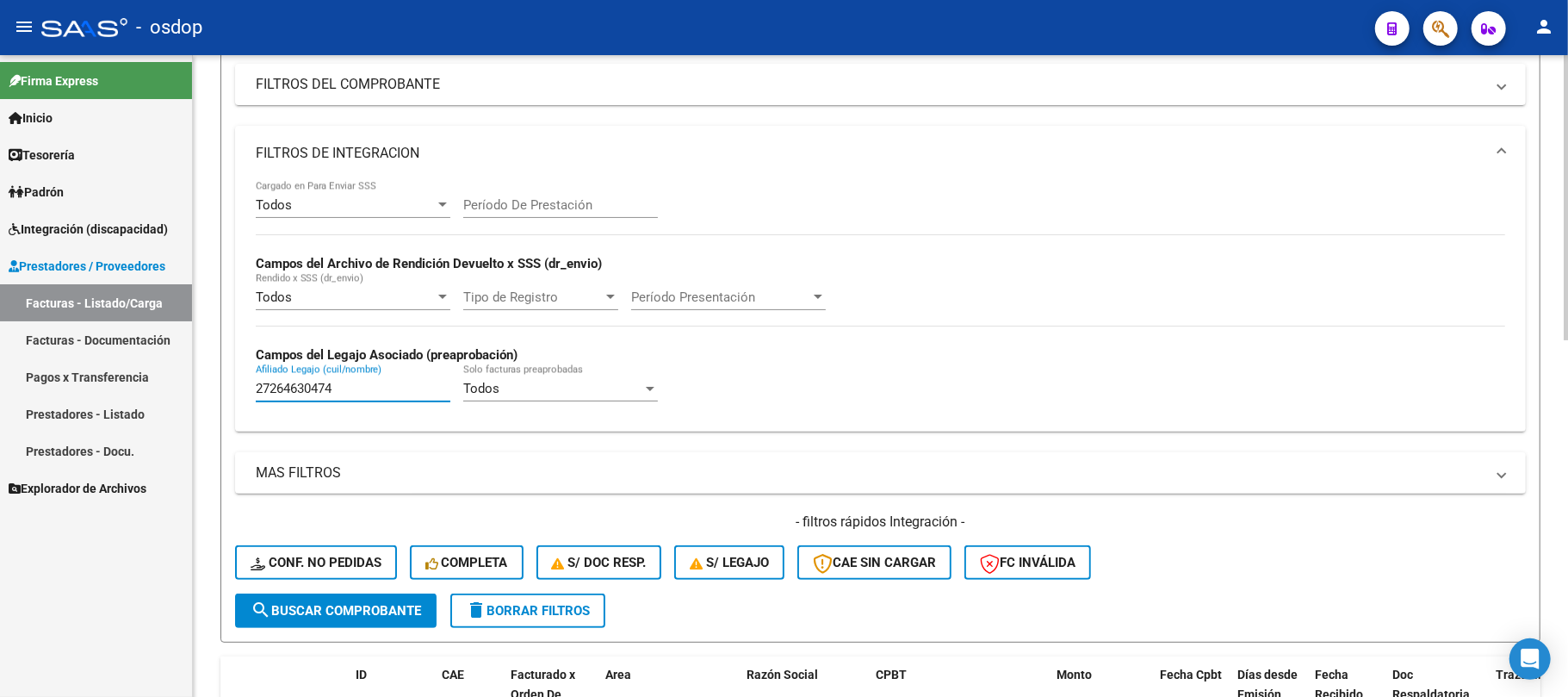
type input "27264630474"
click at [359, 608] on span "search Buscar Comprobante" at bounding box center [335, 610] width 170 height 15
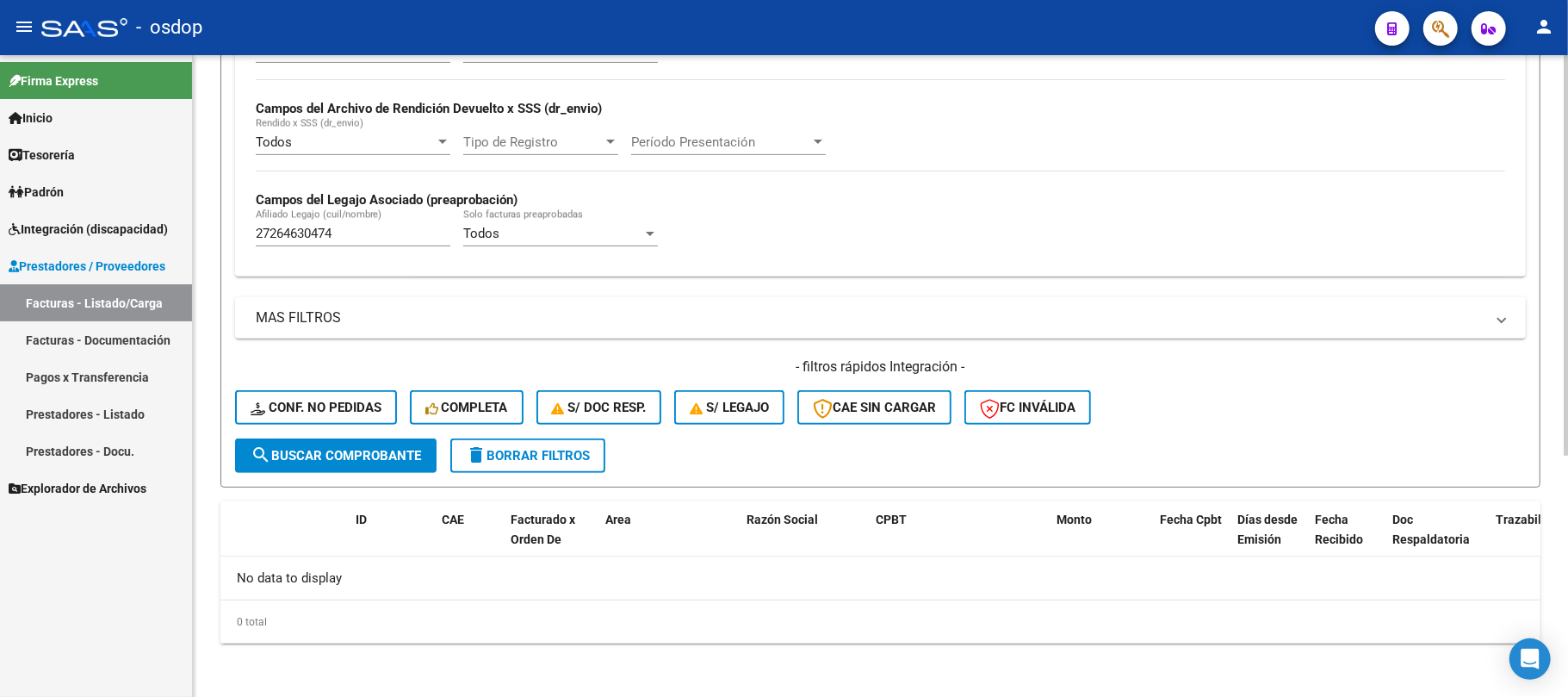
scroll to position [386, 0]
drag, startPoint x: 358, startPoint y: 439, endPoint x: 350, endPoint y: 456, distance: 18.8
click at [353, 450] on form "Filtros Id Area Area Seleccionar Gerenciador Seleccionar Gerenciador No Confirm…" at bounding box center [881, 151] width 1320 height 667
click at [348, 460] on span "search Buscar Comprobante" at bounding box center [335, 454] width 170 height 15
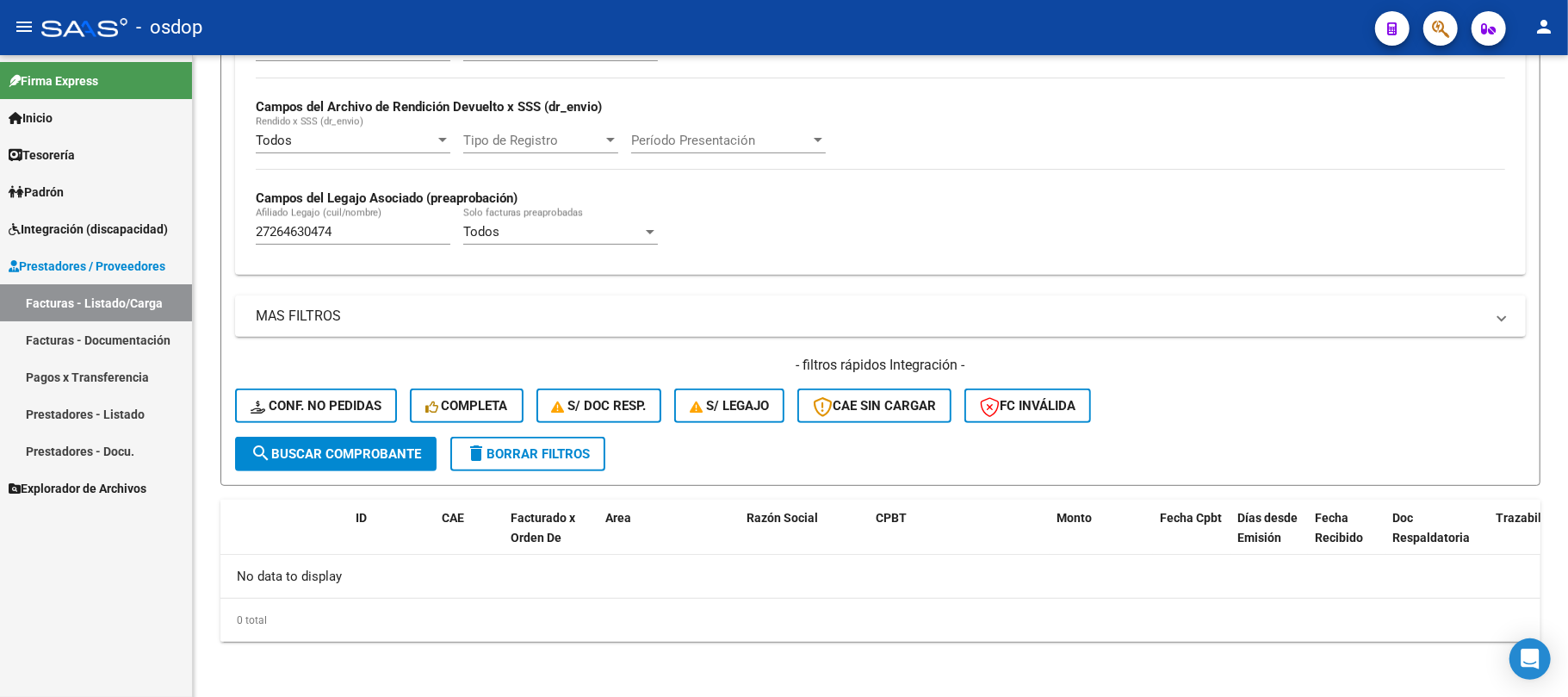
click at [98, 222] on span "Integración (discapacidad)" at bounding box center [88, 229] width 160 height 19
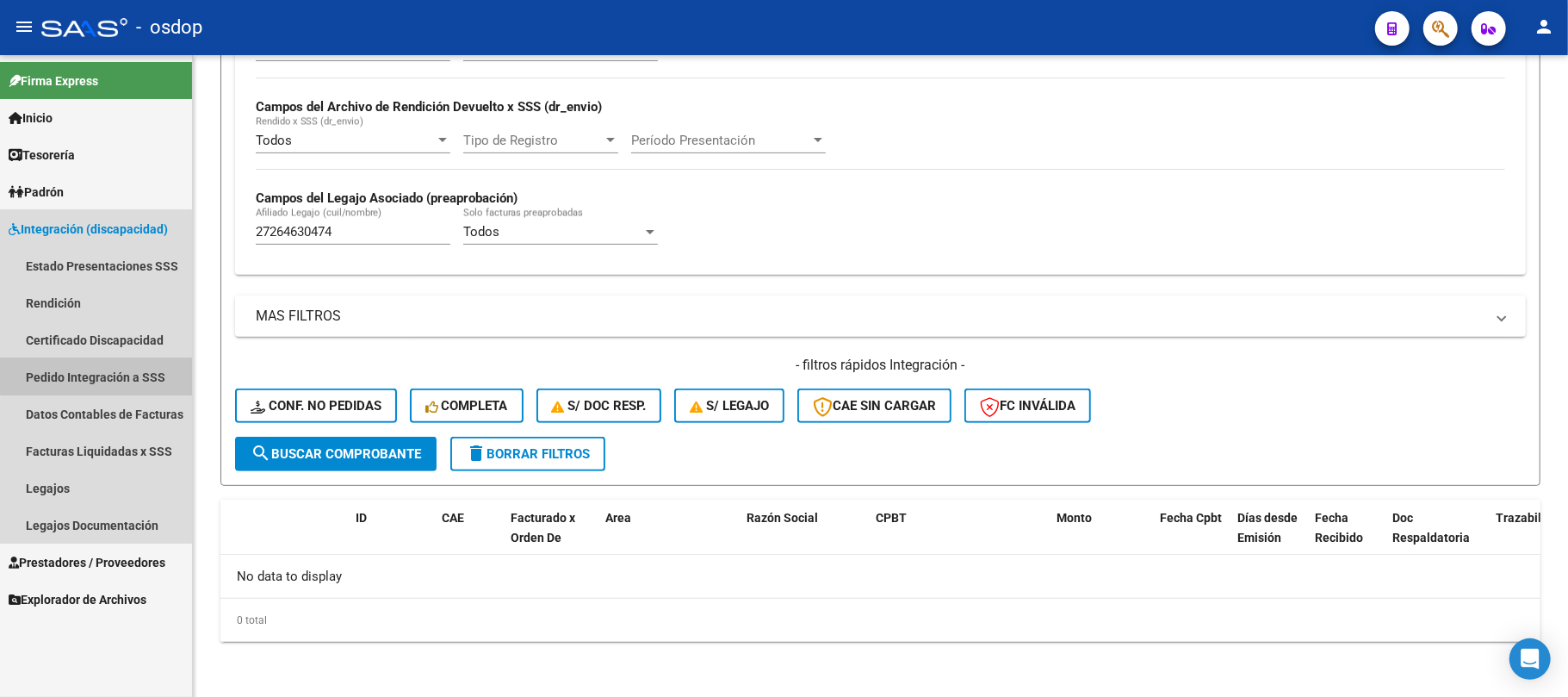
click at [102, 375] on link "Pedido Integración a SSS" at bounding box center [96, 376] width 192 height 37
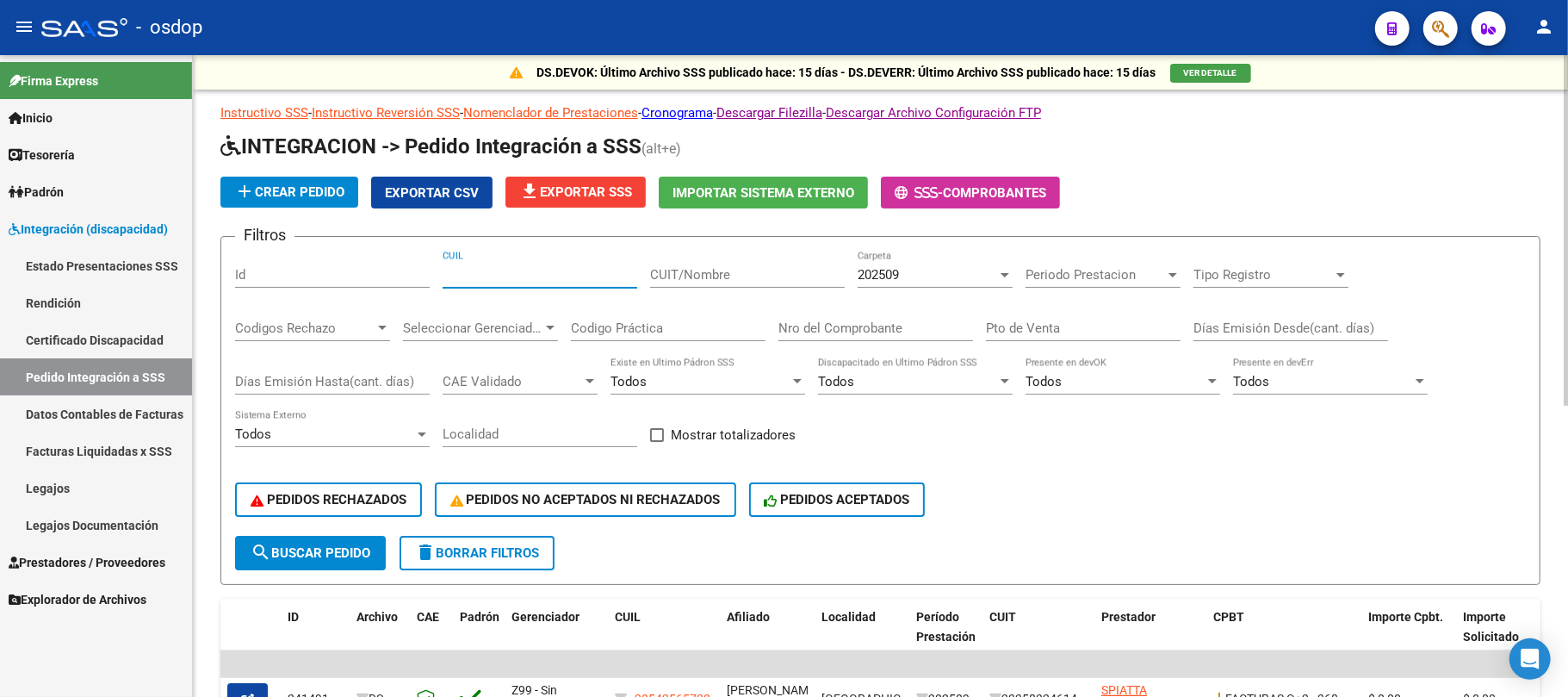
click at [500, 280] on input "CUIL" at bounding box center [540, 274] width 195 height 15
paste input "27264630474"
click at [326, 555] on span "search Buscar Pedido" at bounding box center [310, 553] width 120 height 15
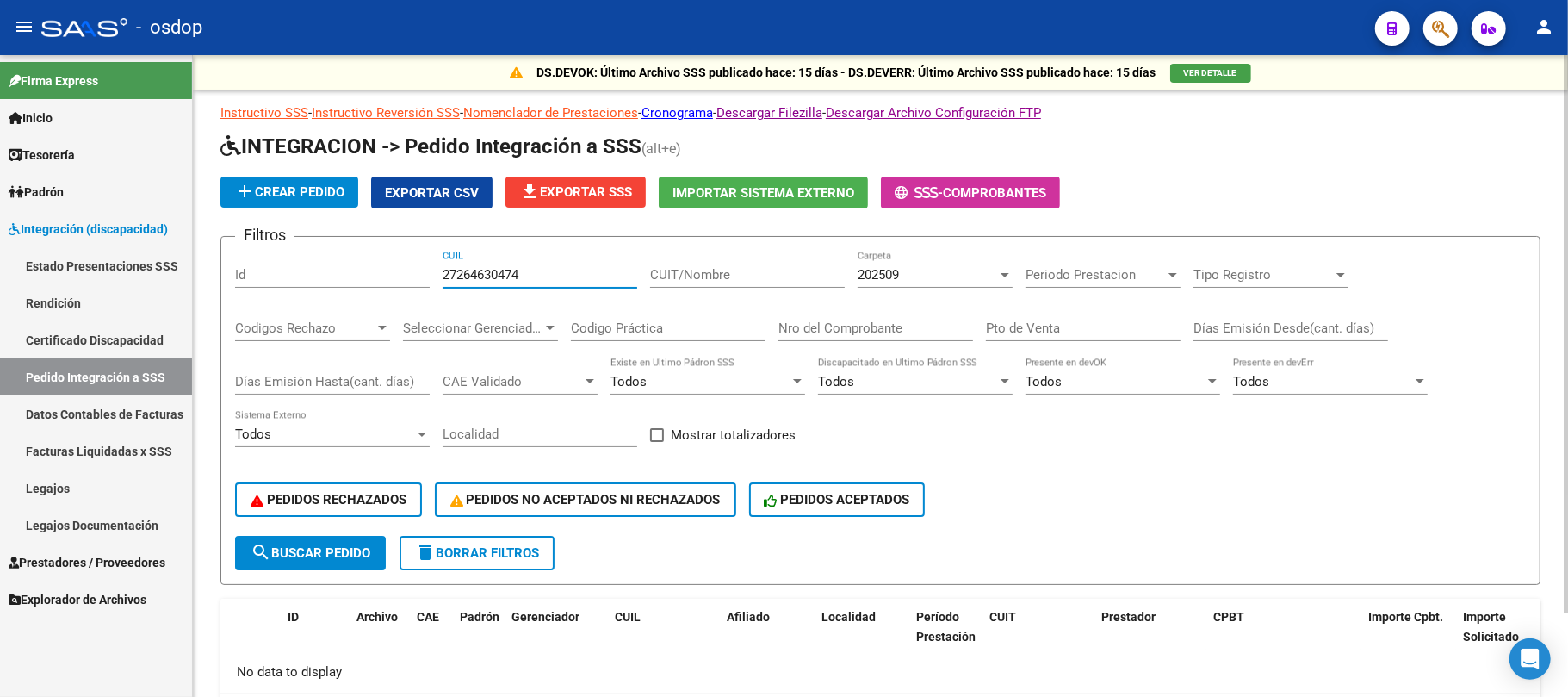
drag, startPoint x: 518, startPoint y: 278, endPoint x: 321, endPoint y: 282, distance: 197.0
click at [321, 282] on div "Filtros Id 27264630474 CUIL CUIT/Nombre 202509 Carpeta Periodo Prestacion Perio…" at bounding box center [881, 393] width 1291 height 285
paste input "0521484625"
type input "20521484625"
click at [331, 553] on span "search Buscar Pedido" at bounding box center [310, 553] width 120 height 15
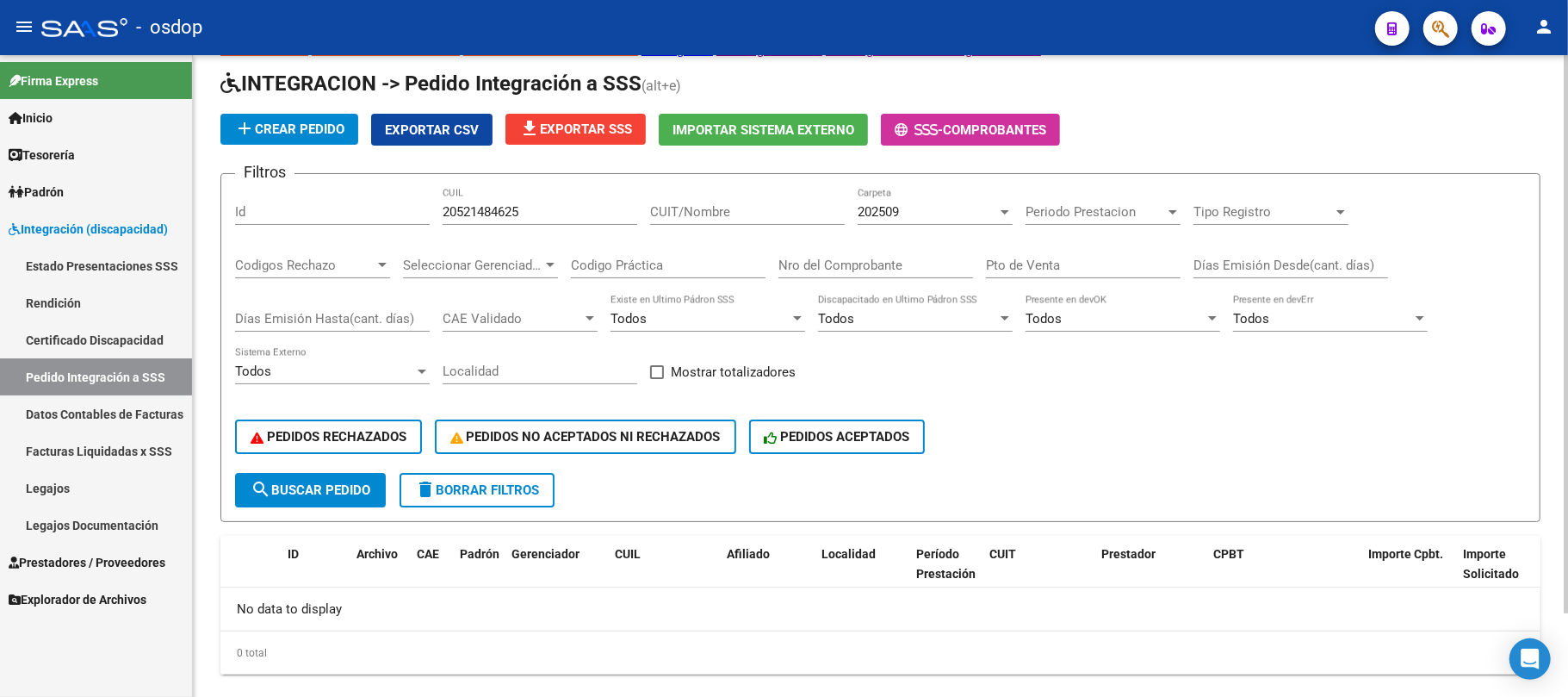
scroll to position [95, 0]
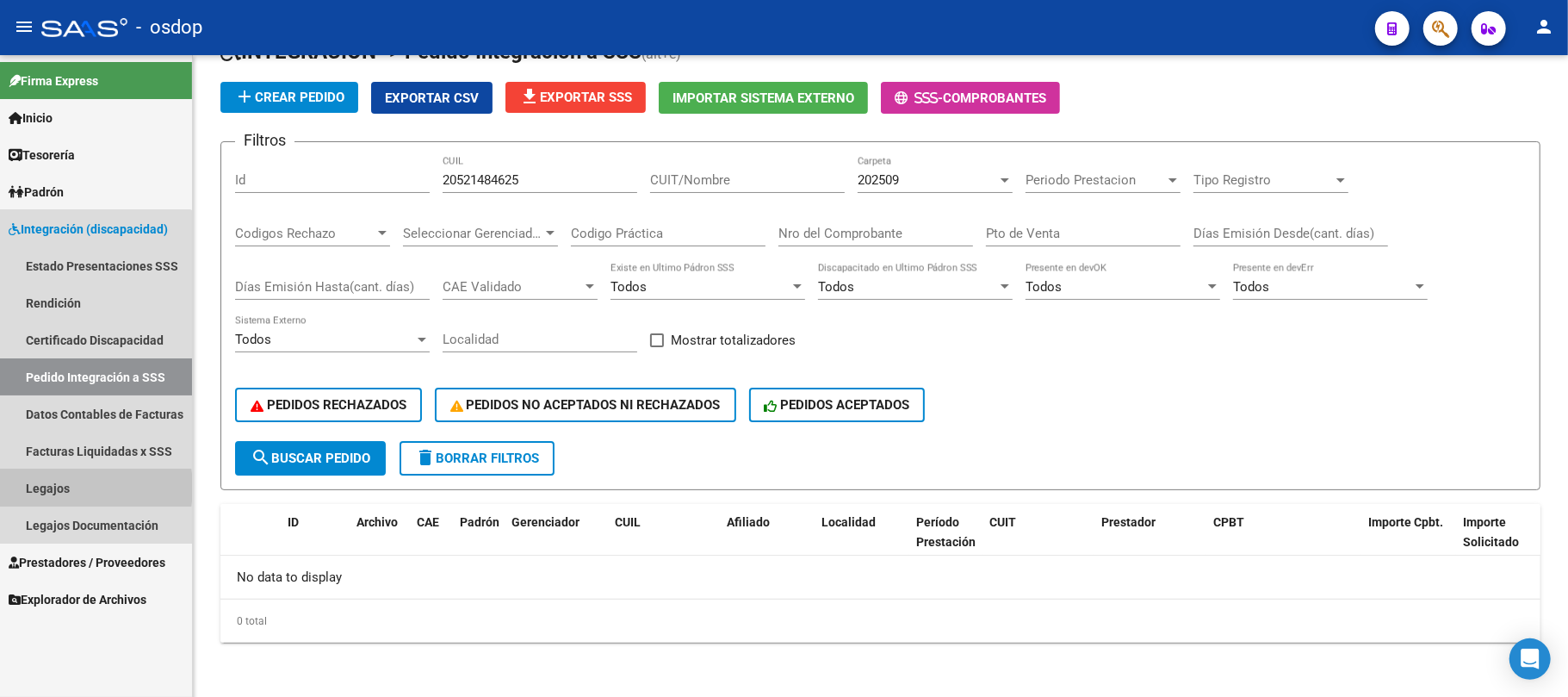
click at [60, 488] on link "Legajos" at bounding box center [96, 488] width 192 height 37
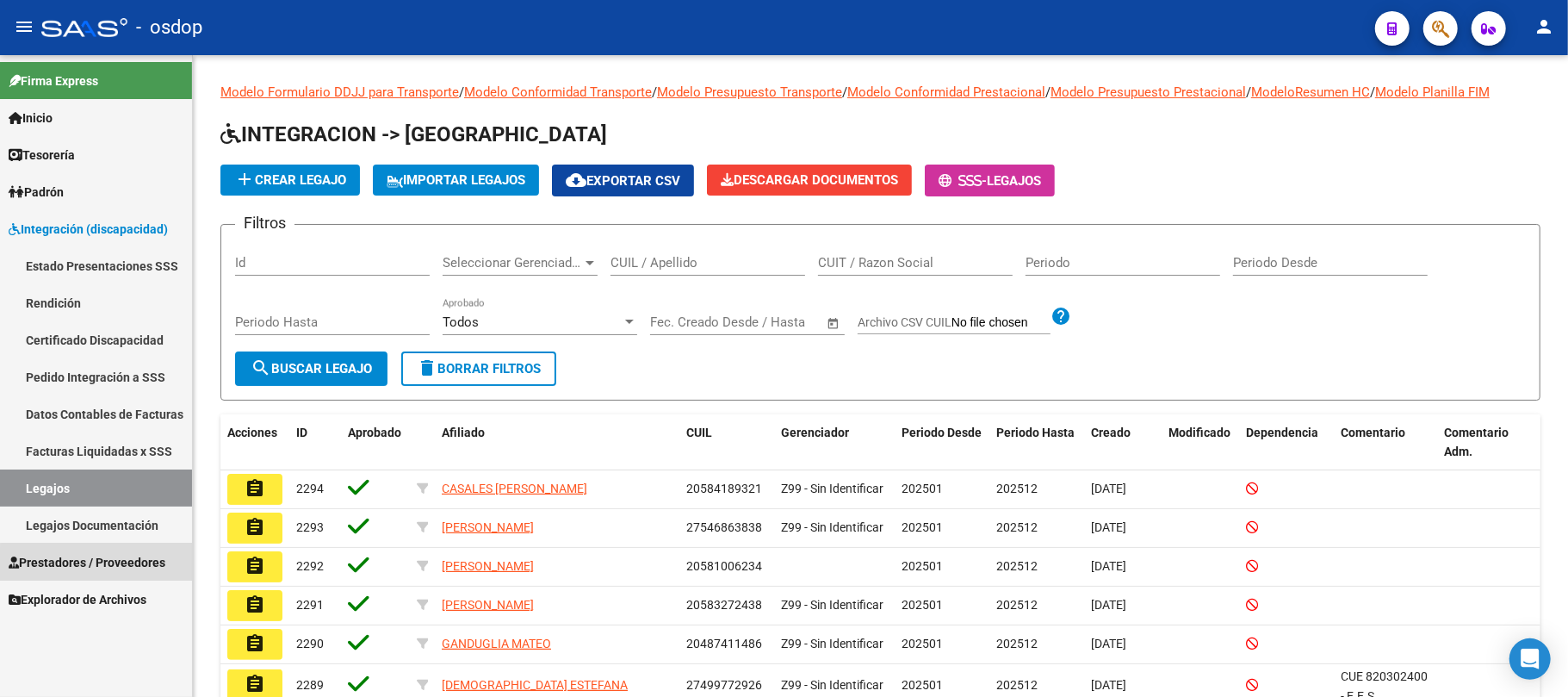
click at [98, 569] on span "Prestadores / Proveedores" at bounding box center [87, 562] width 157 height 19
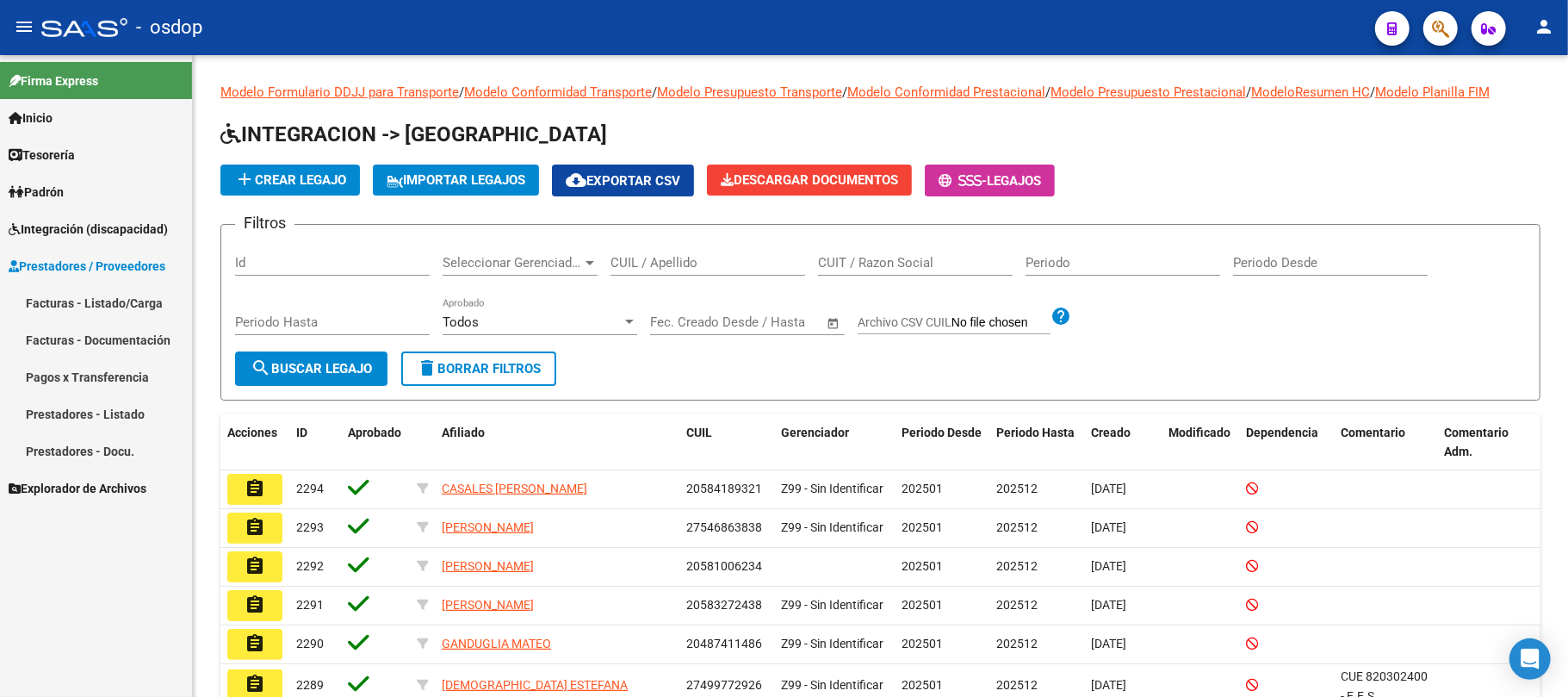
click at [90, 298] on link "Facturas - Listado/Carga" at bounding box center [96, 302] width 192 height 37
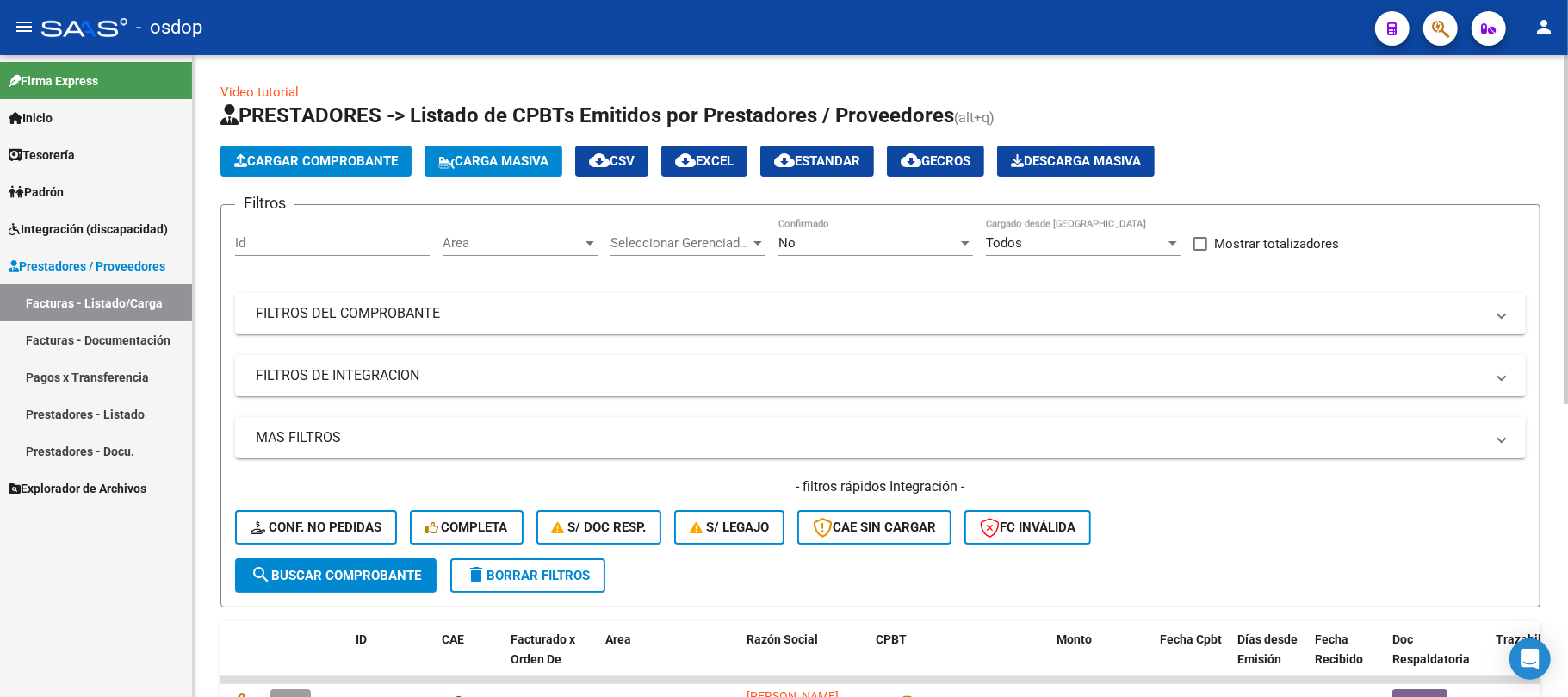
click at [372, 382] on mat-panel-title "FILTROS DE INTEGRACION" at bounding box center [870, 375] width 1229 height 19
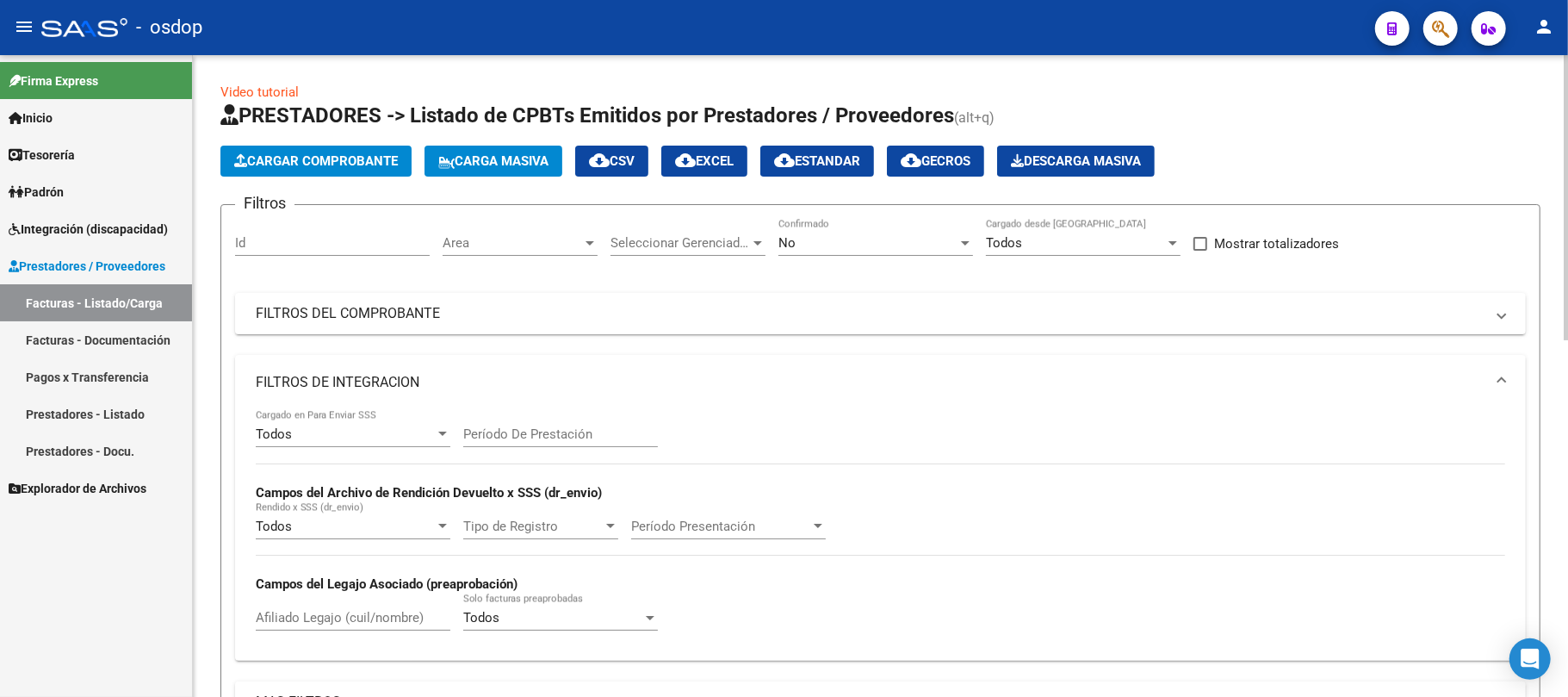
click at [310, 619] on input "Afiliado Legajo (cuil/nombre)" at bounding box center [353, 617] width 195 height 15
paste input "20521484625"
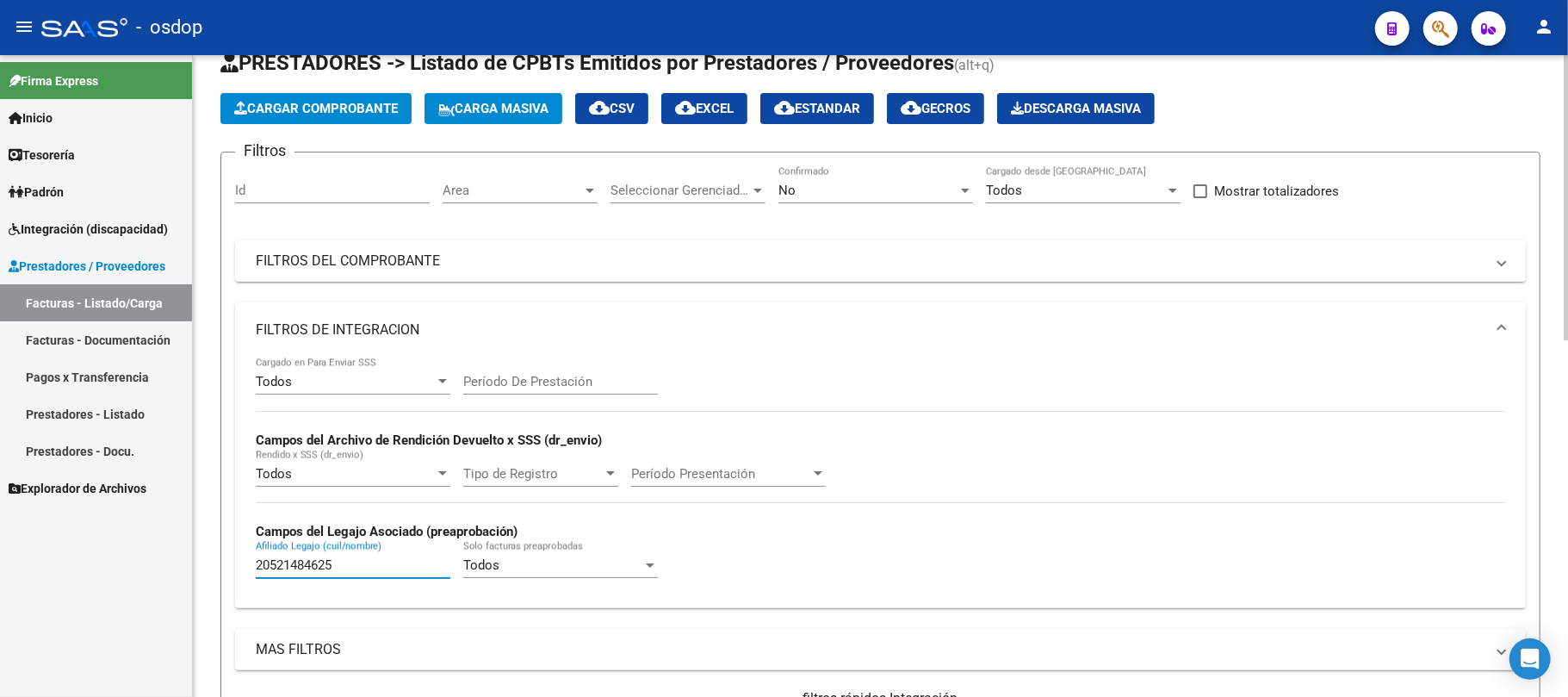
scroll to position [229, 0]
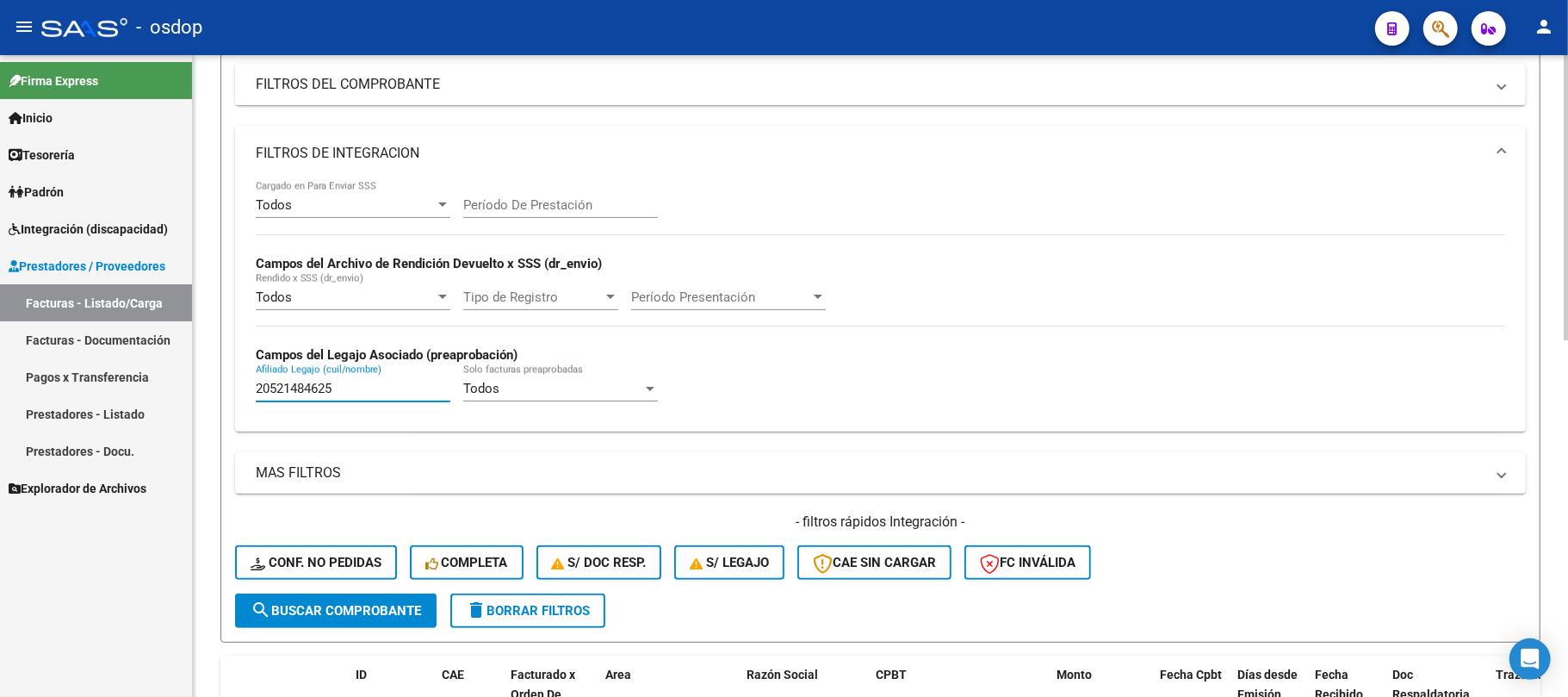
type input "20521484625"
click at [297, 614] on span "search Buscar Comprobante" at bounding box center [335, 610] width 170 height 15
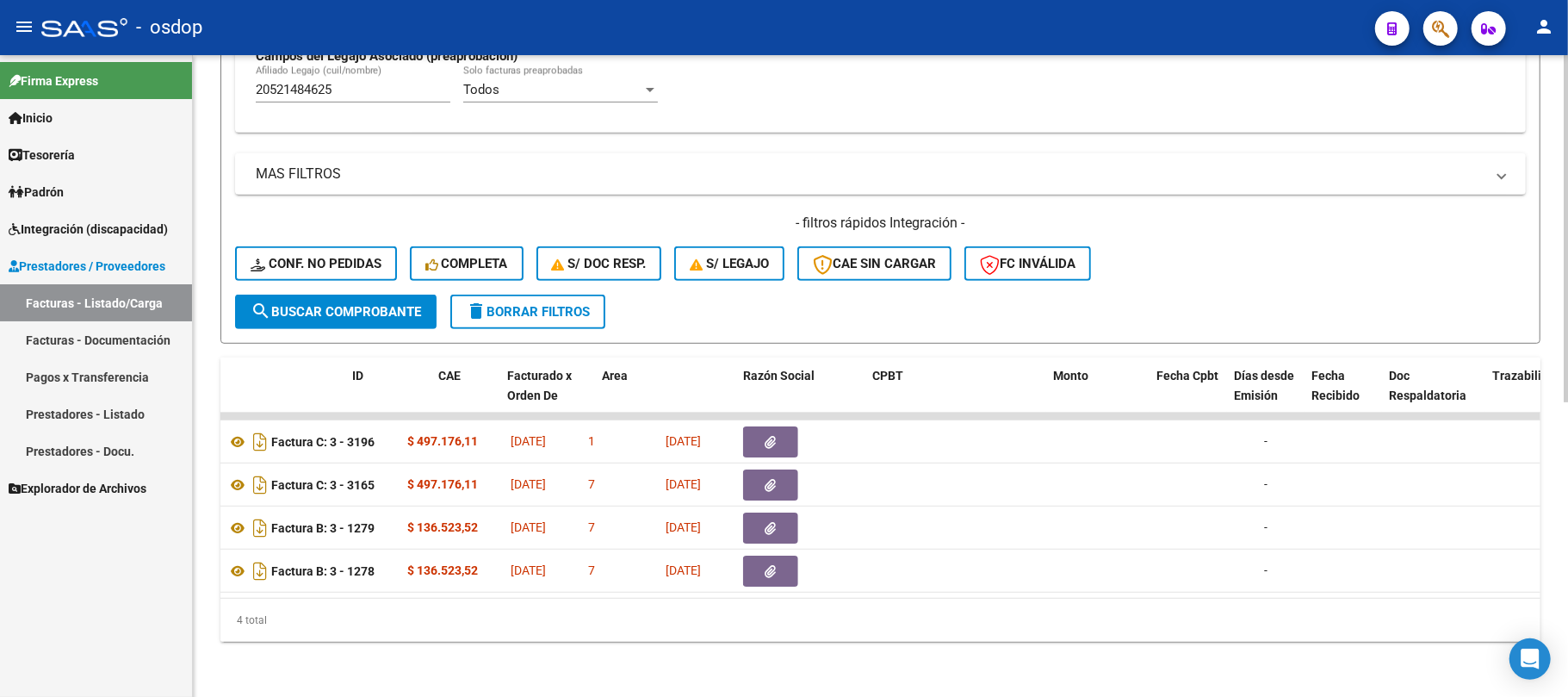
scroll to position [0, 0]
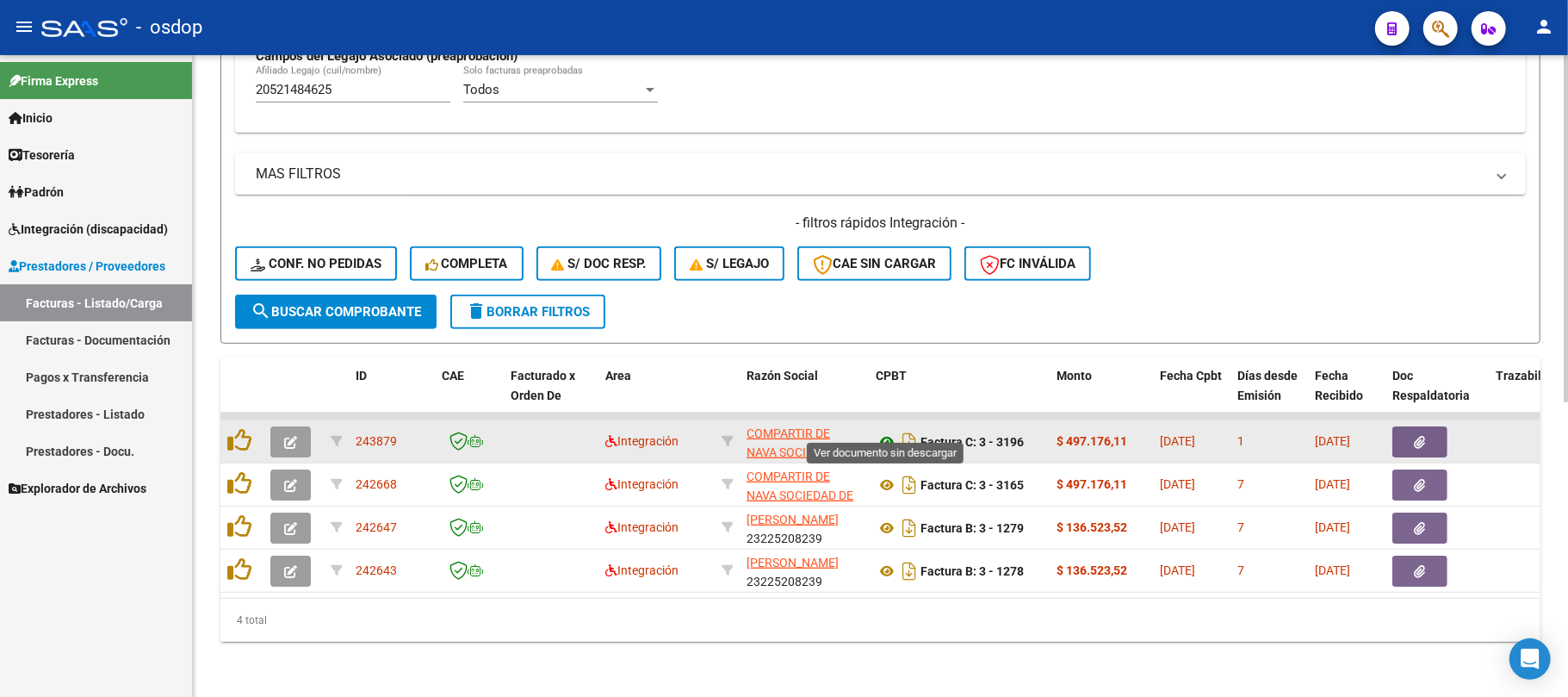
click at [880, 432] on icon at bounding box center [886, 442] width 23 height 21
click at [1396, 427] on button "button" at bounding box center [1420, 442] width 55 height 31
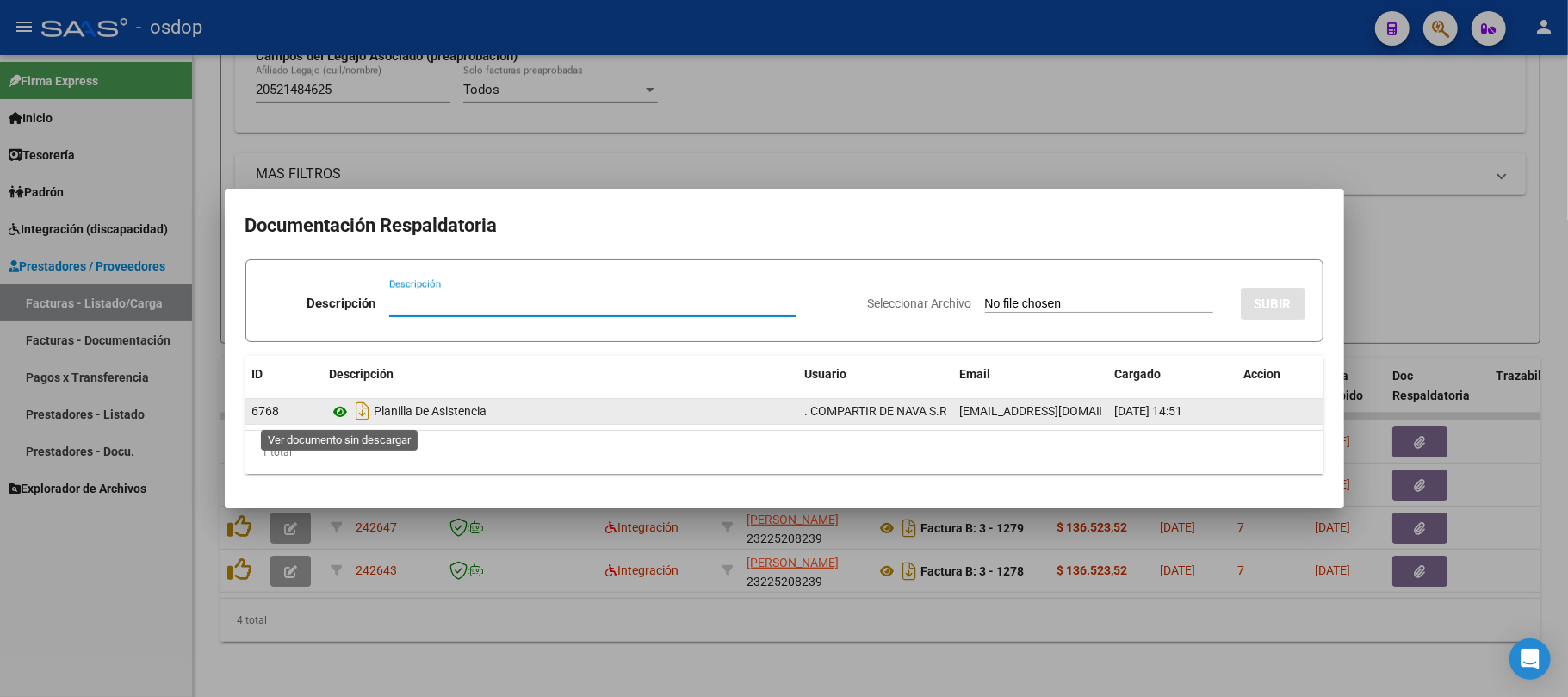
click at [348, 413] on icon at bounding box center [341, 411] width 23 height 21
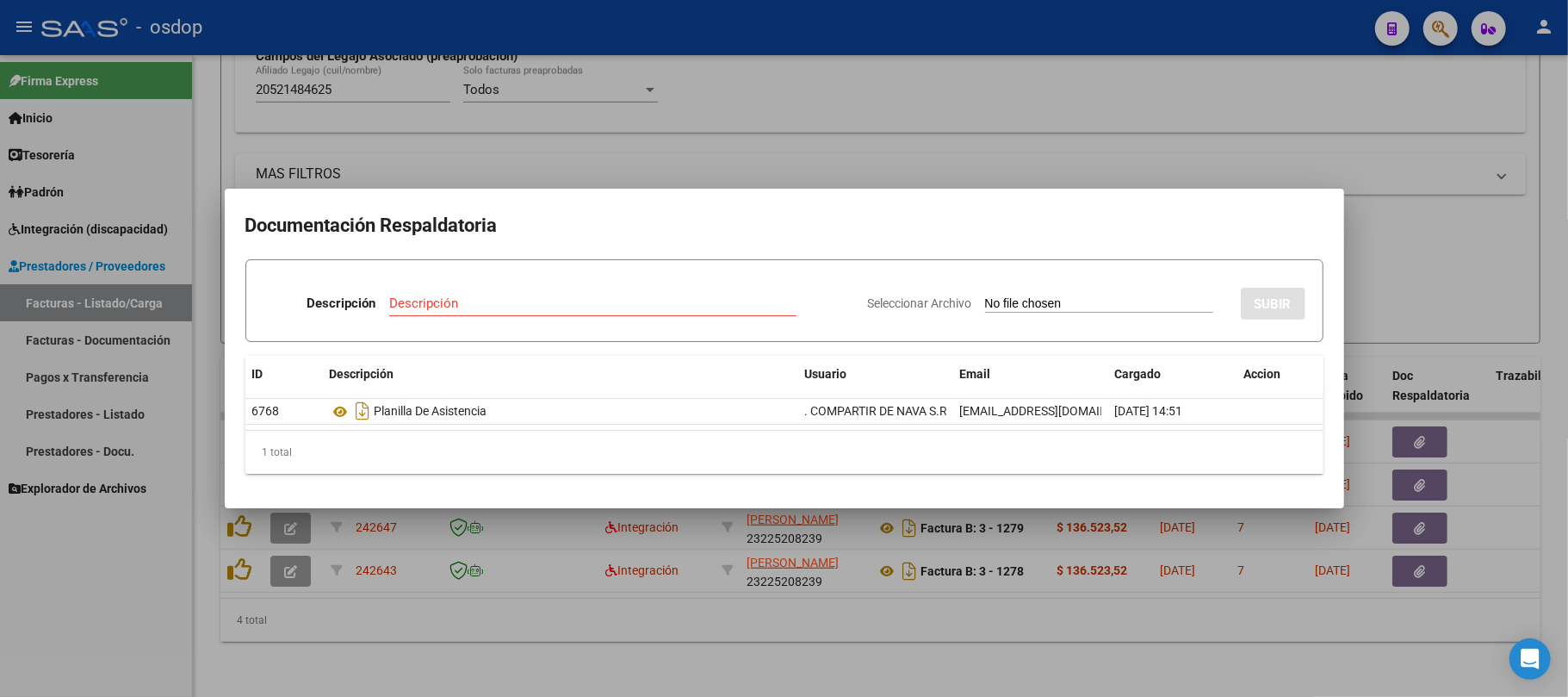
click at [400, 683] on div at bounding box center [784, 348] width 1568 height 697
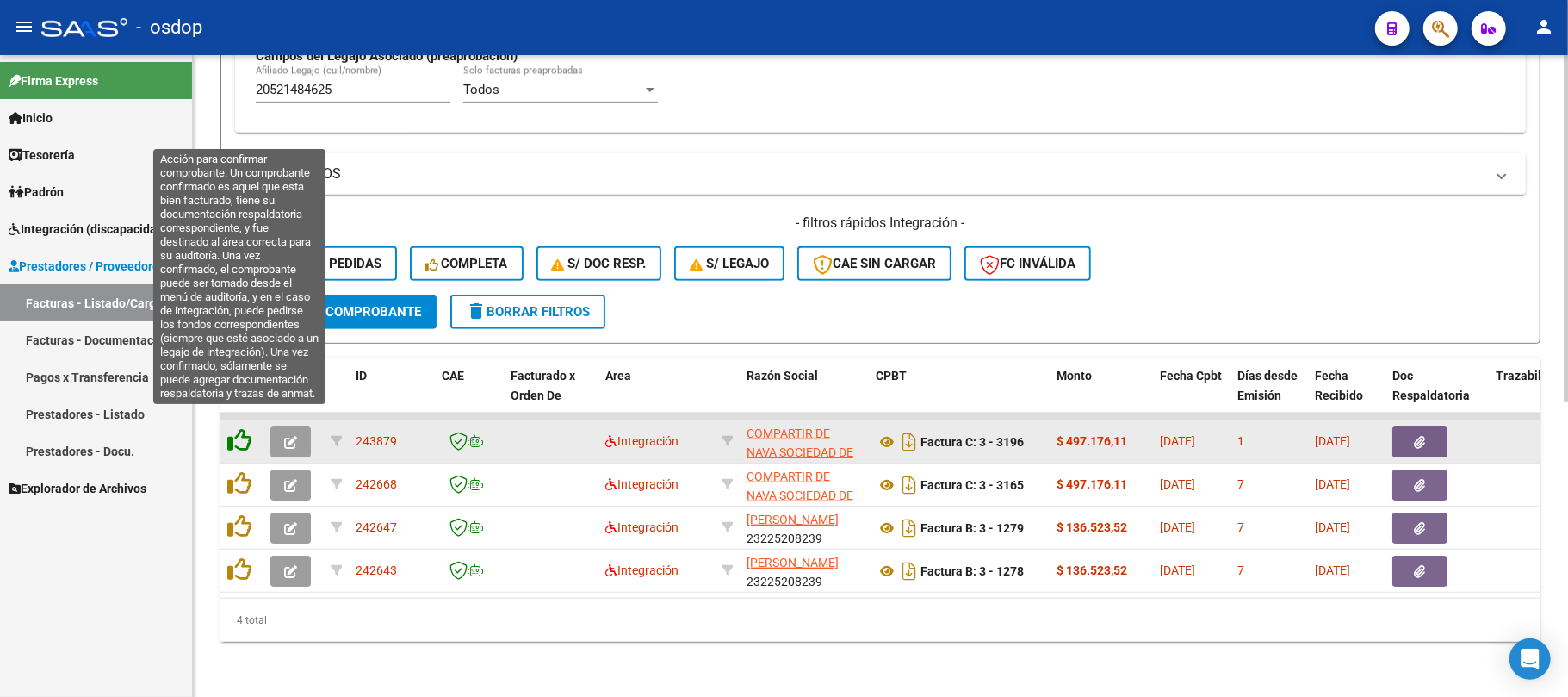
click at [234, 428] on icon at bounding box center [239, 440] width 24 height 24
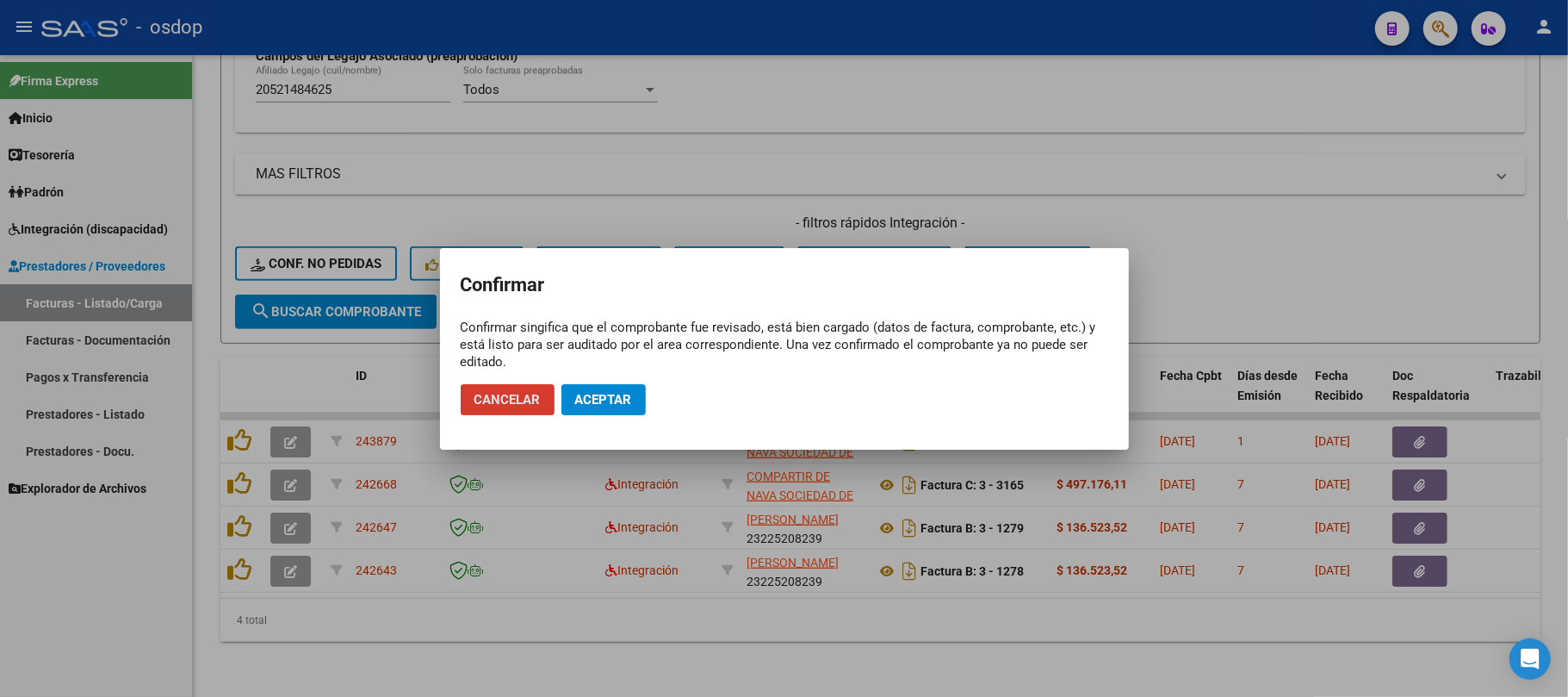
click at [622, 400] on span "Aceptar" at bounding box center [603, 399] width 57 height 15
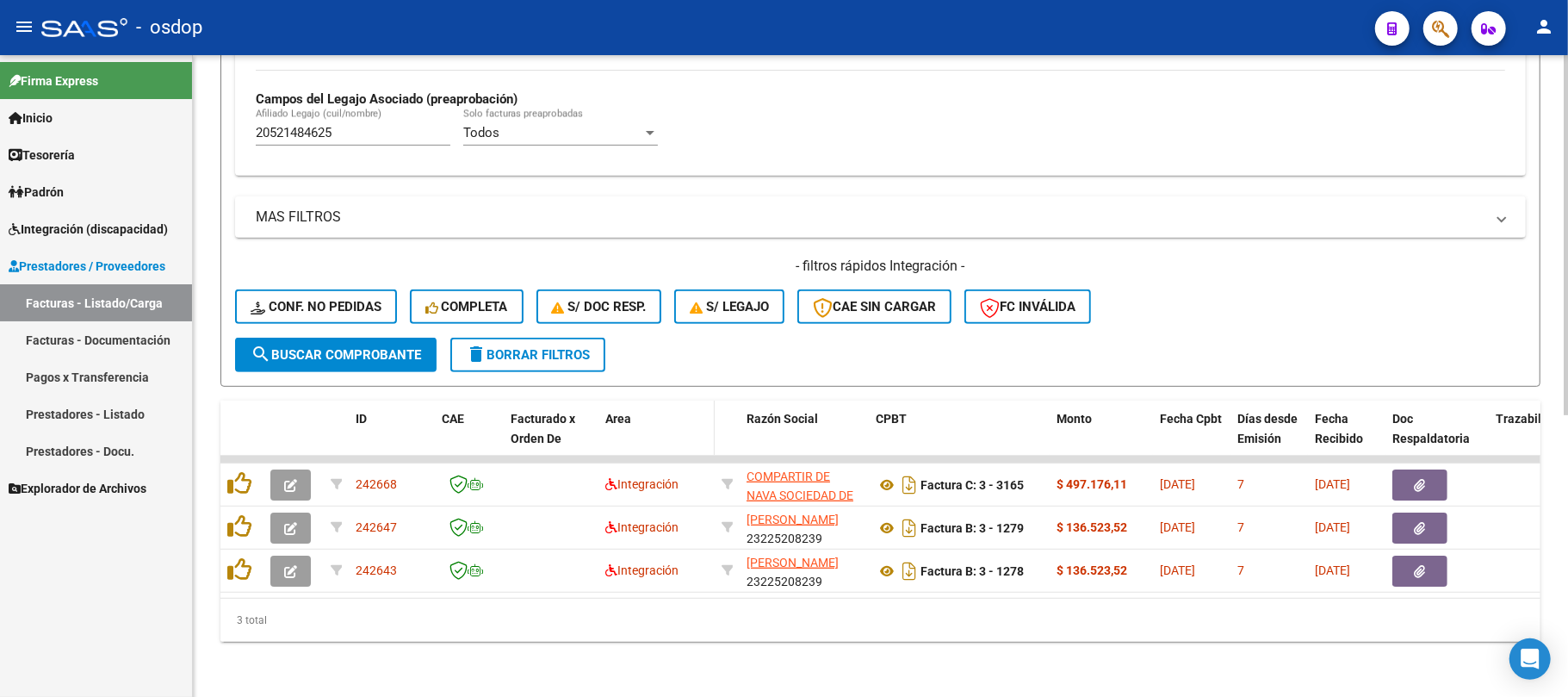
scroll to position [501, 0]
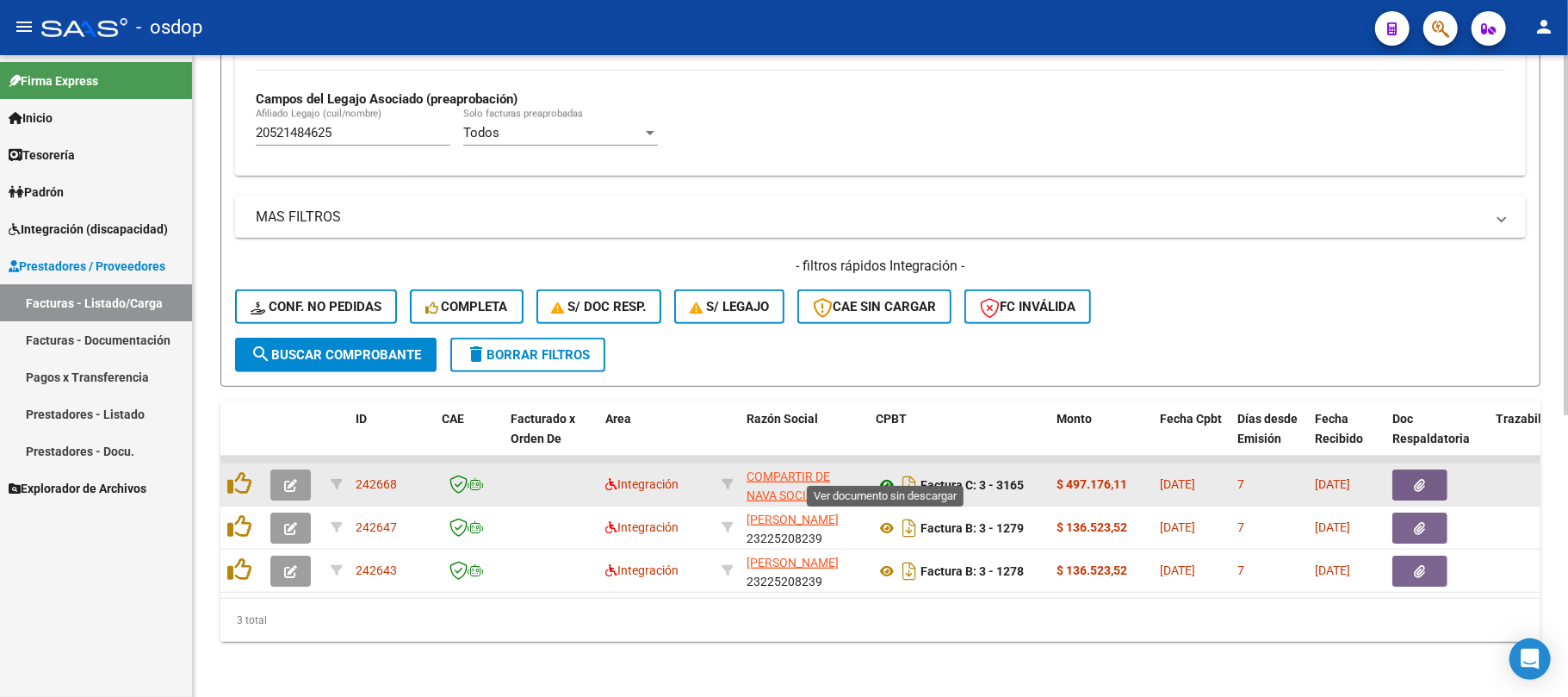
click at [887, 474] on icon at bounding box center [886, 484] width 23 height 21
click at [1427, 470] on button "button" at bounding box center [1420, 485] width 55 height 31
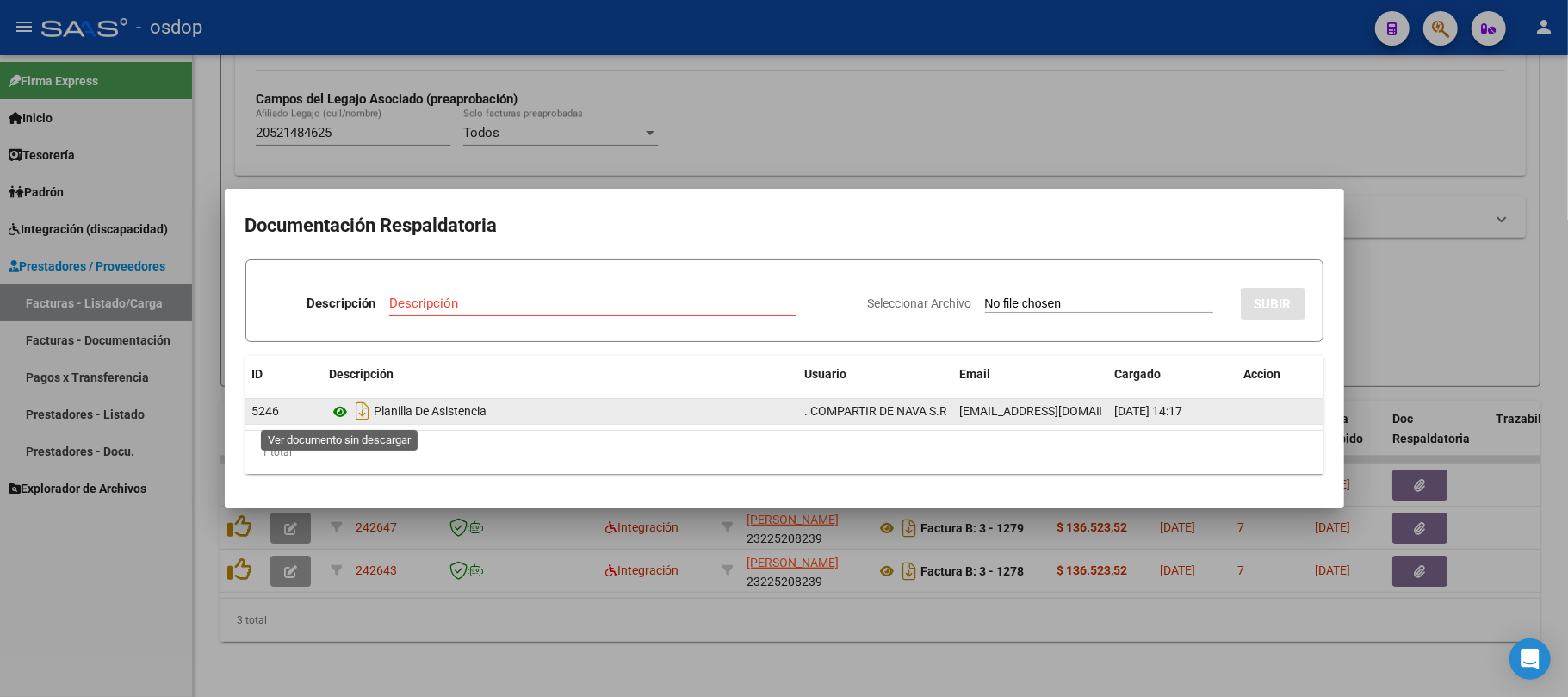
click at [341, 408] on icon at bounding box center [341, 411] width 23 height 21
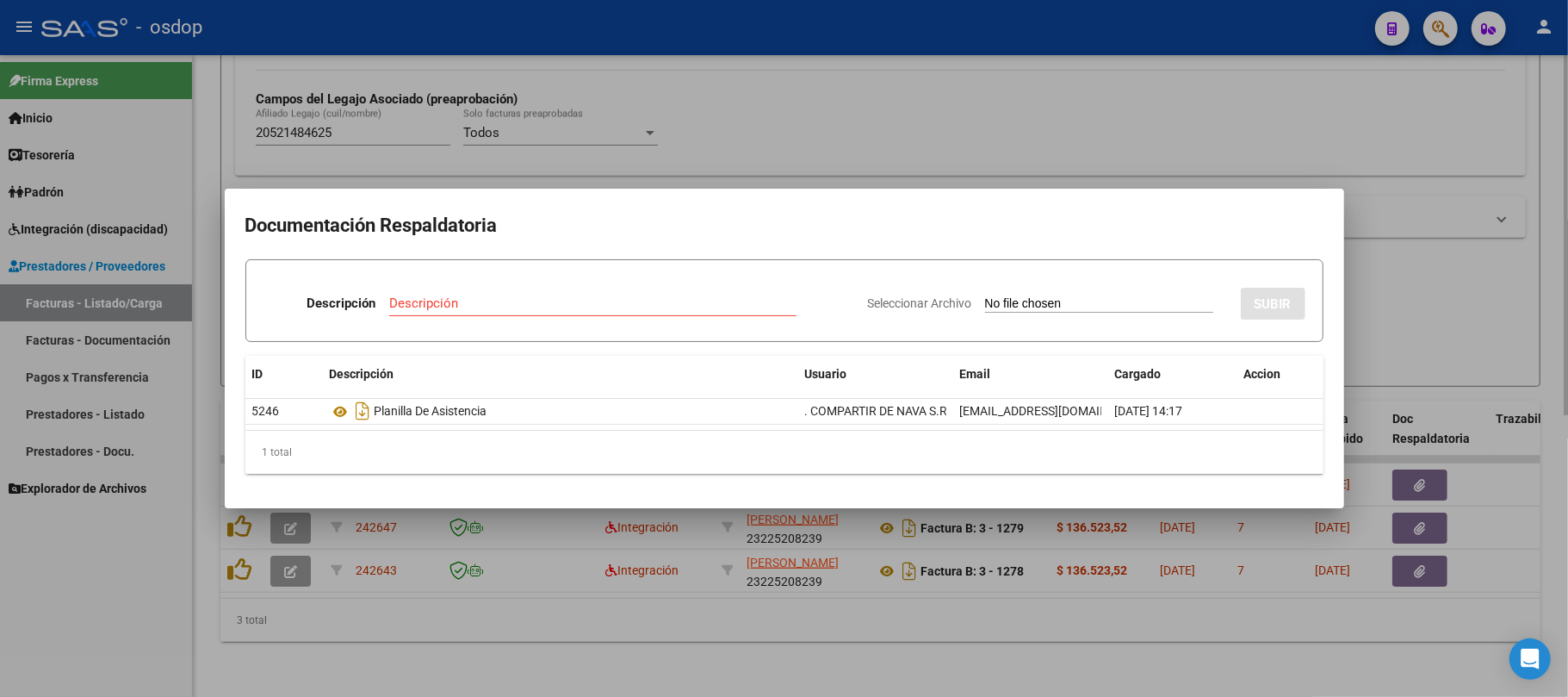
drag, startPoint x: 799, startPoint y: 651, endPoint x: 586, endPoint y: 586, distance: 222.7
click at [793, 649] on div at bounding box center [784, 348] width 1568 height 697
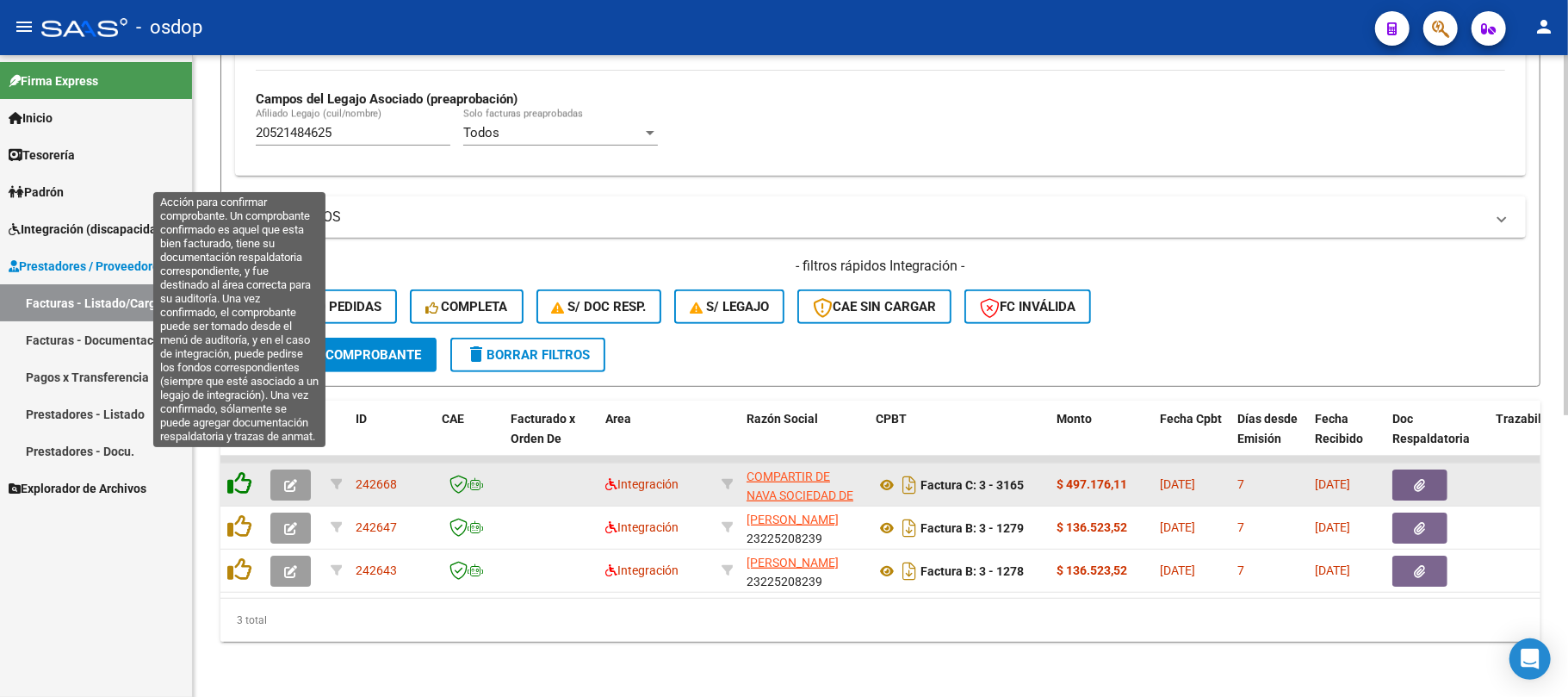
click at [238, 471] on icon at bounding box center [239, 482] width 24 height 24
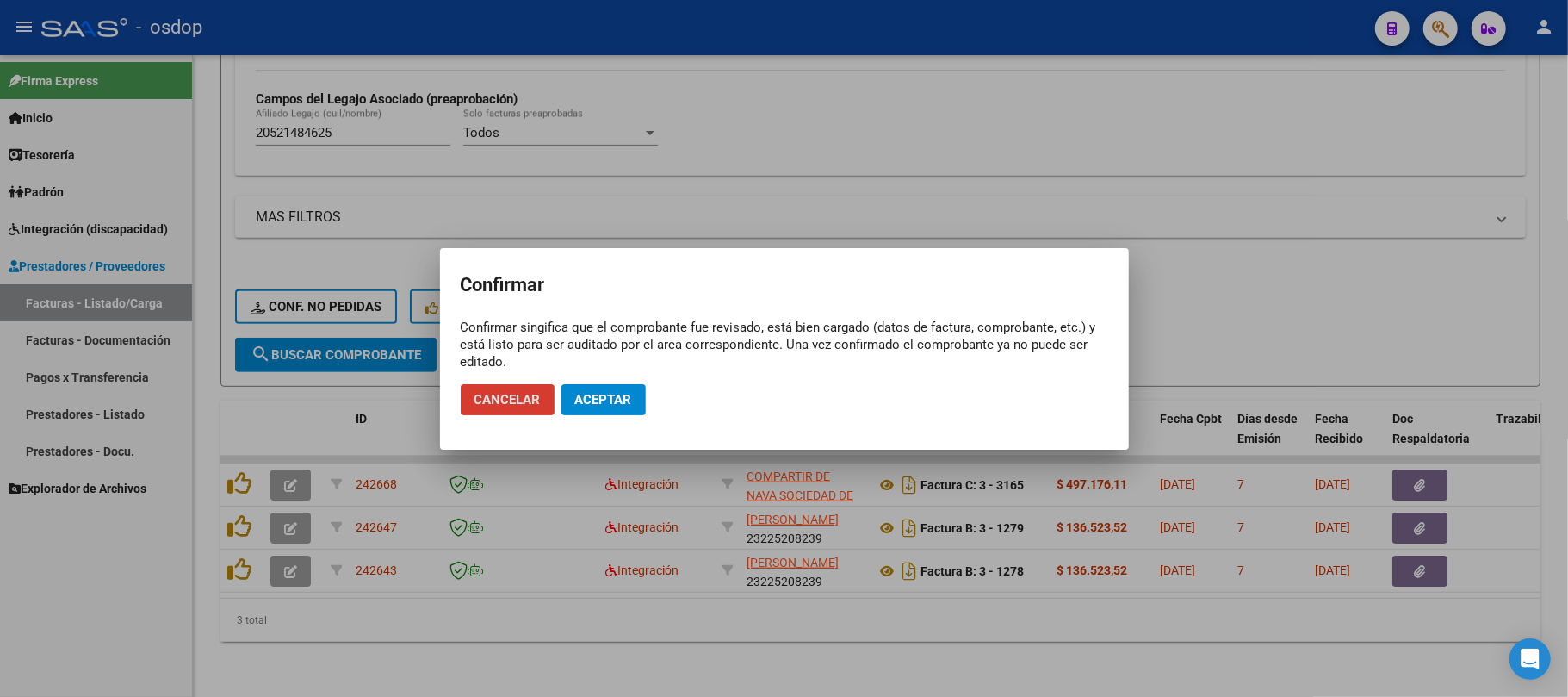
click at [607, 399] on span "Aceptar" at bounding box center [603, 399] width 57 height 15
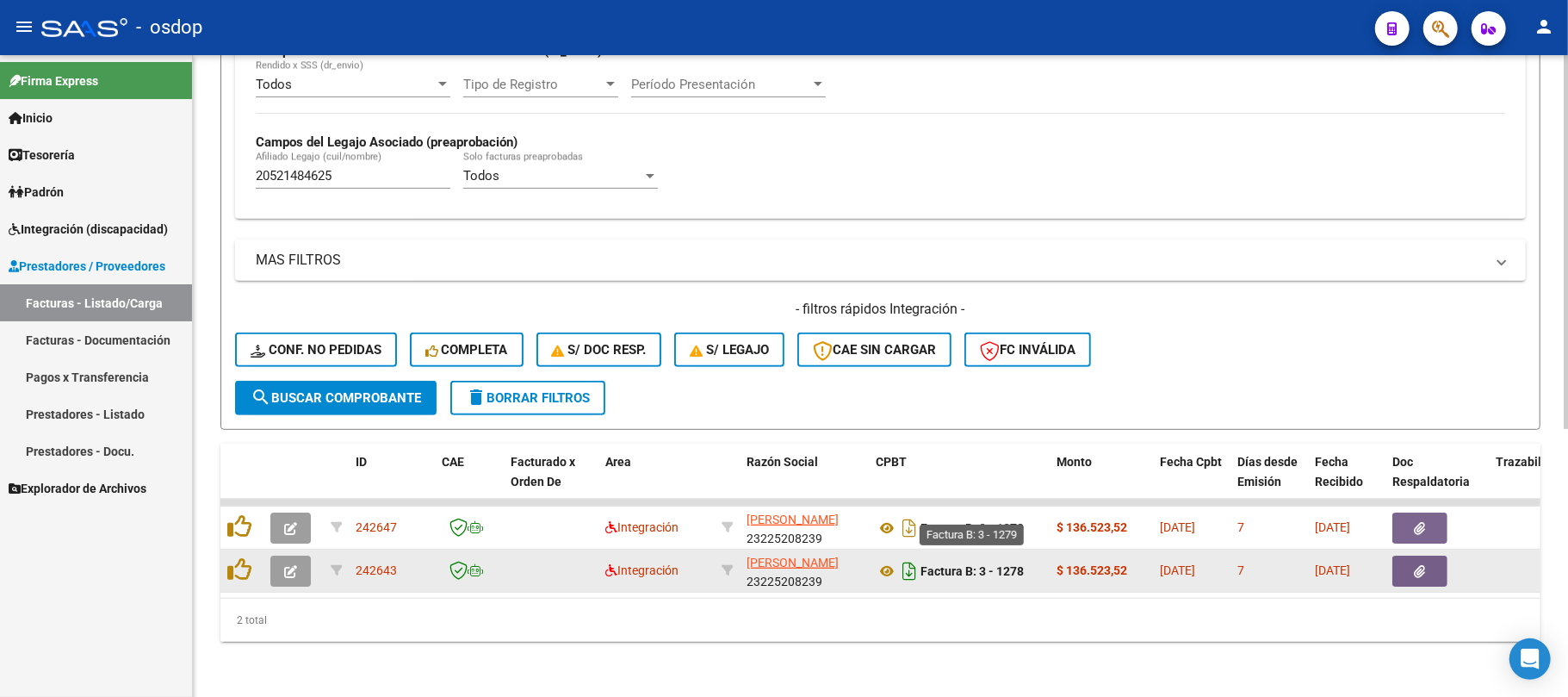
scroll to position [459, 0]
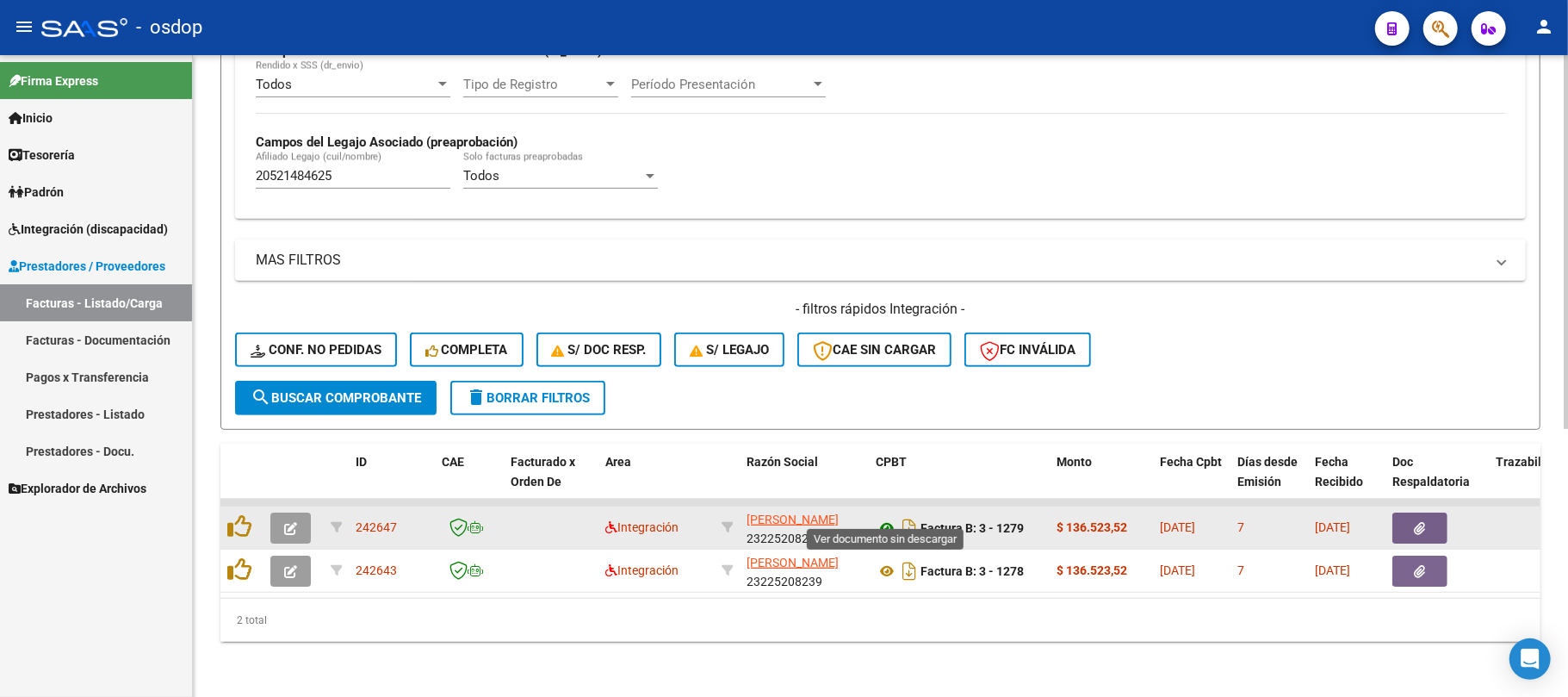
click at [890, 518] on icon at bounding box center [886, 527] width 23 height 21
click at [1427, 512] on button "button" at bounding box center [1420, 527] width 55 height 31
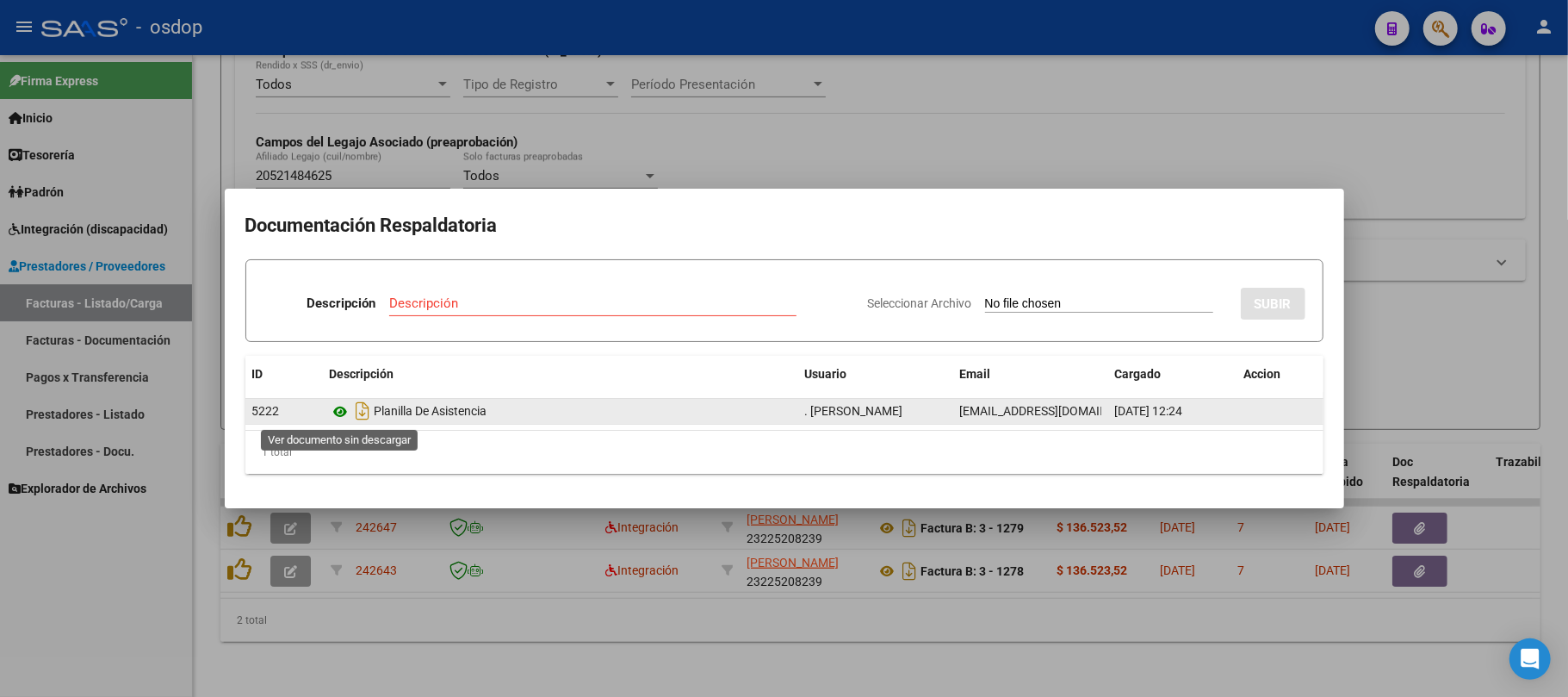
click at [344, 407] on icon at bounding box center [341, 411] width 23 height 21
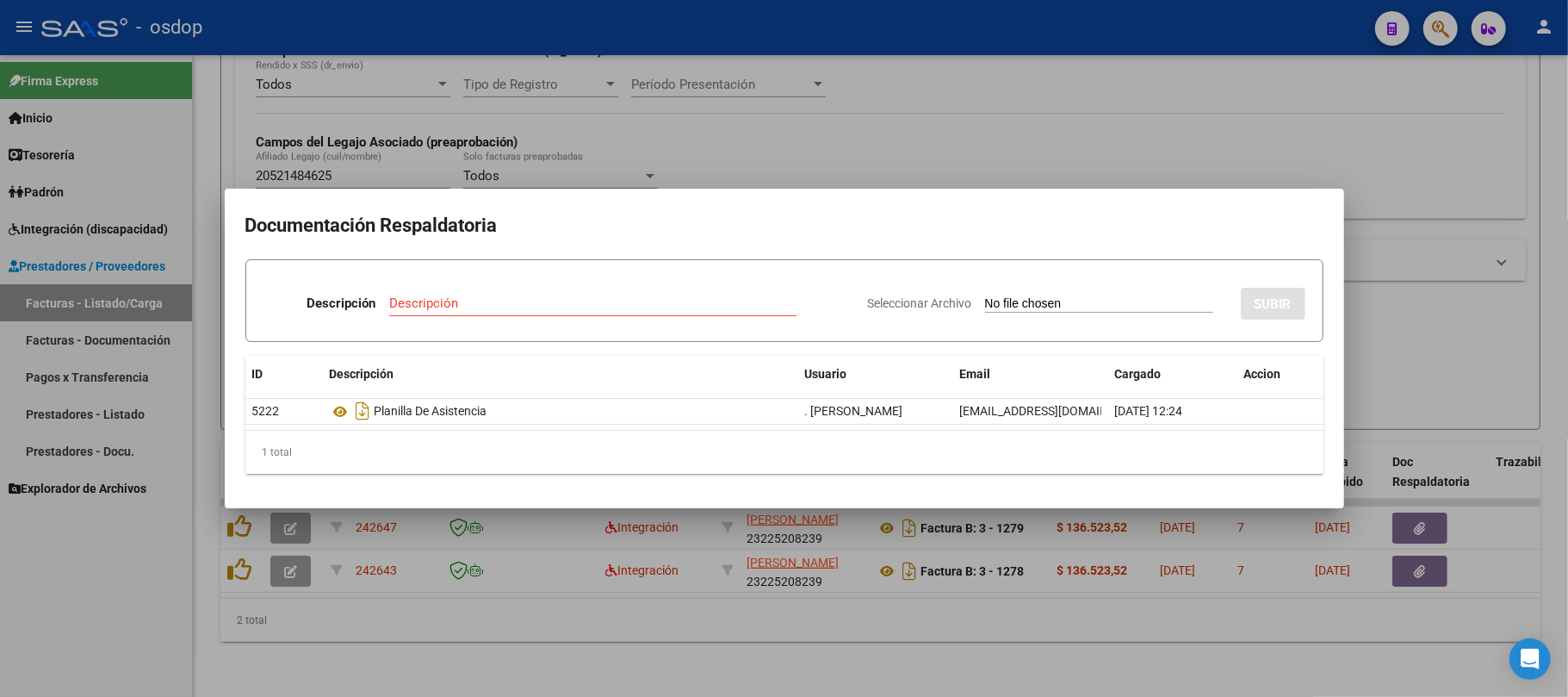
click at [835, 624] on div at bounding box center [784, 348] width 1568 height 697
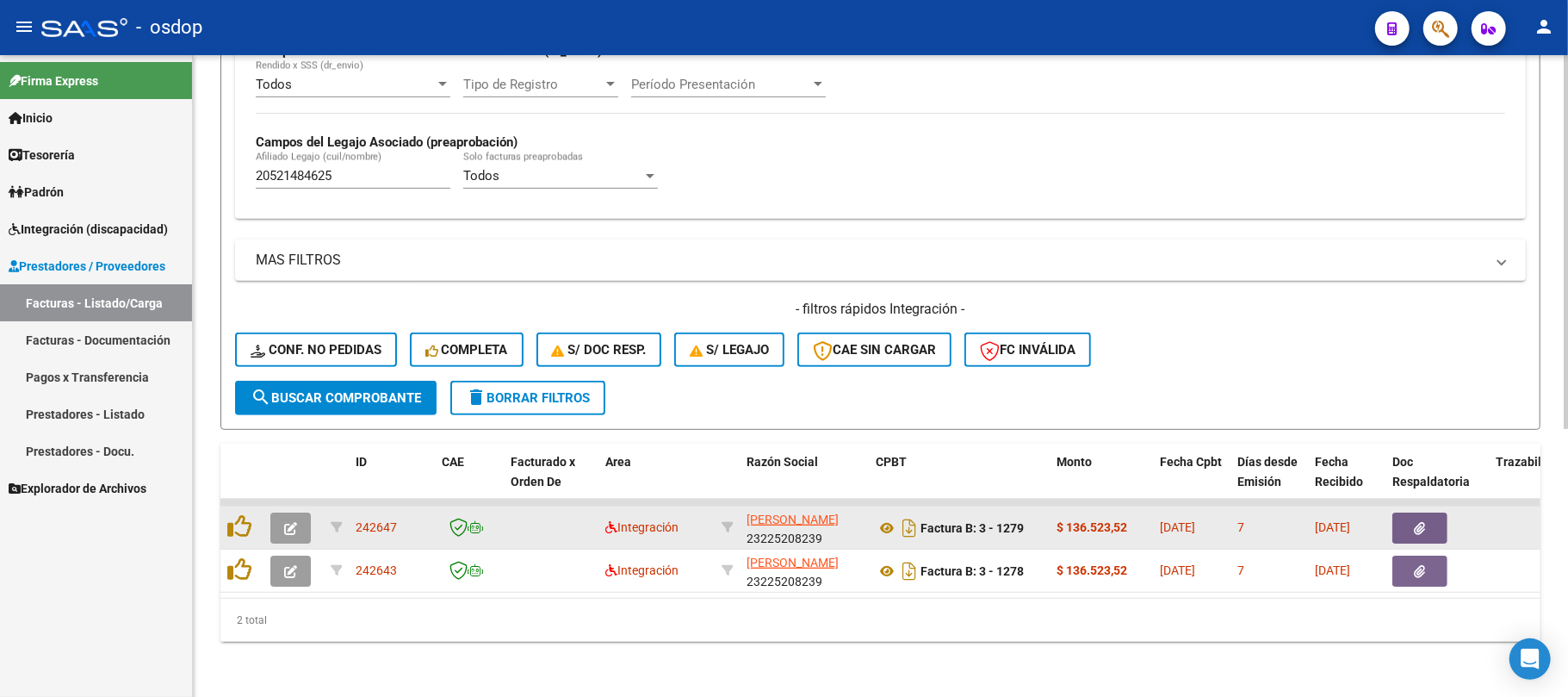
click at [288, 522] on icon "button" at bounding box center [290, 528] width 13 height 13
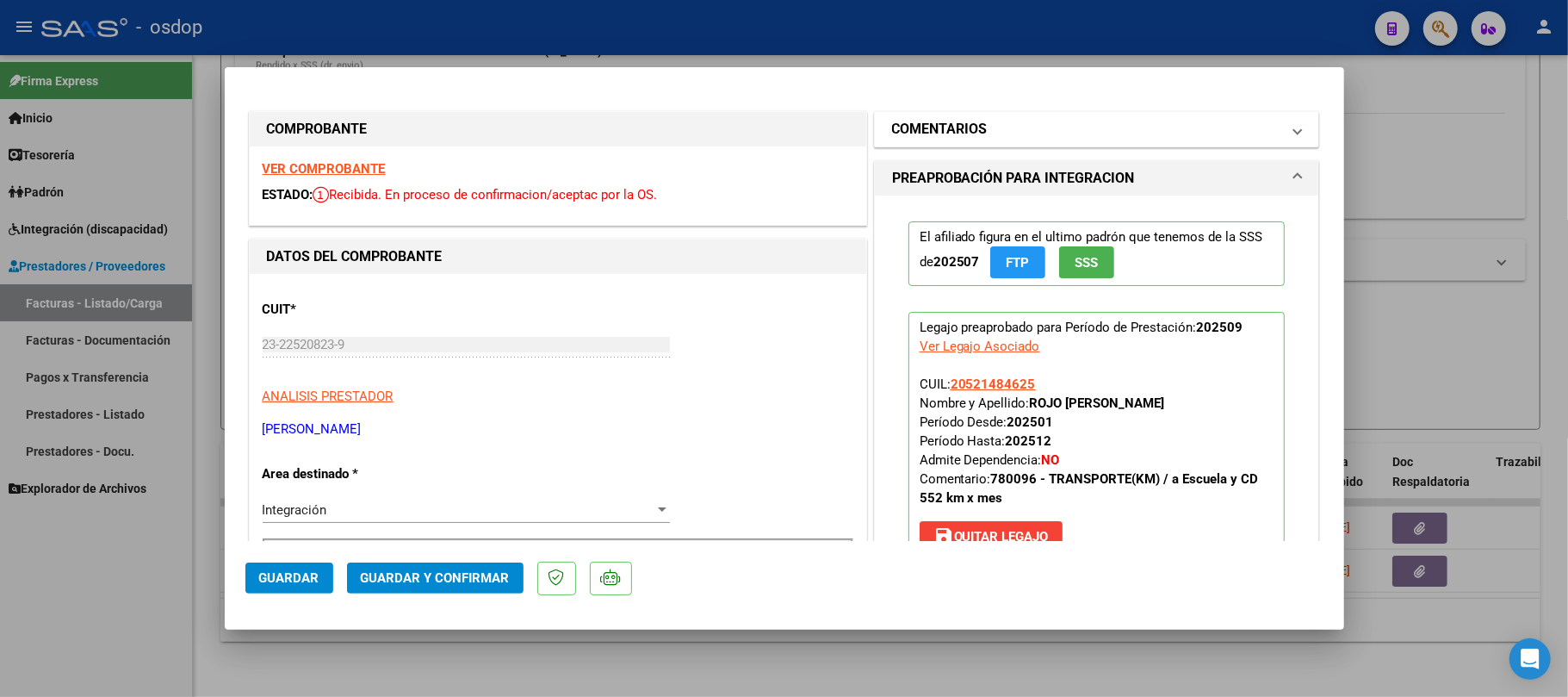
click at [1051, 127] on mat-panel-title "COMENTARIOS" at bounding box center [1087, 129] width 390 height 21
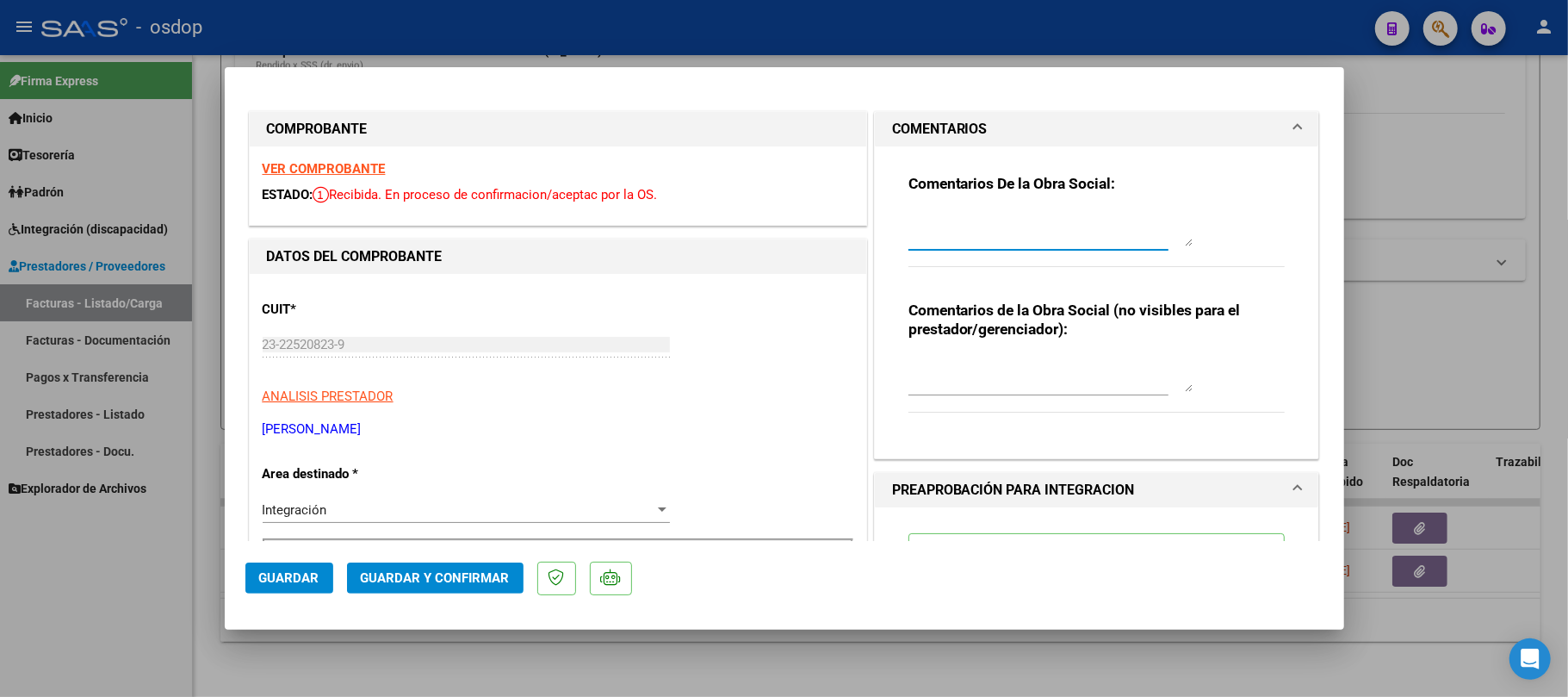
click at [967, 214] on textarea at bounding box center [1050, 229] width 284 height 34
click at [941, 345] on div "Comentarios de la Obra Social (no visibles para el prestador/gerenciador):" at bounding box center [1097, 365] width 377 height 130
click at [914, 355] on div at bounding box center [1050, 375] width 284 height 41
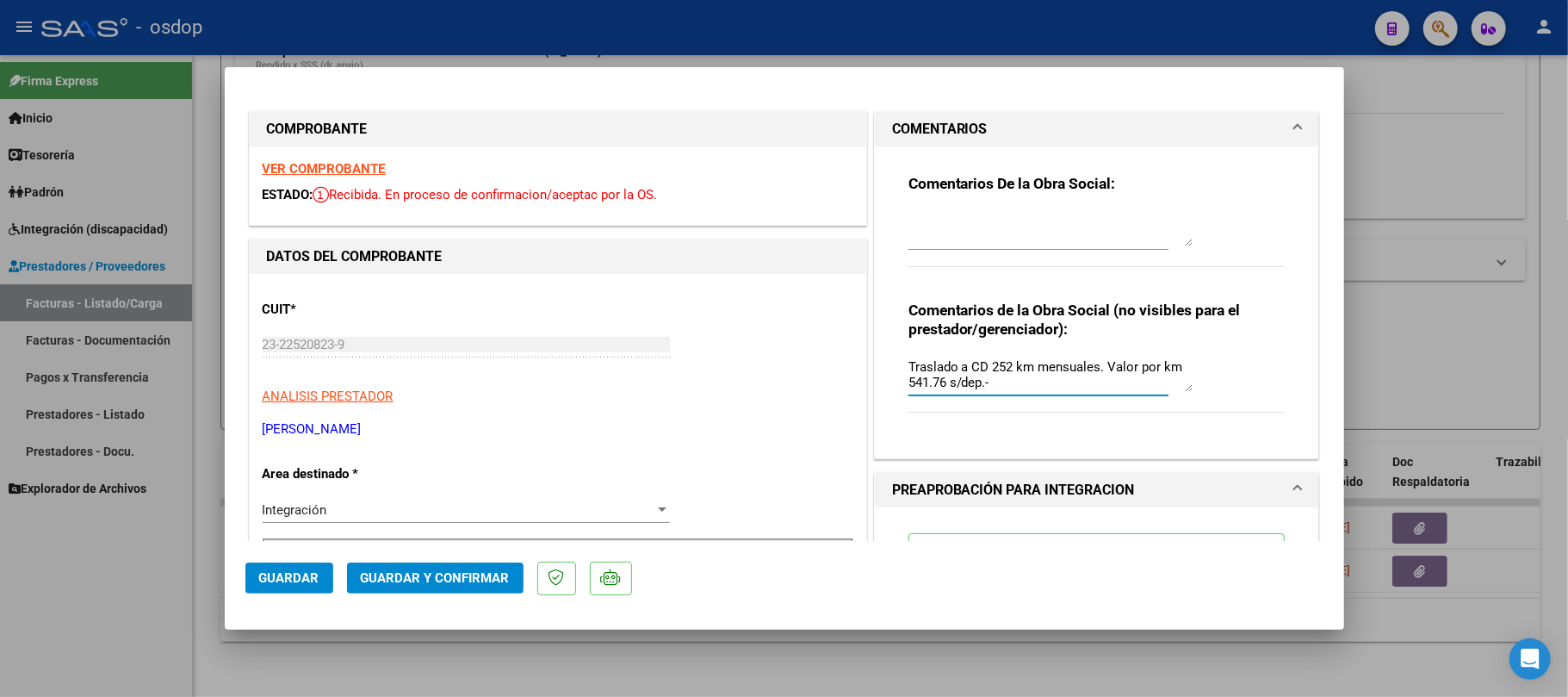
type textarea "Traslado a CD 252 km mensuales. Valor por km 541.76 s/dep.-"
click at [434, 582] on span "Guardar y Confirmar" at bounding box center [435, 577] width 149 height 15
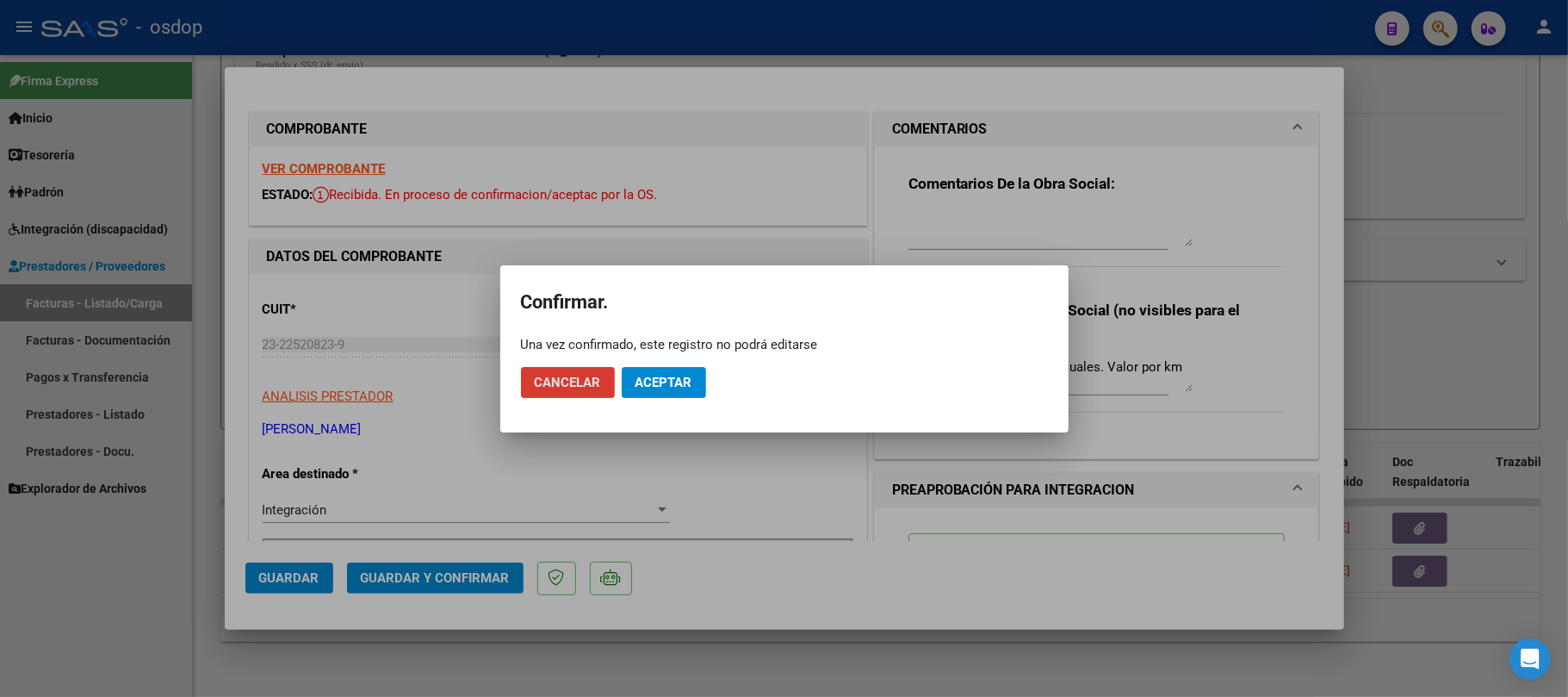
click at [686, 386] on span "Aceptar" at bounding box center [664, 381] width 57 height 15
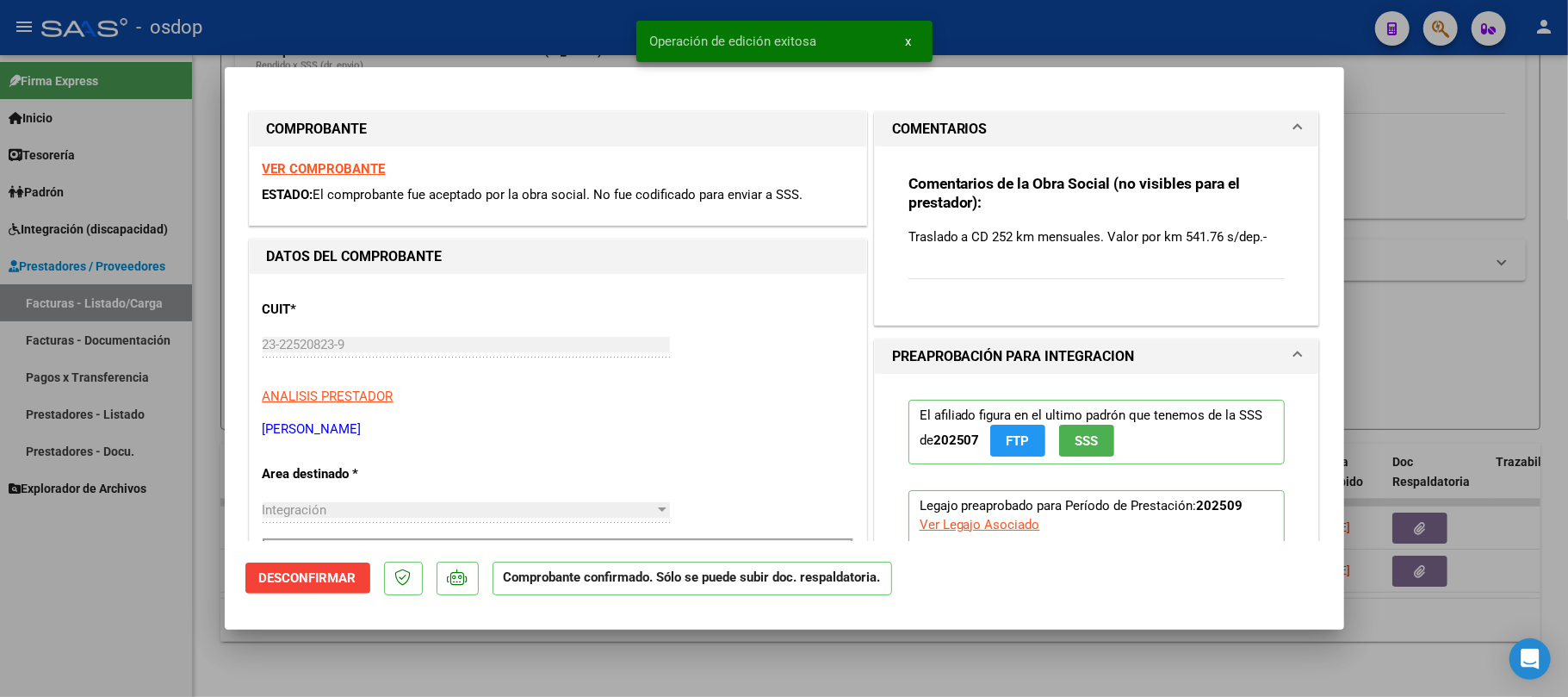
click at [783, 686] on div at bounding box center [784, 348] width 1568 height 697
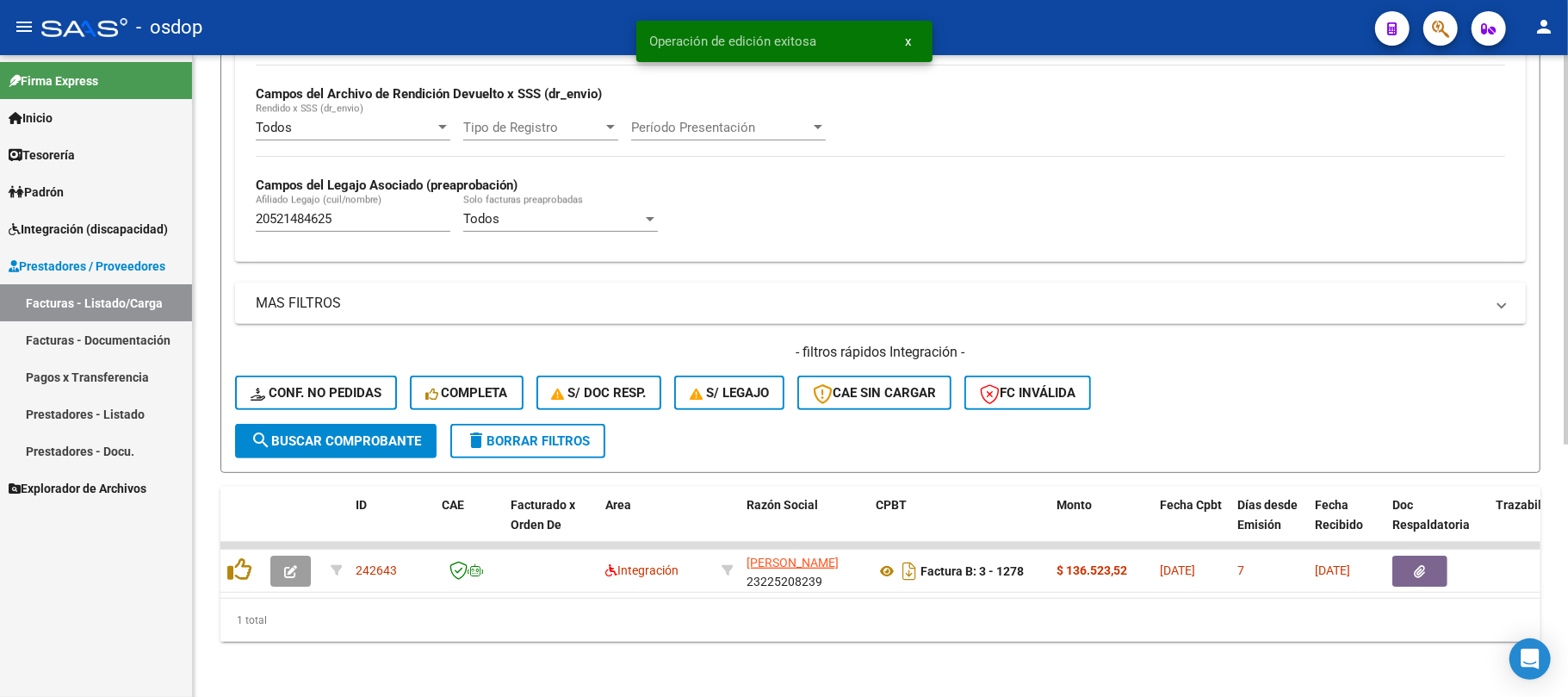
scroll to position [415, 0]
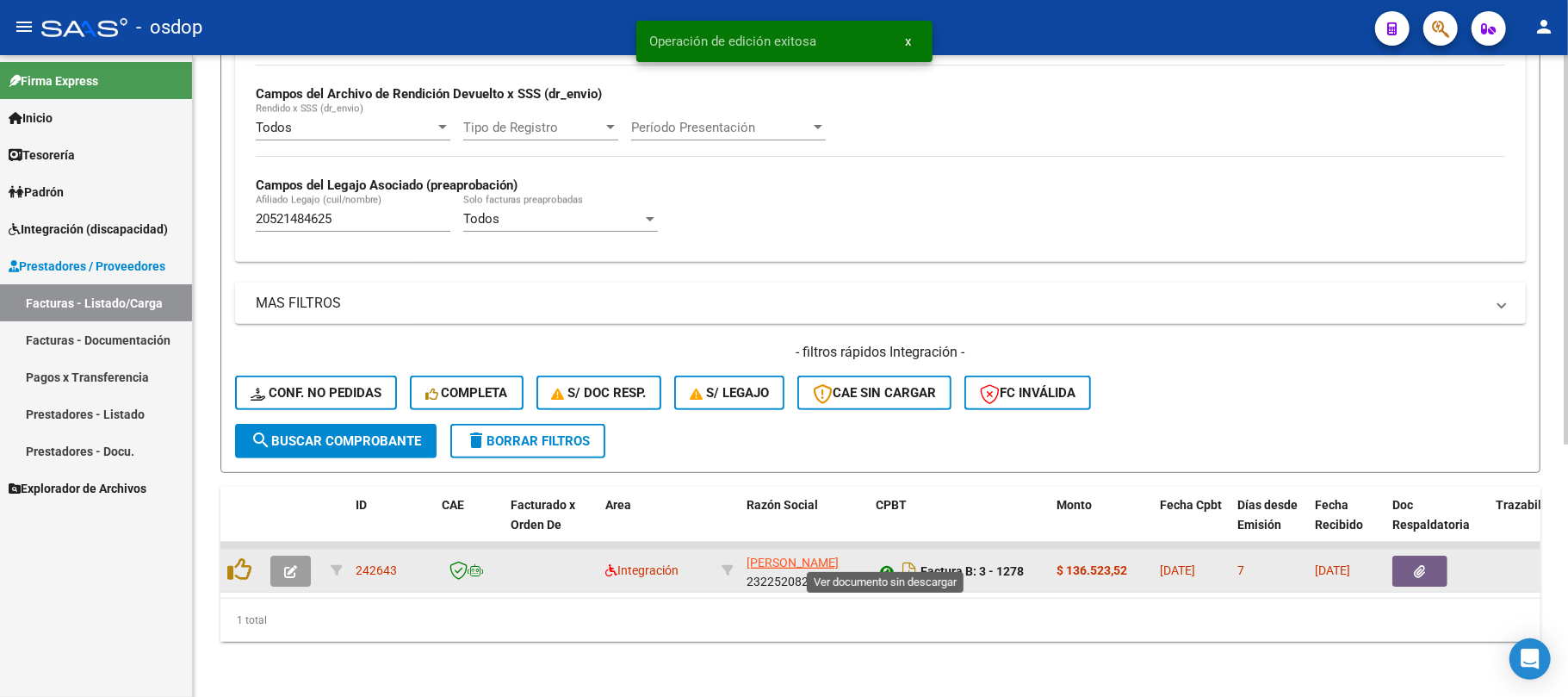
click at [883, 561] on icon at bounding box center [886, 571] width 23 height 21
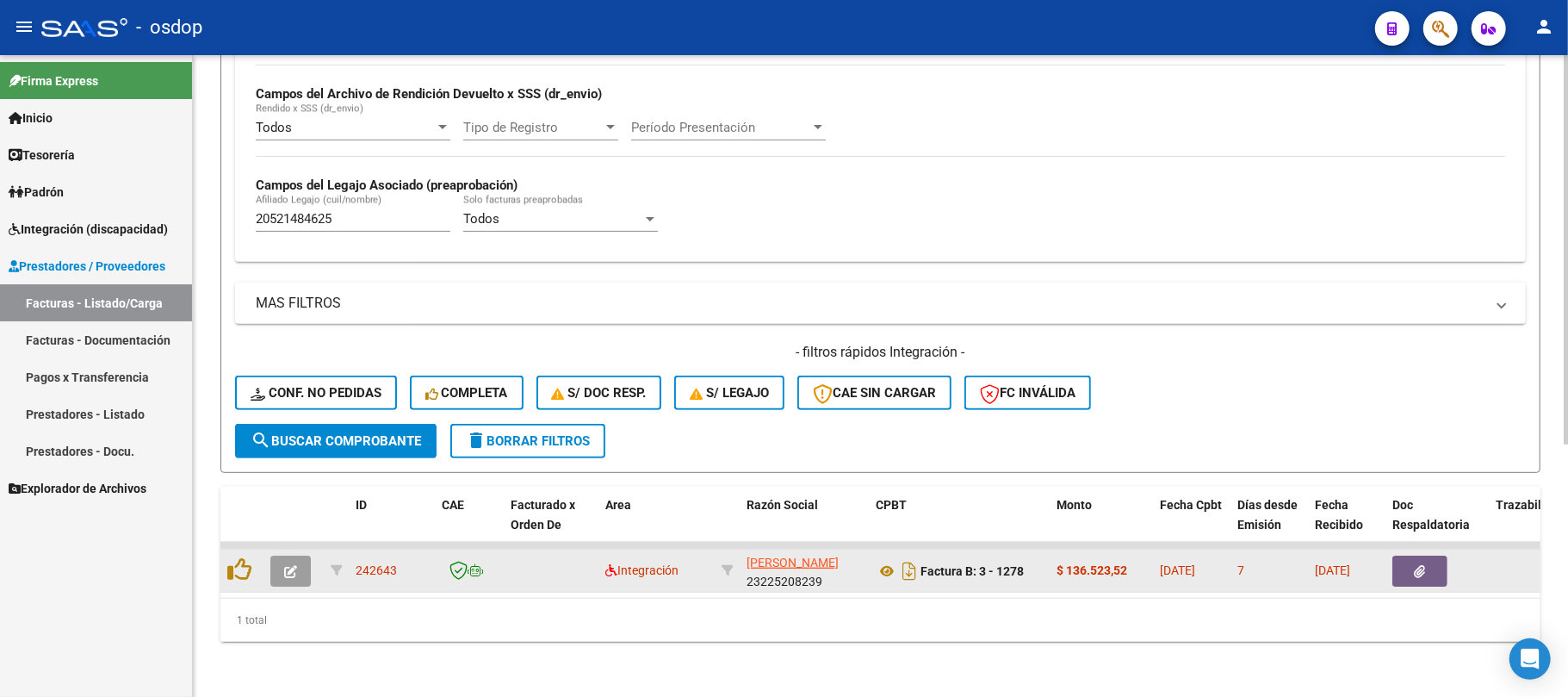
click at [1419, 565] on icon "button" at bounding box center [1420, 572] width 11 height 13
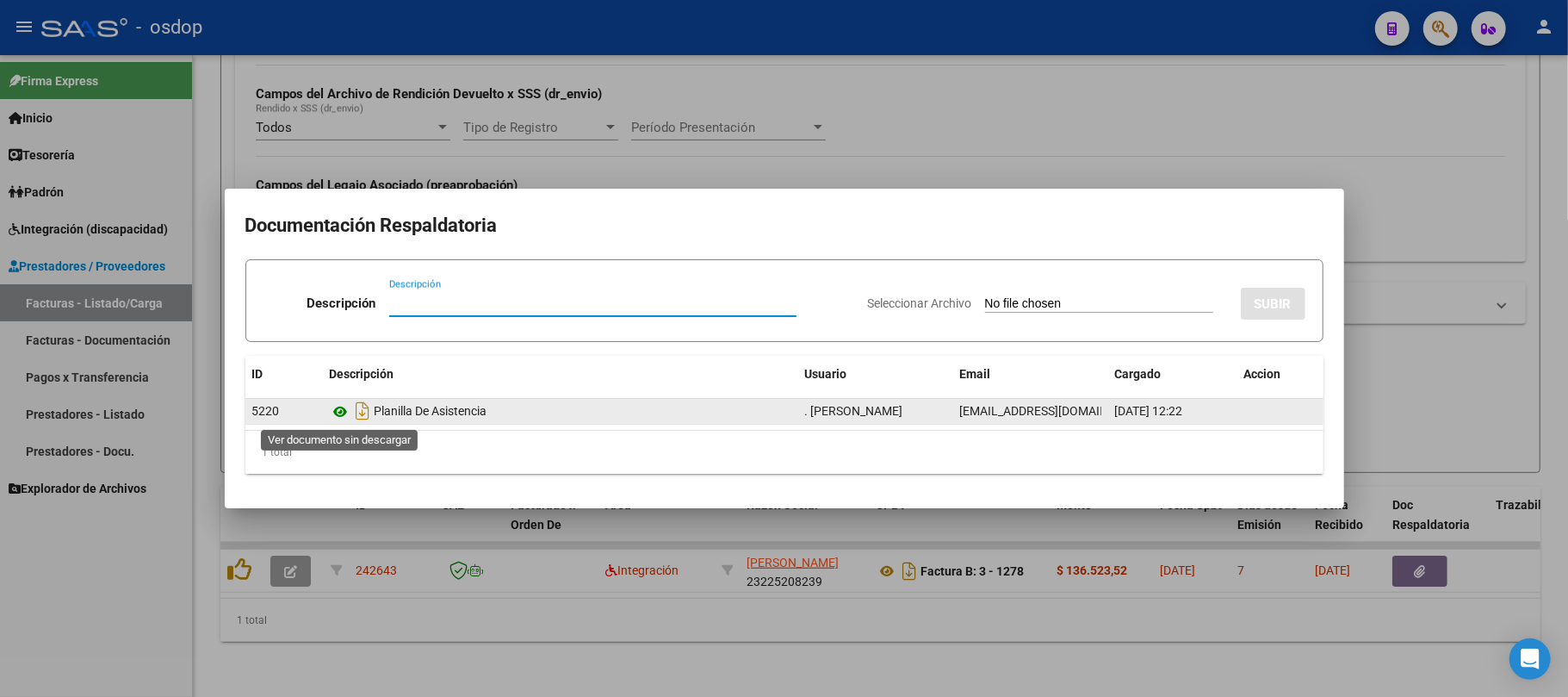
click at [337, 412] on icon at bounding box center [341, 411] width 23 height 21
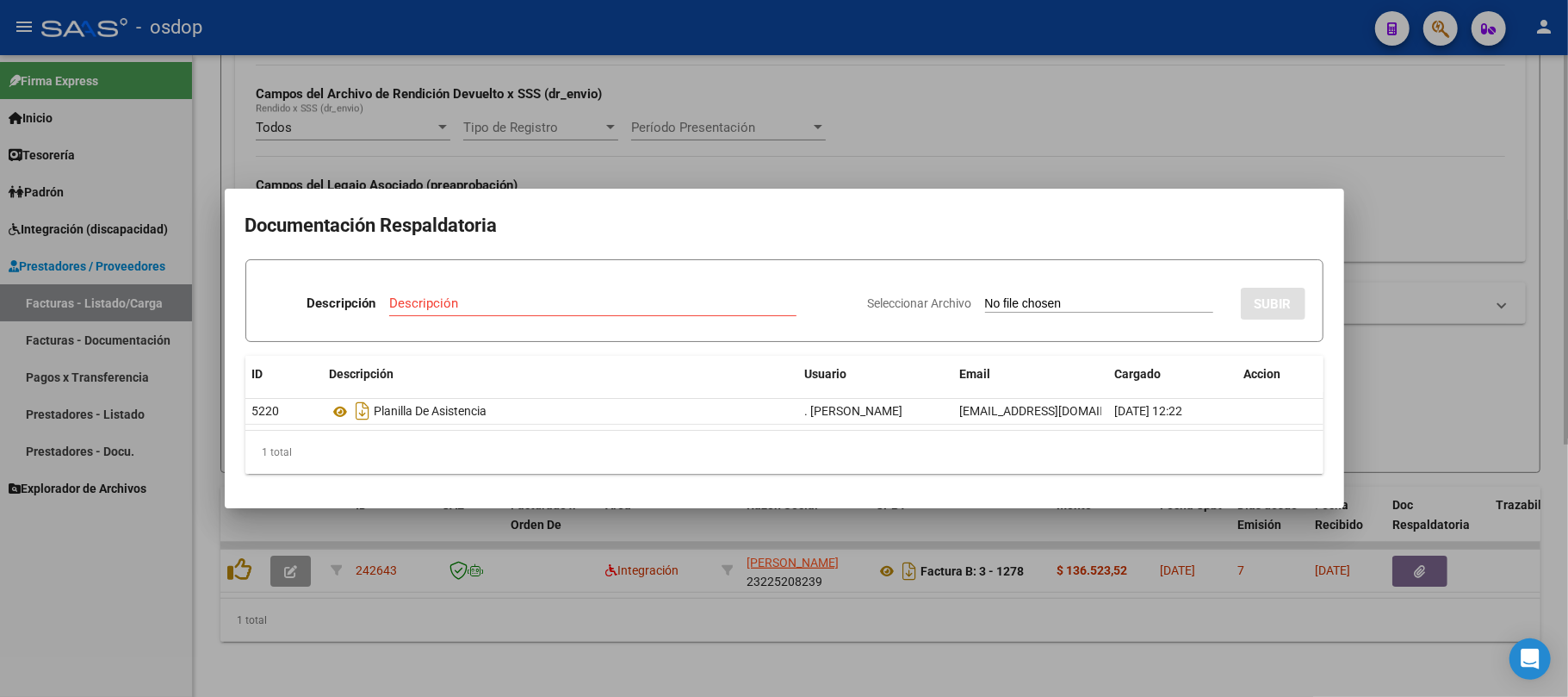
drag, startPoint x: 827, startPoint y: 624, endPoint x: 759, endPoint y: 624, distance: 68.0
click at [824, 624] on div at bounding box center [784, 348] width 1568 height 697
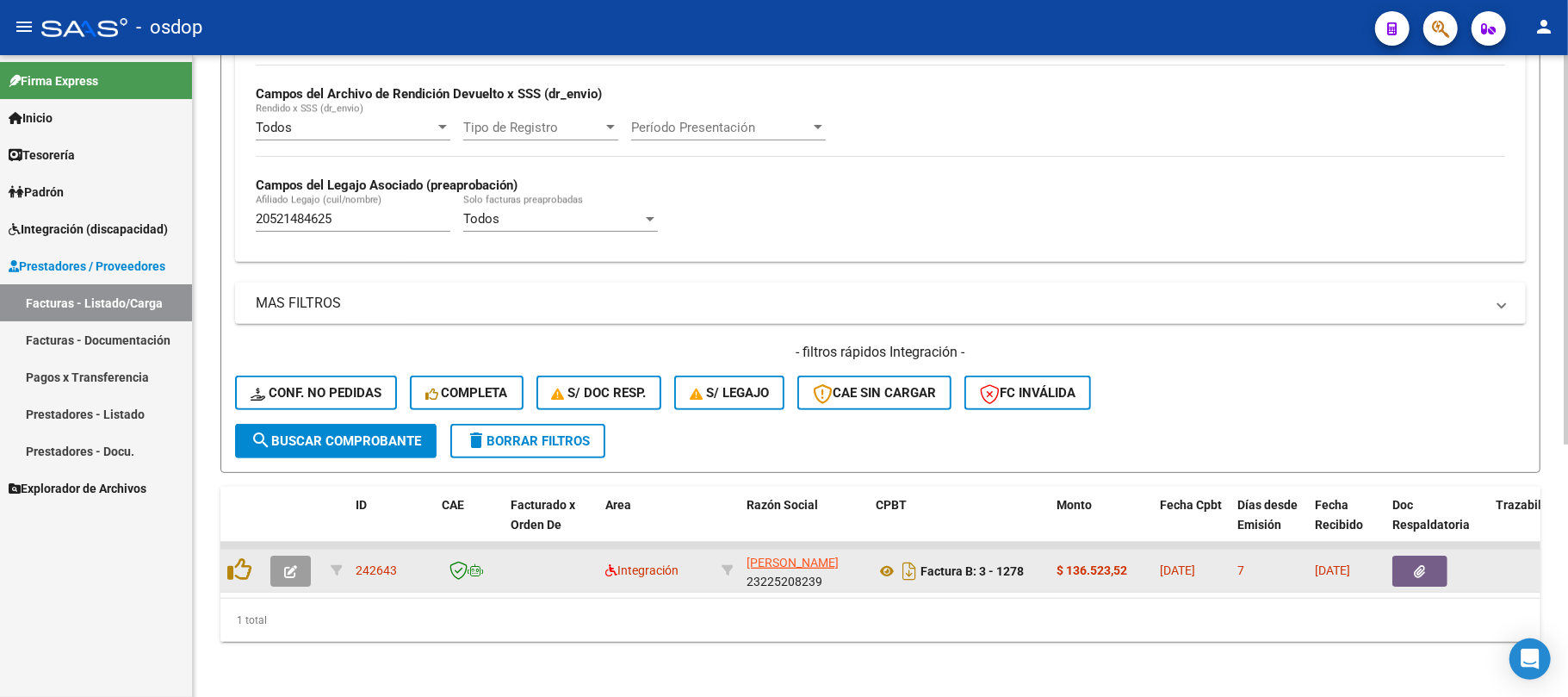
click at [283, 558] on button "button" at bounding box center [290, 571] width 41 height 31
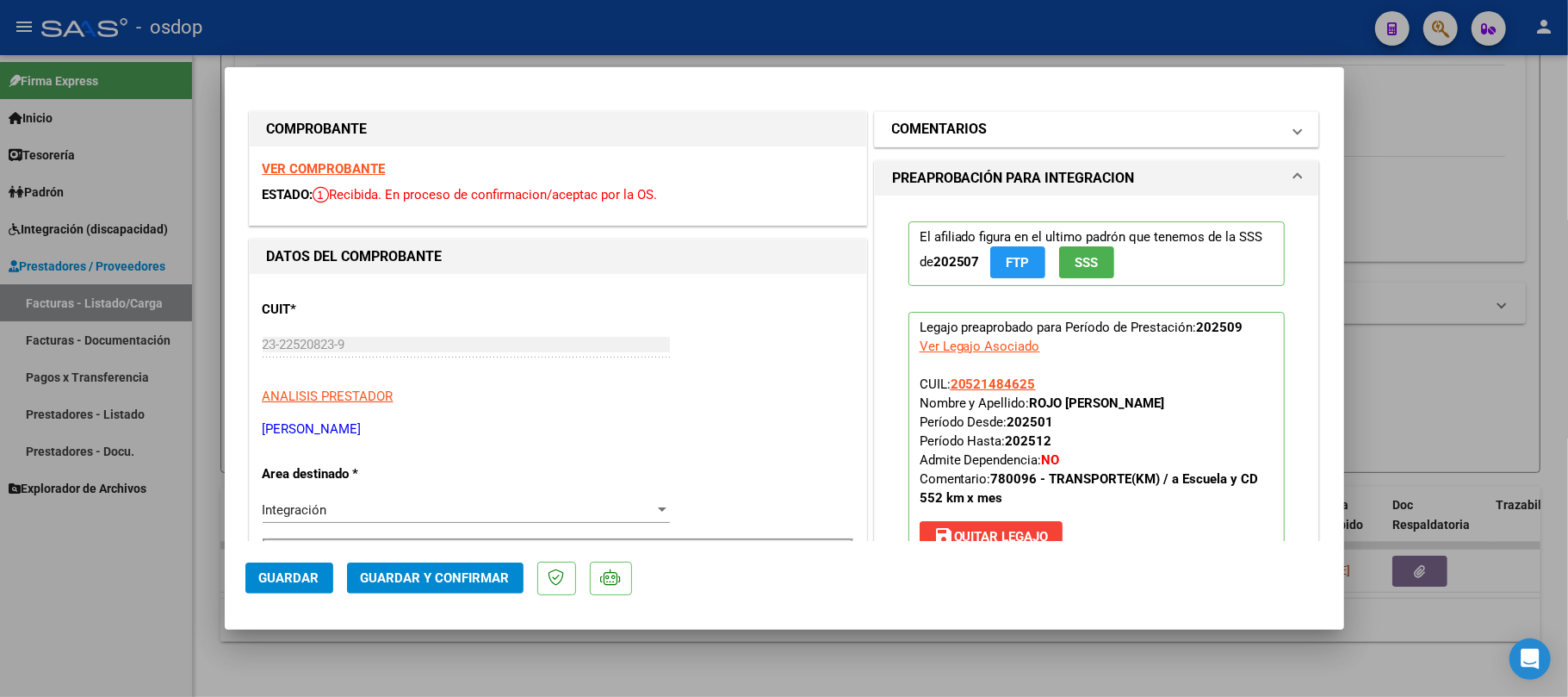
click at [1056, 136] on mat-panel-title "COMENTARIOS" at bounding box center [1087, 129] width 390 height 21
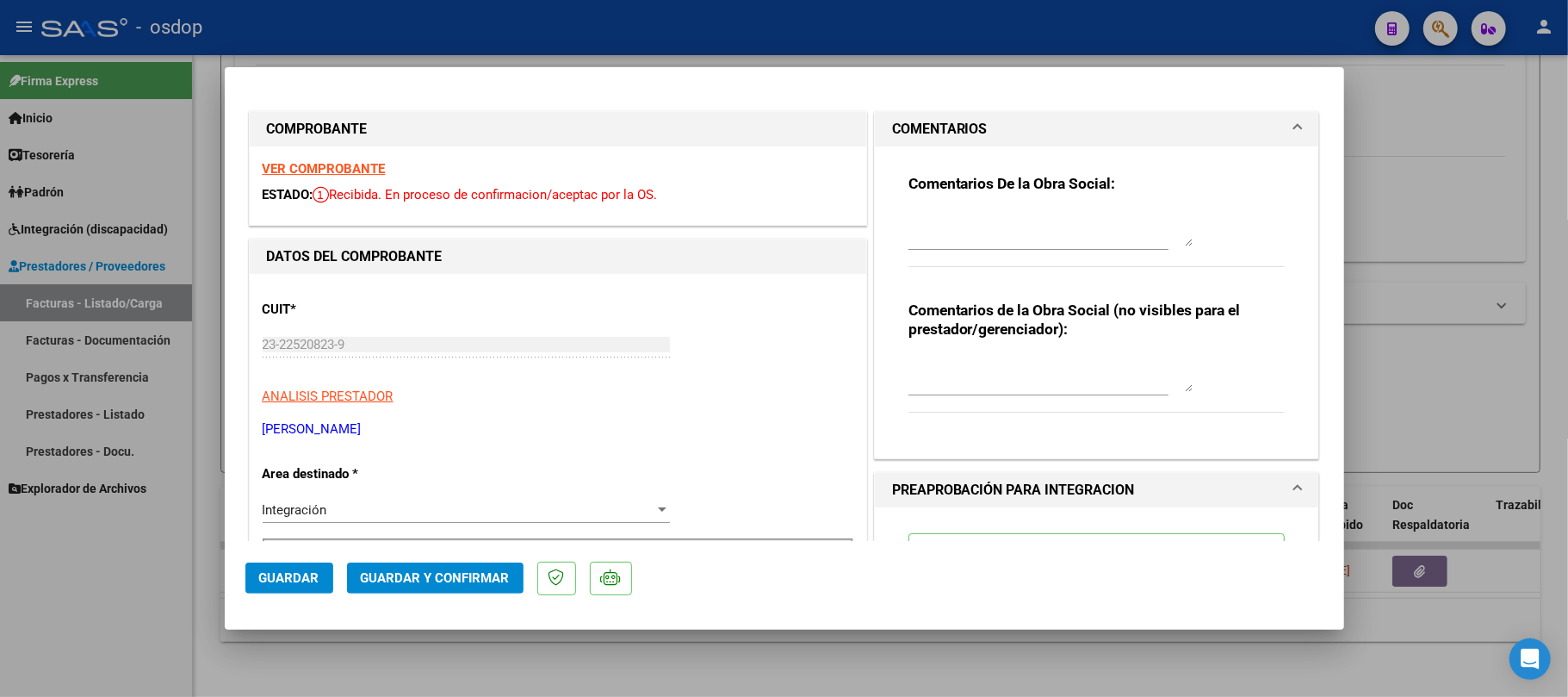
click at [980, 358] on textarea at bounding box center [1050, 374] width 284 height 34
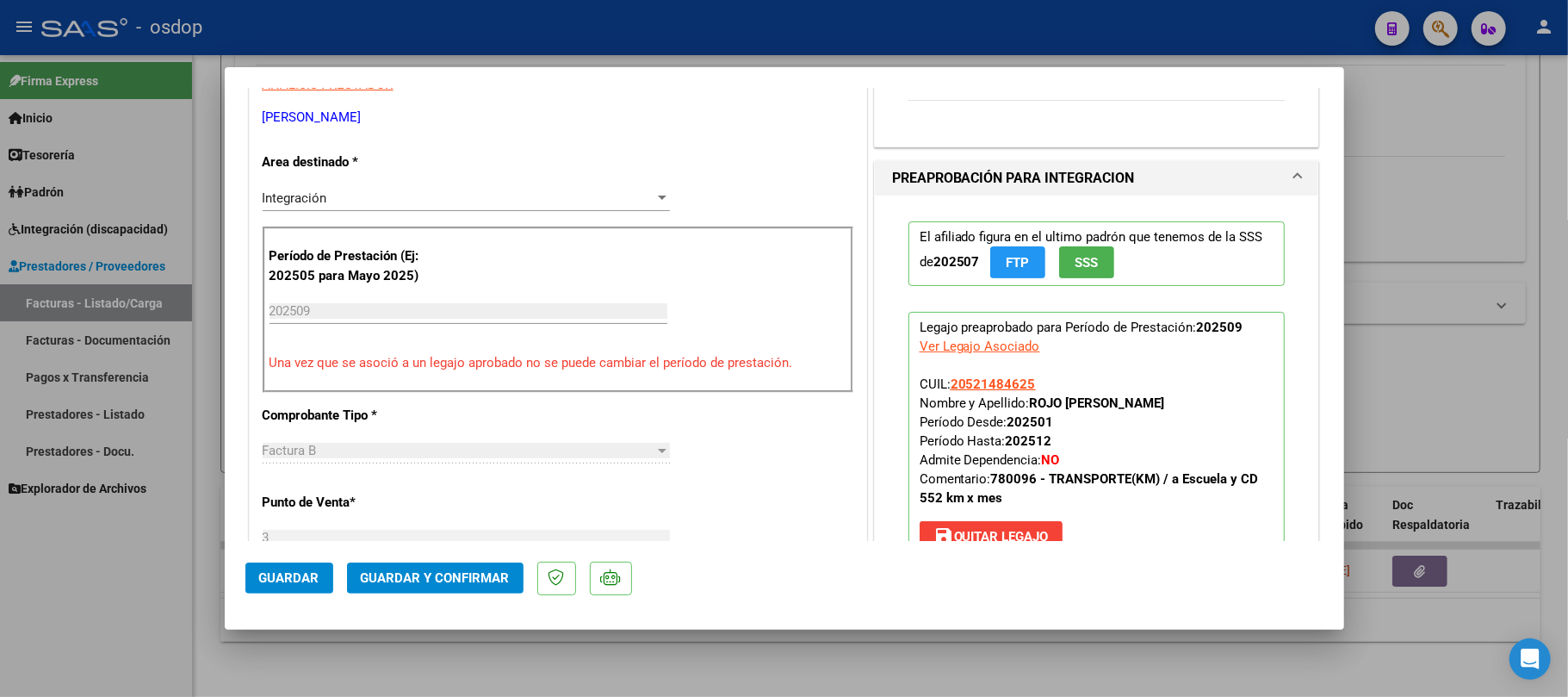
scroll to position [459, 0]
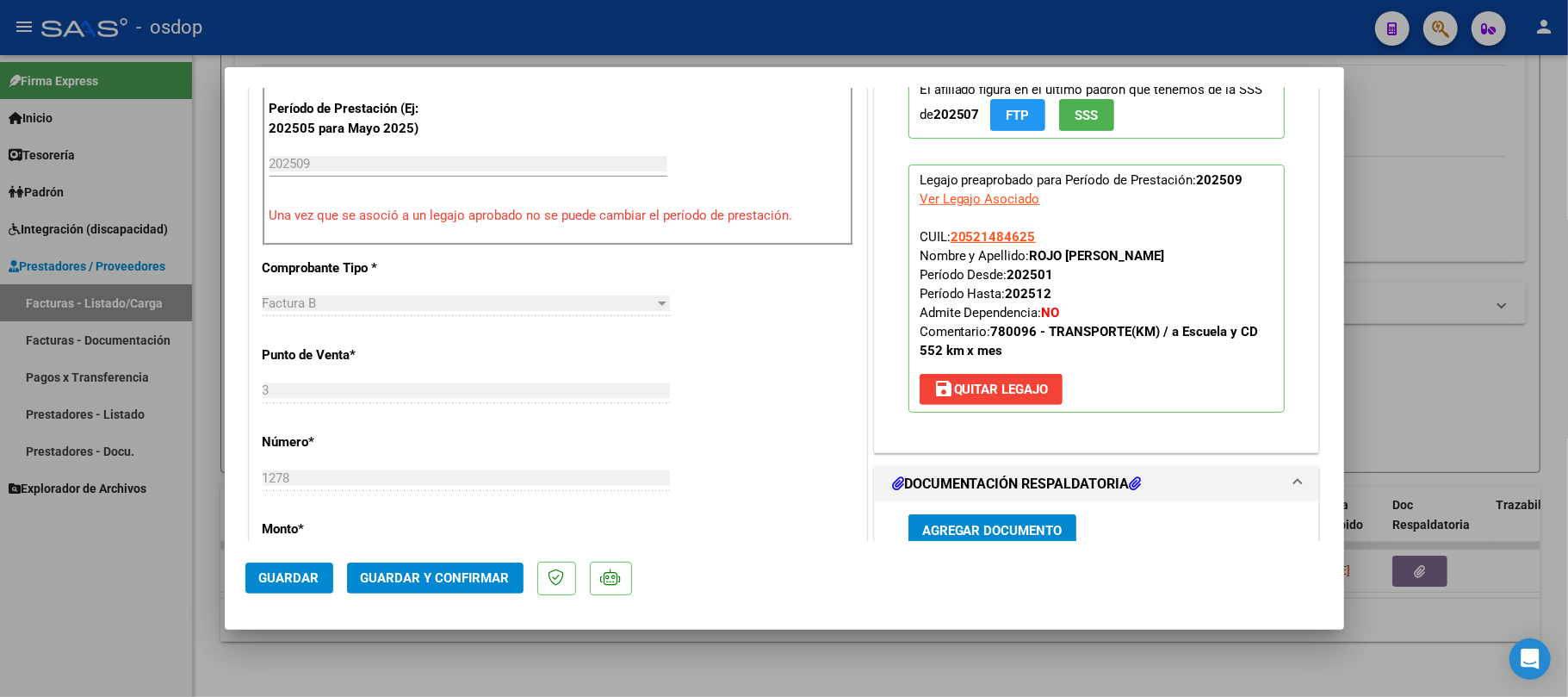
type textarea "Traslado a Escuela 252 km mensuales. Valor por km 541.76 s/dep.-"
click at [298, 581] on span "Guardar" at bounding box center [289, 577] width 60 height 15
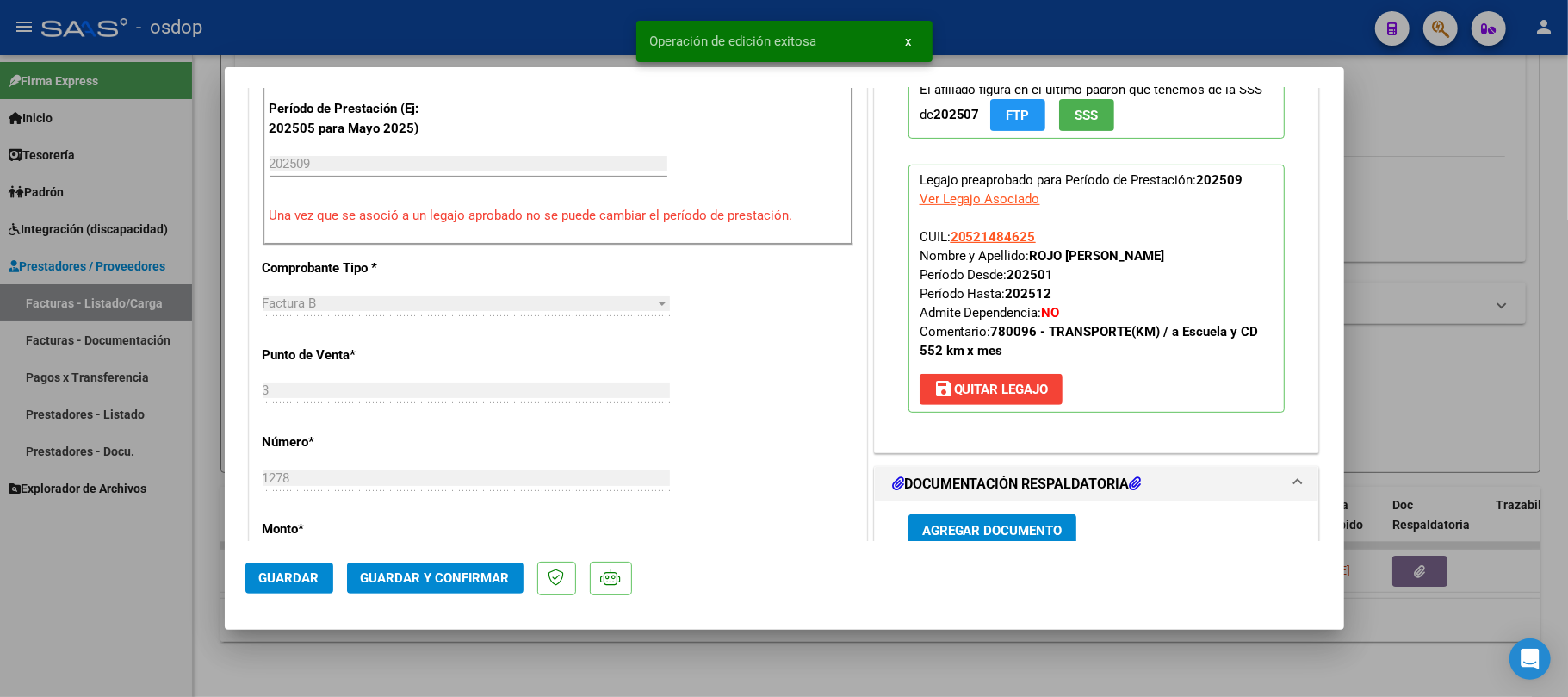
click at [496, 576] on span "Guardar y Confirmar" at bounding box center [435, 577] width 149 height 15
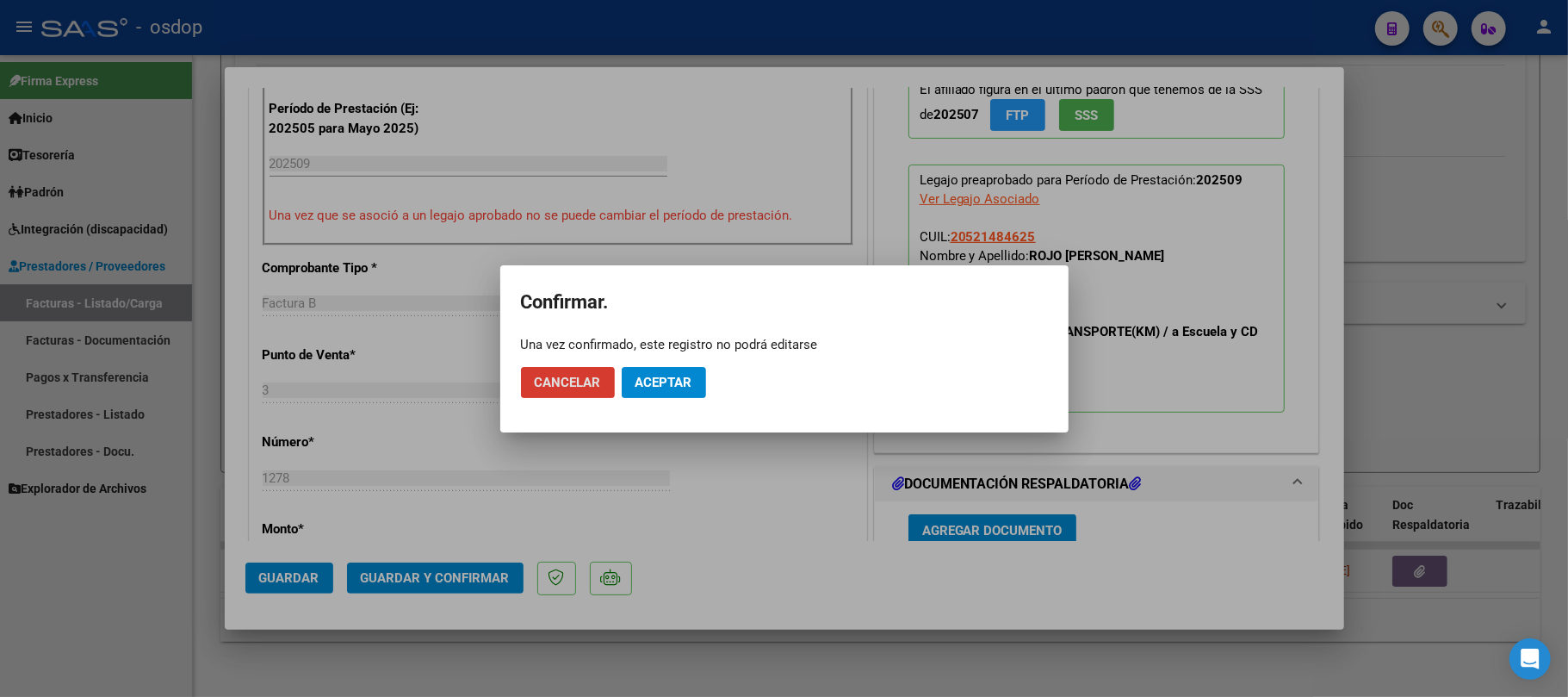
click at [693, 387] on button "Aceptar" at bounding box center [665, 382] width 85 height 31
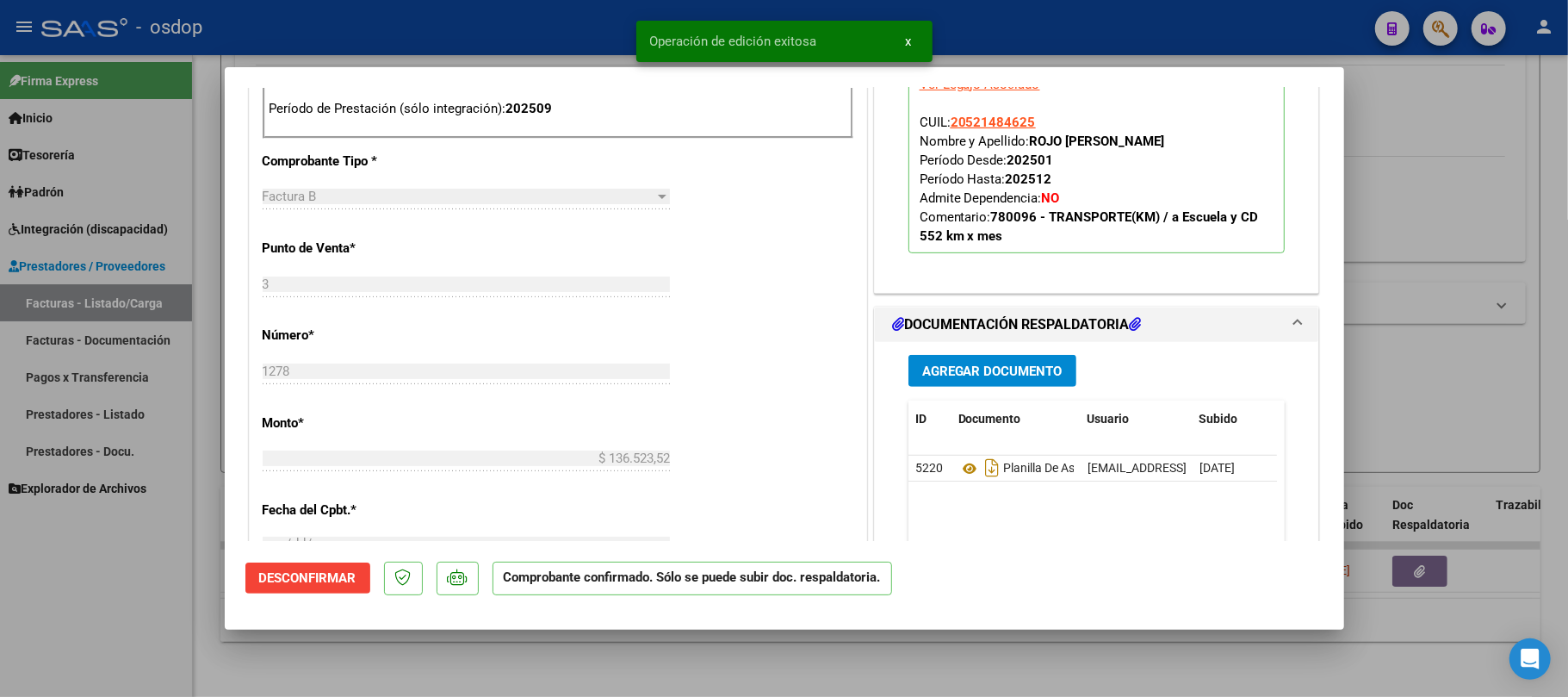
click at [791, 663] on div at bounding box center [784, 348] width 1568 height 697
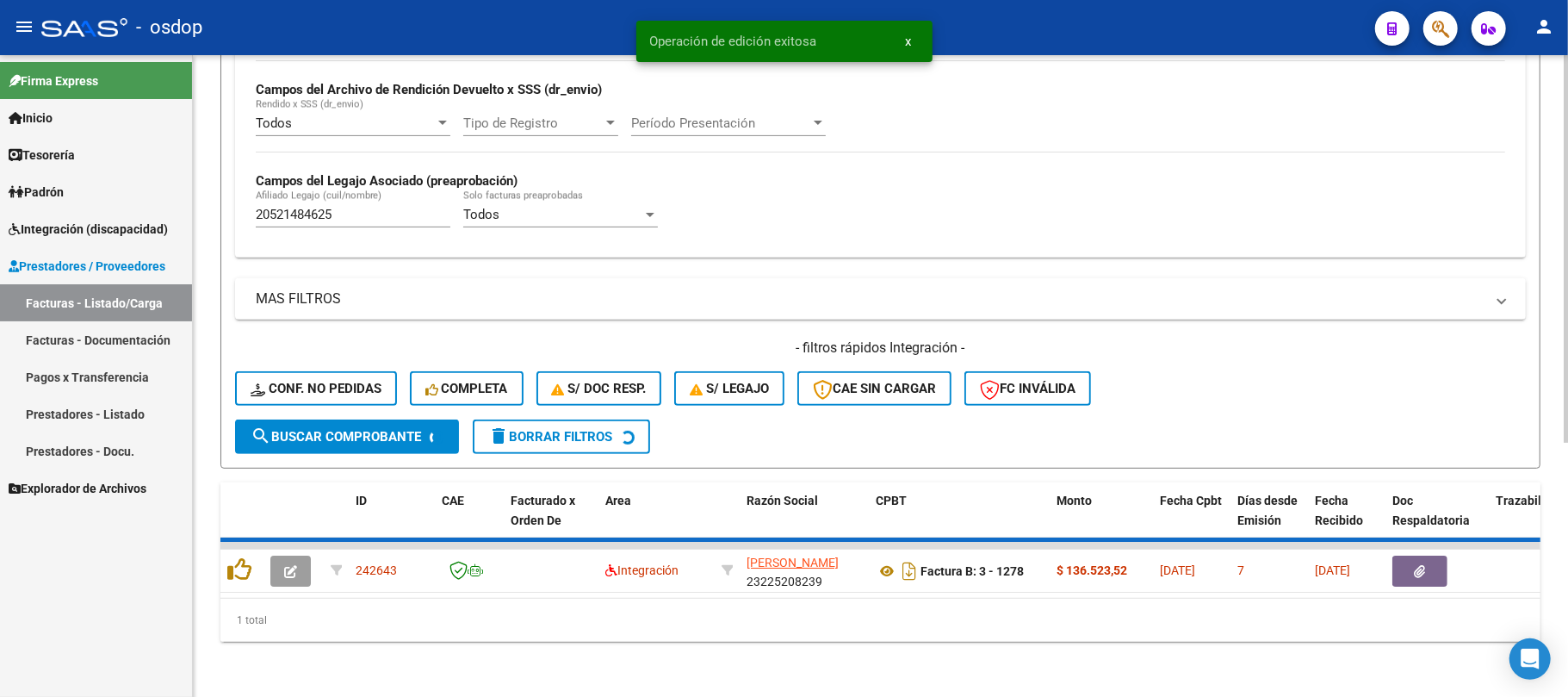
scroll to position [386, 0]
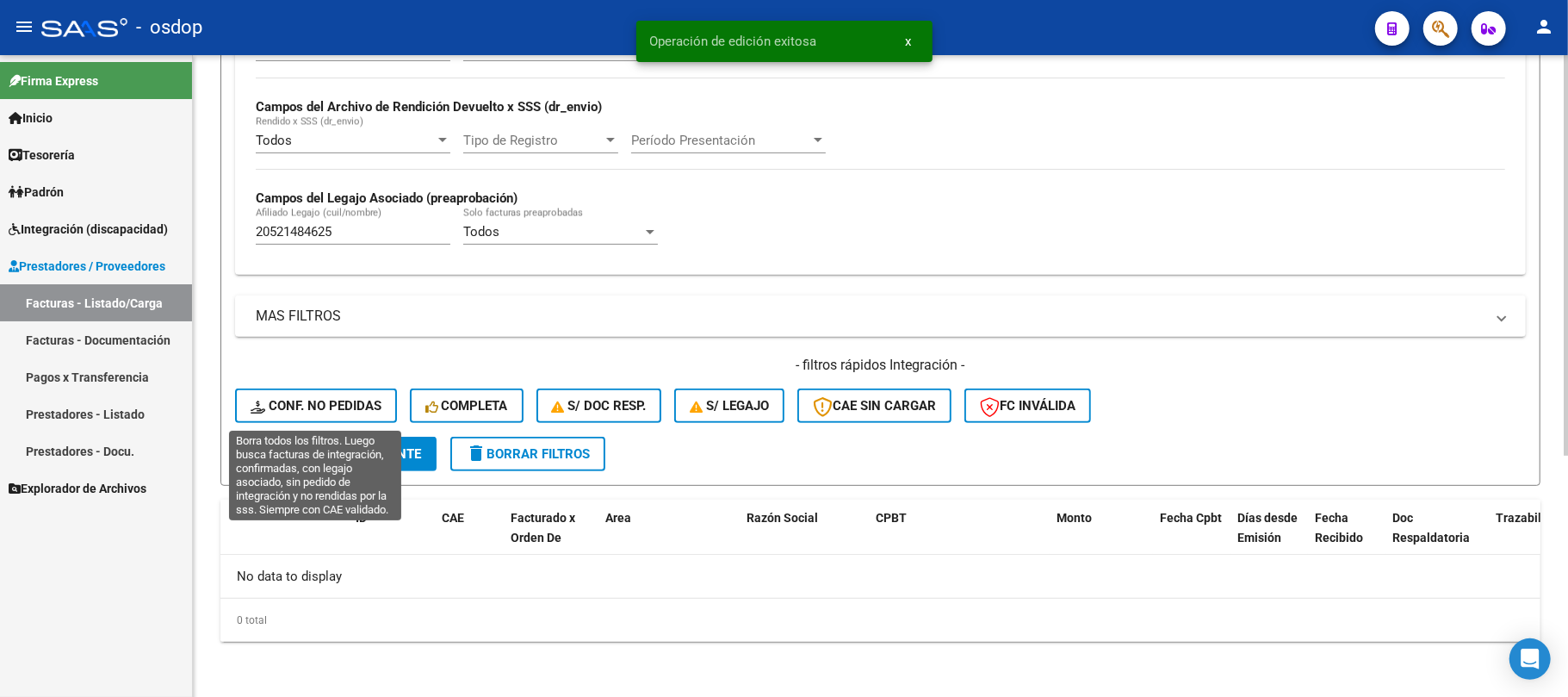
click at [333, 410] on span "Conf. no pedidas" at bounding box center [316, 405] width 131 height 15
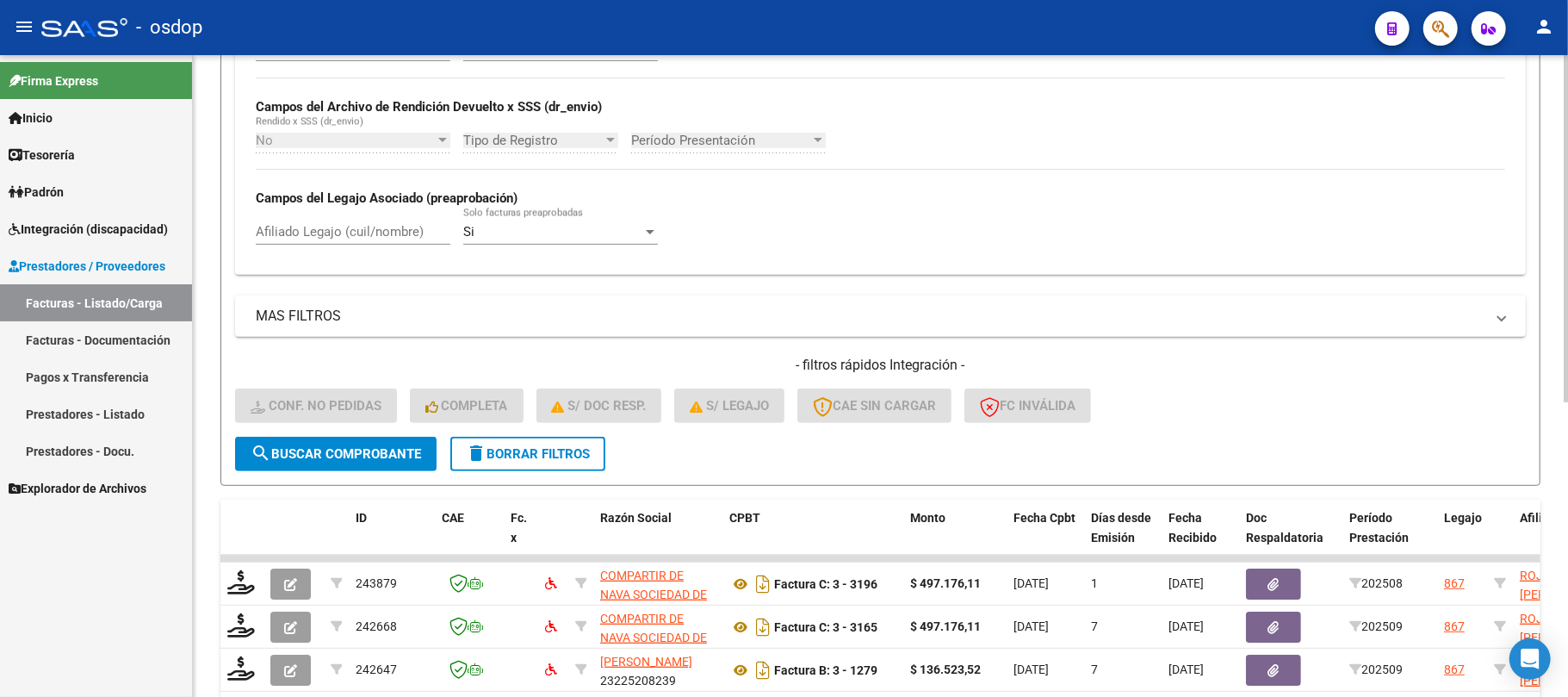
click at [345, 231] on input "Afiliado Legajo (cuil/nombre)" at bounding box center [353, 231] width 195 height 15
paste input "20521484625"
type input "20521484625"
click at [375, 463] on button "search Buscar Comprobante" at bounding box center [336, 454] width 202 height 34
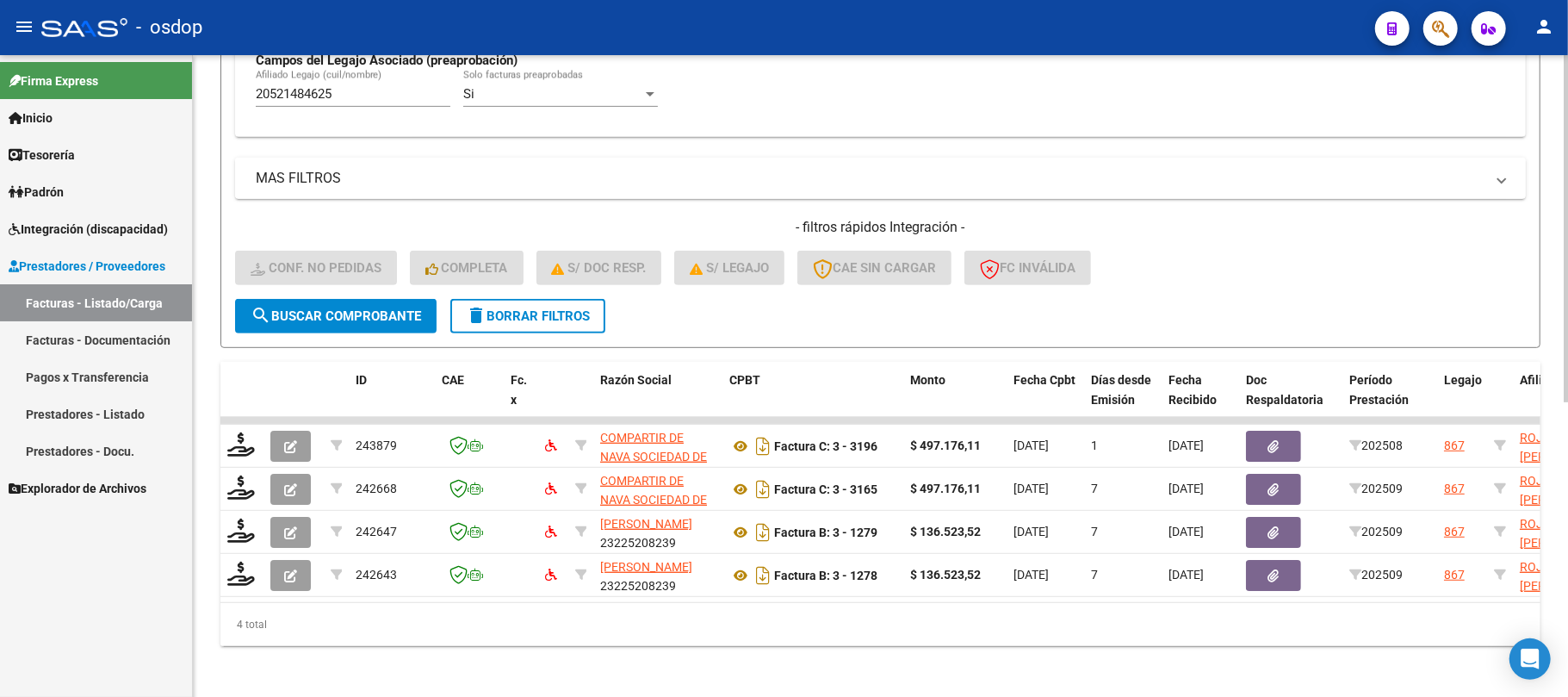
scroll to position [546, 0]
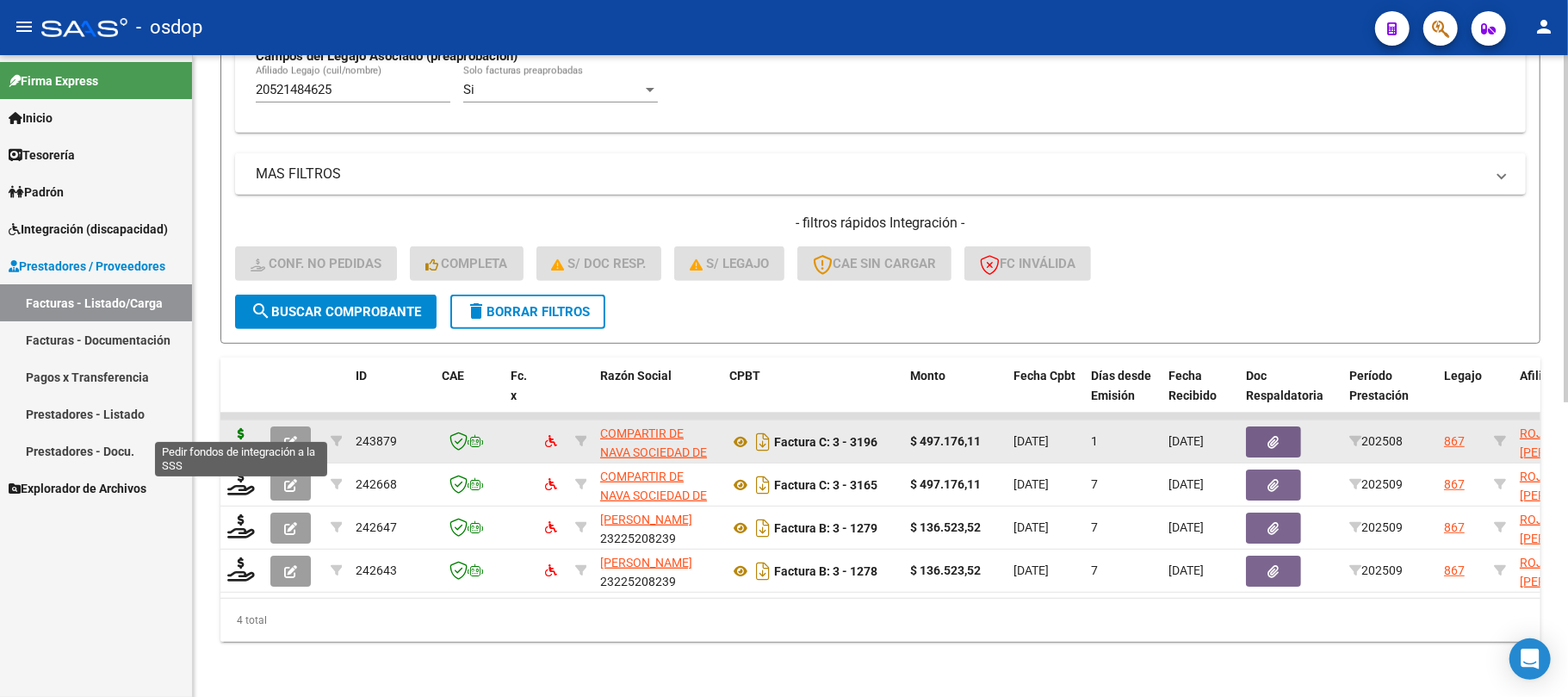
click at [244, 428] on icon at bounding box center [241, 440] width 28 height 24
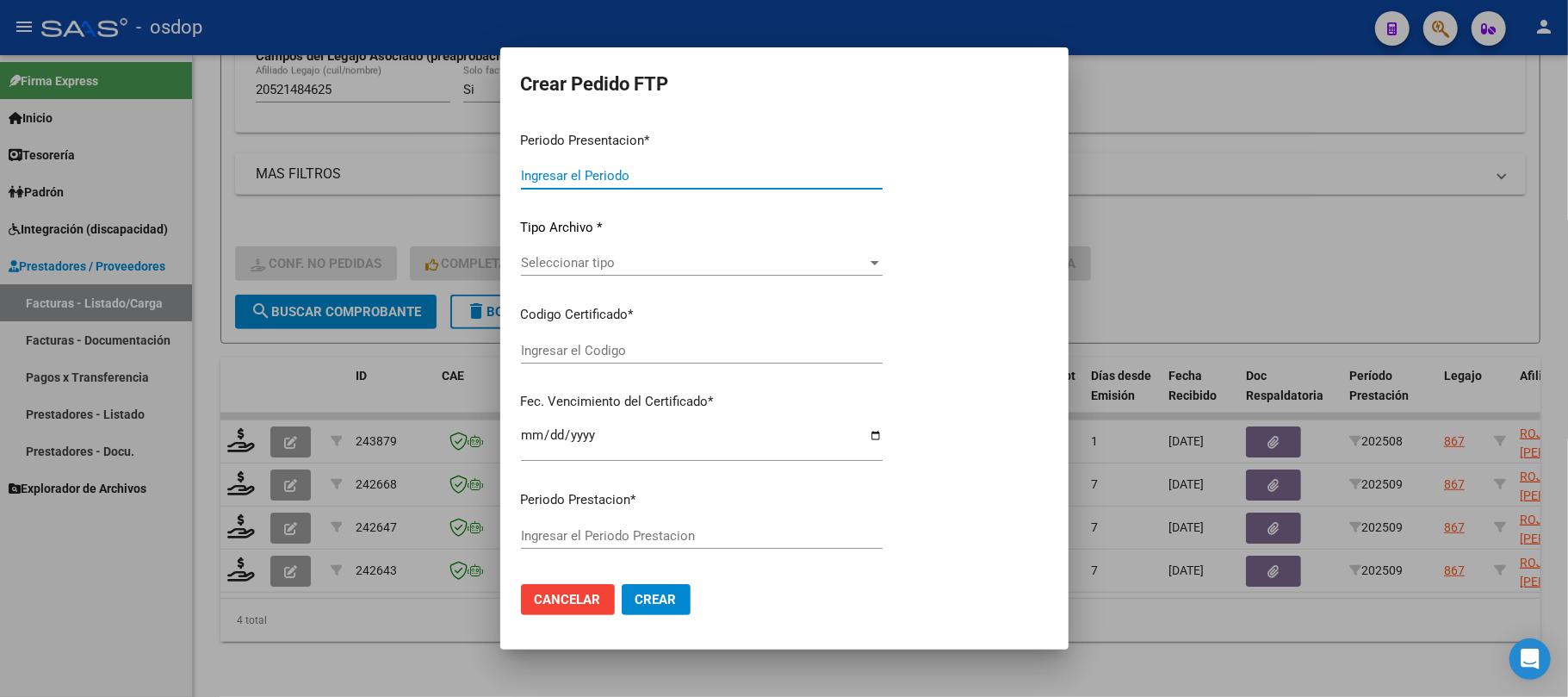
type input "202509"
type input "202508"
type input "$ 497.176,11"
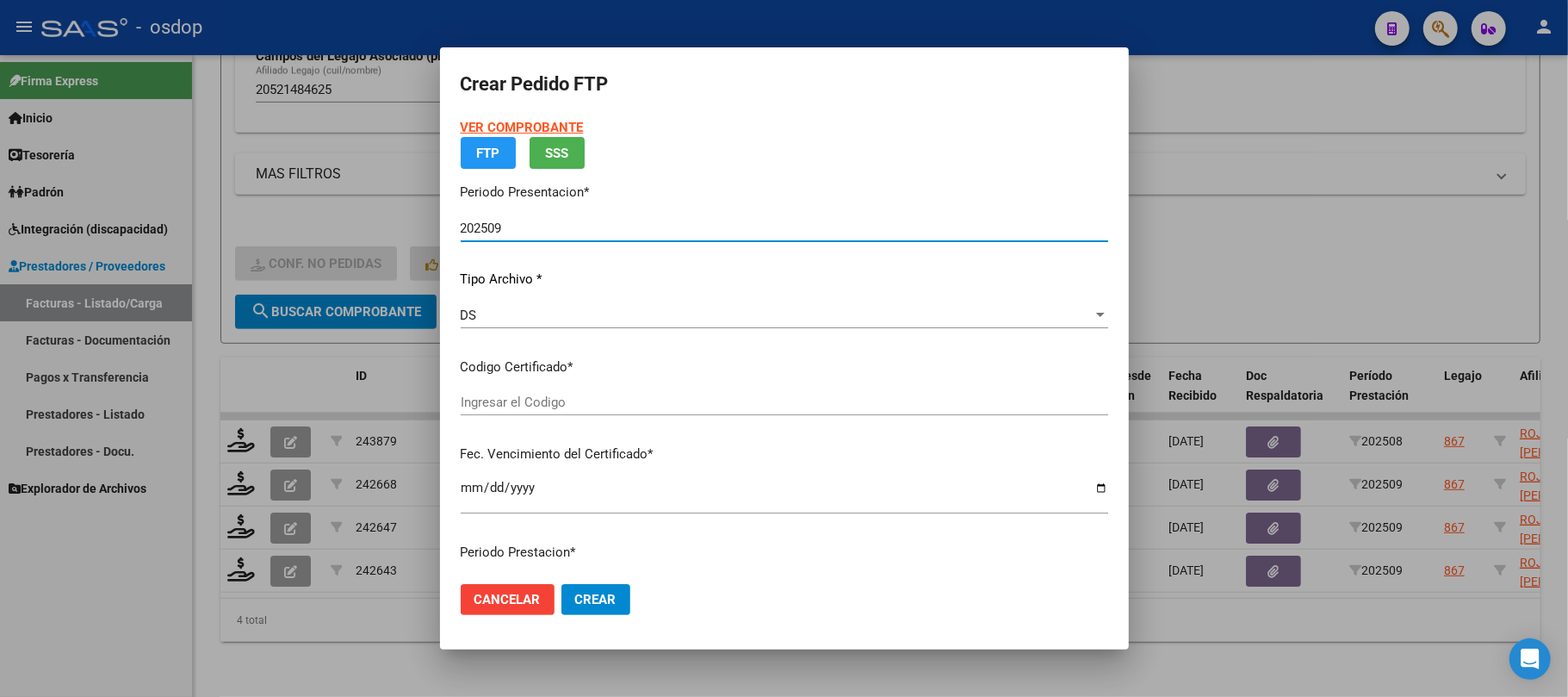
type input "3138600565"
type input "[DATE]"
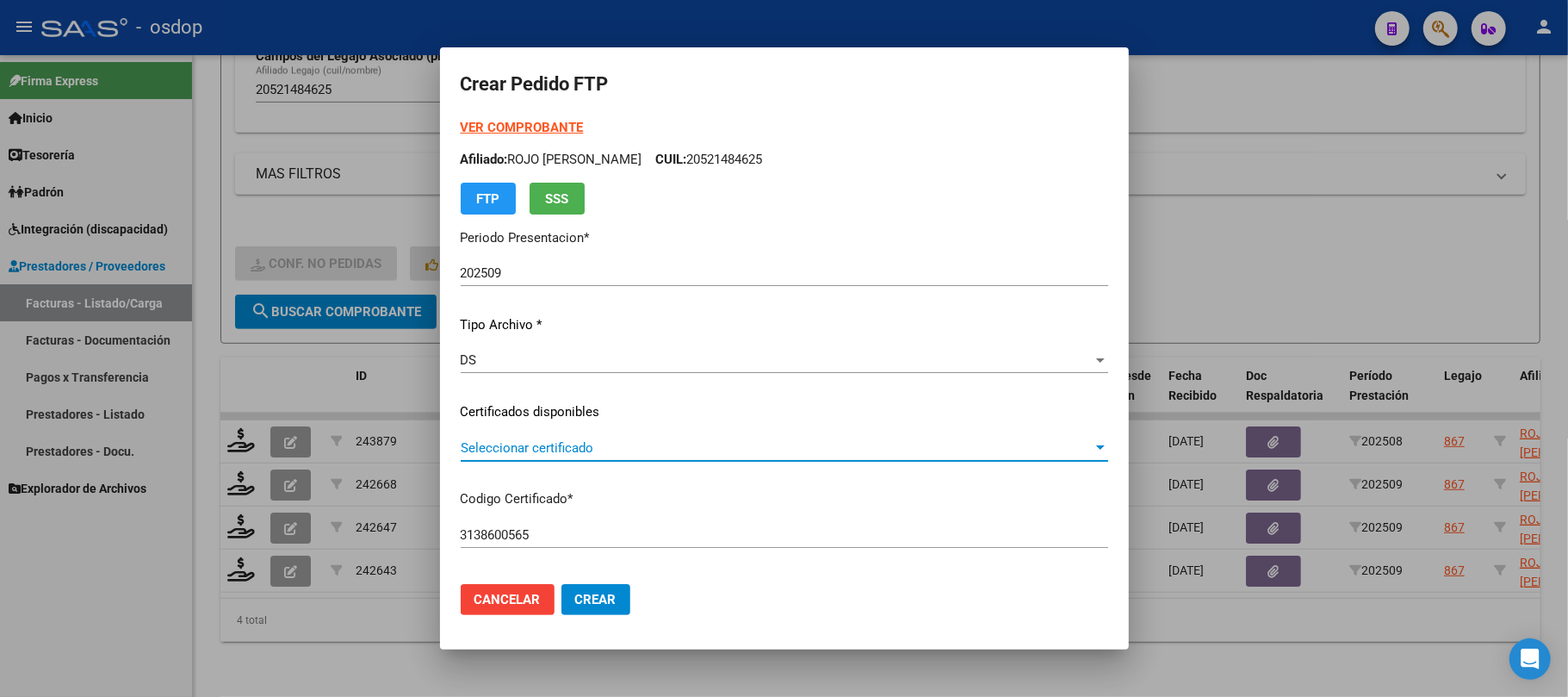
click at [581, 440] on span "Seleccionar certificado" at bounding box center [776, 447] width 632 height 15
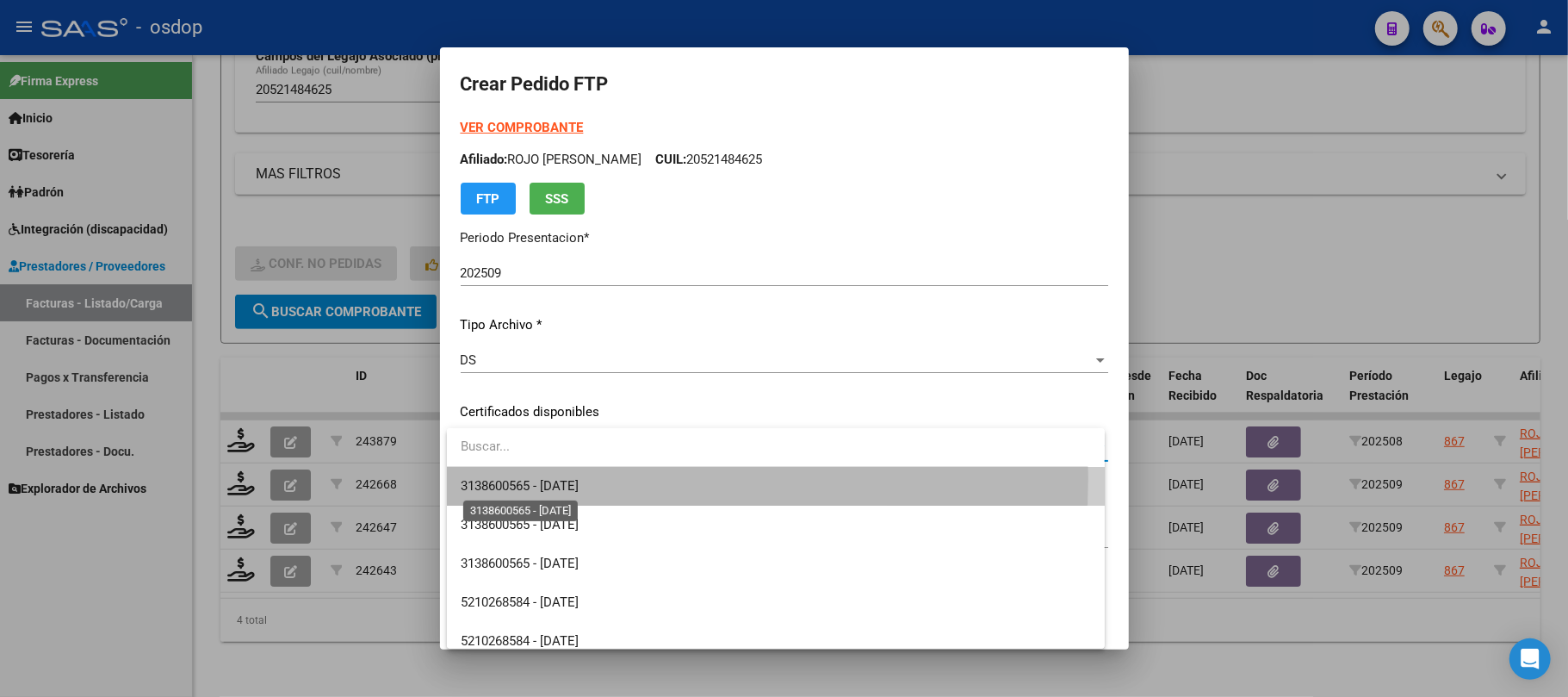
click at [572, 478] on span "3138600565 - [DATE]" at bounding box center [519, 485] width 118 height 15
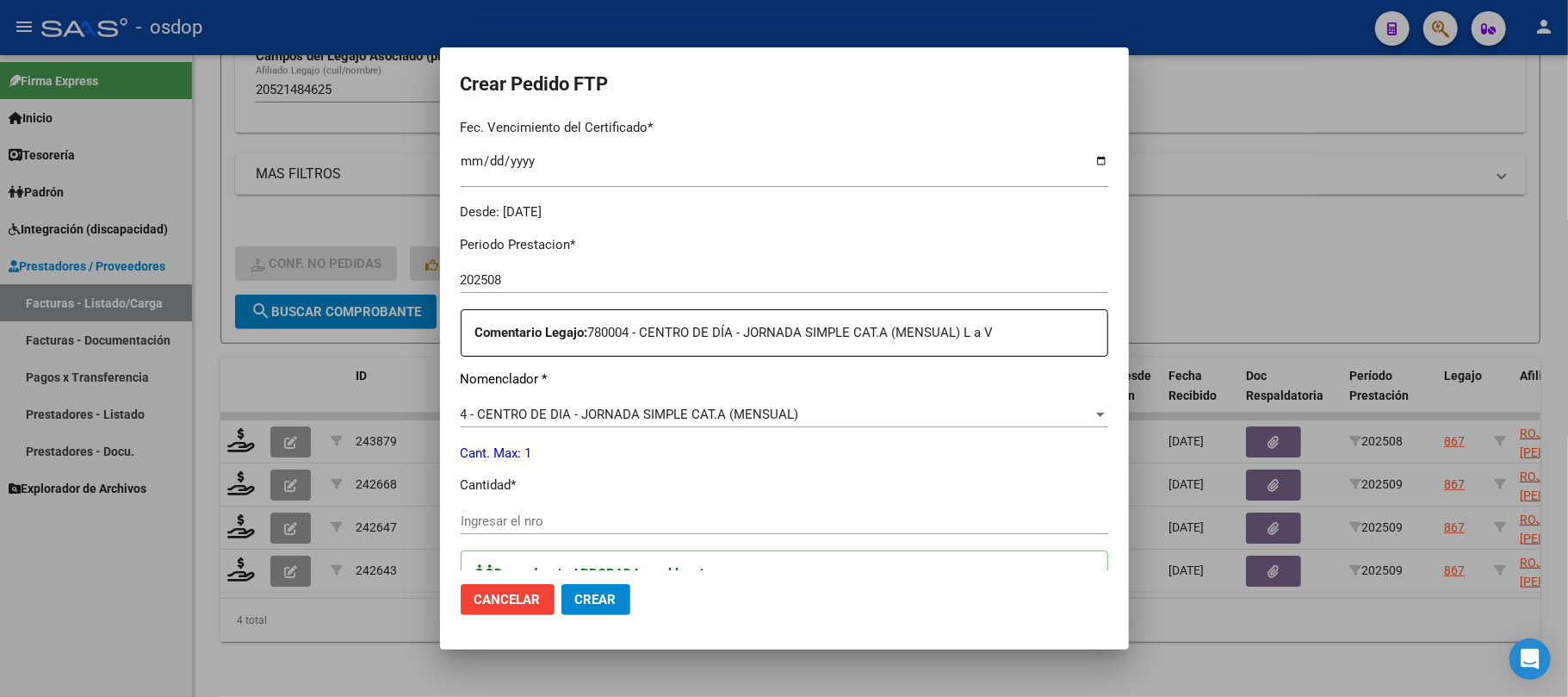
scroll to position [573, 0]
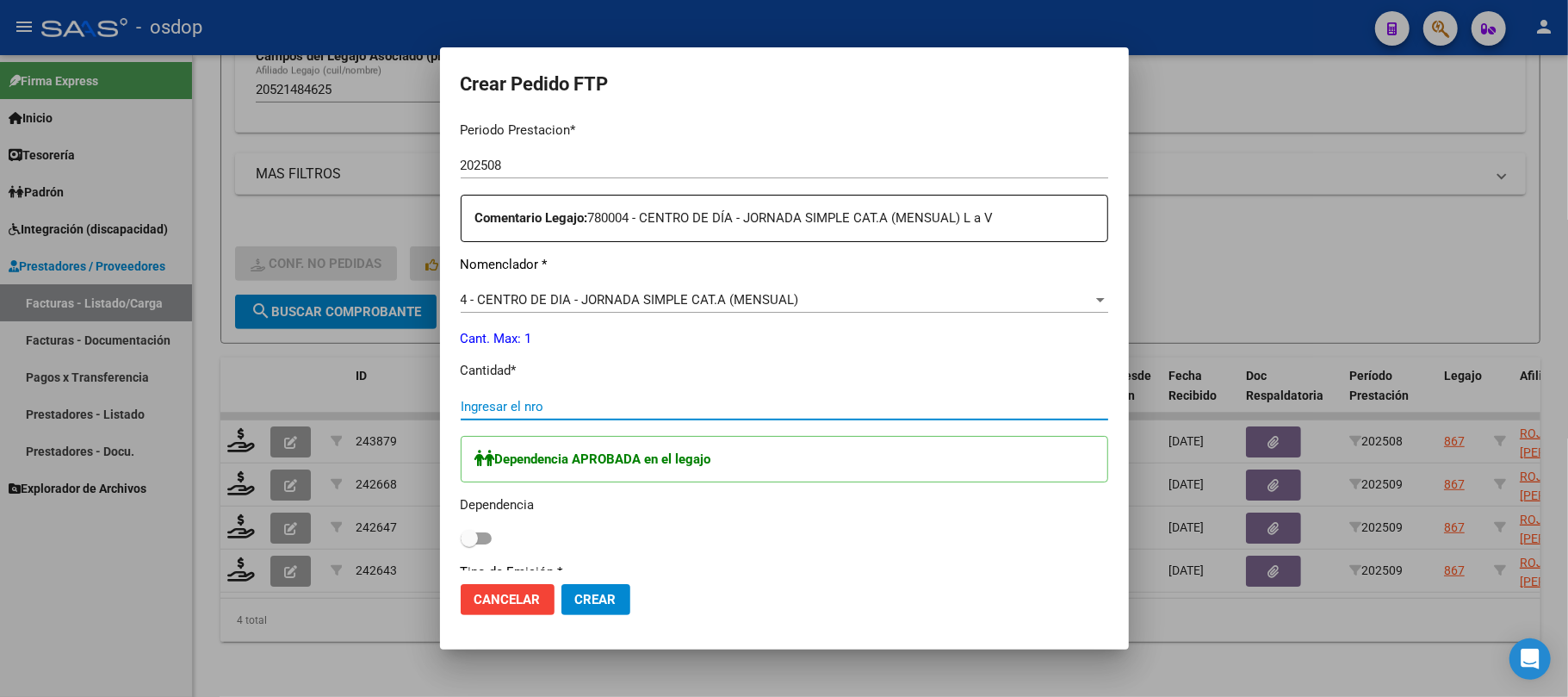
click at [575, 408] on input "Ingresar el nro" at bounding box center [784, 406] width 647 height 15
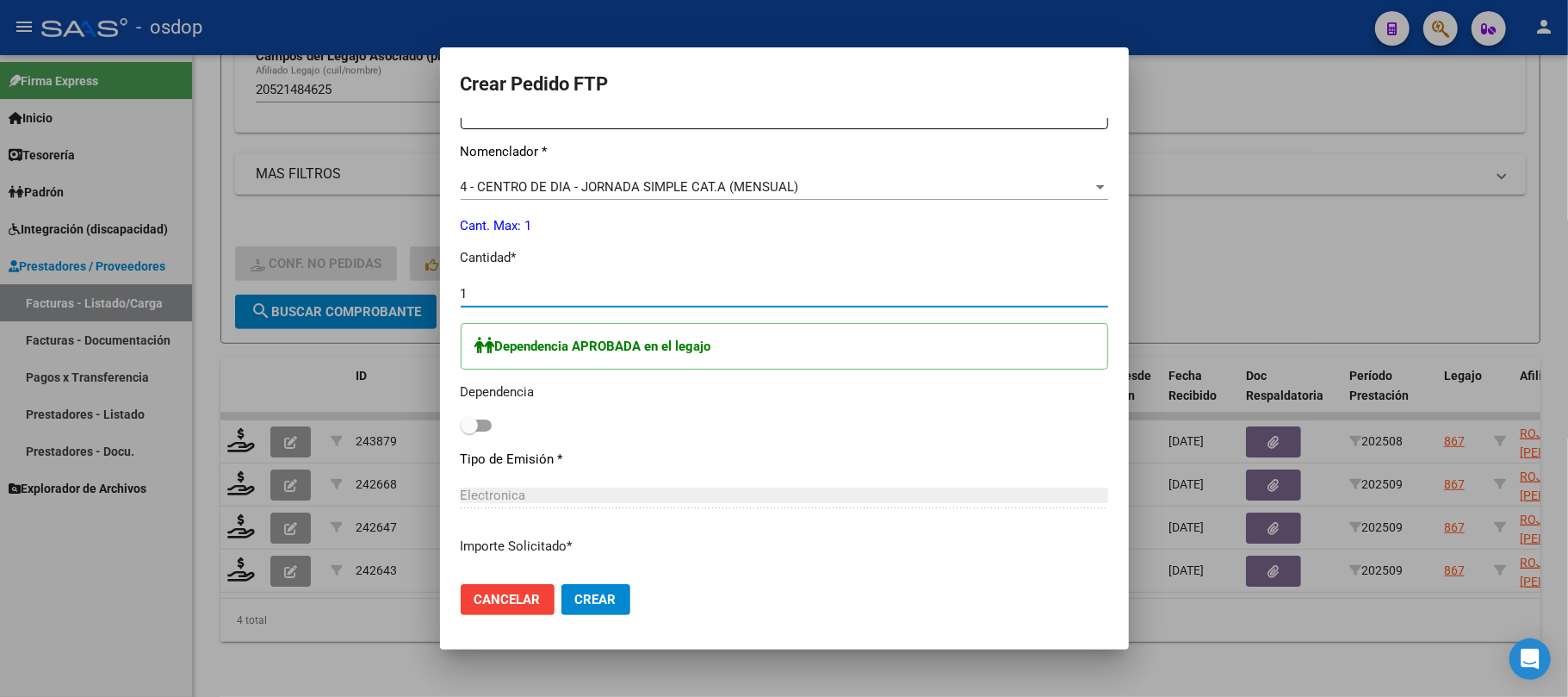
scroll to position [689, 0]
type input "1"
click at [483, 429] on label at bounding box center [476, 423] width 31 height 21
click at [470, 429] on input "checkbox" at bounding box center [469, 429] width 1 height 1
checkbox input "true"
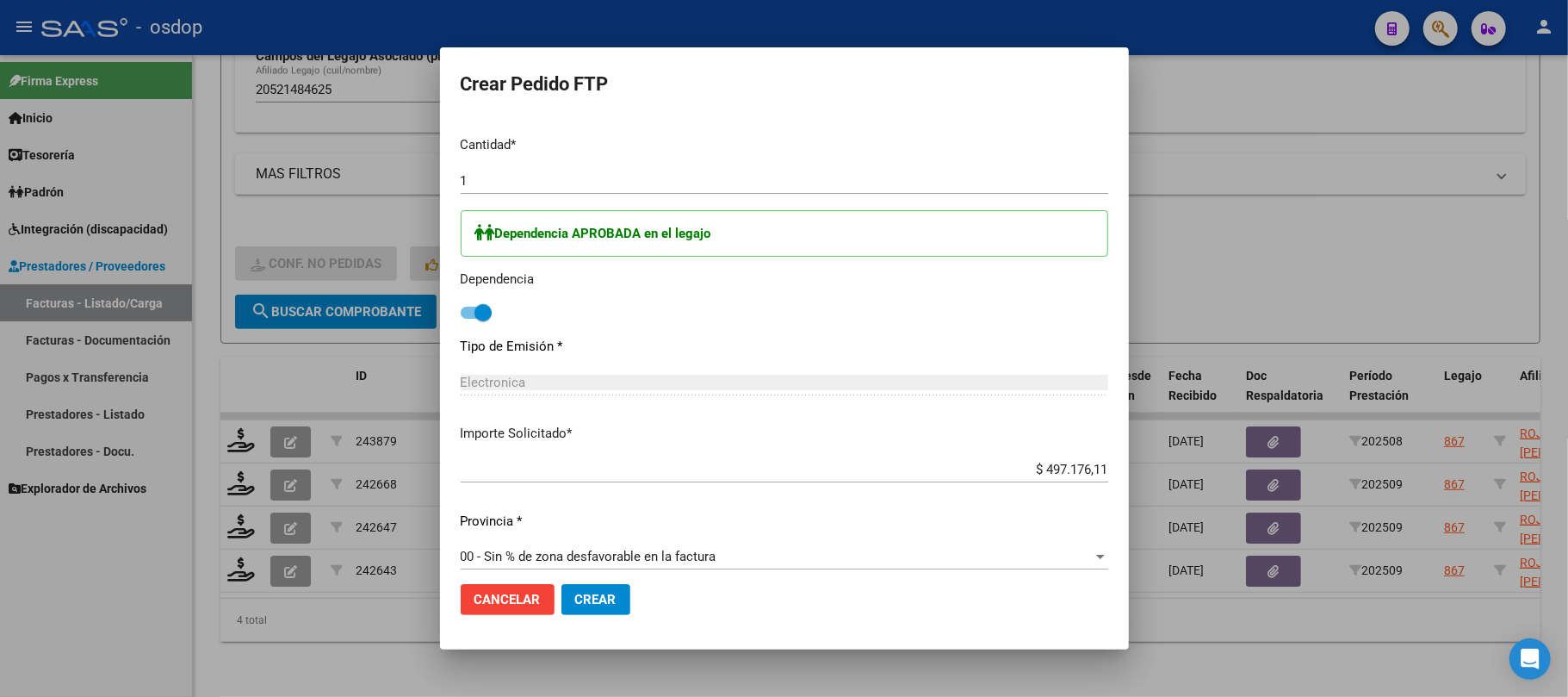
scroll to position [814, 0]
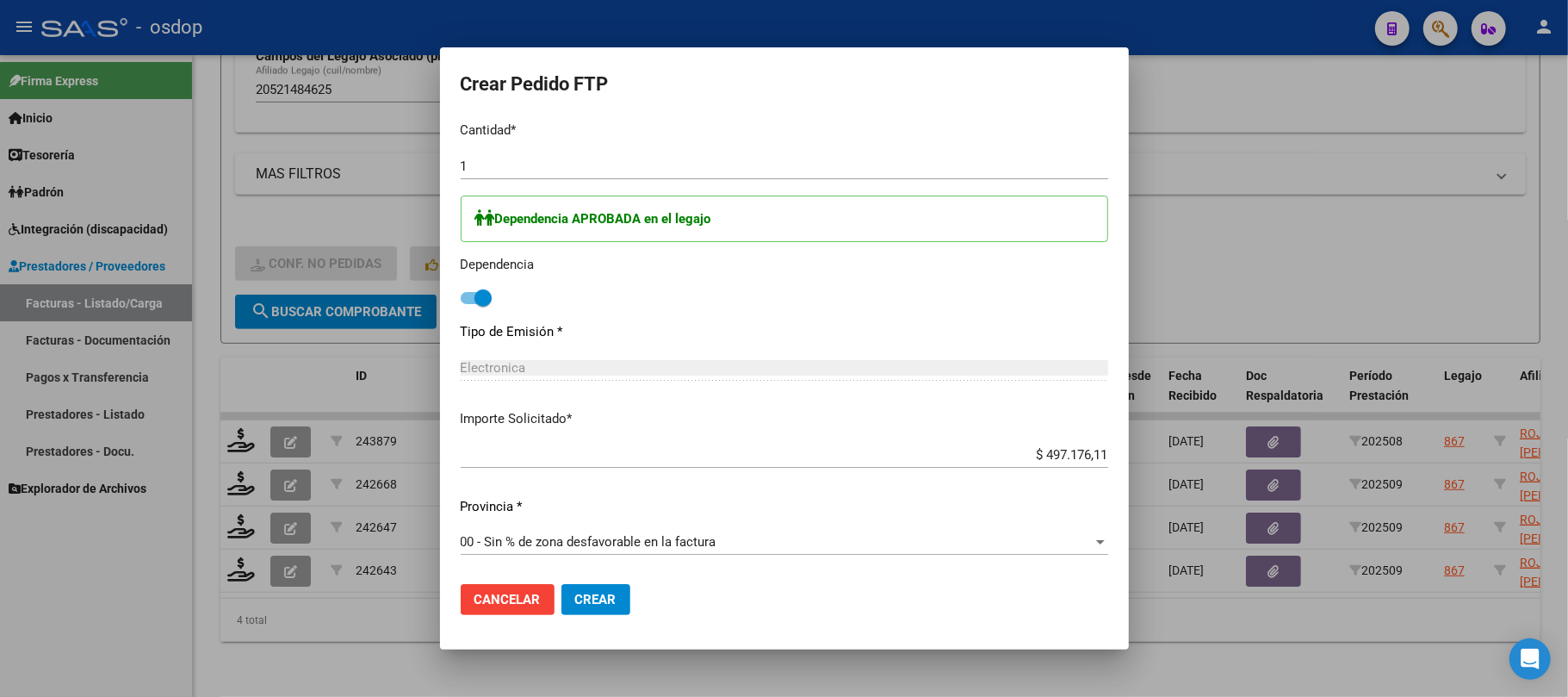
click at [598, 600] on span "Crear" at bounding box center [596, 599] width 41 height 15
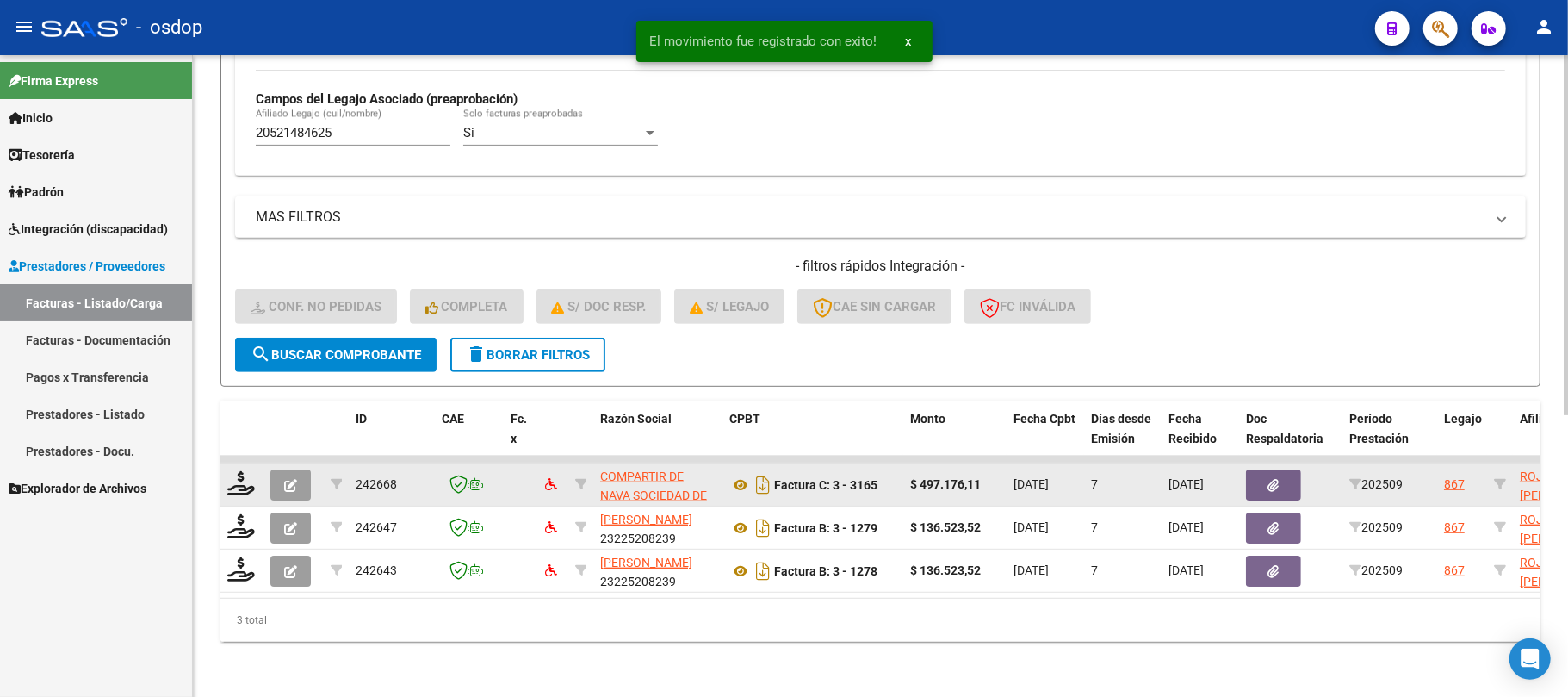
scroll to position [501, 0]
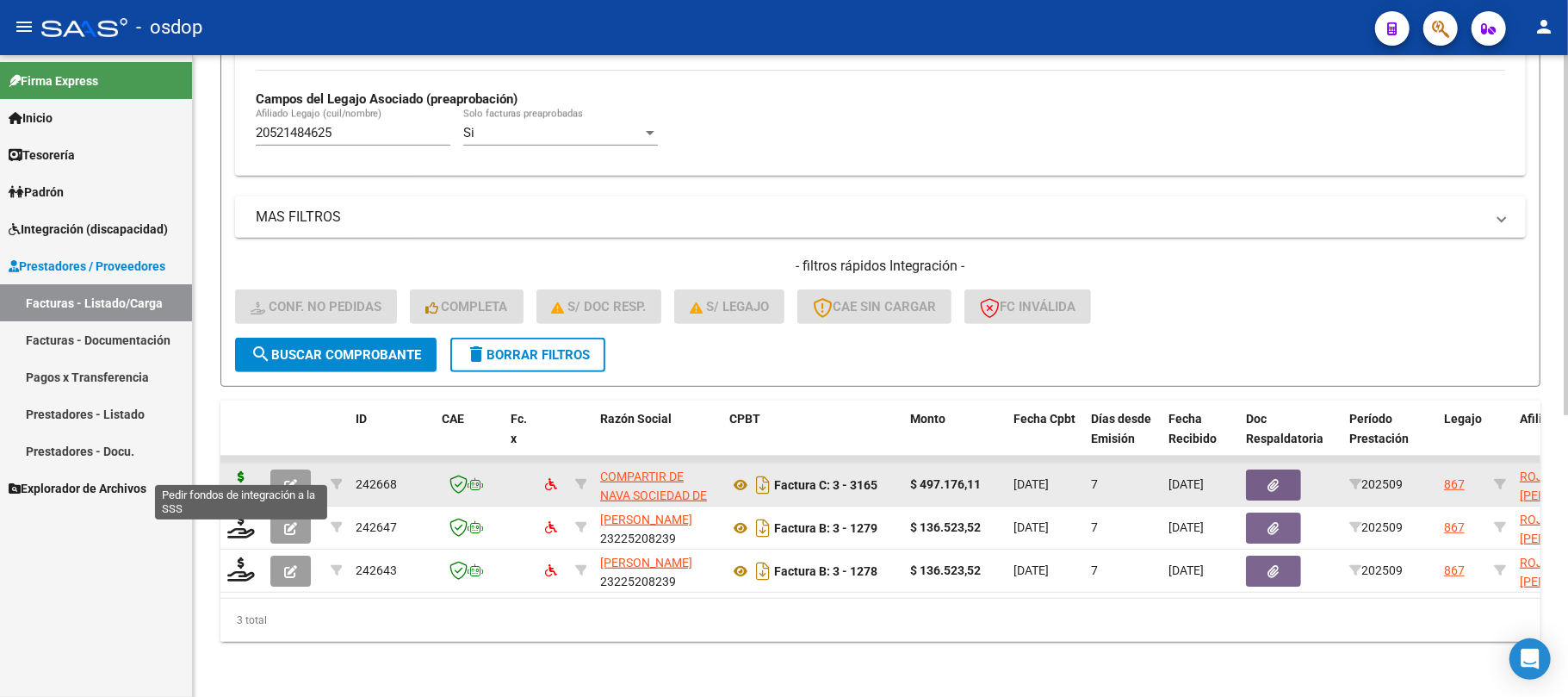
click at [241, 471] on icon at bounding box center [241, 482] width 28 height 24
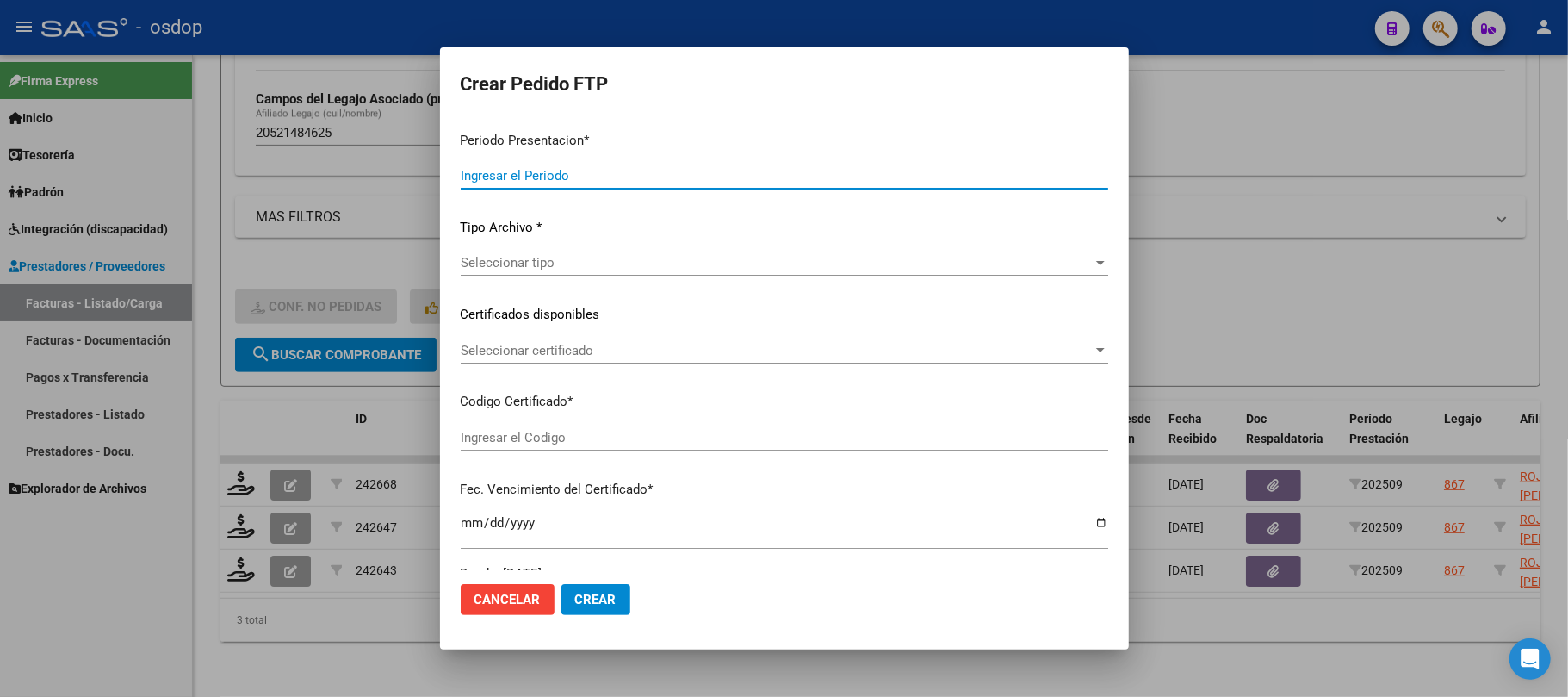
type input "202509"
type input "$ 497.176,11"
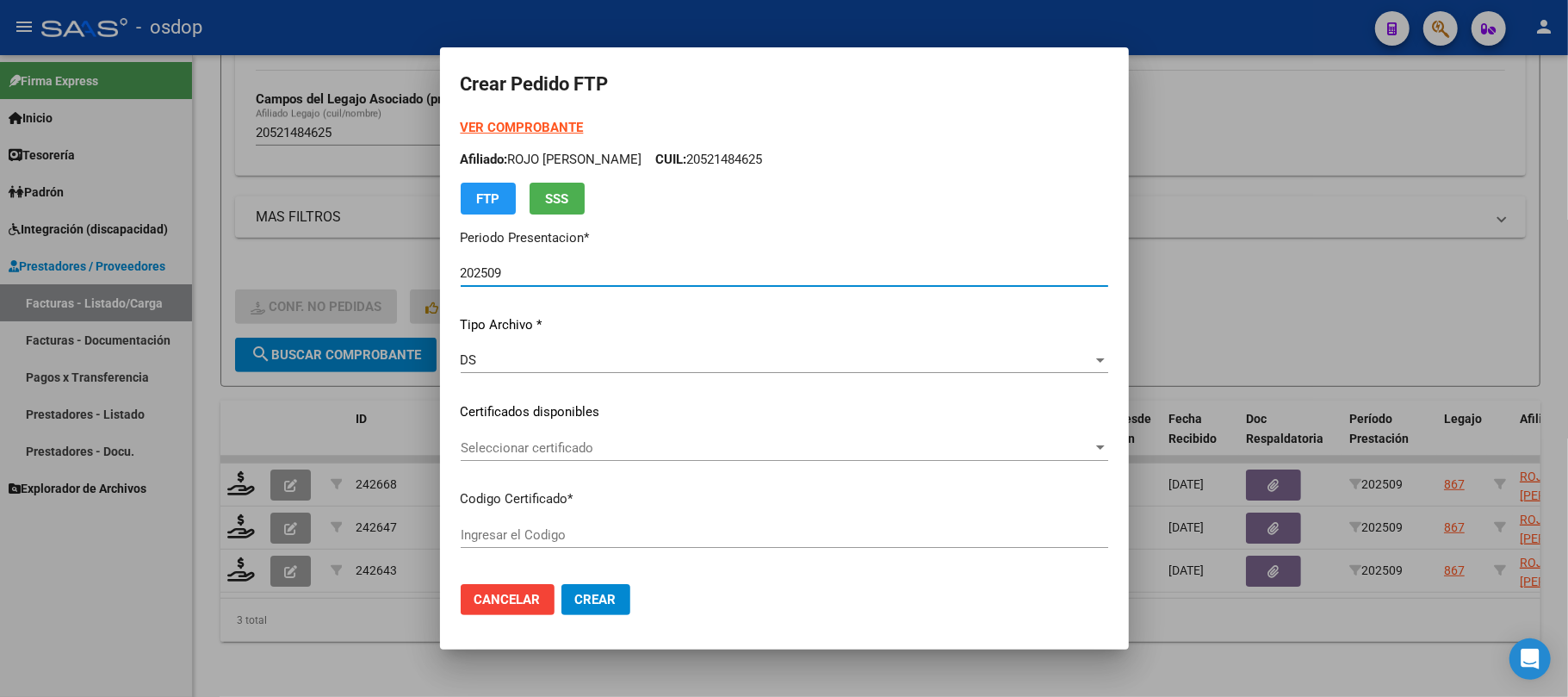
type input "3138600565"
type input "[DATE]"
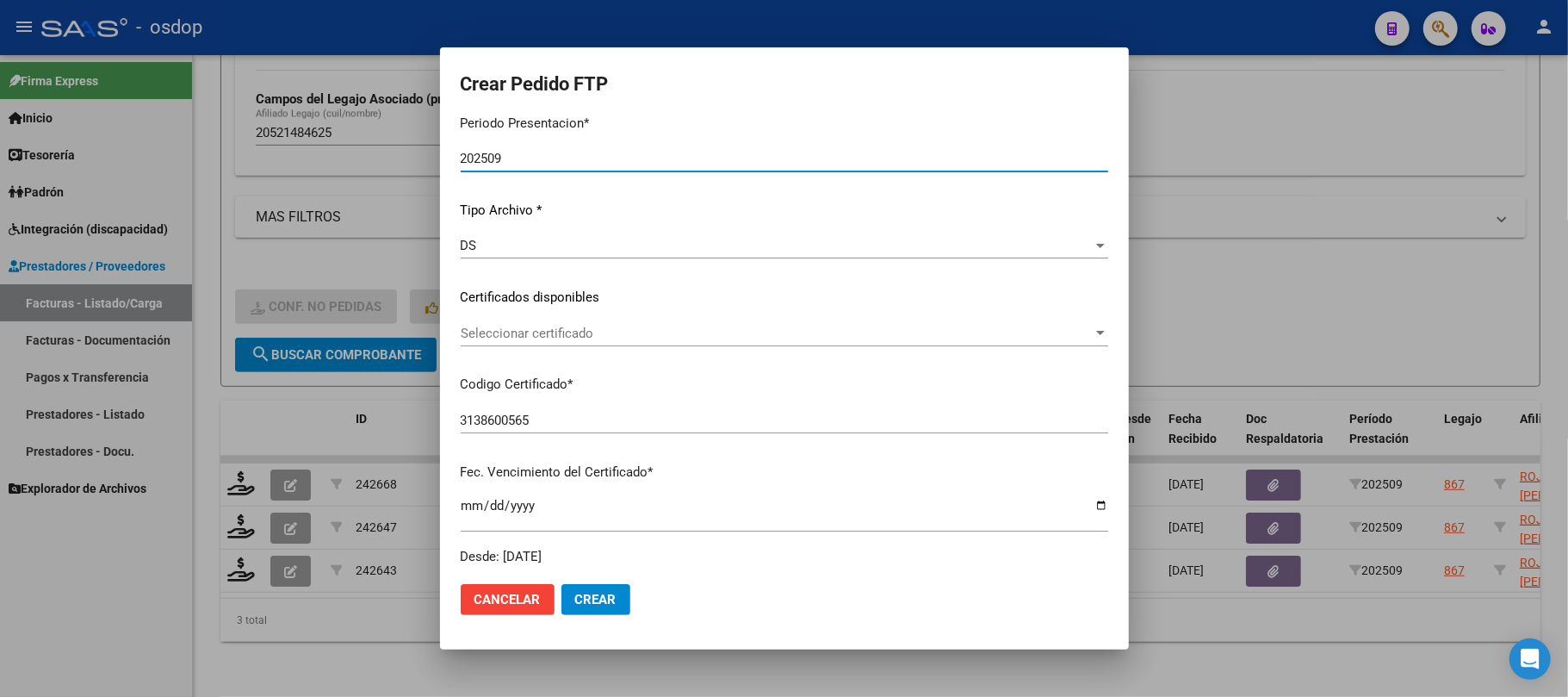
click at [659, 336] on span "Seleccionar certificado" at bounding box center [776, 333] width 632 height 15
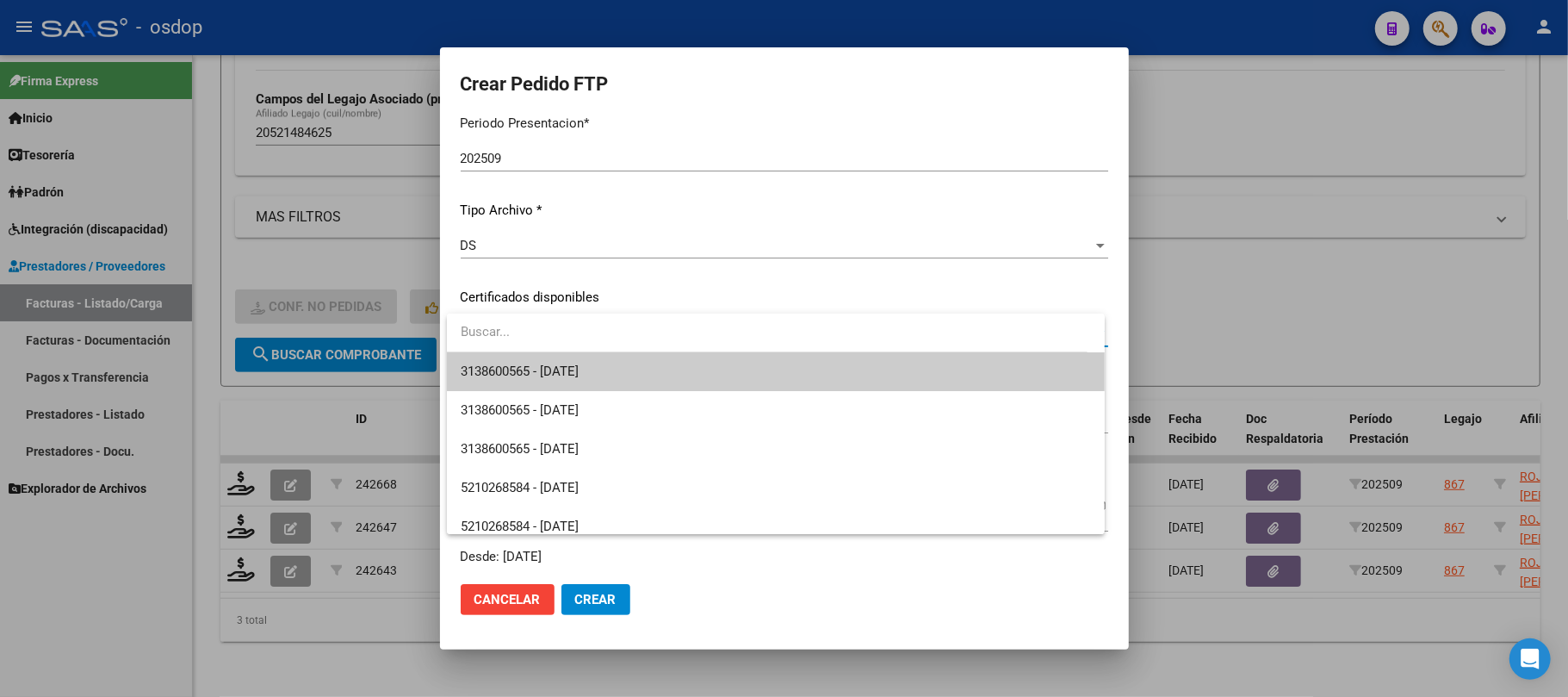
click at [644, 375] on span "3138600565 - [DATE]" at bounding box center [775, 371] width 630 height 39
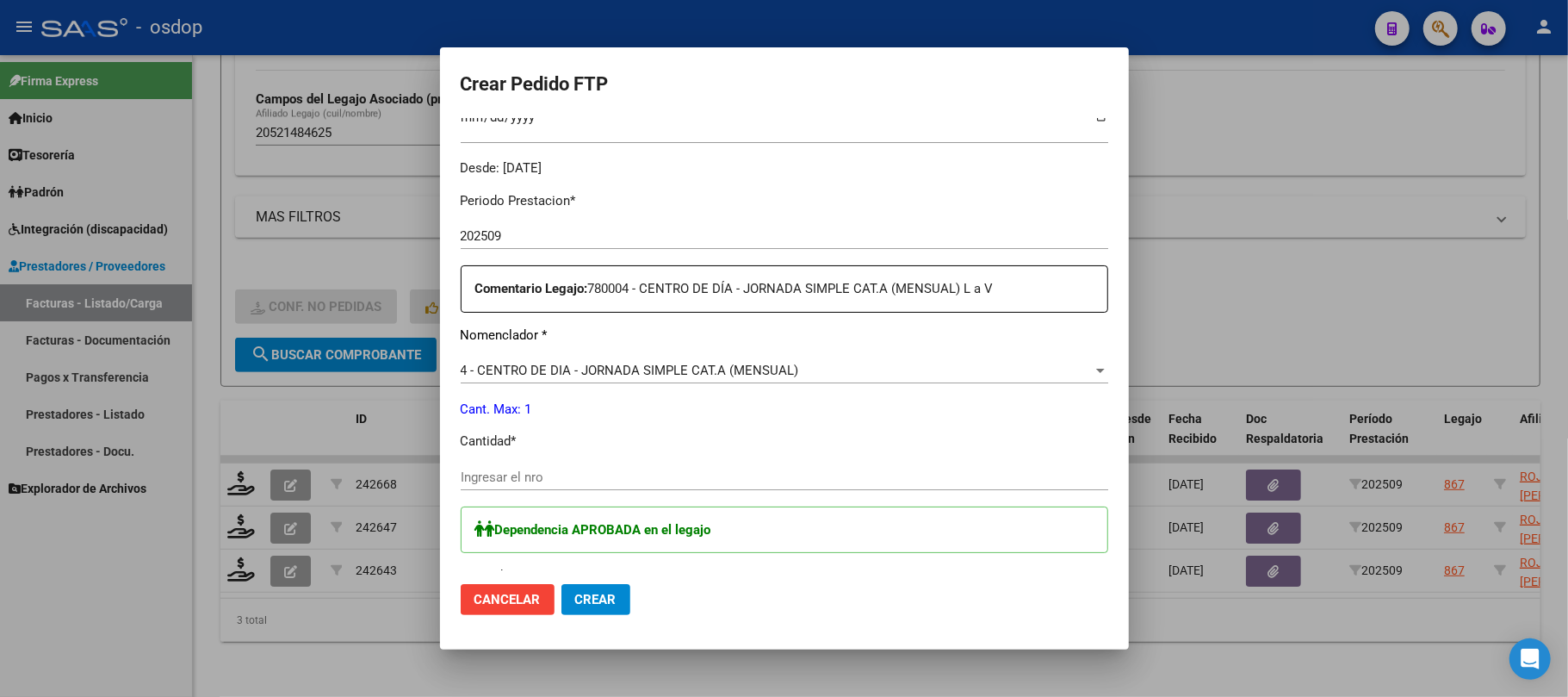
scroll to position [573, 0]
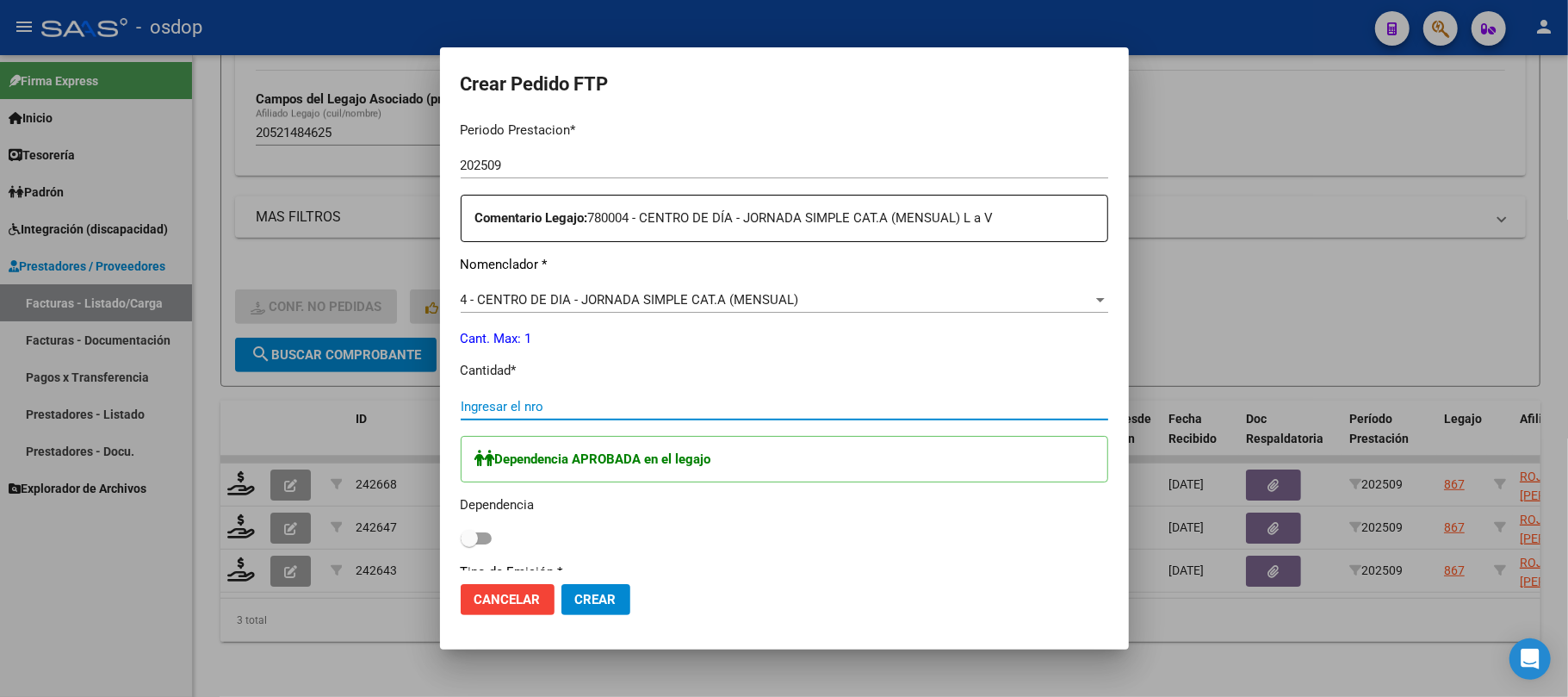
click at [538, 408] on input "Ingresar el nro" at bounding box center [784, 406] width 647 height 15
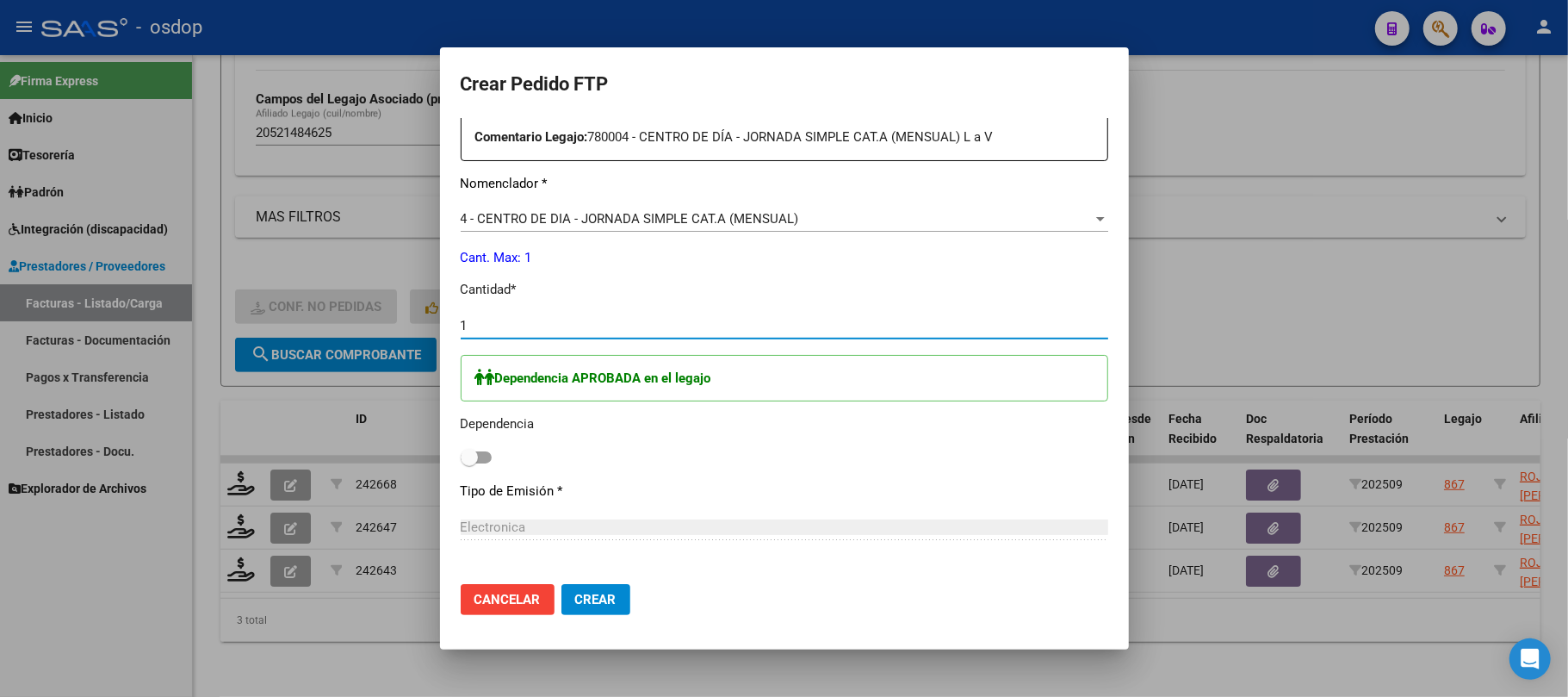
scroll to position [689, 0]
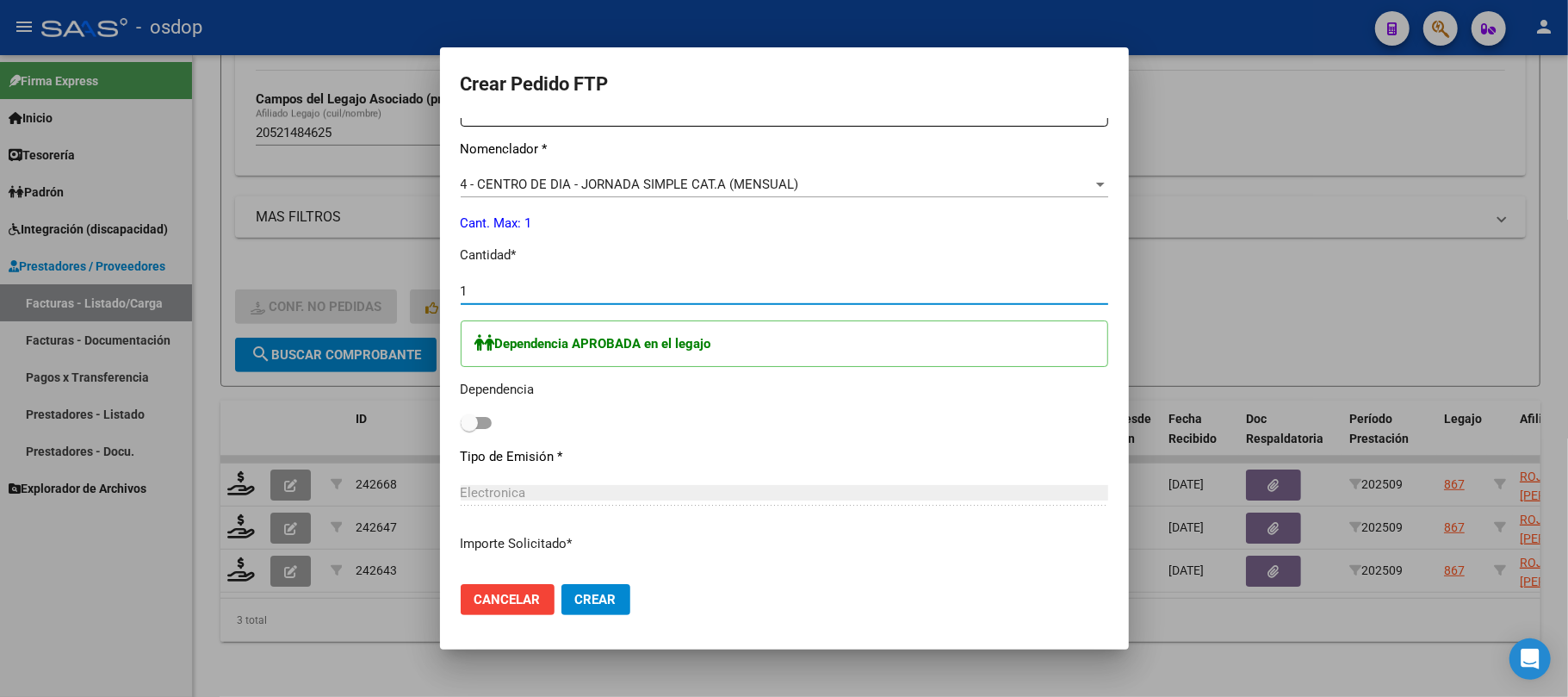
type input "1"
click at [484, 428] on span at bounding box center [476, 422] width 31 height 12
click at [470, 429] on input "checkbox" at bounding box center [469, 429] width 1 height 1
checkbox input "true"
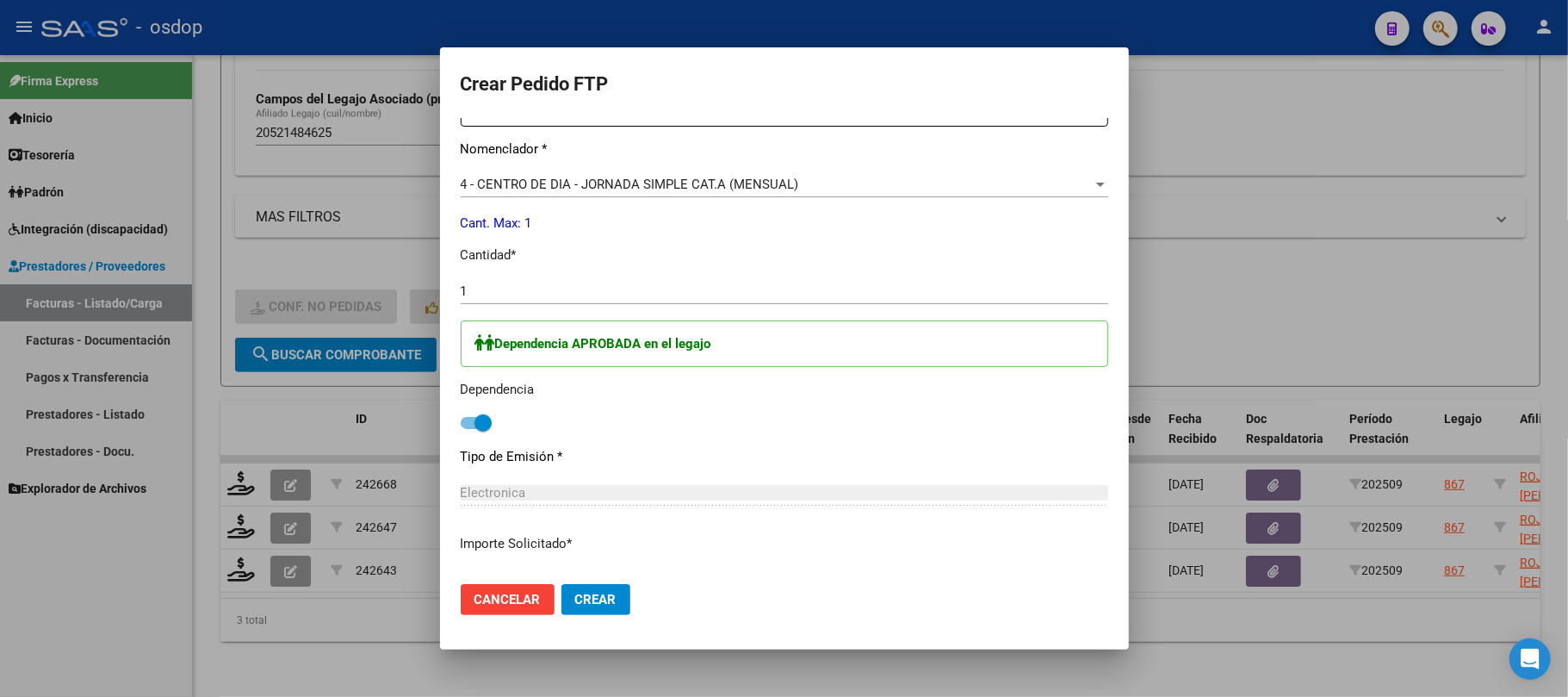
click at [594, 604] on span "Crear" at bounding box center [596, 599] width 41 height 15
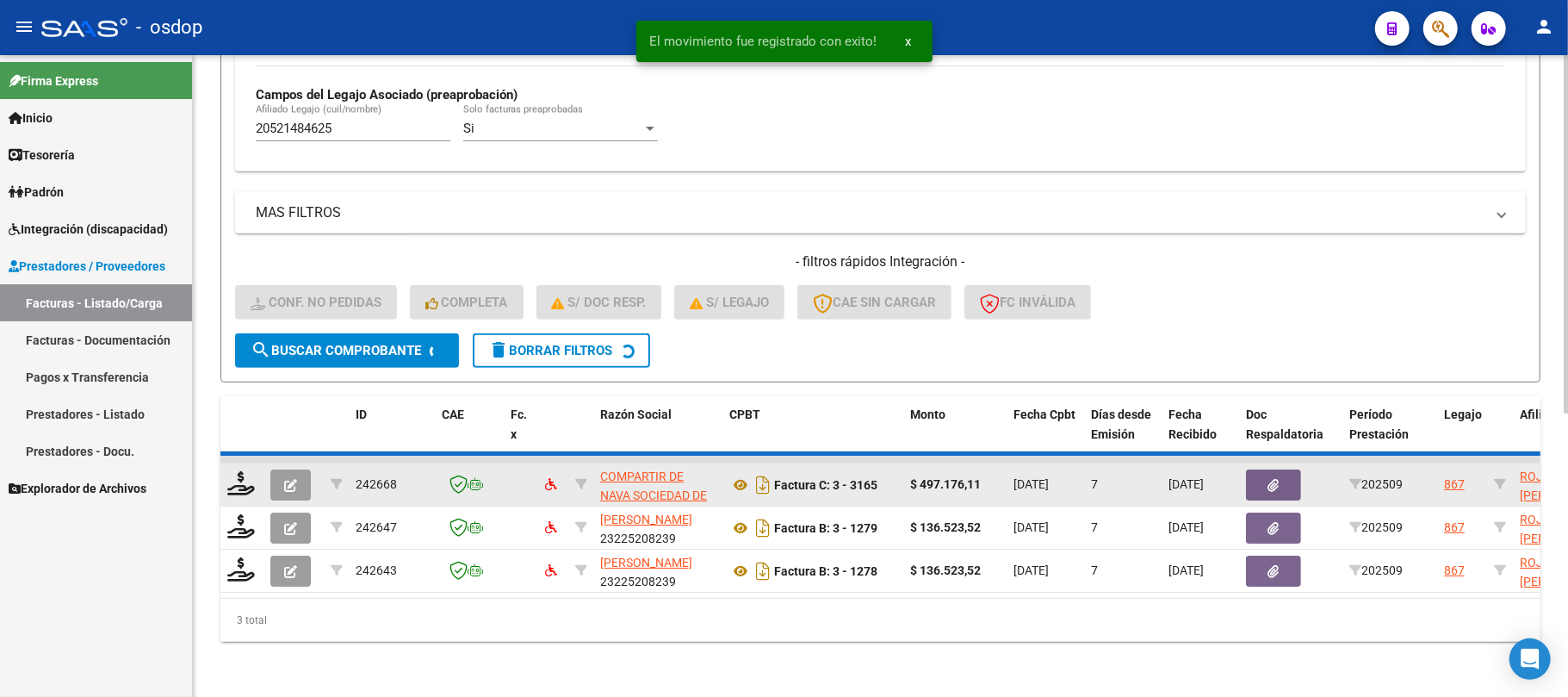
scroll to position [459, 0]
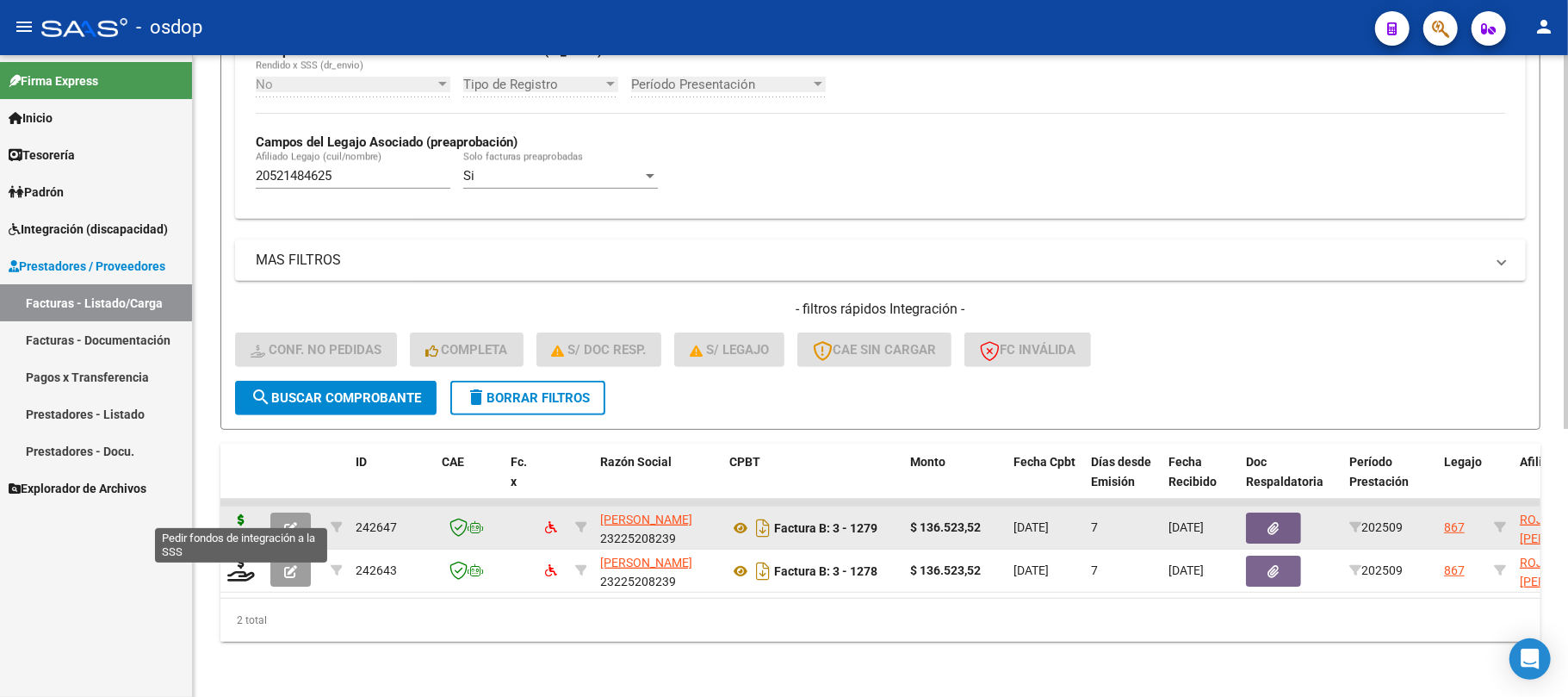
click at [241, 514] on icon at bounding box center [241, 526] width 28 height 24
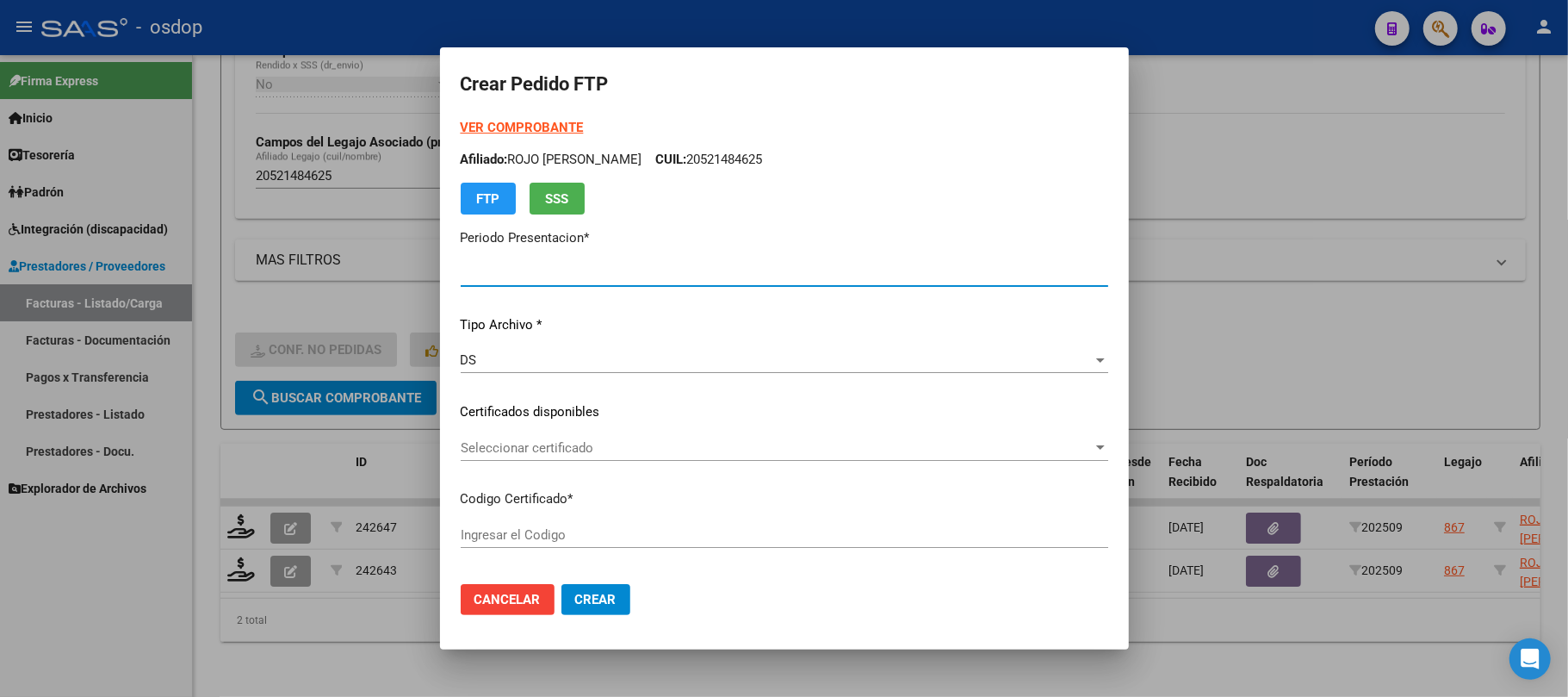
type input "202509"
type input "$ 136.523,52"
type input "3138600565"
type input "[DATE]"
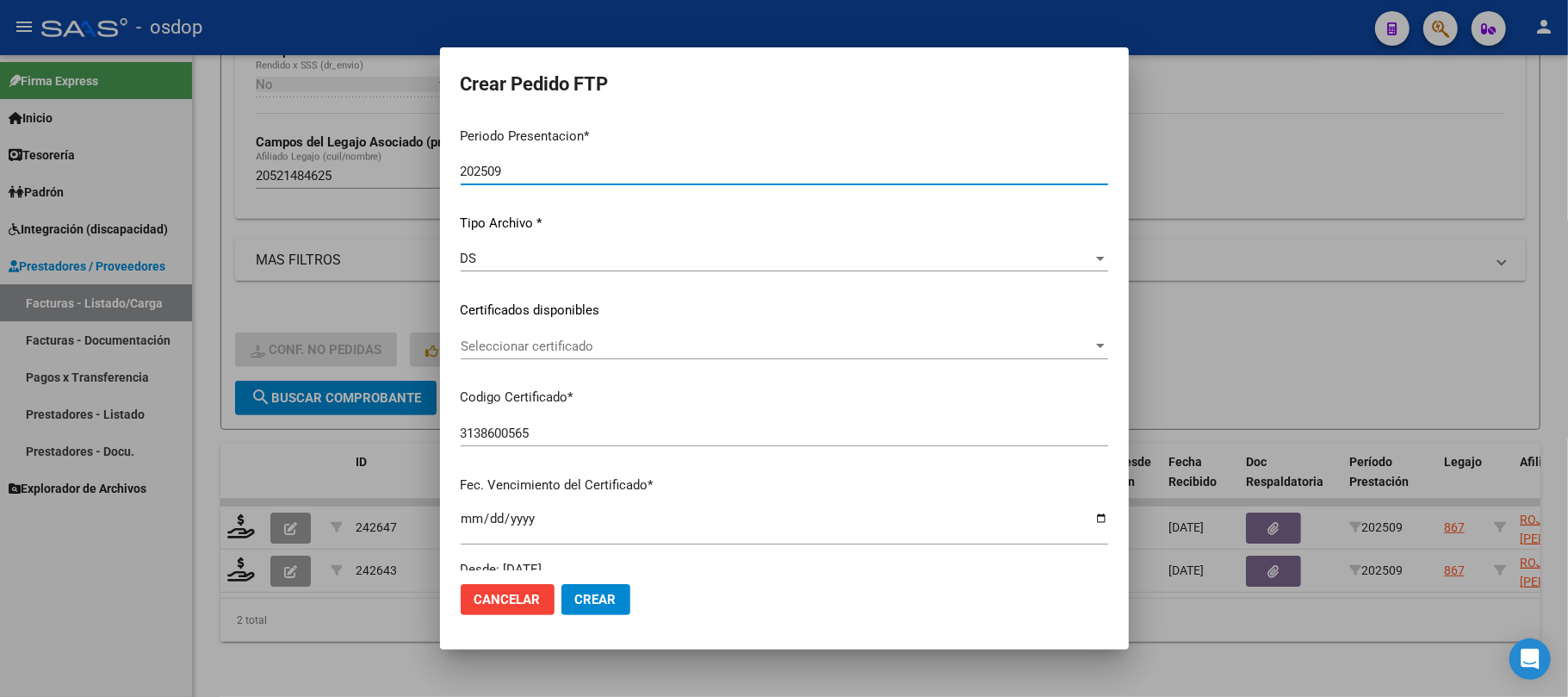
scroll to position [115, 0]
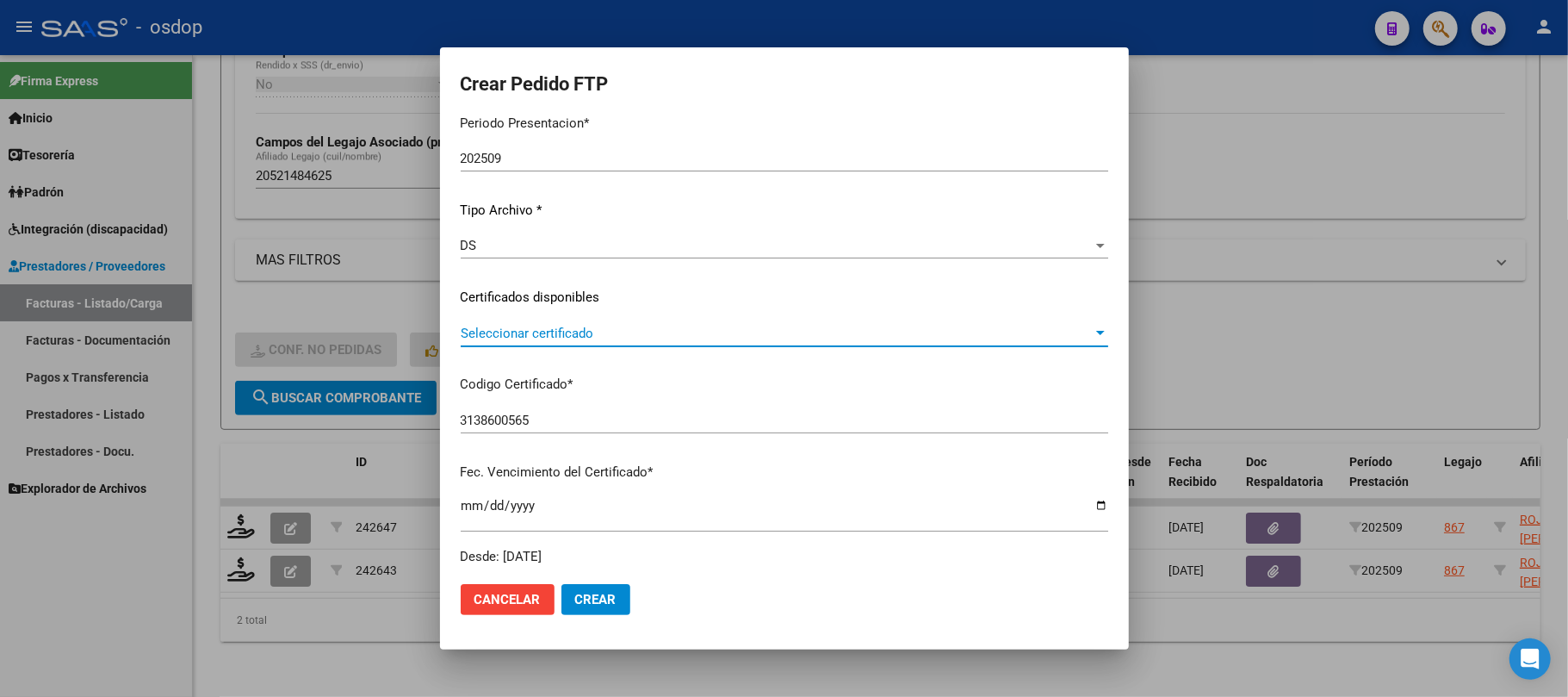
click at [639, 329] on span "Seleccionar certificado" at bounding box center [776, 333] width 632 height 15
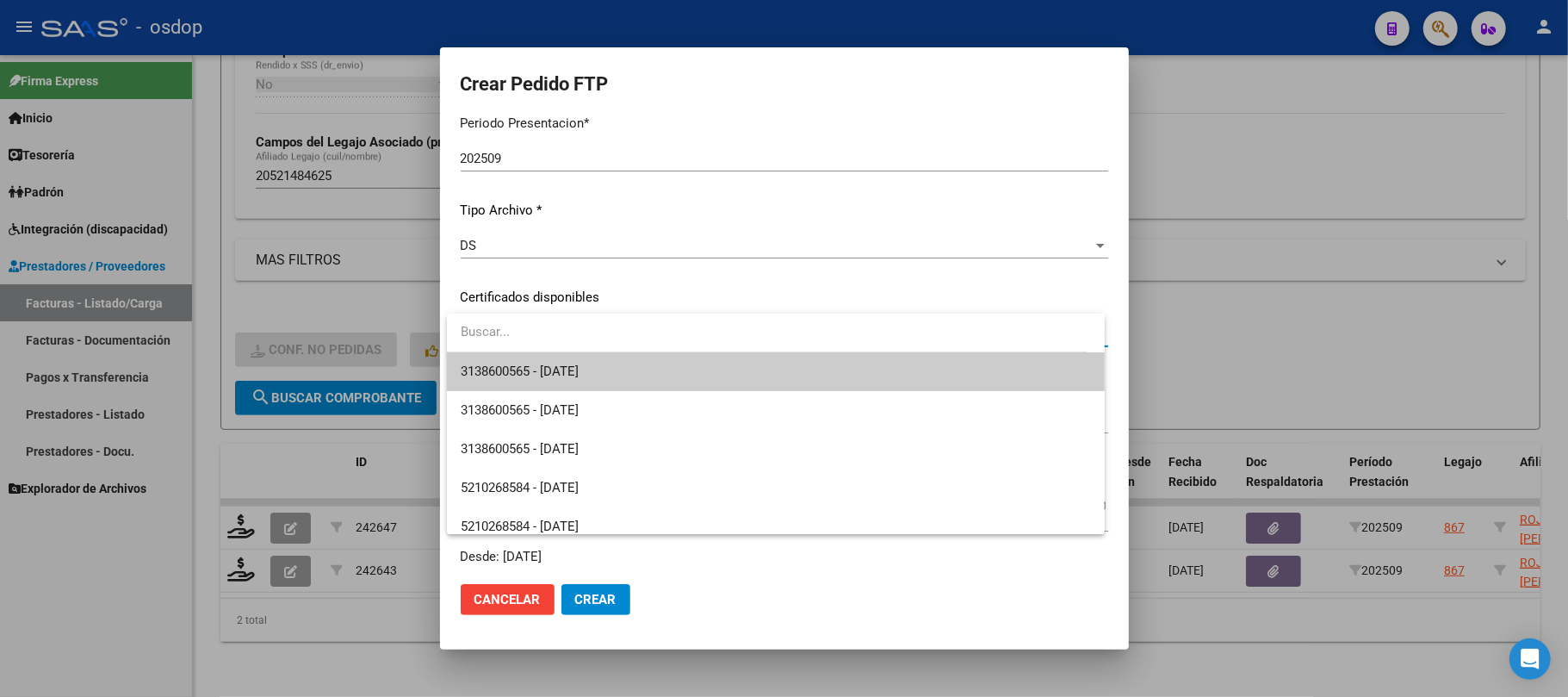
click at [620, 370] on span "3138600565 - [DATE]" at bounding box center [775, 371] width 630 height 39
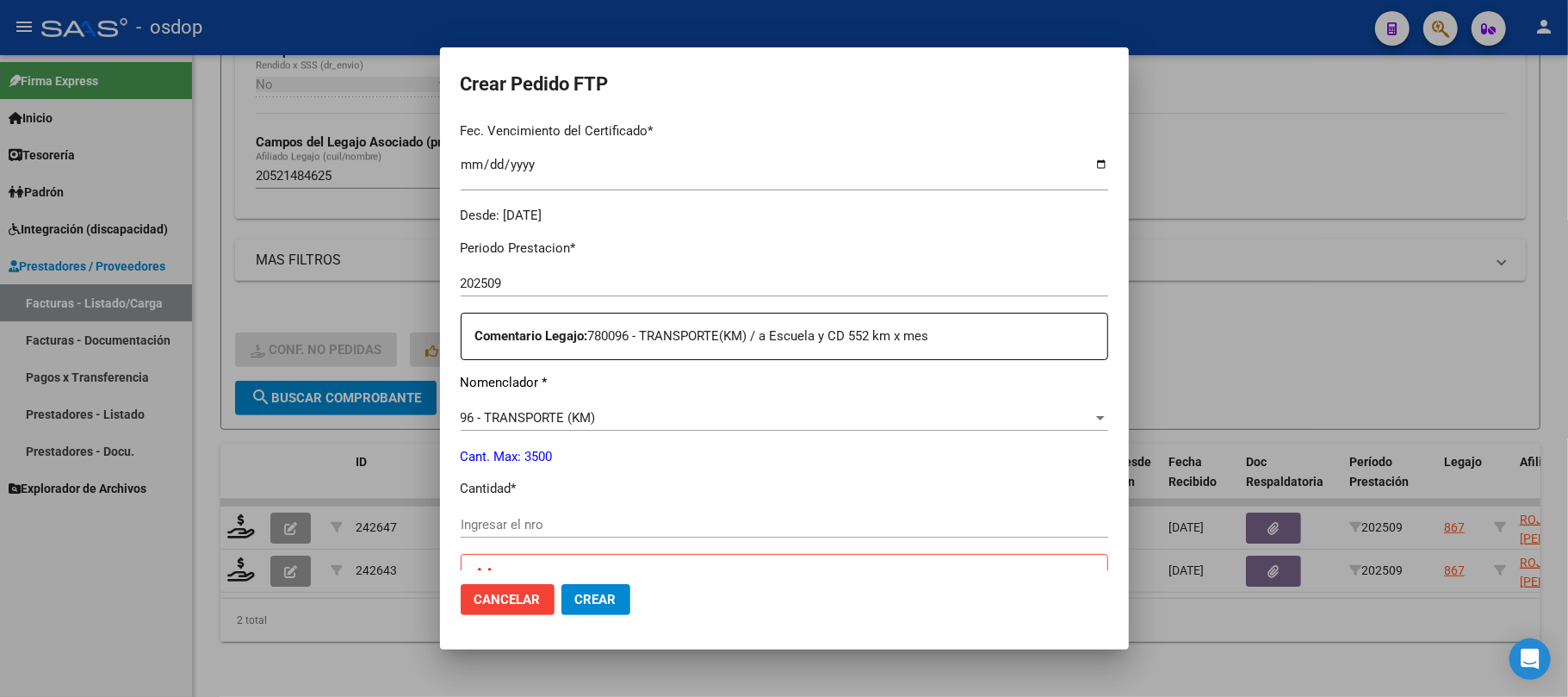
scroll to position [573, 0]
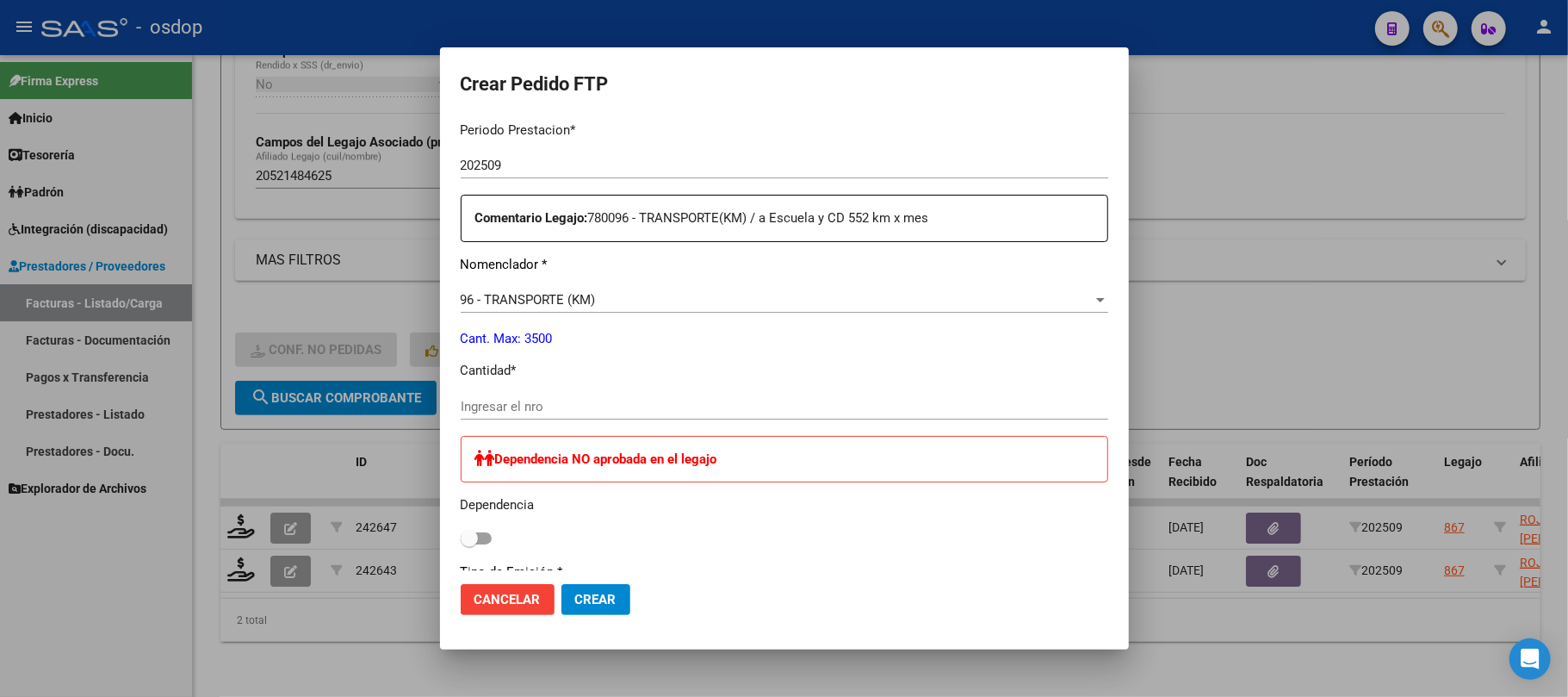
click at [614, 407] on input "Ingresar el nro" at bounding box center [784, 406] width 647 height 15
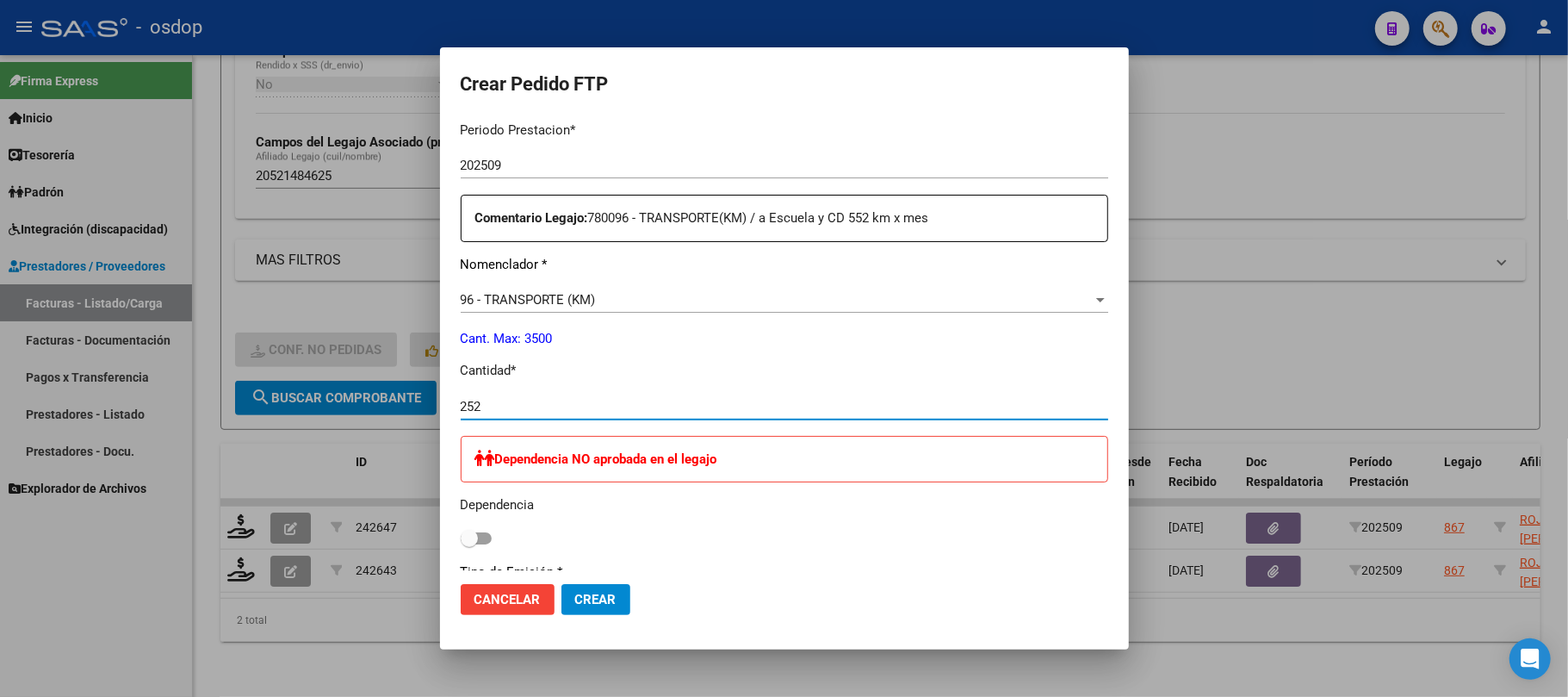
type input "252"
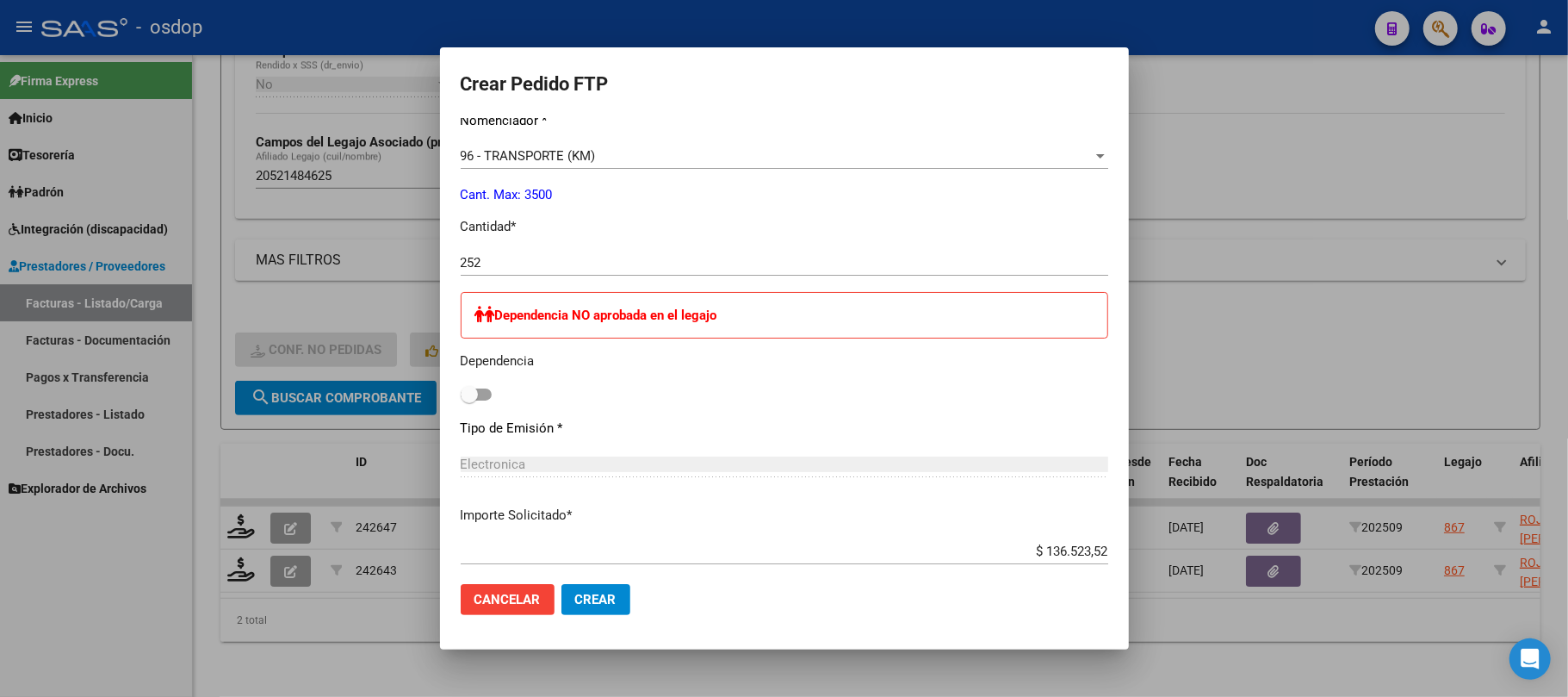
scroll to position [803, 0]
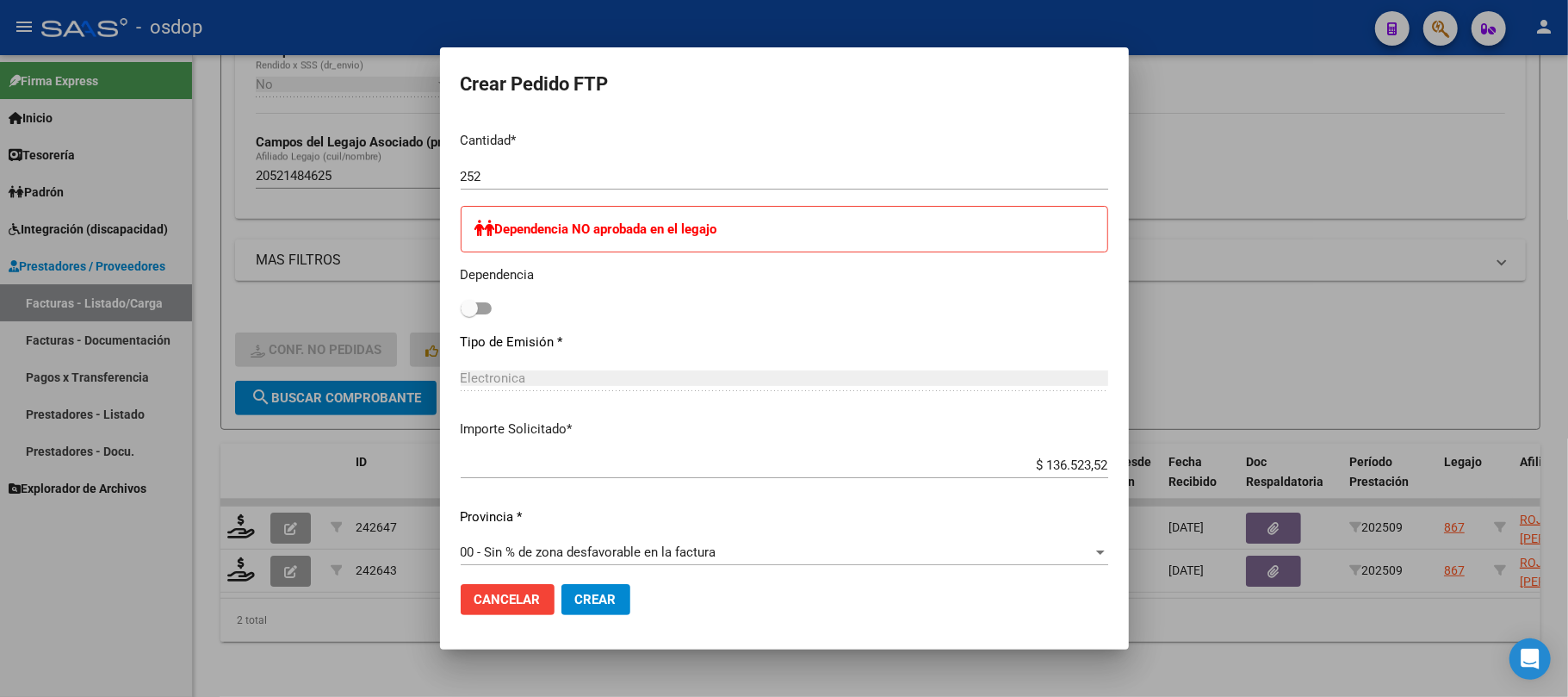
click at [617, 601] on button "Crear" at bounding box center [596, 600] width 69 height 31
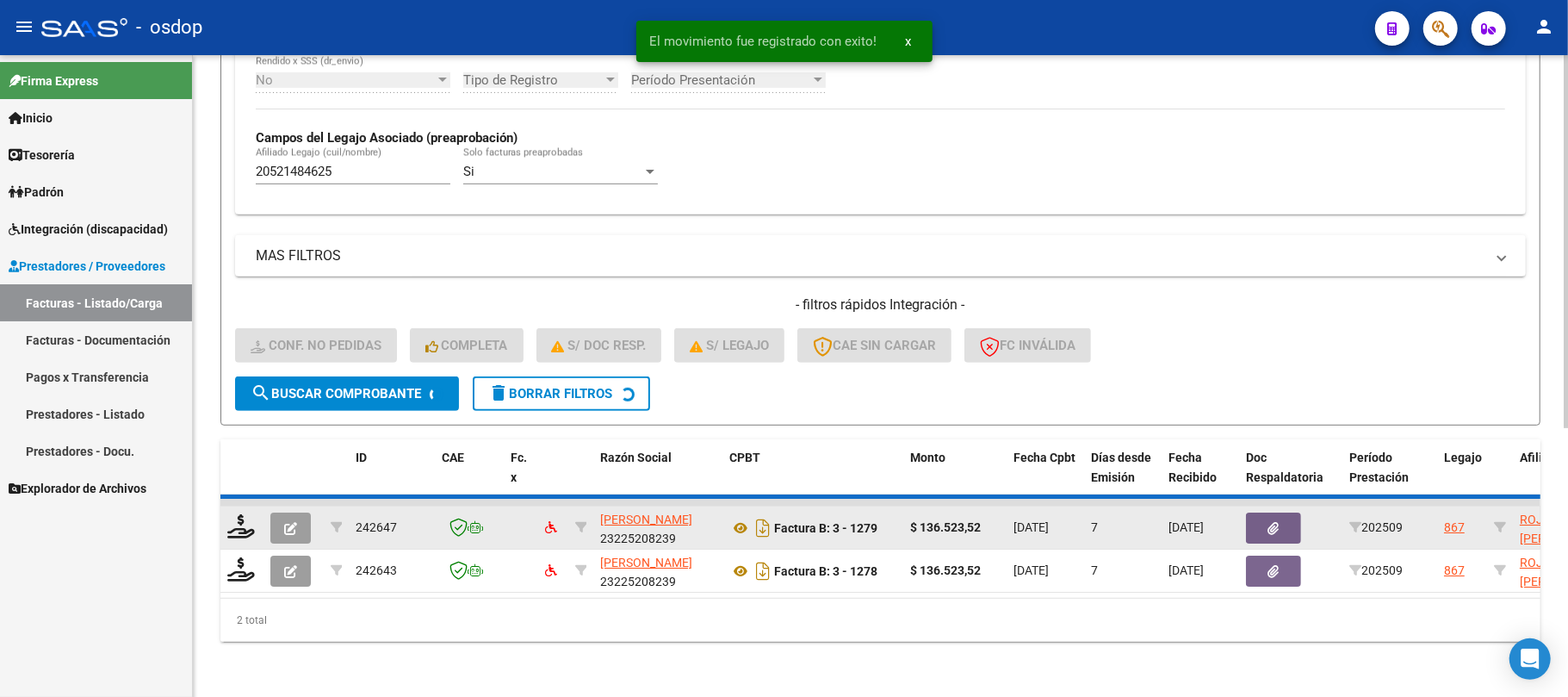
scroll to position [415, 0]
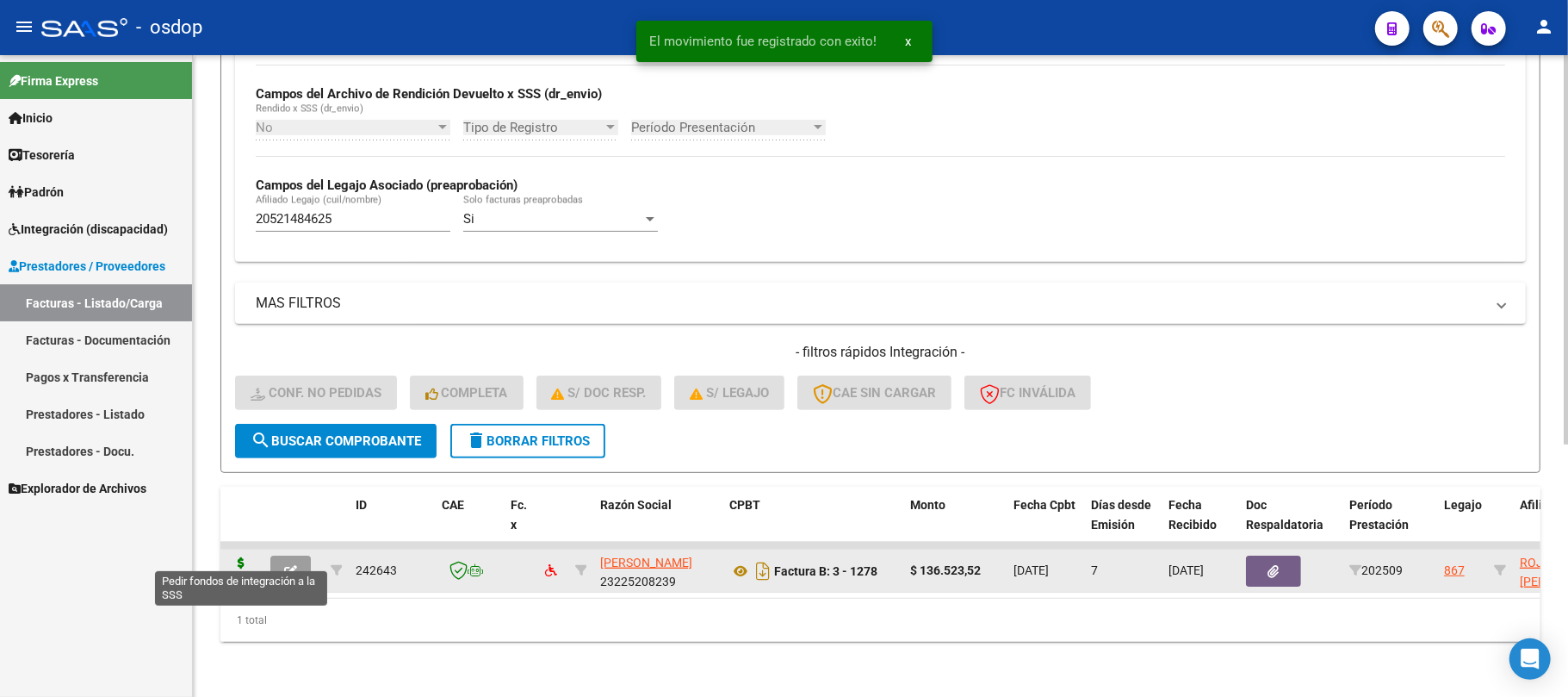
click at [239, 557] on icon at bounding box center [241, 569] width 28 height 24
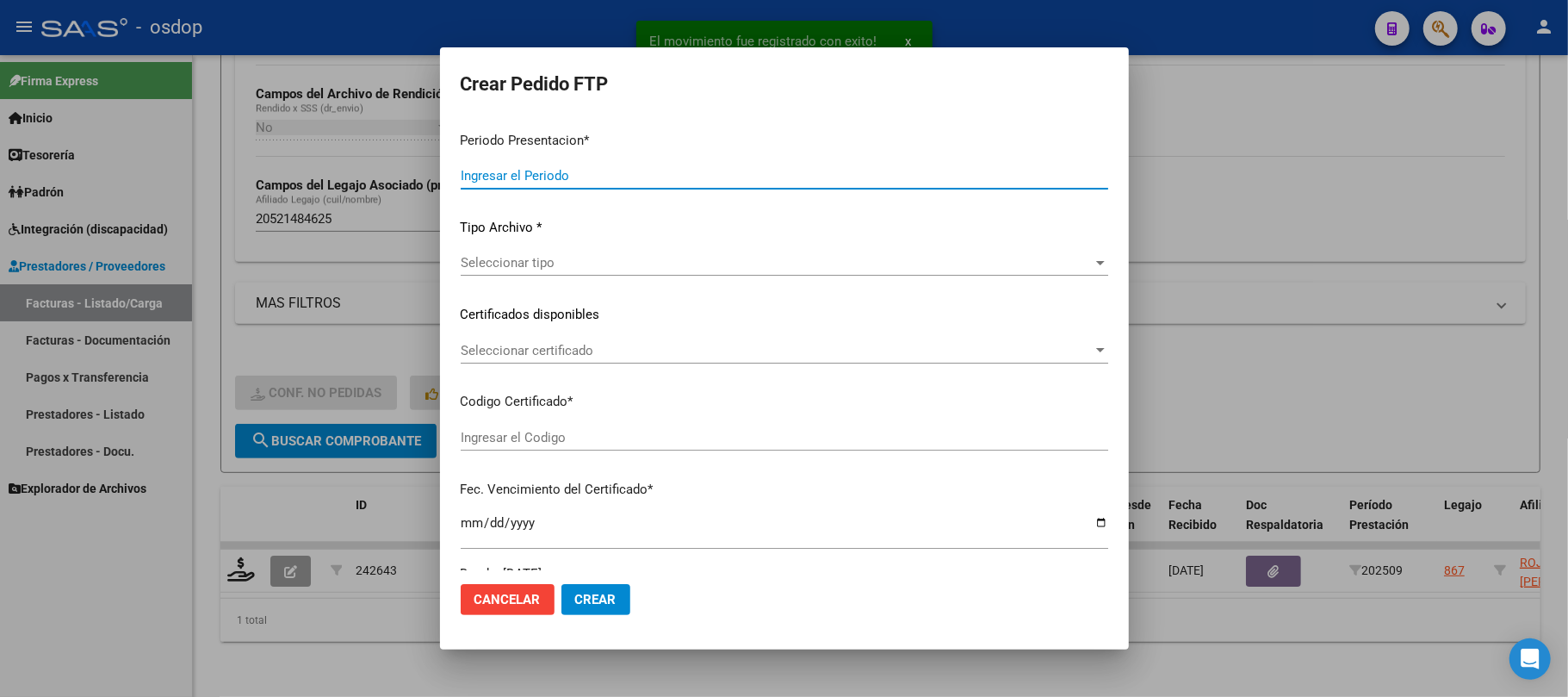
type input "202509"
type input "$ 136.523,52"
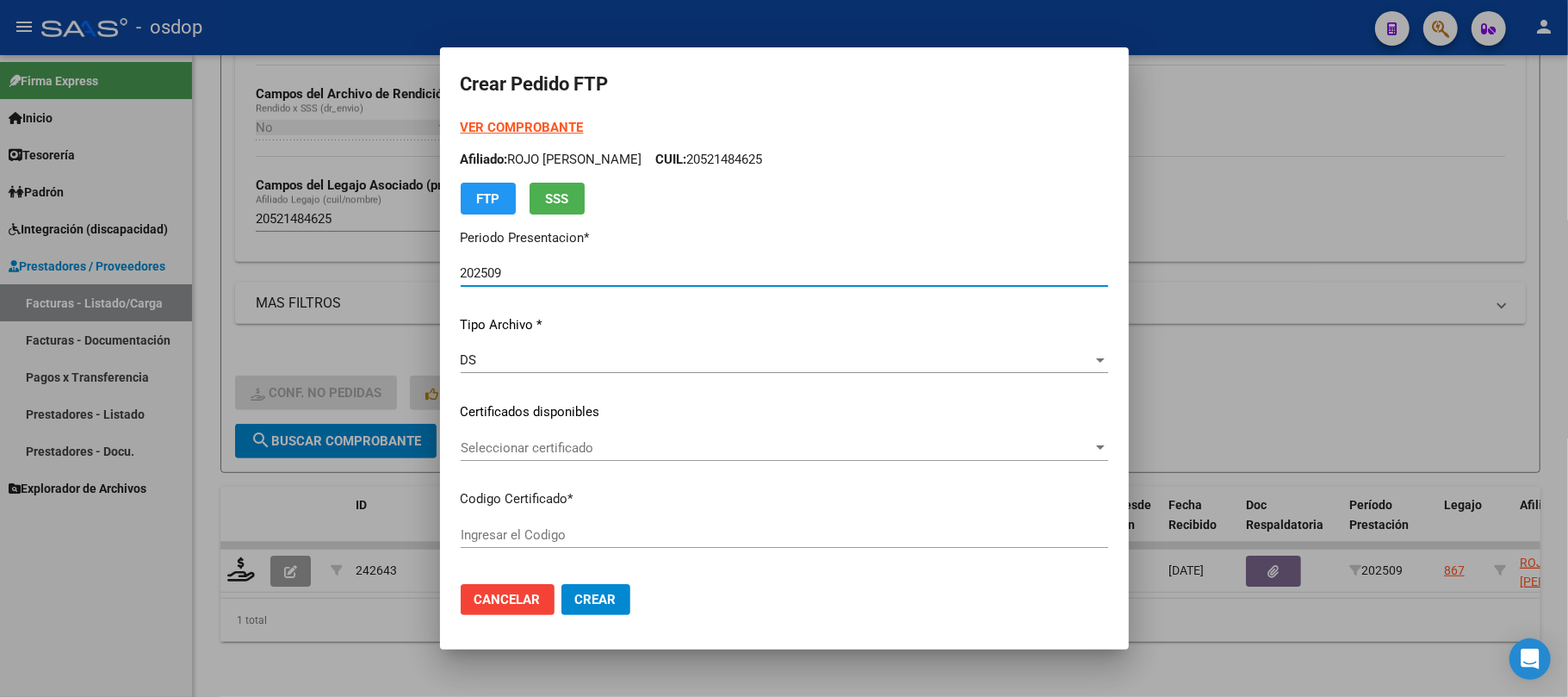
type input "3138600565"
type input "[DATE]"
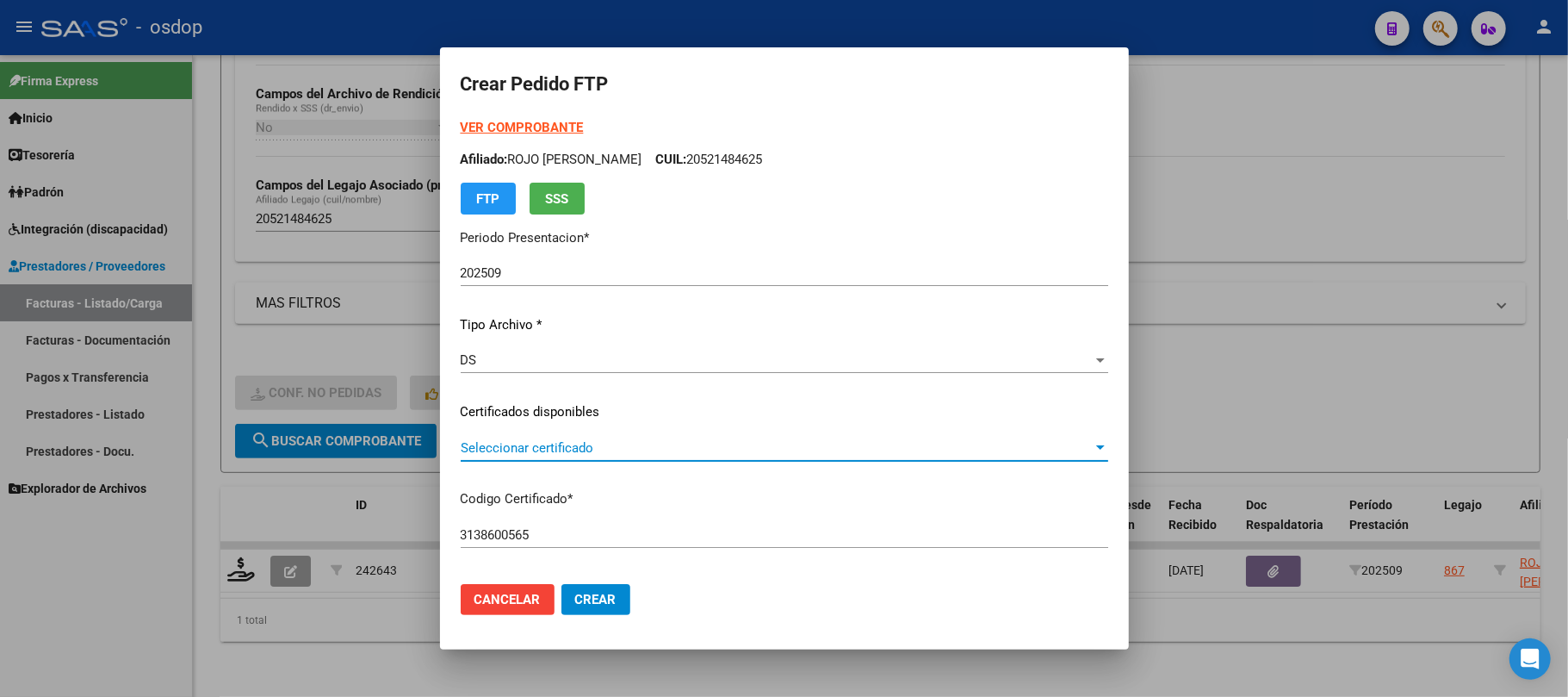
click at [644, 448] on span "Seleccionar certificado" at bounding box center [776, 447] width 632 height 15
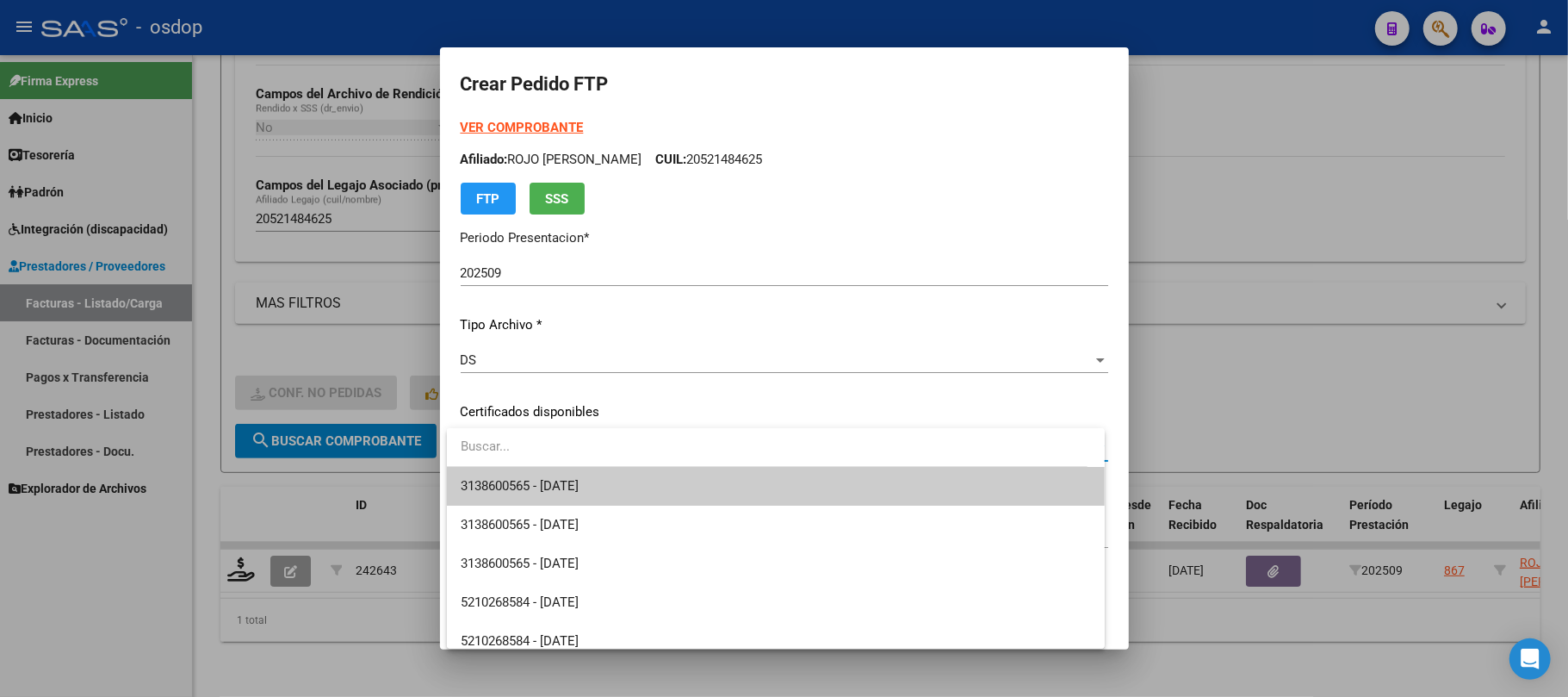
click at [647, 480] on span "3138600565 - [DATE]" at bounding box center [775, 486] width 630 height 39
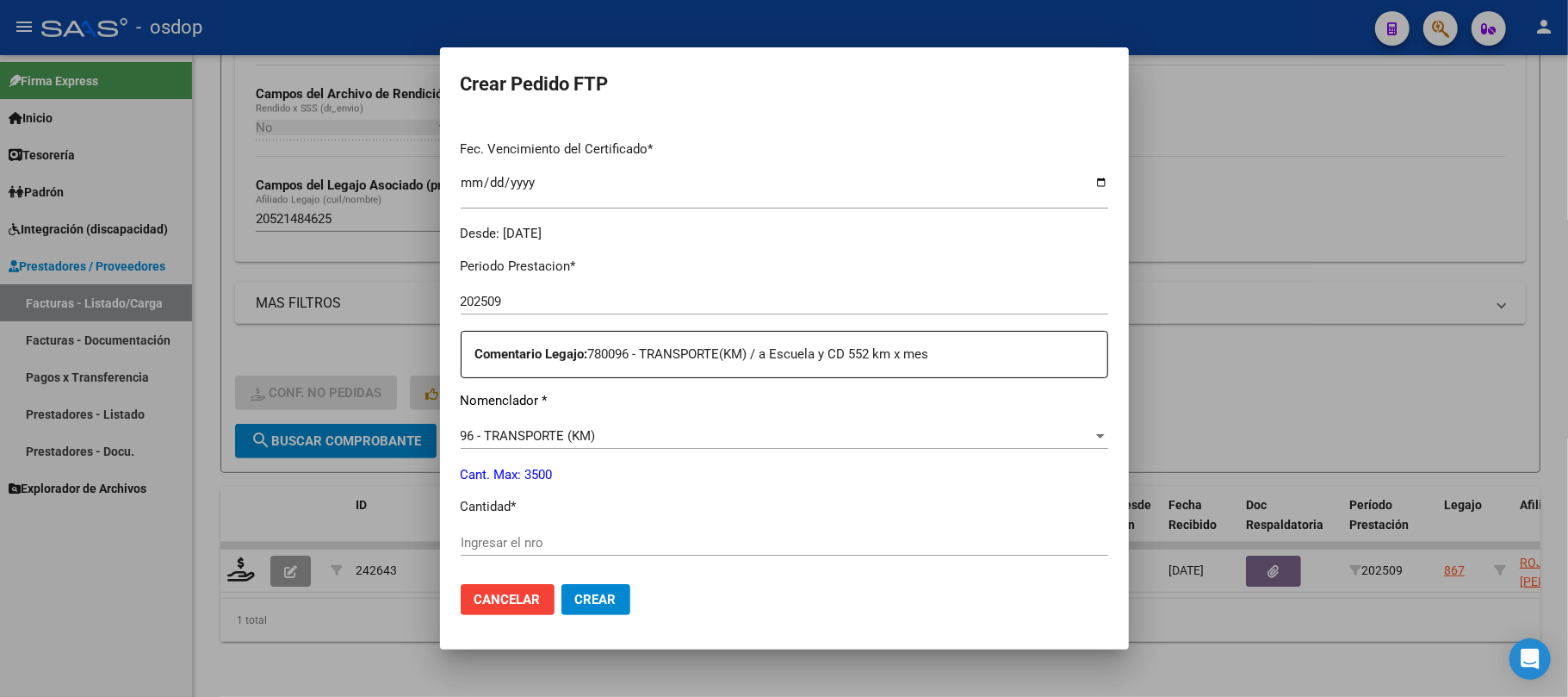
scroll to position [459, 0]
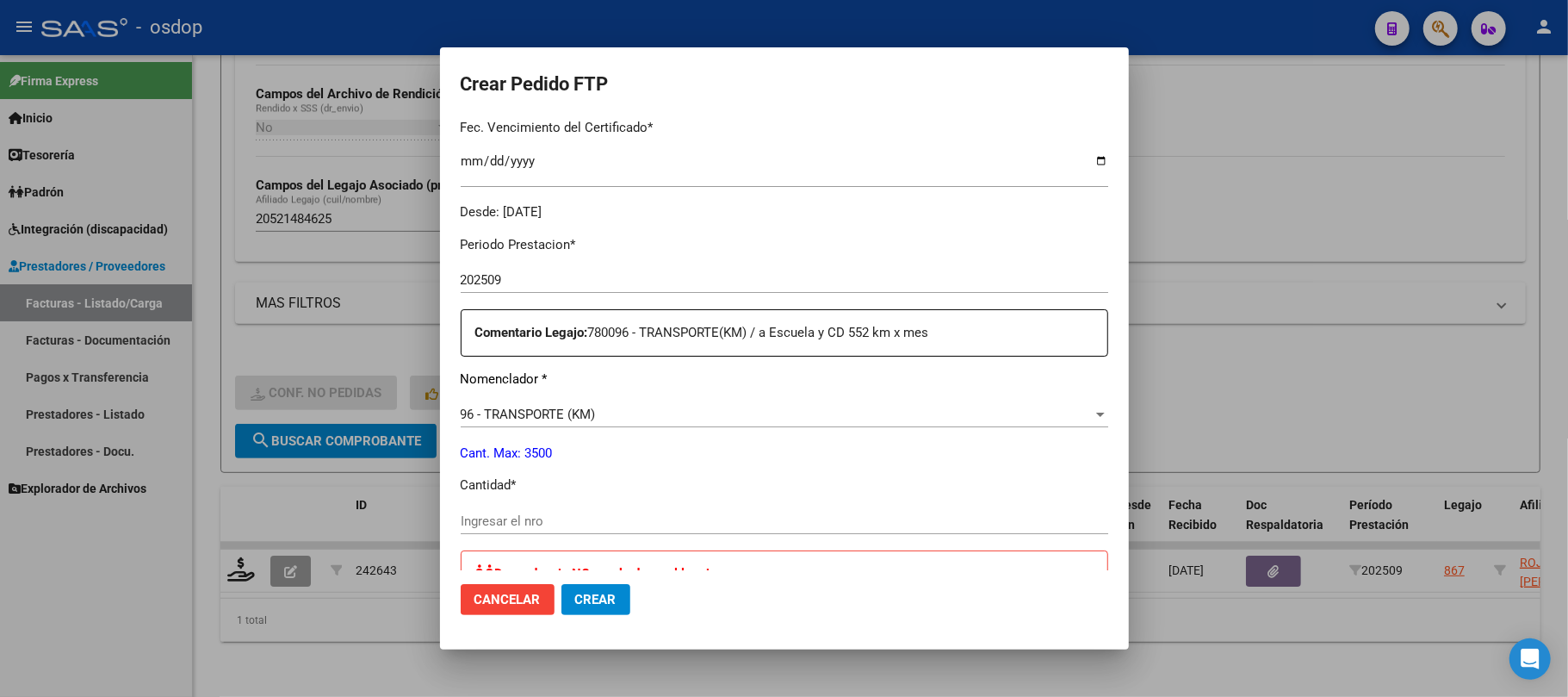
click at [651, 505] on div "Periodo Prestacion * 202509 Ingresar el Periodo Prestacion Comentario Legajo: 7…" at bounding box center [784, 661] width 647 height 878
click at [648, 521] on input "Ingresar el nro" at bounding box center [784, 520] width 647 height 15
type input "252"
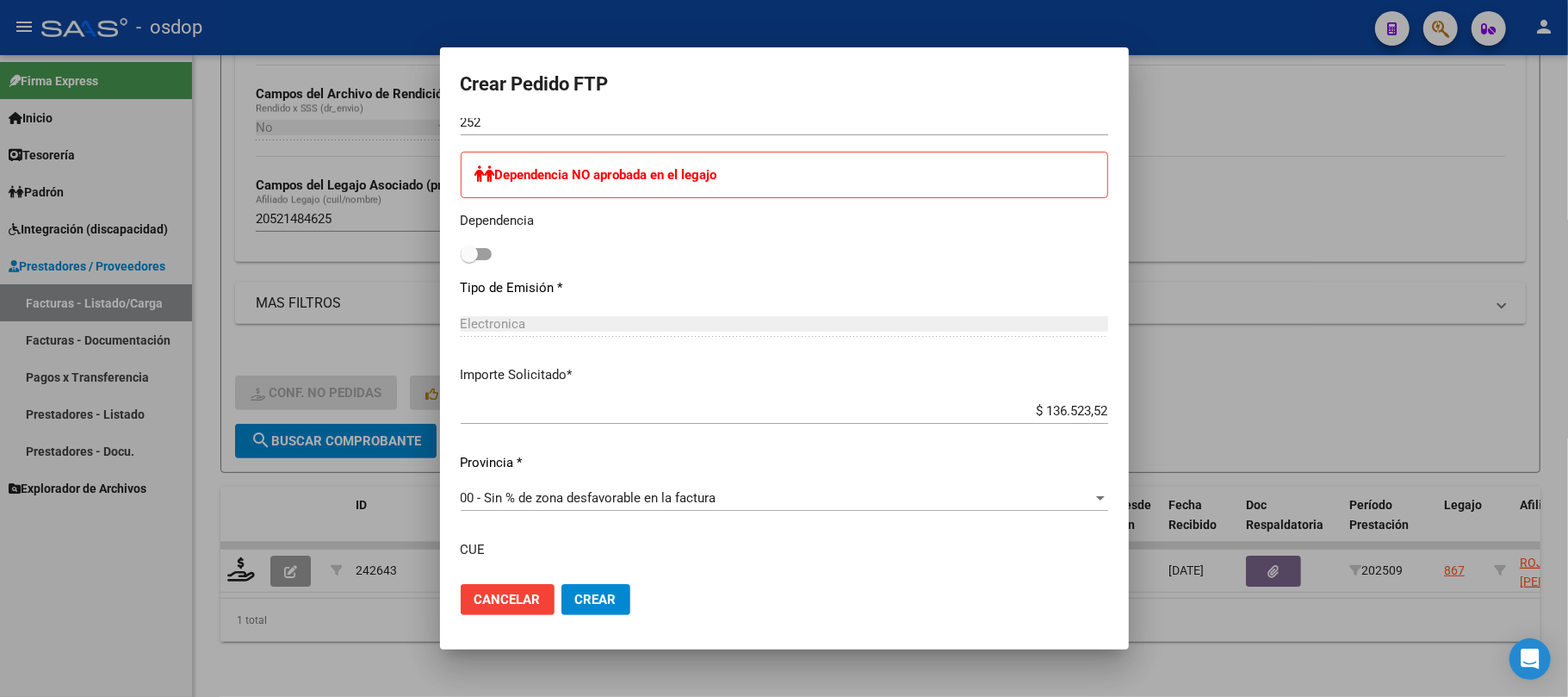
scroll to position [989, 0]
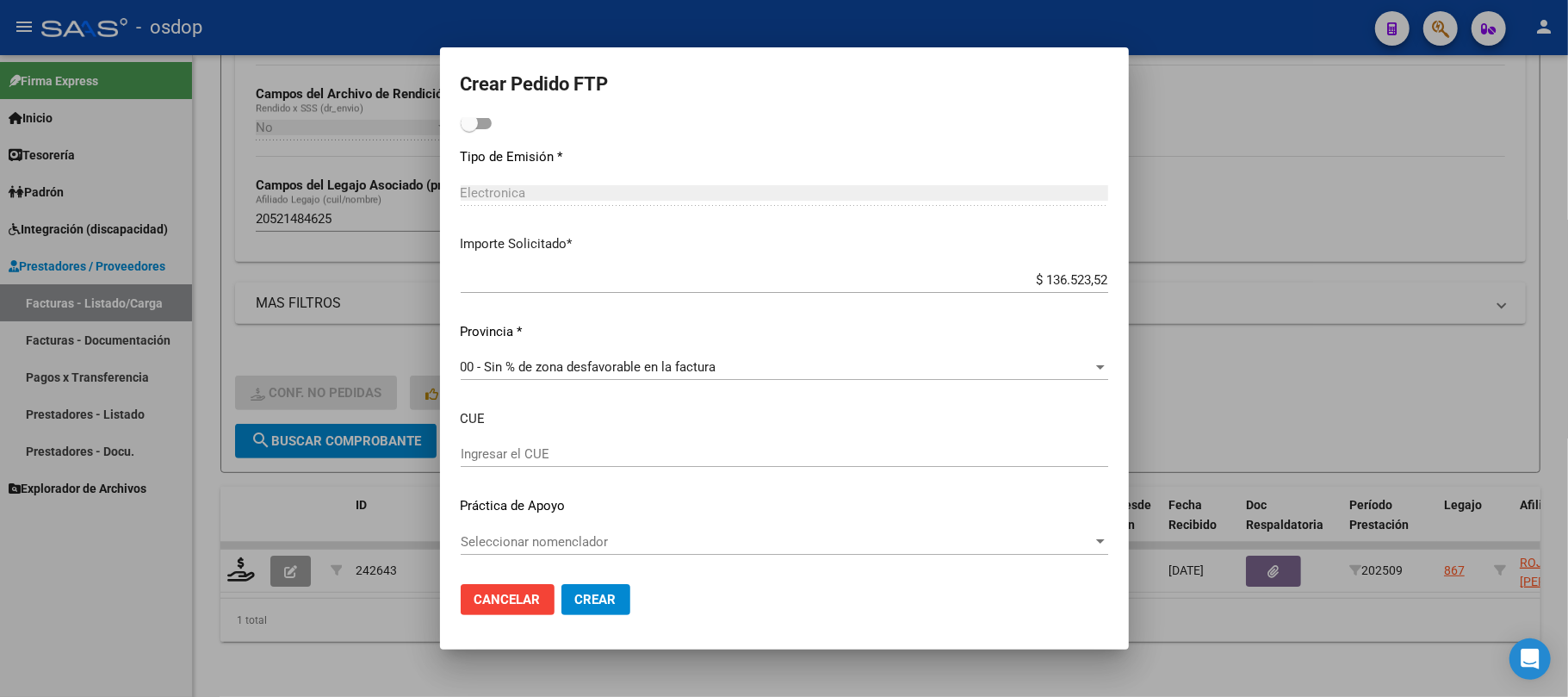
click at [601, 601] on span "Crear" at bounding box center [596, 599] width 41 height 15
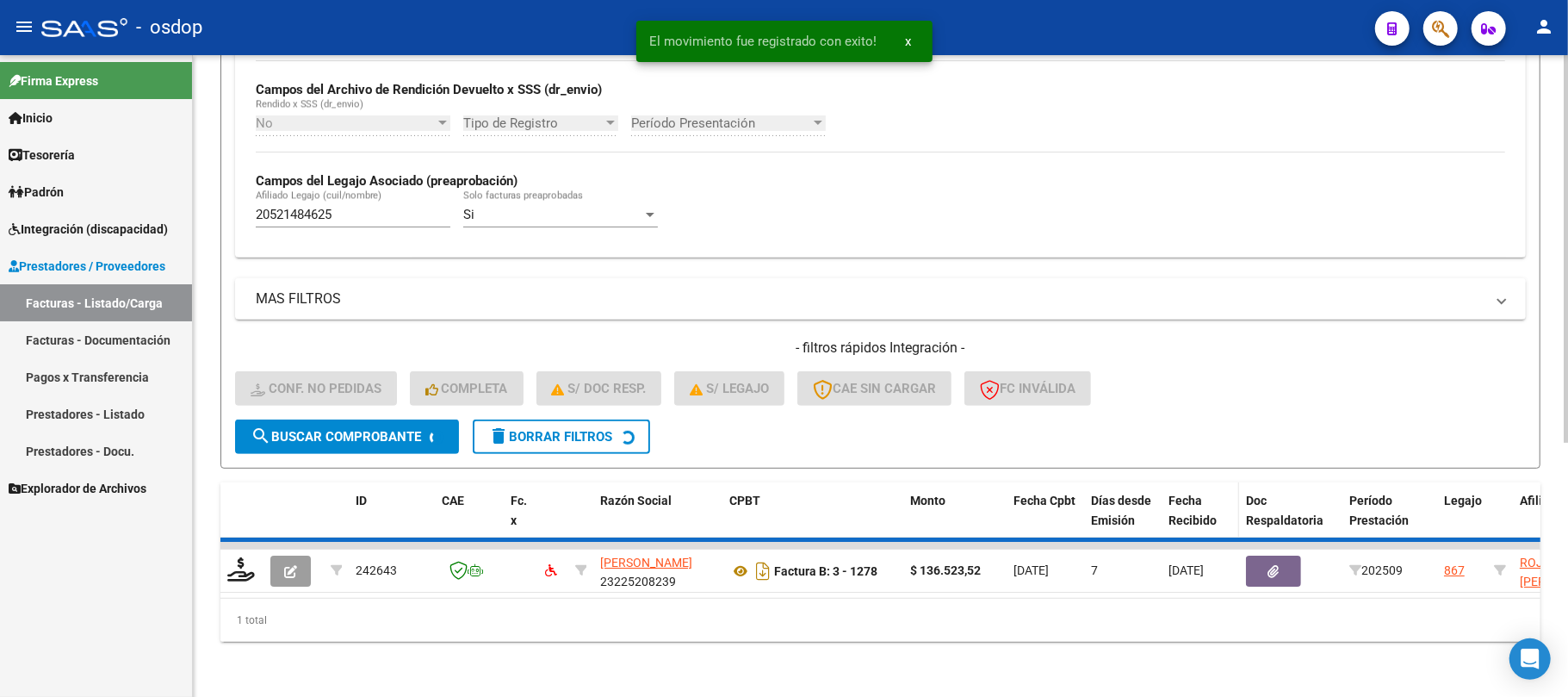
scroll to position [386, 0]
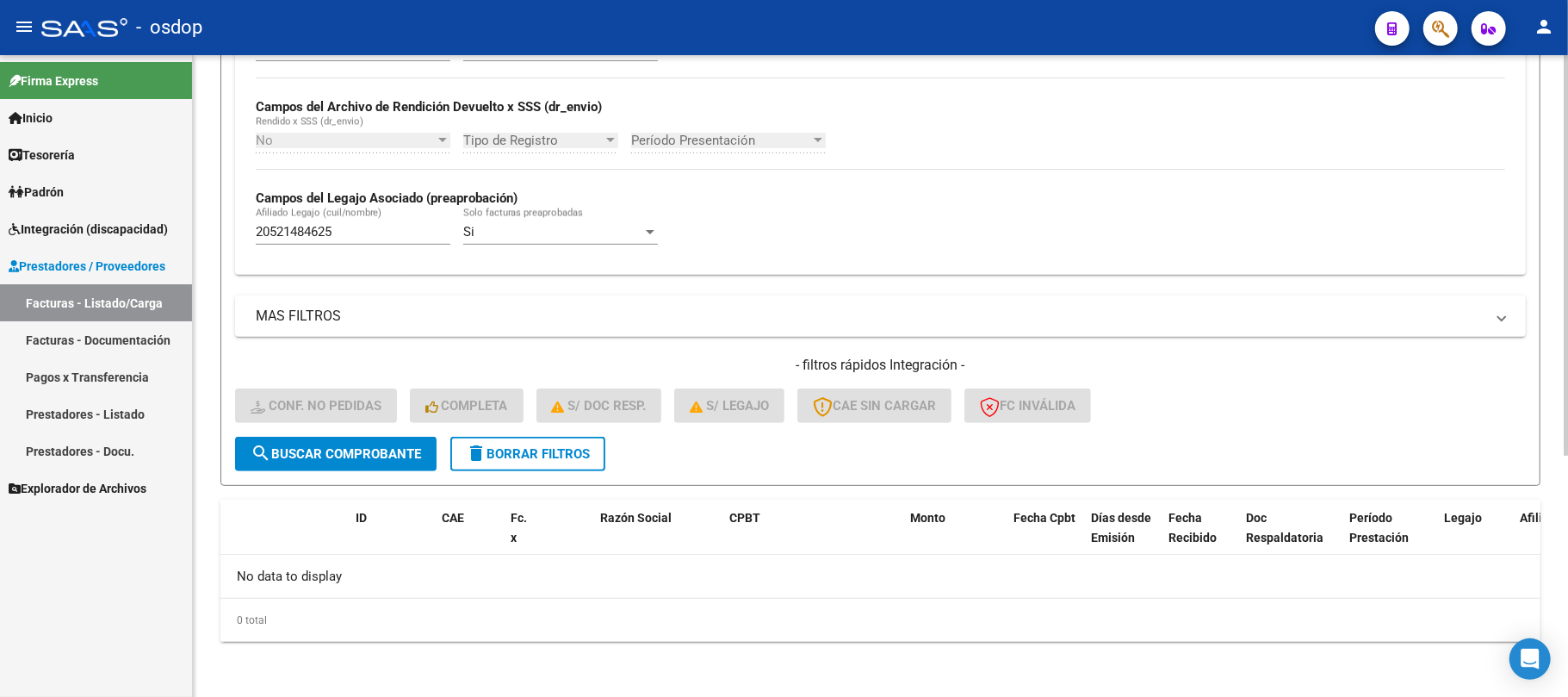
drag, startPoint x: 972, startPoint y: 206, endPoint x: 971, endPoint y: 198, distance: 8.1
click at [972, 206] on div "No Cargado en Para Enviar SSS Período De Prestación Campos del Archivo de Rendi…" at bounding box center [881, 142] width 1250 height 237
click at [356, 227] on input "20521484625" at bounding box center [353, 231] width 195 height 15
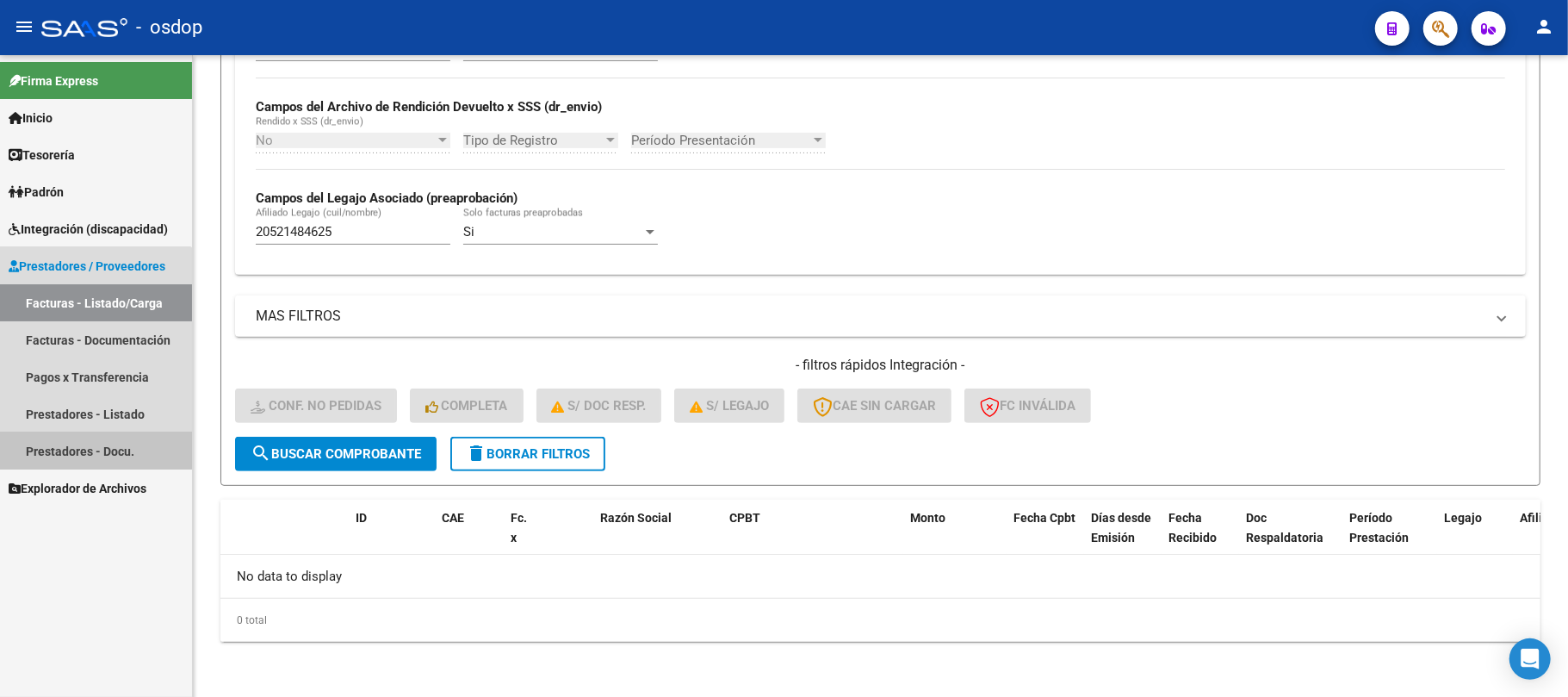
click at [76, 450] on link "Prestadores - Docu." at bounding box center [96, 450] width 192 height 37
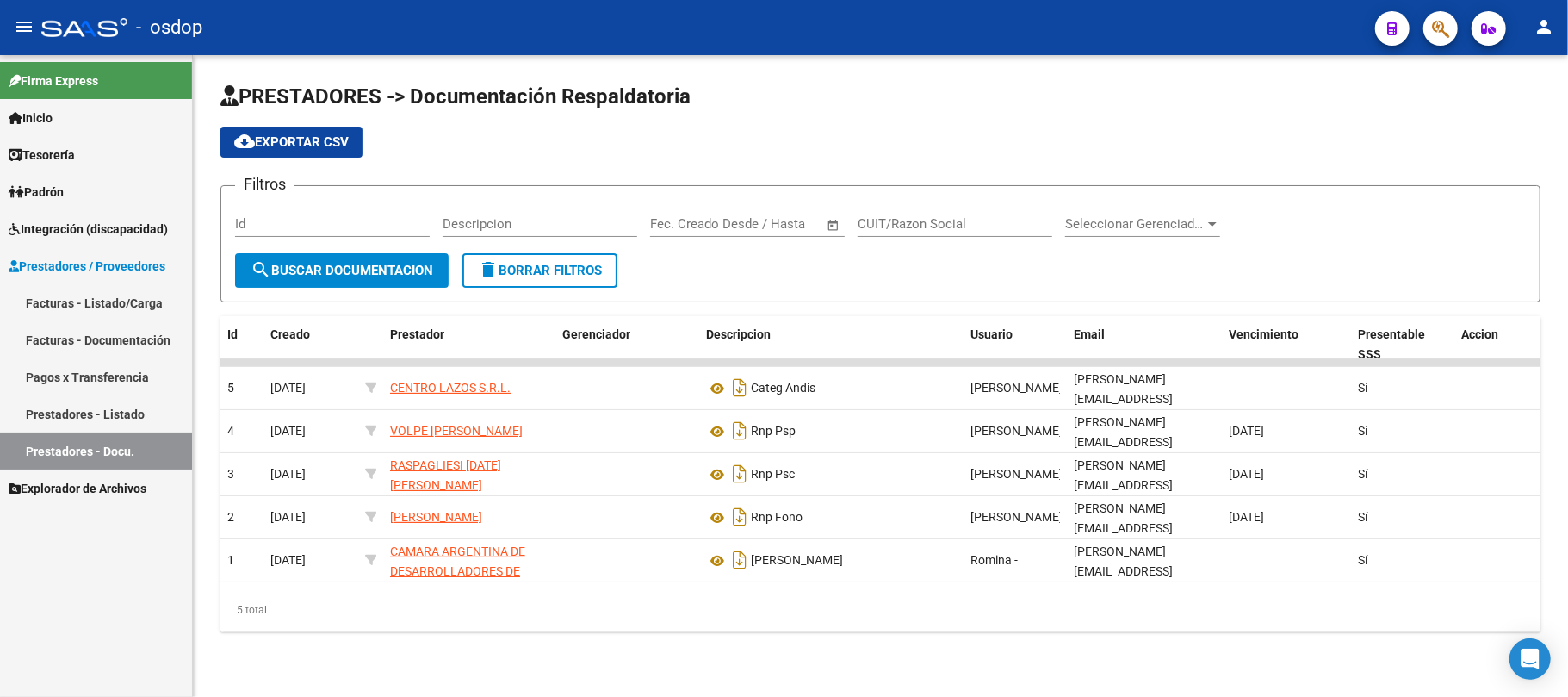
click at [135, 307] on link "Facturas - Listado/Carga" at bounding box center [96, 302] width 192 height 37
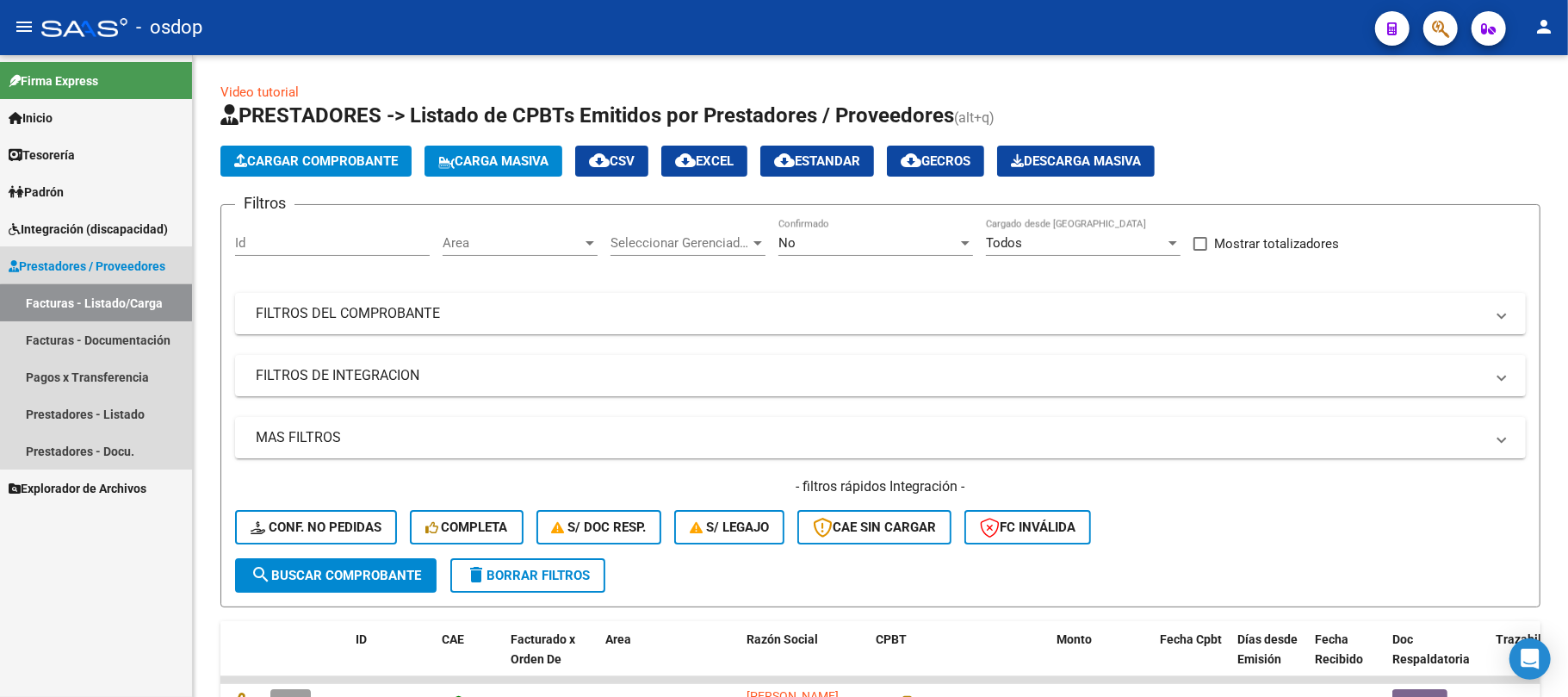
click at [132, 305] on link "Facturas - Listado/Carga" at bounding box center [96, 302] width 192 height 37
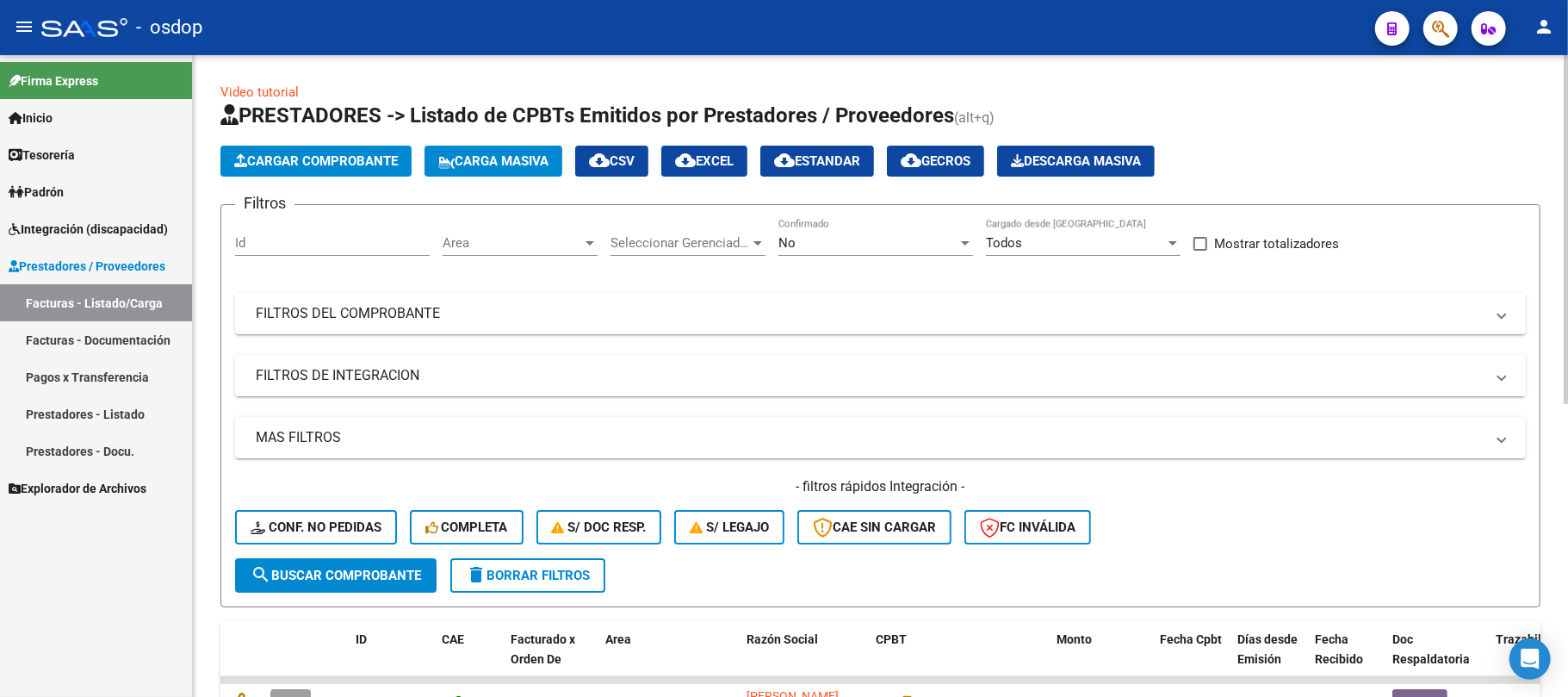
click at [333, 369] on mat-panel-title "FILTROS DE INTEGRACION" at bounding box center [870, 375] width 1229 height 19
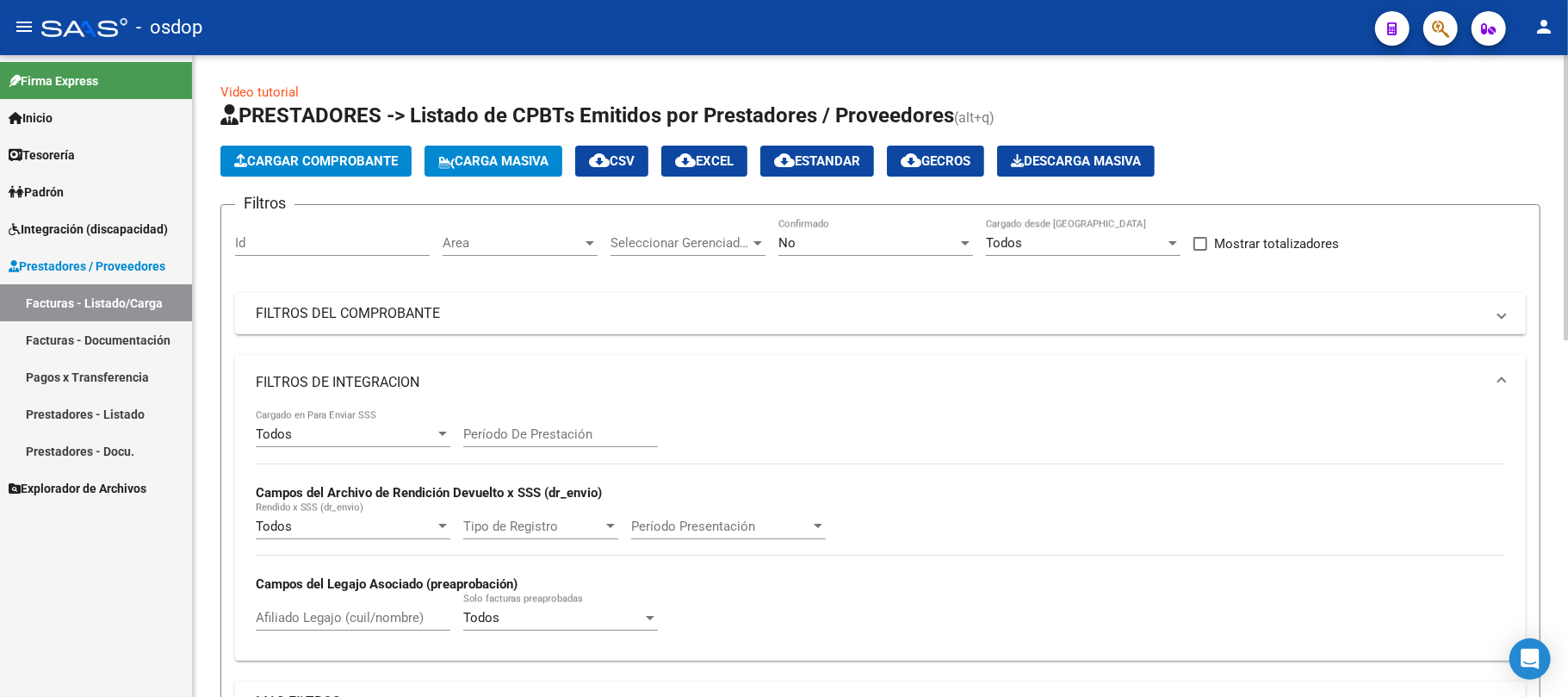
click at [359, 622] on input "Afiliado Legajo (cuil/nombre)" at bounding box center [353, 617] width 195 height 15
paste input "20559205657"
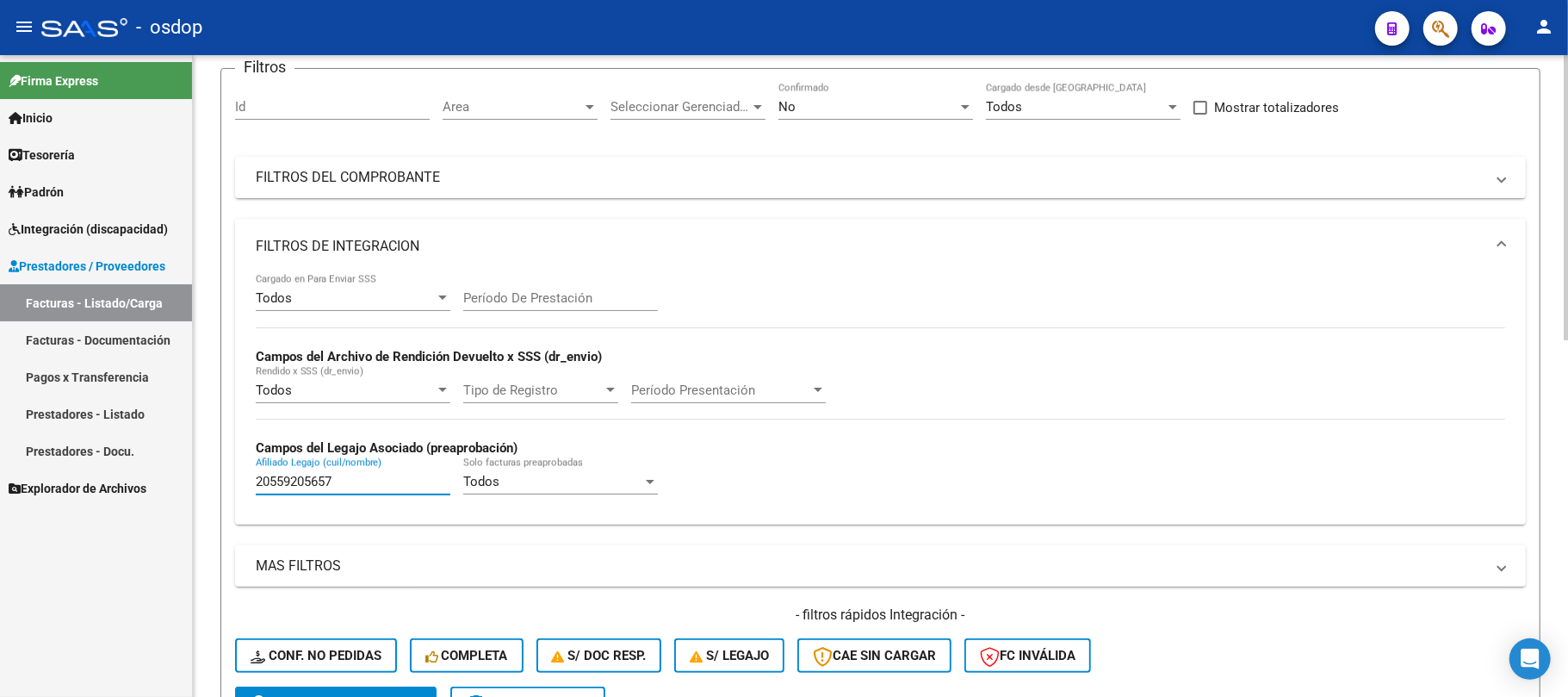
scroll to position [229, 0]
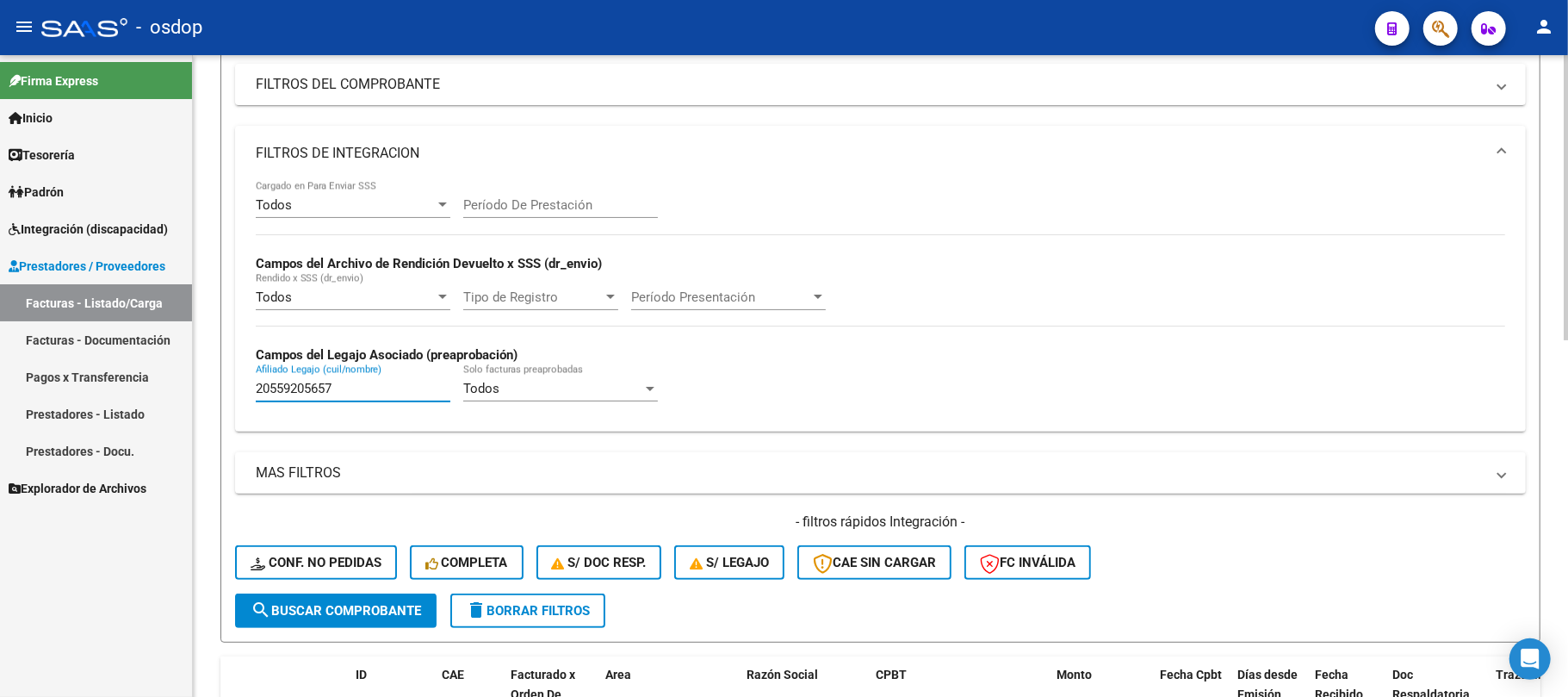
click at [322, 617] on span "search Buscar Comprobante" at bounding box center [335, 610] width 170 height 15
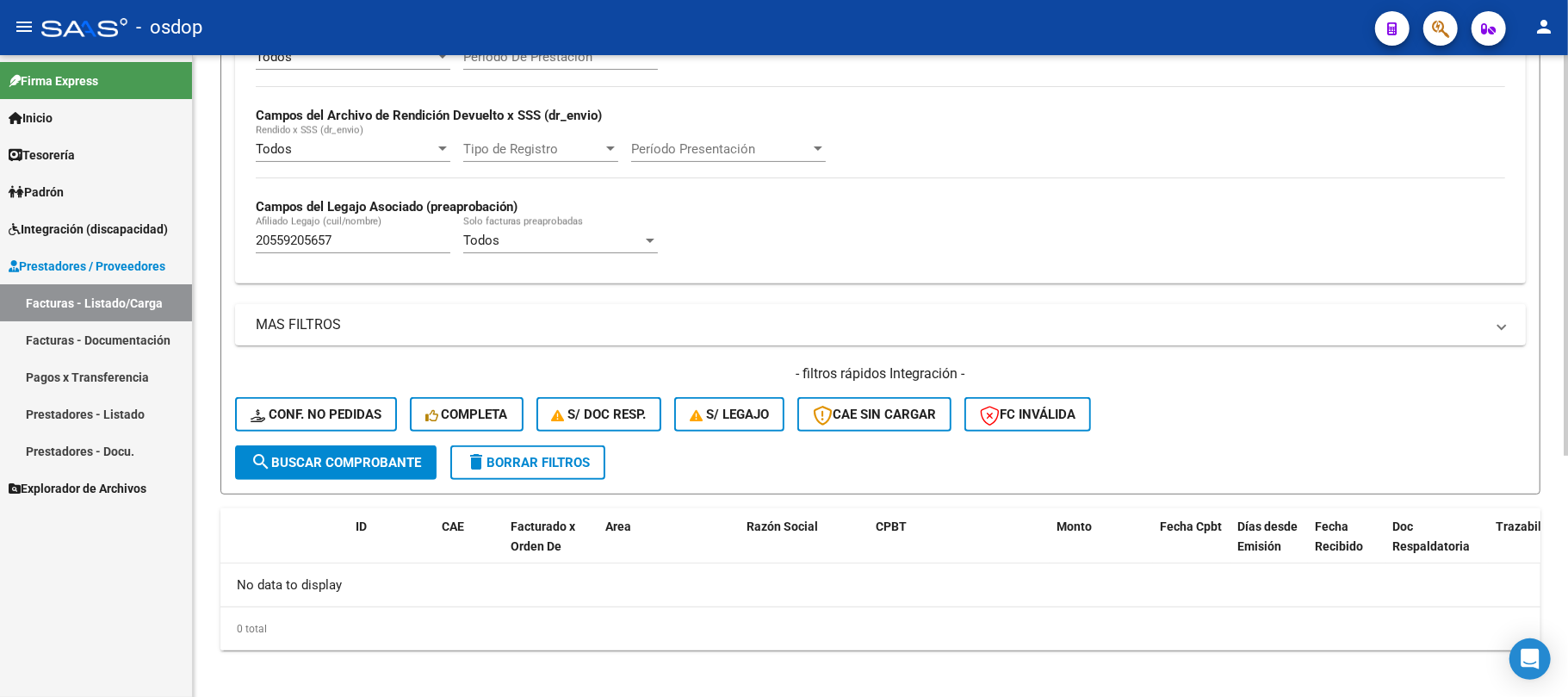
scroll to position [386, 0]
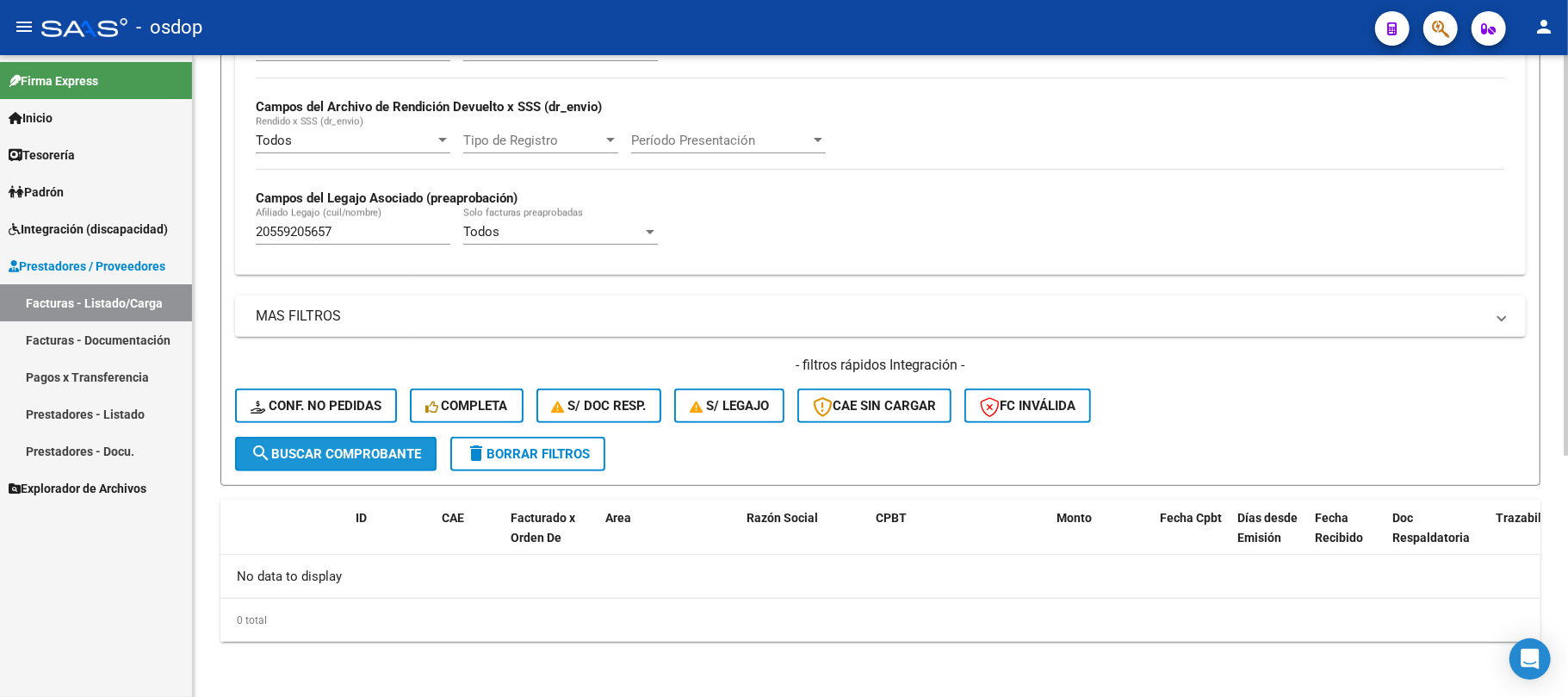
click at [373, 455] on span "search Buscar Comprobante" at bounding box center [335, 454] width 170 height 15
drag, startPoint x: 400, startPoint y: 229, endPoint x: 212, endPoint y: 257, distance: 190.1
click at [188, 238] on mat-sidenav-container "Firma Express Inicio Calendario SSS Instructivos Contacto OS Tesorería Extracto…" at bounding box center [784, 376] width 1568 height 642
paste input "3508101759"
type input "23508101759"
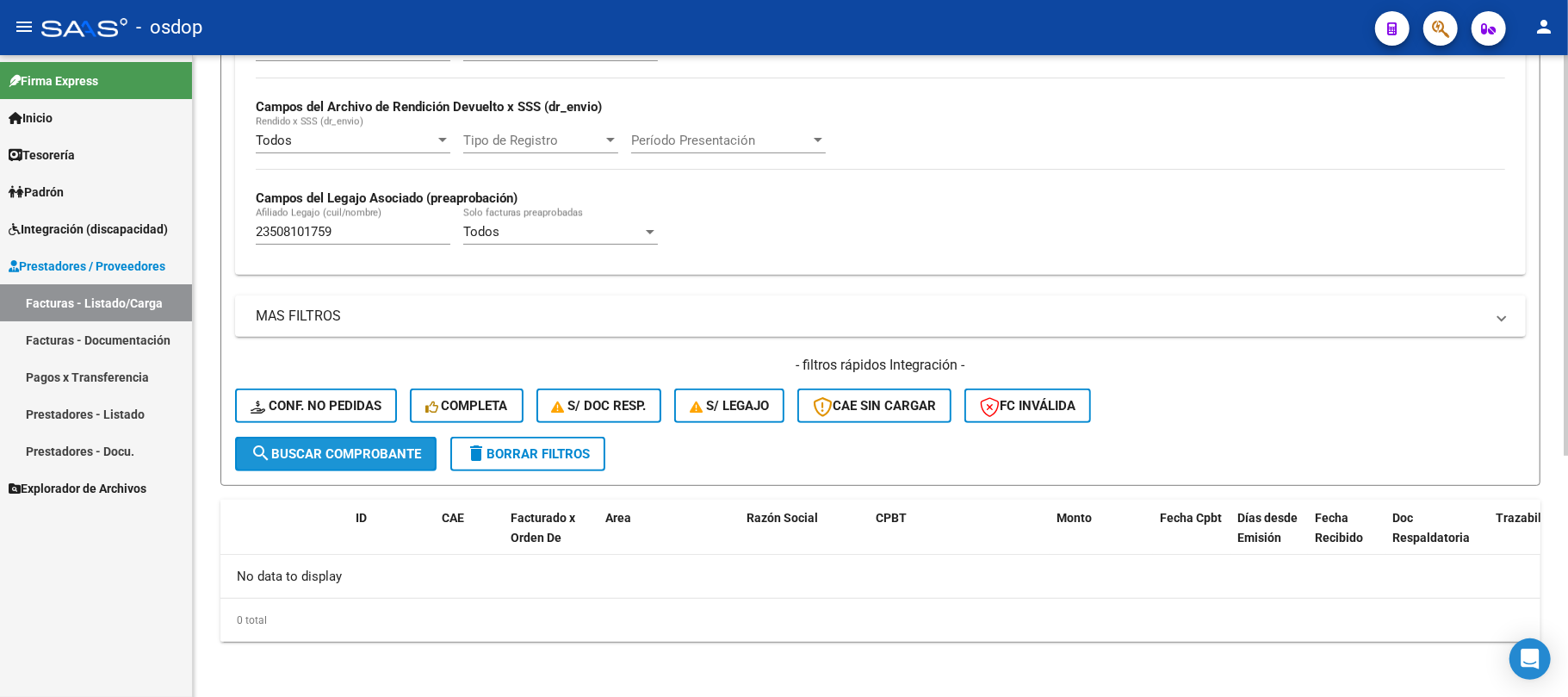
click at [346, 454] on span "search Buscar Comprobante" at bounding box center [335, 454] width 170 height 15
